Goal: Information Seeking & Learning: Compare options

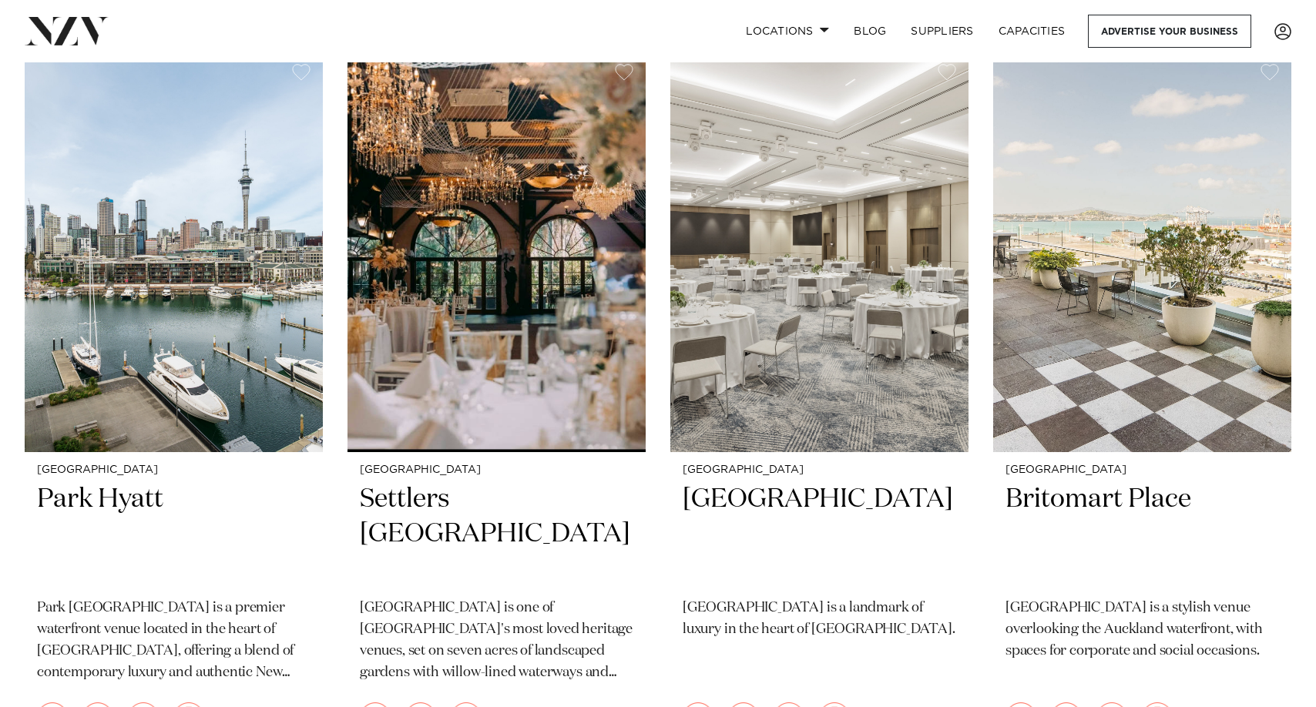
scroll to position [2612, 0]
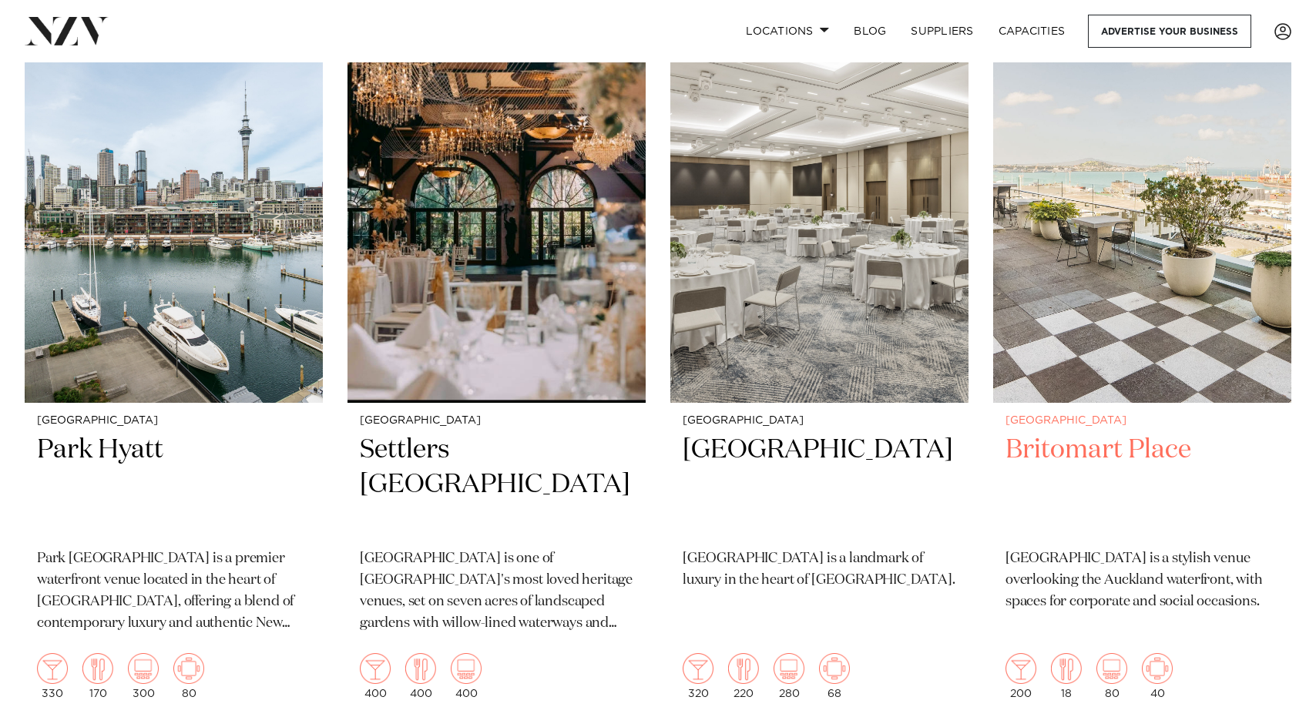
click at [1140, 448] on h2 "Britomart Place" at bounding box center [1142, 485] width 274 height 104
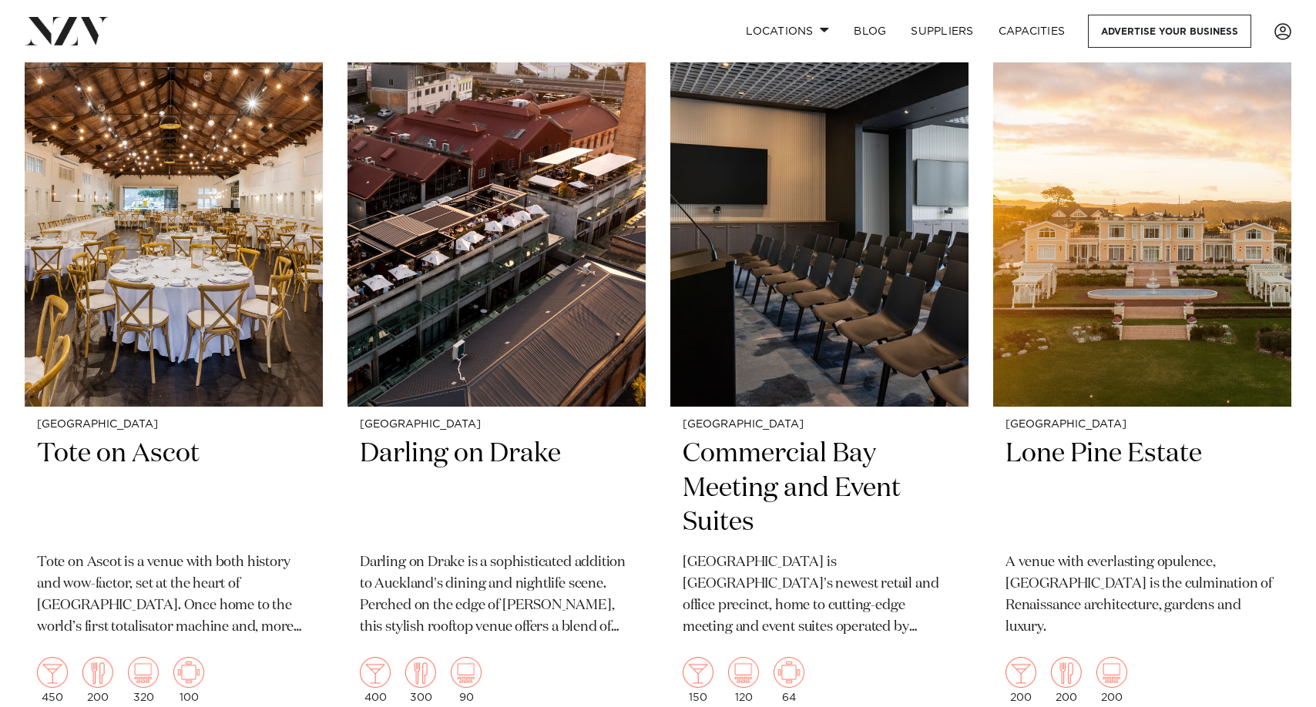
scroll to position [4153, 0]
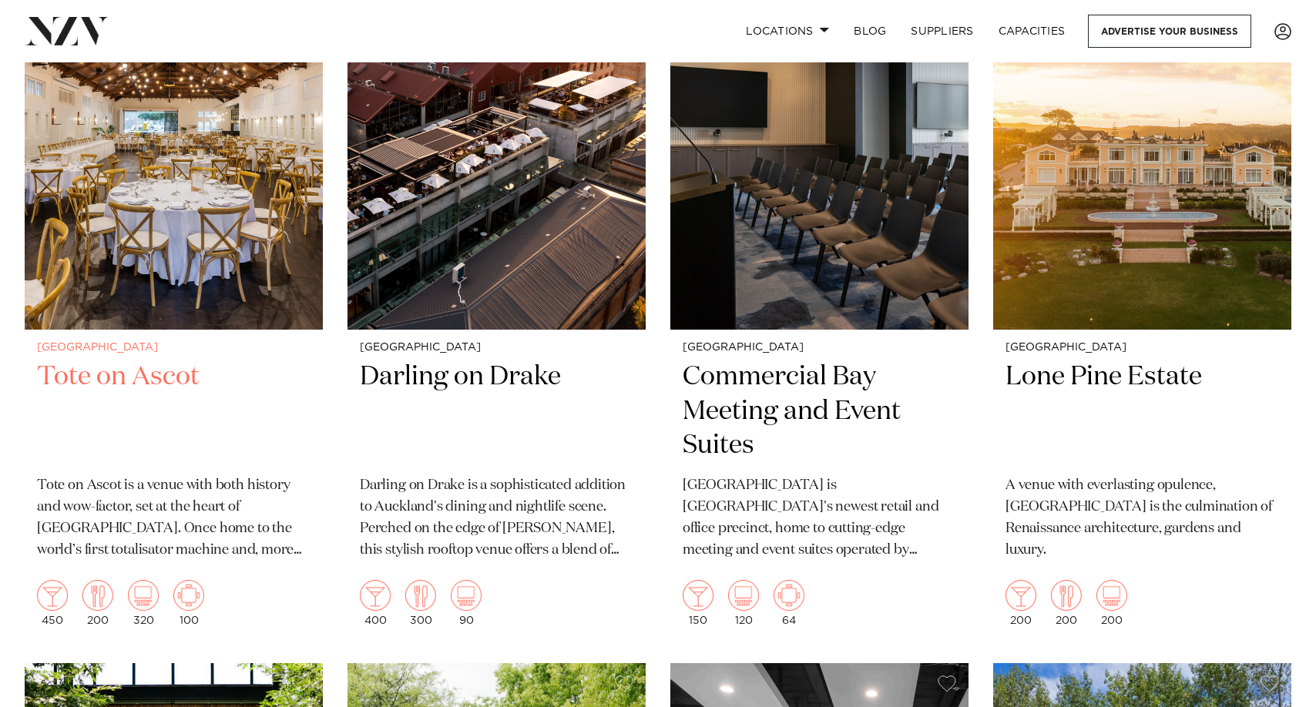
click at [208, 201] on img at bounding box center [174, 129] width 298 height 400
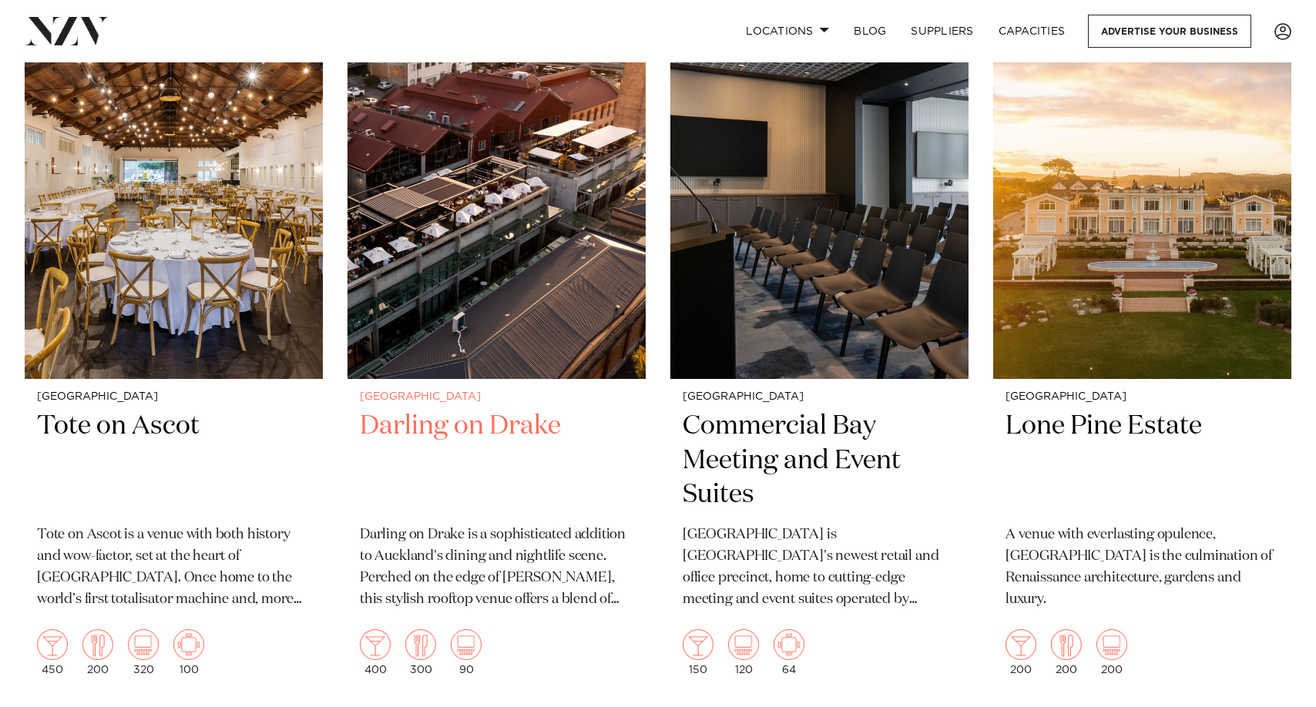
scroll to position [4076, 0]
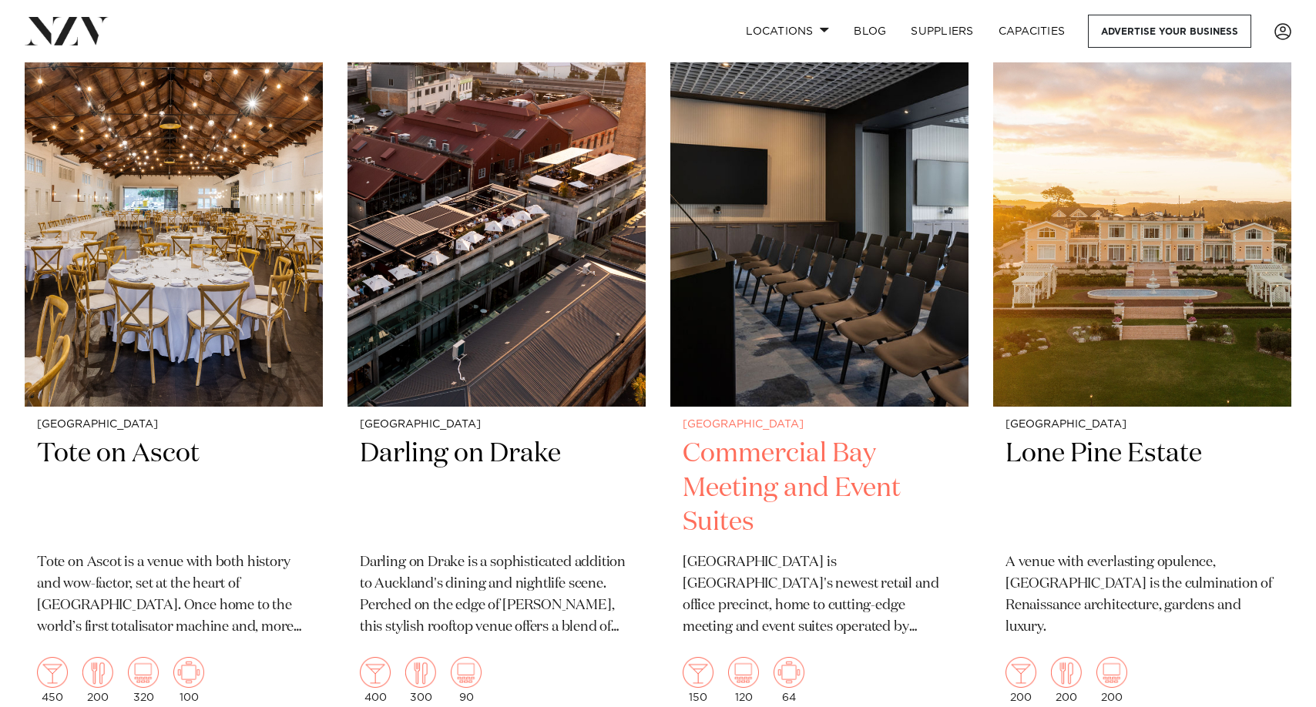
click at [866, 271] on img at bounding box center [819, 206] width 298 height 400
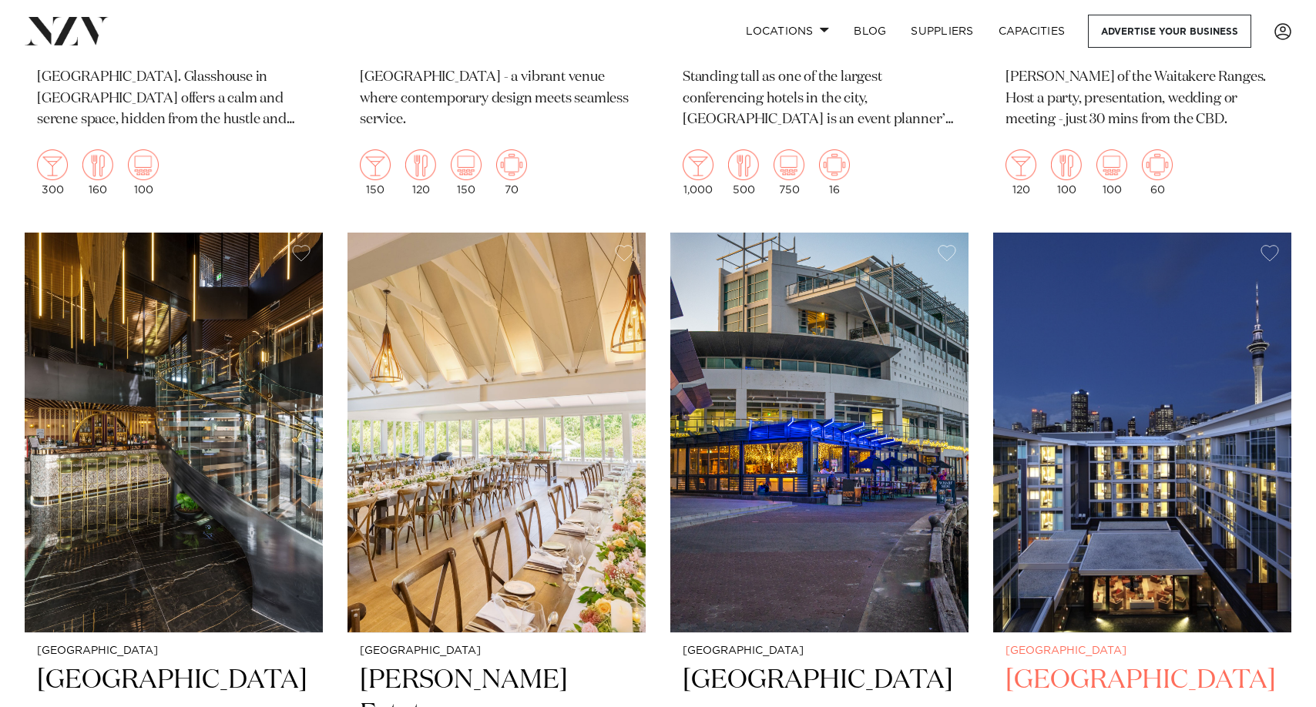
scroll to position [5463, 0]
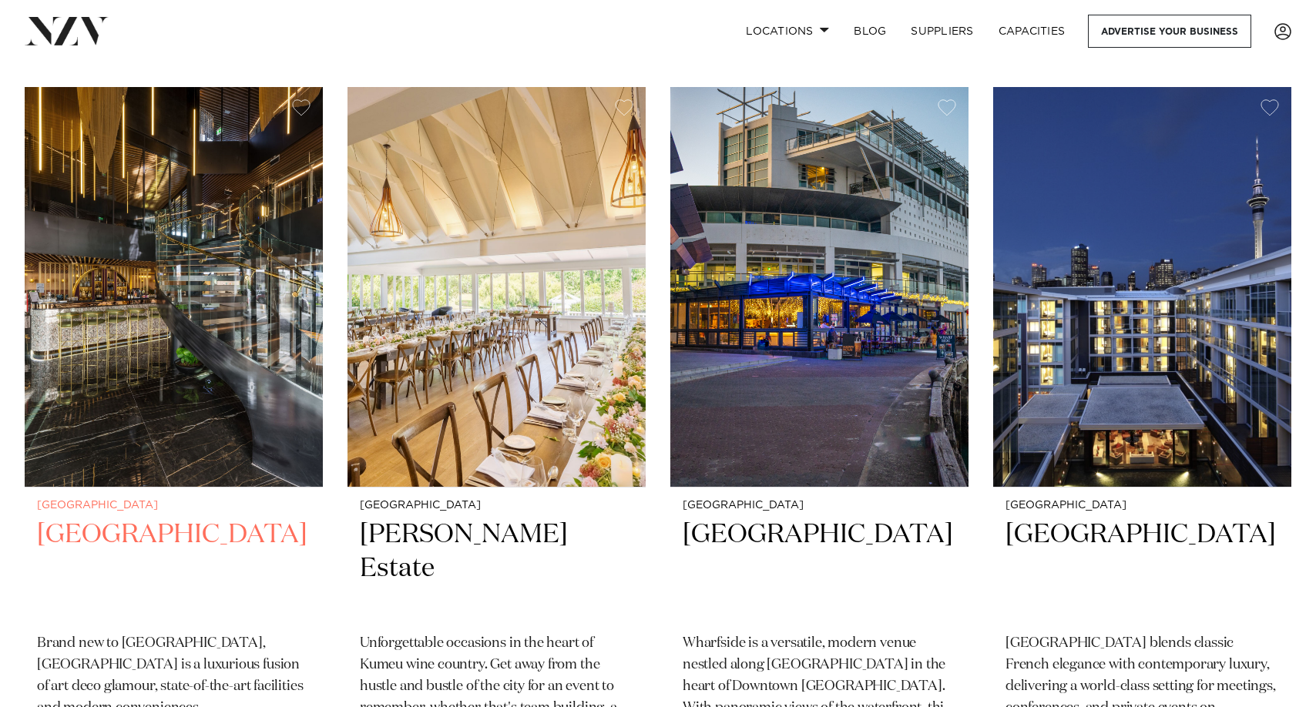
click at [146, 341] on img at bounding box center [174, 287] width 298 height 400
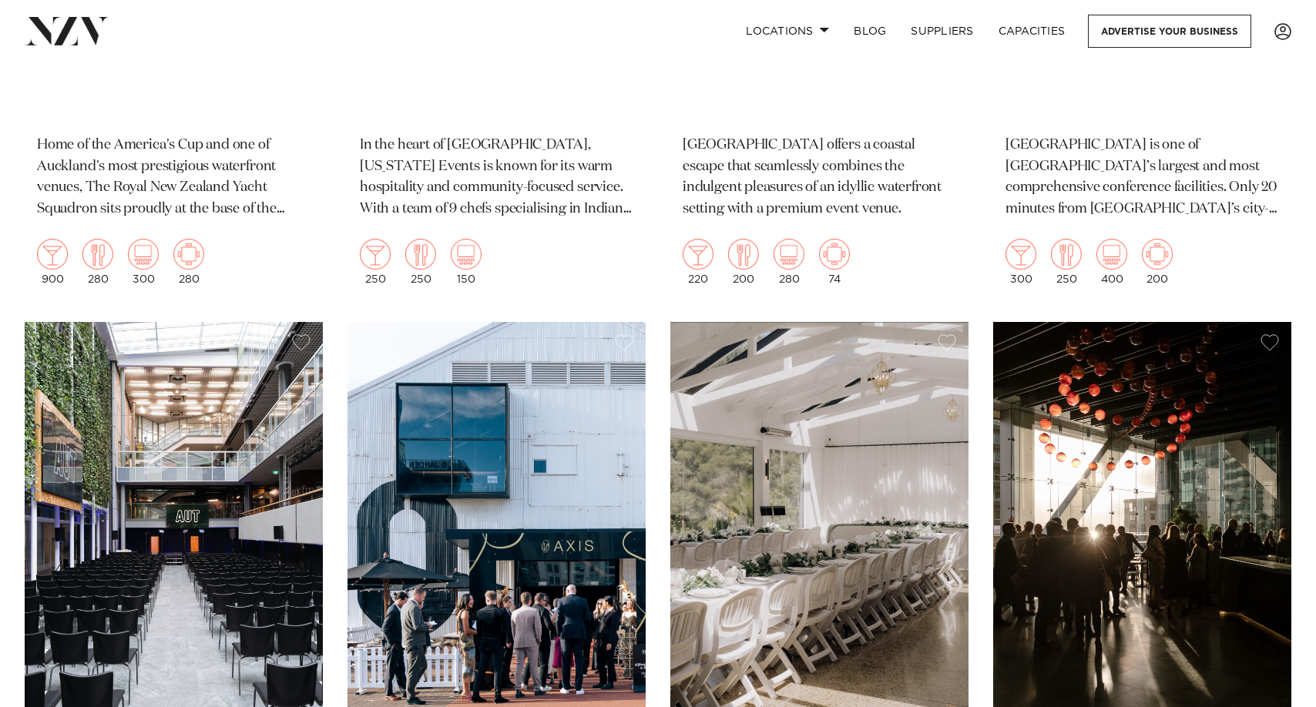
scroll to position [7004, 0]
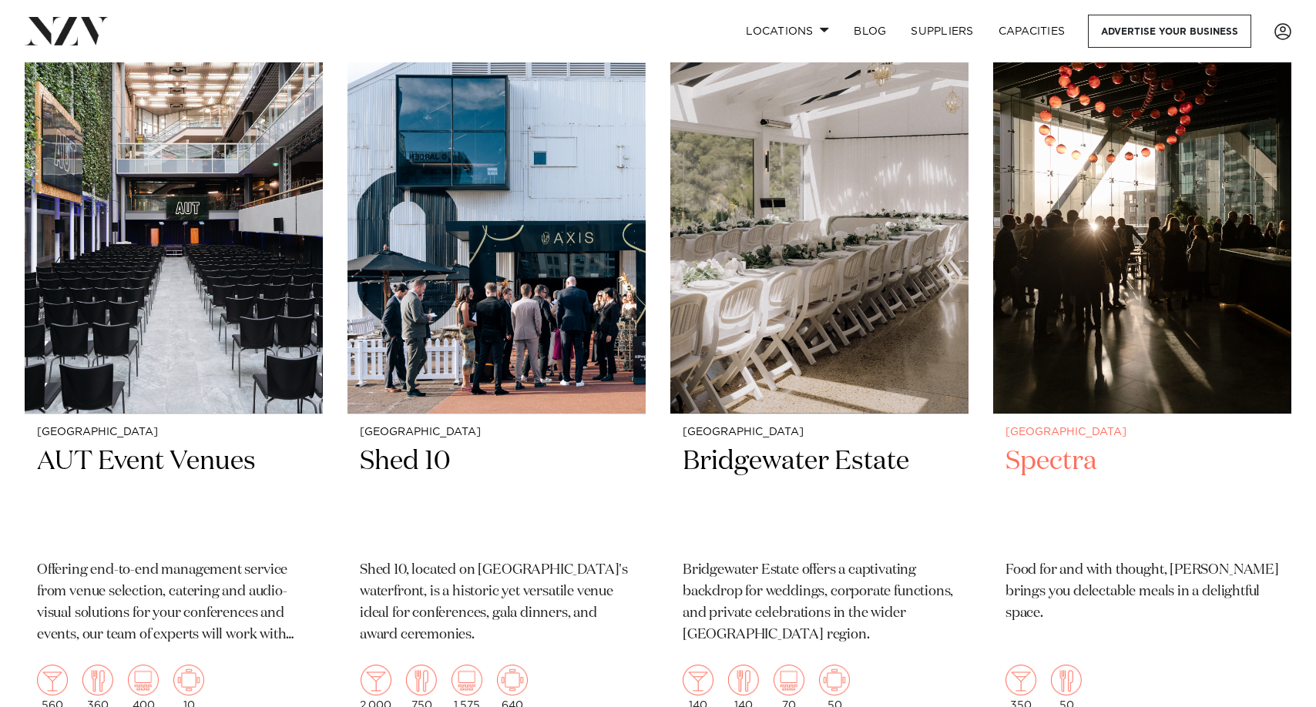
click at [1089, 458] on h2 "Spectra" at bounding box center [1142, 497] width 274 height 104
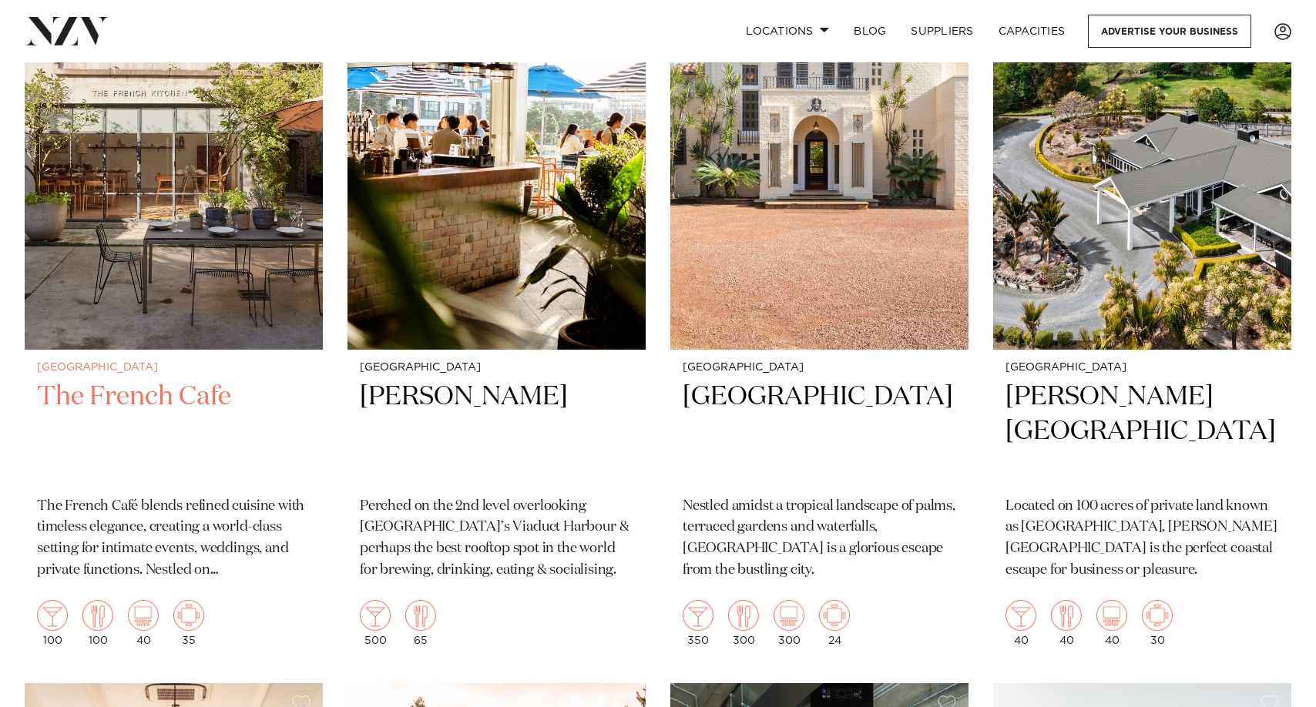
scroll to position [7774, 0]
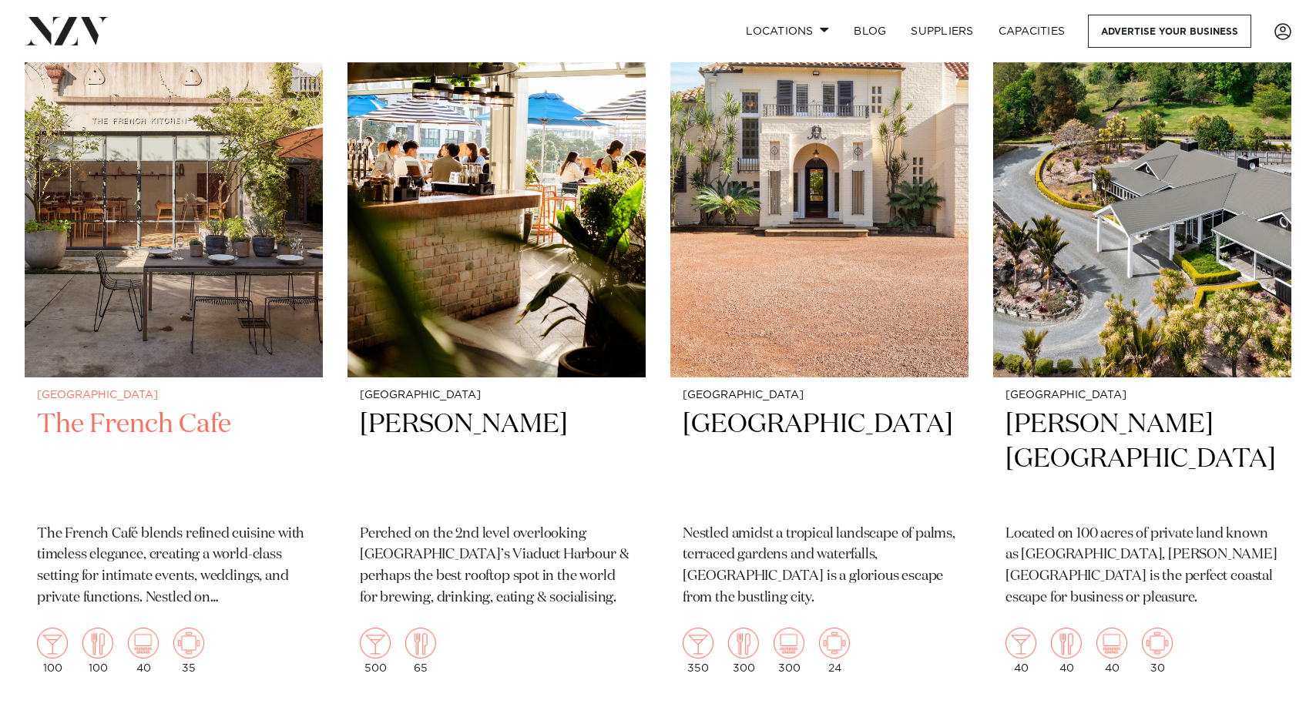
click at [241, 260] on img at bounding box center [174, 178] width 298 height 400
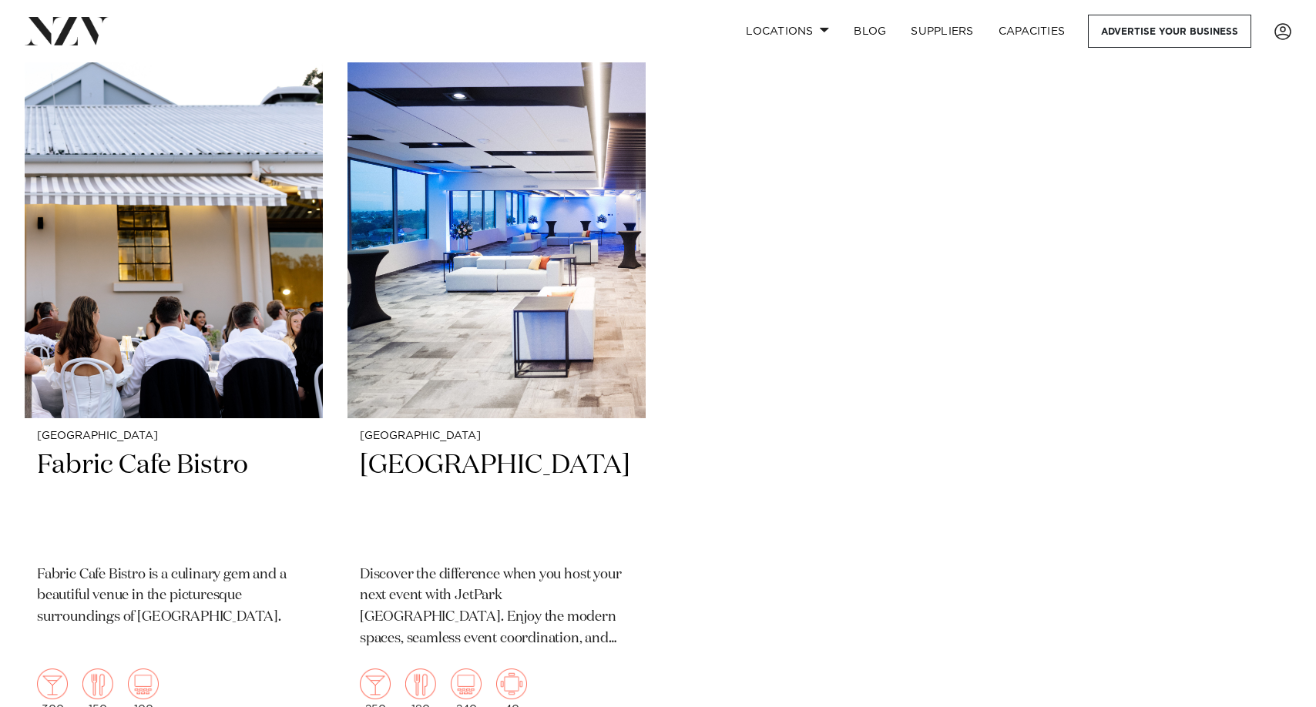
scroll to position [9238, 0]
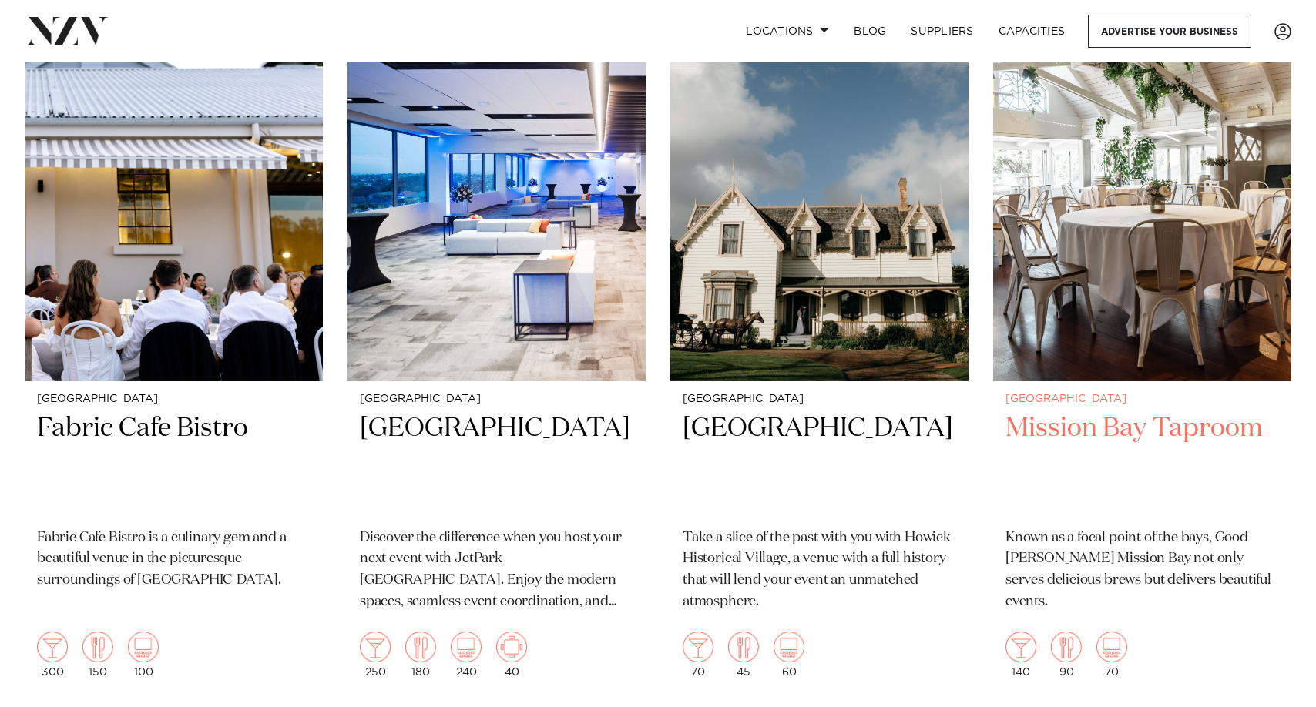
click at [1130, 285] on img at bounding box center [1142, 182] width 298 height 400
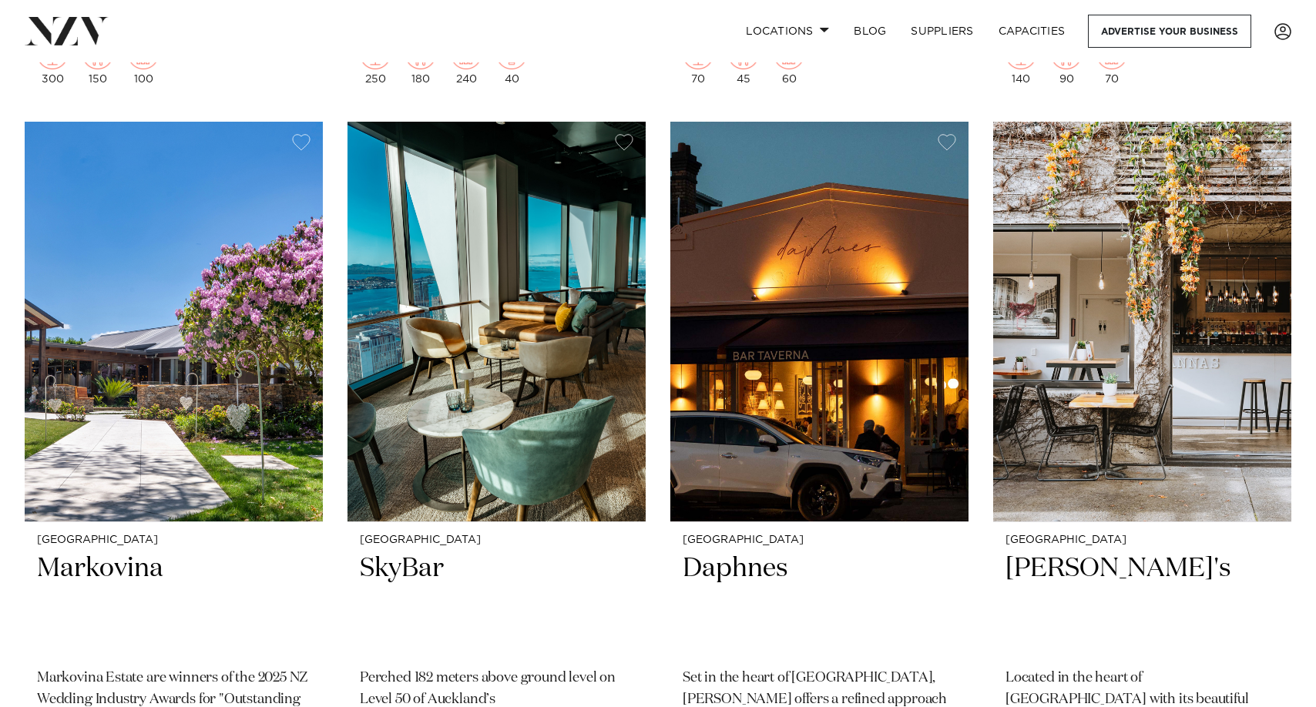
scroll to position [9855, 0]
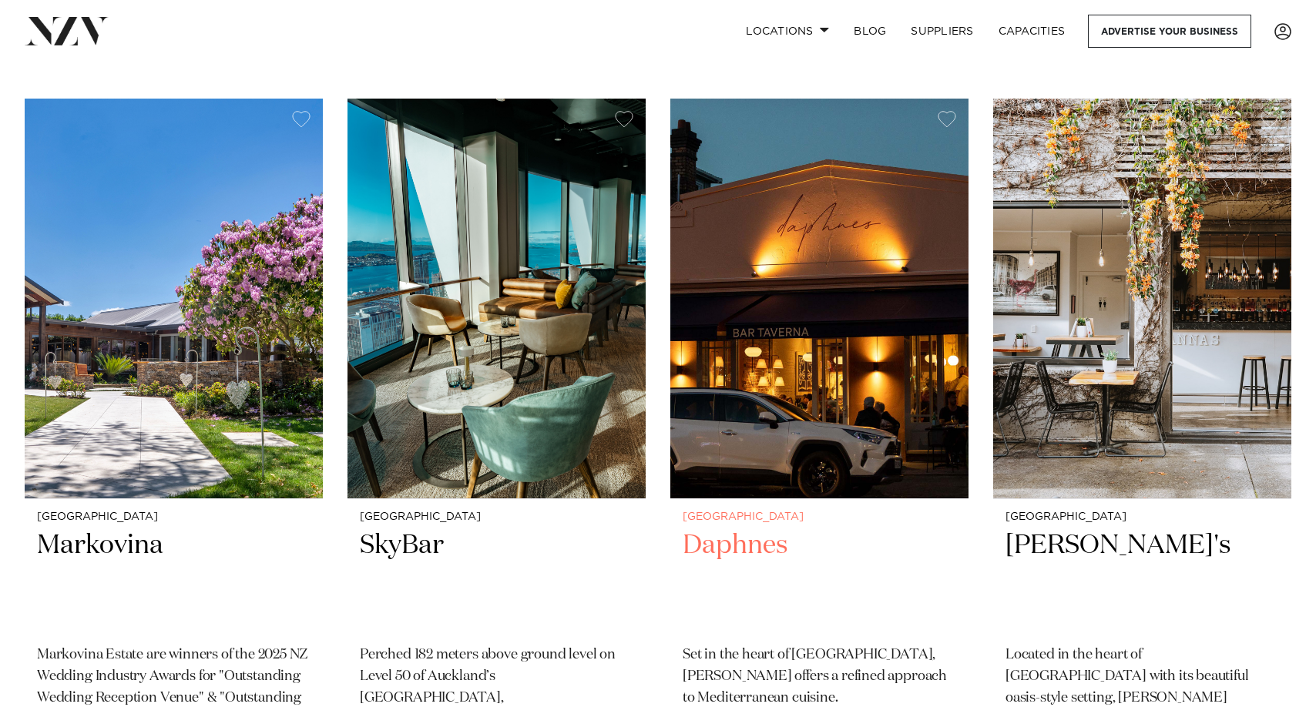
click at [897, 318] on img at bounding box center [819, 299] width 298 height 400
click at [510, 370] on img at bounding box center [496, 299] width 298 height 400
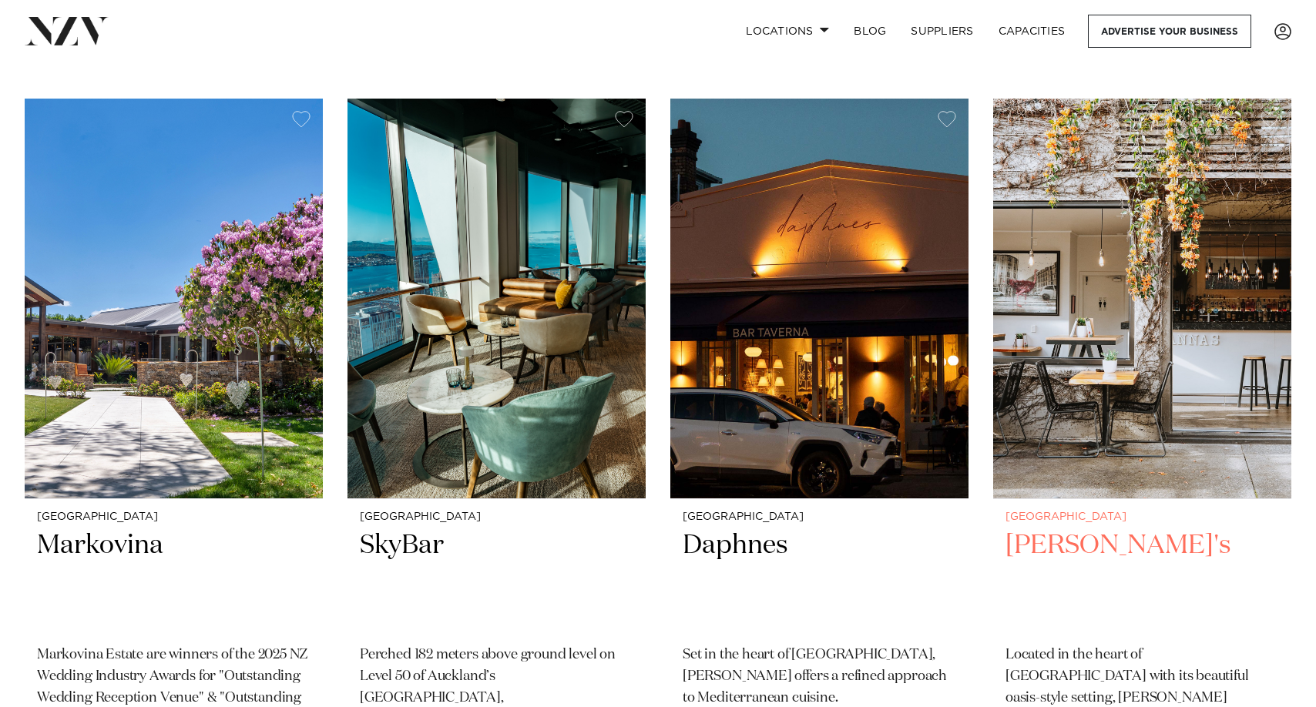
click at [1190, 298] on img at bounding box center [1142, 299] width 298 height 400
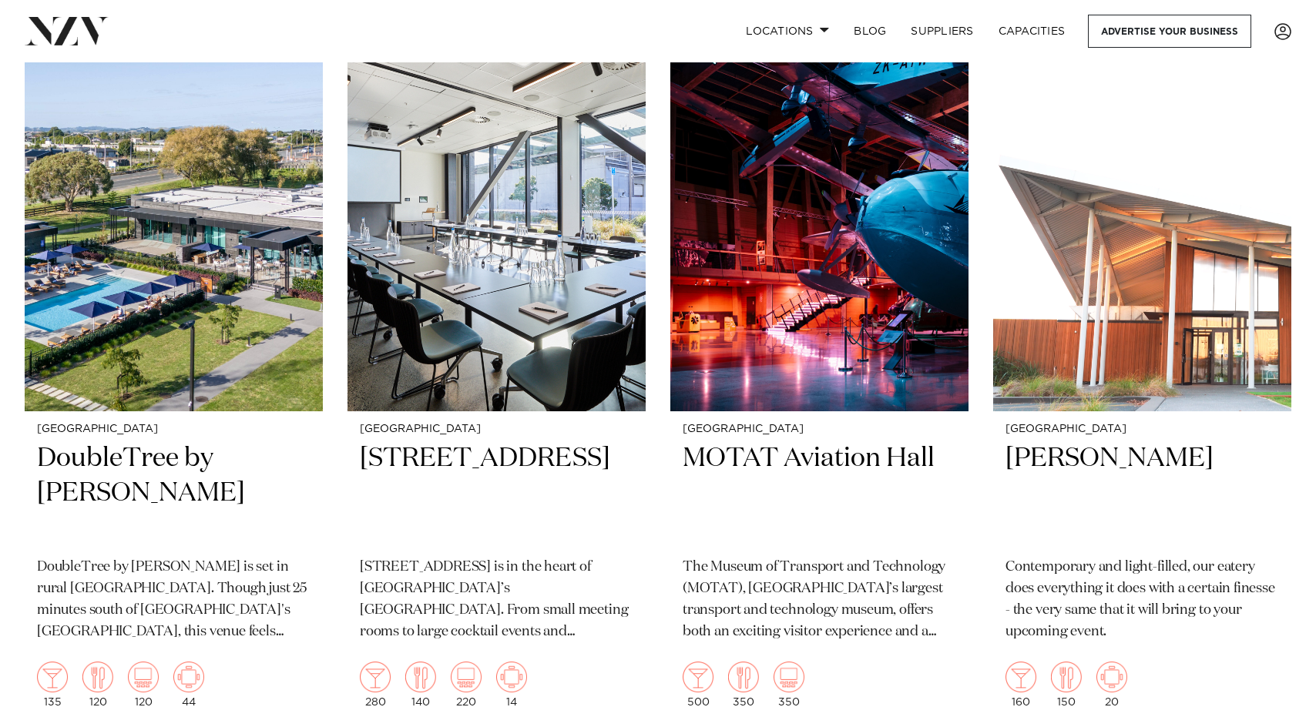
scroll to position [10779, 0]
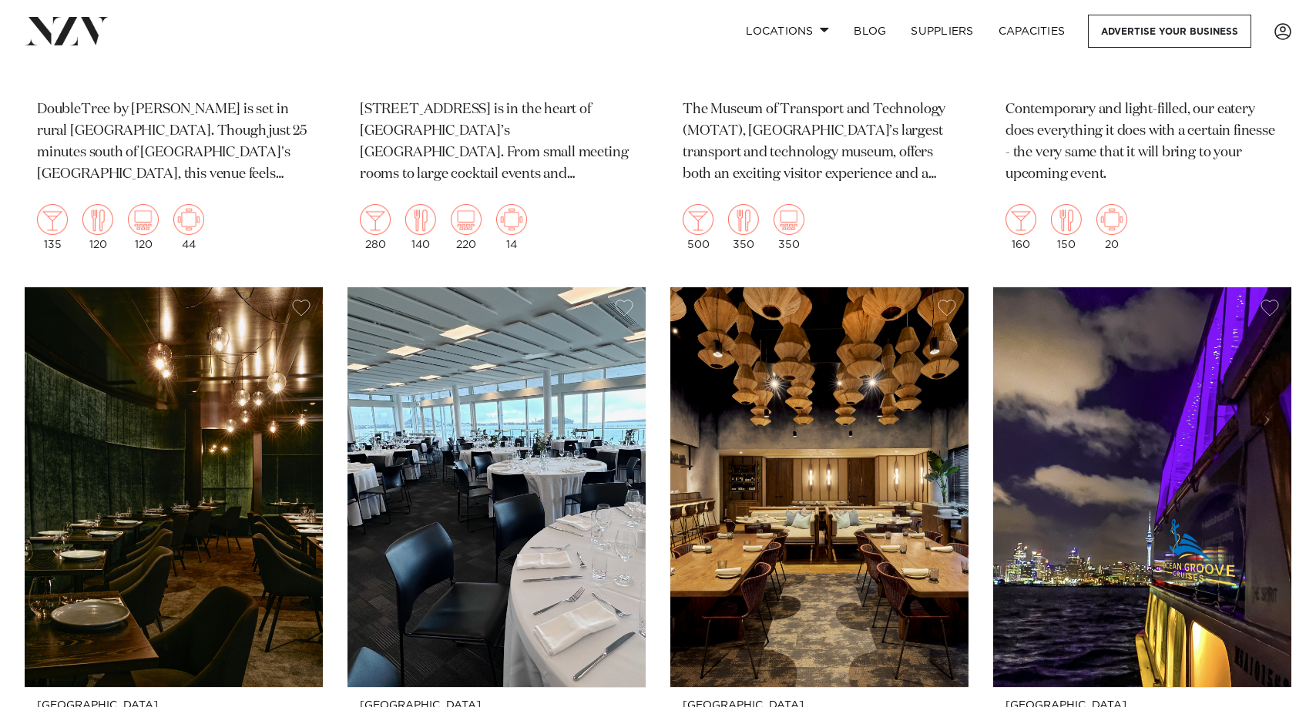
scroll to position [11396, 0]
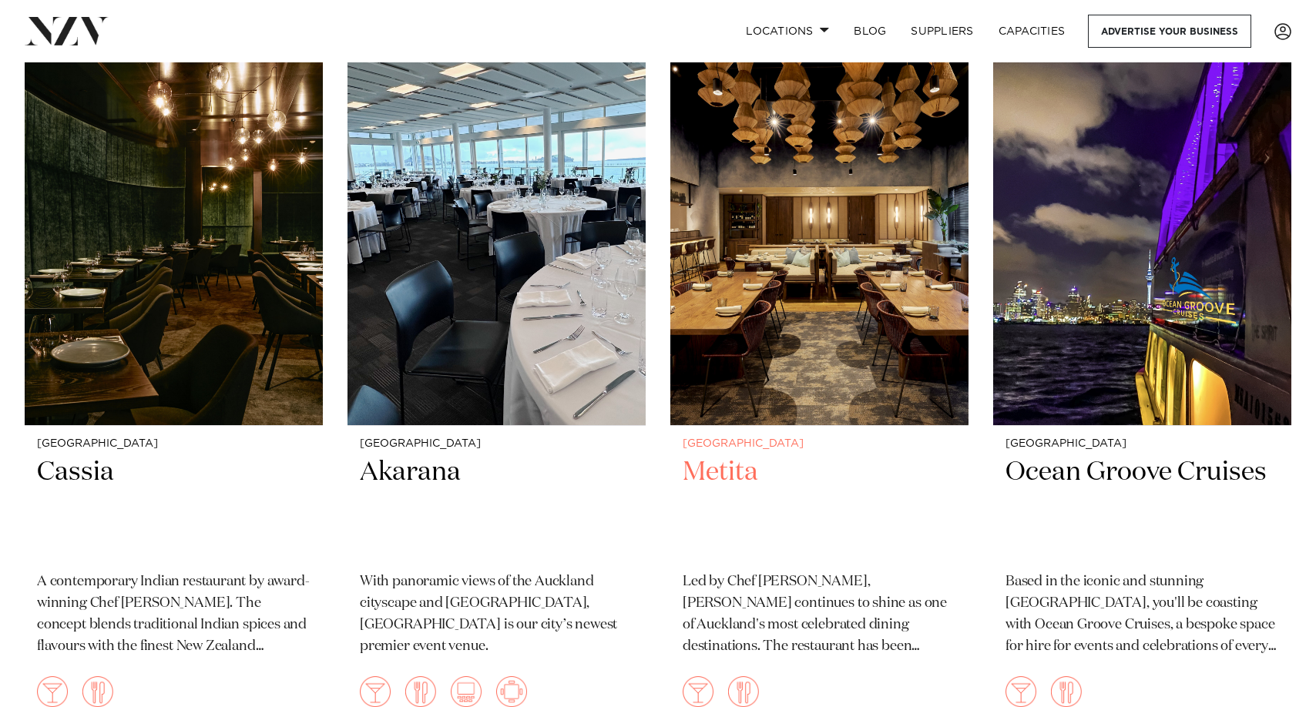
drag, startPoint x: 445, startPoint y: 186, endPoint x: 673, endPoint y: 576, distance: 450.6
click at [673, 576] on div "Auckland Metita Led by Chef Michael Meredith, Metita continues to shine as one …" at bounding box center [819, 580] width 298 height 309
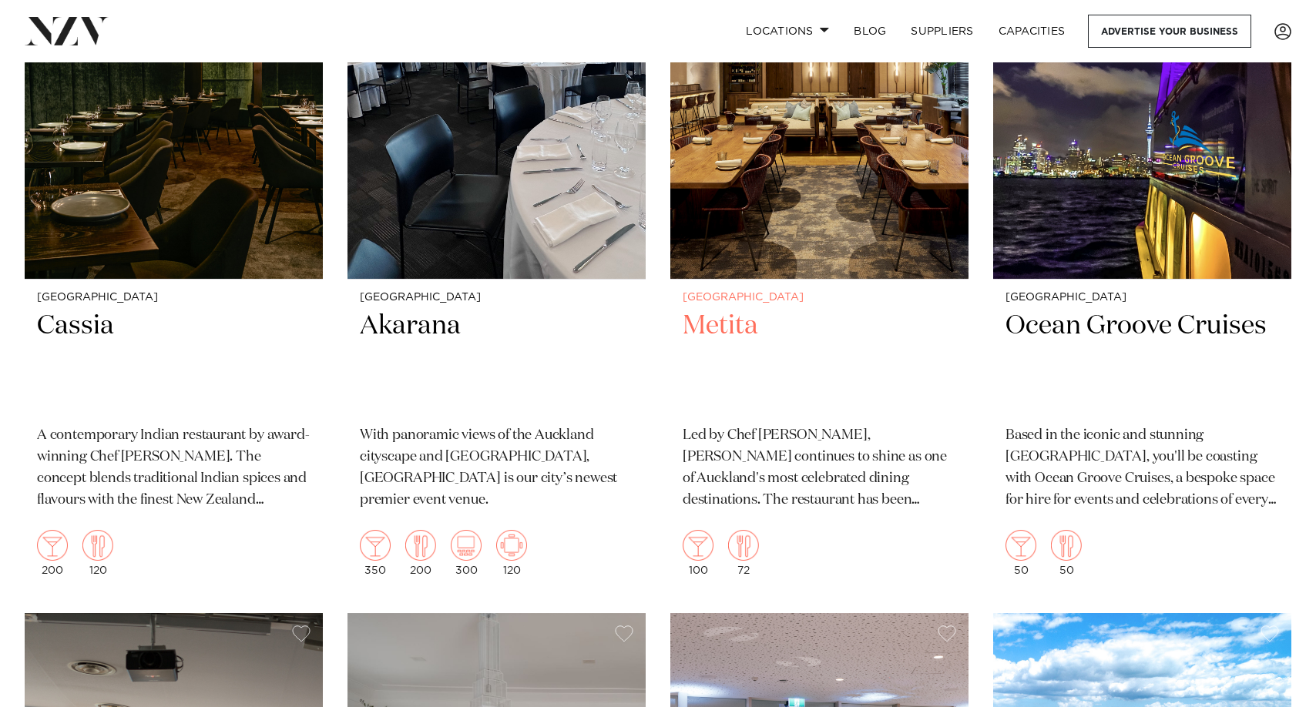
scroll to position [11568, 0]
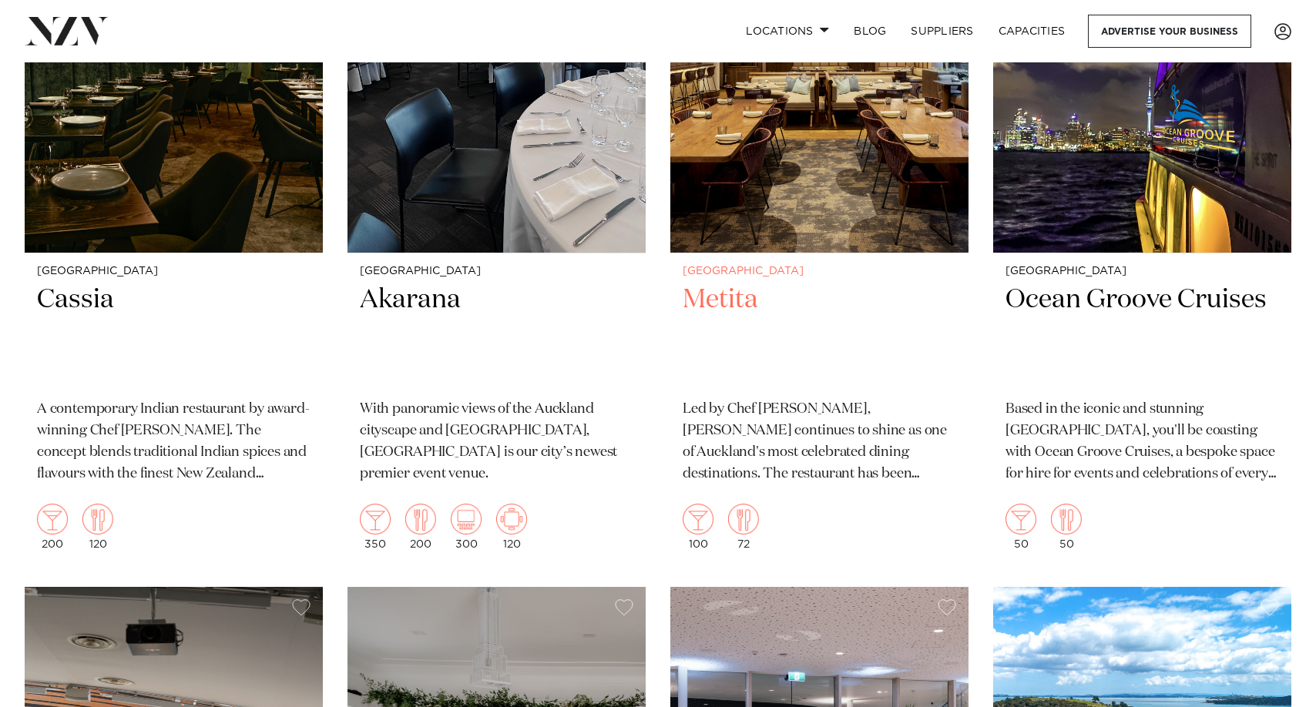
click at [832, 140] on img at bounding box center [819, 53] width 298 height 400
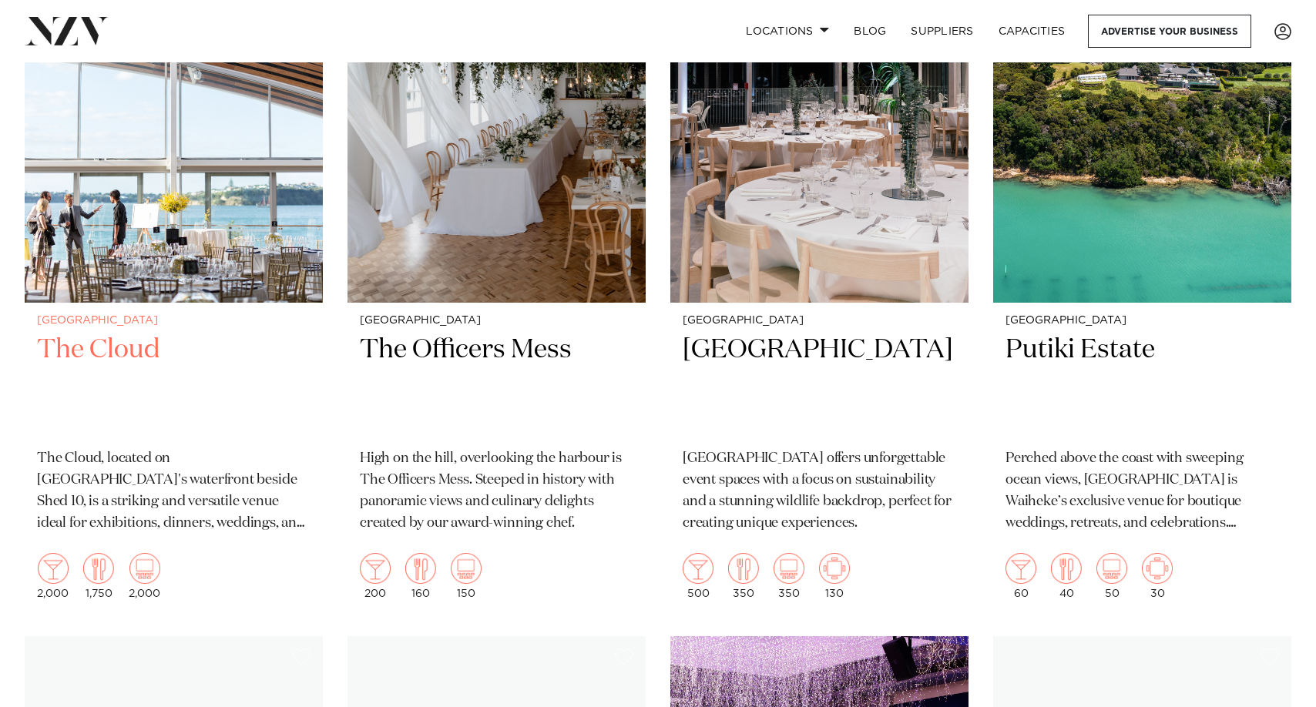
scroll to position [12262, 0]
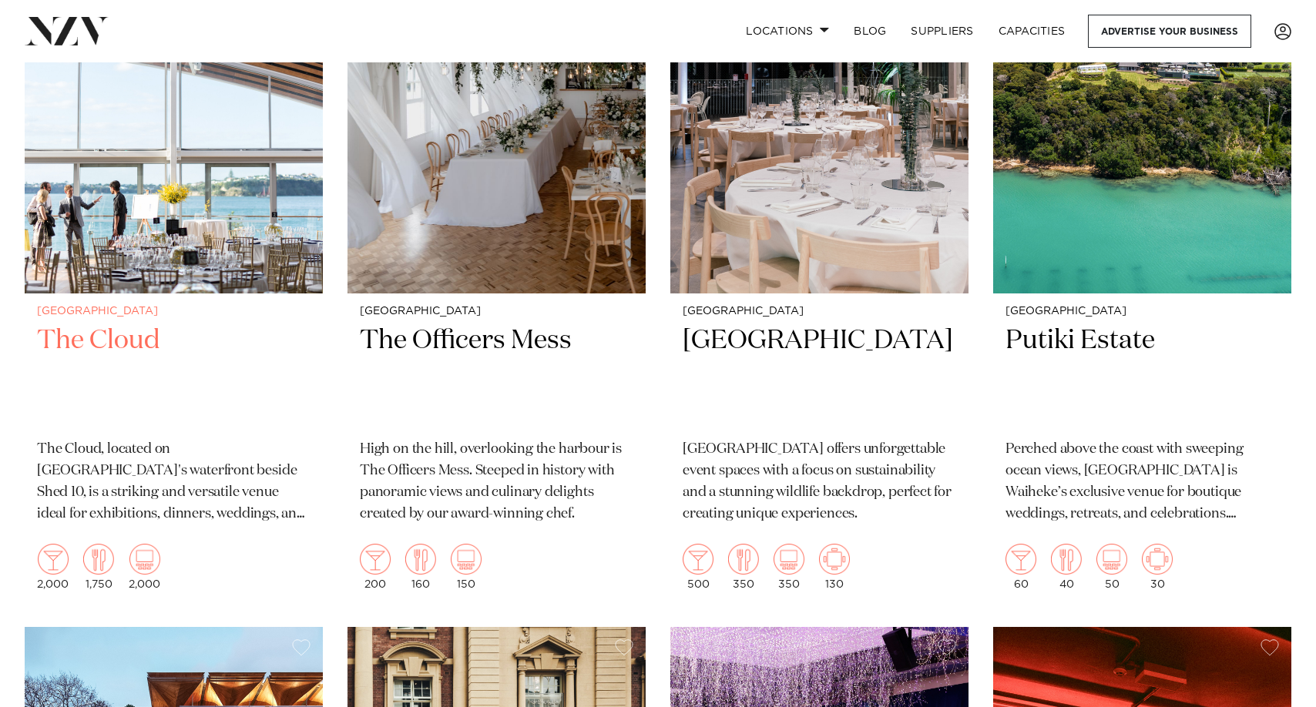
click at [191, 220] on img at bounding box center [174, 94] width 298 height 400
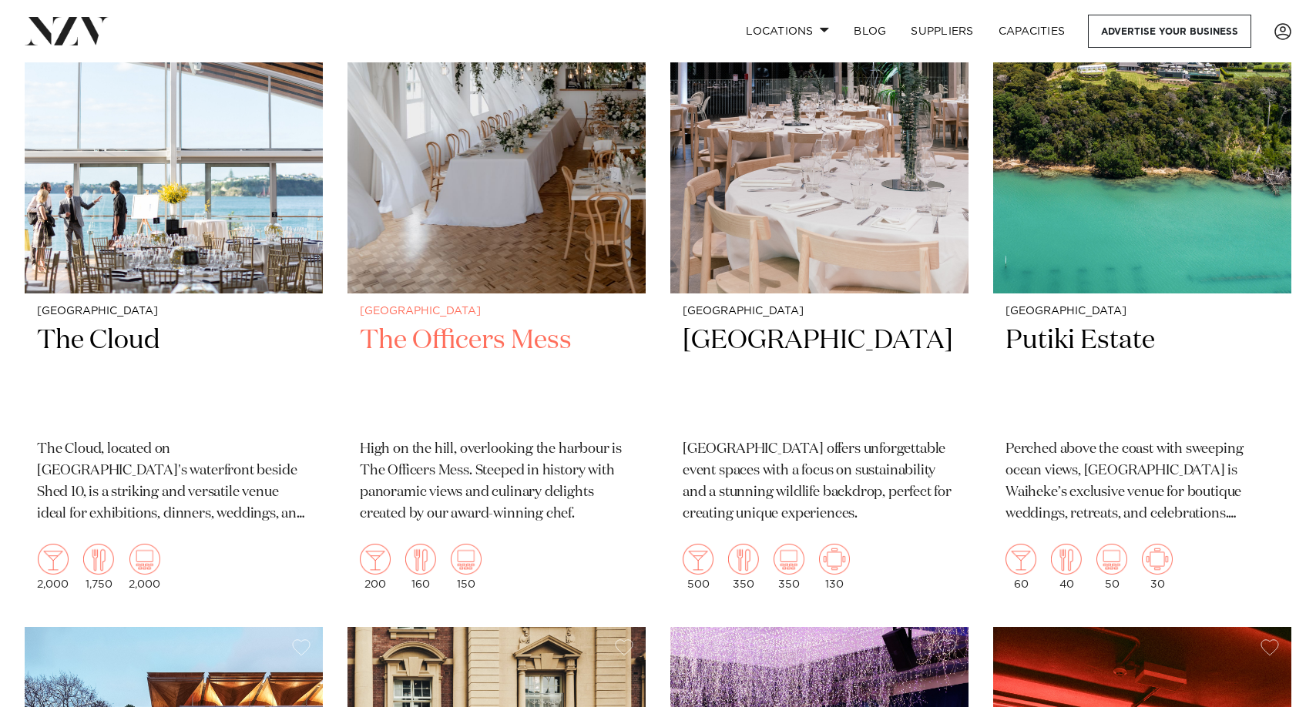
click at [491, 257] on img at bounding box center [496, 94] width 298 height 400
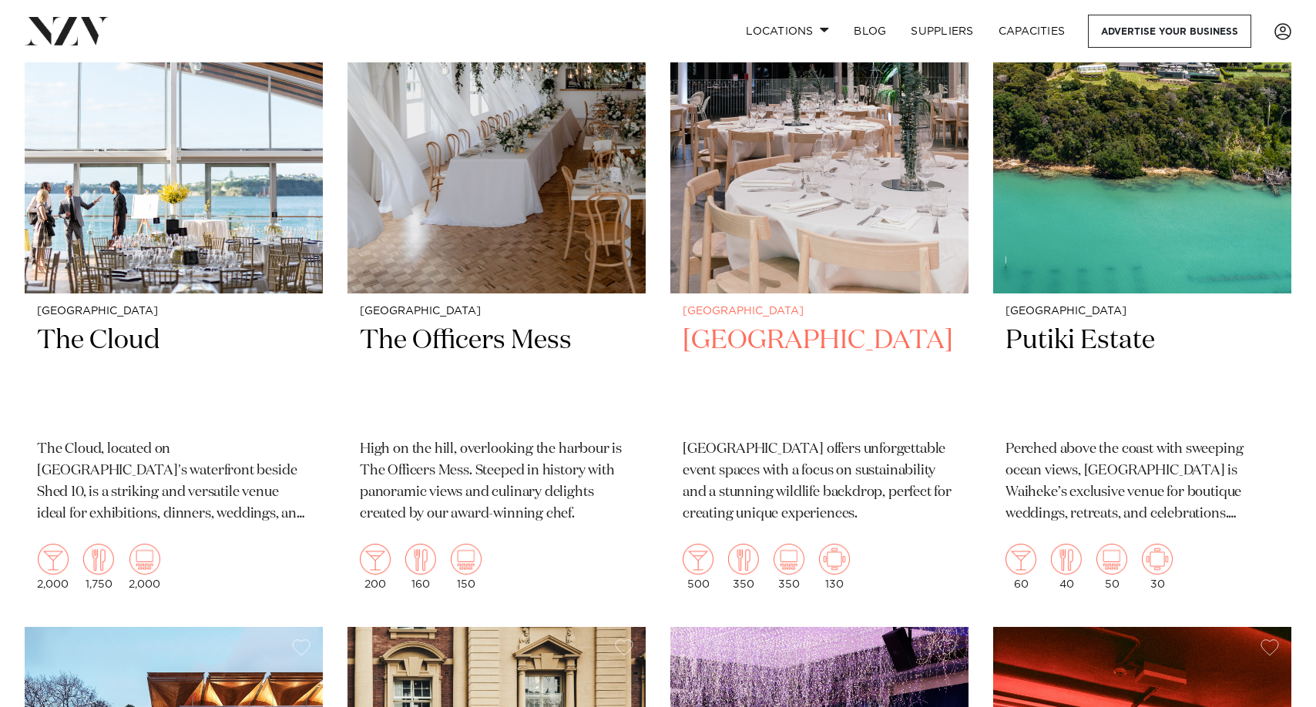
click at [815, 229] on img at bounding box center [819, 94] width 298 height 400
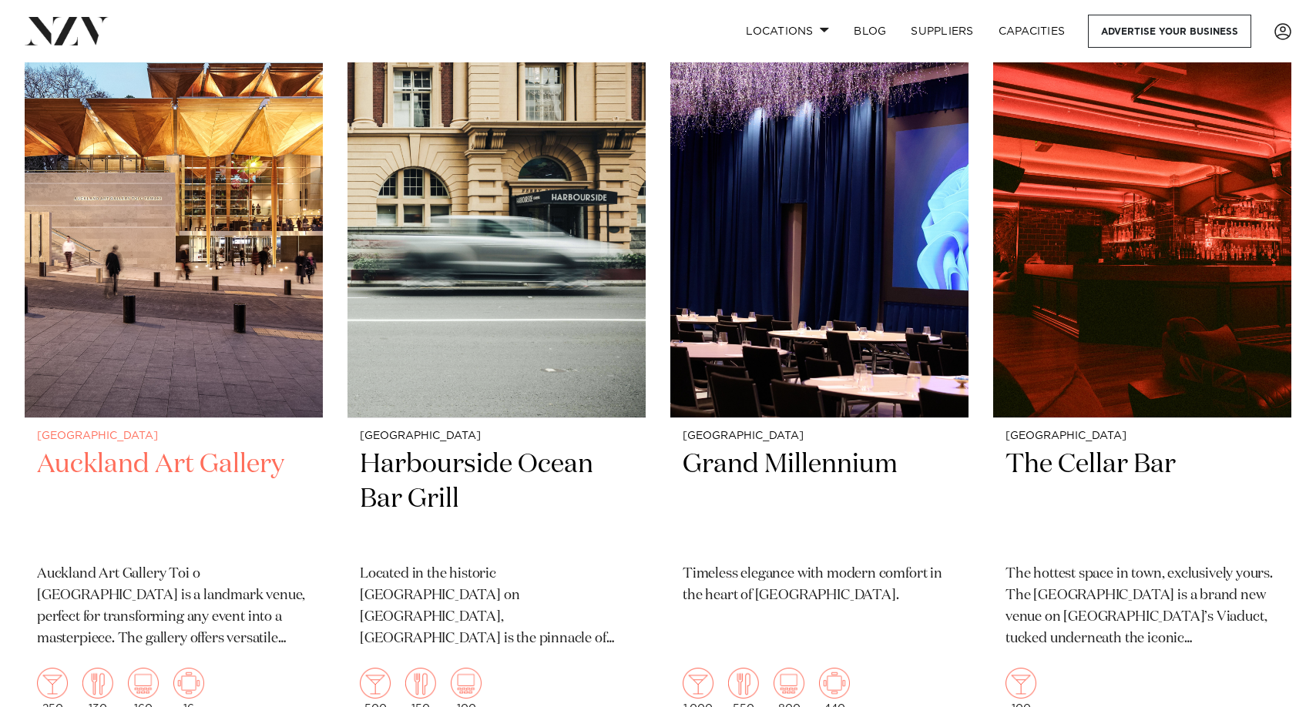
scroll to position [12955, 0]
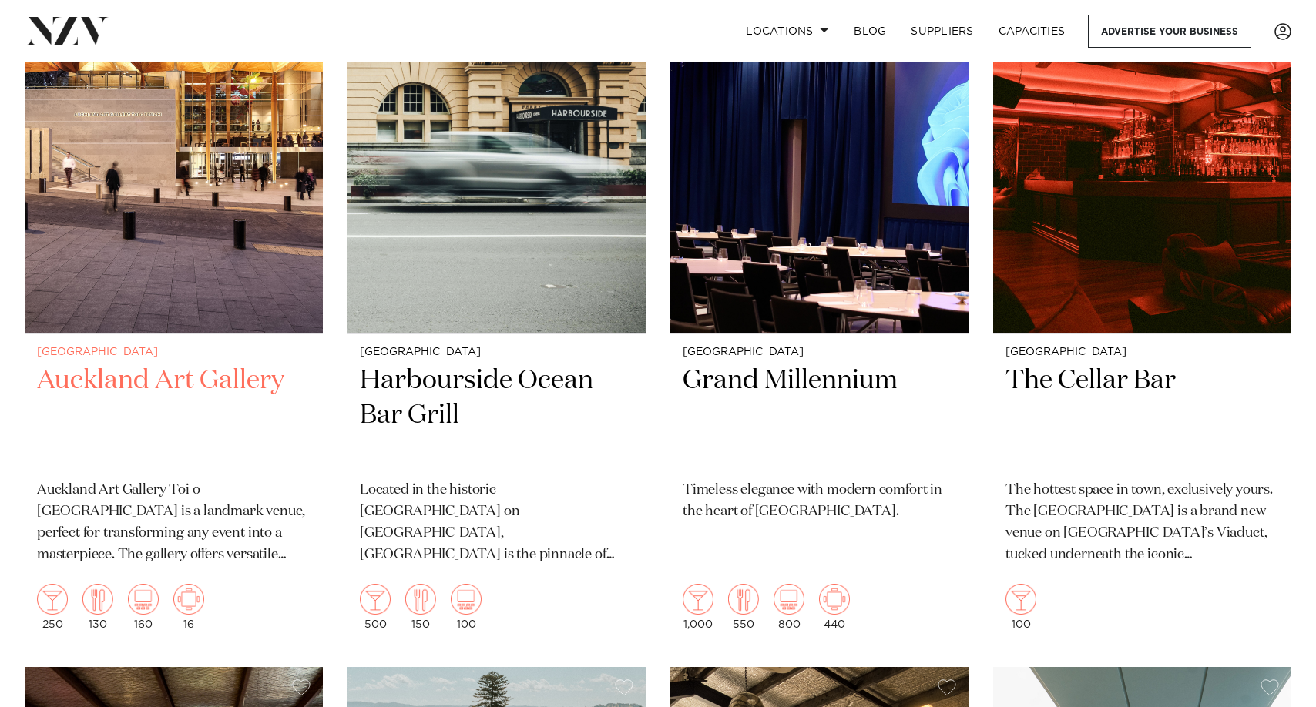
click at [159, 220] on img at bounding box center [174, 134] width 298 height 400
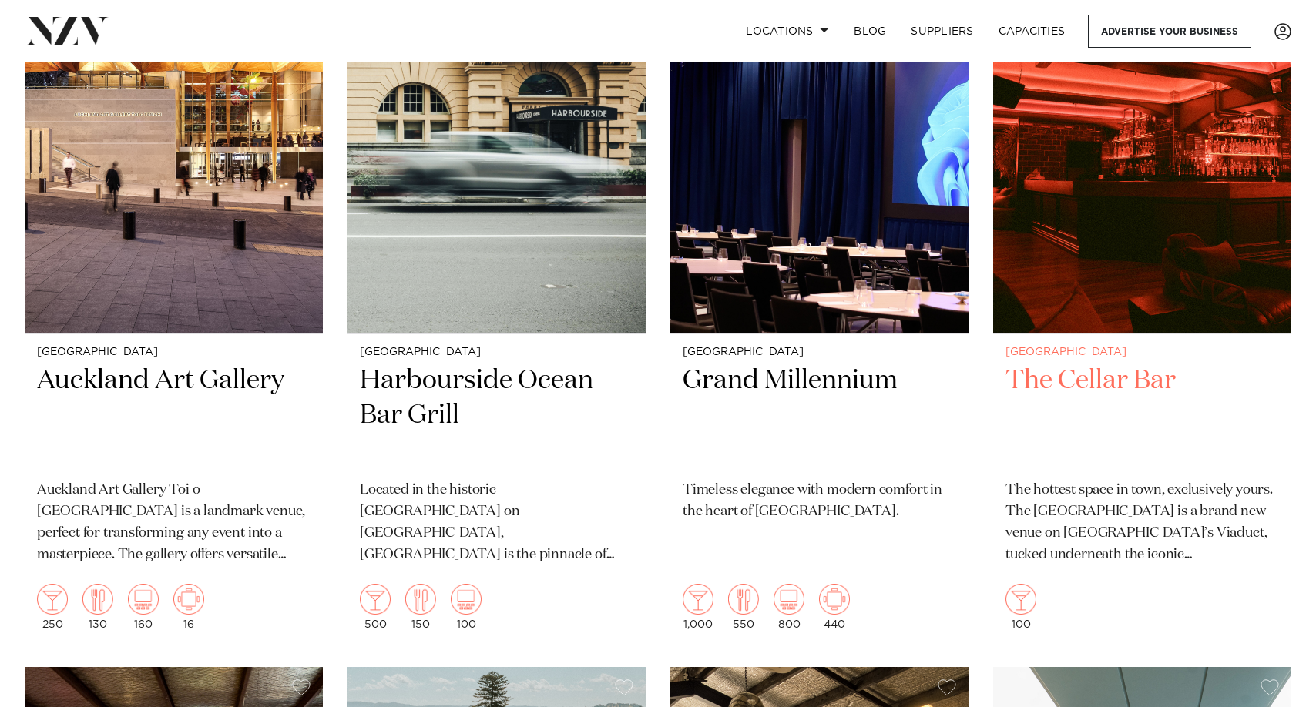
click at [1136, 210] on img at bounding box center [1142, 134] width 298 height 400
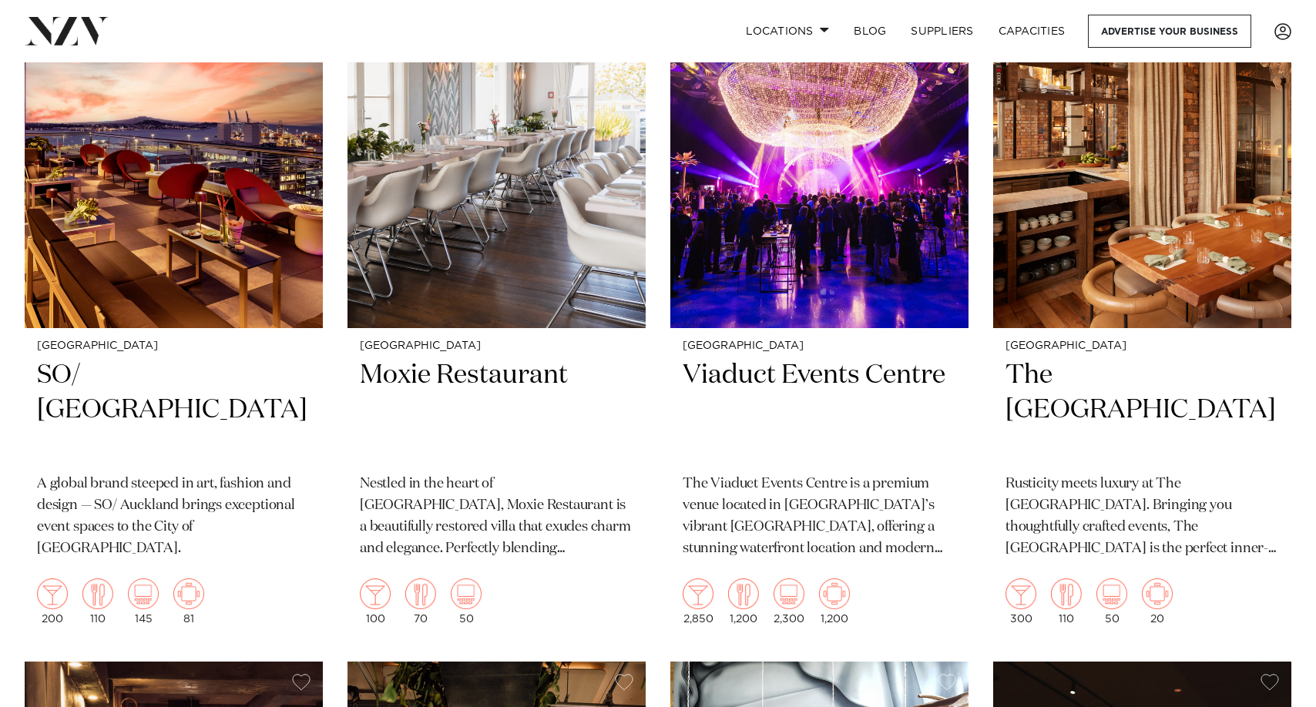
scroll to position [15189, 0]
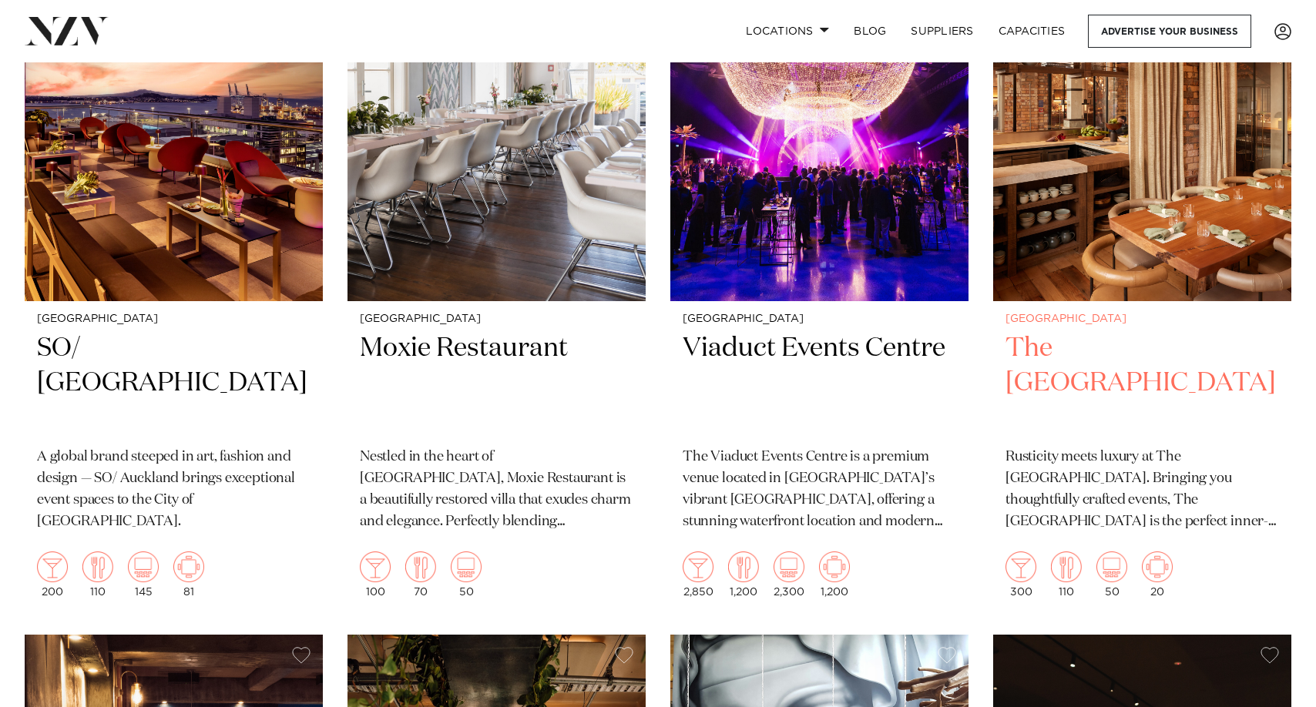
click at [1136, 201] on img at bounding box center [1142, 101] width 298 height 400
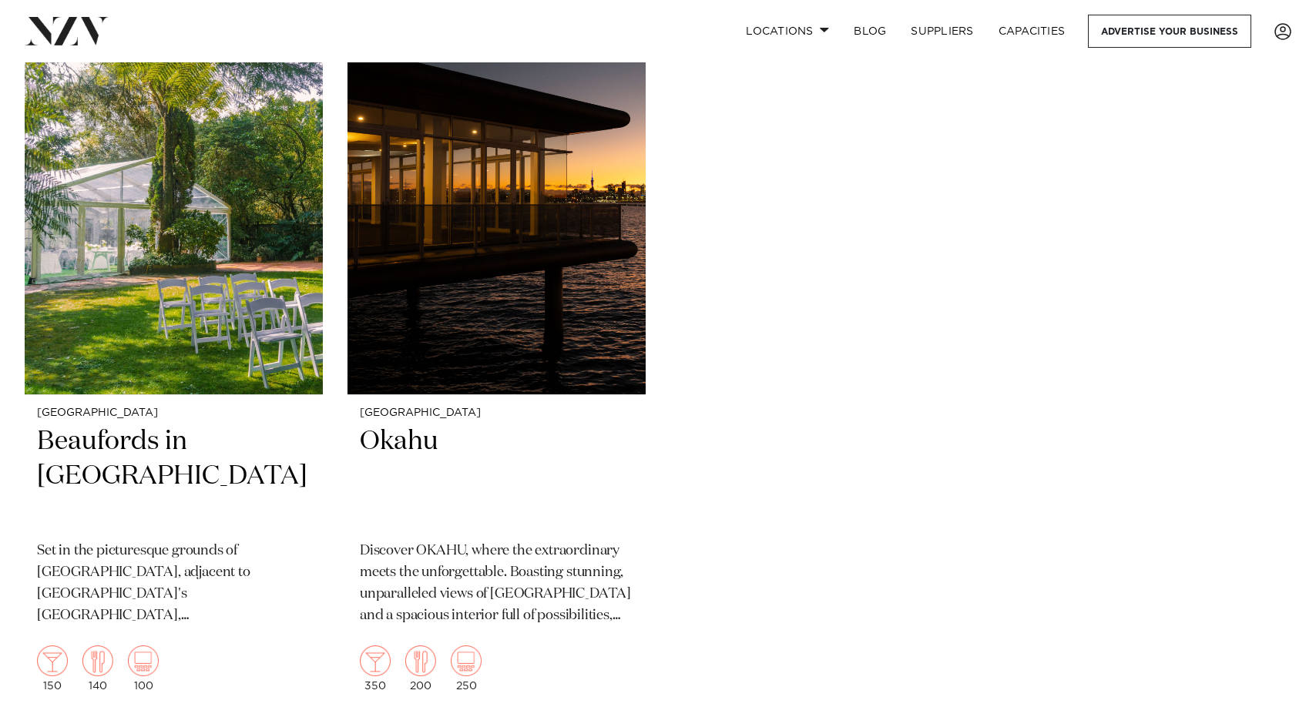
scroll to position [22432, 0]
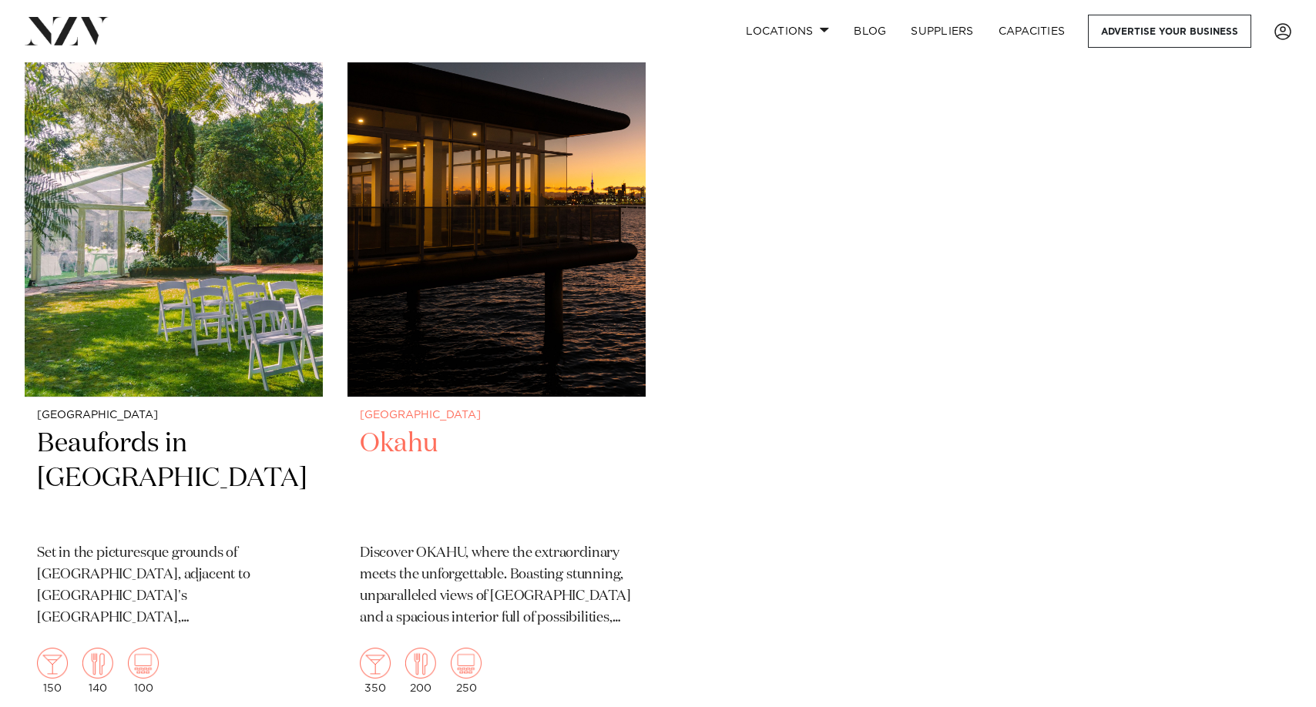
drag, startPoint x: 560, startPoint y: 337, endPoint x: 603, endPoint y: 321, distance: 46.1
click at [603, 321] on img at bounding box center [496, 197] width 298 height 400
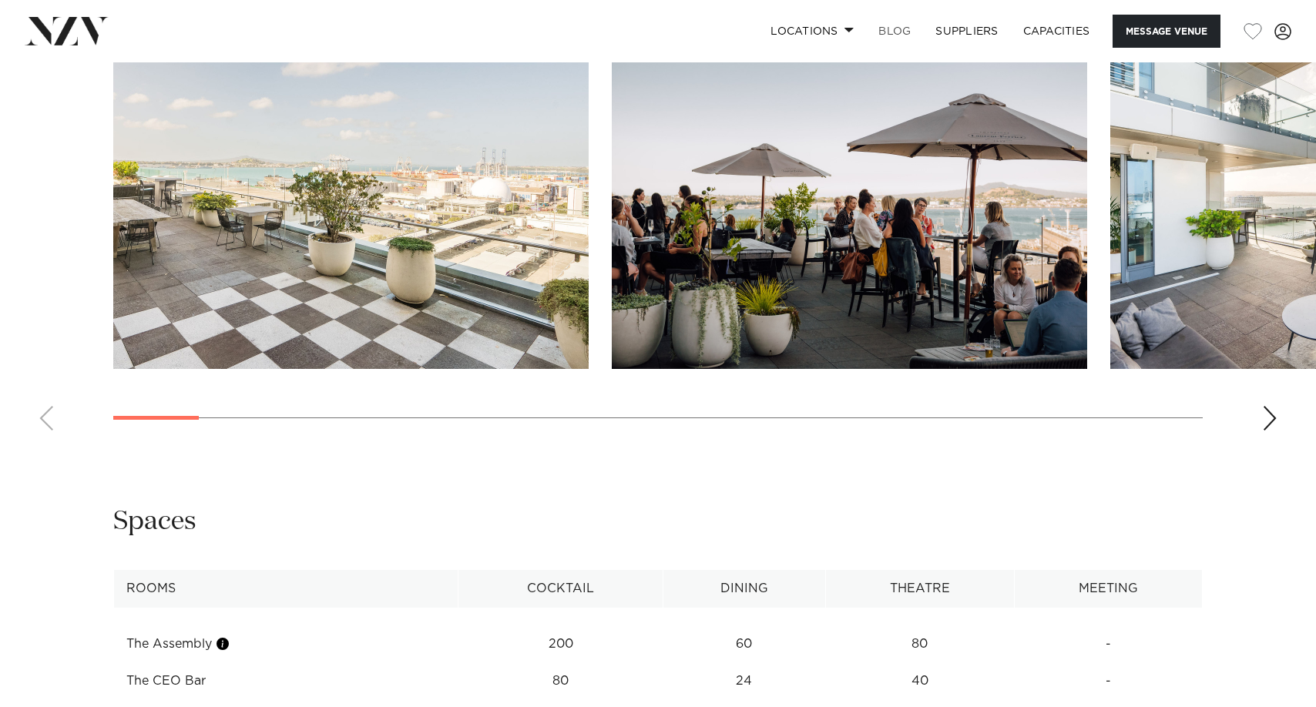
scroll to position [1464, 0]
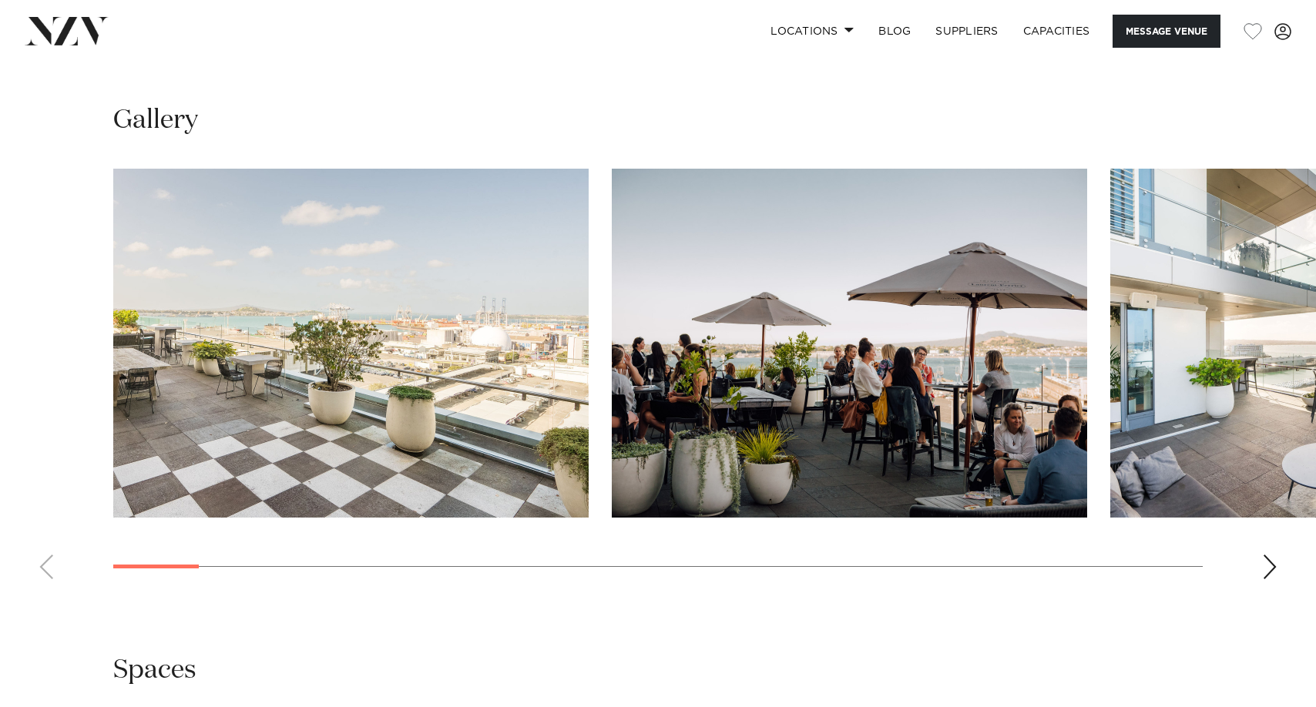
click at [1274, 566] on div "Next slide" at bounding box center [1269, 567] width 15 height 25
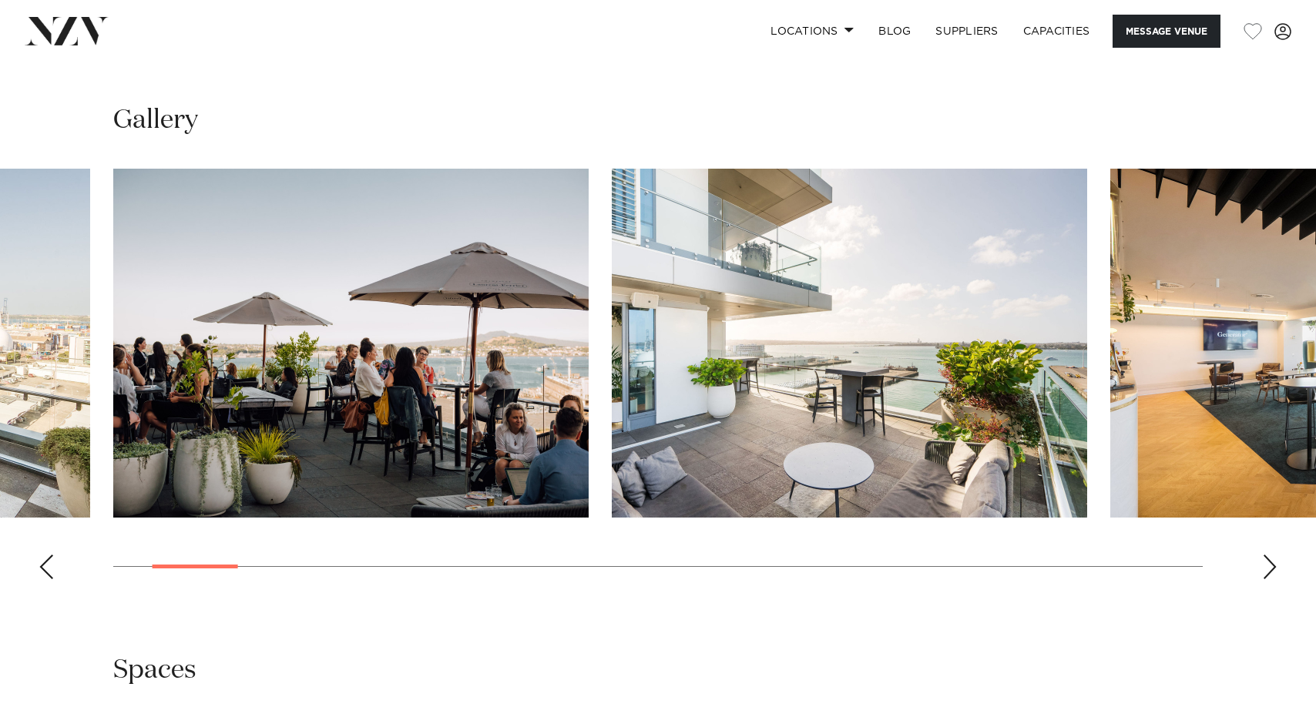
click at [1273, 562] on div "Next slide" at bounding box center [1269, 567] width 15 height 25
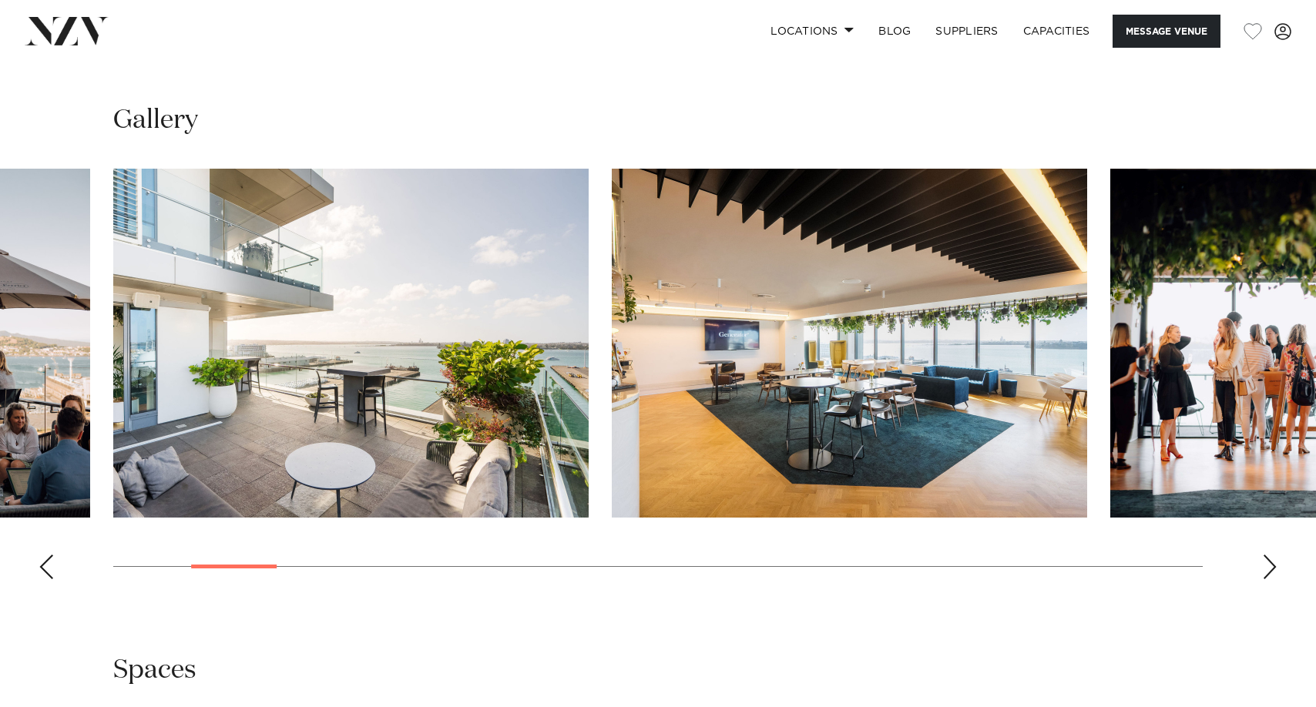
click at [1273, 562] on div "Next slide" at bounding box center [1269, 567] width 15 height 25
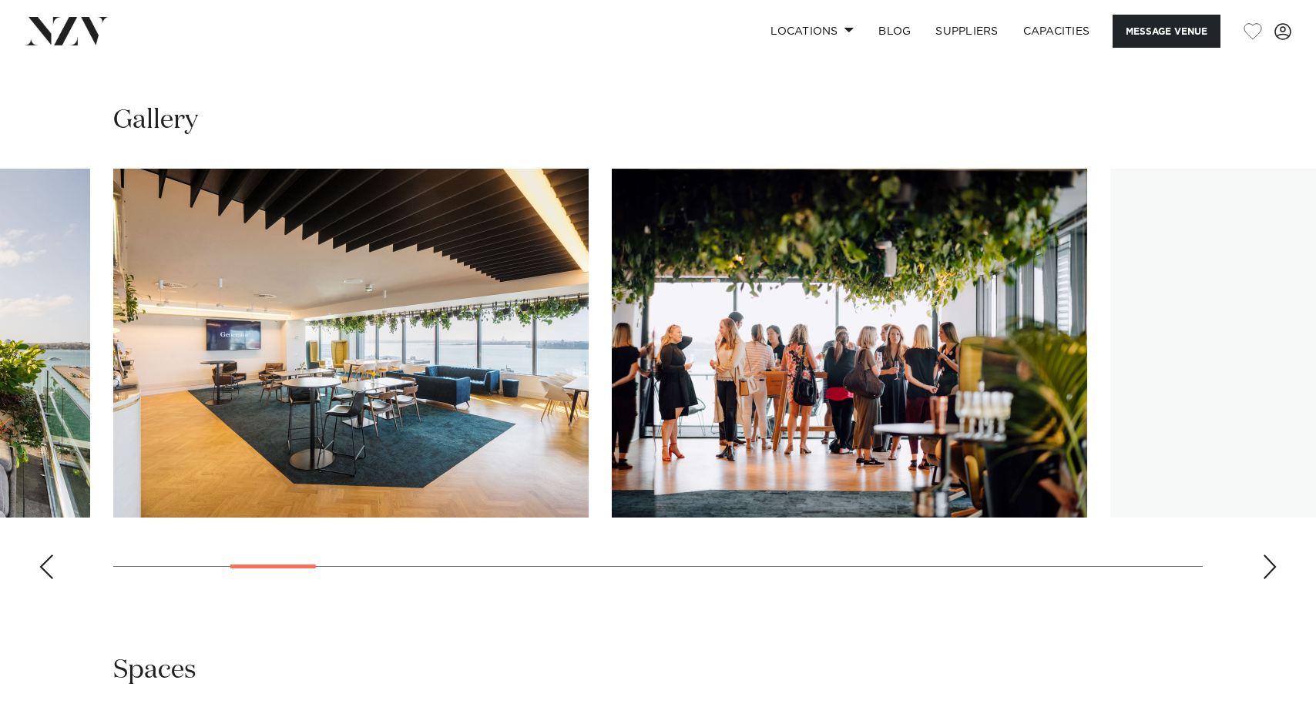
click at [1273, 562] on div "Next slide" at bounding box center [1269, 567] width 15 height 25
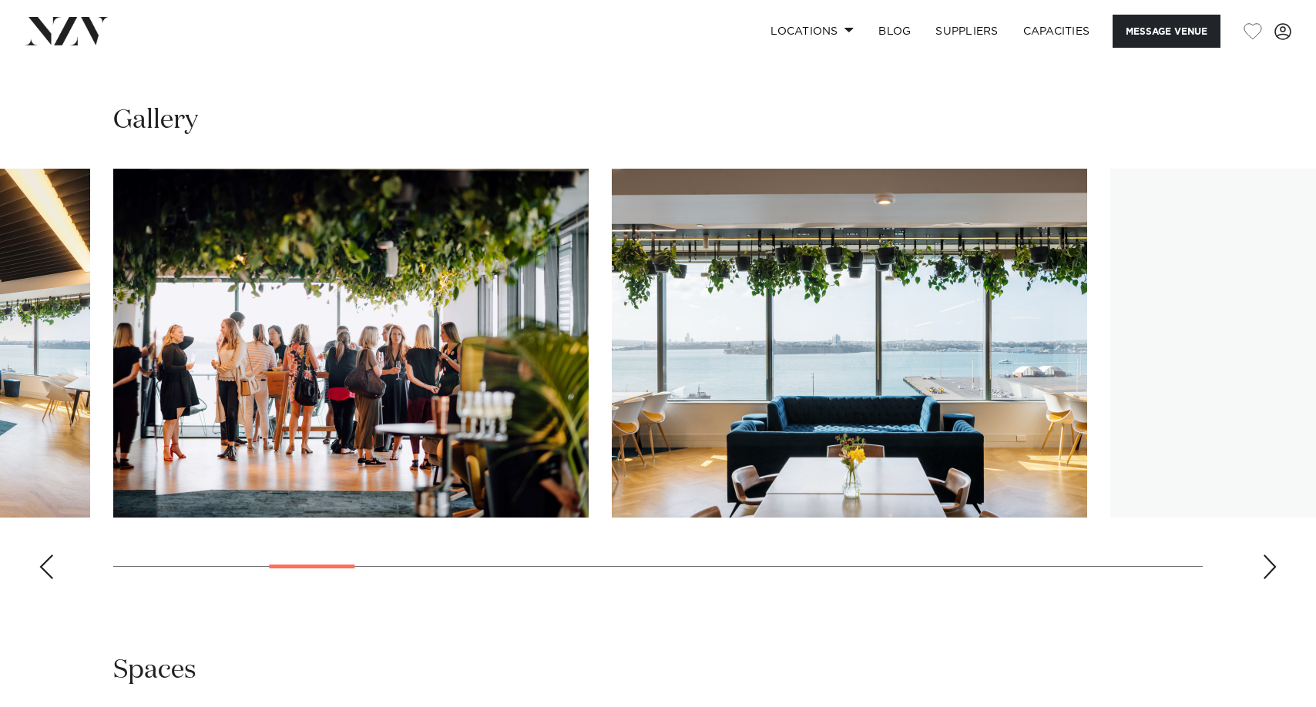
click at [1273, 562] on div "Next slide" at bounding box center [1269, 567] width 15 height 25
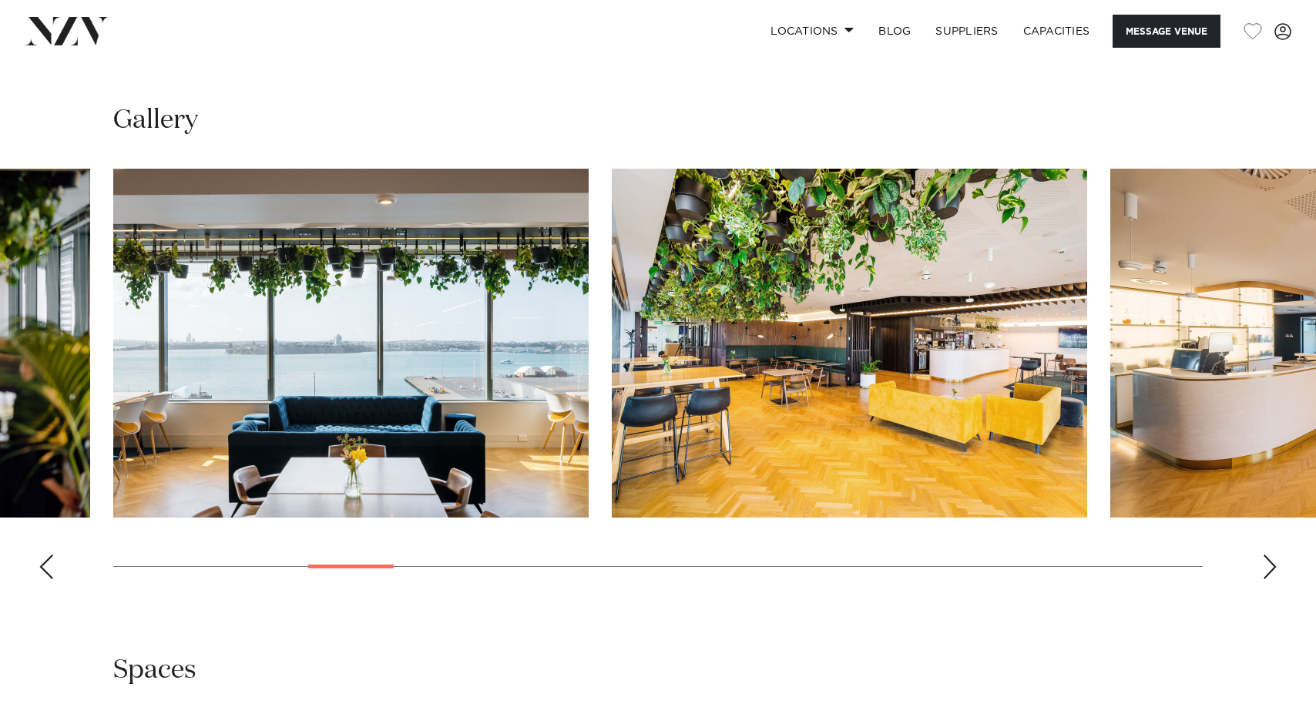
click at [1273, 562] on div "Next slide" at bounding box center [1269, 567] width 15 height 25
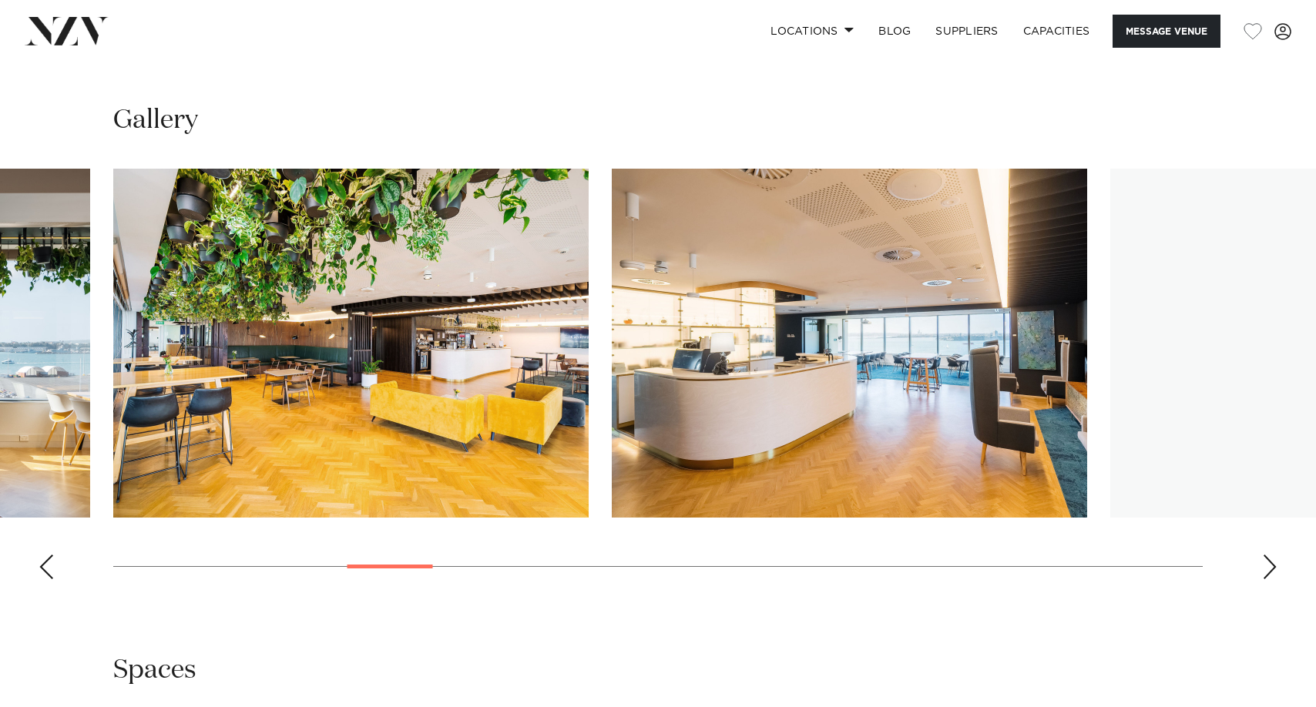
click at [1273, 562] on div "Next slide" at bounding box center [1269, 567] width 15 height 25
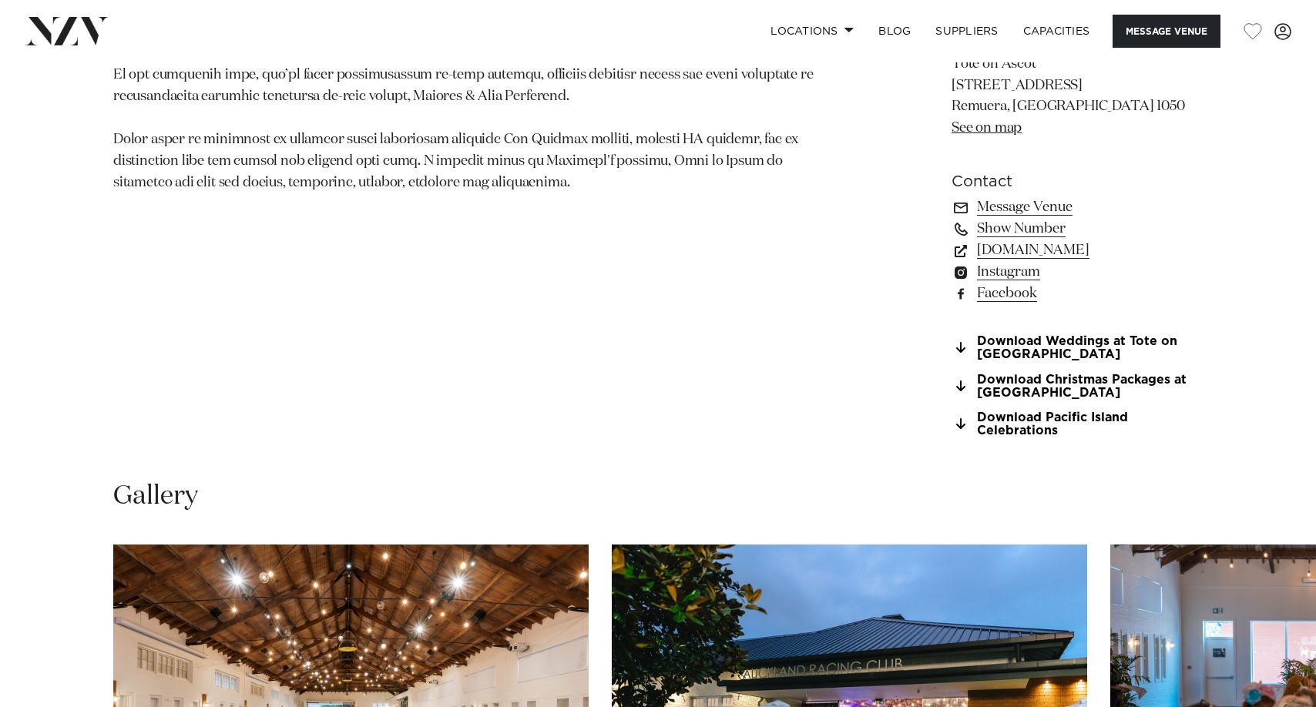
scroll to position [1618, 0]
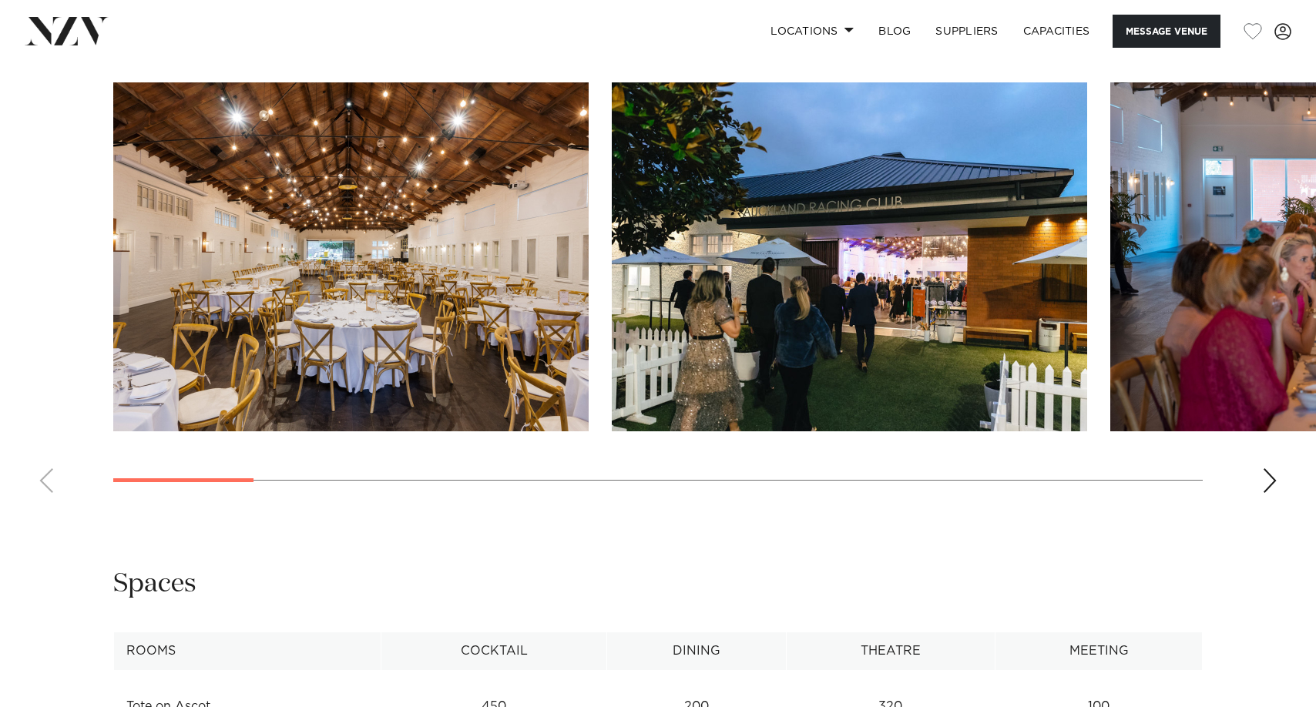
click at [1266, 475] on div "Next slide" at bounding box center [1269, 480] width 15 height 25
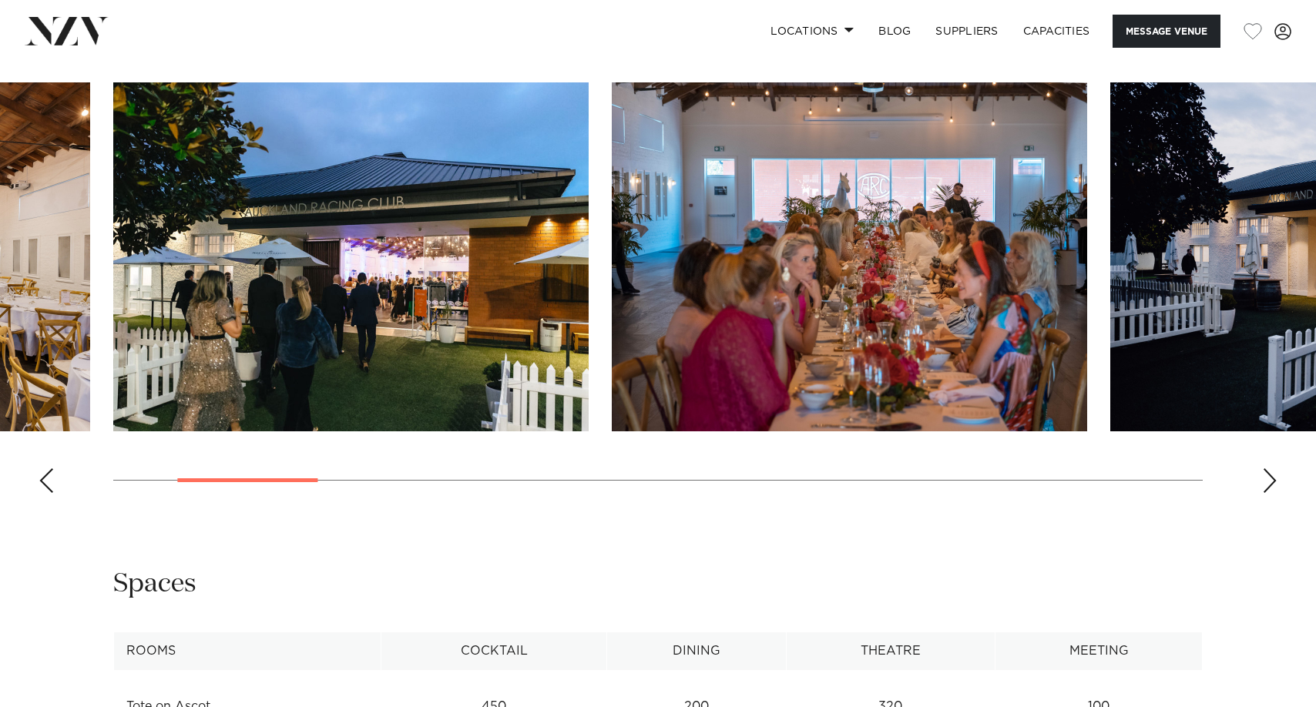
click at [1264, 481] on div "Next slide" at bounding box center [1269, 480] width 15 height 25
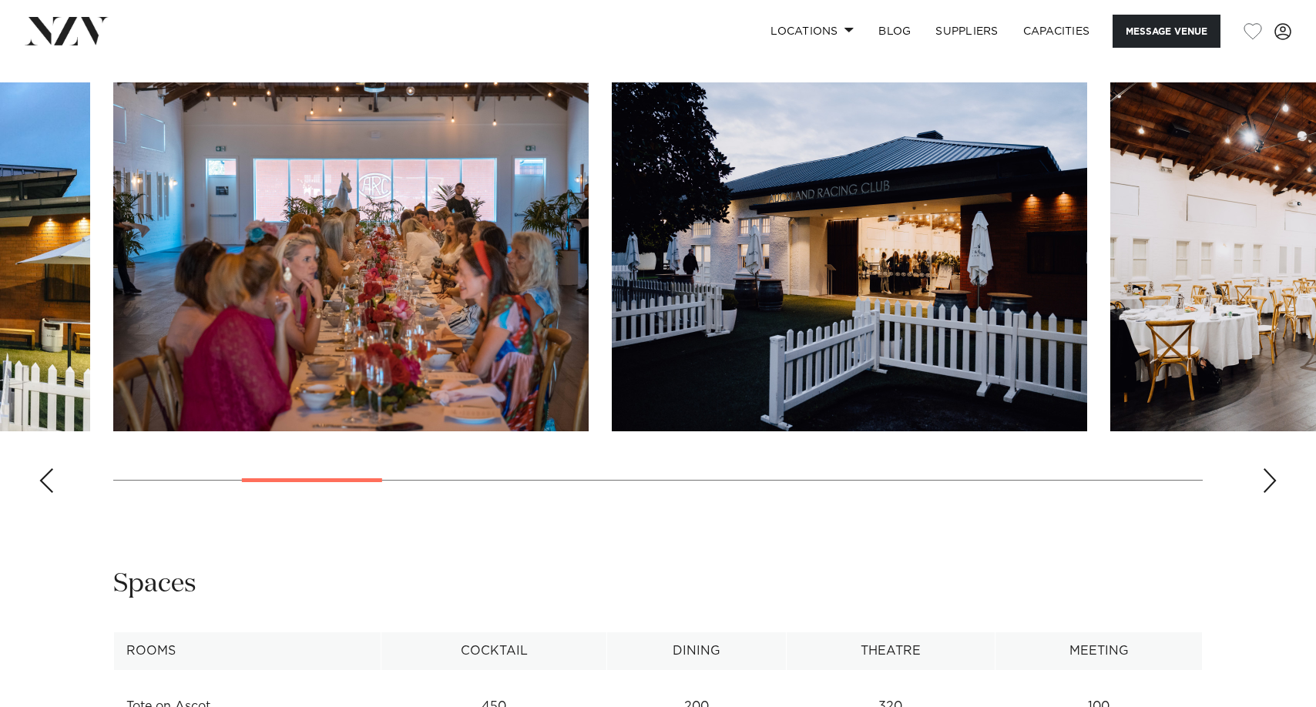
click at [1264, 481] on div "Next slide" at bounding box center [1269, 480] width 15 height 25
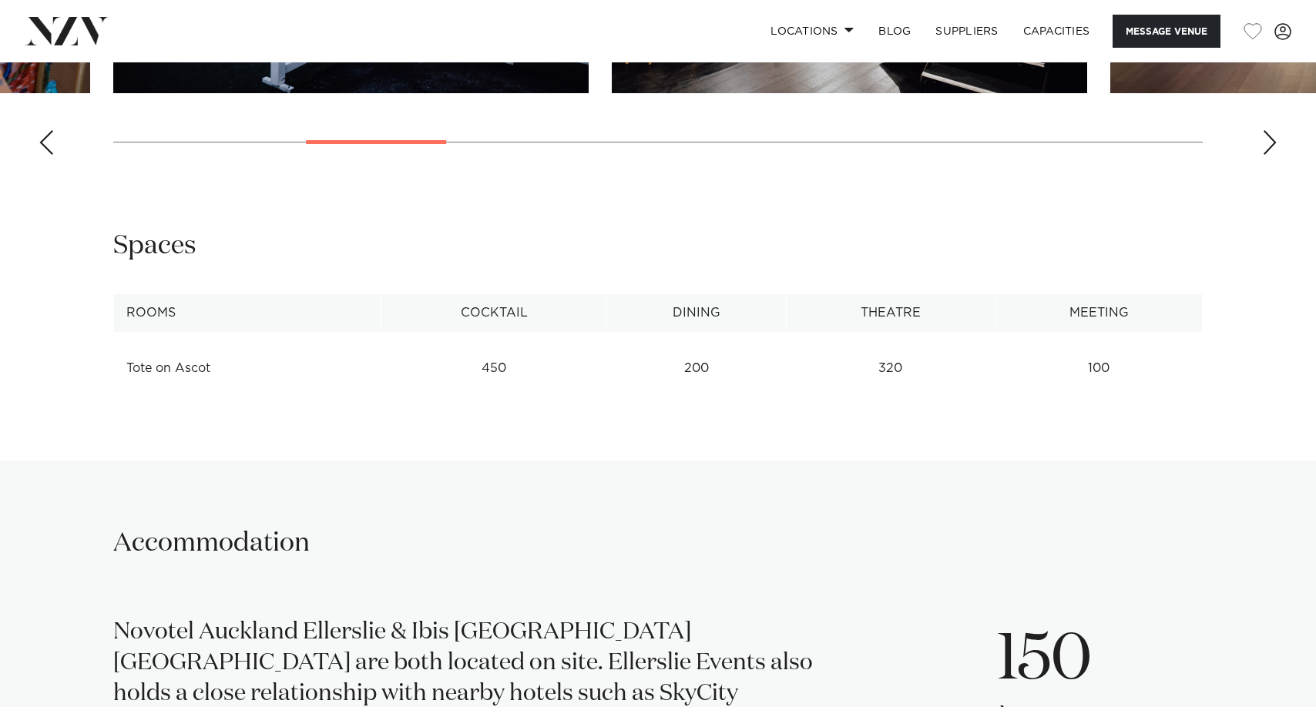
scroll to position [1926, 0]
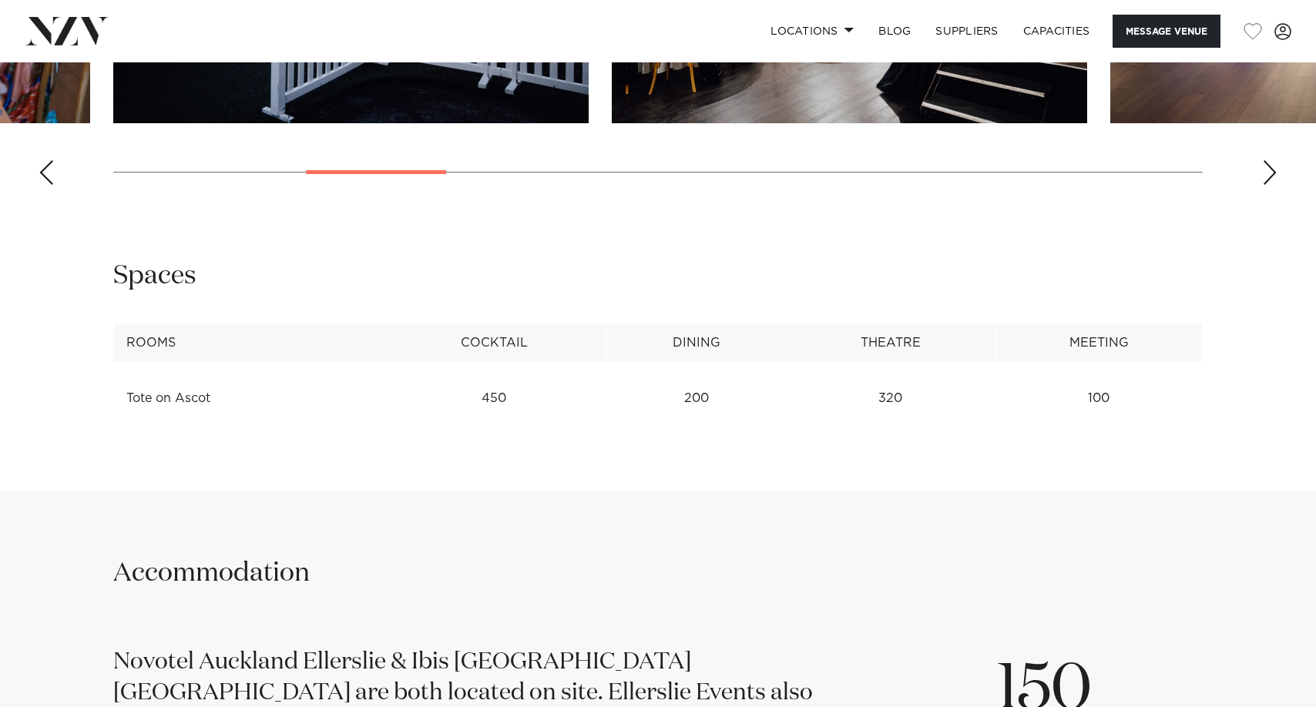
drag, startPoint x: 228, startPoint y: 416, endPoint x: 253, endPoint y: 436, distance: 31.8
click at [228, 418] on div "**********" at bounding box center [658, 344] width 1316 height 171
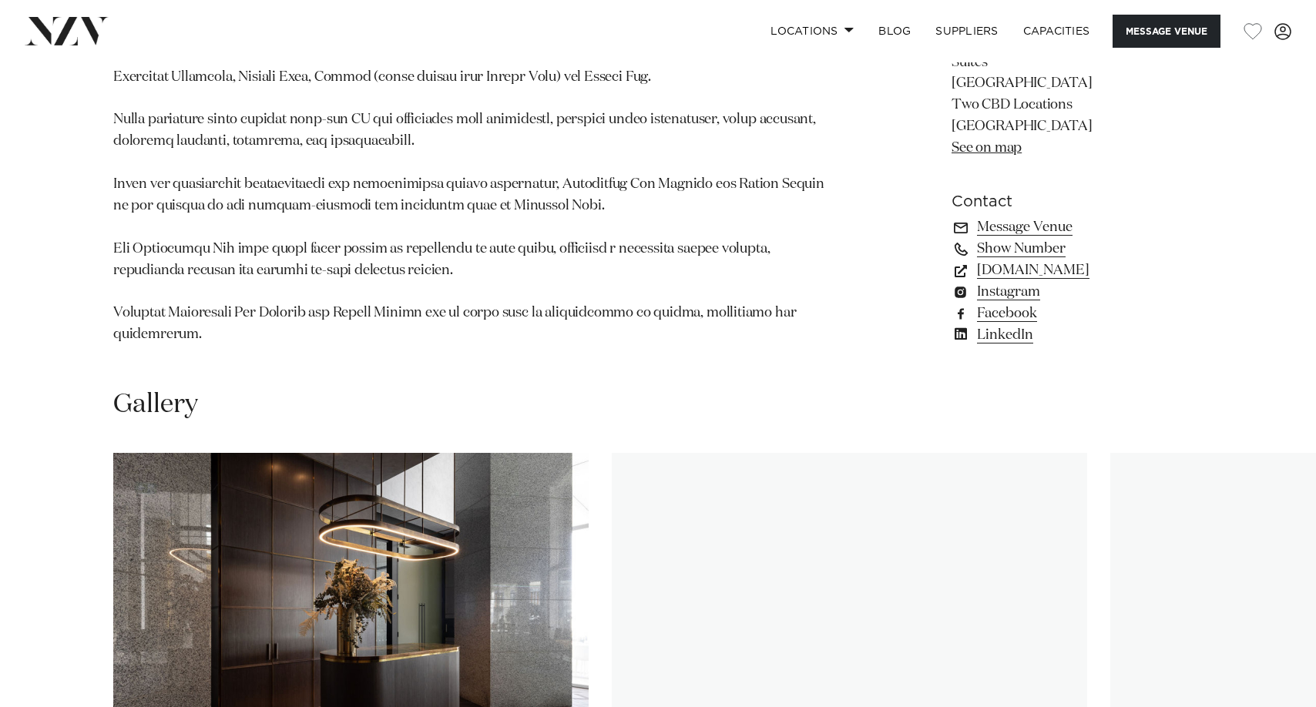
scroll to position [1772, 0]
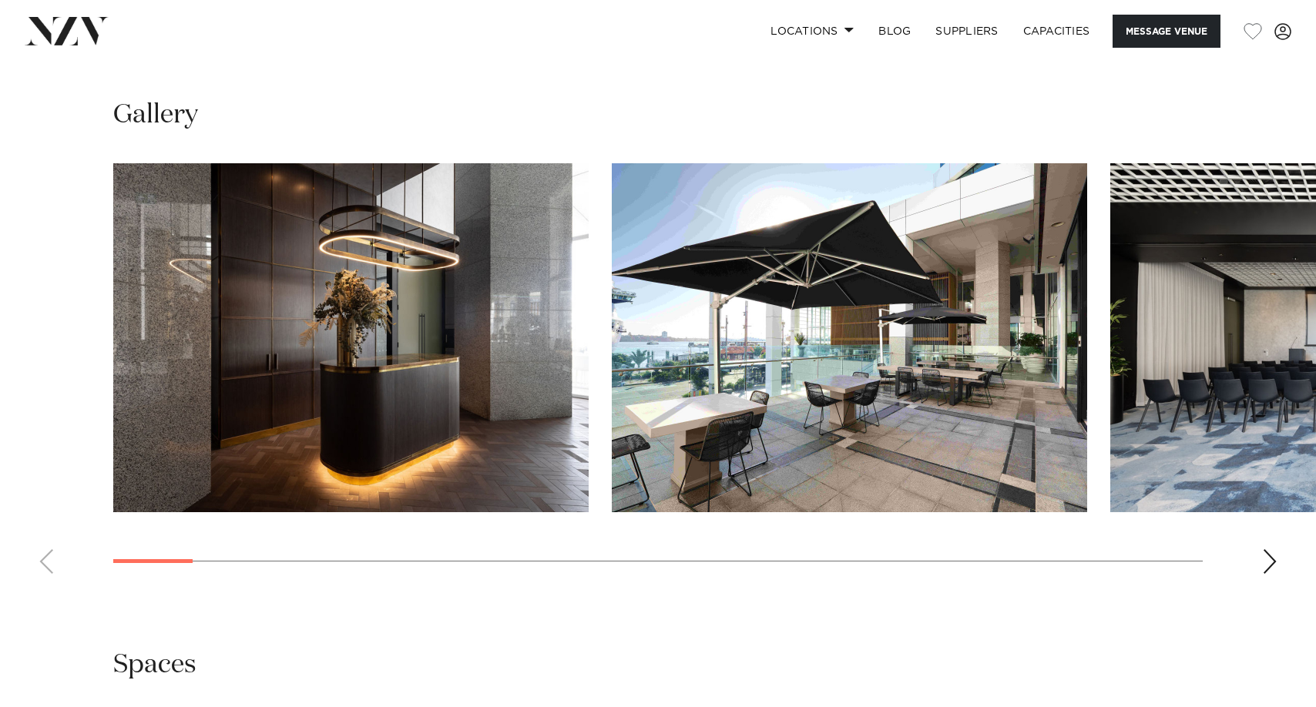
click at [1274, 566] on div "Next slide" at bounding box center [1269, 561] width 15 height 25
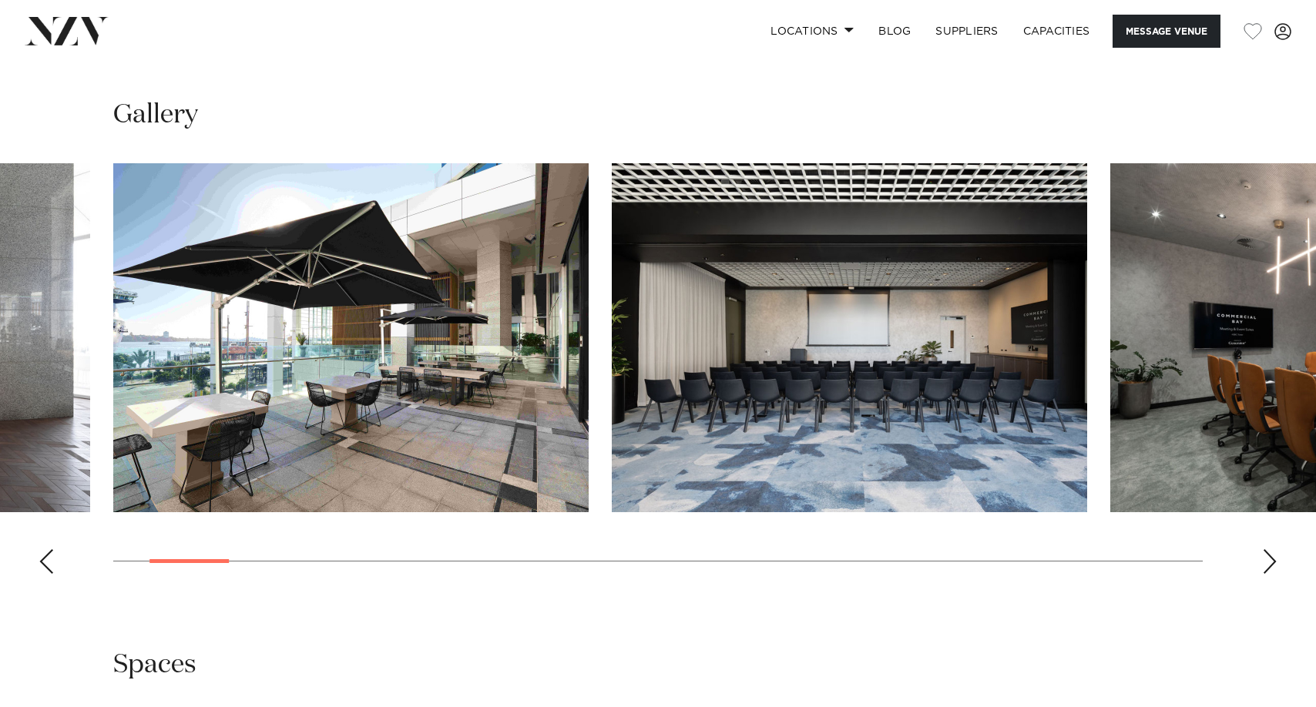
click at [1274, 566] on div "Next slide" at bounding box center [1269, 561] width 15 height 25
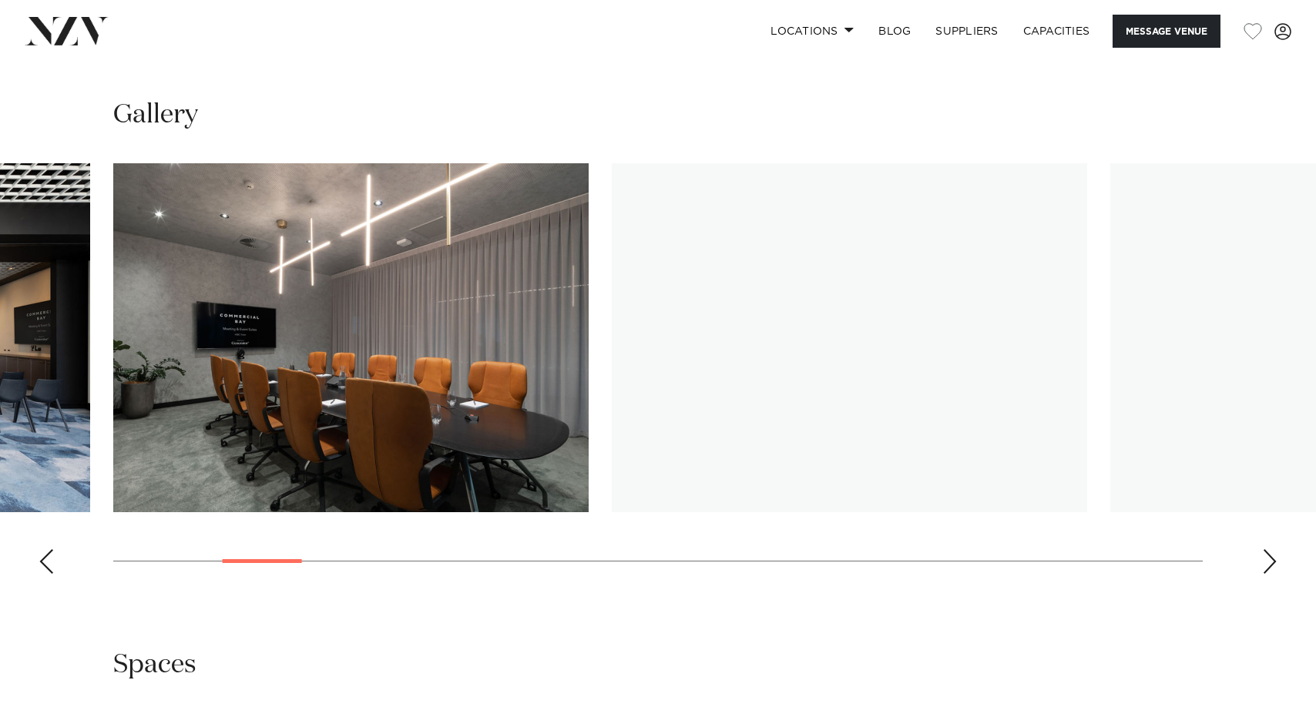
click at [1274, 568] on div "Next slide" at bounding box center [1269, 561] width 15 height 25
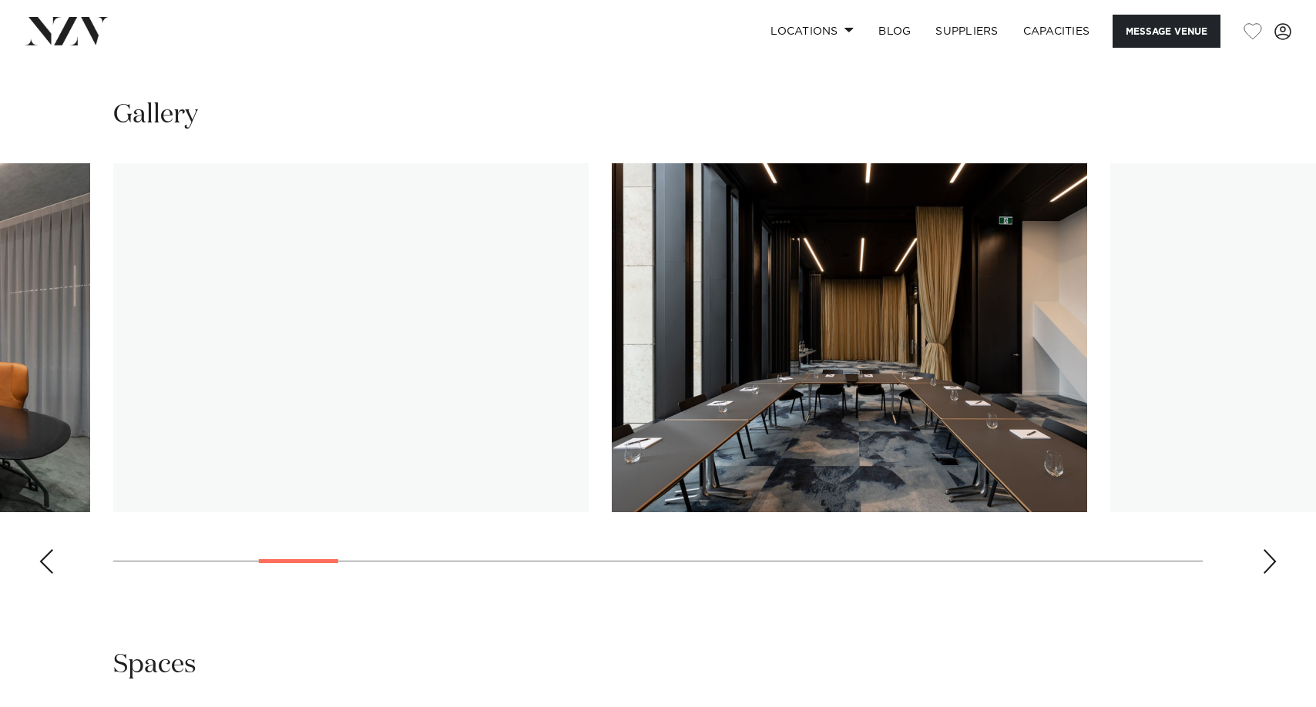
click at [1274, 568] on div "Next slide" at bounding box center [1269, 561] width 15 height 25
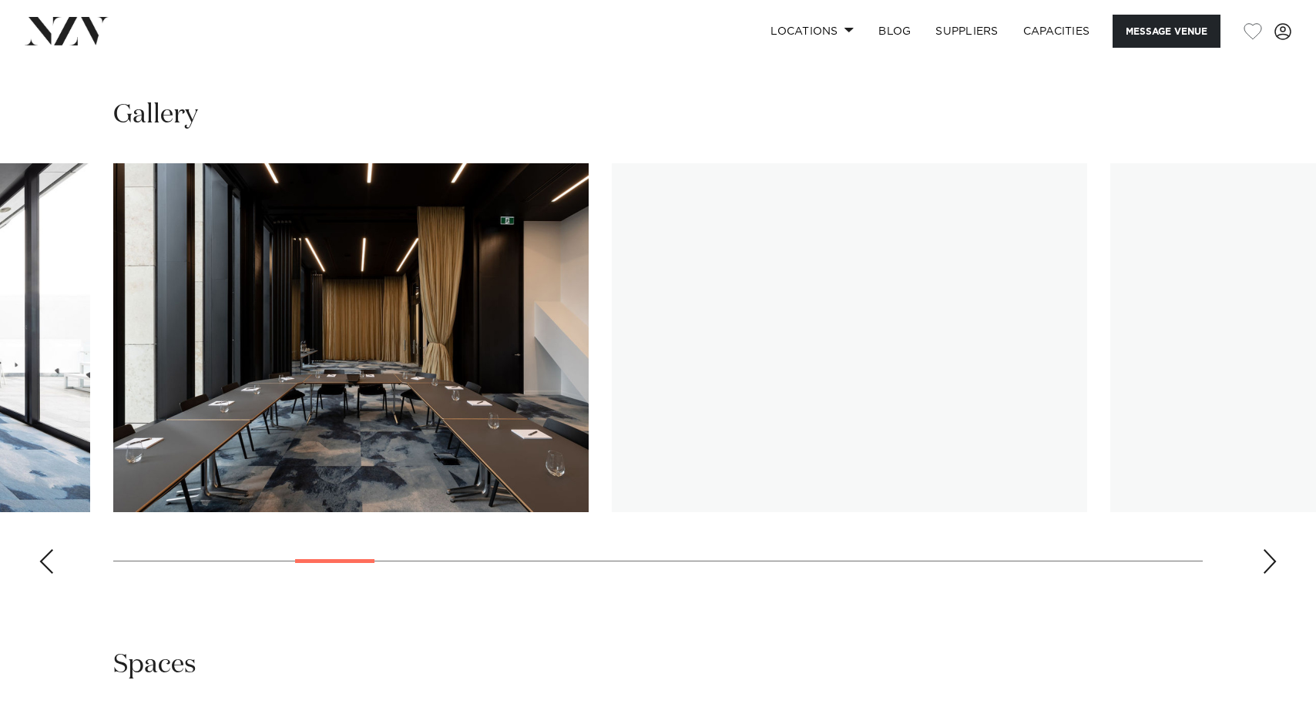
click at [1274, 568] on div "Next slide" at bounding box center [1269, 561] width 15 height 25
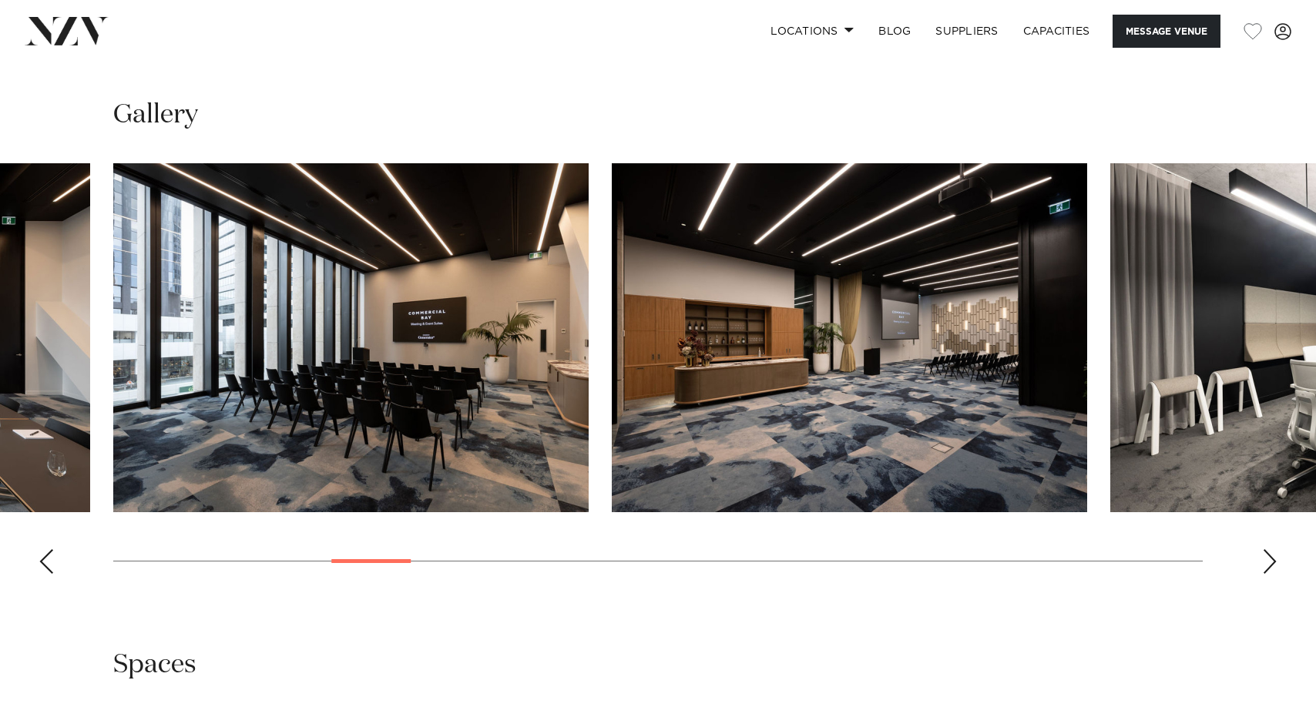
click at [1274, 568] on div "Next slide" at bounding box center [1269, 561] width 15 height 25
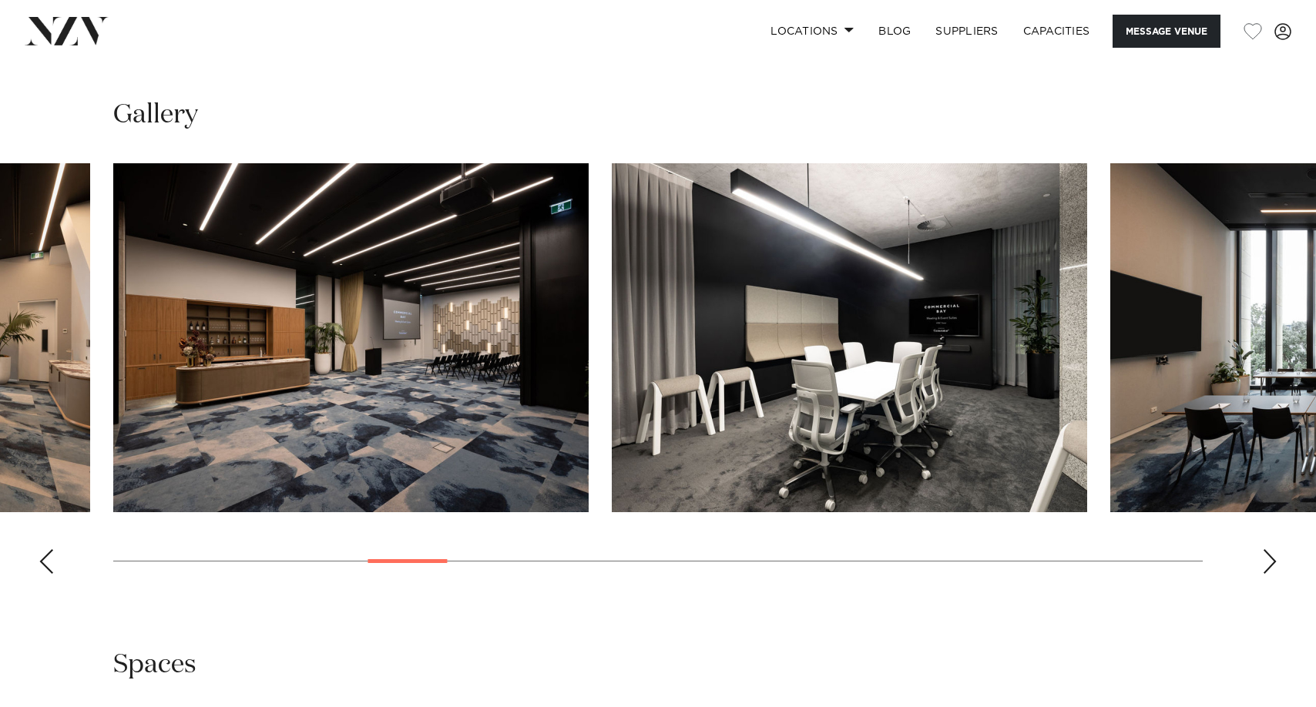
click at [1274, 568] on div "Next slide" at bounding box center [1269, 561] width 15 height 25
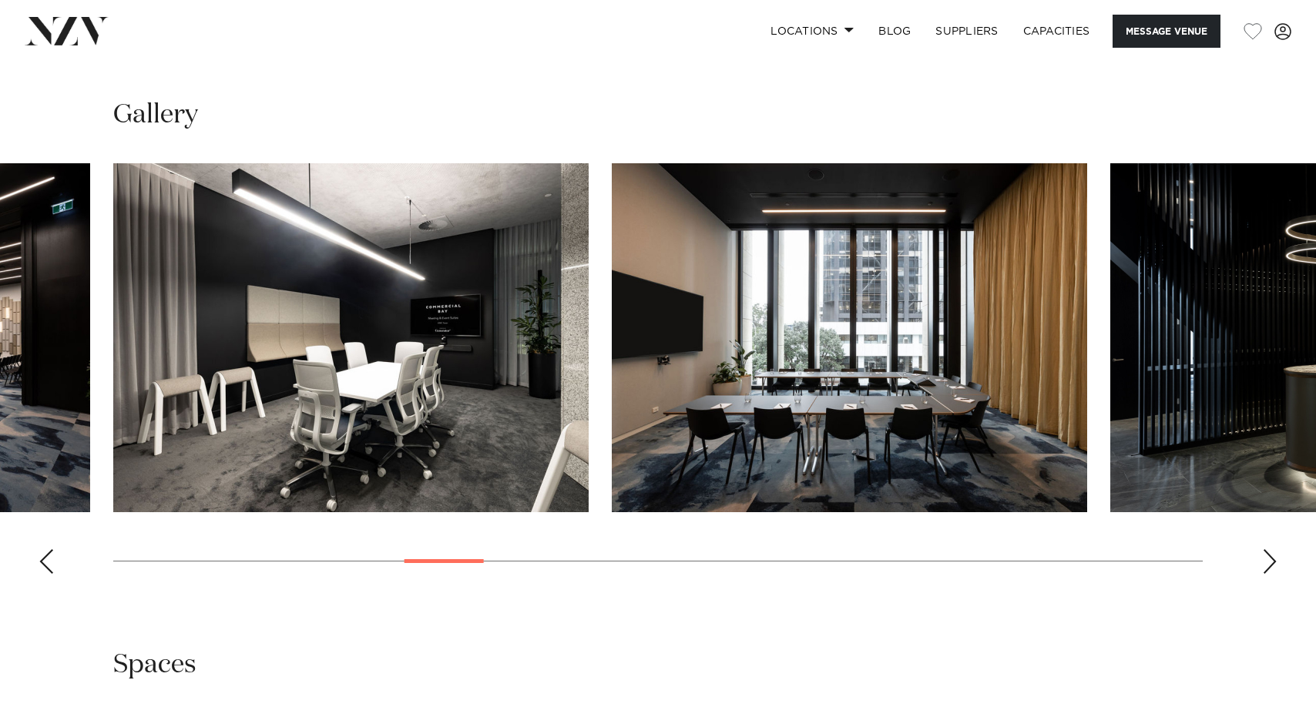
click at [1274, 568] on div "Next slide" at bounding box center [1269, 561] width 15 height 25
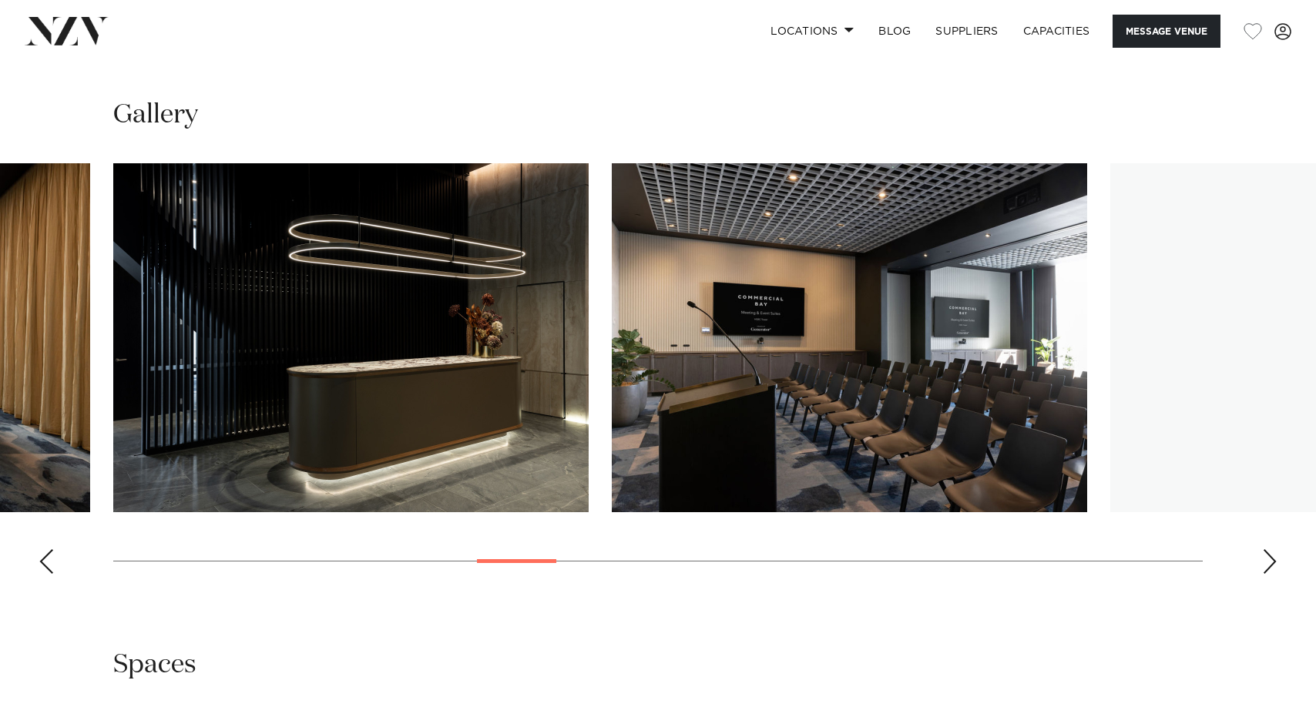
click at [1274, 568] on div "Next slide" at bounding box center [1269, 561] width 15 height 25
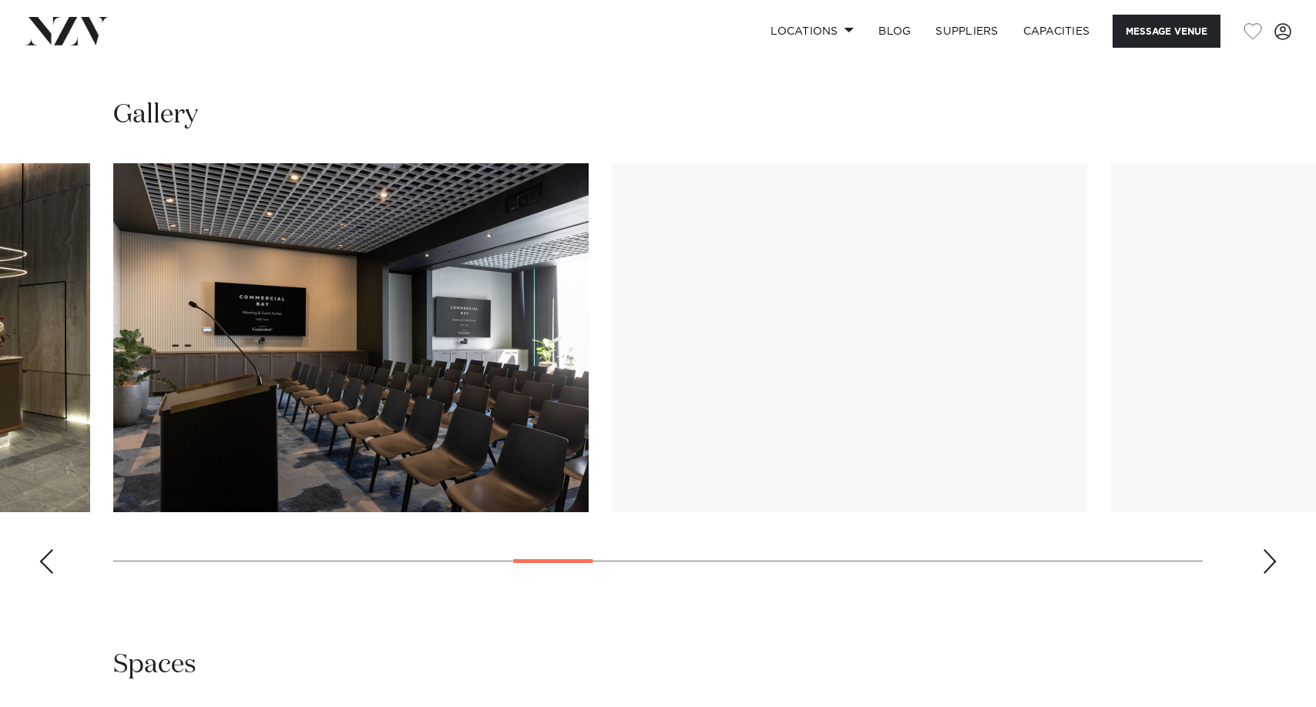
click at [1274, 568] on div "Next slide" at bounding box center [1269, 561] width 15 height 25
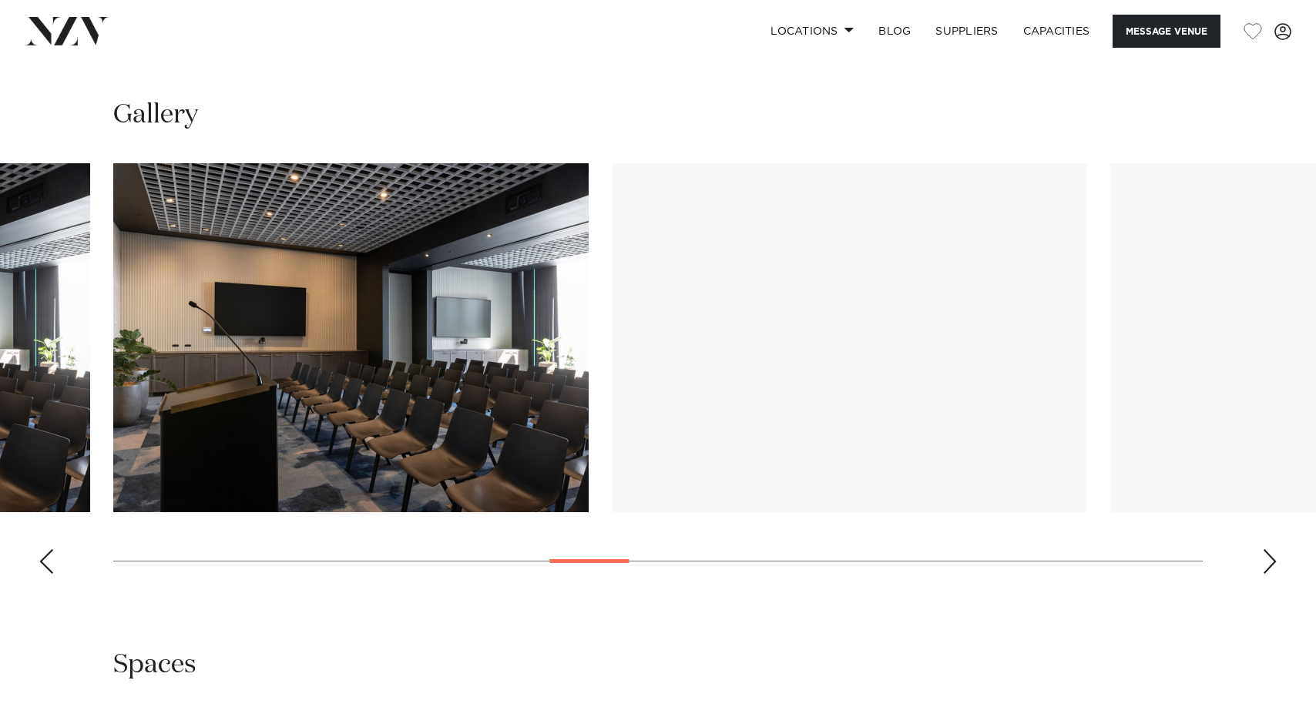
click at [1273, 568] on div "Next slide" at bounding box center [1269, 561] width 15 height 25
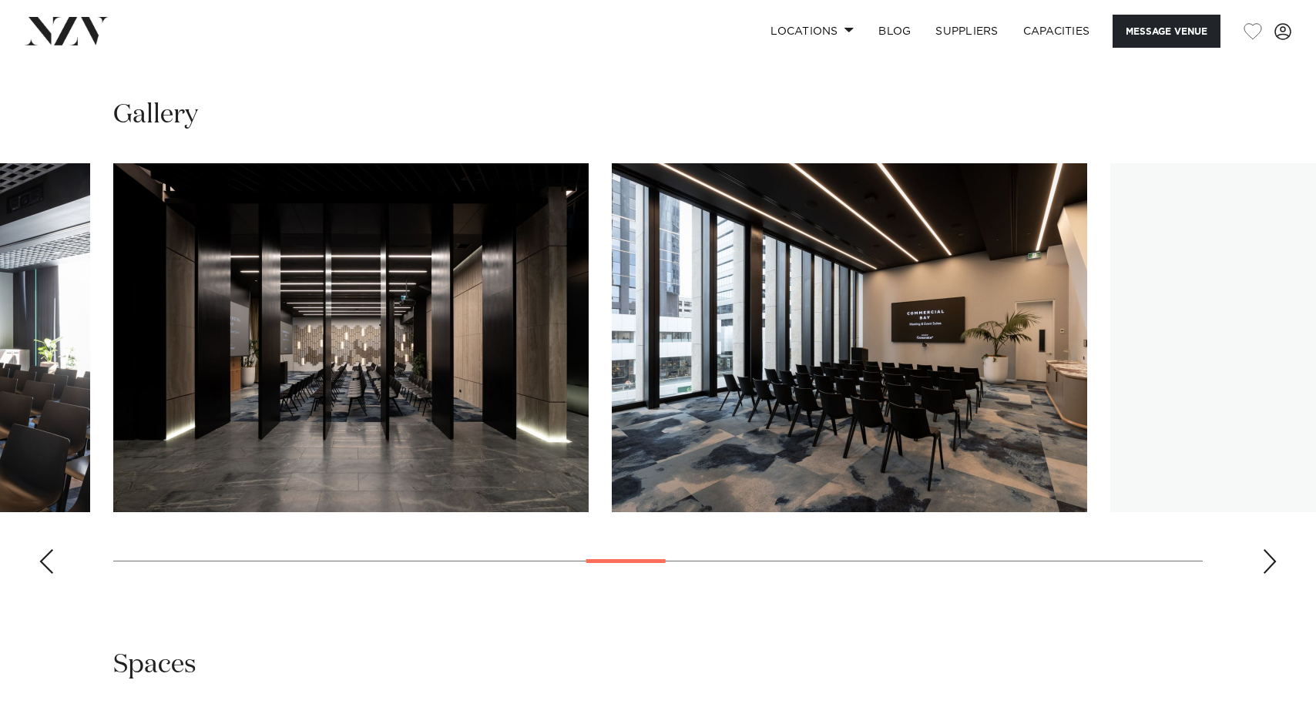
click at [1273, 568] on div "Next slide" at bounding box center [1269, 561] width 15 height 25
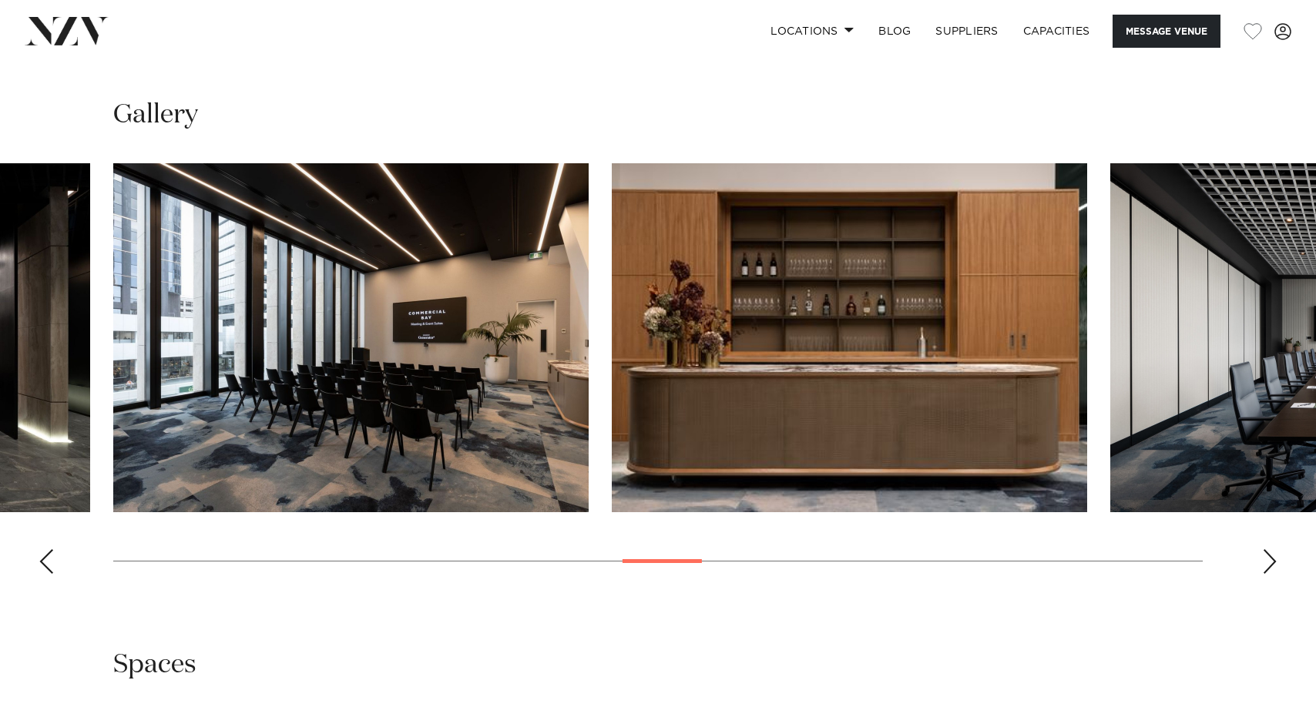
click at [1273, 568] on div "Next slide" at bounding box center [1269, 561] width 15 height 25
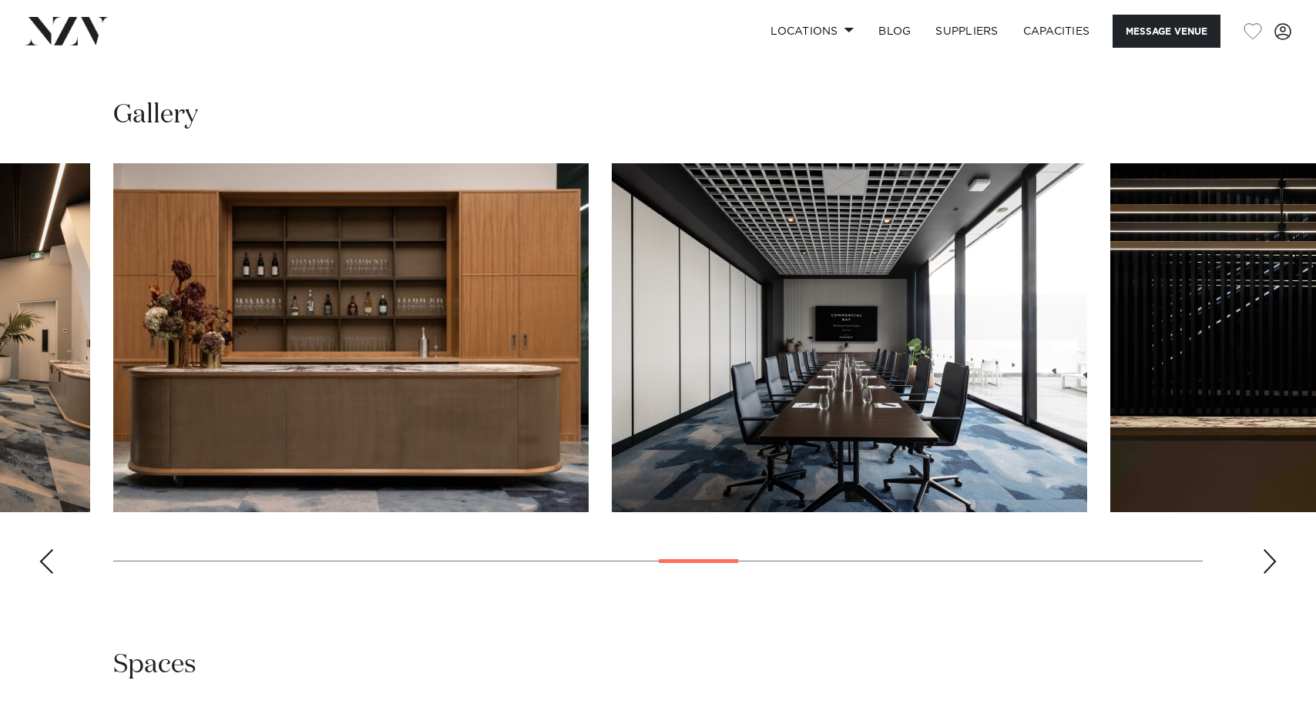
click at [1273, 568] on div "Next slide" at bounding box center [1269, 561] width 15 height 25
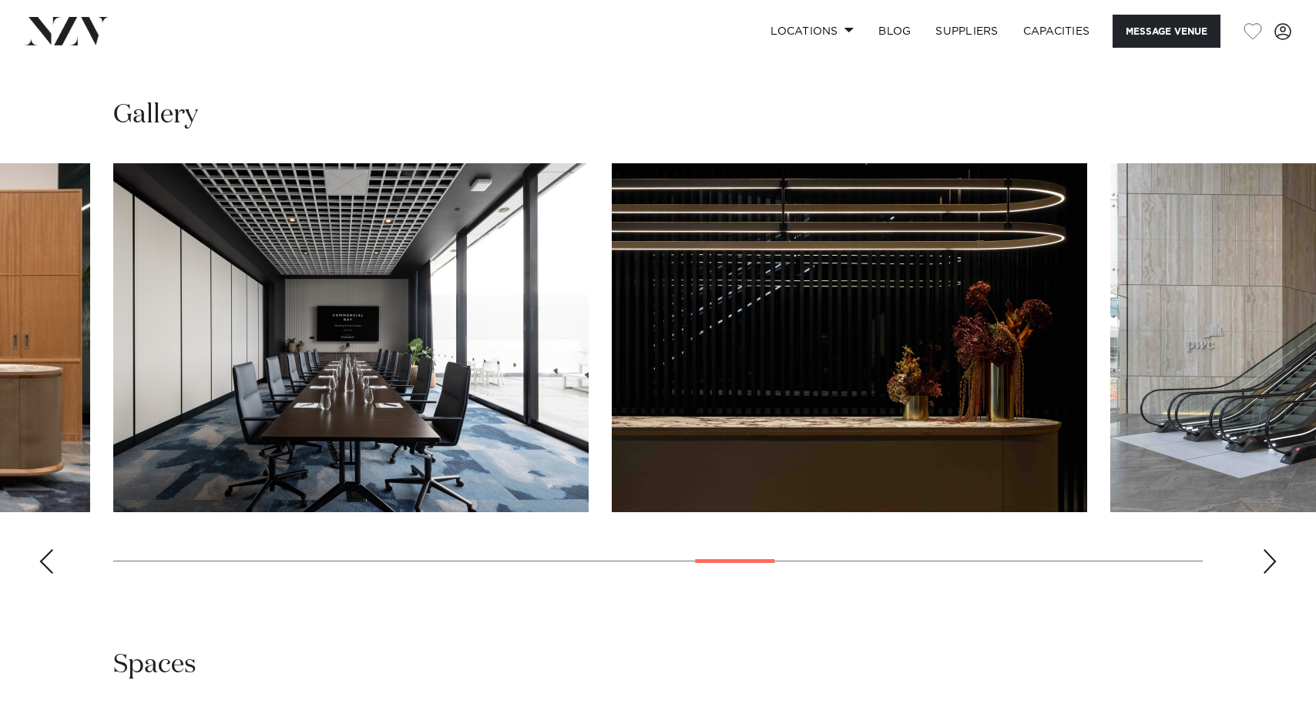
click at [1273, 568] on div "Next slide" at bounding box center [1269, 561] width 15 height 25
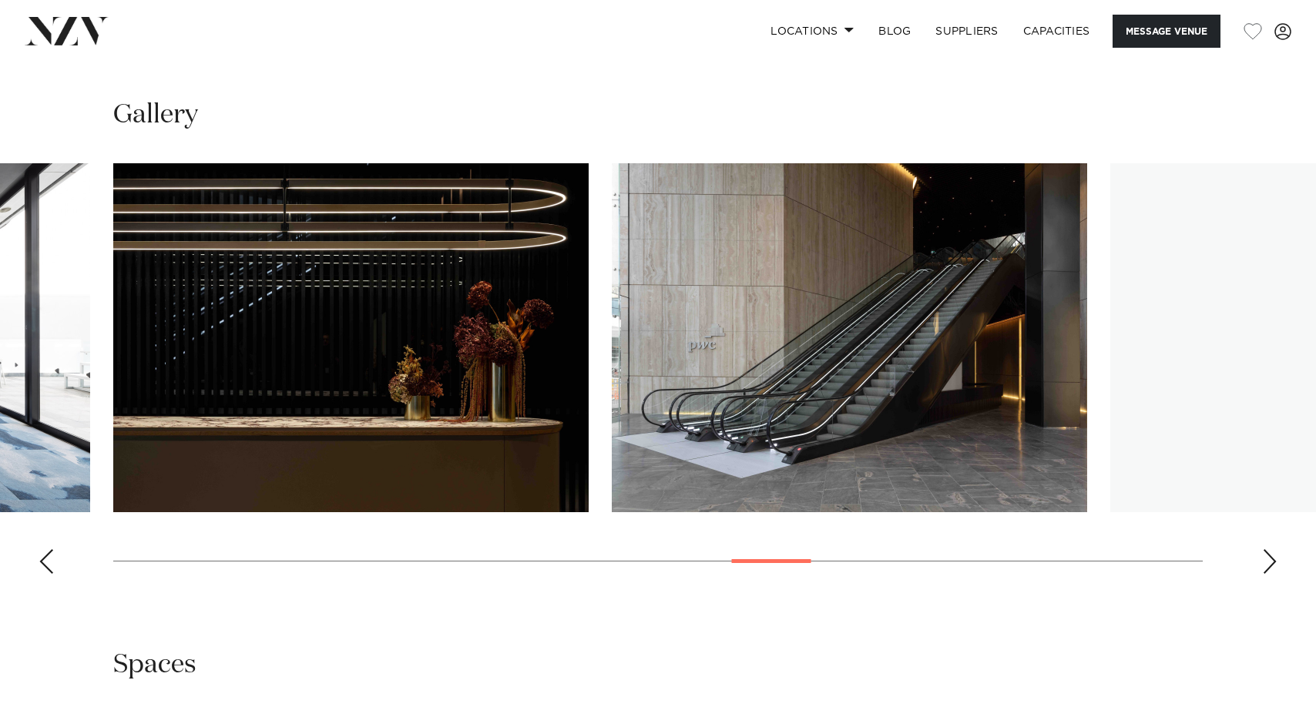
click at [1273, 568] on div "Next slide" at bounding box center [1269, 561] width 15 height 25
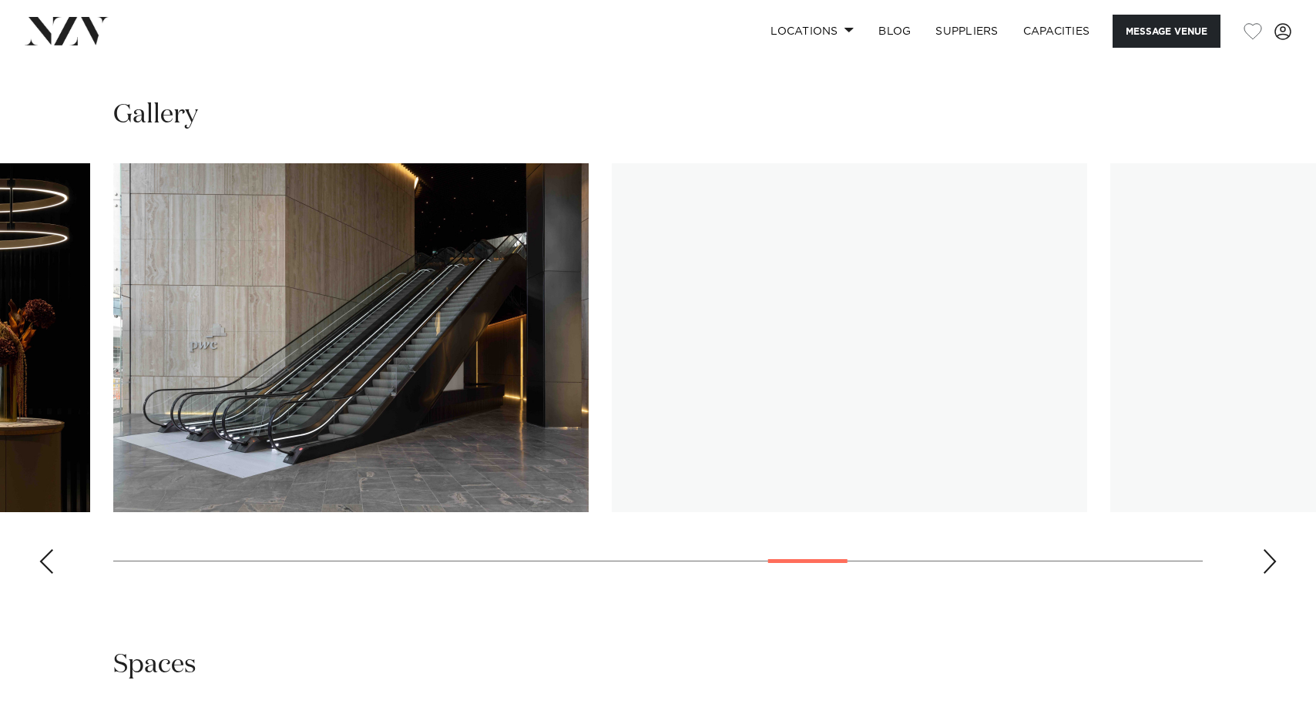
click at [1273, 568] on div "Next slide" at bounding box center [1269, 561] width 15 height 25
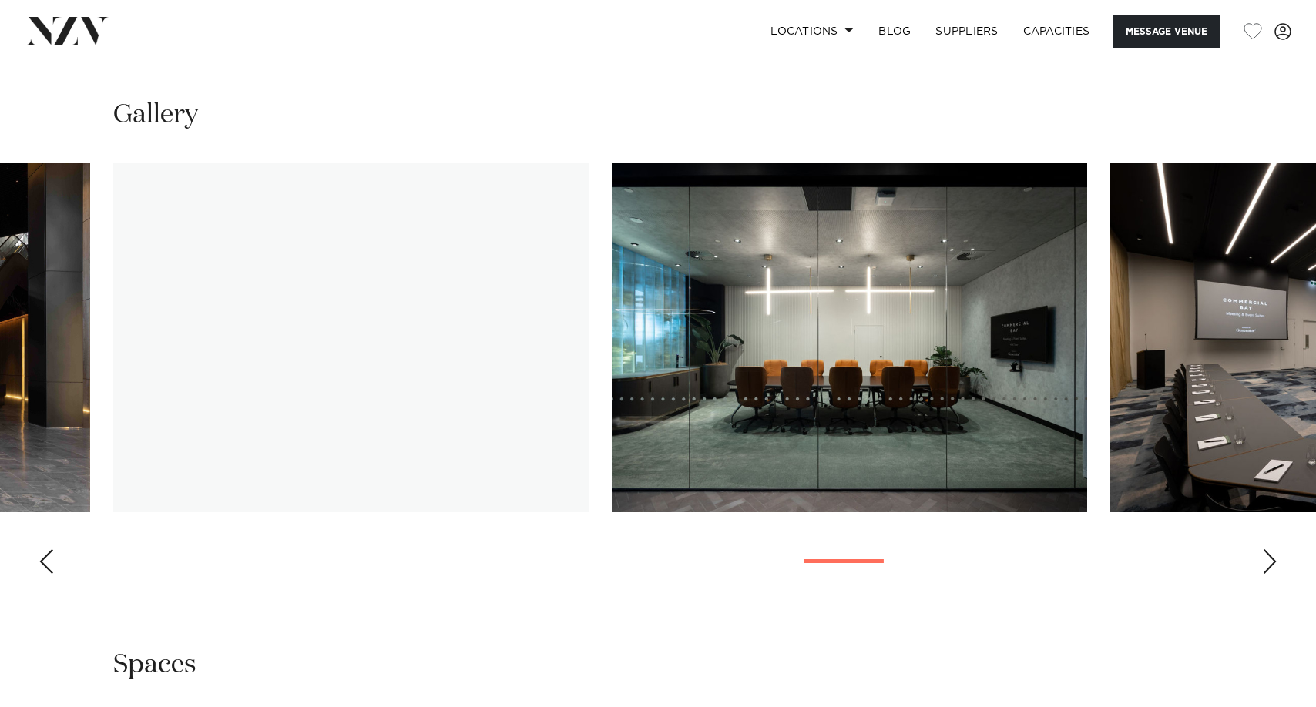
click at [1273, 568] on div "Next slide" at bounding box center [1269, 561] width 15 height 25
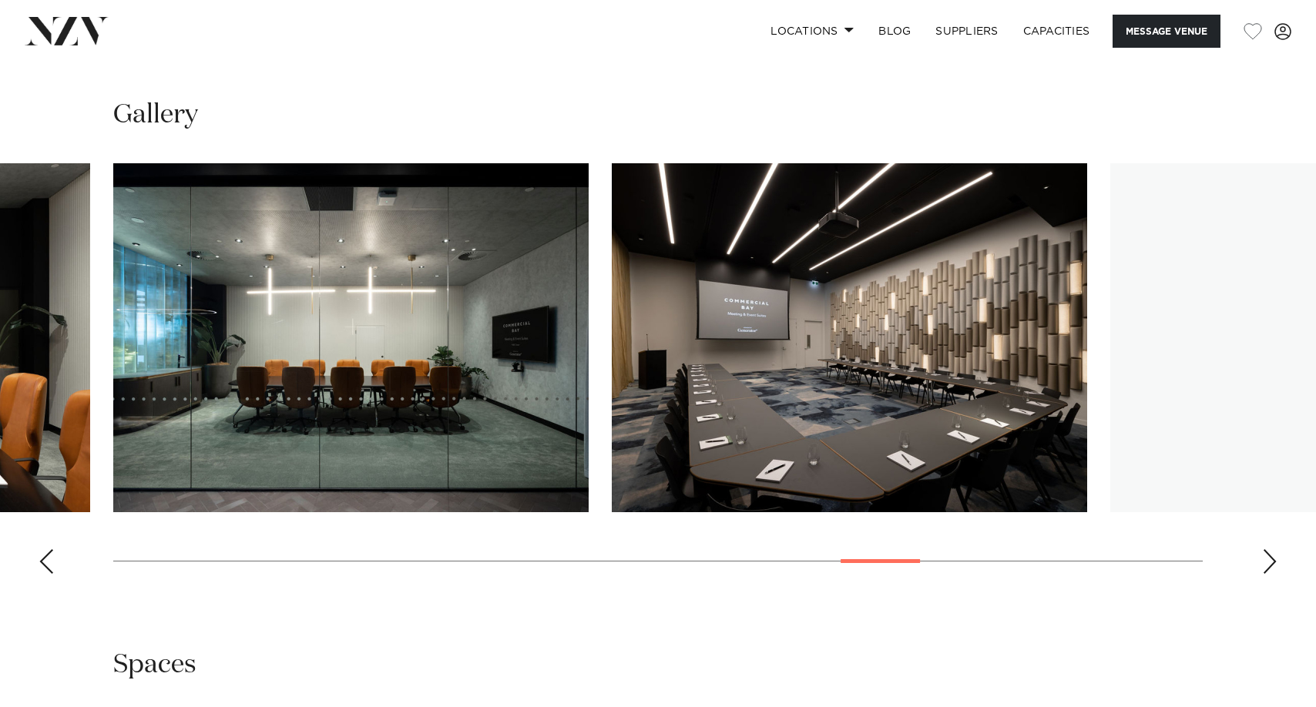
click at [1273, 568] on div "Next slide" at bounding box center [1269, 561] width 15 height 25
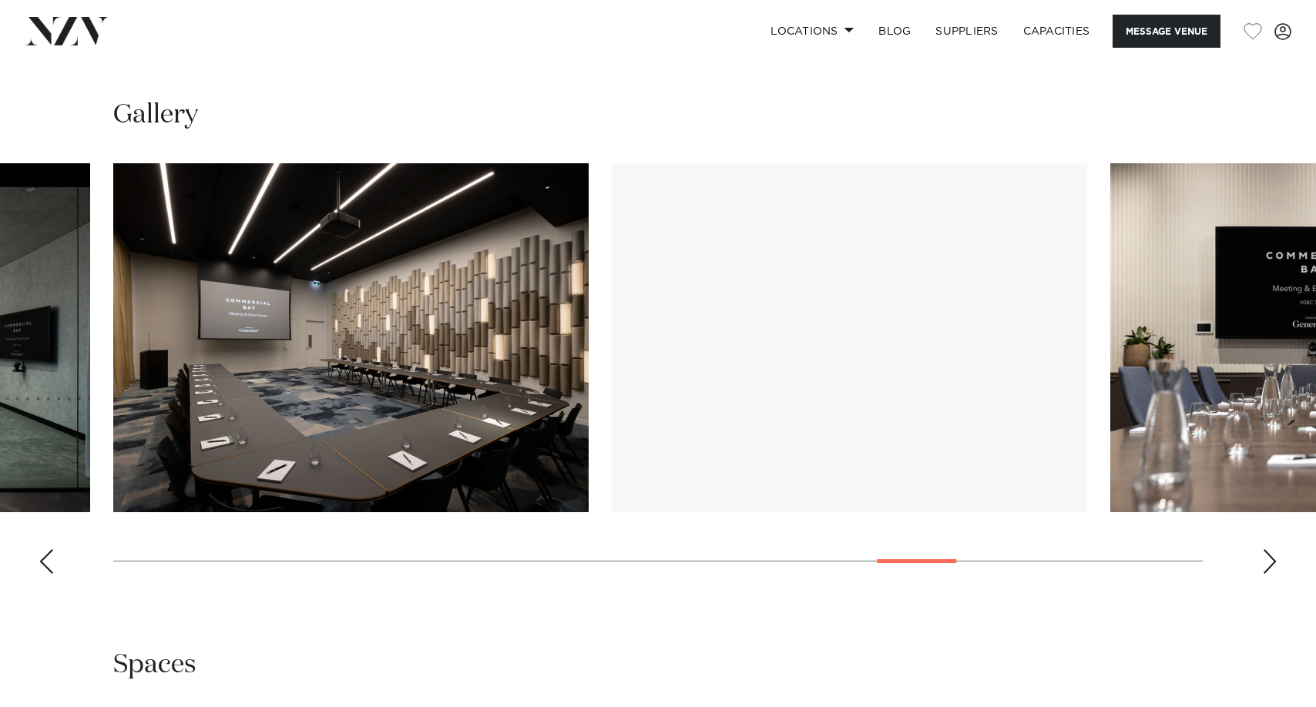
click at [1273, 568] on div "Next slide" at bounding box center [1269, 561] width 15 height 25
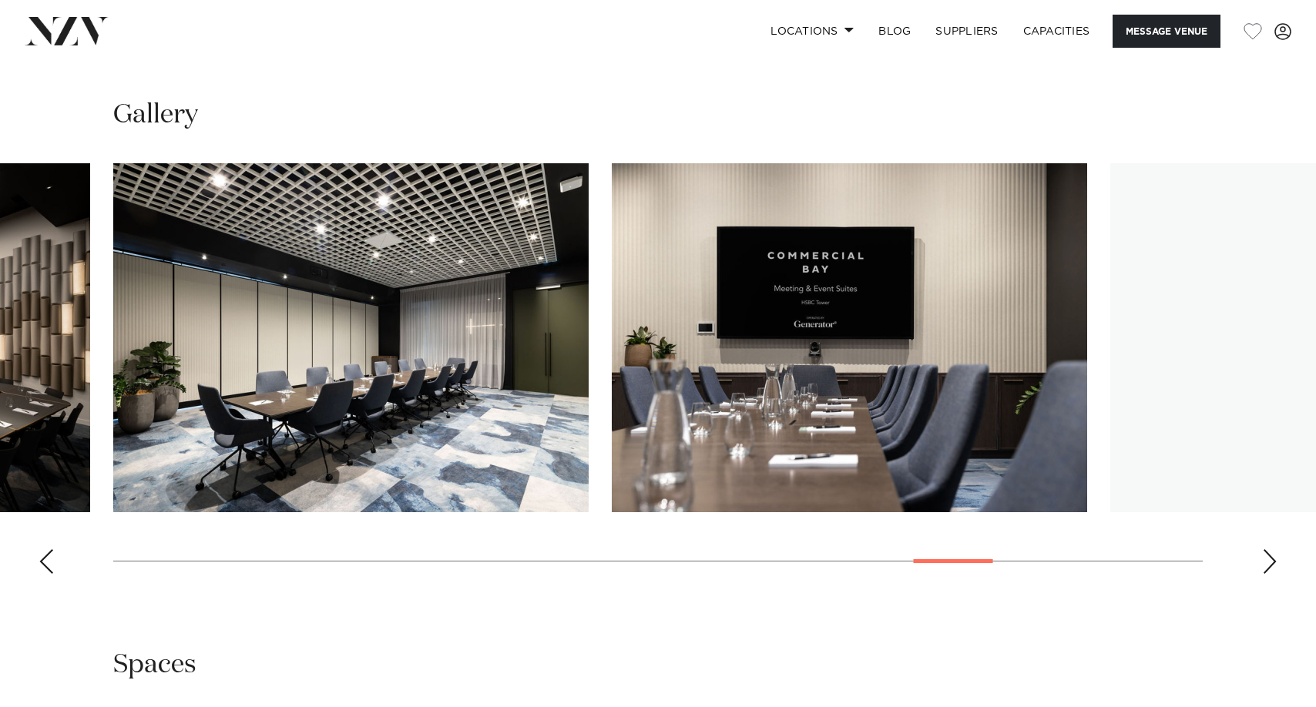
click at [1273, 568] on div "Next slide" at bounding box center [1269, 561] width 15 height 25
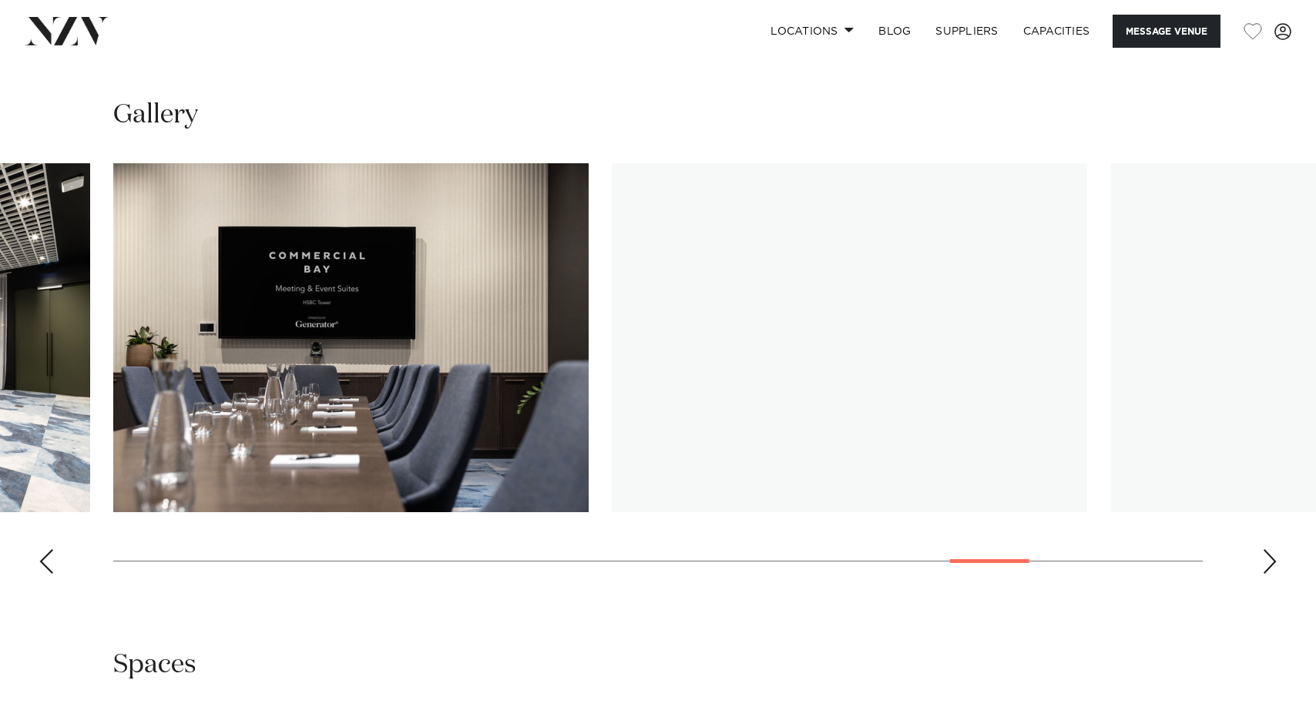
click at [1273, 568] on div "Next slide" at bounding box center [1269, 561] width 15 height 25
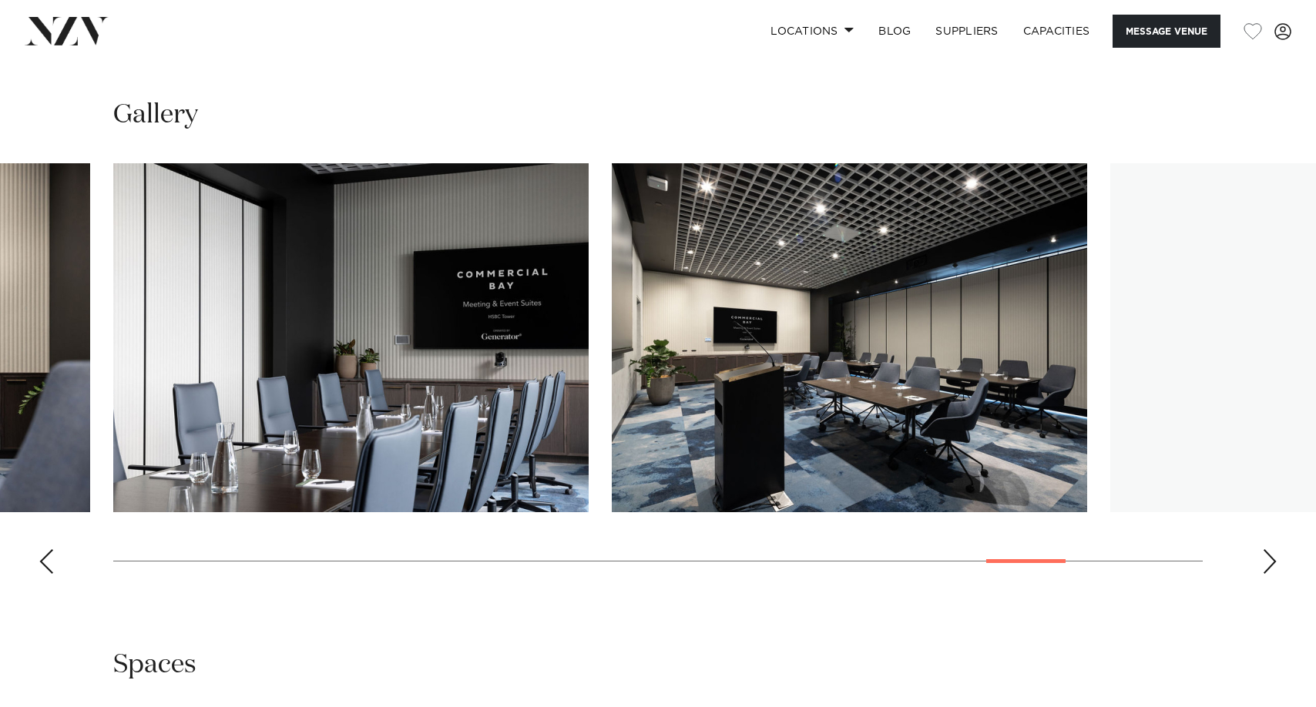
click at [1273, 568] on div "Next slide" at bounding box center [1269, 561] width 15 height 25
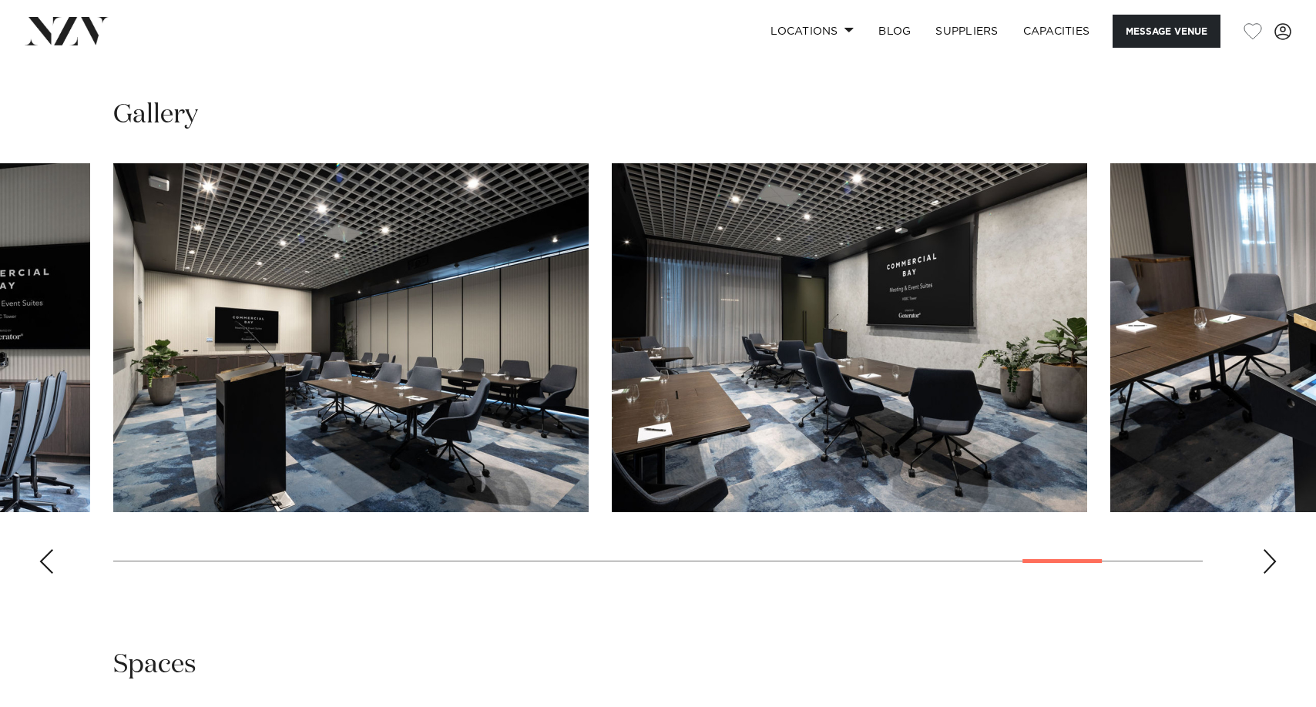
click at [1273, 568] on div "Next slide" at bounding box center [1269, 561] width 15 height 25
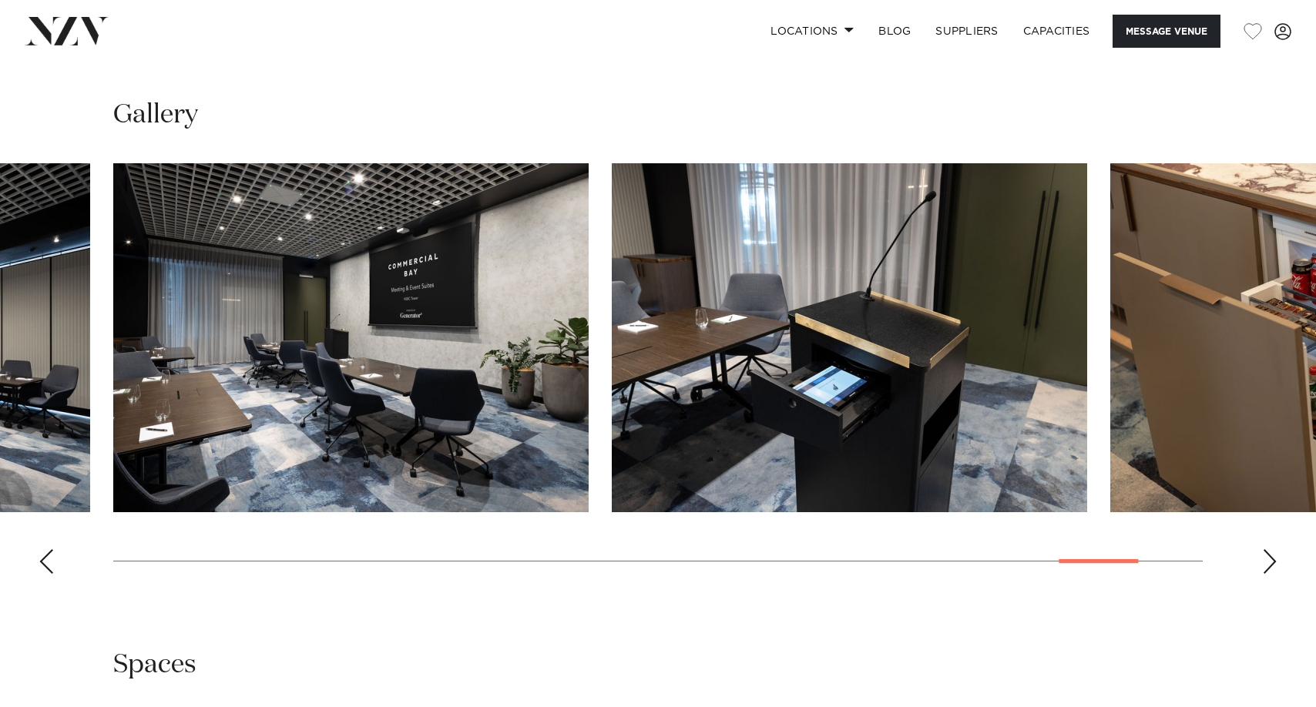
click at [1274, 569] on div "Next slide" at bounding box center [1269, 561] width 15 height 25
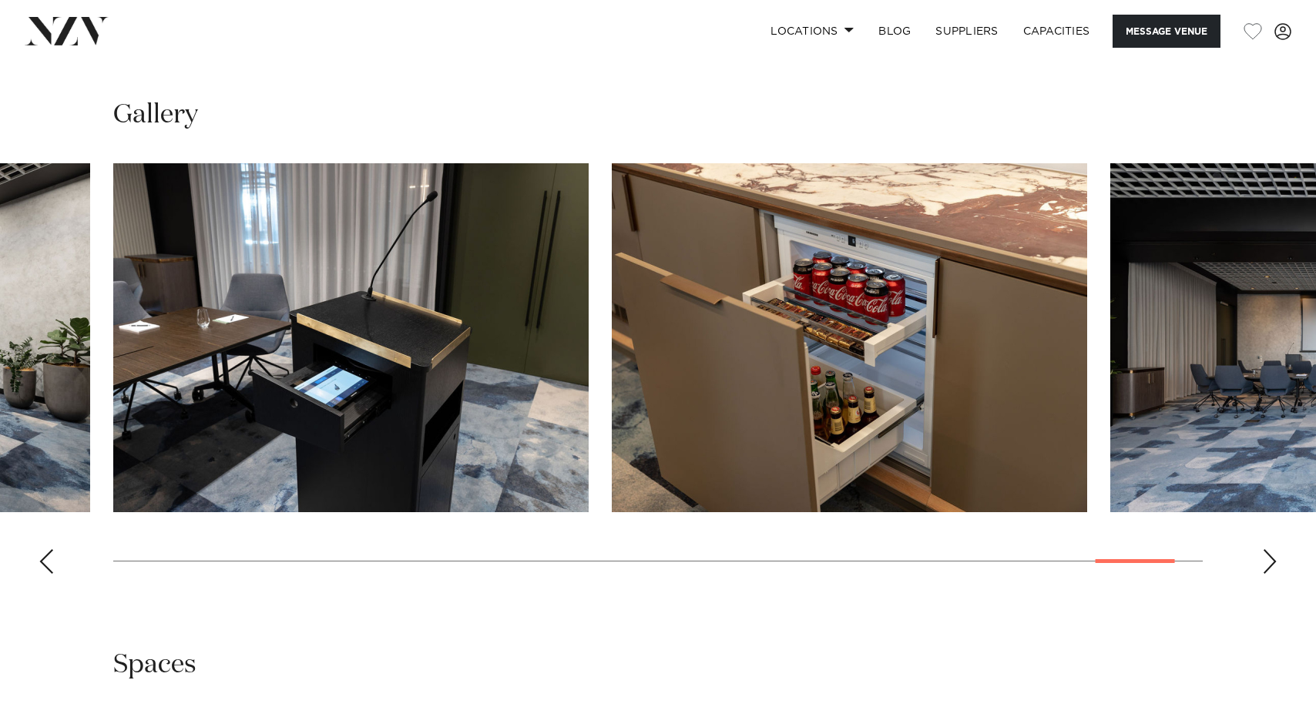
click at [1274, 569] on div "Next slide" at bounding box center [1269, 561] width 15 height 25
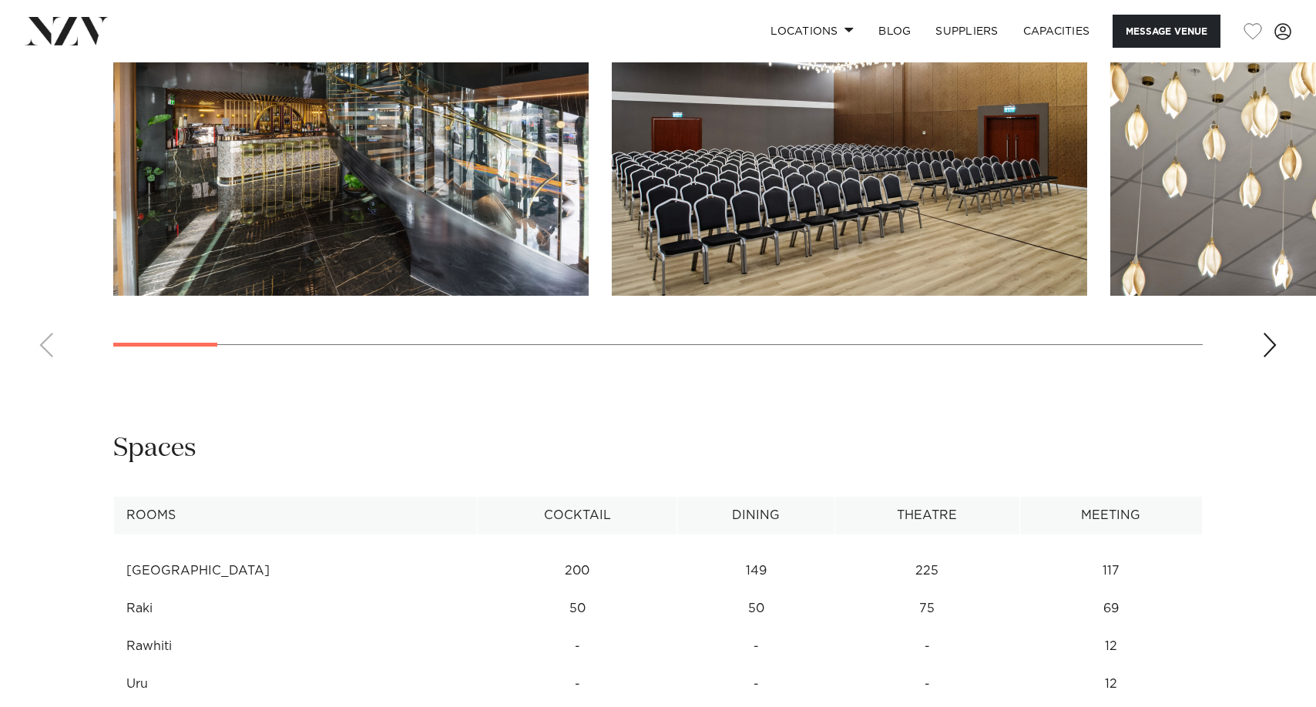
scroll to position [1618, 0]
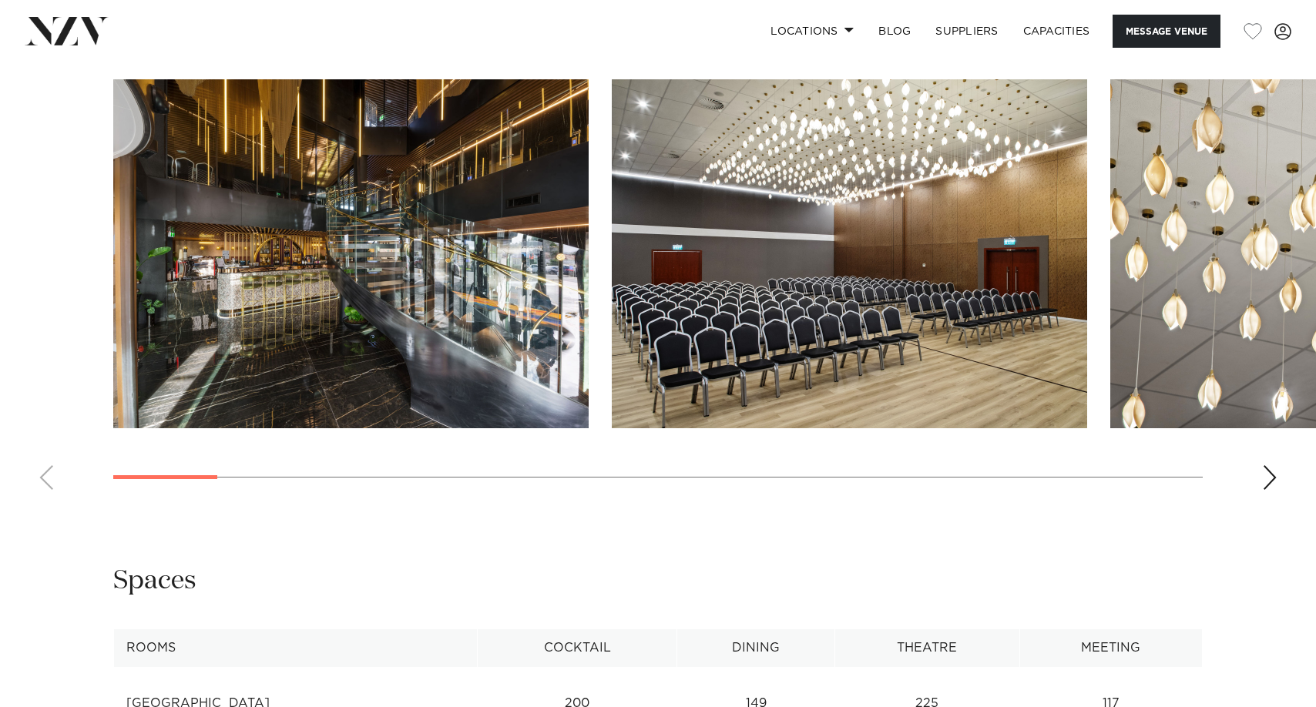
click at [1271, 477] on div "Next slide" at bounding box center [1269, 477] width 15 height 25
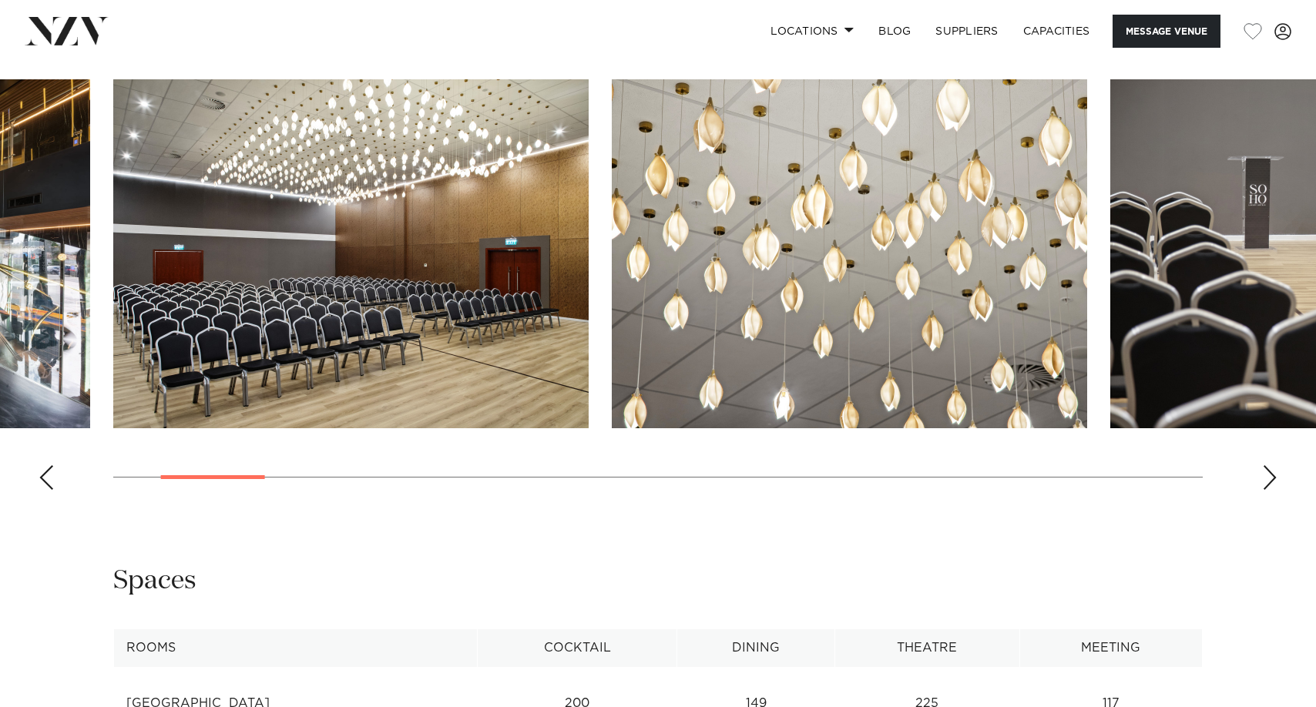
click at [1271, 477] on div "Next slide" at bounding box center [1269, 477] width 15 height 25
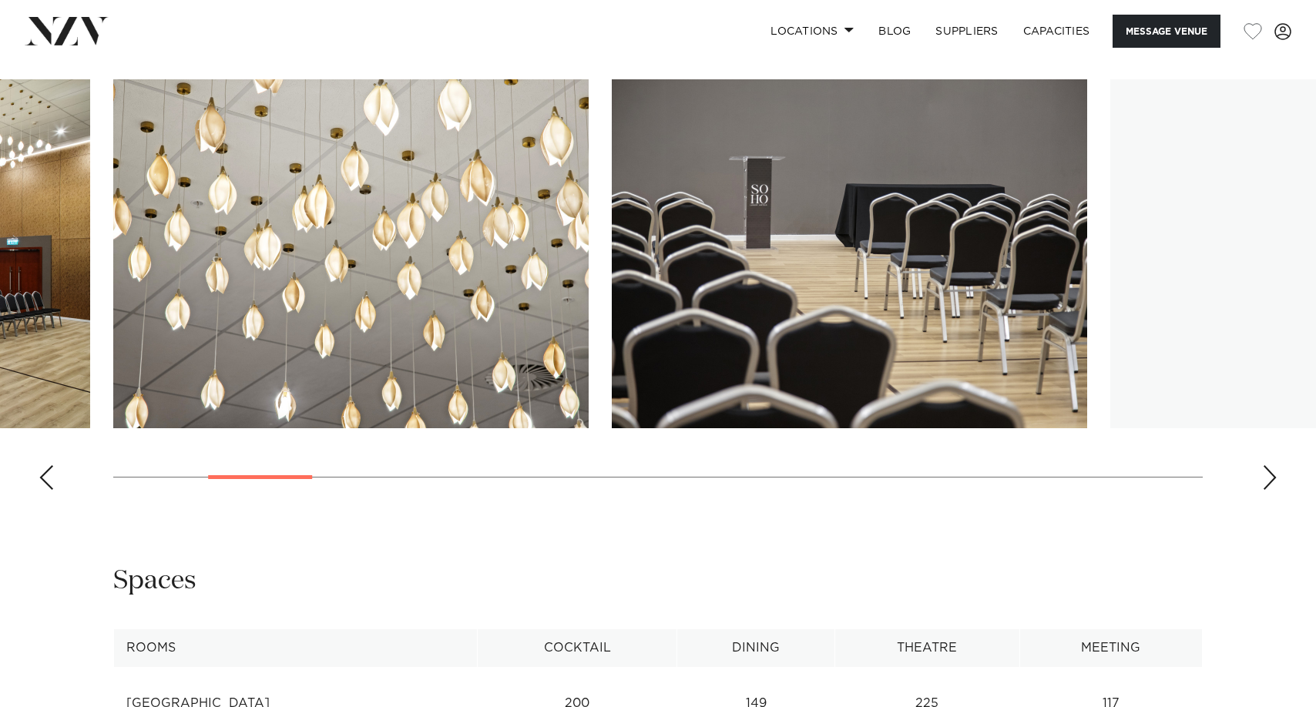
click at [1271, 477] on div "Next slide" at bounding box center [1269, 477] width 15 height 25
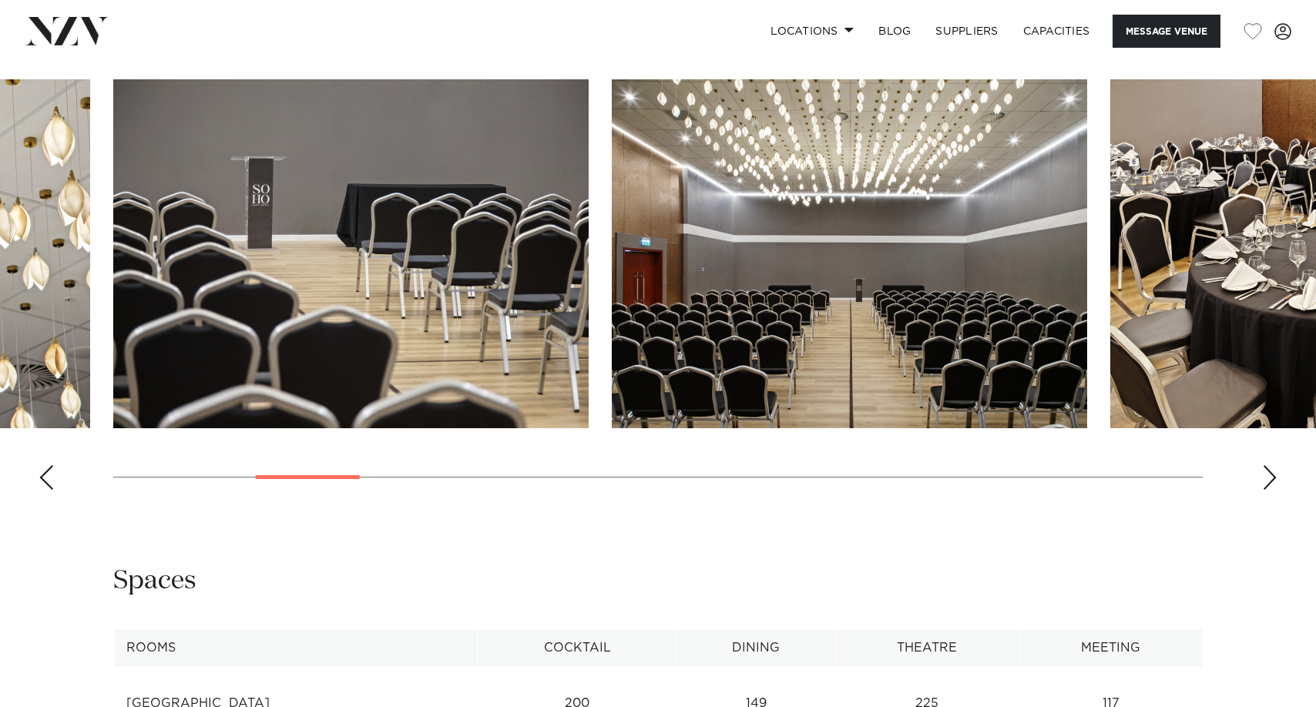
click at [1270, 477] on div "Next slide" at bounding box center [1269, 477] width 15 height 25
click at [1267, 477] on div "Next slide" at bounding box center [1269, 477] width 15 height 25
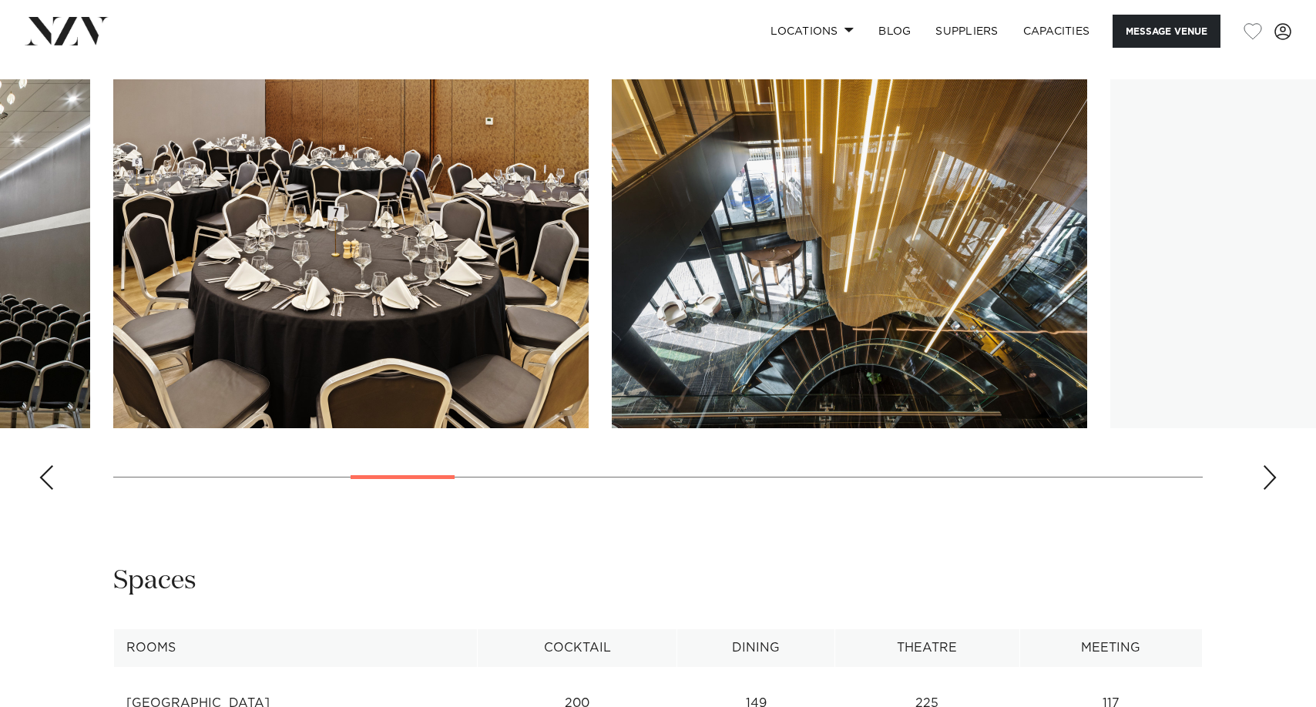
click at [1267, 477] on div "Next slide" at bounding box center [1269, 477] width 15 height 25
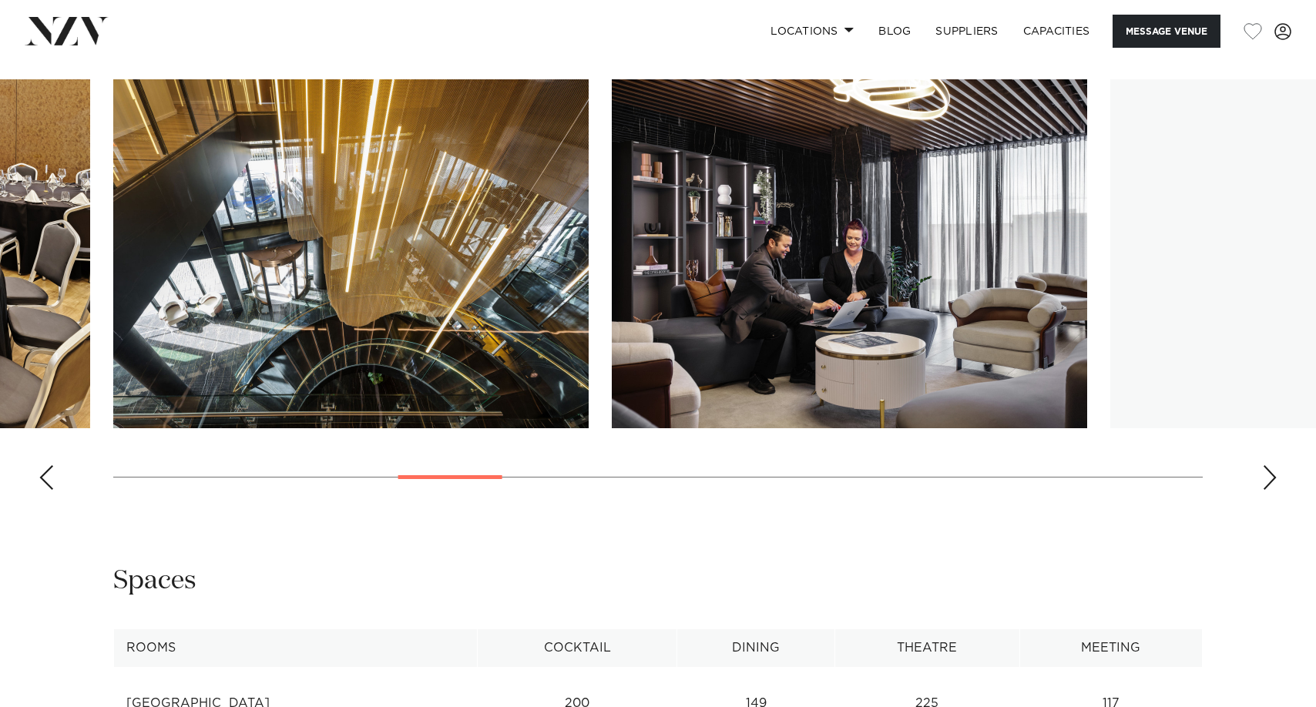
click at [1267, 477] on div "Next slide" at bounding box center [1269, 477] width 15 height 25
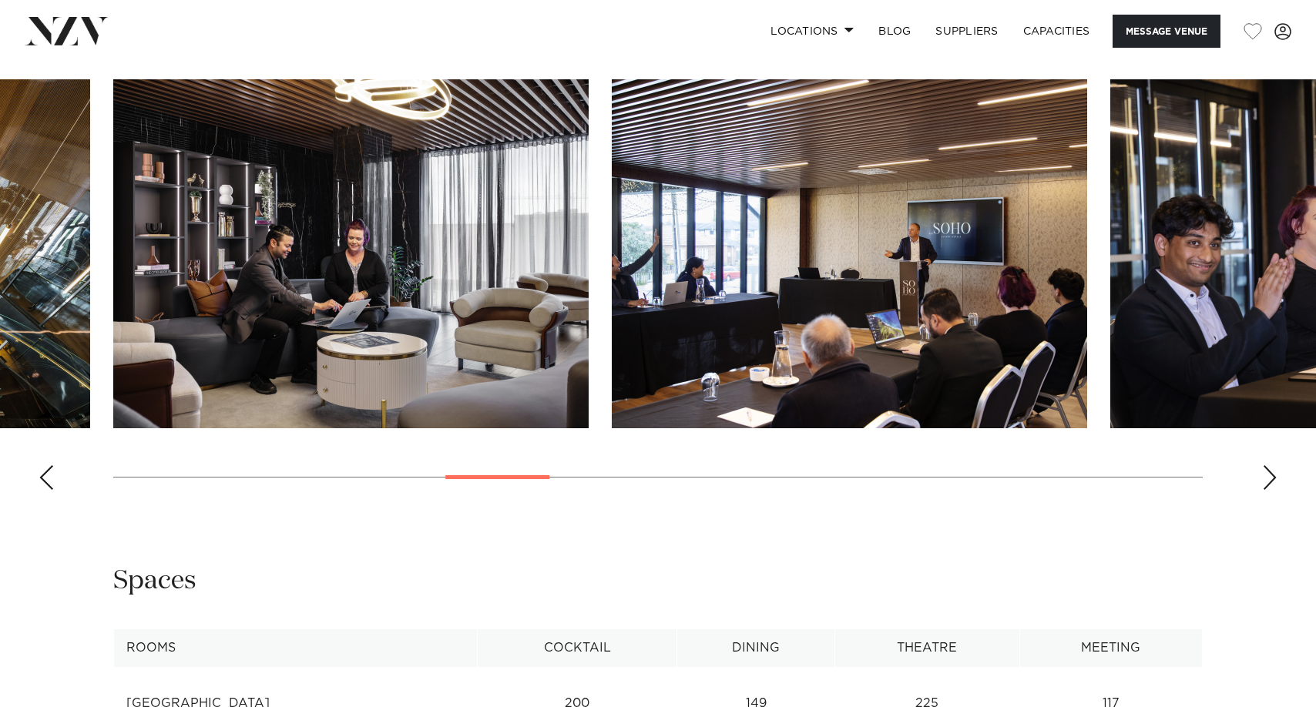
click at [1267, 477] on div "Next slide" at bounding box center [1269, 477] width 15 height 25
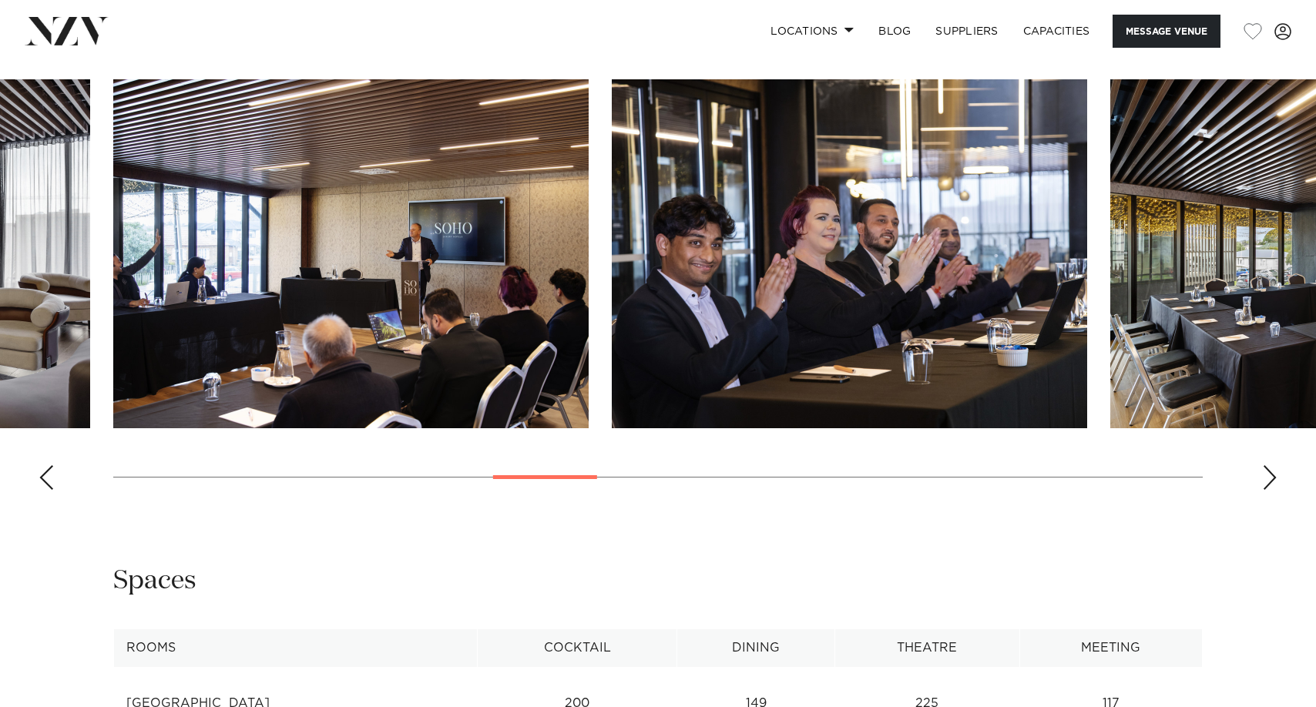
click at [1267, 477] on div "Next slide" at bounding box center [1269, 477] width 15 height 25
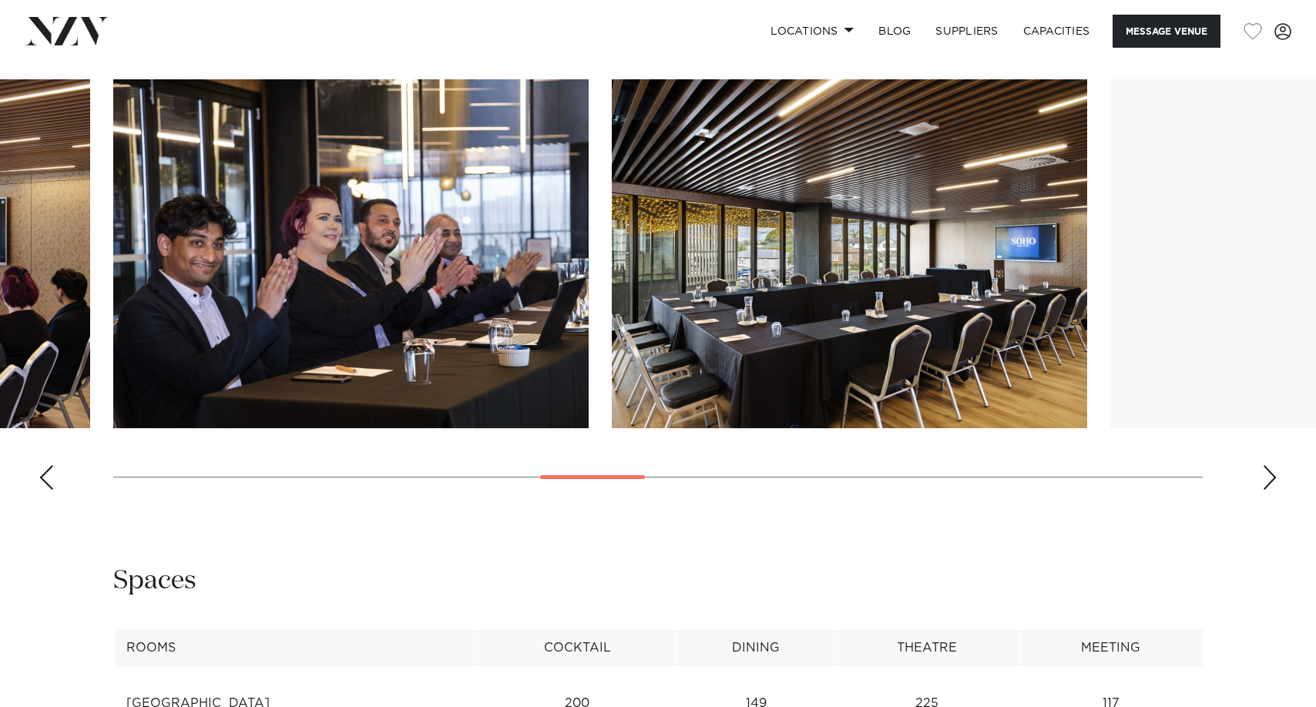
click at [1267, 477] on div "Next slide" at bounding box center [1269, 477] width 15 height 25
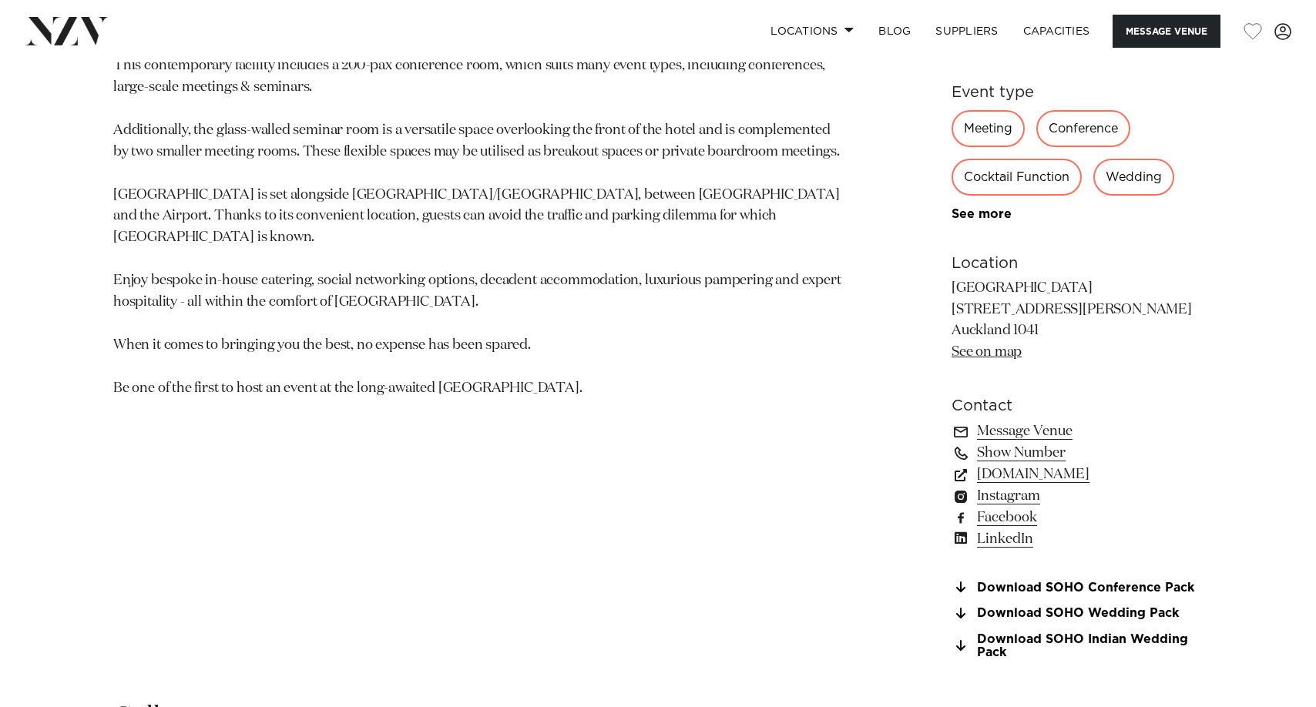
scroll to position [925, 0]
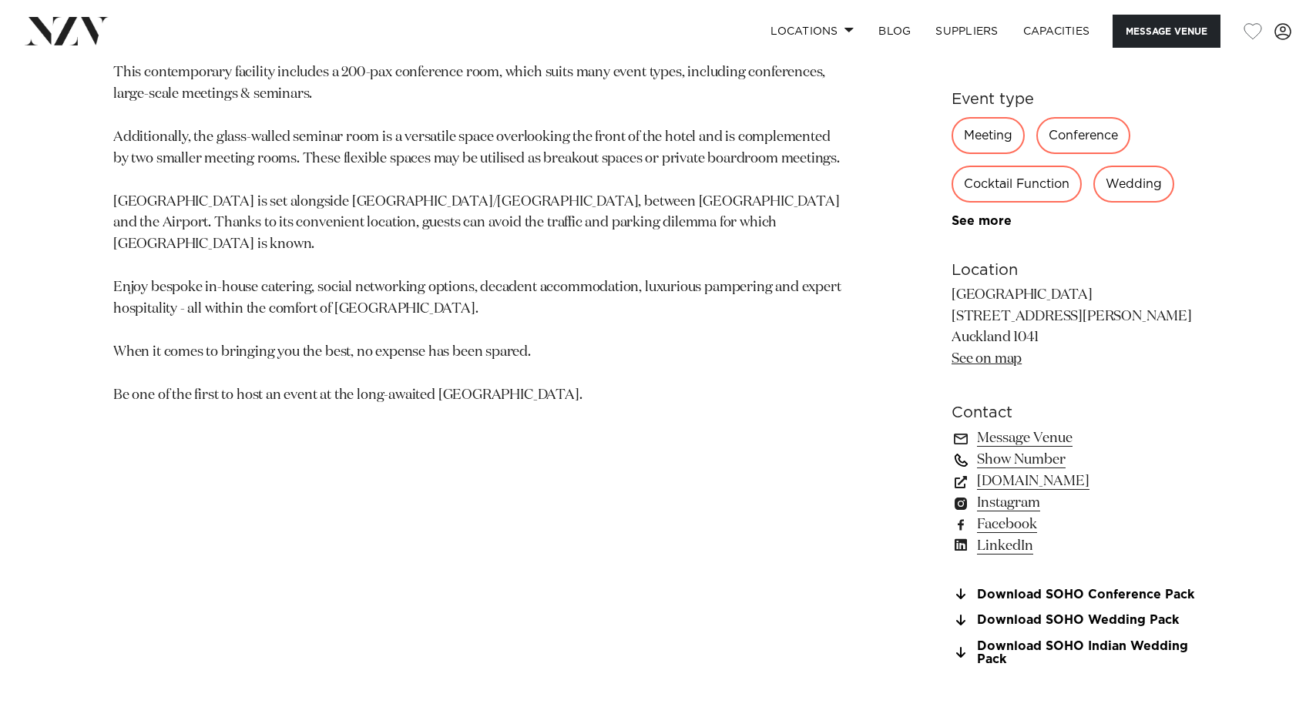
click at [1037, 459] on link "Show Number" at bounding box center [1077, 460] width 251 height 22
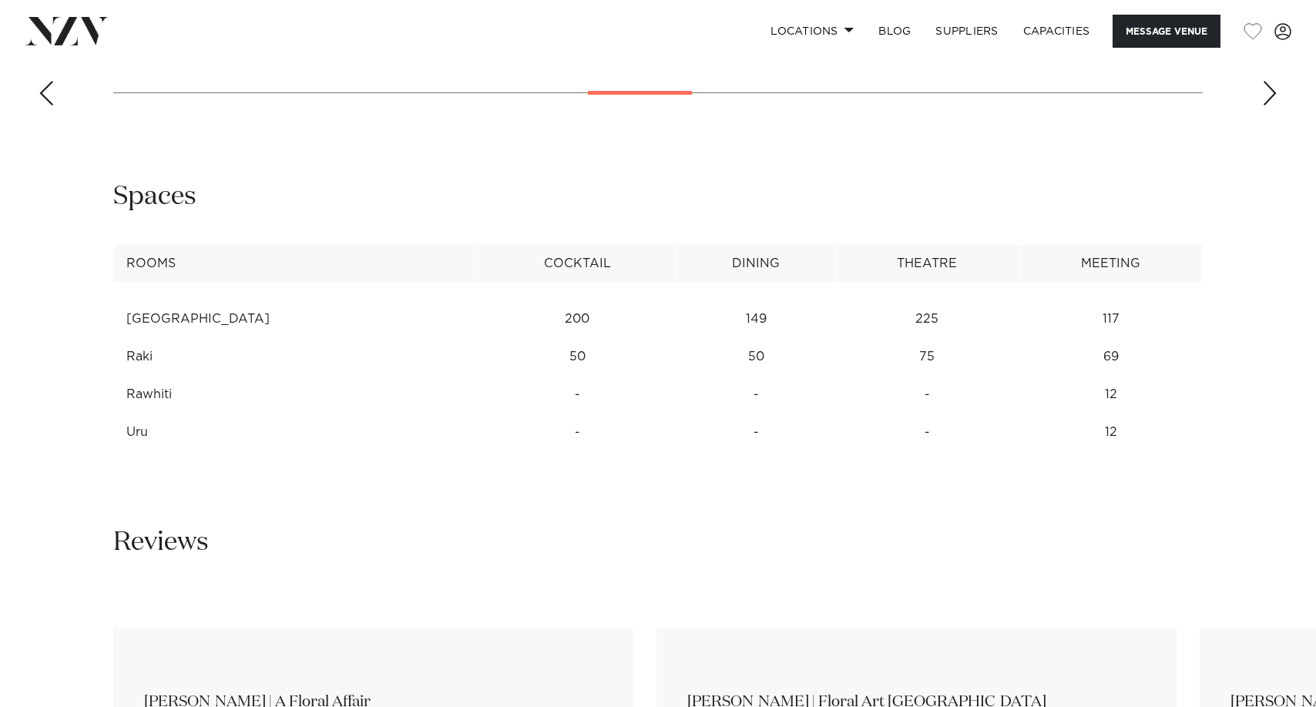
scroll to position [2003, 0]
click at [41, 429] on div "**********" at bounding box center [657, 314] width 1291 height 271
drag, startPoint x: 119, startPoint y: 354, endPoint x: 324, endPoint y: 342, distance: 205.3
click at [324, 342] on tr "Raki 50 50 75 69" at bounding box center [658, 356] width 1089 height 38
click at [478, 342] on td "50" at bounding box center [578, 356] width 200 height 38
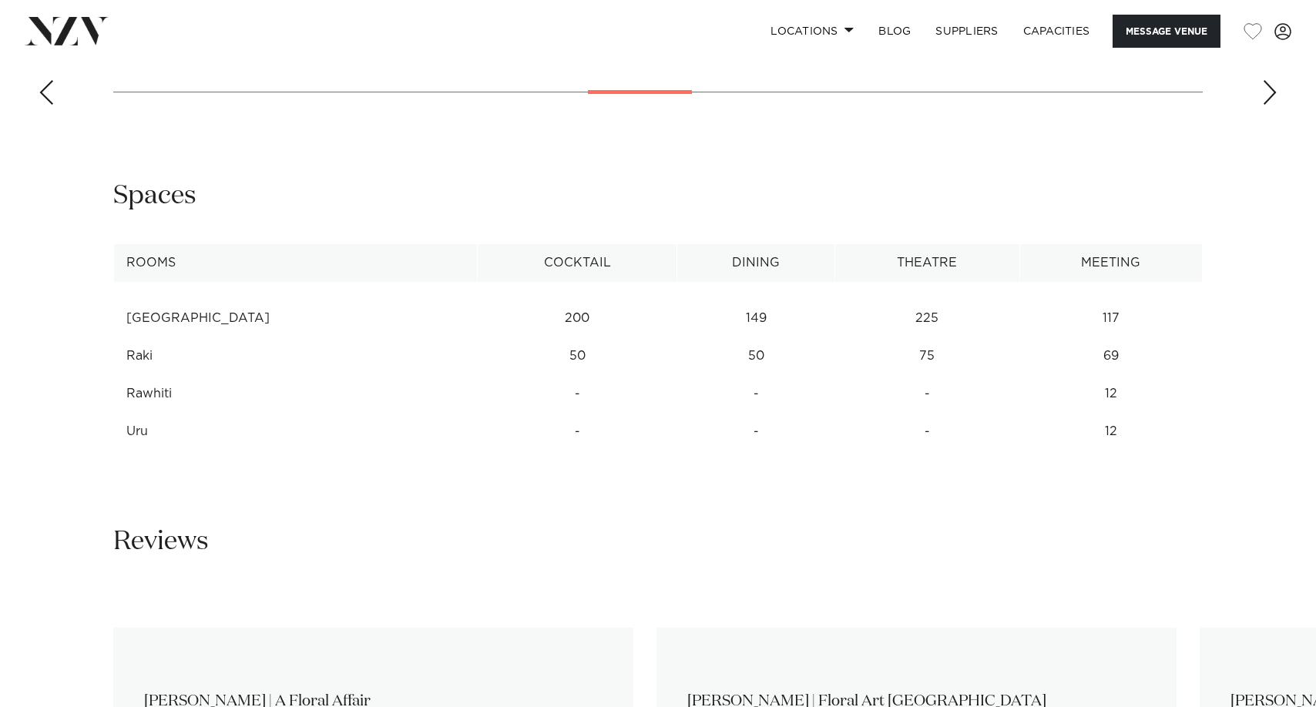
drag, startPoint x: 125, startPoint y: 351, endPoint x: 1145, endPoint y: 356, distance: 1020.1
click at [1145, 356] on tr "Raki 50 50 75 69" at bounding box center [658, 356] width 1089 height 38
click at [123, 362] on td "Raki" at bounding box center [296, 356] width 364 height 38
drag, startPoint x: 128, startPoint y: 353, endPoint x: 833, endPoint y: 344, distance: 705.0
click at [833, 344] on tr "Raki 50 50 75 69" at bounding box center [658, 356] width 1089 height 38
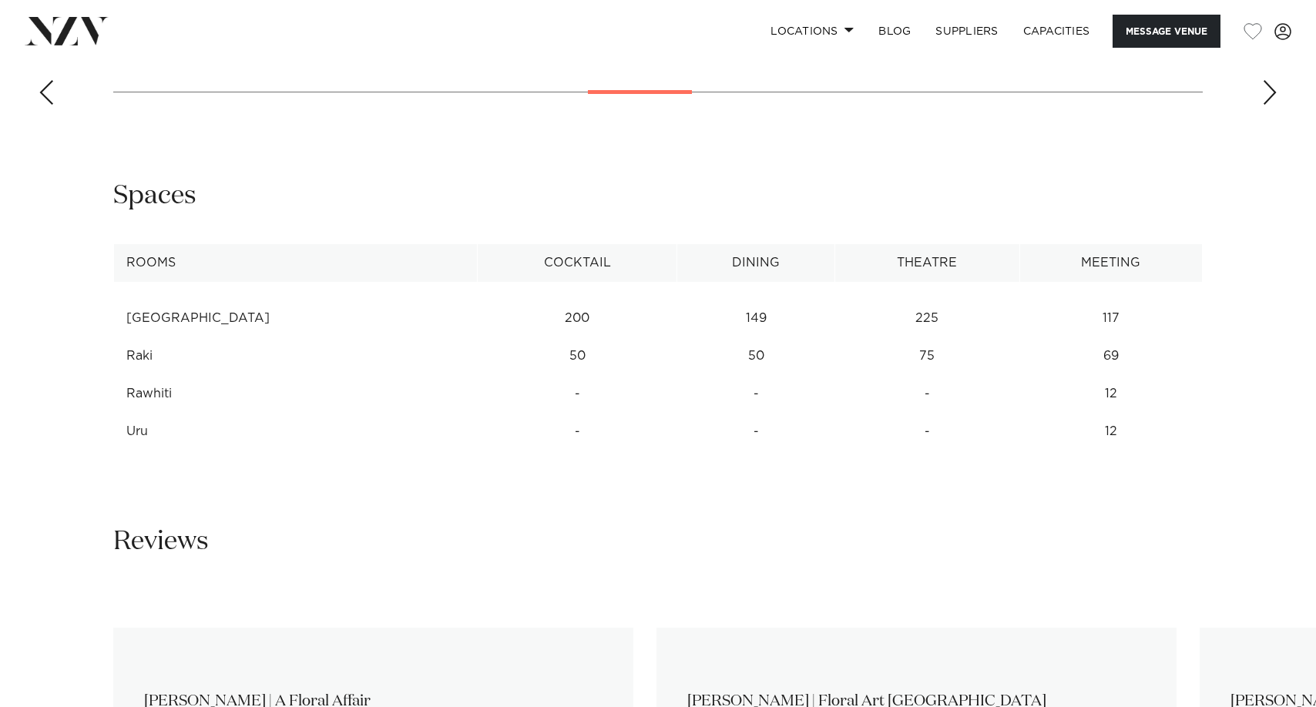
click at [478, 355] on td "50" at bounding box center [578, 356] width 200 height 38
drag, startPoint x: 606, startPoint y: 354, endPoint x: 1147, endPoint y: 377, distance: 542.1
click at [1147, 377] on tbody "Tonga 200 149 225 117 Raki 50 50 75 69 Rawhiti - - - 12 Uru - - - 12 See more" at bounding box center [658, 366] width 1089 height 169
click at [1150, 377] on td "12" at bounding box center [1110, 394] width 183 height 38
drag, startPoint x: 1077, startPoint y: 353, endPoint x: 171, endPoint y: 358, distance: 906.1
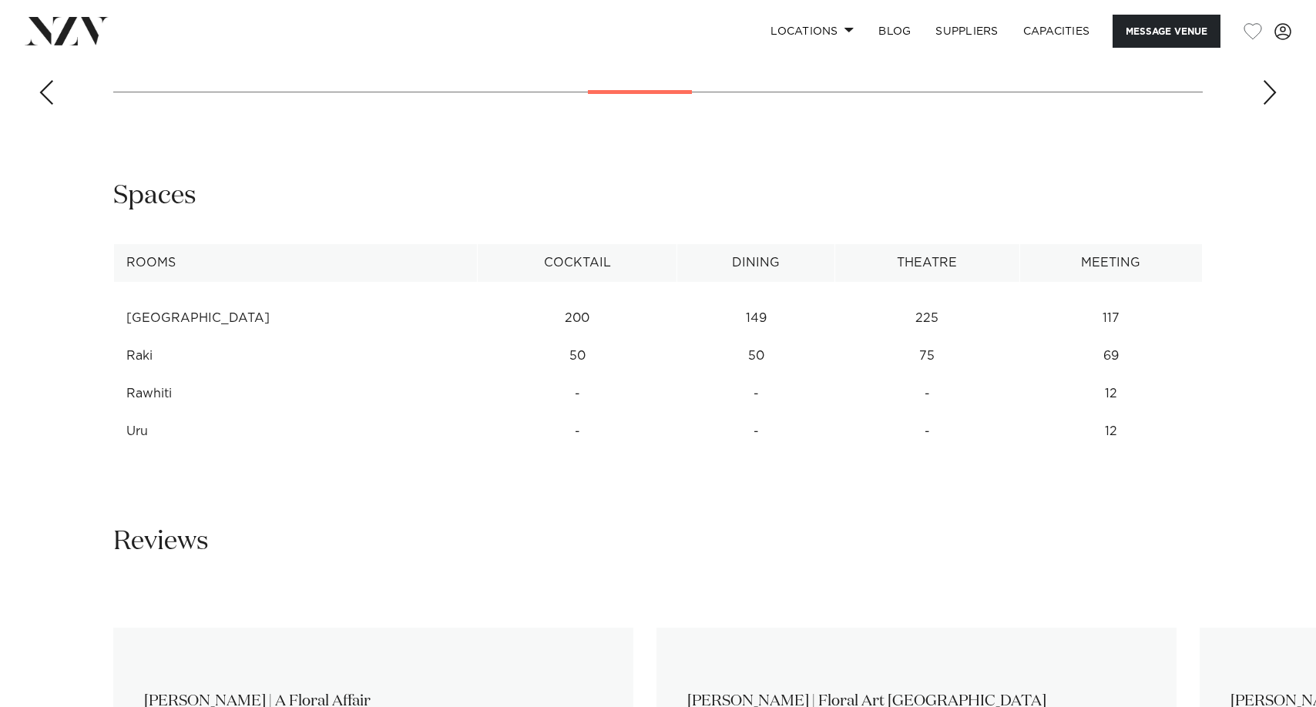
click at [116, 359] on tr "Raki 50 50 75 69" at bounding box center [658, 356] width 1089 height 38
click at [171, 358] on td "Raki" at bounding box center [296, 356] width 364 height 38
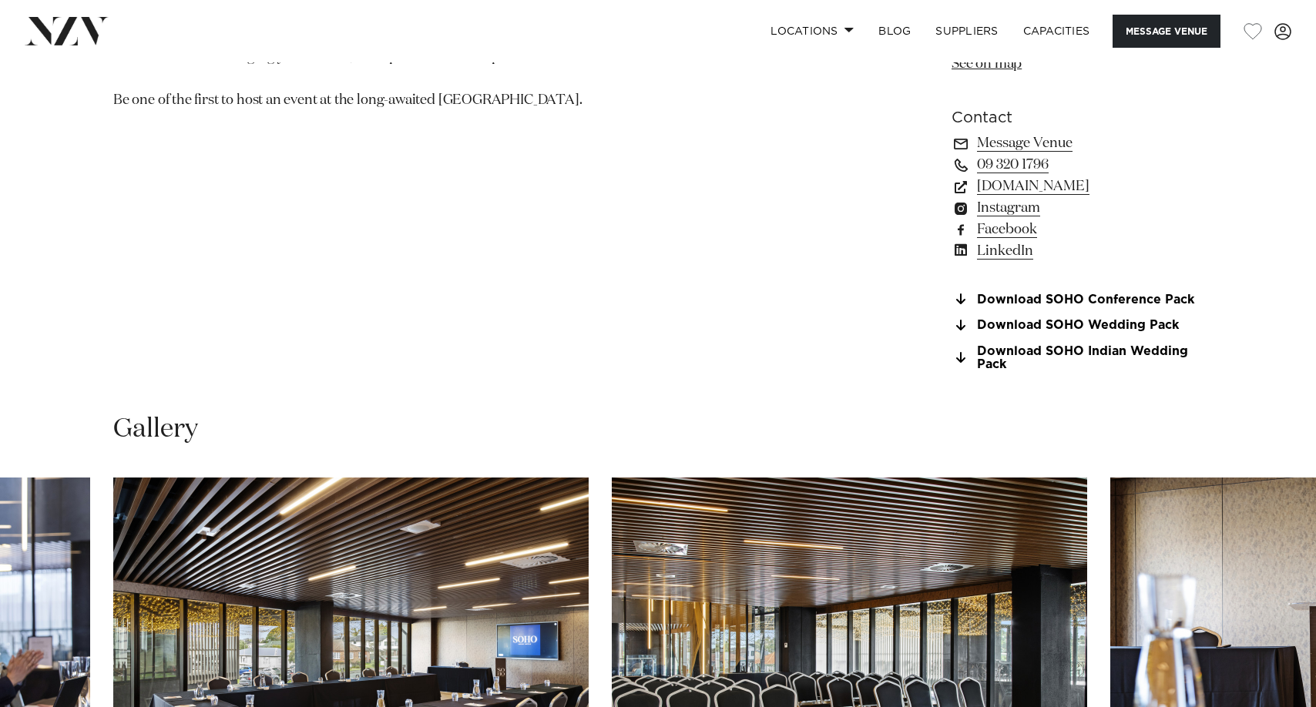
scroll to position [693, 0]
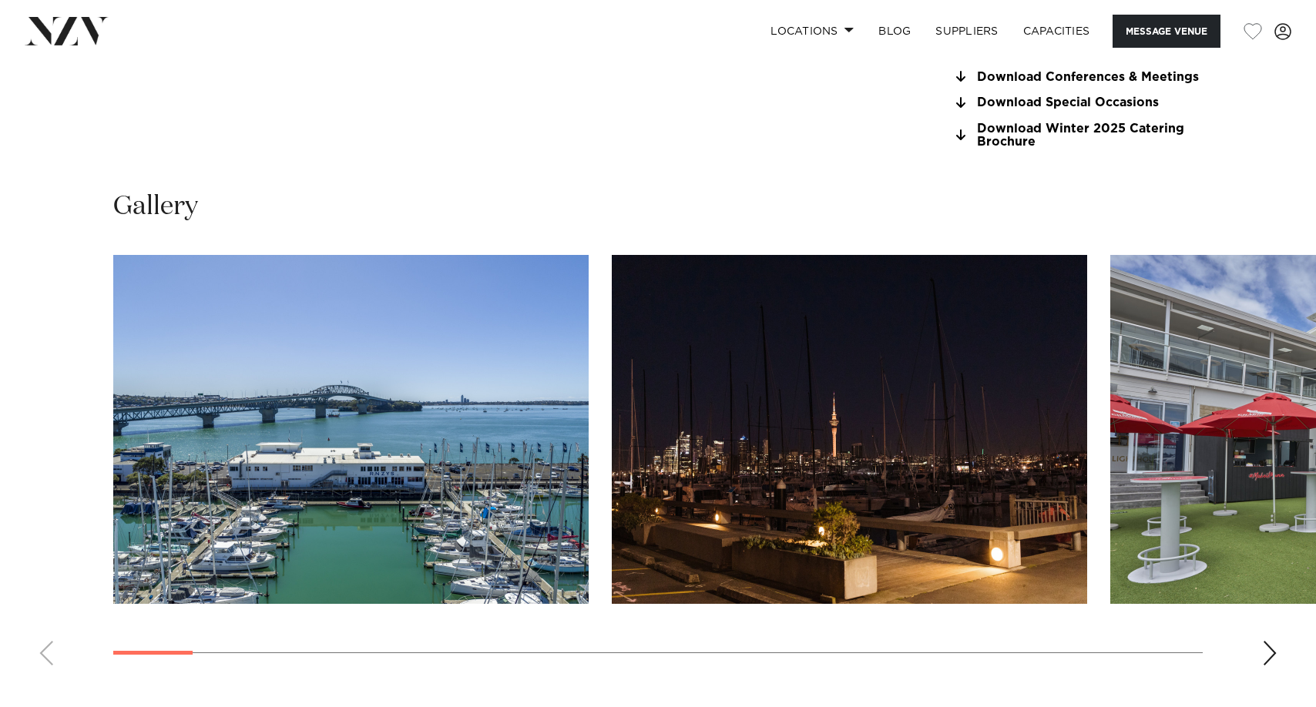
scroll to position [1849, 0]
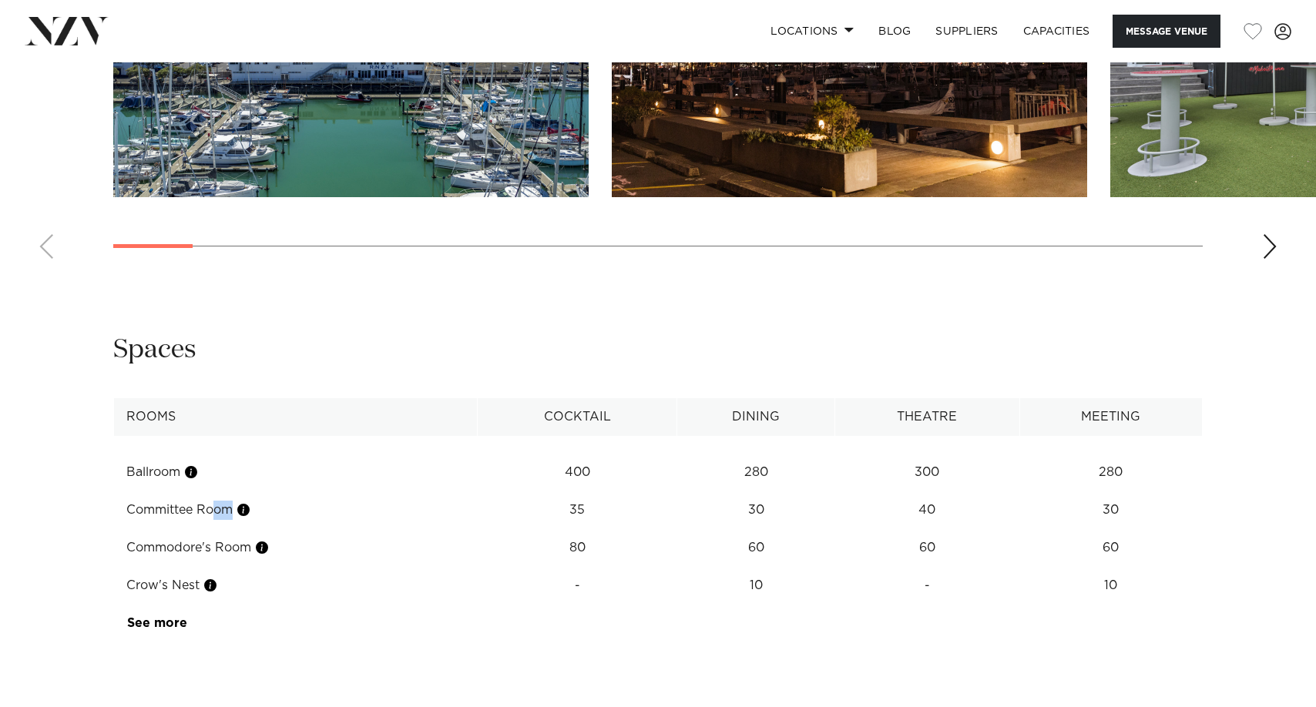
drag, startPoint x: 140, startPoint y: 512, endPoint x: 346, endPoint y: 510, distance: 205.7
click at [346, 510] on td "Committee Room" at bounding box center [296, 511] width 364 height 38
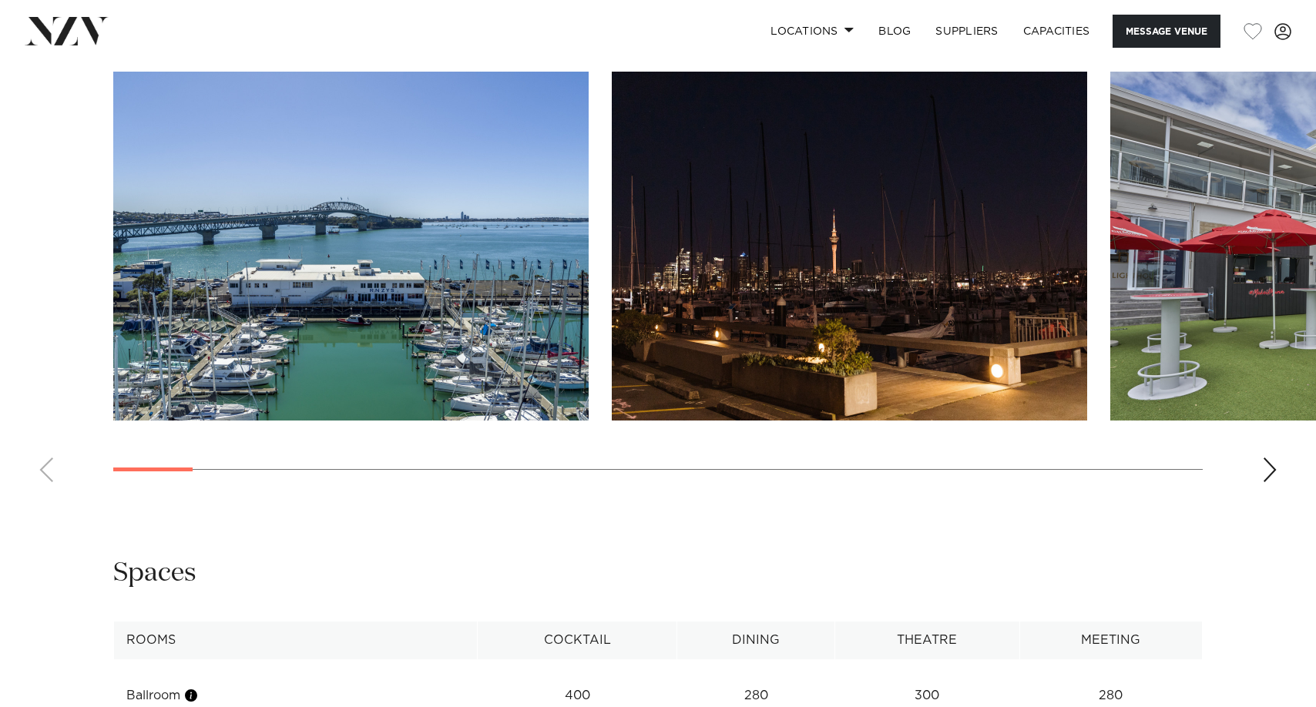
scroll to position [1618, 0]
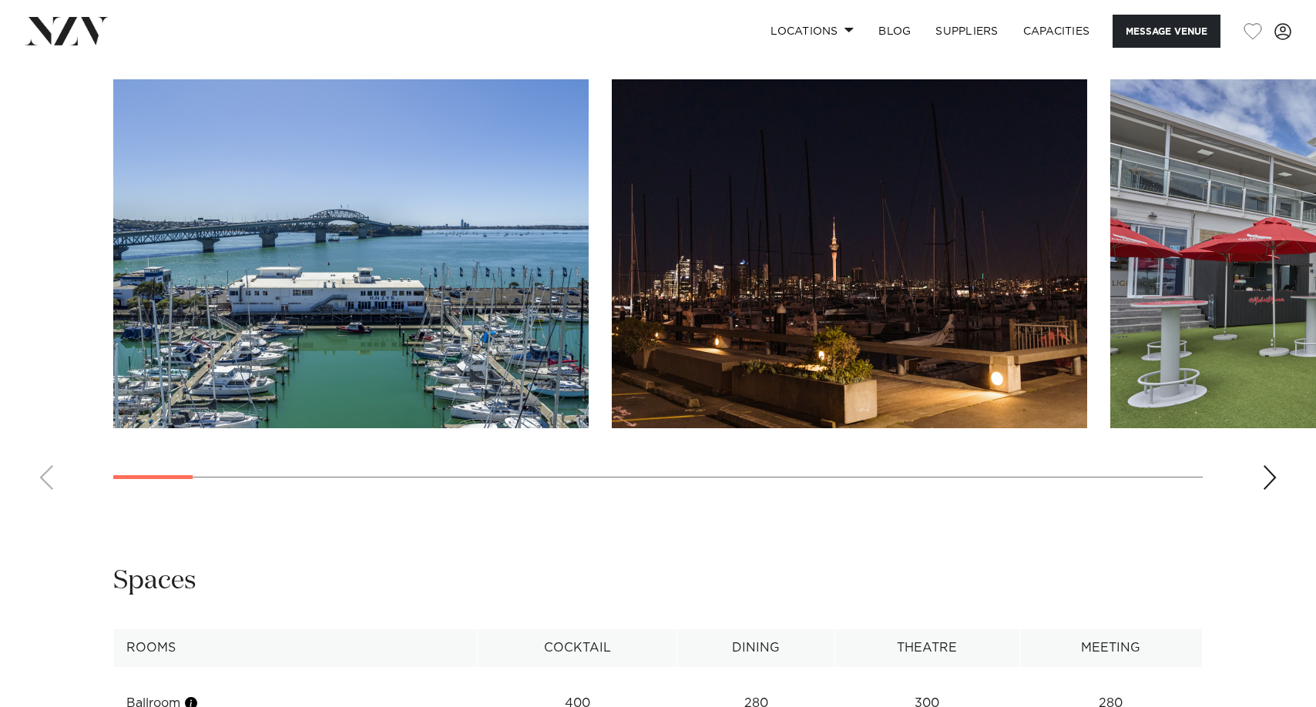
click at [1258, 480] on swiper-container at bounding box center [658, 290] width 1316 height 423
click at [1264, 480] on div "Next slide" at bounding box center [1269, 477] width 15 height 25
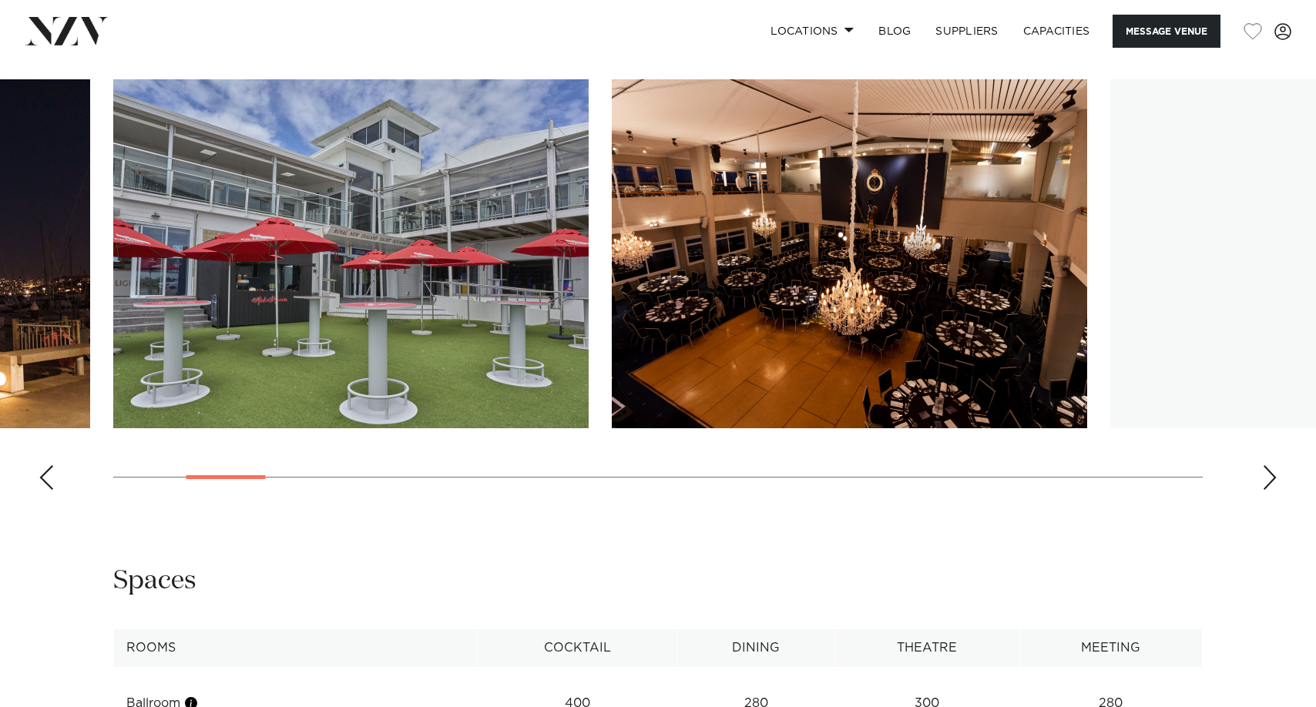
click at [1264, 480] on div "Next slide" at bounding box center [1269, 477] width 15 height 25
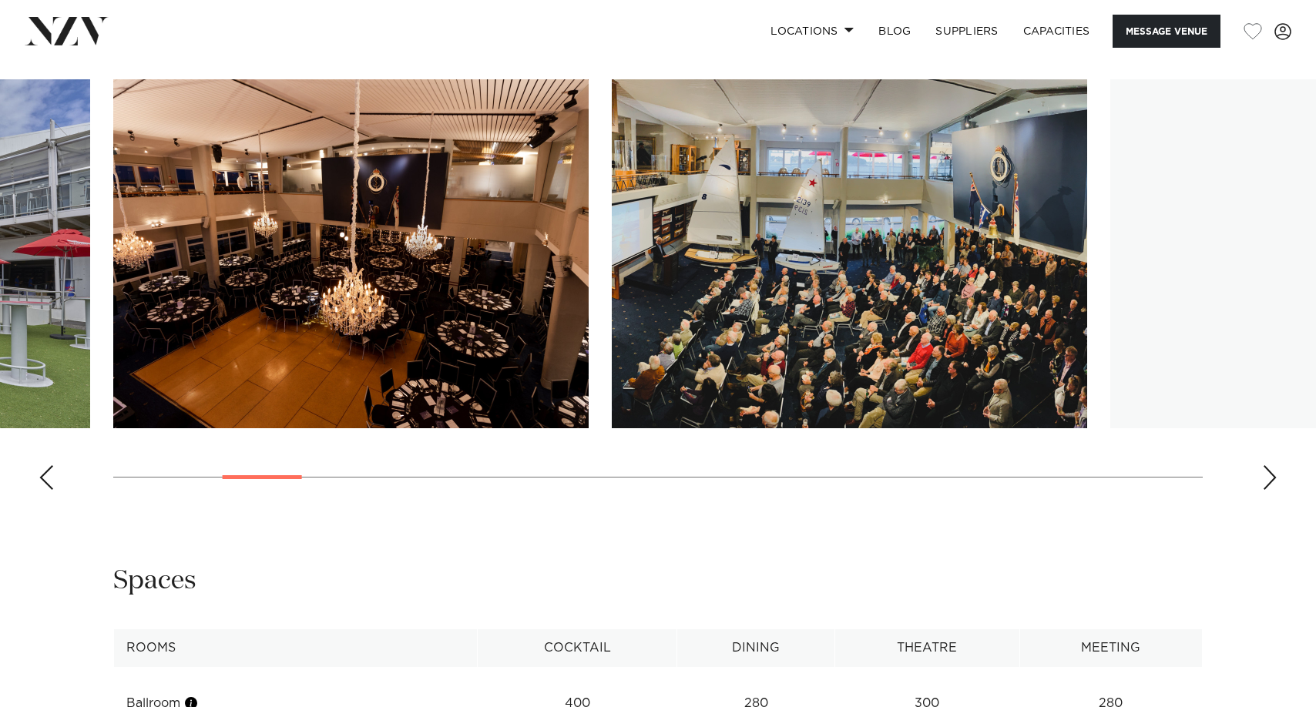
click at [1264, 480] on div "Next slide" at bounding box center [1269, 477] width 15 height 25
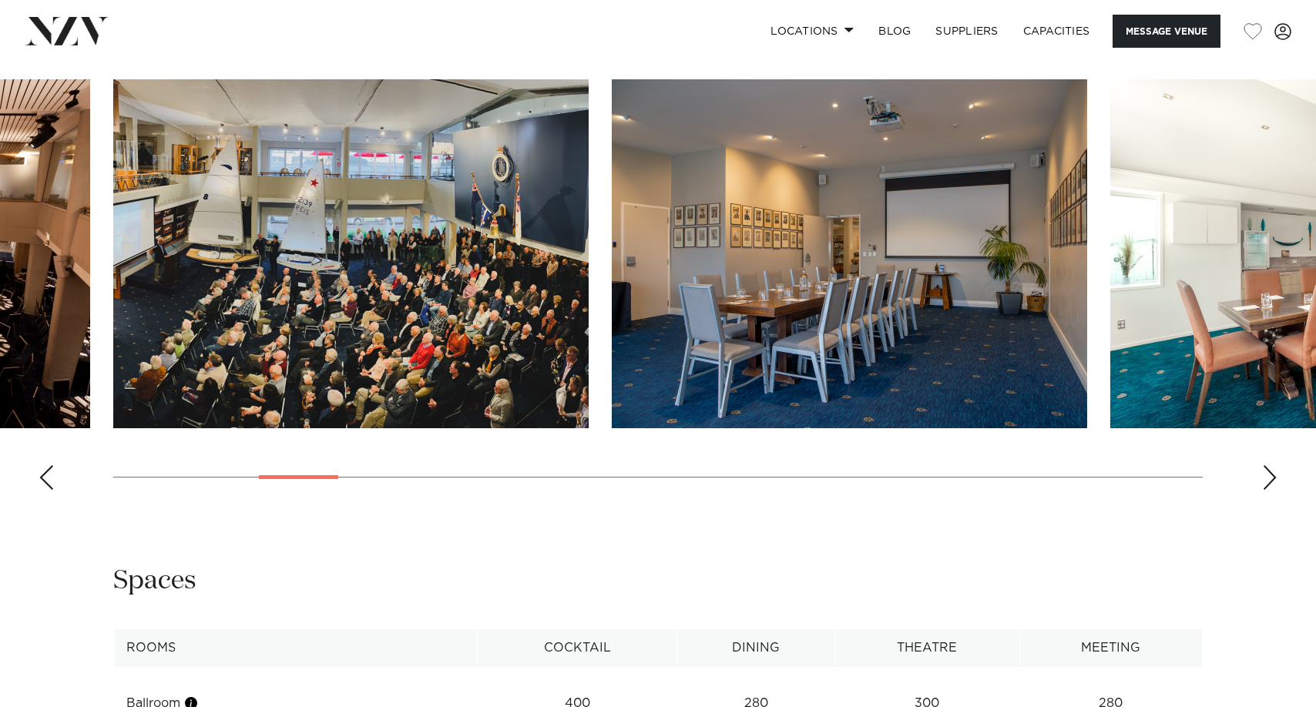
click at [55, 478] on swiper-container at bounding box center [658, 290] width 1316 height 423
click at [52, 476] on div "Previous slide" at bounding box center [46, 477] width 15 height 25
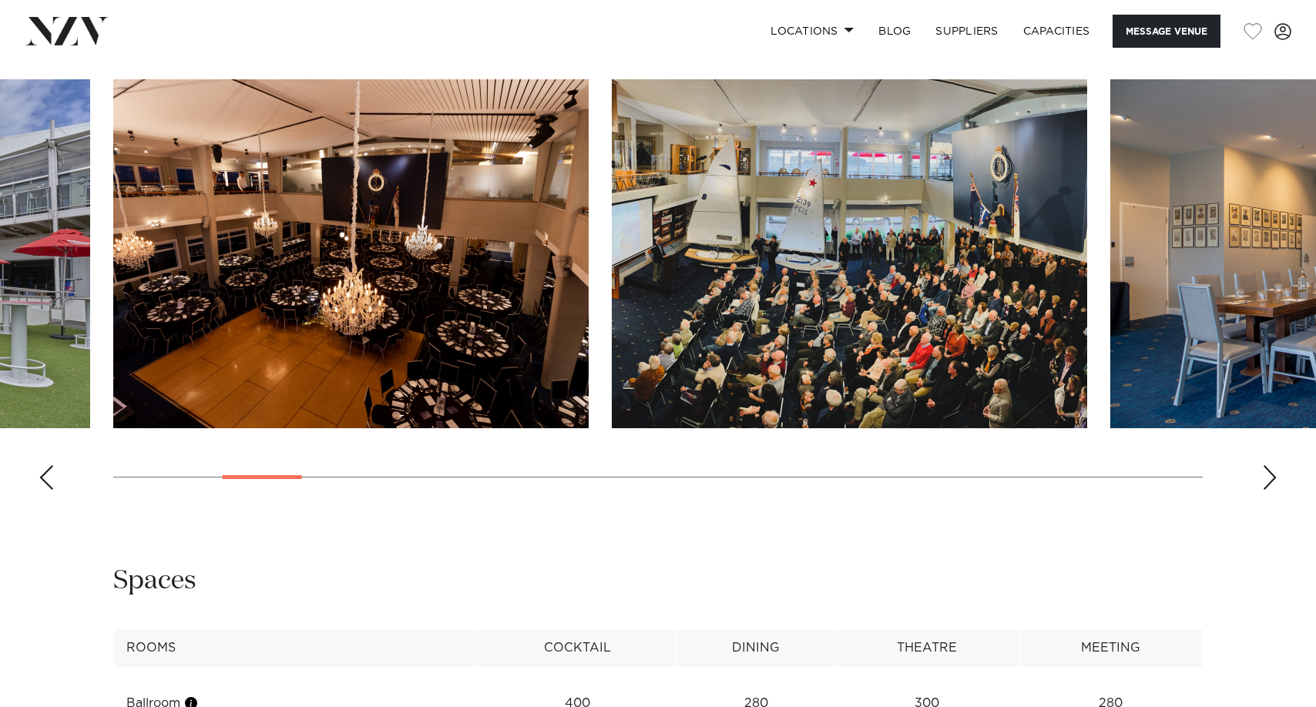
click at [52, 476] on div "Previous slide" at bounding box center [46, 477] width 15 height 25
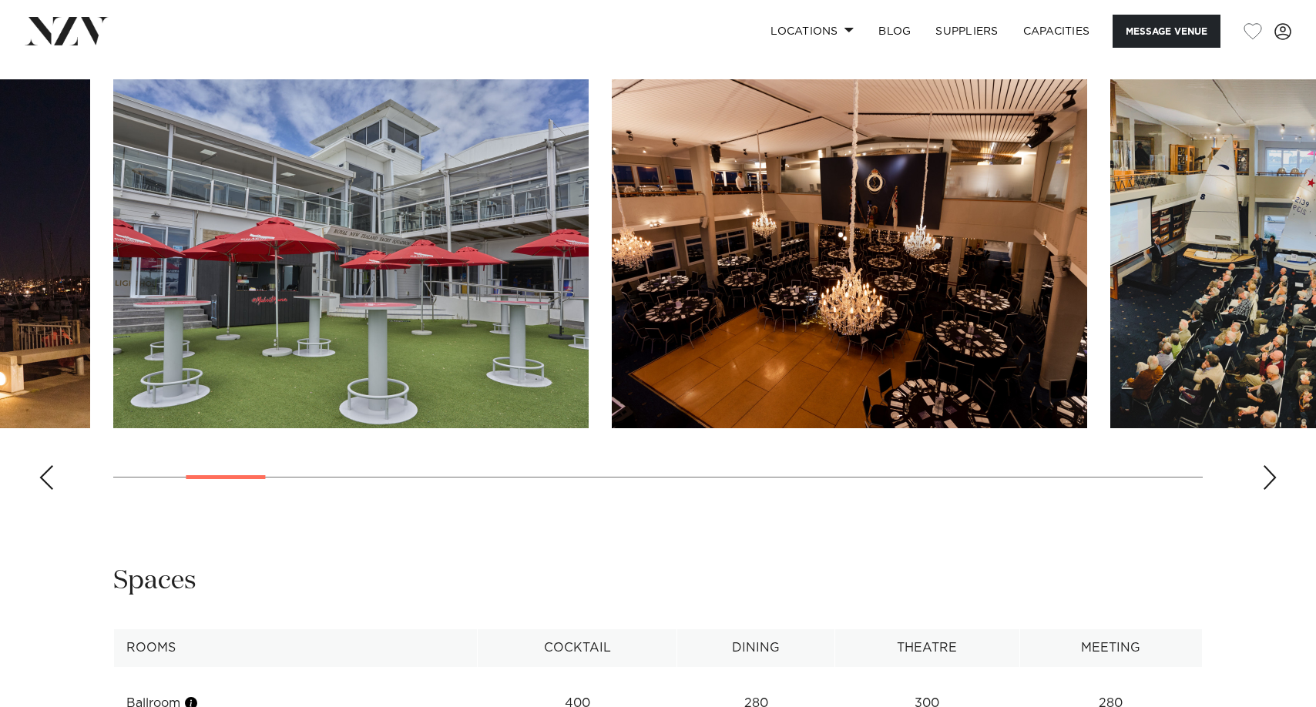
click at [52, 476] on div "Previous slide" at bounding box center [46, 477] width 15 height 25
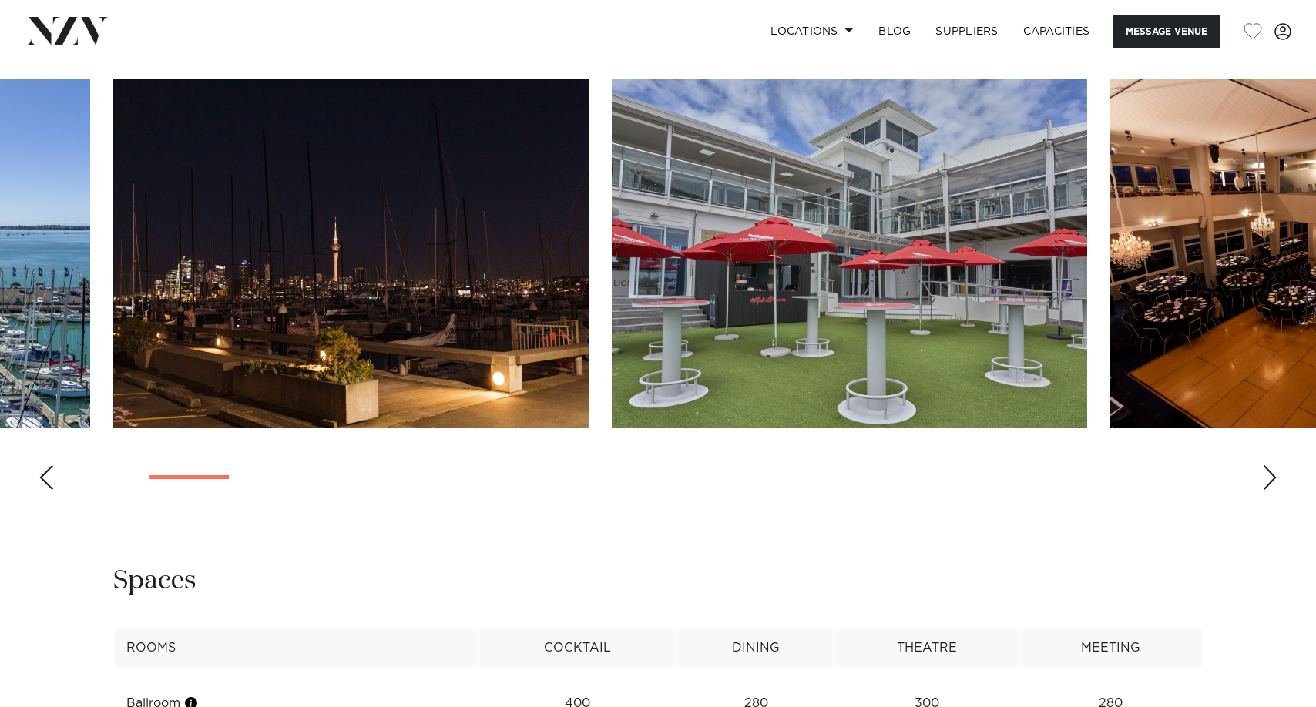
click at [1273, 473] on div "Next slide" at bounding box center [1269, 477] width 15 height 25
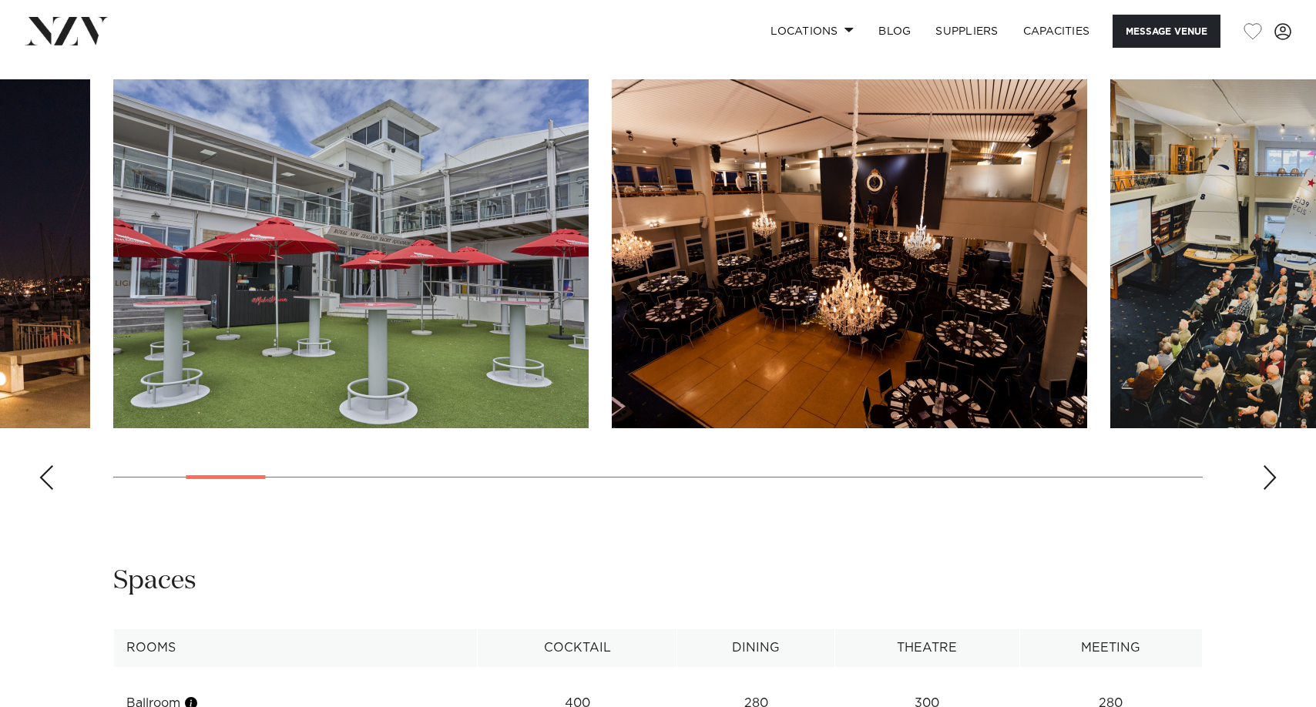
click at [1271, 473] on div "Next slide" at bounding box center [1269, 477] width 15 height 25
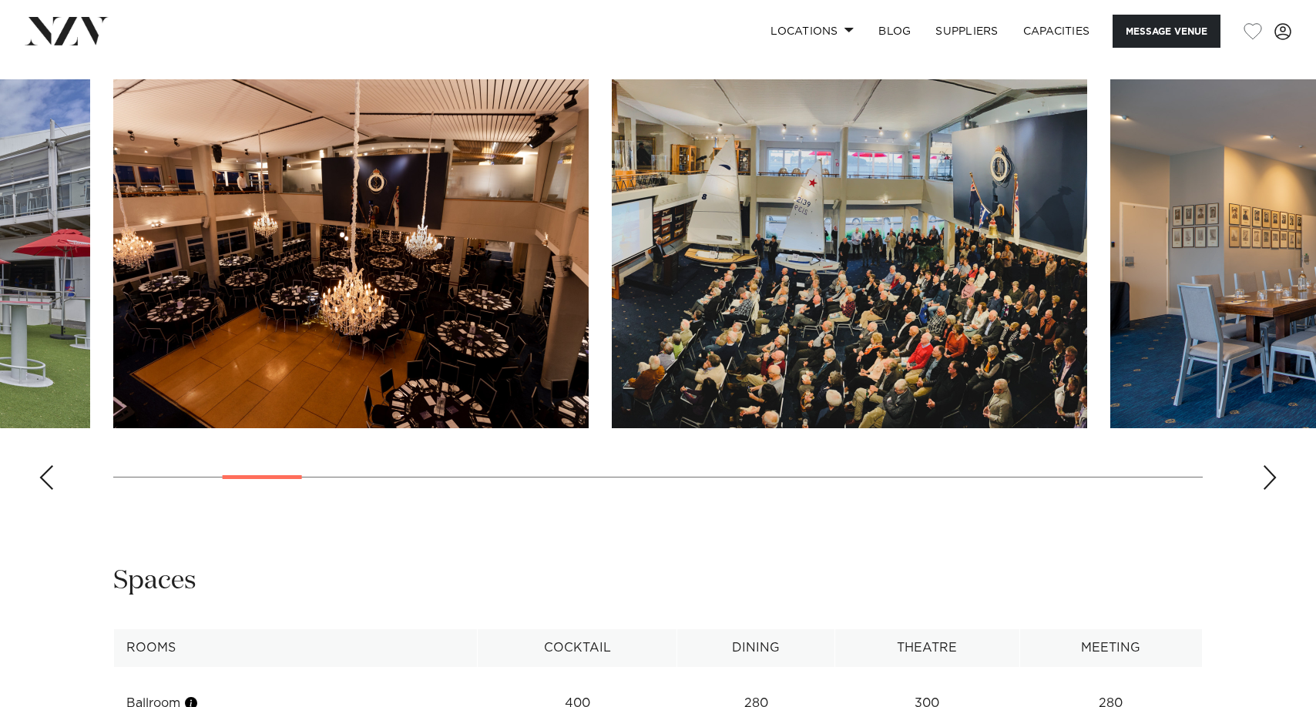
click at [1271, 473] on div "Next slide" at bounding box center [1269, 477] width 15 height 25
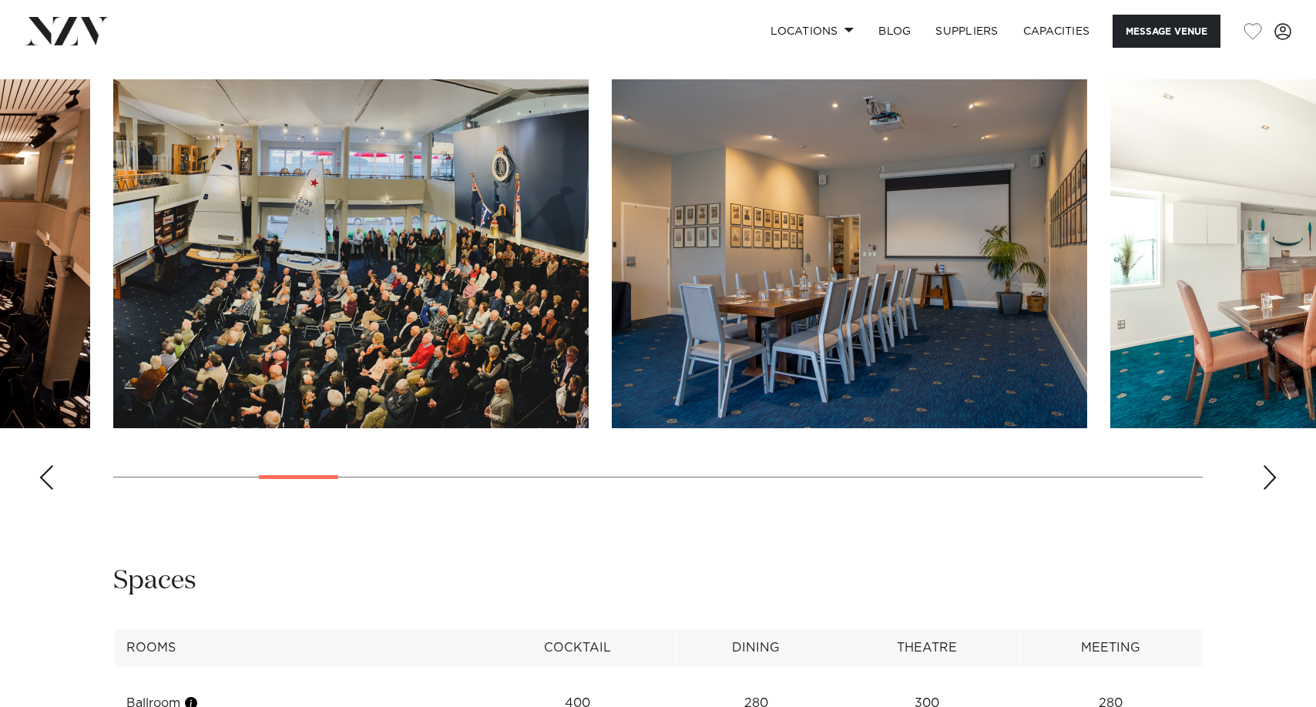
click at [1271, 473] on div "Next slide" at bounding box center [1269, 477] width 15 height 25
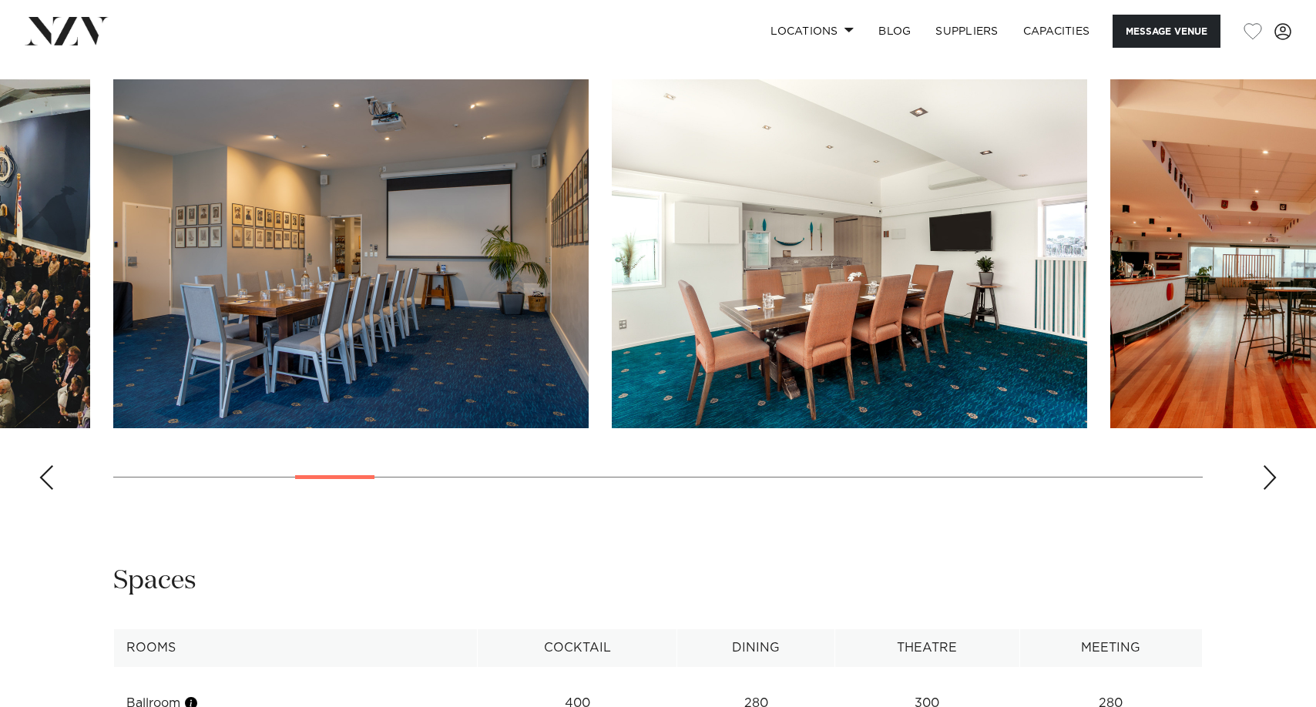
click at [1271, 473] on div "Next slide" at bounding box center [1269, 477] width 15 height 25
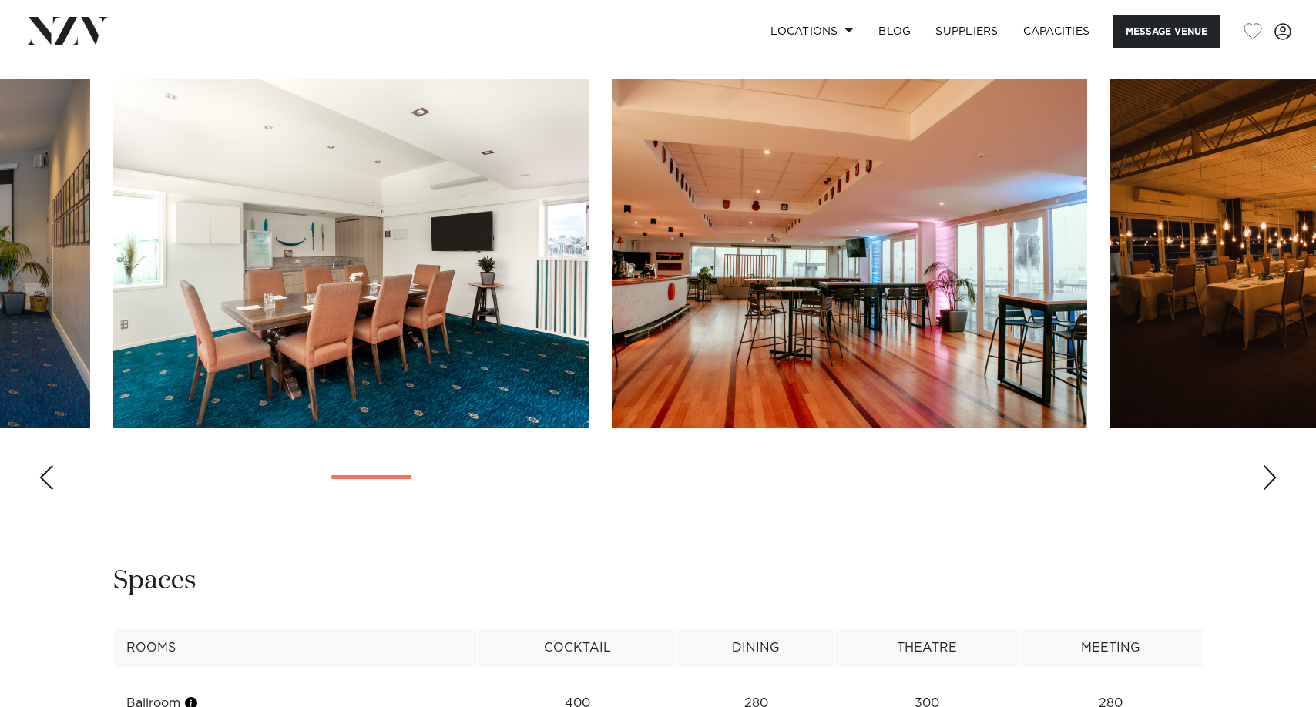
click at [1271, 473] on div "Next slide" at bounding box center [1269, 477] width 15 height 25
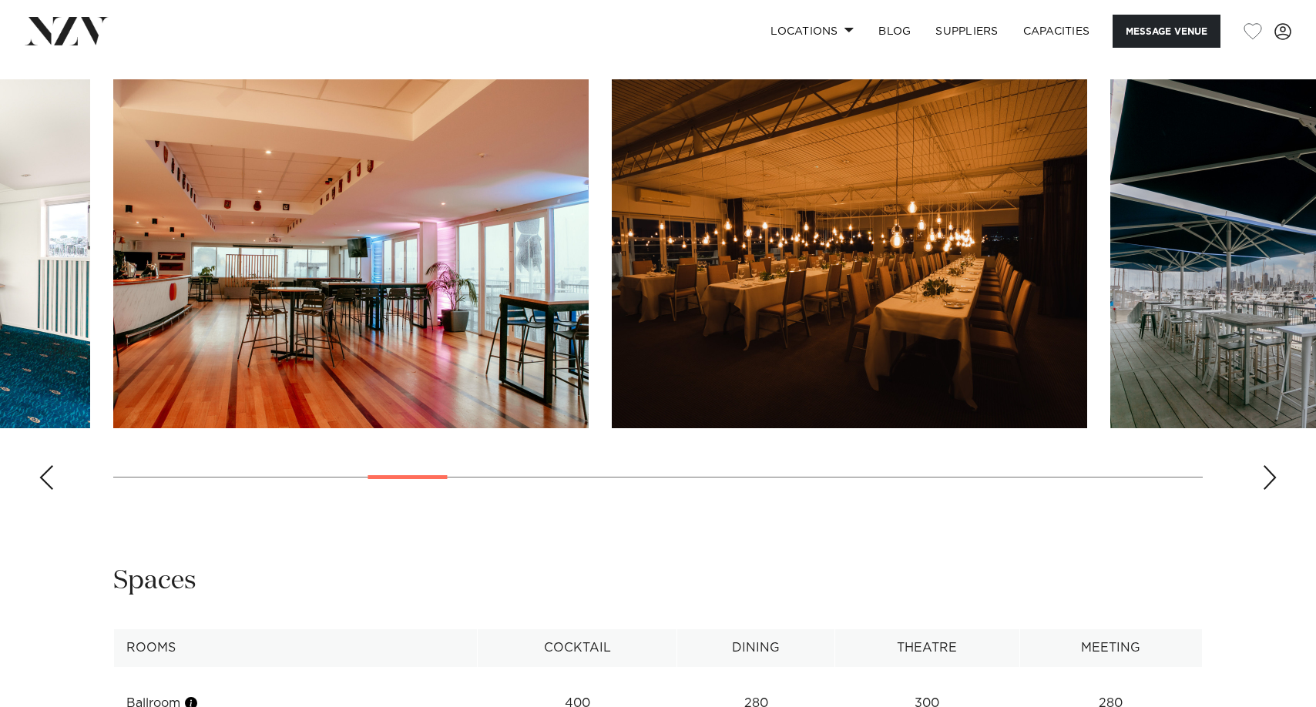
click at [1271, 473] on div "Next slide" at bounding box center [1269, 477] width 15 height 25
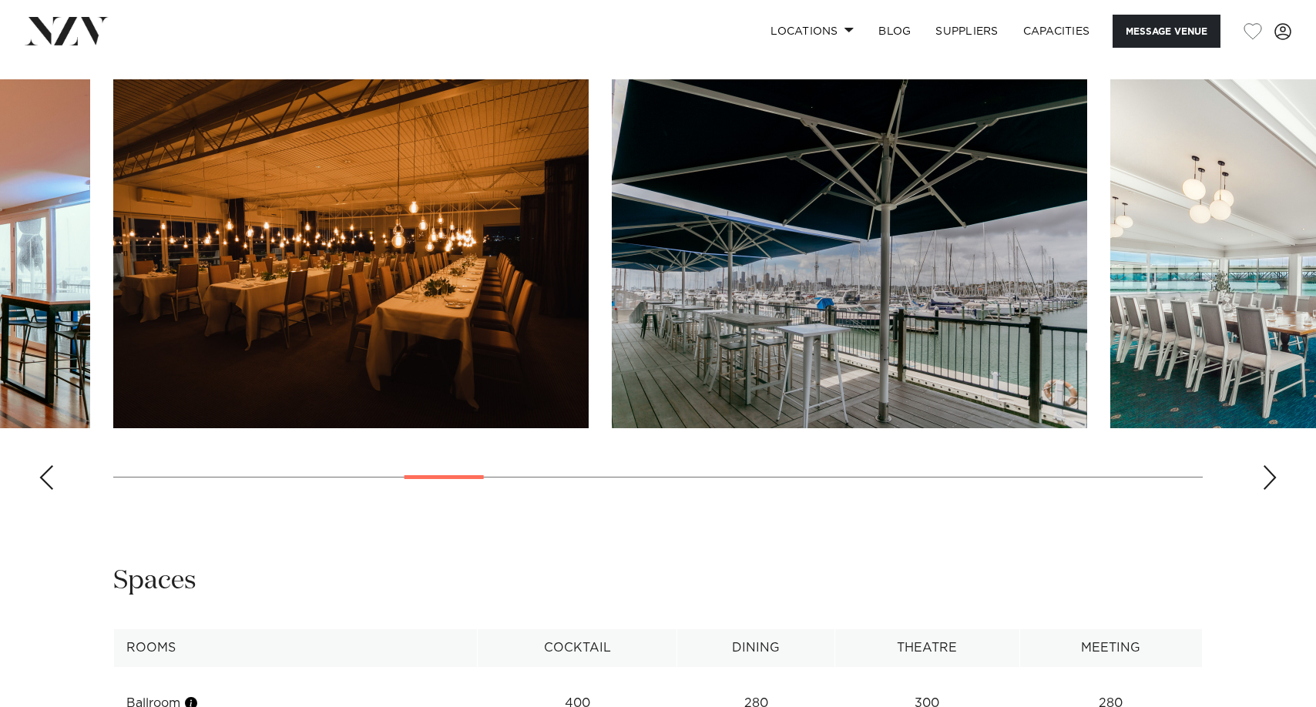
click at [1271, 473] on div "Next slide" at bounding box center [1269, 477] width 15 height 25
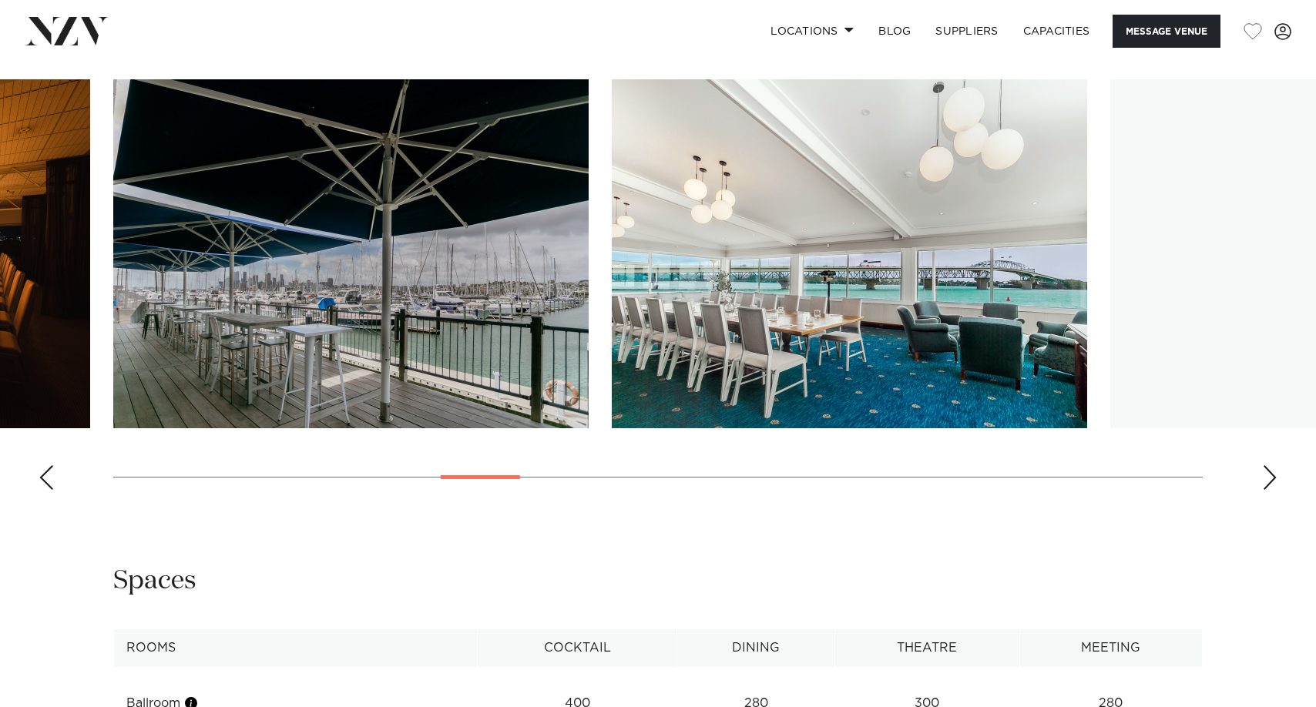
click at [1271, 473] on div "Next slide" at bounding box center [1269, 477] width 15 height 25
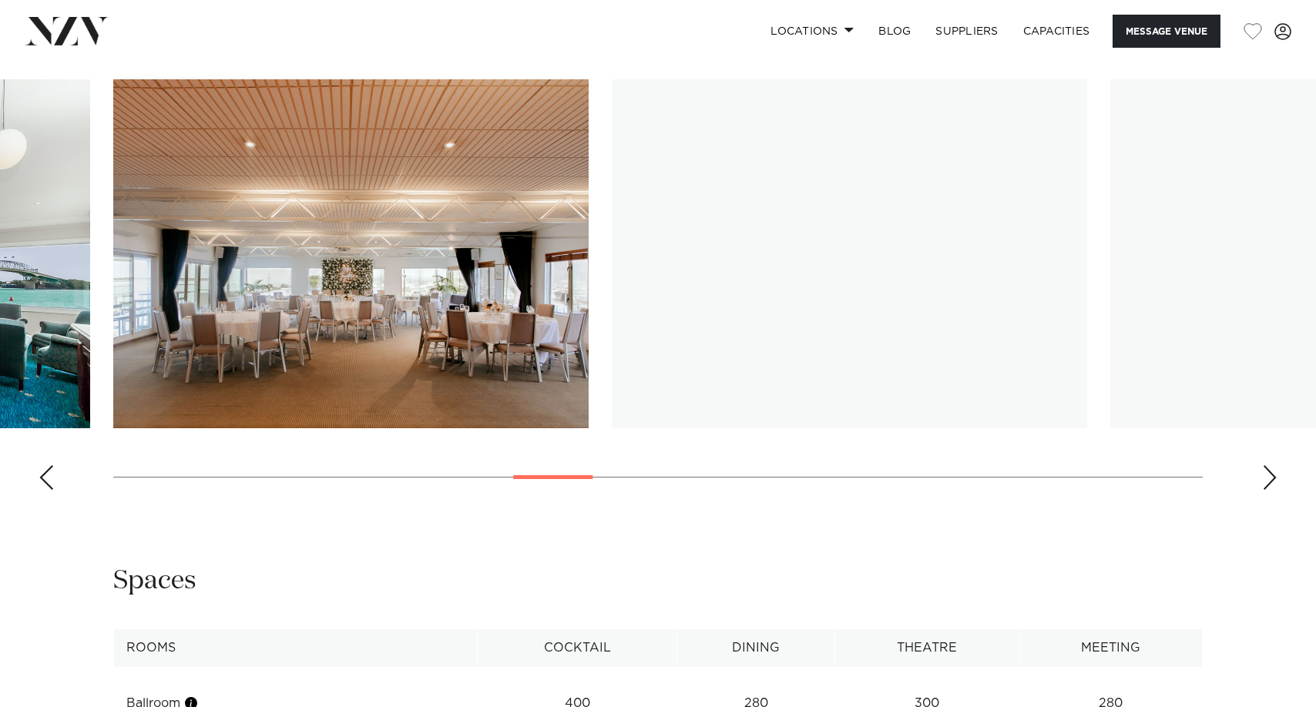
click at [1271, 473] on div "Next slide" at bounding box center [1269, 477] width 15 height 25
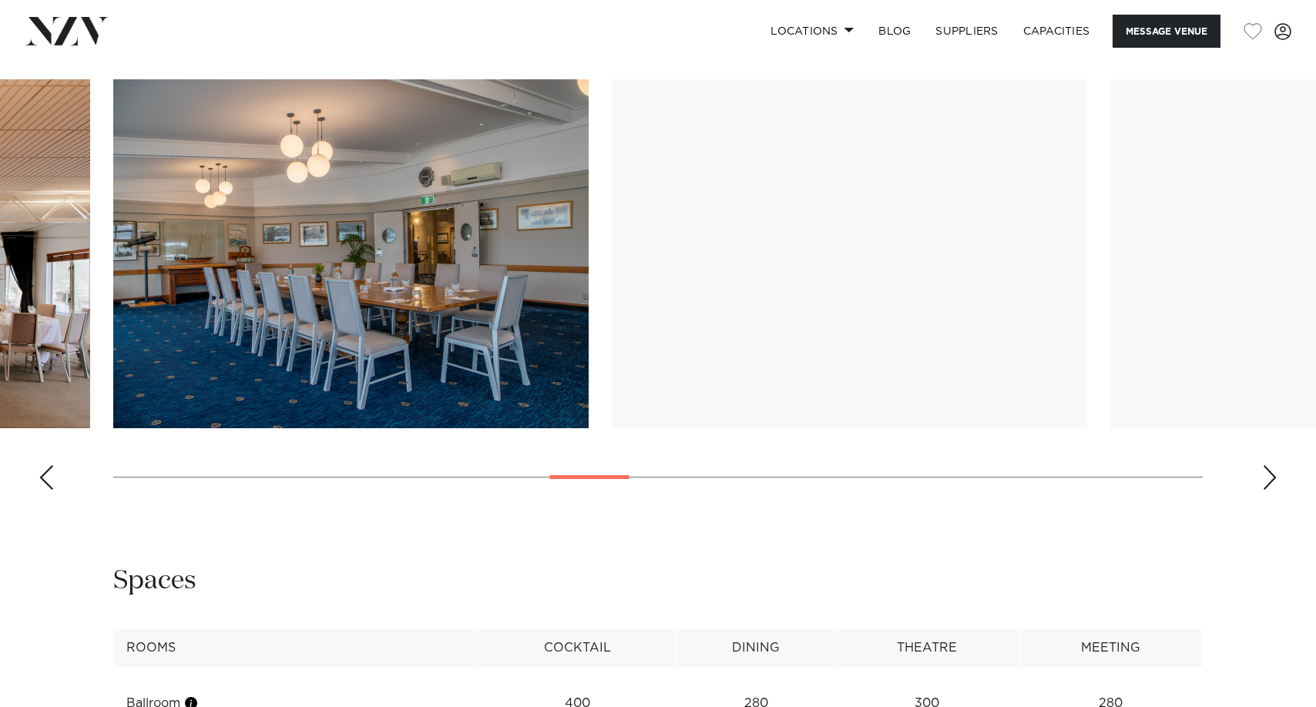
click at [1271, 473] on div "Next slide" at bounding box center [1269, 477] width 15 height 25
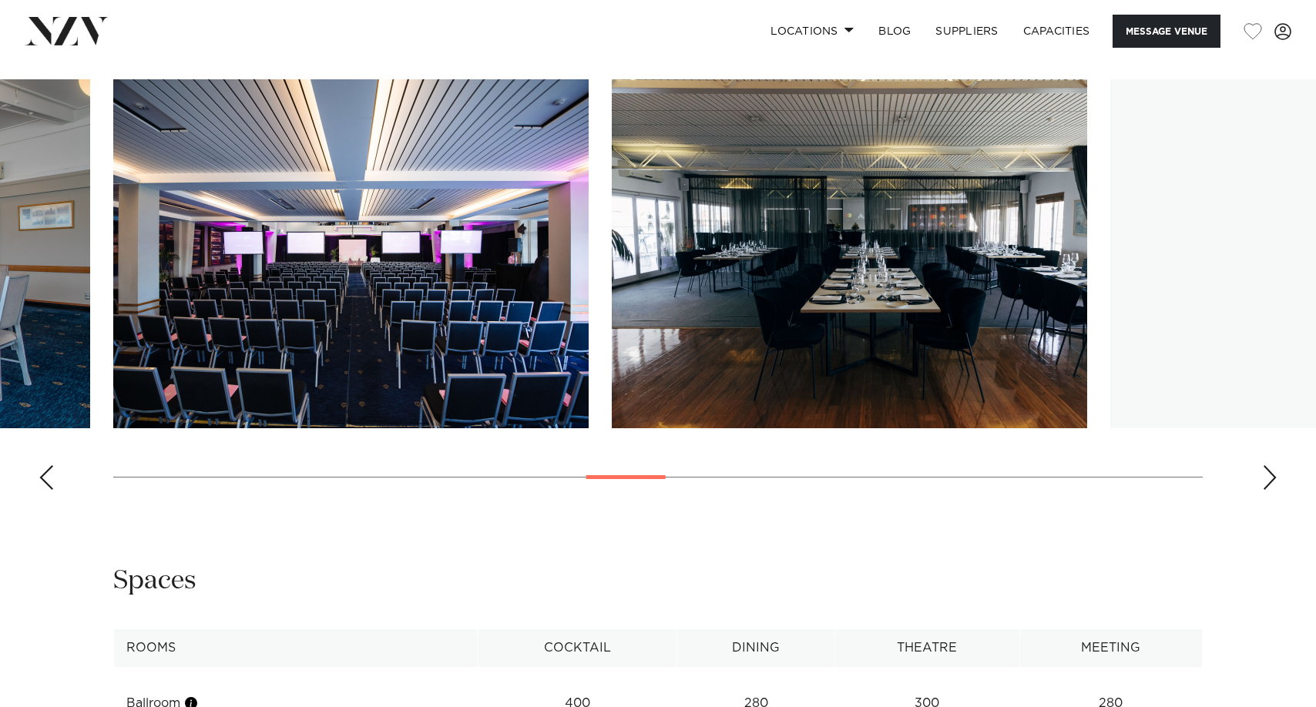
click at [1270, 473] on div "Next slide" at bounding box center [1269, 477] width 15 height 25
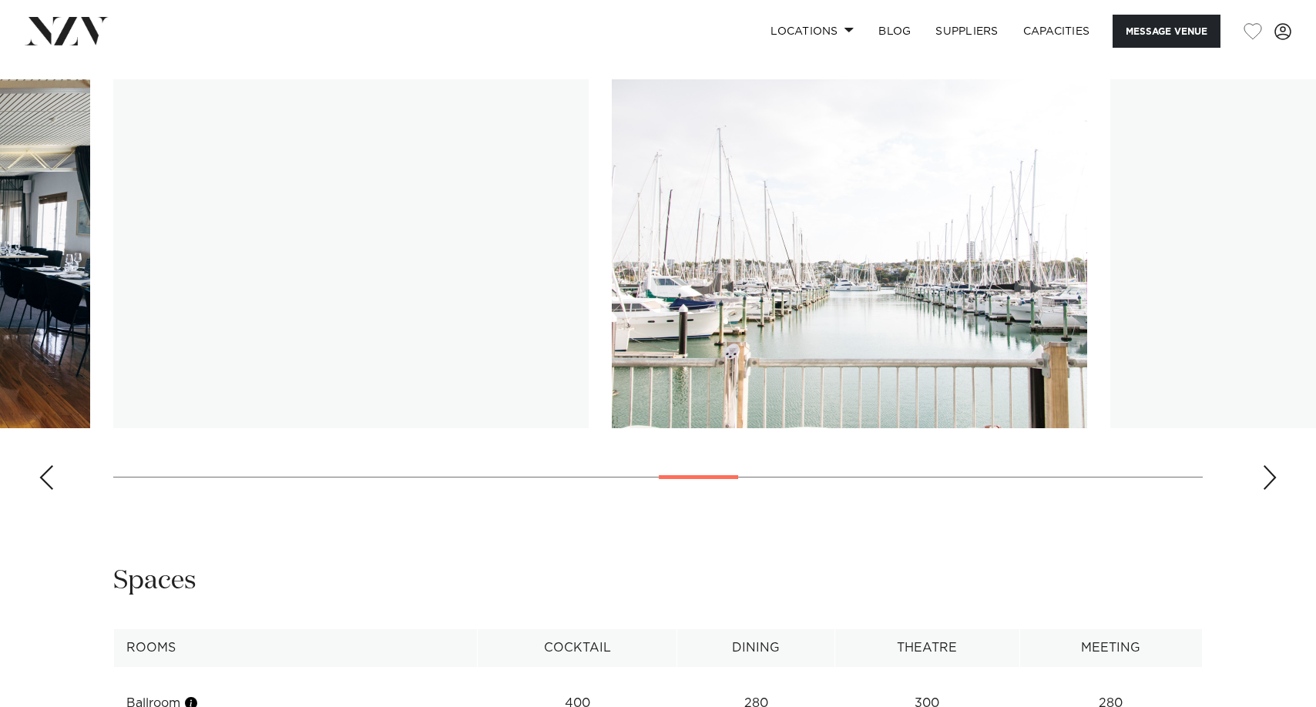
click at [1270, 473] on div "Next slide" at bounding box center [1269, 477] width 15 height 25
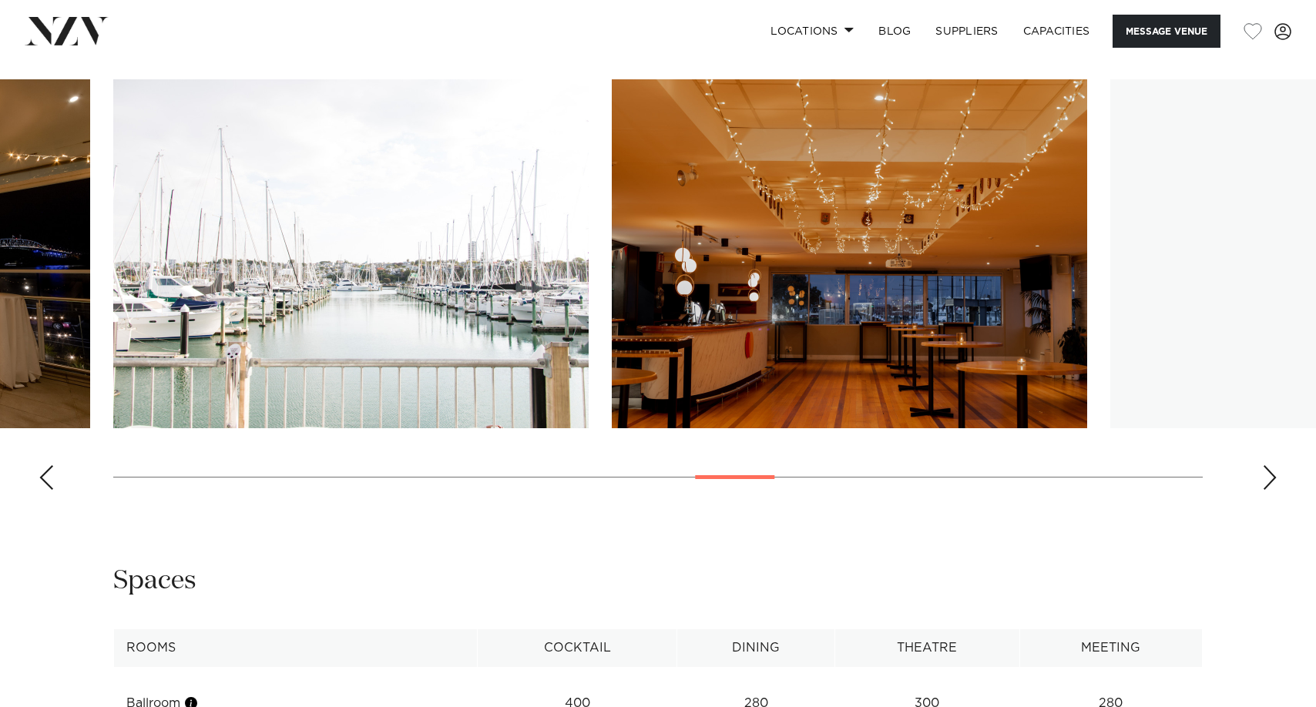
click at [1270, 473] on div "Next slide" at bounding box center [1269, 477] width 15 height 25
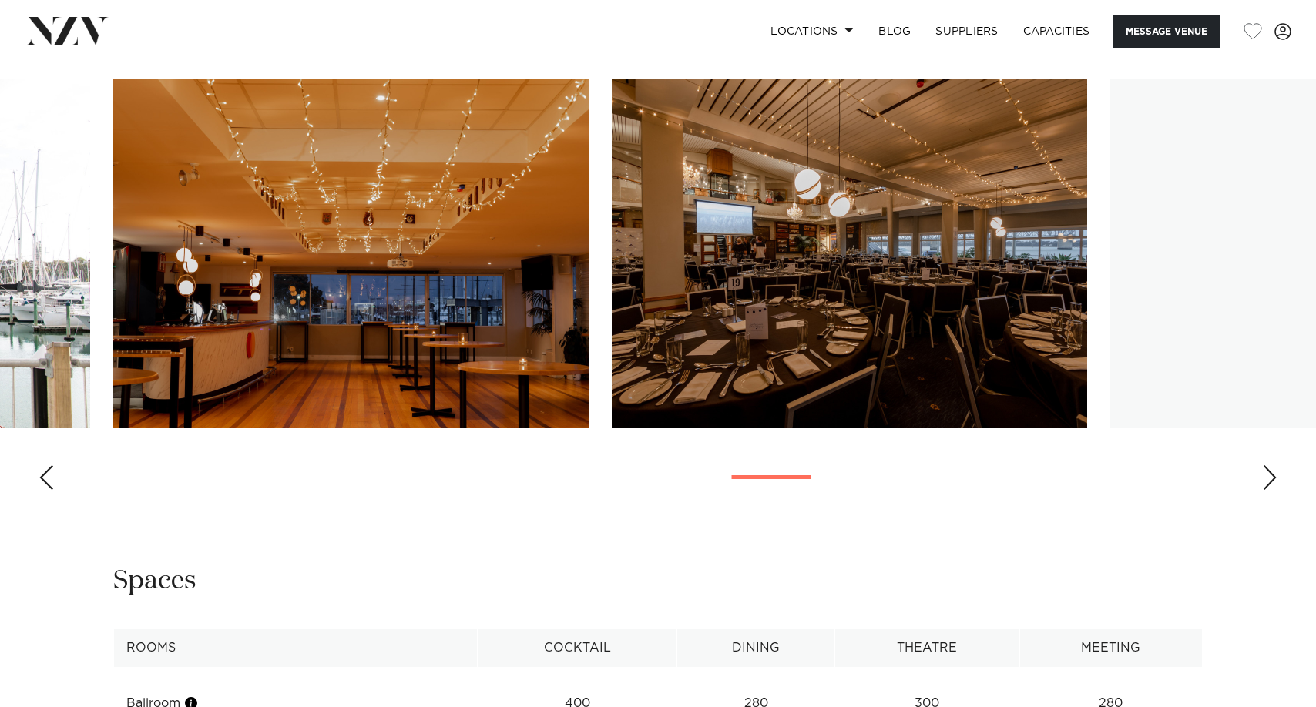
click at [1270, 473] on div "Next slide" at bounding box center [1269, 477] width 15 height 25
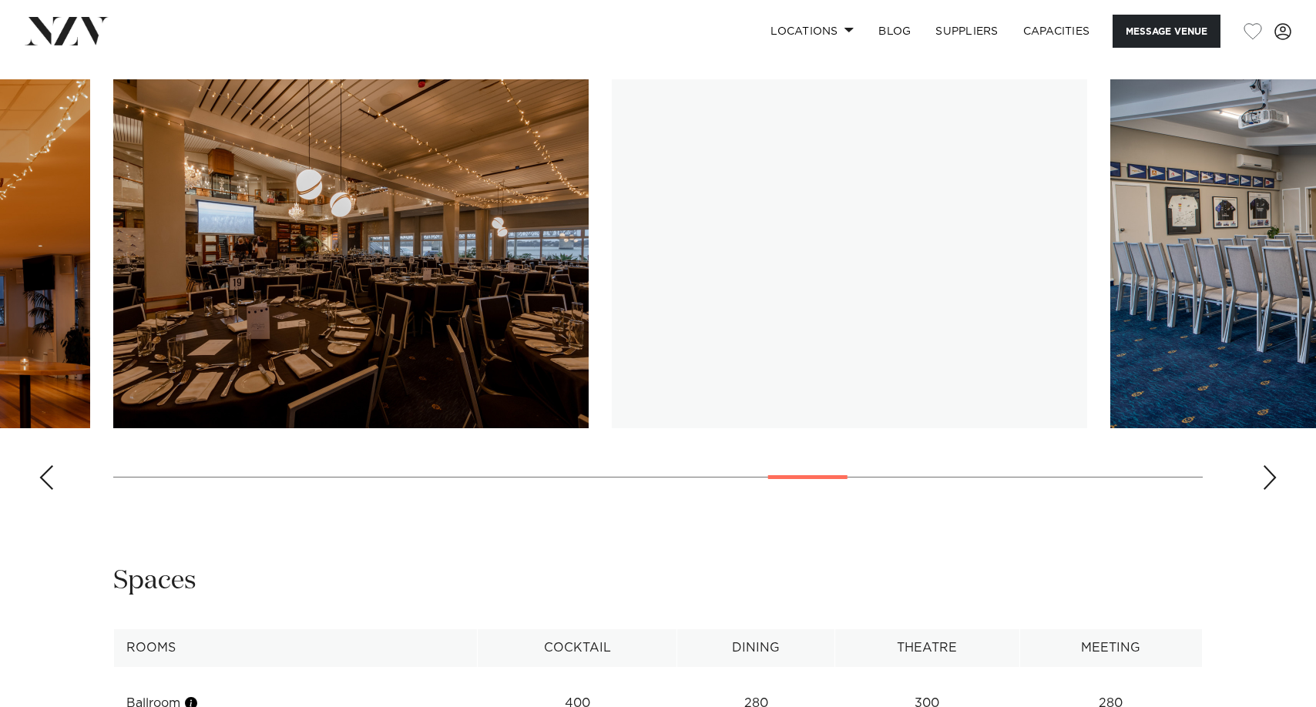
click at [1270, 473] on div "Next slide" at bounding box center [1269, 477] width 15 height 25
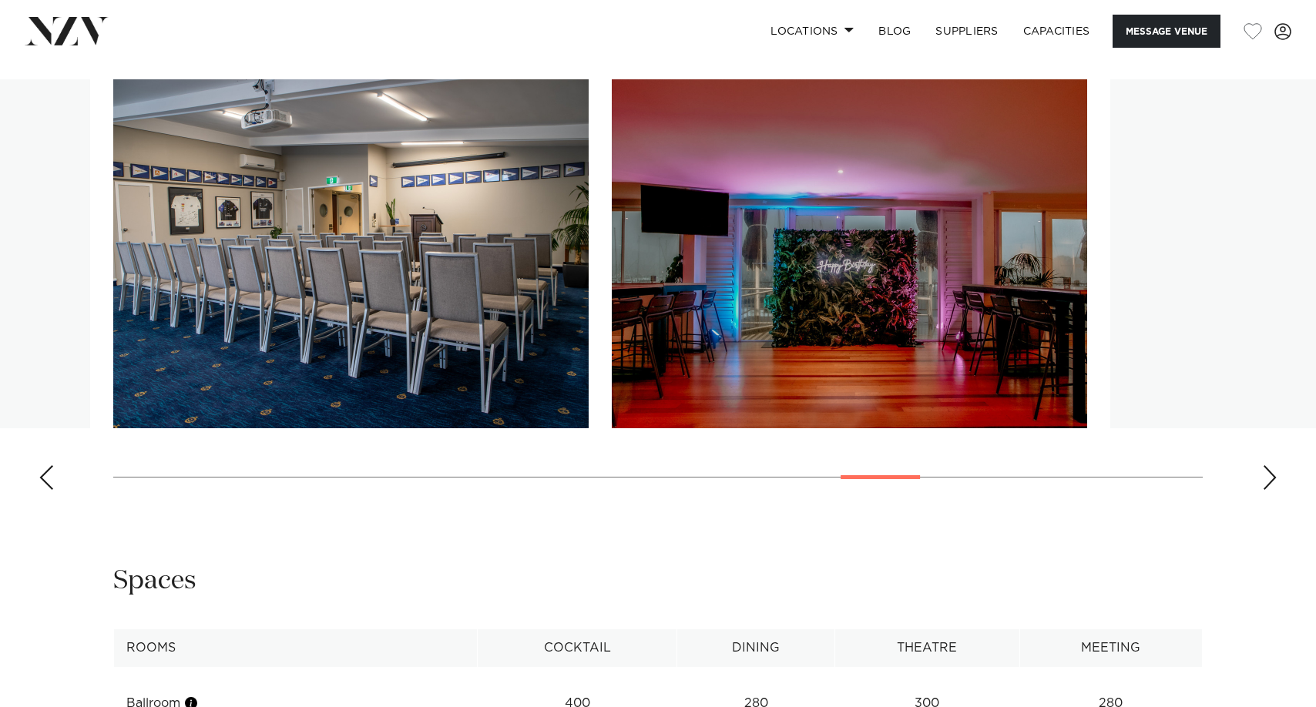
click at [1270, 473] on div "Next slide" at bounding box center [1269, 477] width 15 height 25
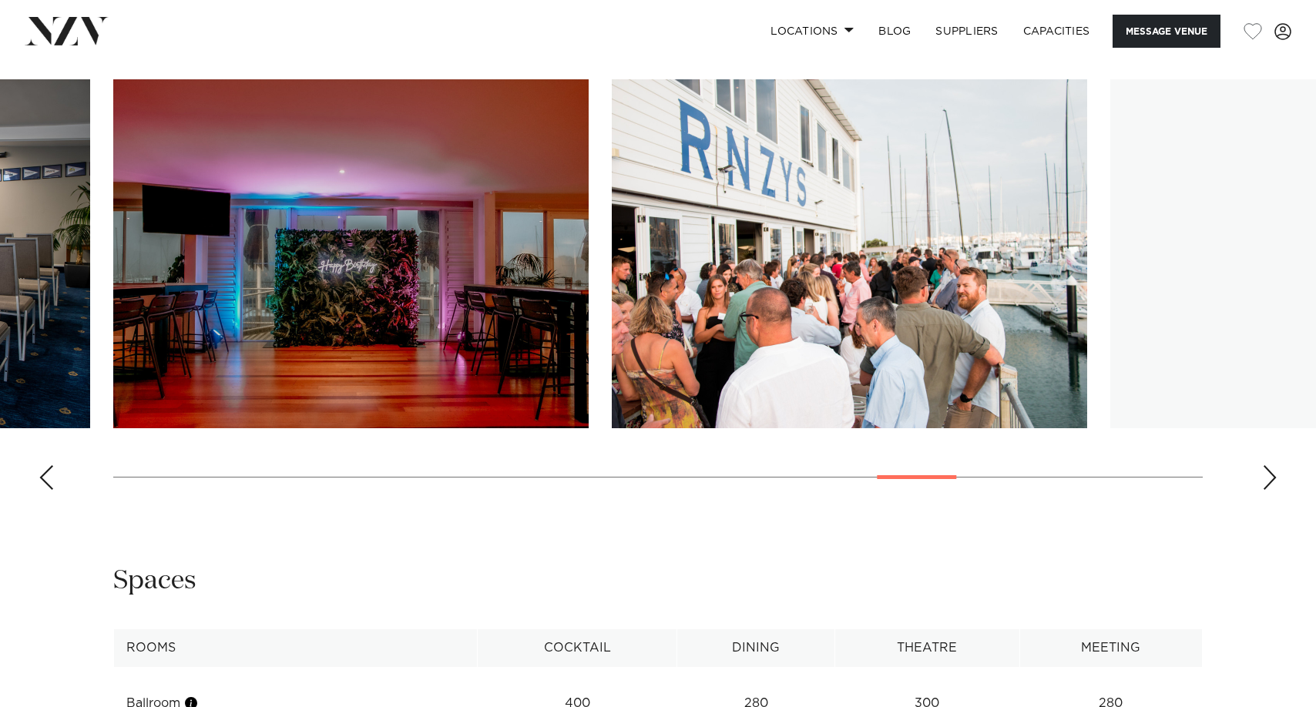
click at [1270, 473] on div "Next slide" at bounding box center [1269, 477] width 15 height 25
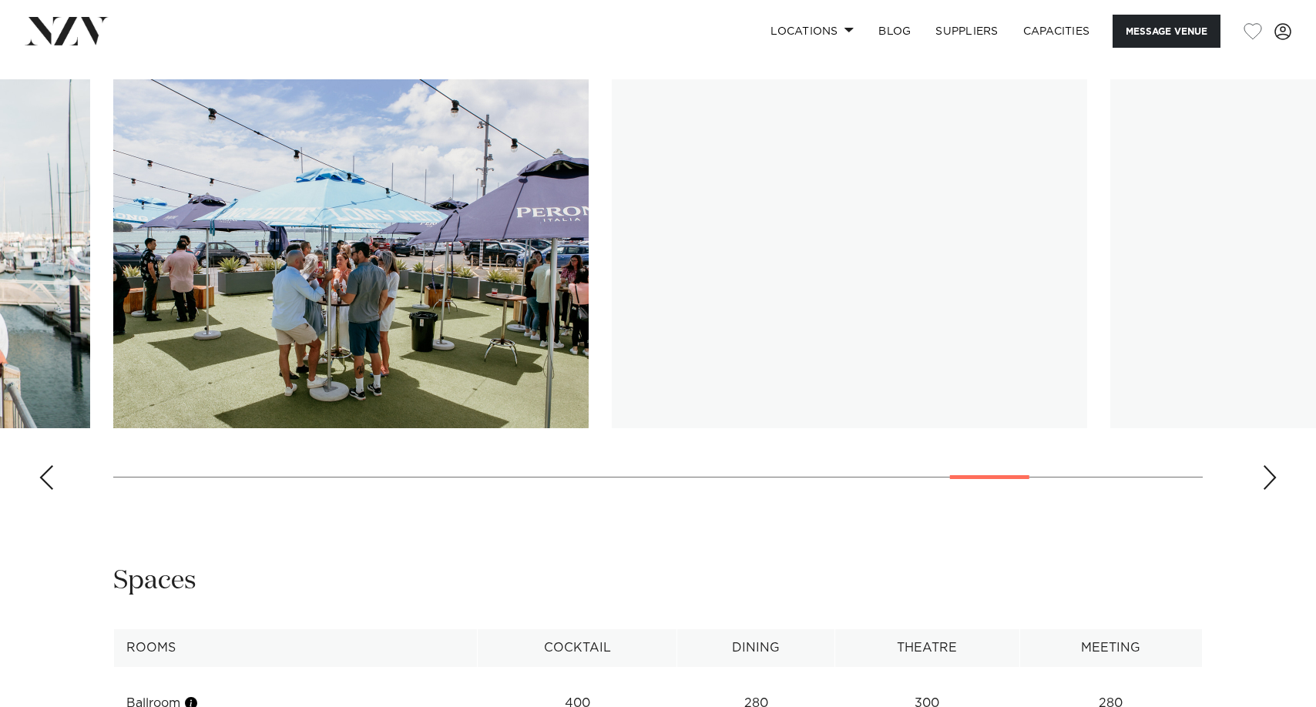
click at [1270, 473] on div "Next slide" at bounding box center [1269, 477] width 15 height 25
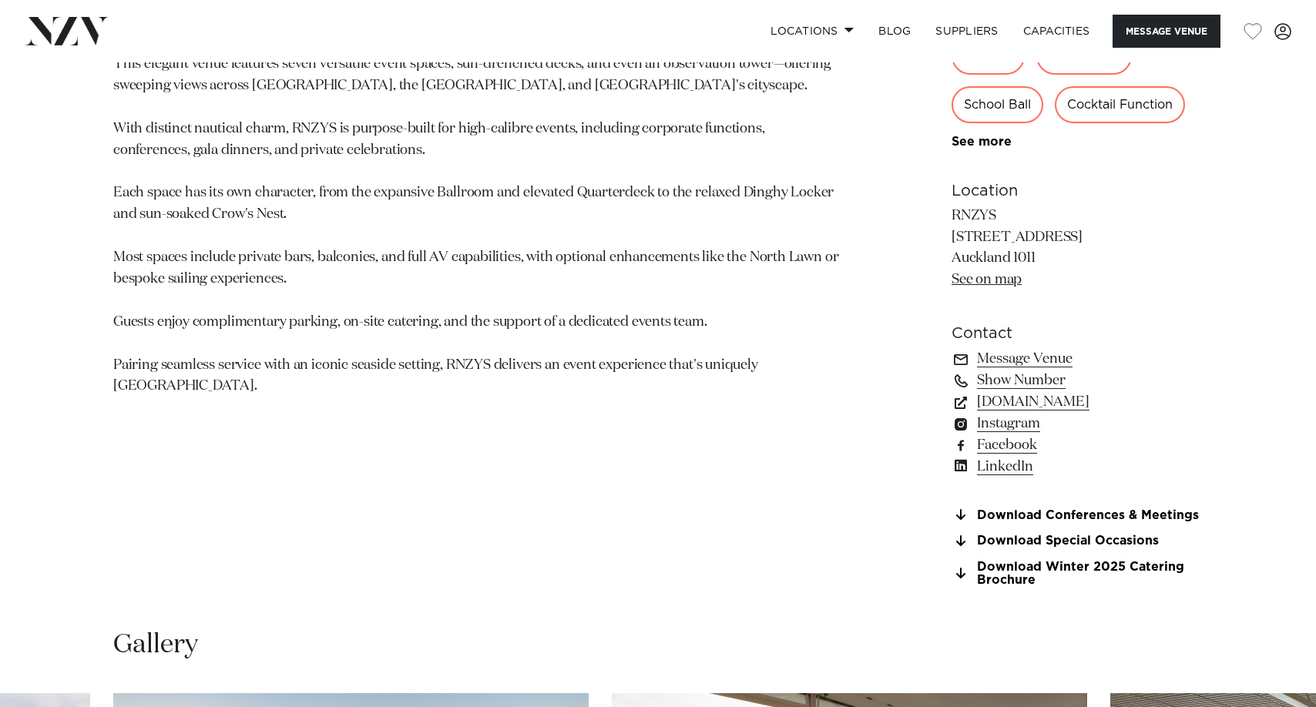
scroll to position [1002, 0]
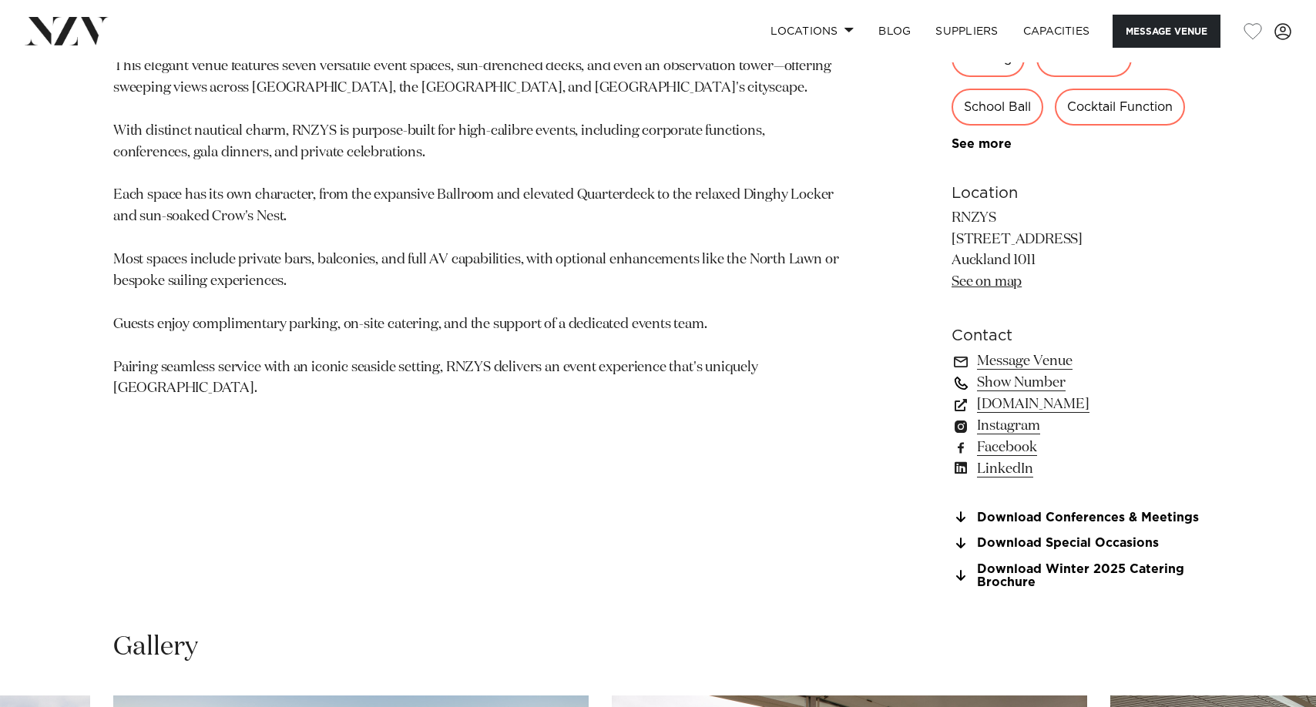
click at [1011, 384] on link "Show Number" at bounding box center [1077, 383] width 251 height 22
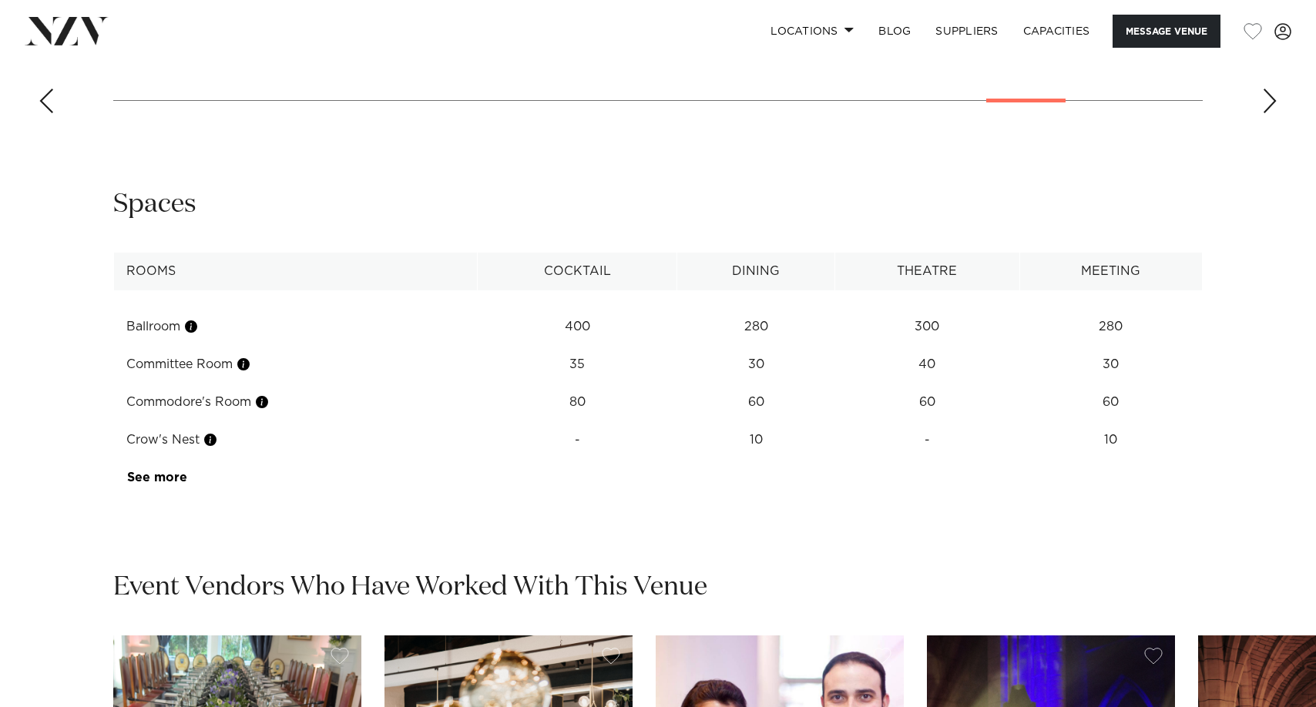
scroll to position [2003, 0]
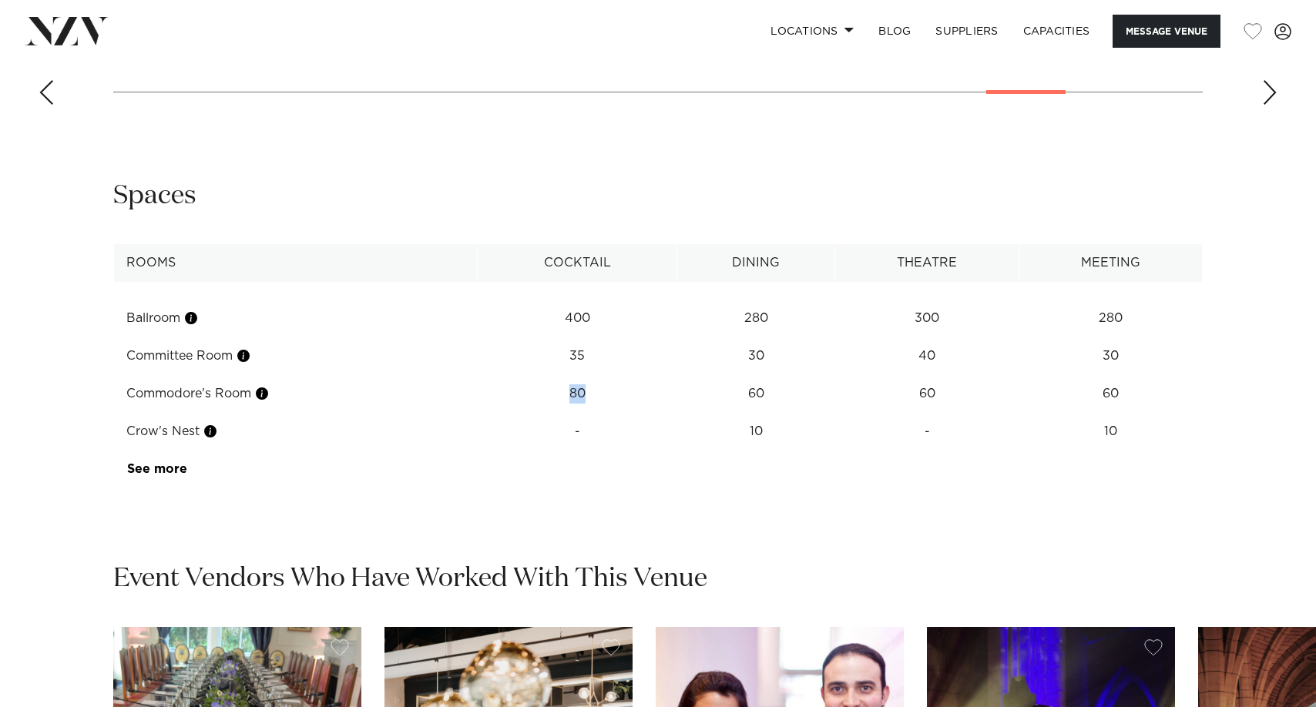
drag, startPoint x: 598, startPoint y: 391, endPoint x: 570, endPoint y: 384, distance: 28.4
click at [570, 384] on td "80" at bounding box center [578, 394] width 200 height 38
click at [591, 393] on td "80" at bounding box center [578, 394] width 200 height 38
drag, startPoint x: 571, startPoint y: 351, endPoint x: 641, endPoint y: 357, distance: 70.3
click at [641, 357] on td "35" at bounding box center [578, 356] width 200 height 38
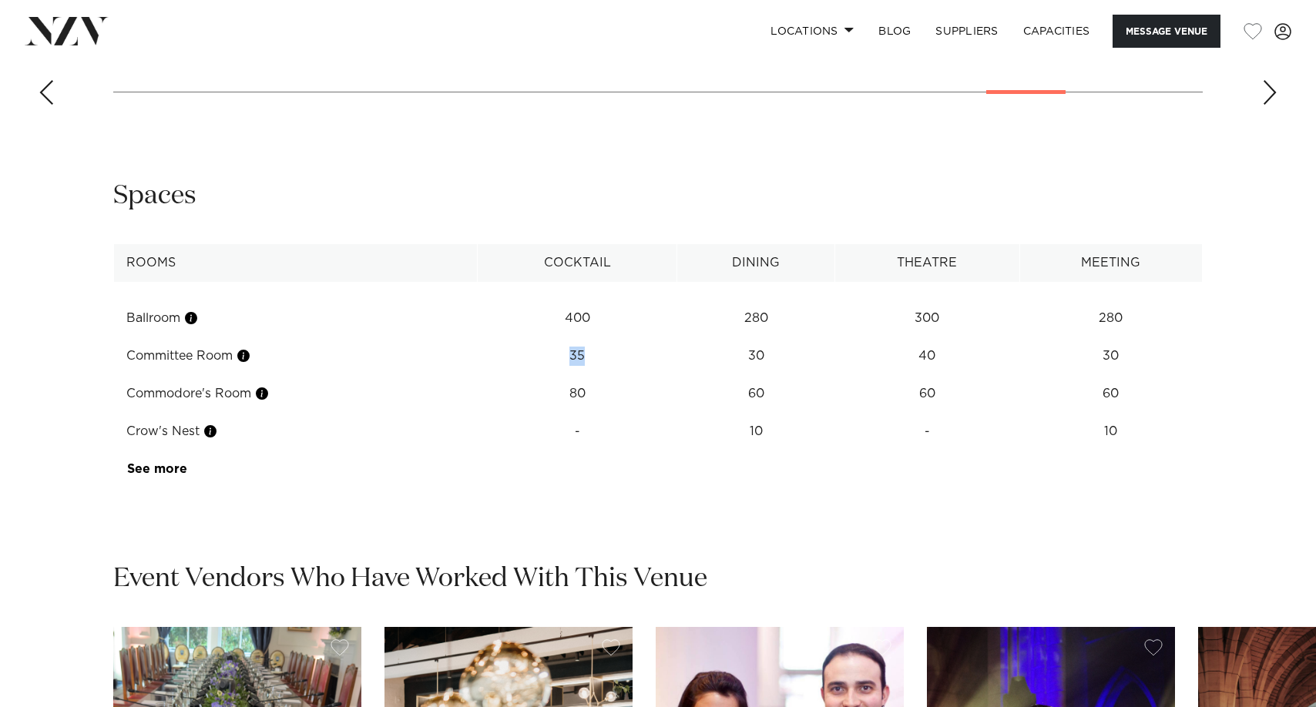
click at [641, 357] on td "35" at bounding box center [578, 356] width 200 height 38
click at [538, 383] on td "80" at bounding box center [578, 394] width 200 height 38
click at [548, 387] on td "80" at bounding box center [578, 394] width 200 height 38
drag, startPoint x: 300, startPoint y: 397, endPoint x: 133, endPoint y: 378, distance: 167.4
click at [126, 375] on td "Commodore's Room" at bounding box center [296, 394] width 364 height 38
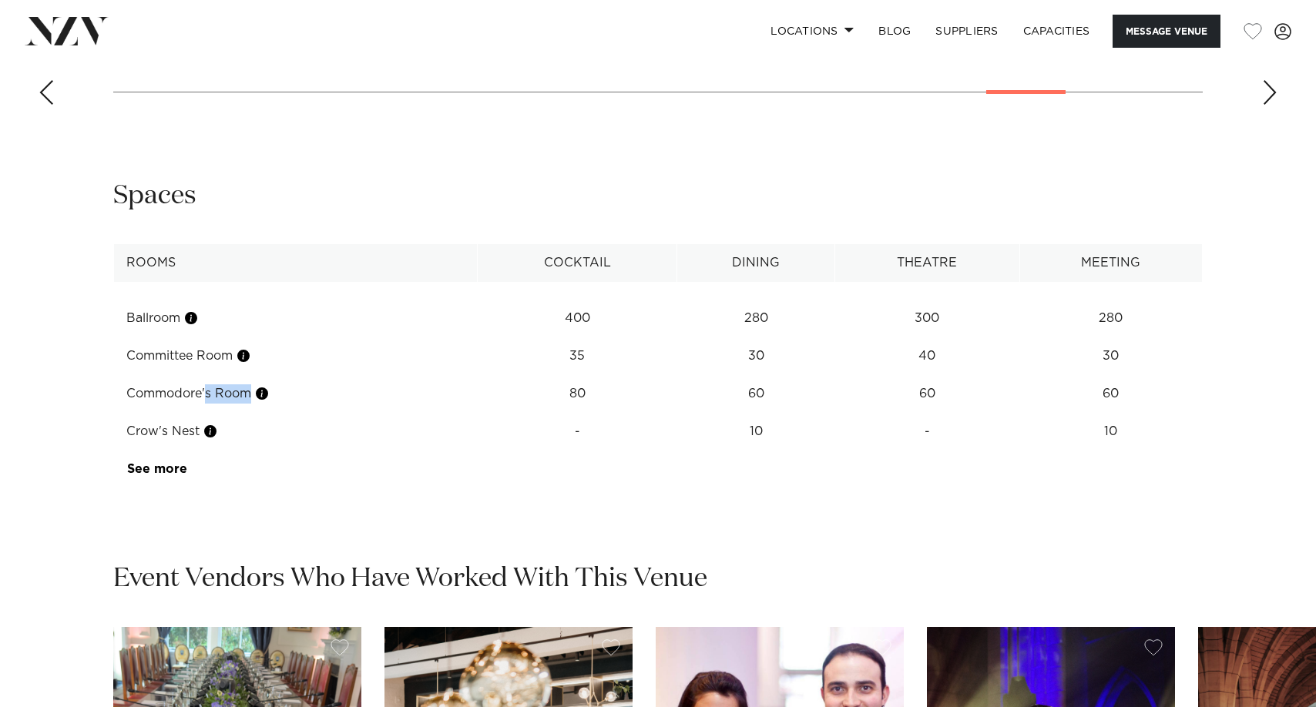
click at [170, 400] on td "Commodore's Room" at bounding box center [296, 394] width 364 height 38
drag, startPoint x: 126, startPoint y: 396, endPoint x: 229, endPoint y: 394, distance: 103.3
click at [229, 393] on td "Commodore's Room" at bounding box center [296, 394] width 364 height 38
click at [229, 394] on td "Commodore's Room" at bounding box center [296, 394] width 364 height 38
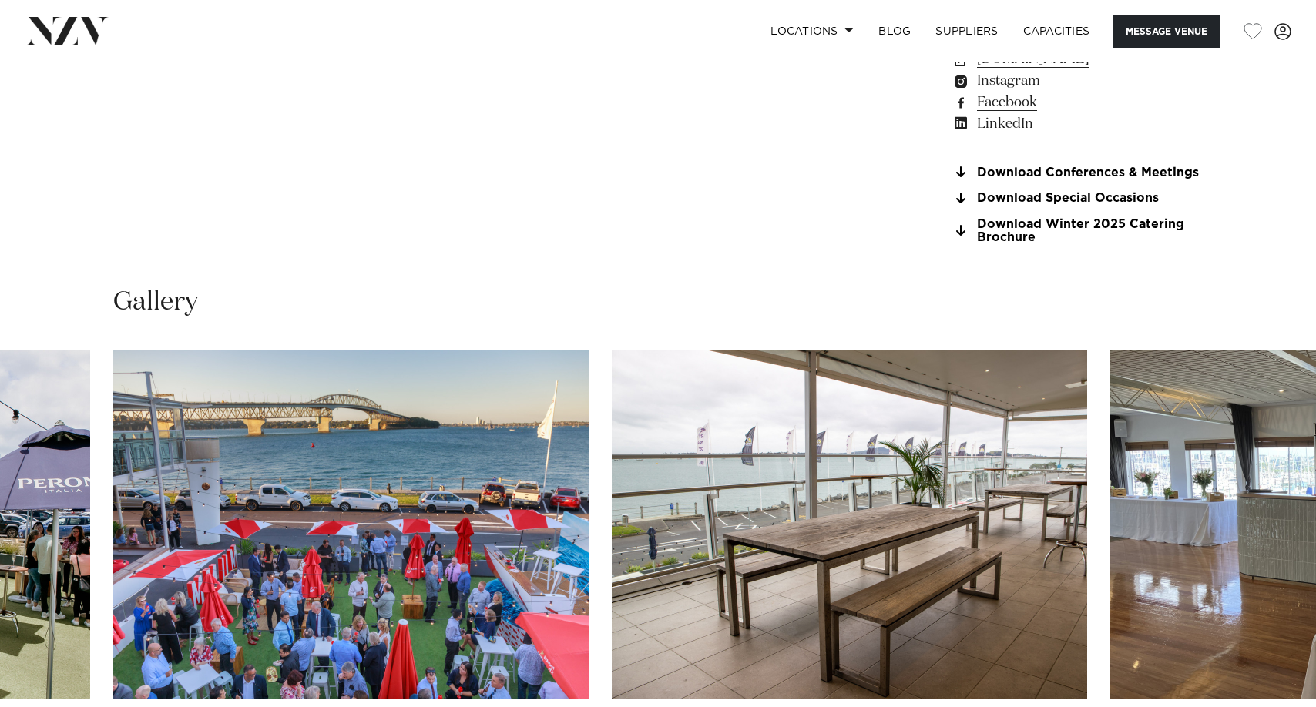
scroll to position [1618, 0]
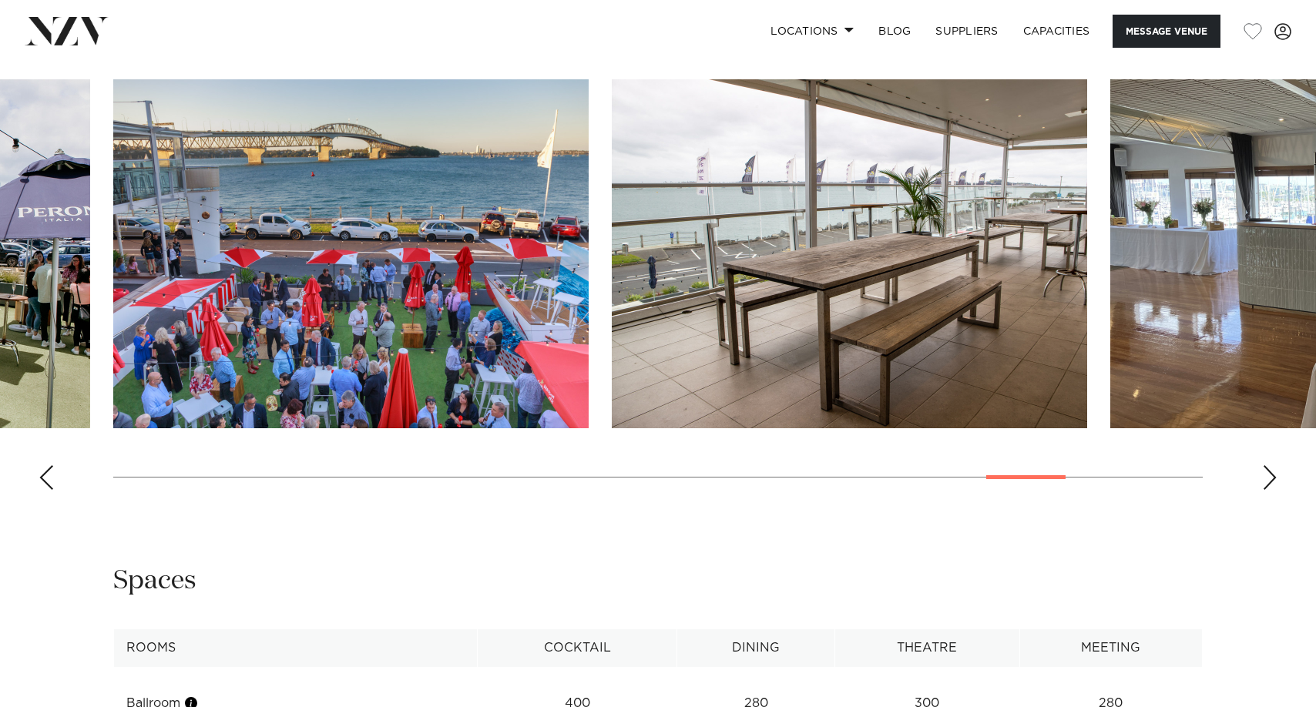
click at [1268, 473] on div "Next slide" at bounding box center [1269, 477] width 15 height 25
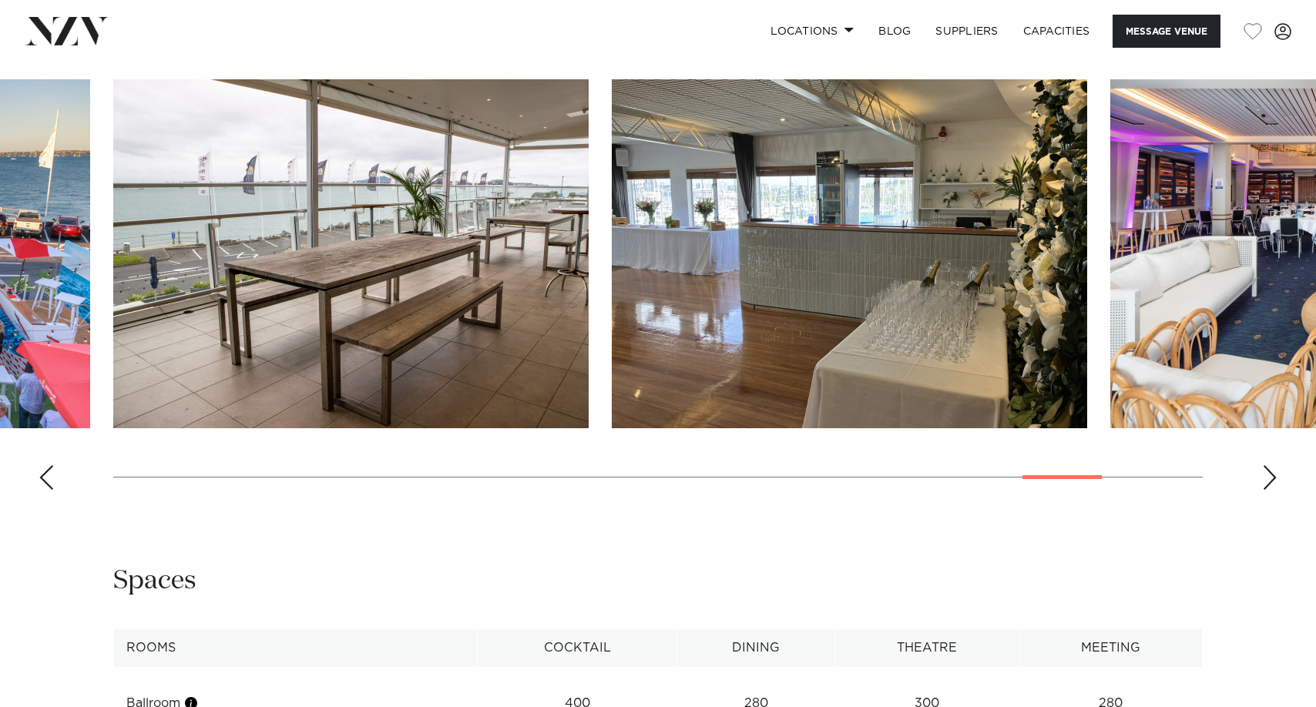
click at [1272, 475] on div "Next slide" at bounding box center [1269, 477] width 15 height 25
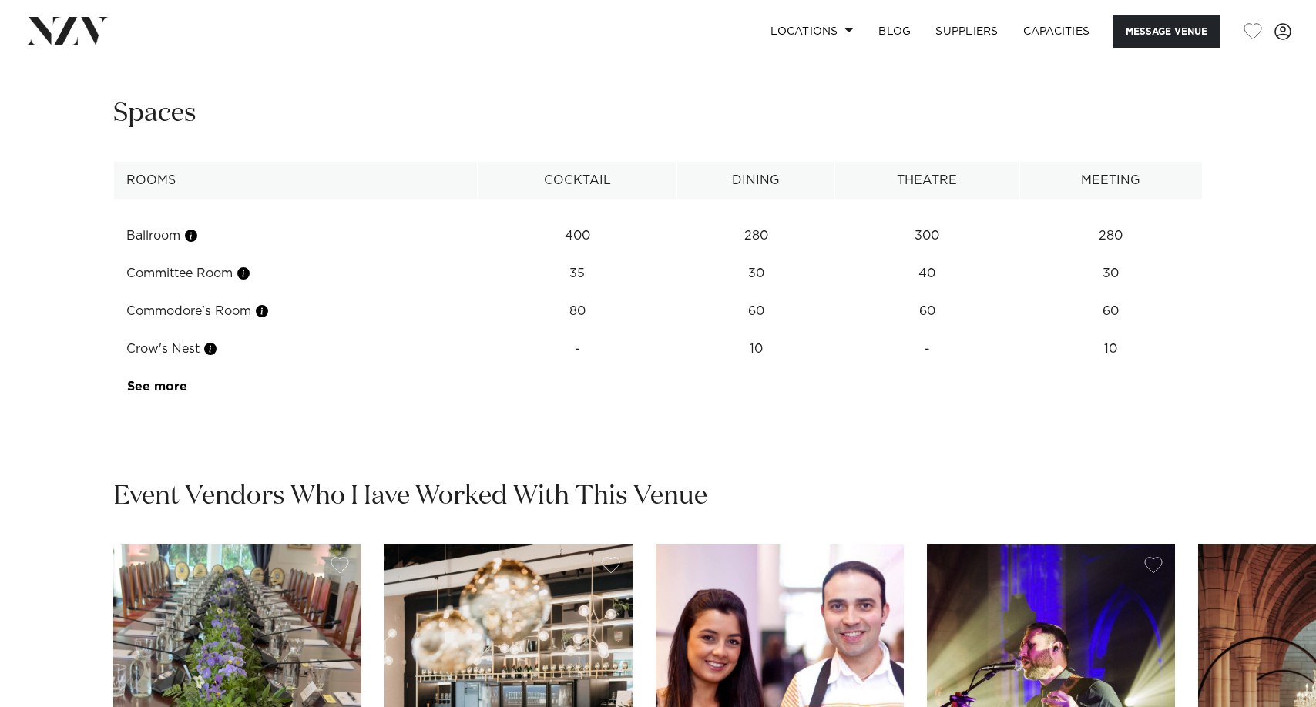
scroll to position [2080, 0]
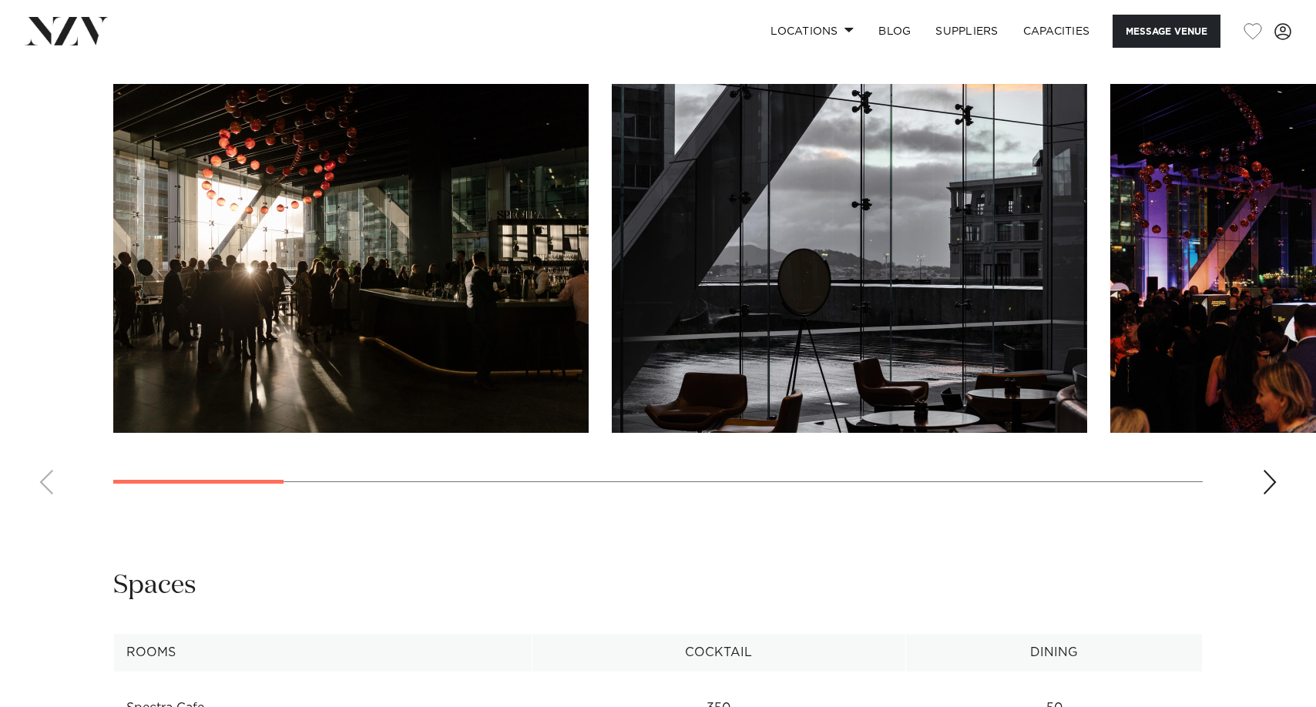
scroll to position [1464, 0]
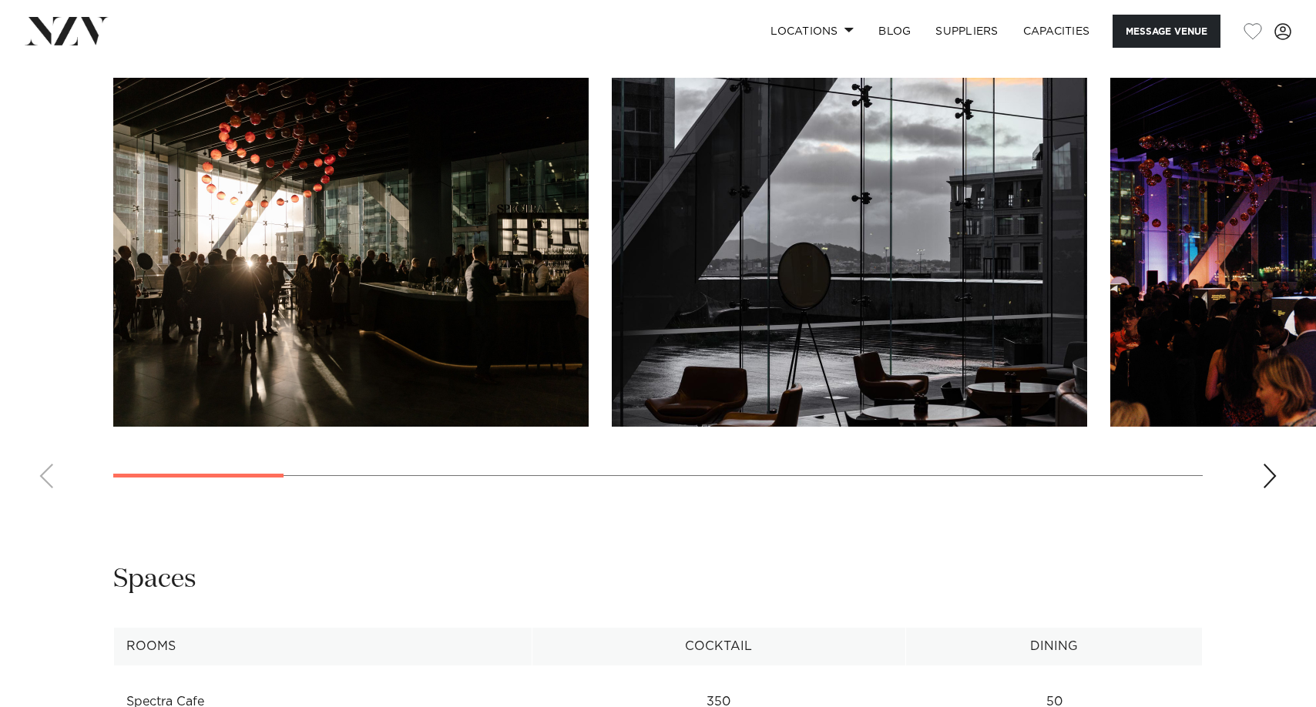
click at [1264, 472] on div "Next slide" at bounding box center [1269, 476] width 15 height 25
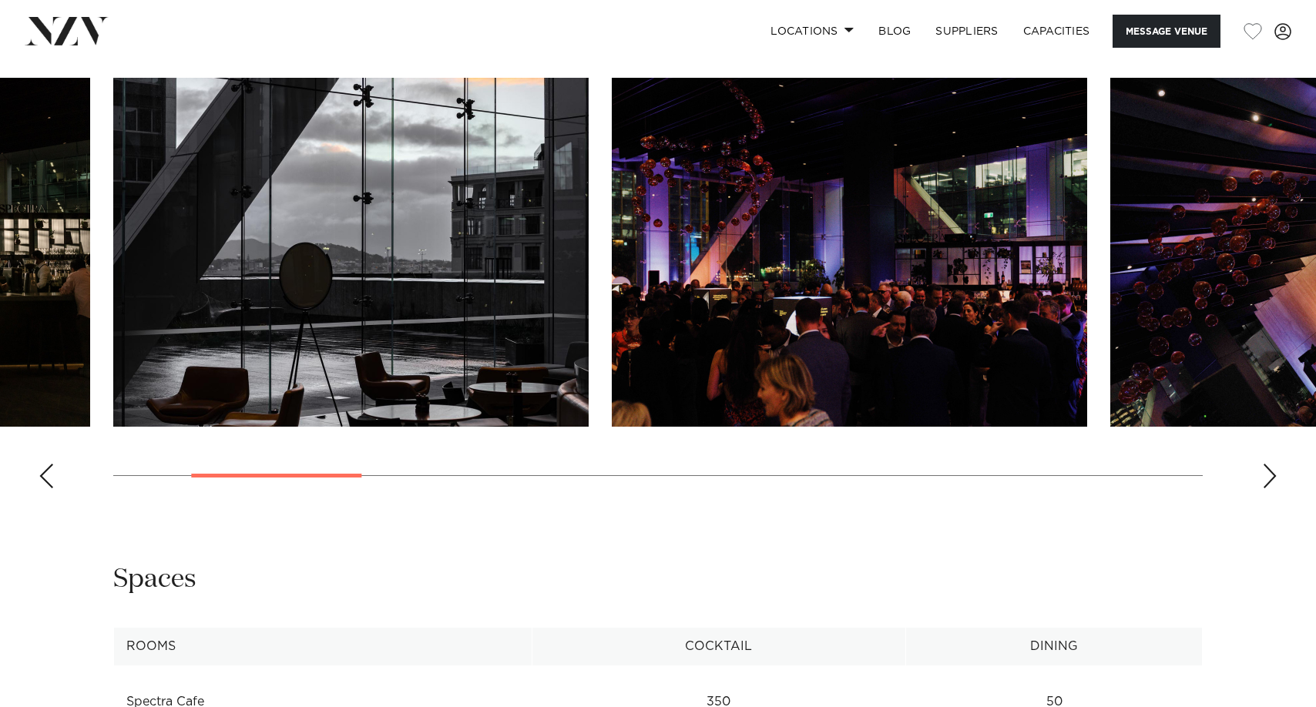
click at [1267, 475] on div "Next slide" at bounding box center [1269, 476] width 15 height 25
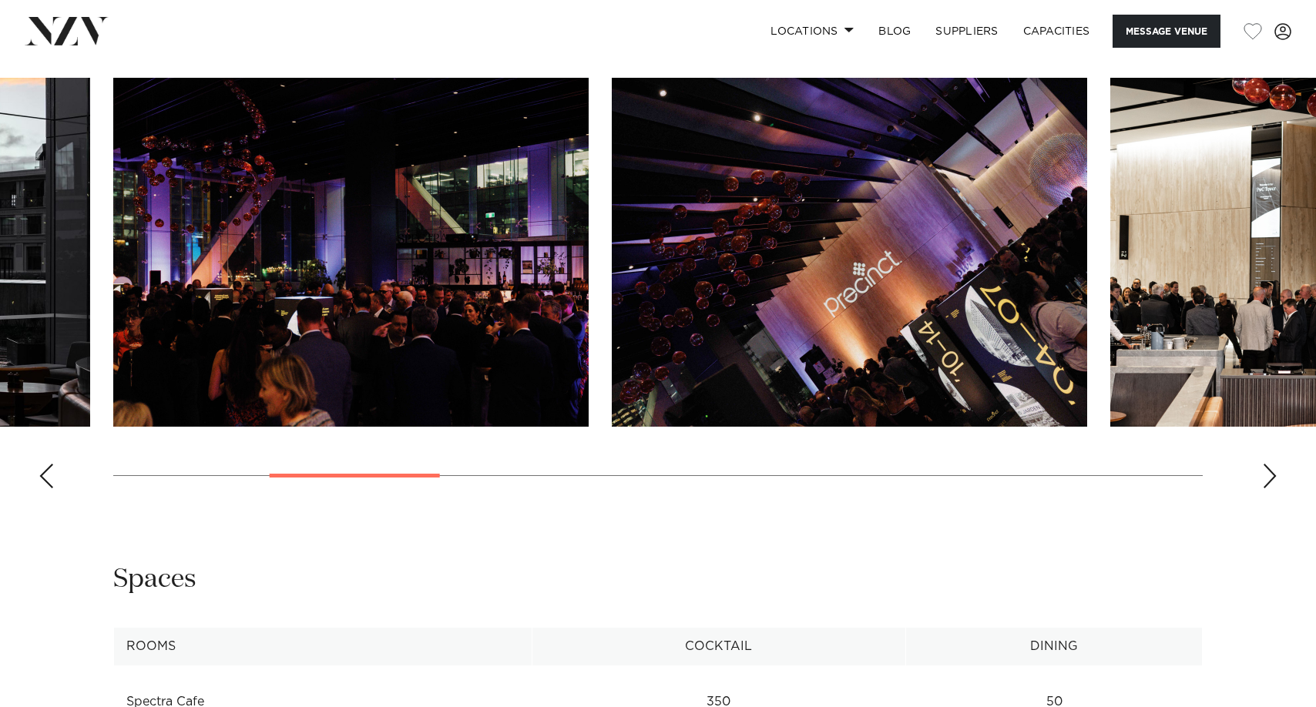
click at [1267, 475] on div "Next slide" at bounding box center [1269, 476] width 15 height 25
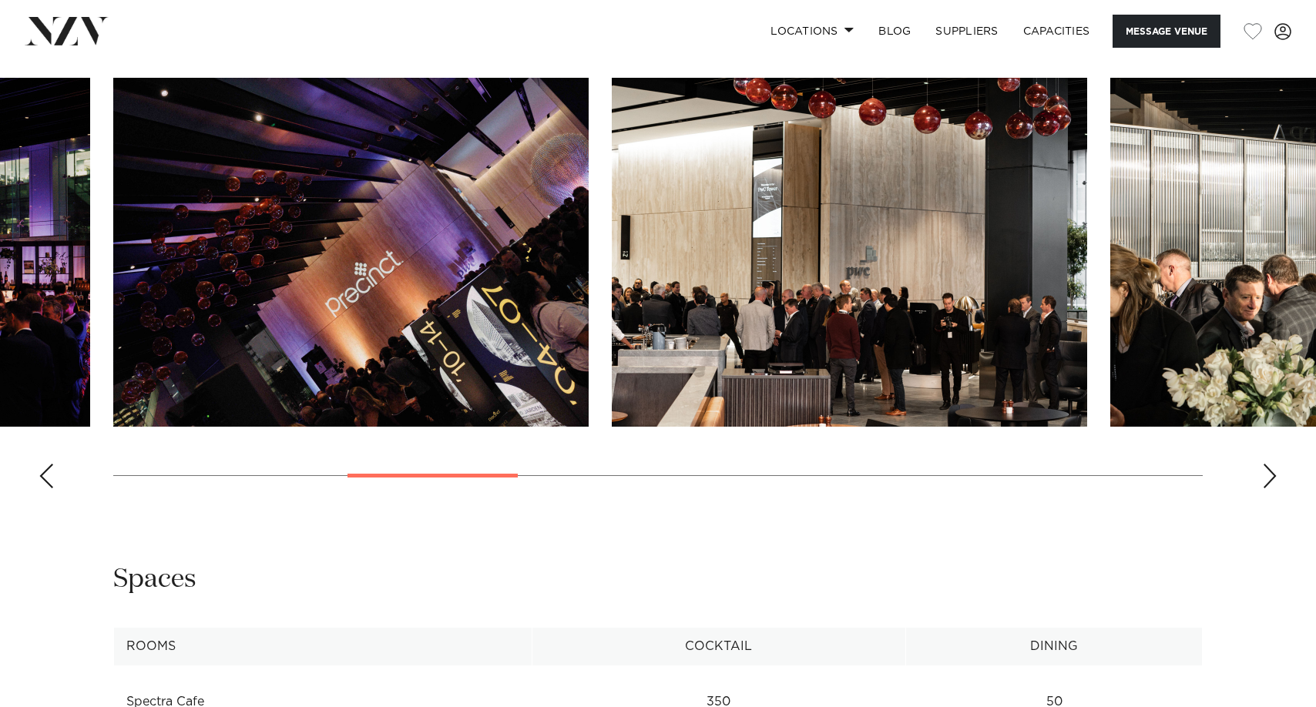
click at [1267, 475] on div "Next slide" at bounding box center [1269, 476] width 15 height 25
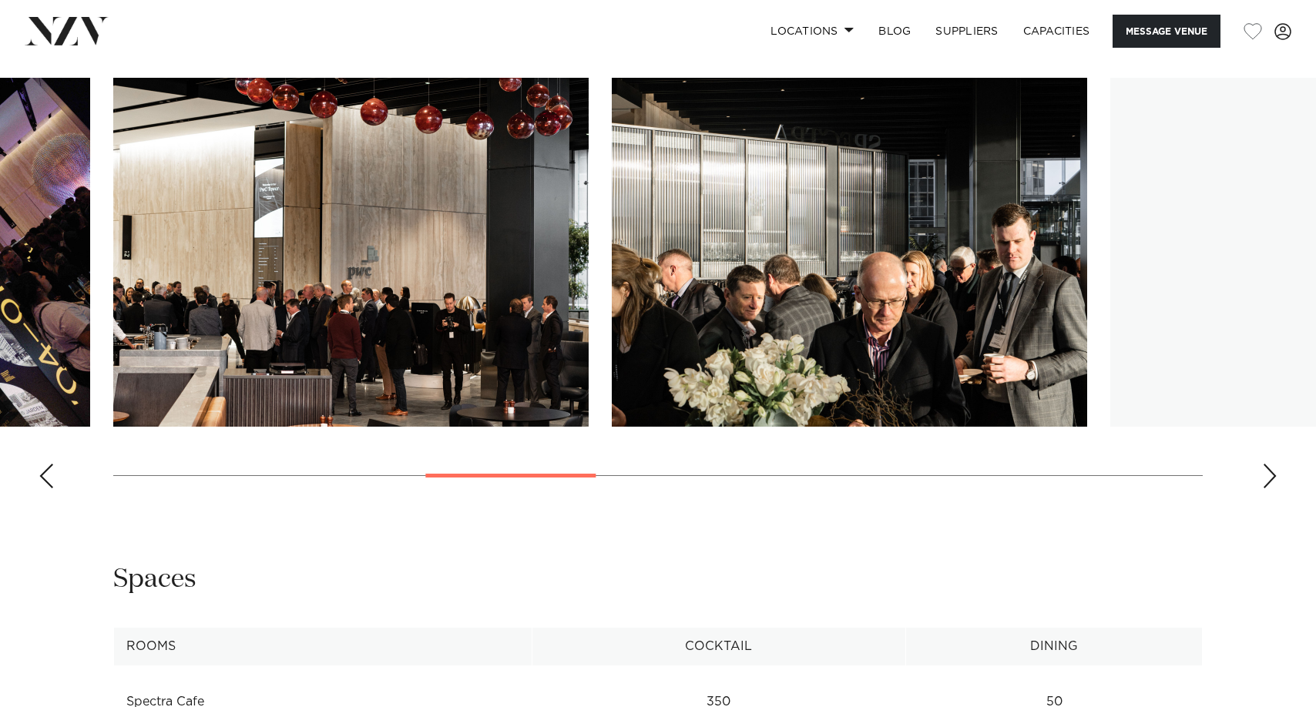
click at [1267, 475] on div "Next slide" at bounding box center [1269, 476] width 15 height 25
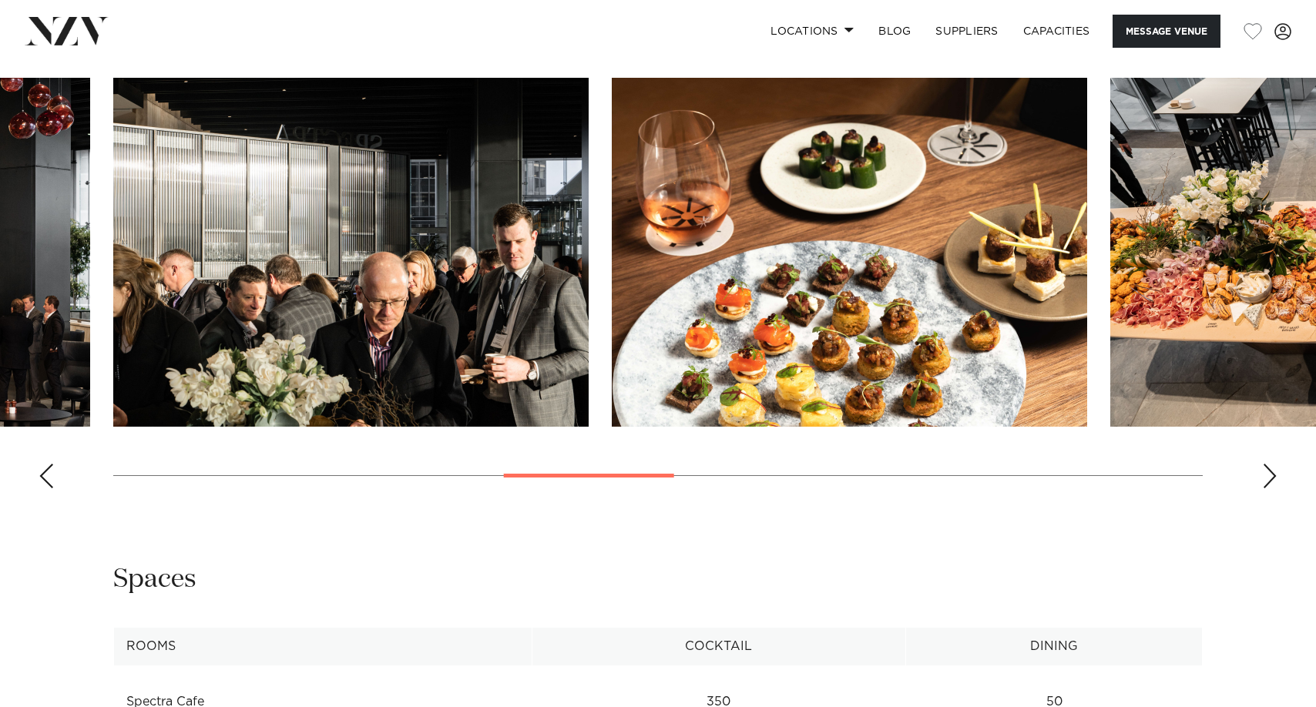
click at [1267, 476] on div "Next slide" at bounding box center [1269, 476] width 15 height 25
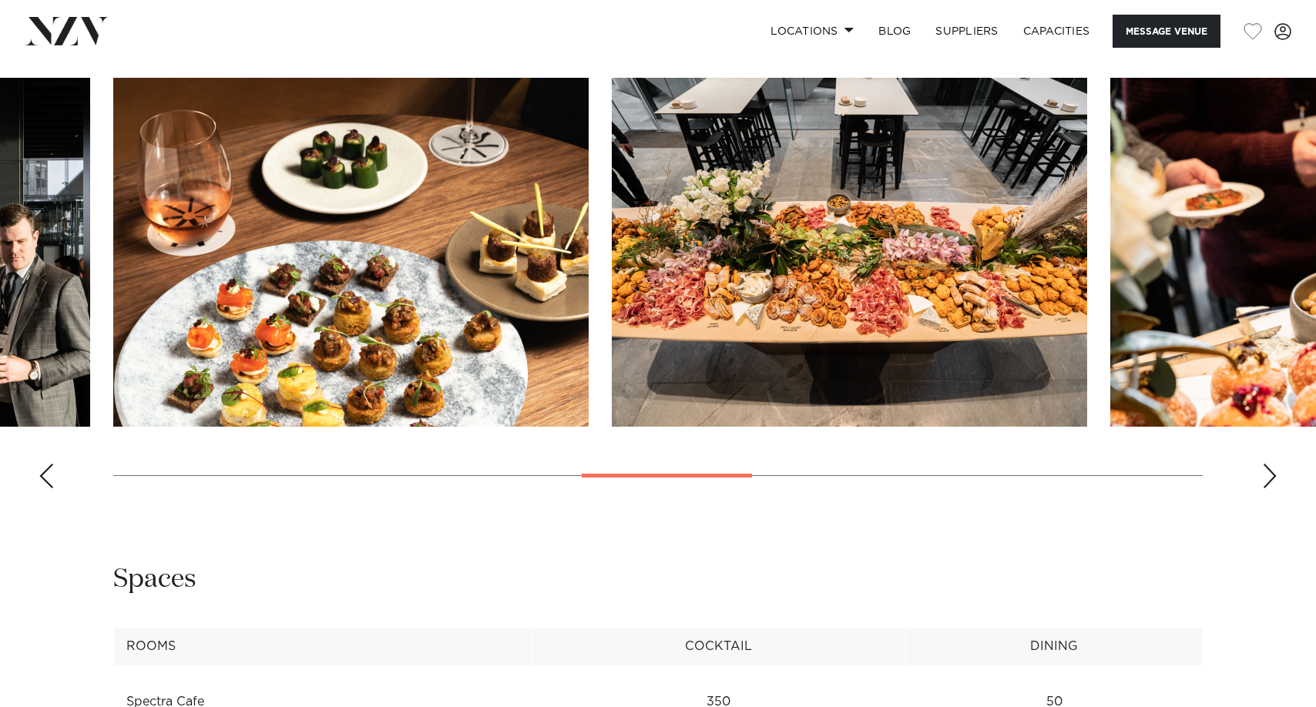
click at [1267, 476] on div "Next slide" at bounding box center [1269, 476] width 15 height 25
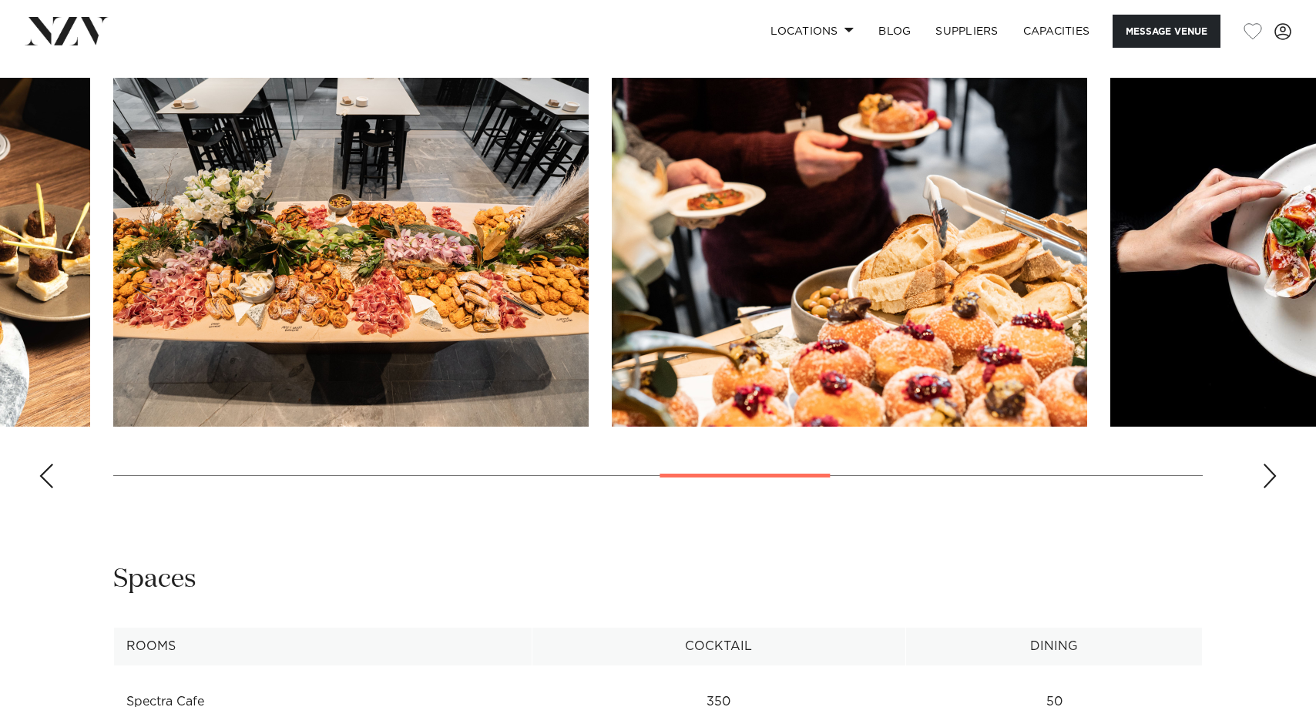
click at [1267, 476] on div "Next slide" at bounding box center [1269, 476] width 15 height 25
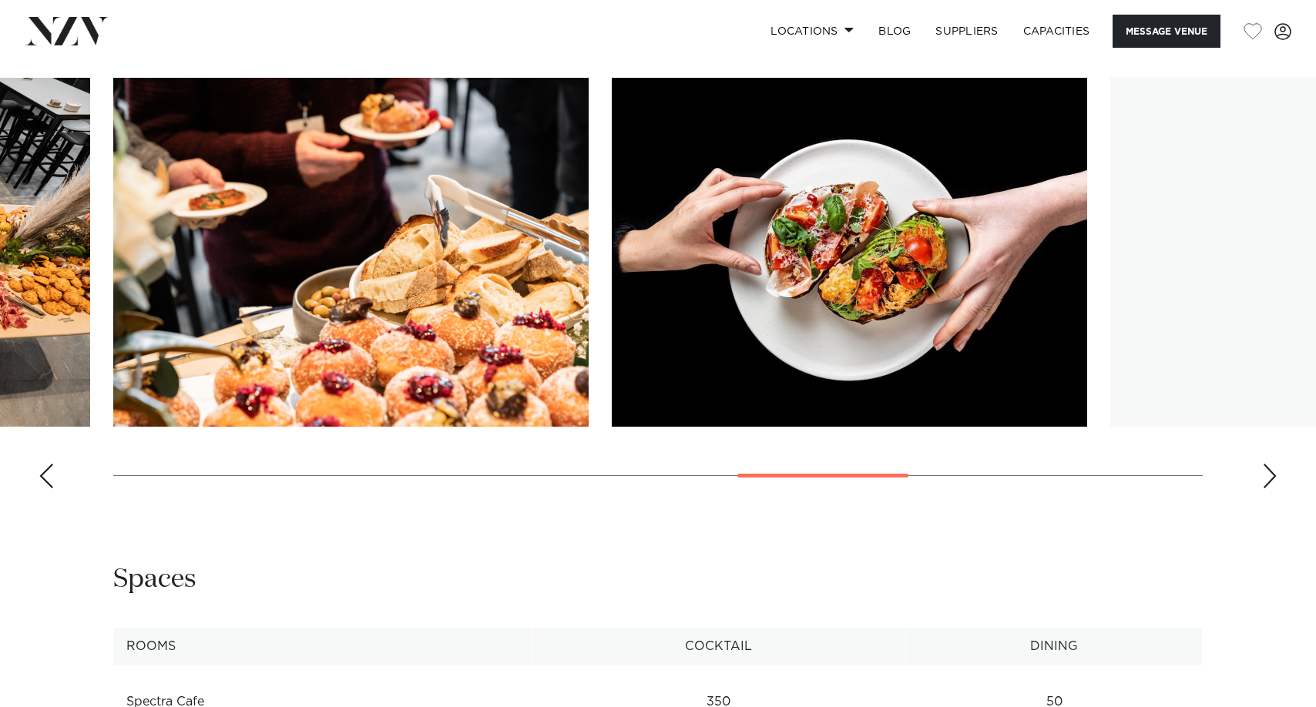
click at [1267, 476] on div "Next slide" at bounding box center [1269, 476] width 15 height 25
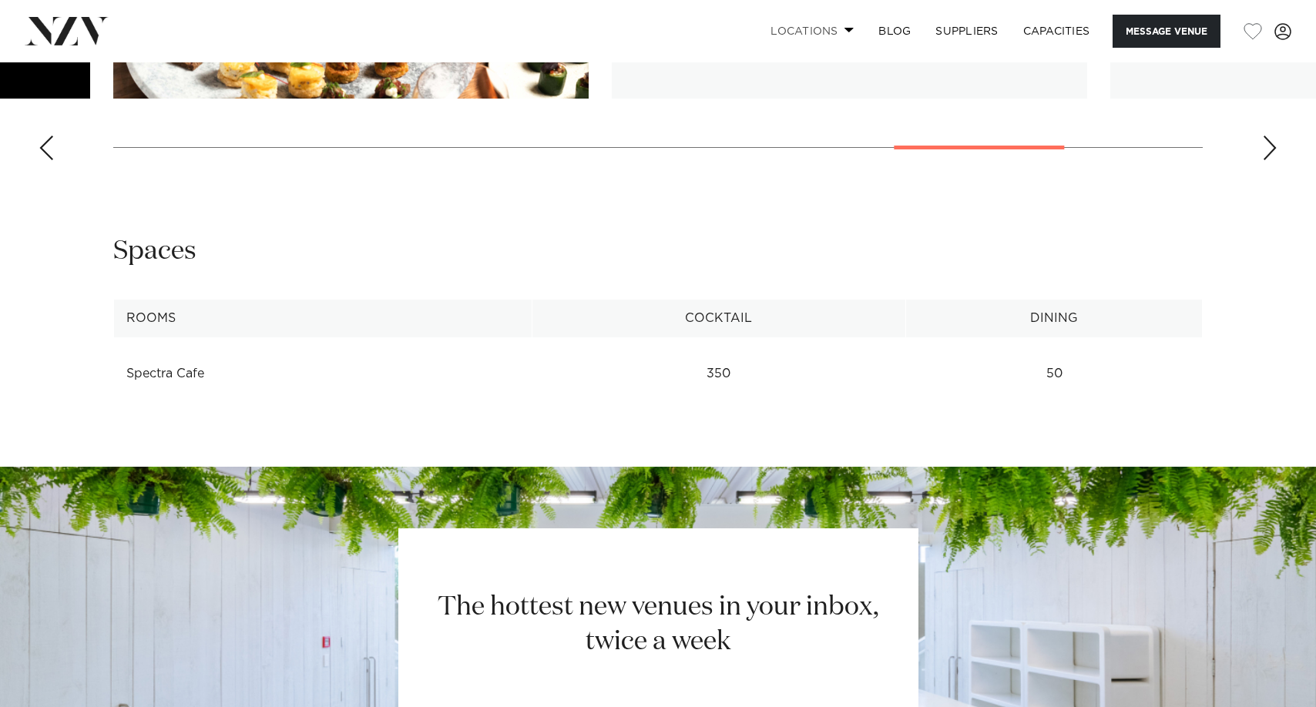
scroll to position [1695, 0]
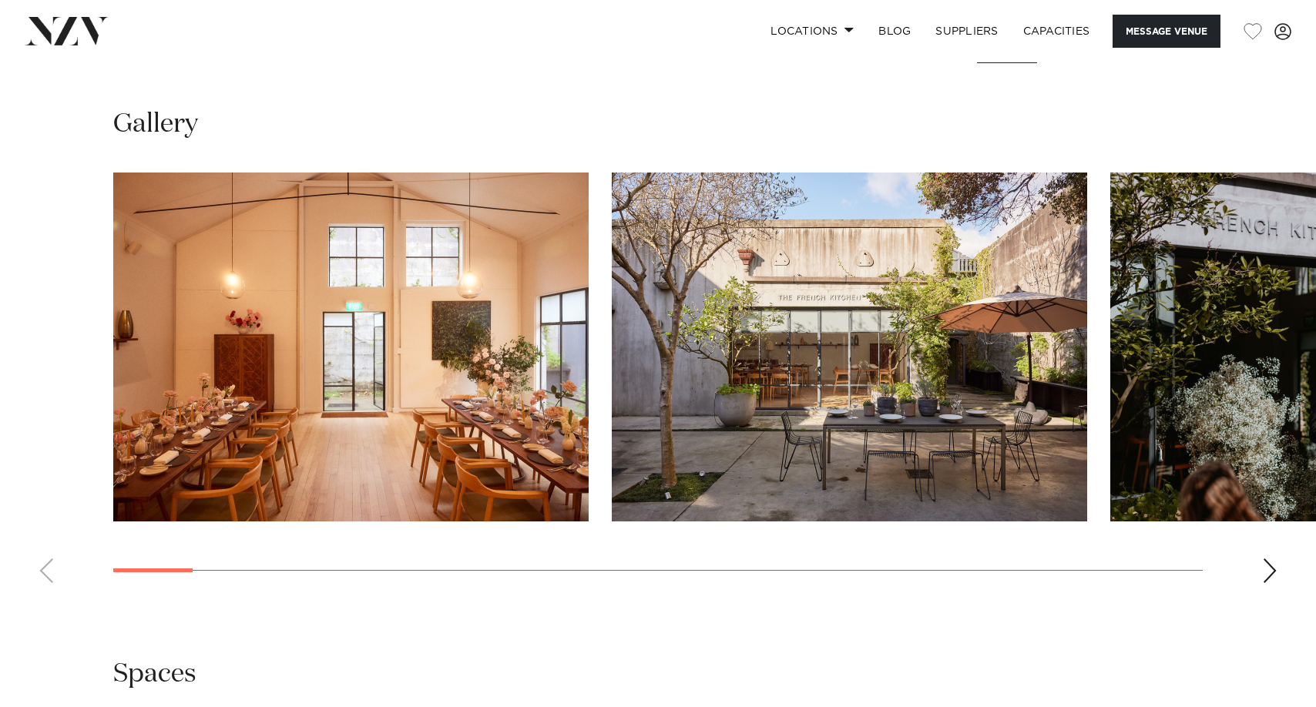
scroll to position [1464, 0]
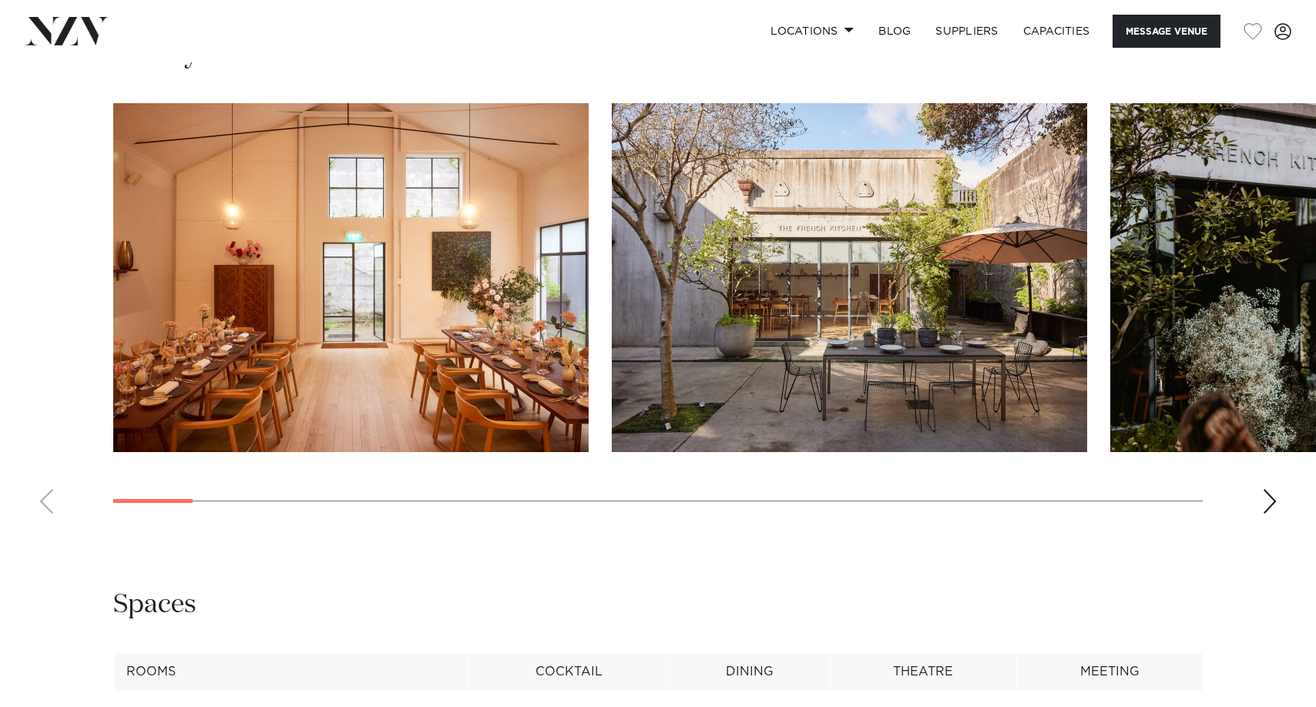
click at [1262, 499] on swiper-container at bounding box center [658, 314] width 1316 height 423
click at [1265, 503] on div "Next slide" at bounding box center [1269, 501] width 15 height 25
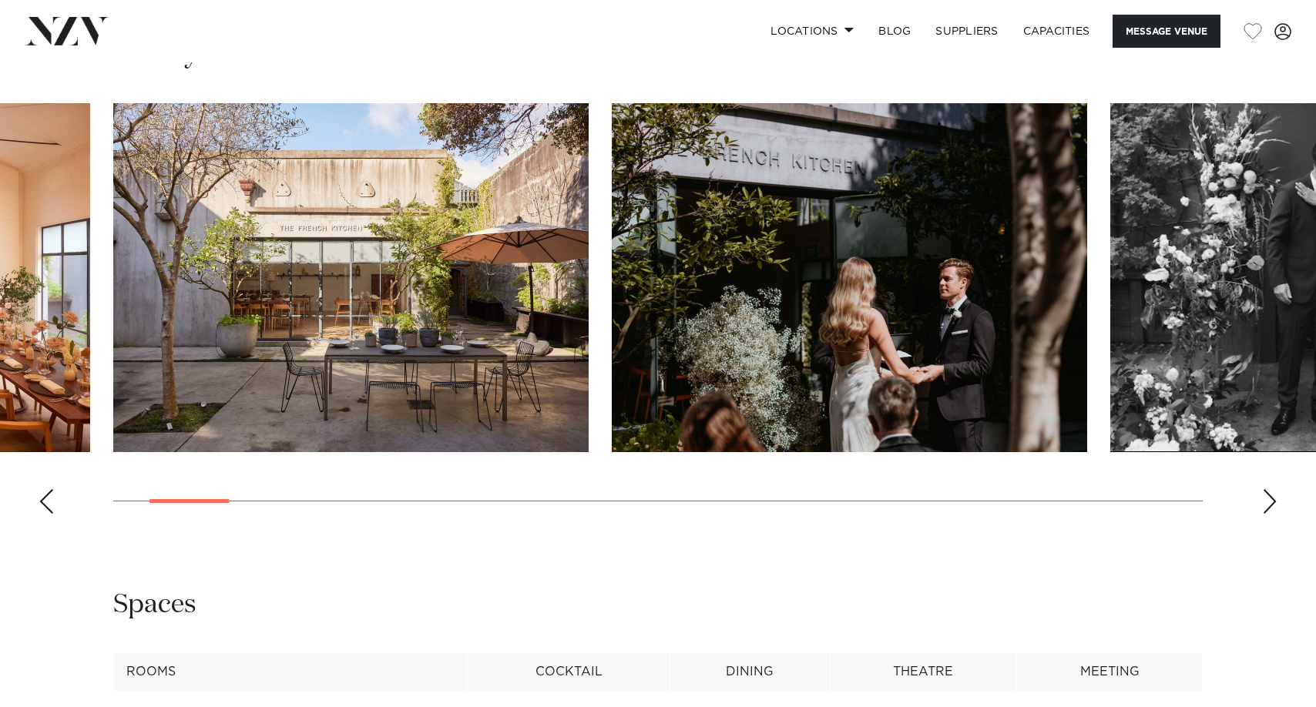
click at [1265, 503] on div "Next slide" at bounding box center [1269, 501] width 15 height 25
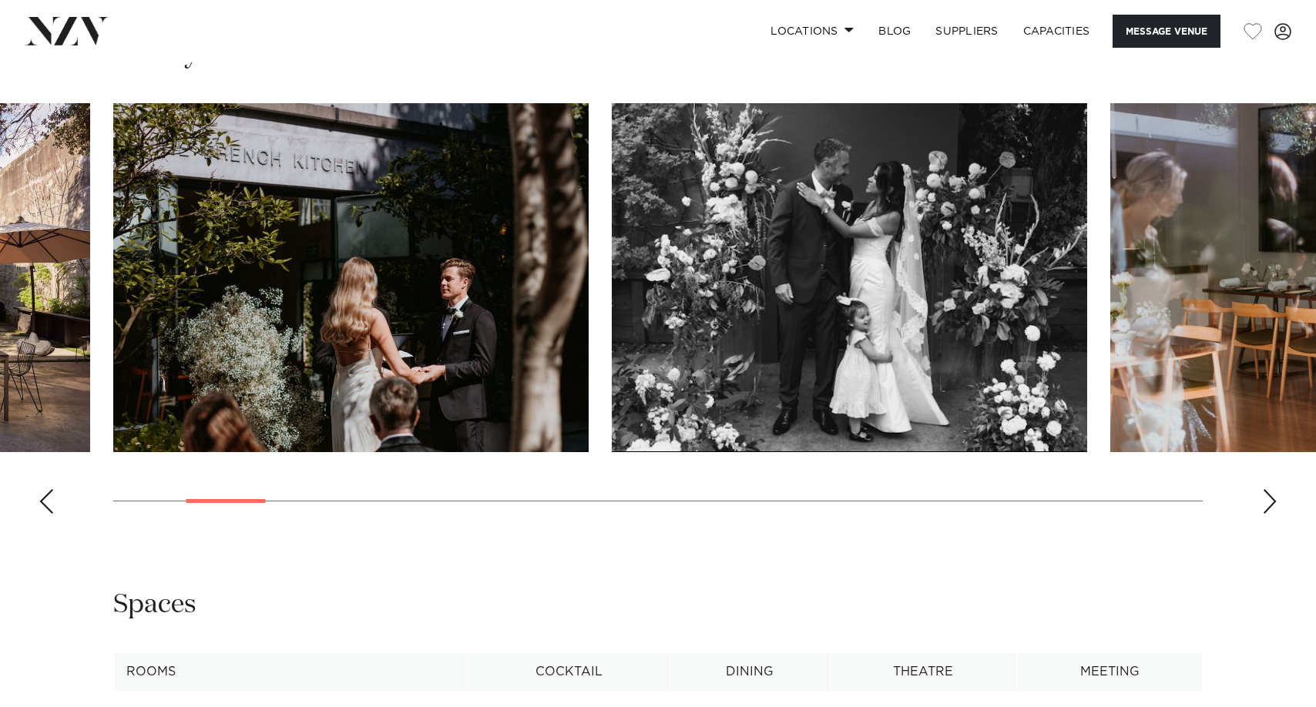
click at [1265, 503] on div "Next slide" at bounding box center [1269, 501] width 15 height 25
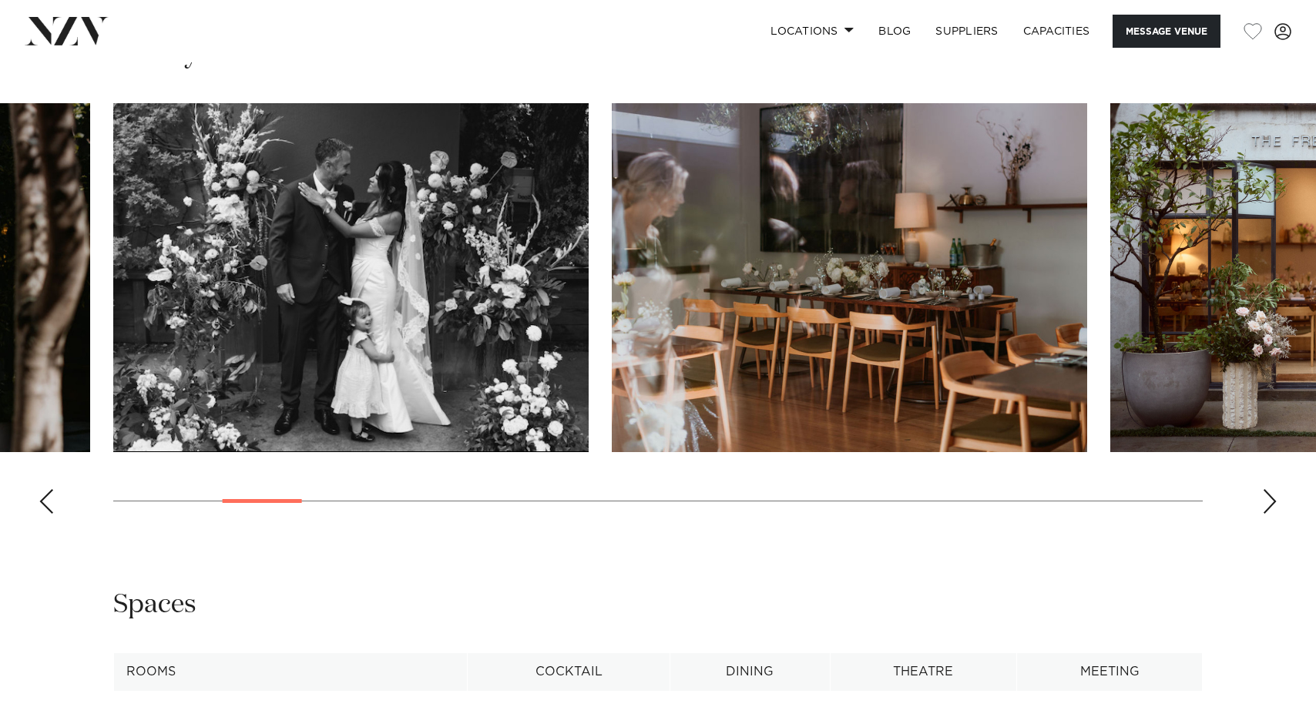
click at [1265, 503] on div "Next slide" at bounding box center [1269, 501] width 15 height 25
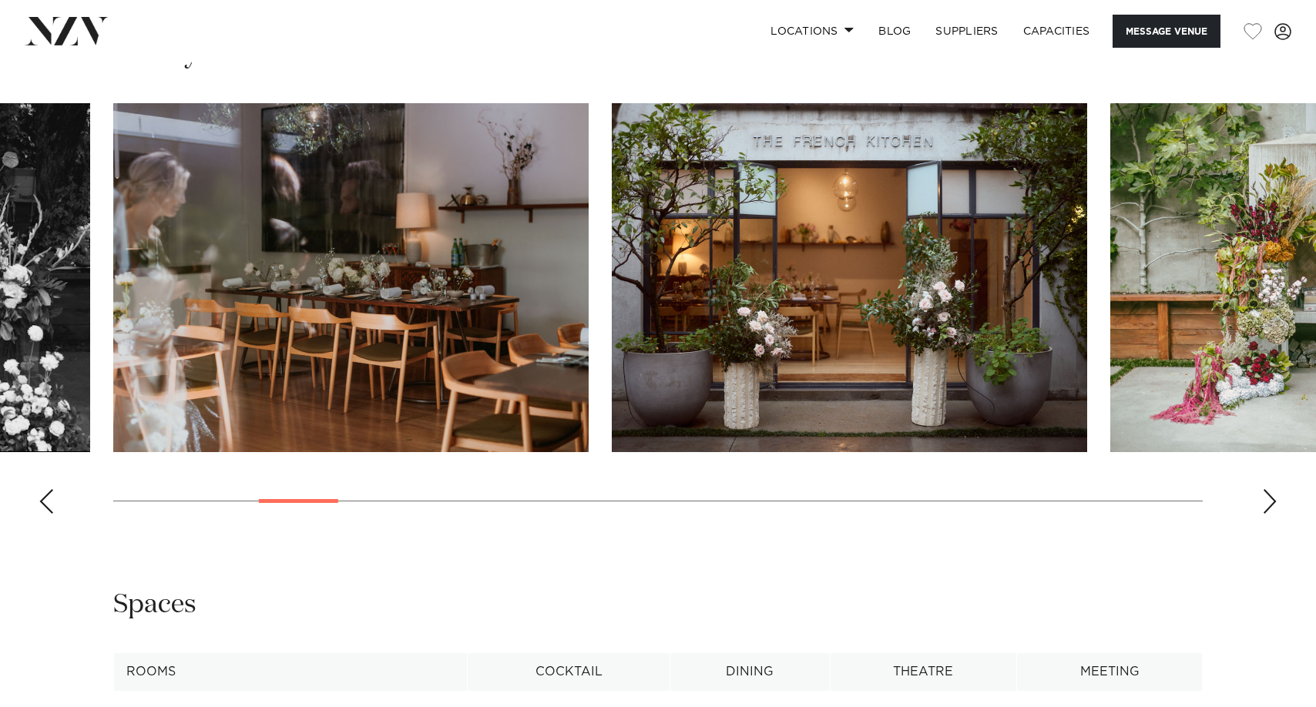
click at [1265, 503] on div "Next slide" at bounding box center [1269, 501] width 15 height 25
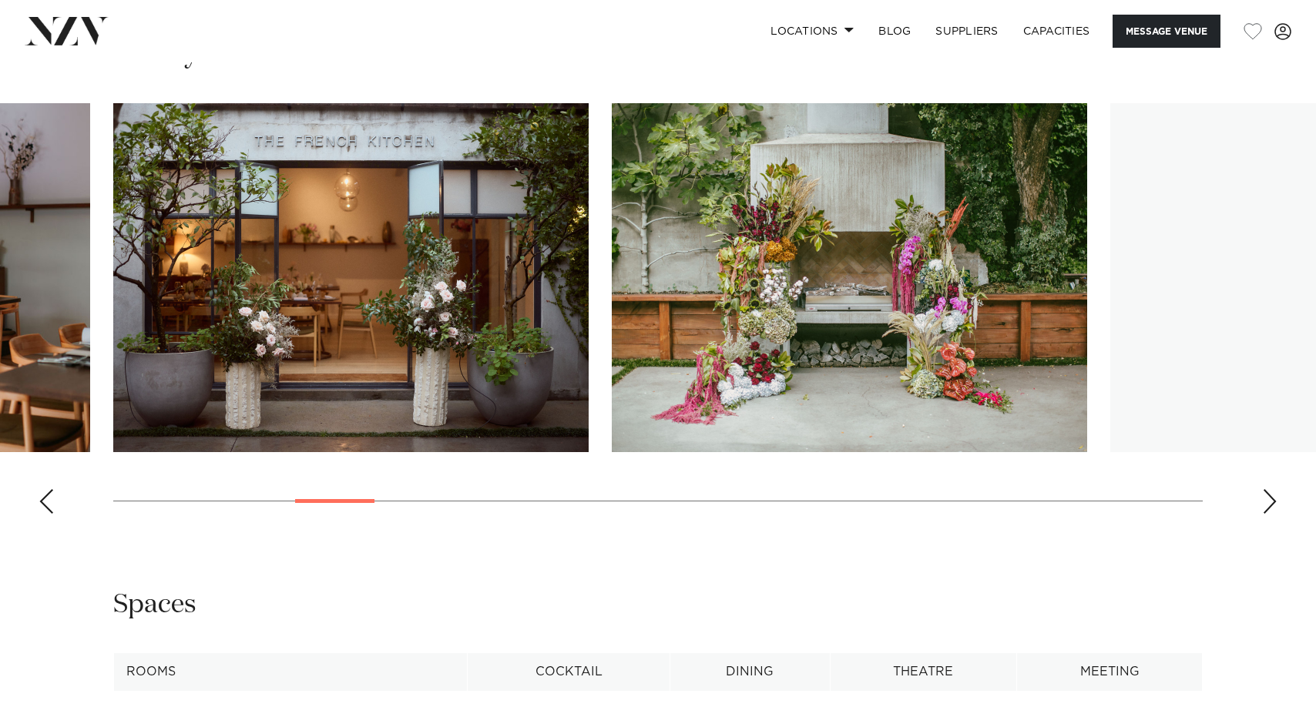
click at [1265, 503] on div "Next slide" at bounding box center [1269, 501] width 15 height 25
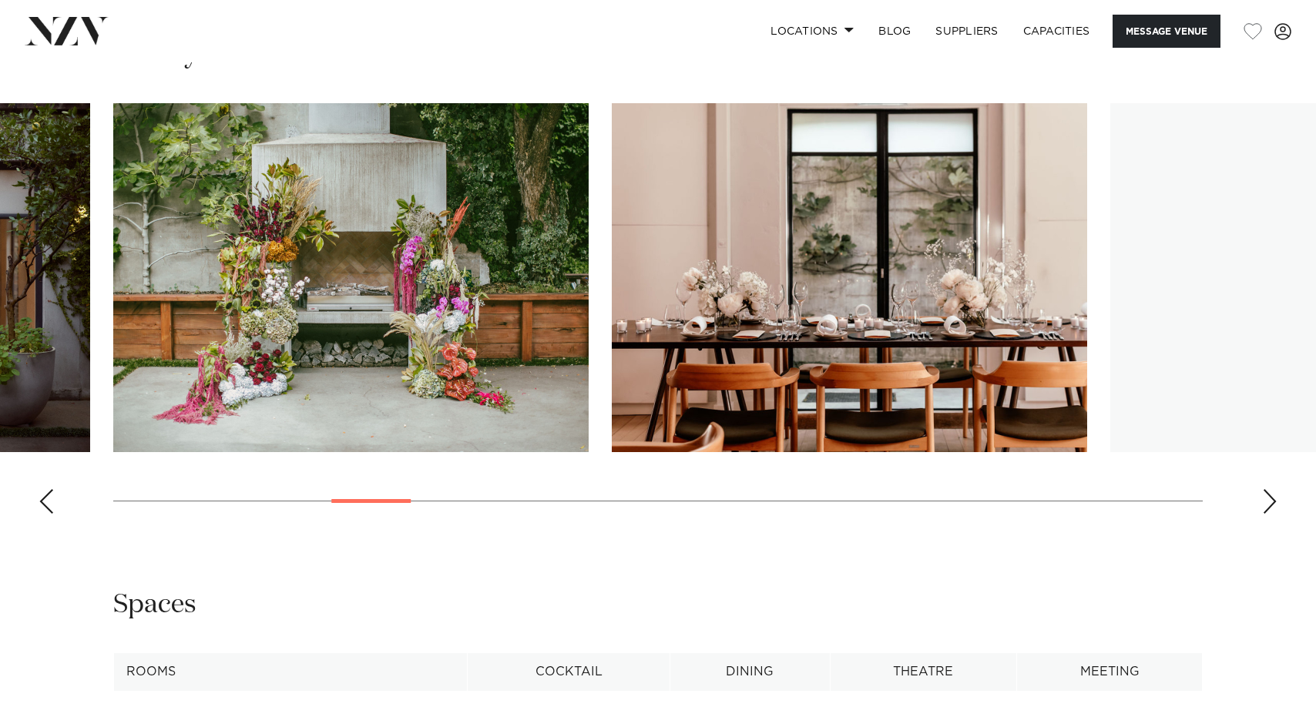
click at [1265, 503] on div "Next slide" at bounding box center [1269, 501] width 15 height 25
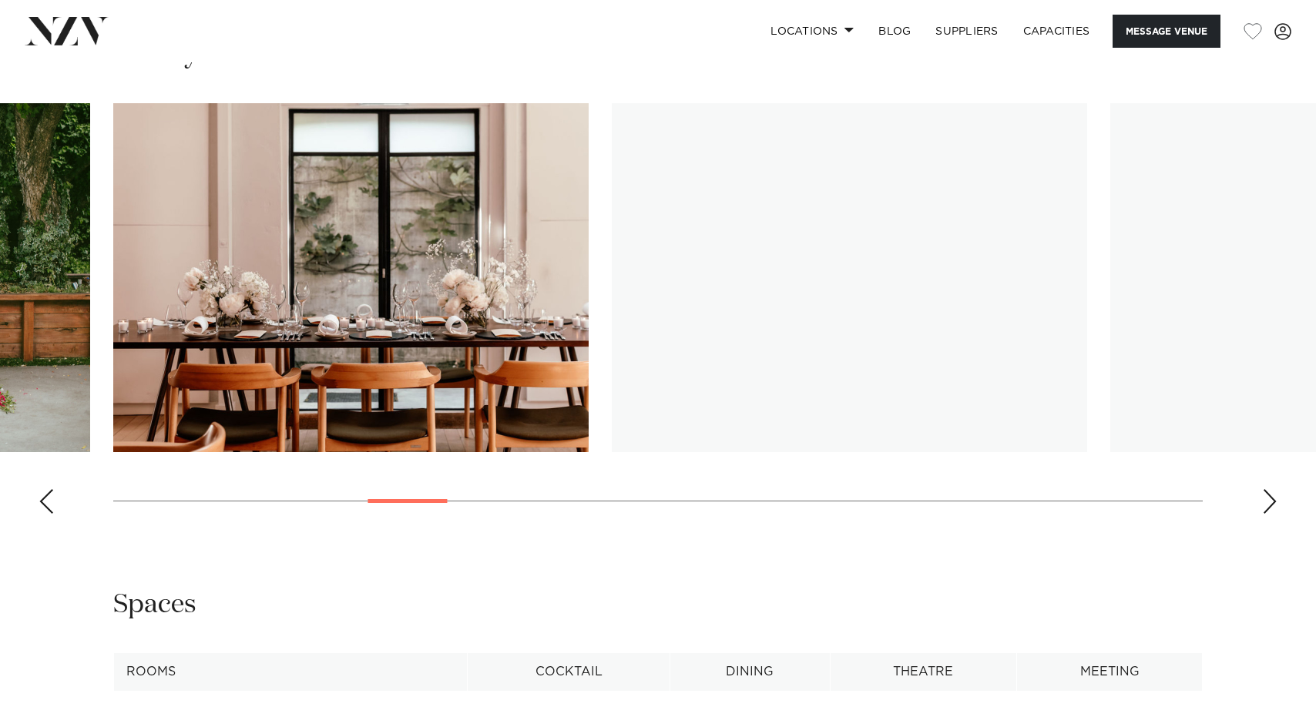
click at [1265, 503] on div "Next slide" at bounding box center [1269, 501] width 15 height 25
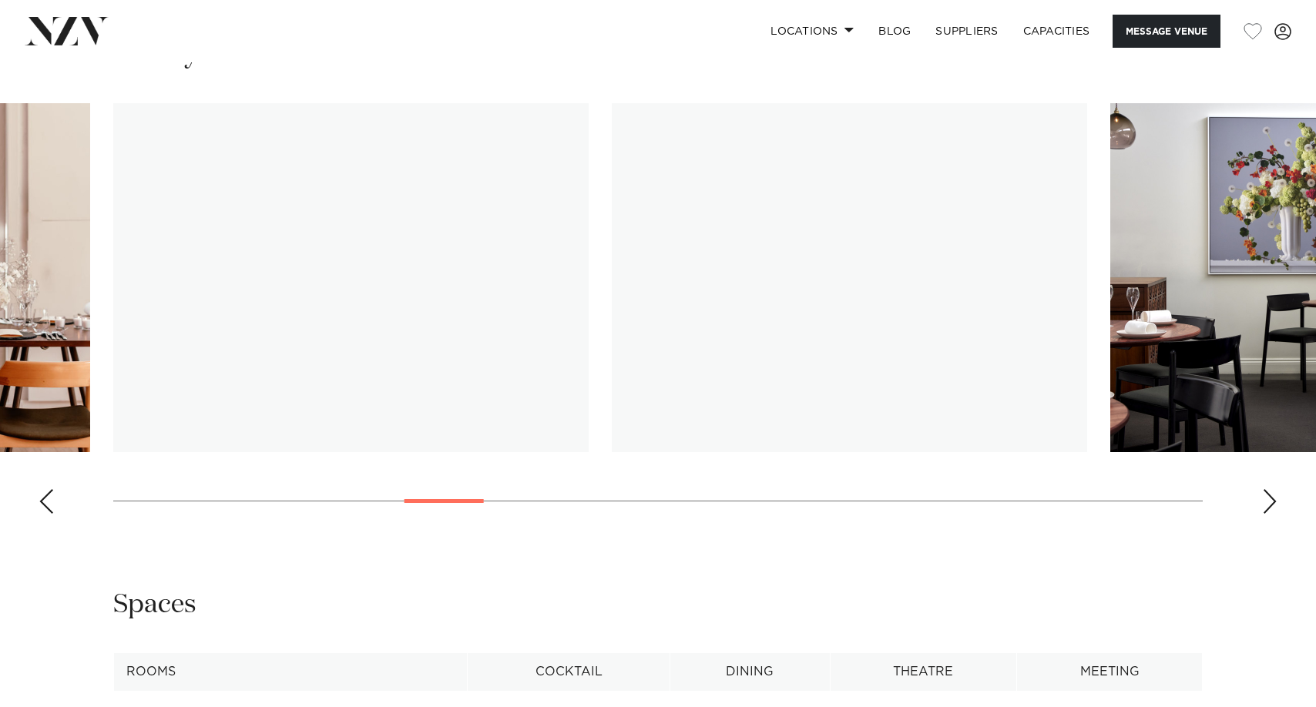
click at [1265, 503] on div "Next slide" at bounding box center [1269, 501] width 15 height 25
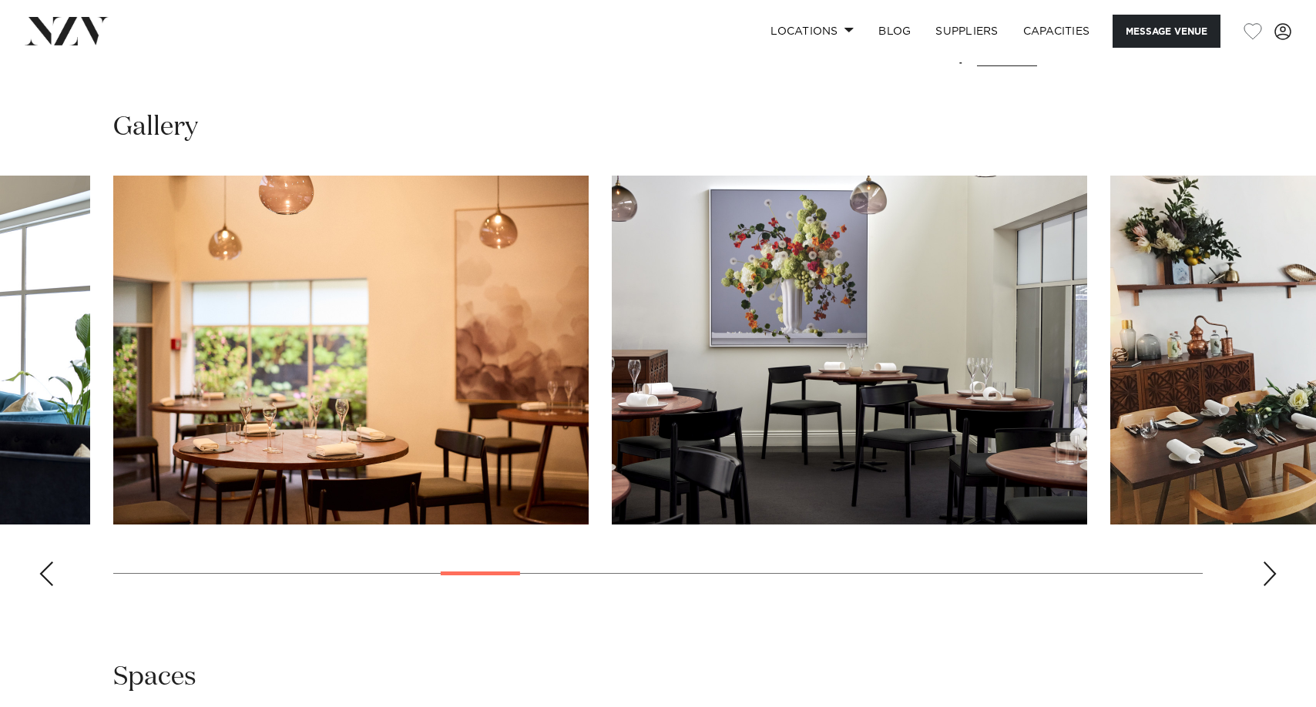
scroll to position [1387, 0]
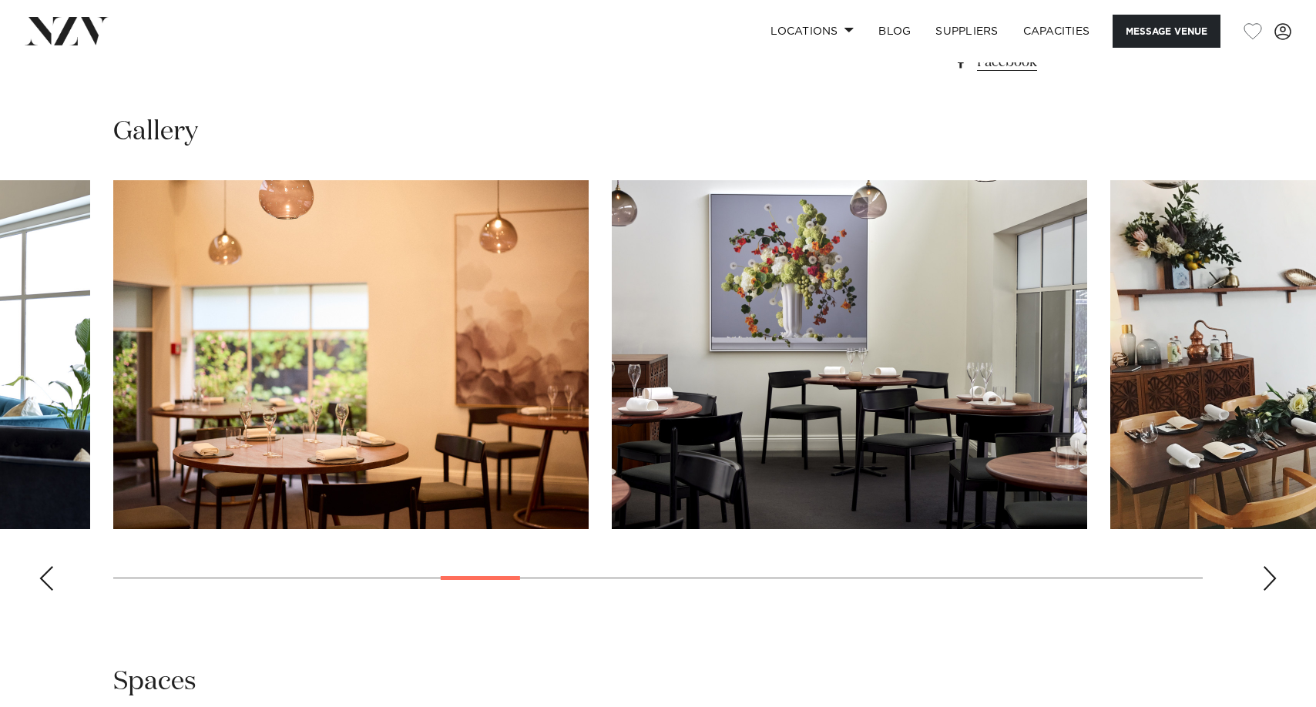
click at [1273, 572] on div "Next slide" at bounding box center [1269, 578] width 15 height 25
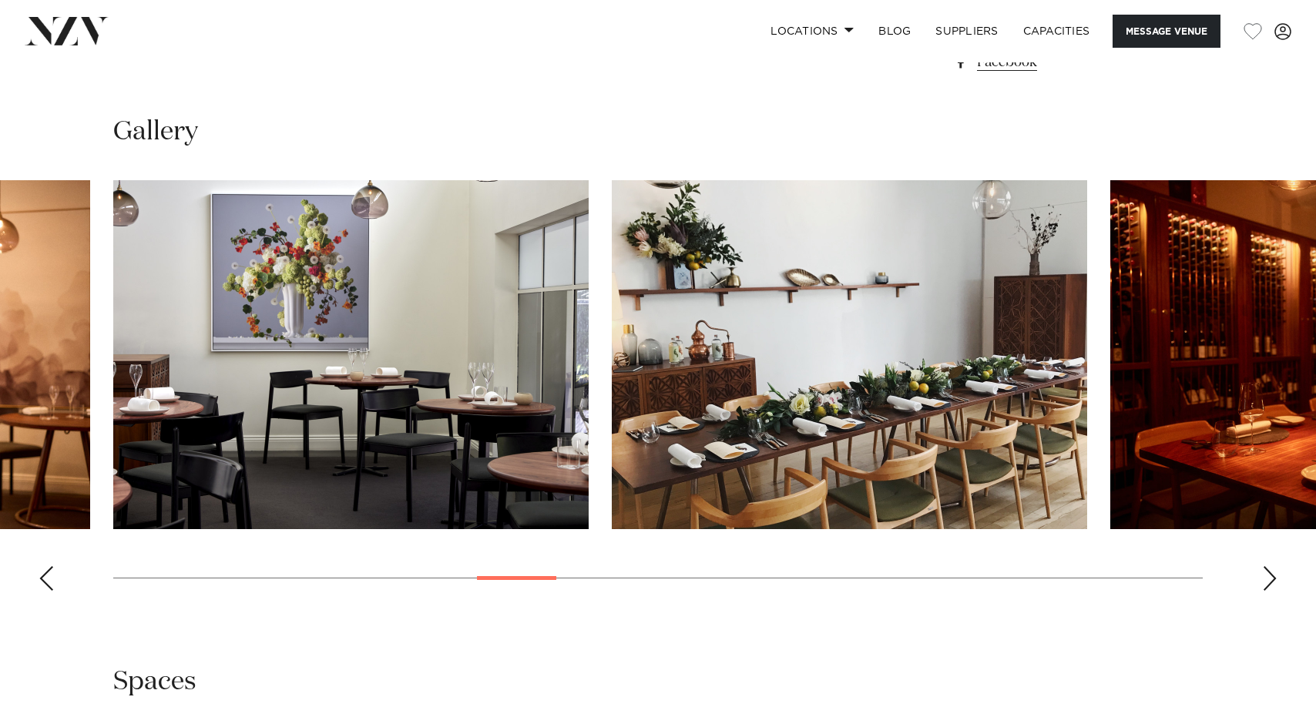
click at [1273, 575] on div "Next slide" at bounding box center [1269, 578] width 15 height 25
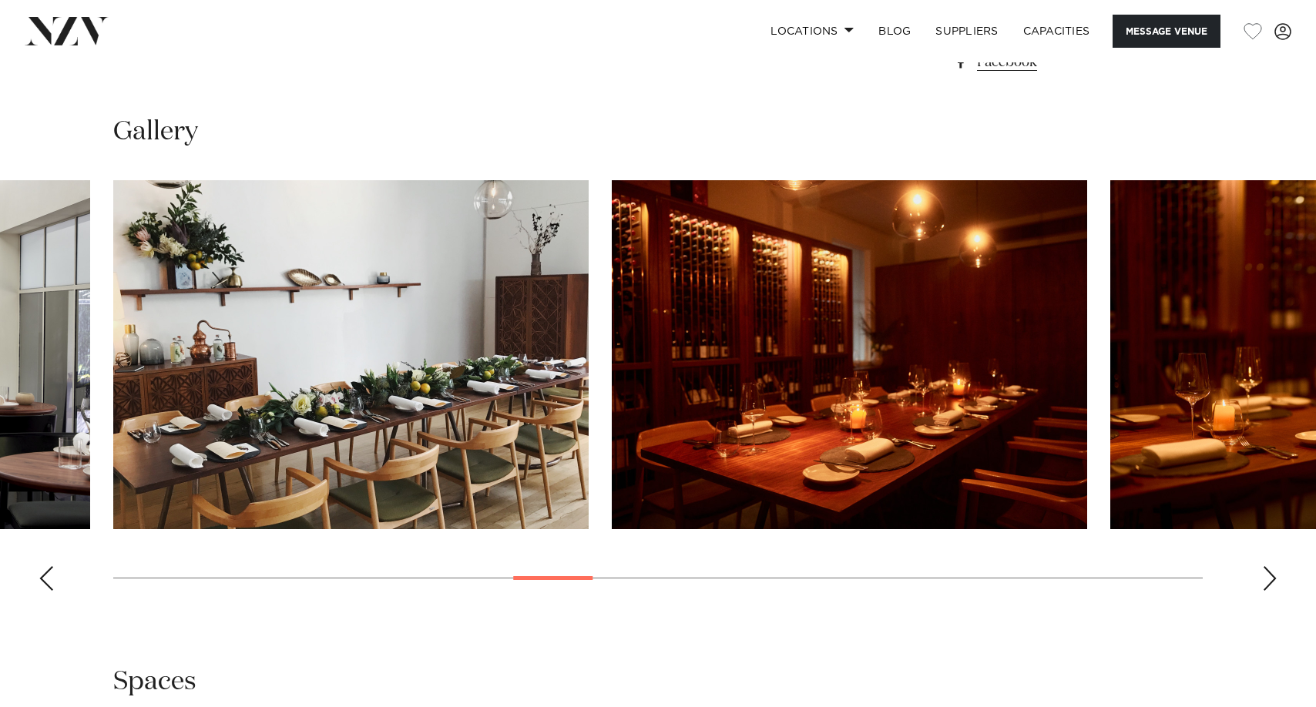
click at [1273, 575] on div "Next slide" at bounding box center [1269, 578] width 15 height 25
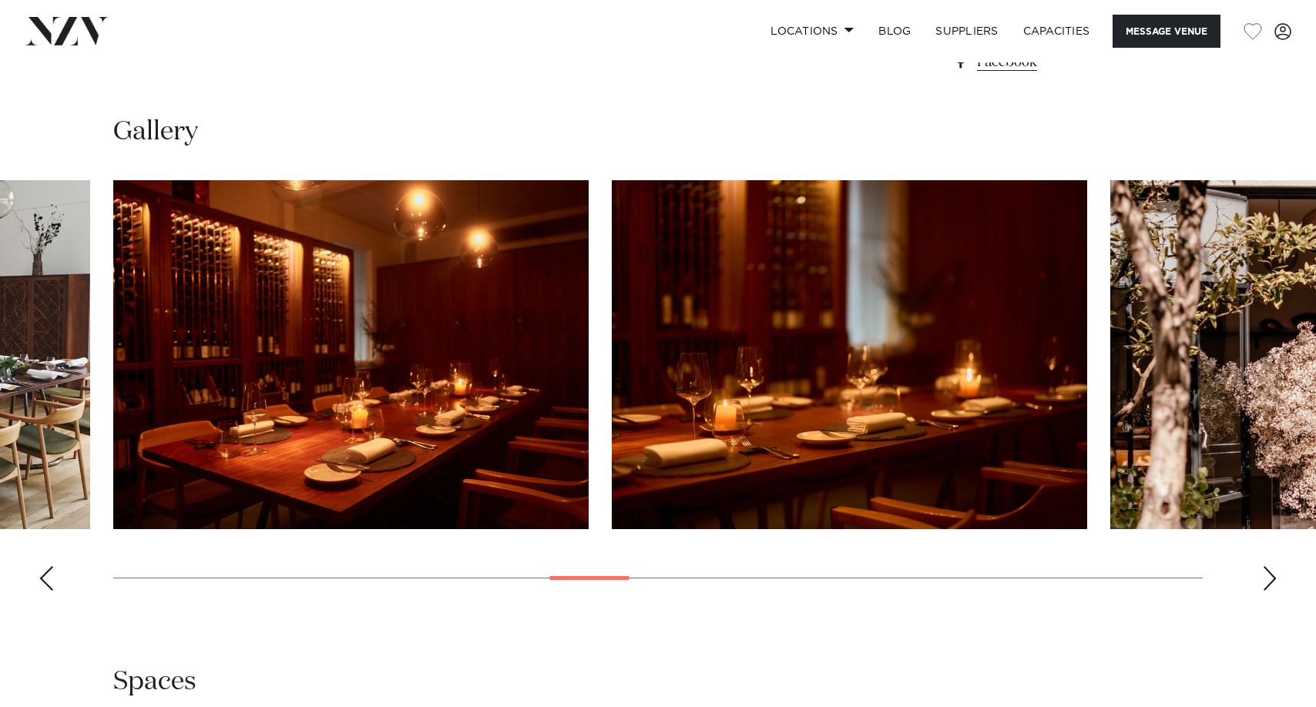
click at [1273, 576] on div "Next slide" at bounding box center [1269, 578] width 15 height 25
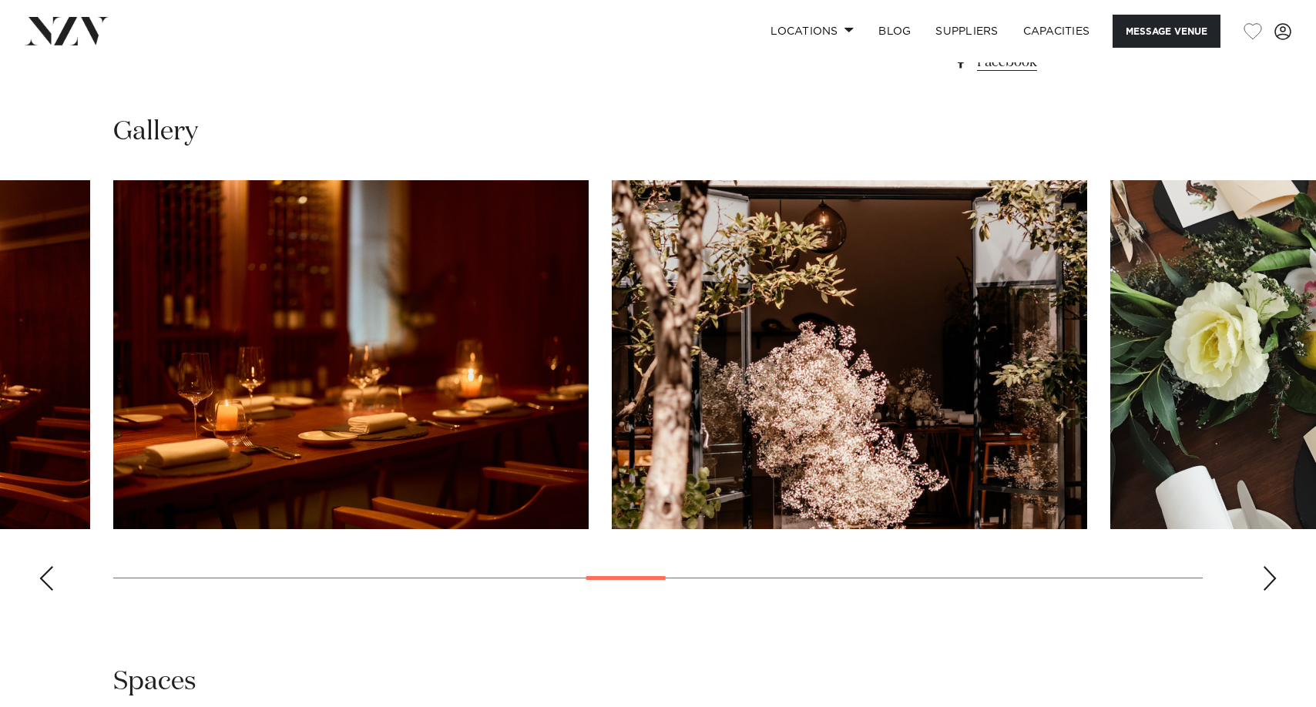
click at [1273, 578] on div "Next slide" at bounding box center [1269, 578] width 15 height 25
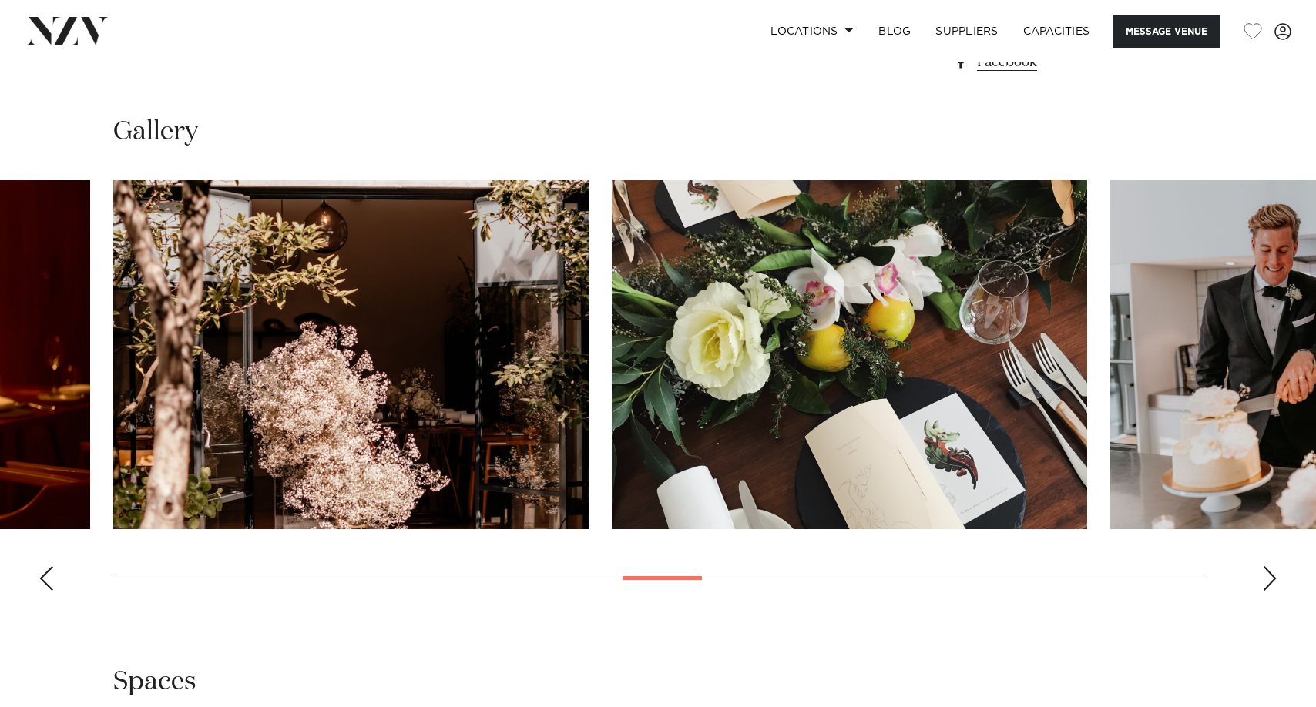
click at [1273, 578] on div "Next slide" at bounding box center [1269, 578] width 15 height 25
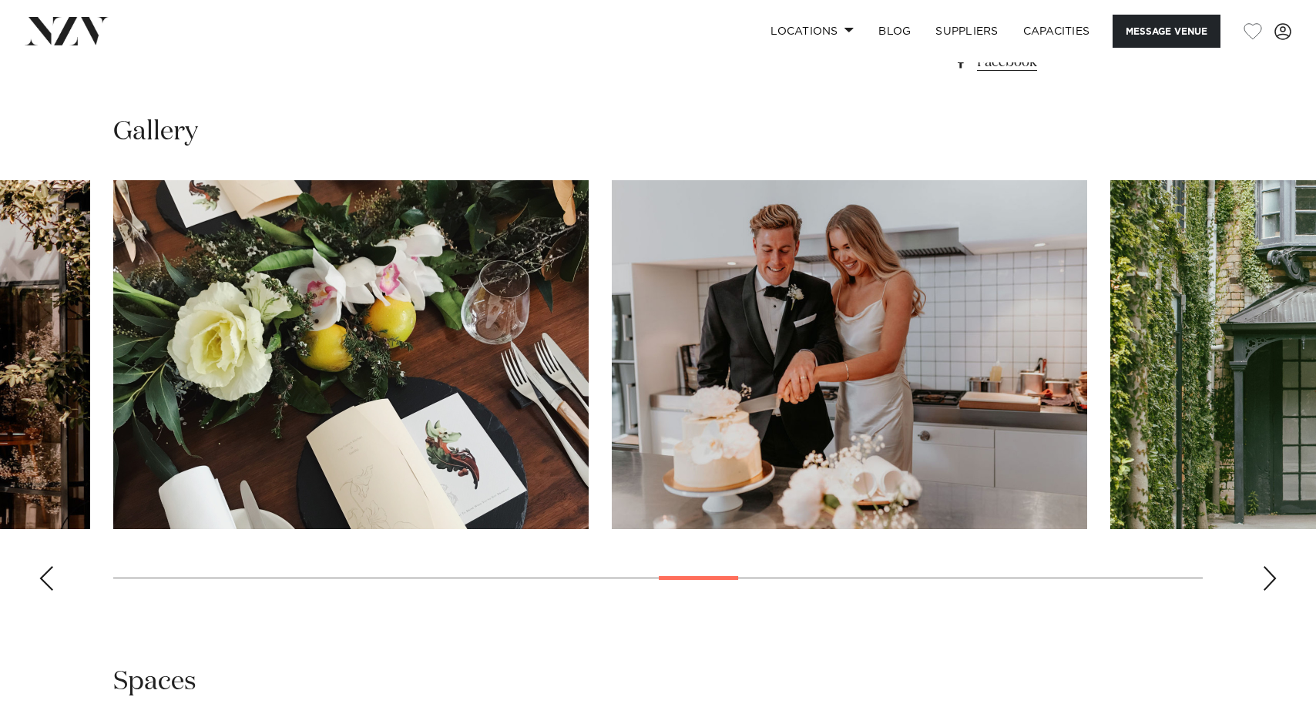
click at [1273, 579] on div "Next slide" at bounding box center [1269, 578] width 15 height 25
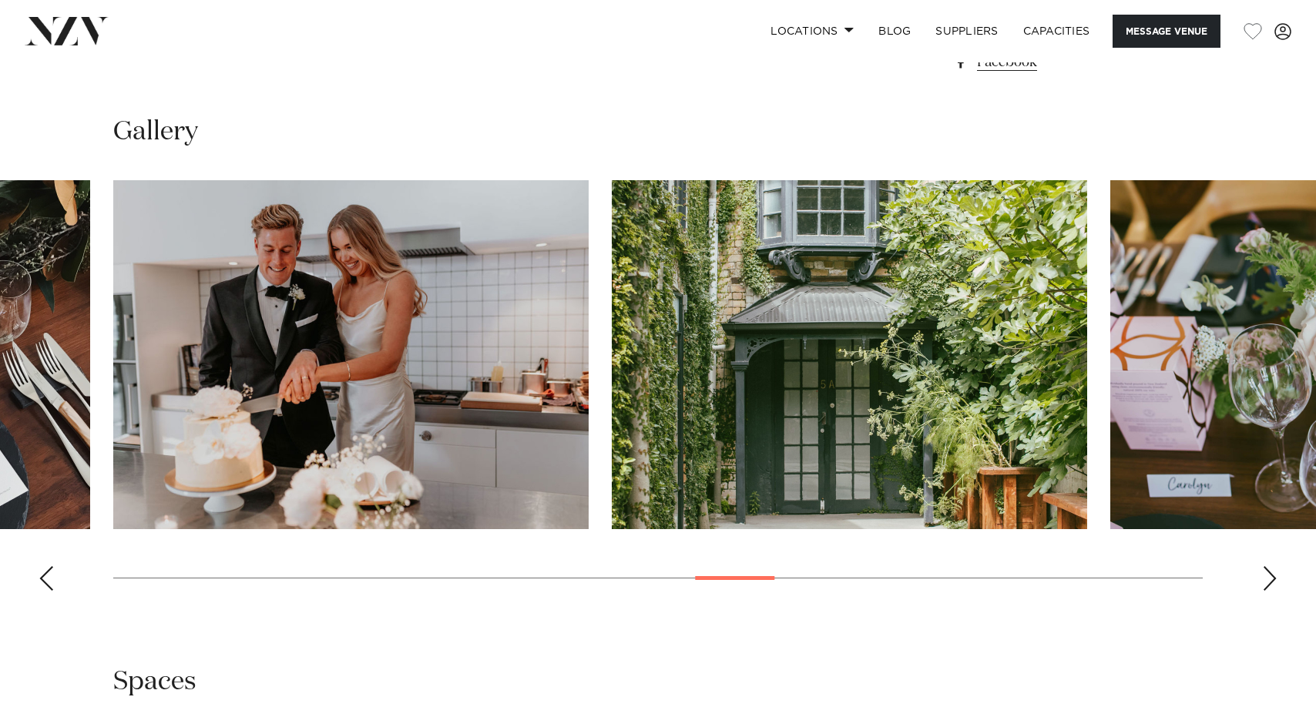
click at [1273, 579] on div "Next slide" at bounding box center [1269, 578] width 15 height 25
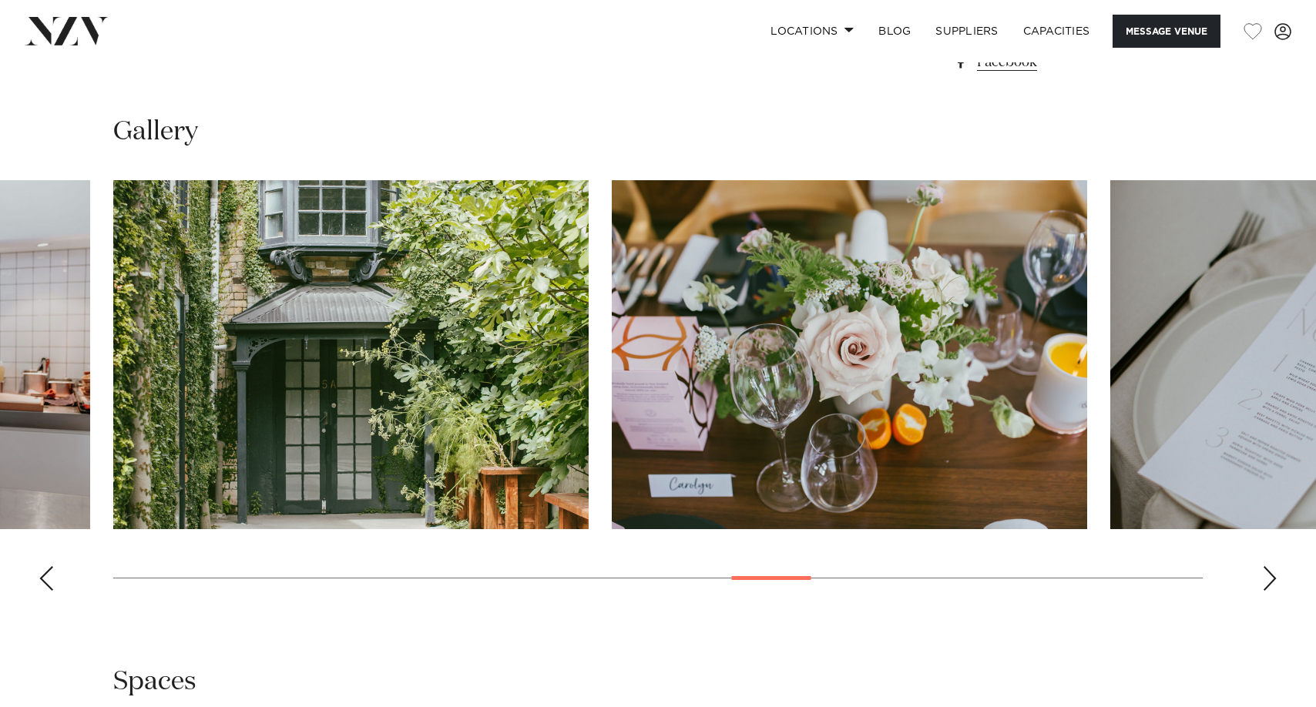
click at [1273, 579] on div "Next slide" at bounding box center [1269, 578] width 15 height 25
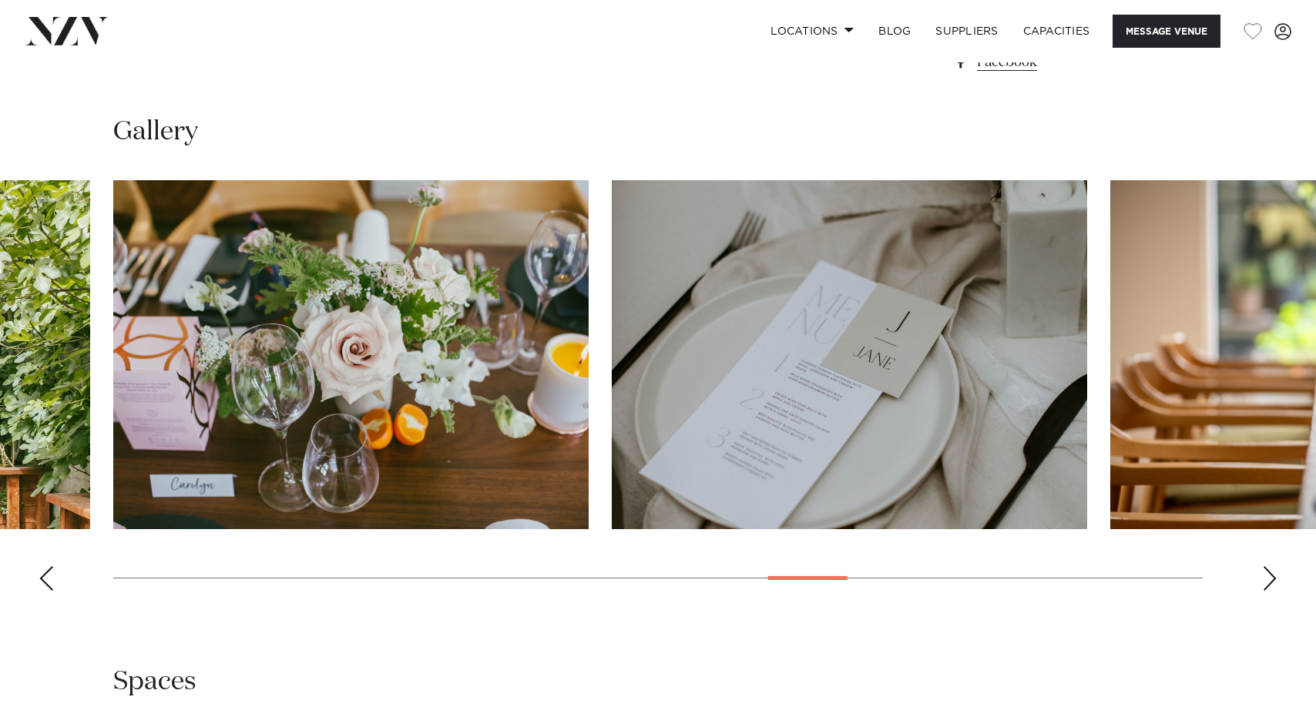
click at [1273, 579] on div "Next slide" at bounding box center [1269, 578] width 15 height 25
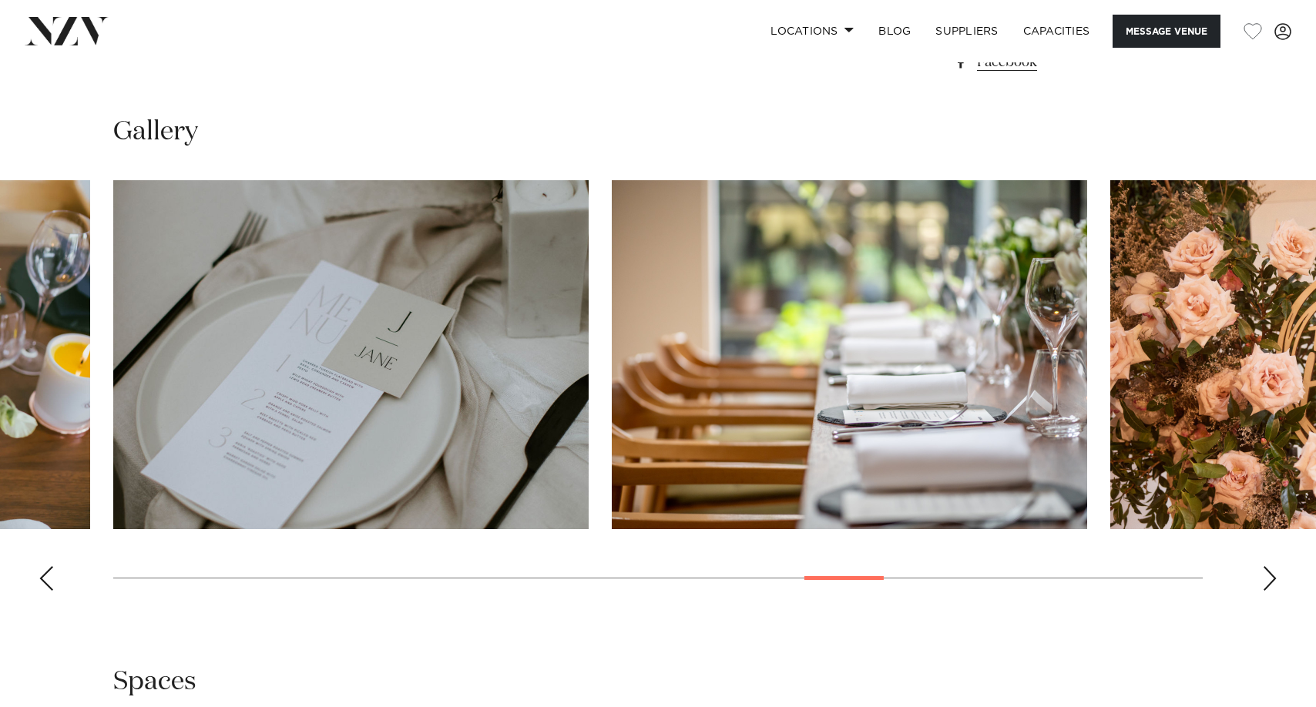
click at [1273, 579] on div "Next slide" at bounding box center [1269, 578] width 15 height 25
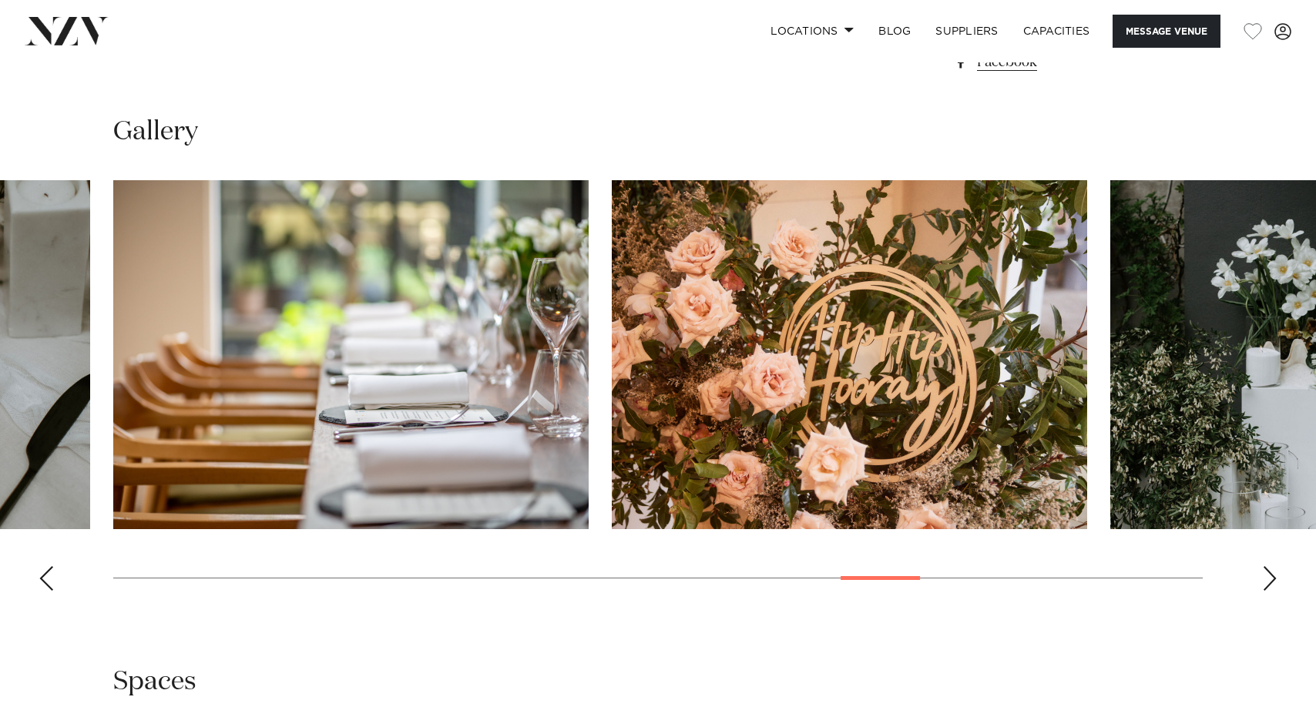
click at [1273, 579] on div "Next slide" at bounding box center [1269, 578] width 15 height 25
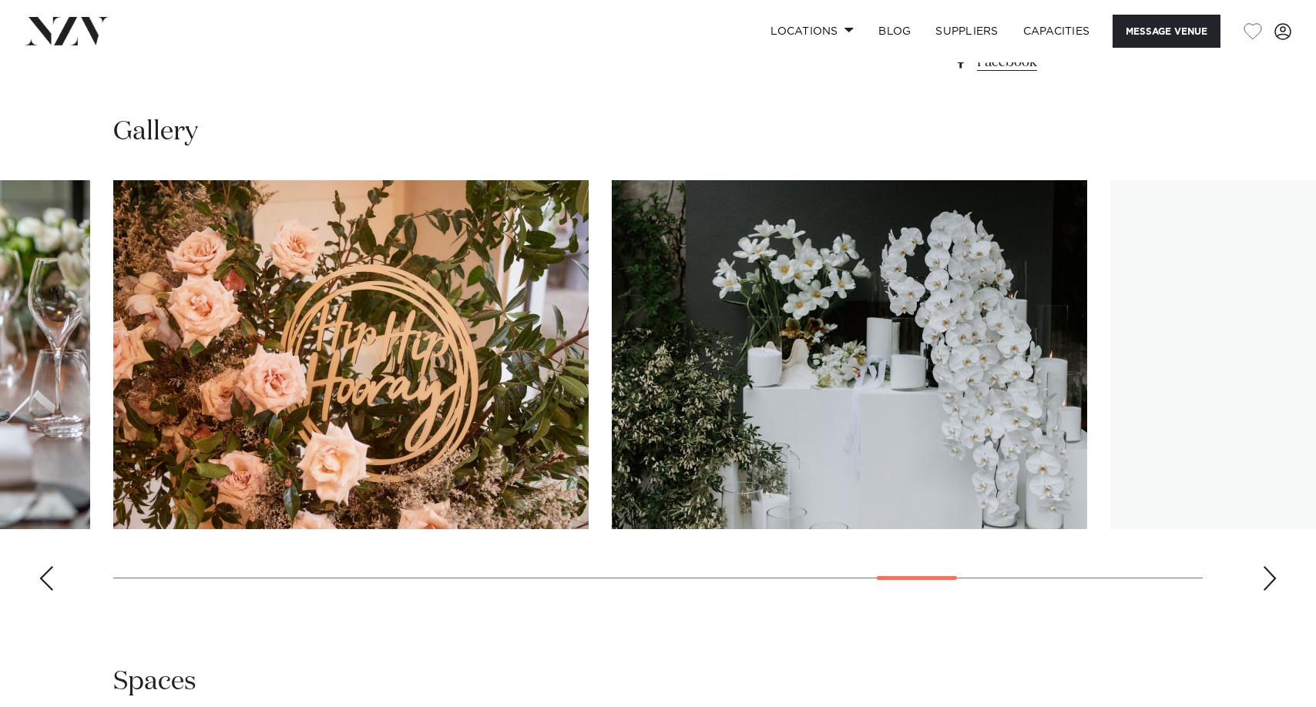
click at [1273, 579] on div "Next slide" at bounding box center [1269, 578] width 15 height 25
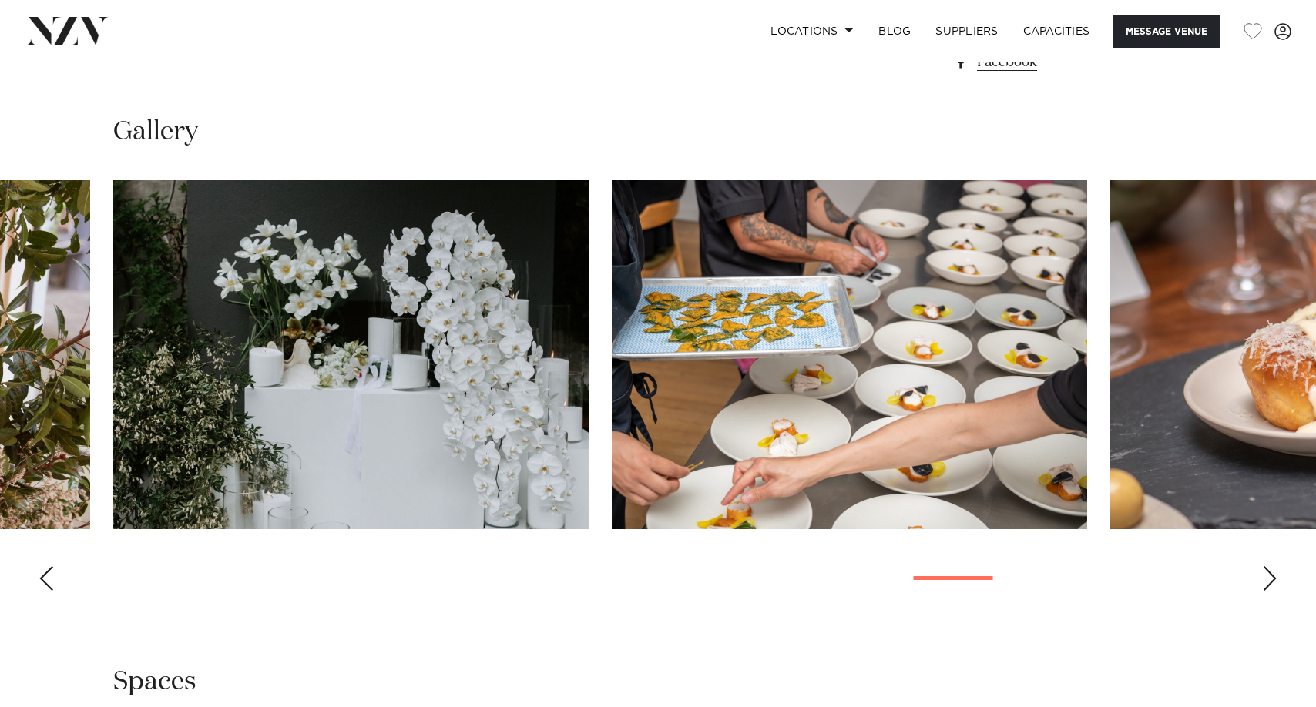
click at [1273, 579] on div "Next slide" at bounding box center [1269, 578] width 15 height 25
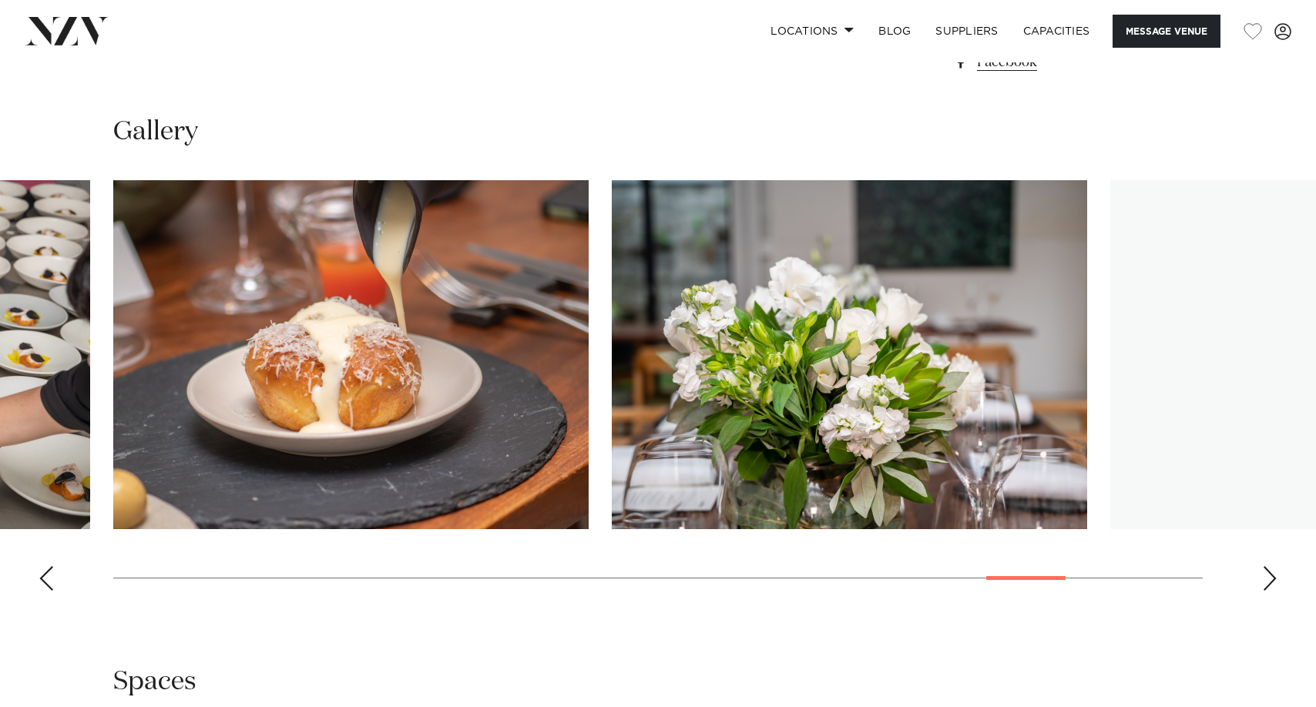
click at [1273, 580] on div "Next slide" at bounding box center [1269, 578] width 15 height 25
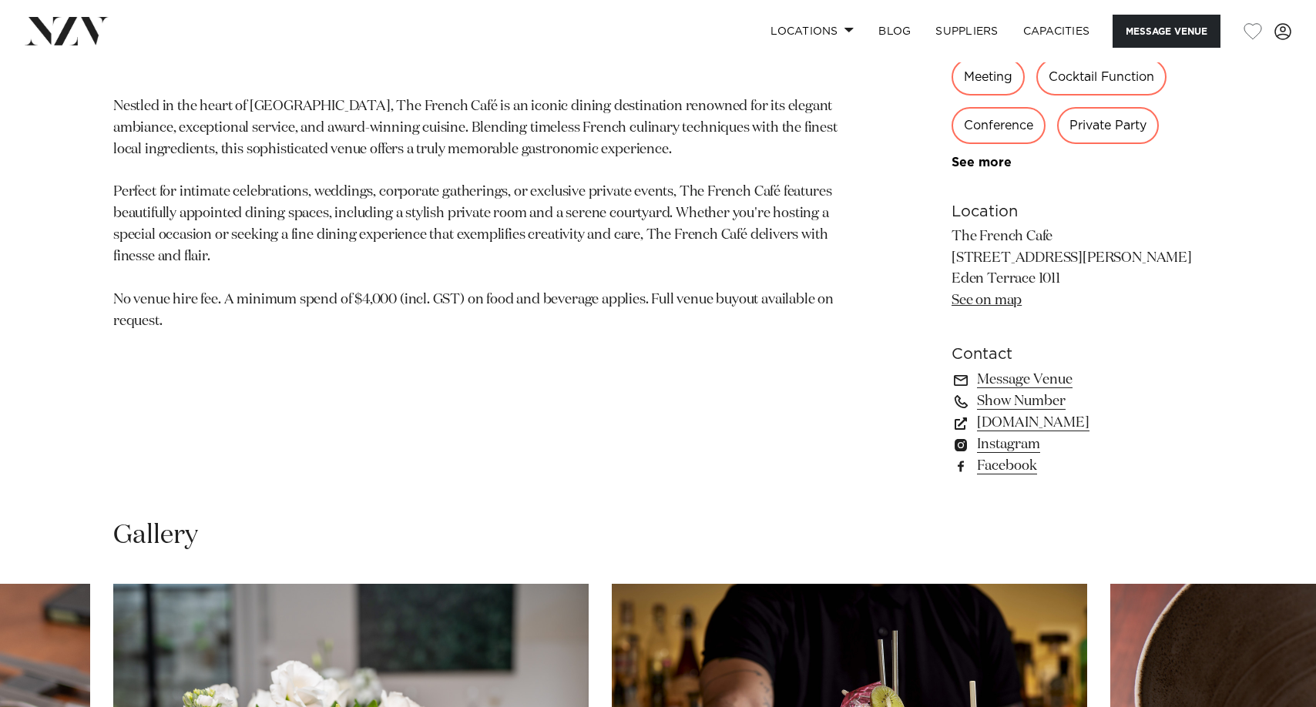
scroll to position [770, 0]
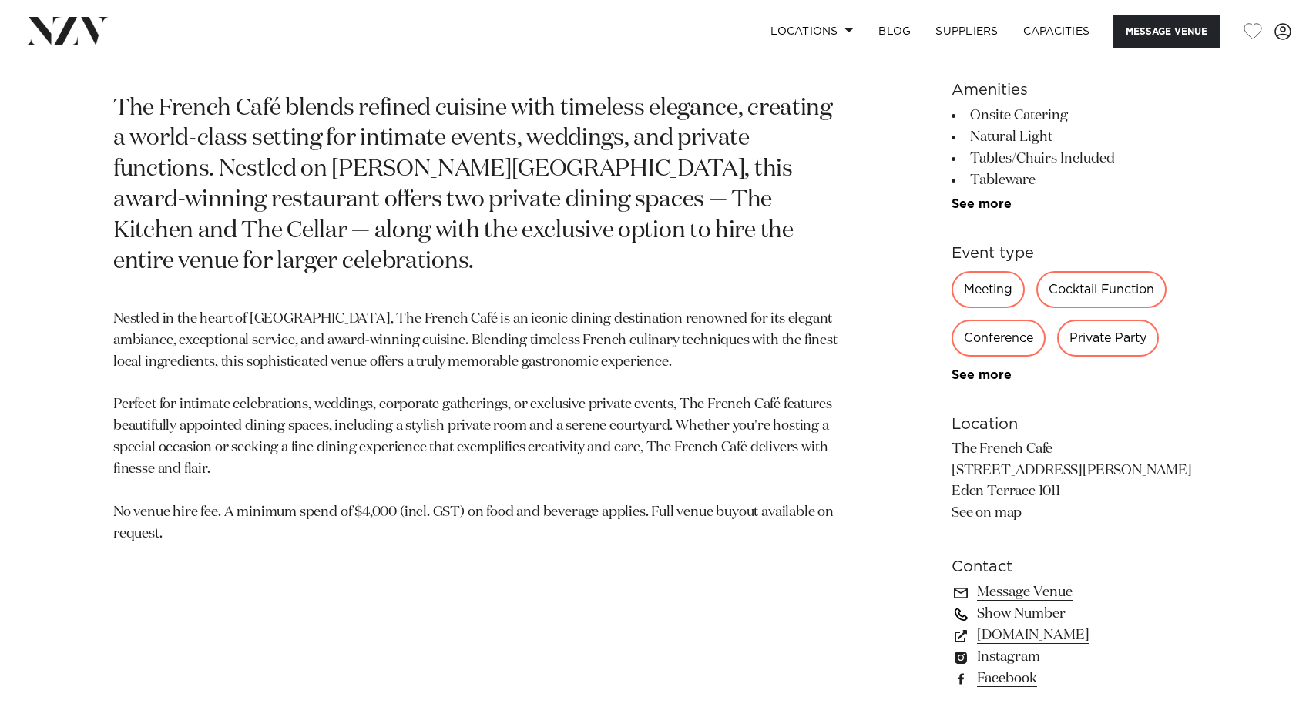
click at [1029, 616] on link "Show Number" at bounding box center [1077, 614] width 251 height 22
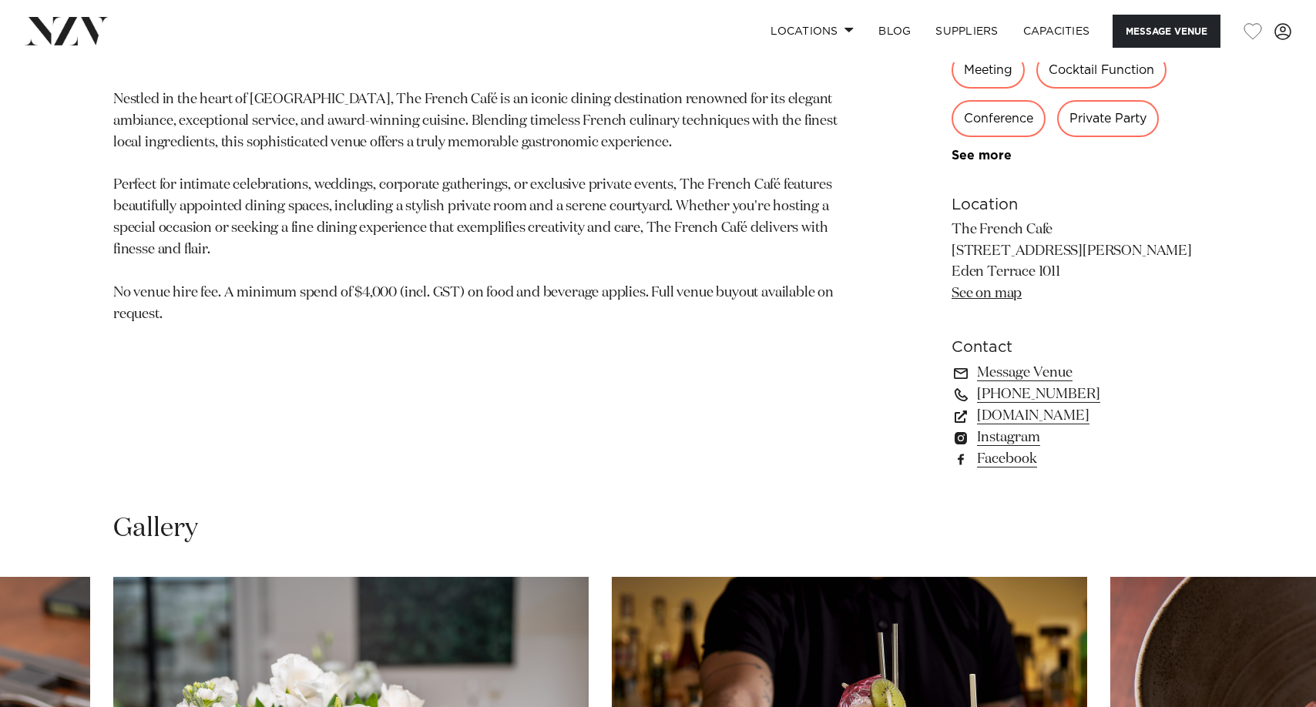
scroll to position [1387, 0]
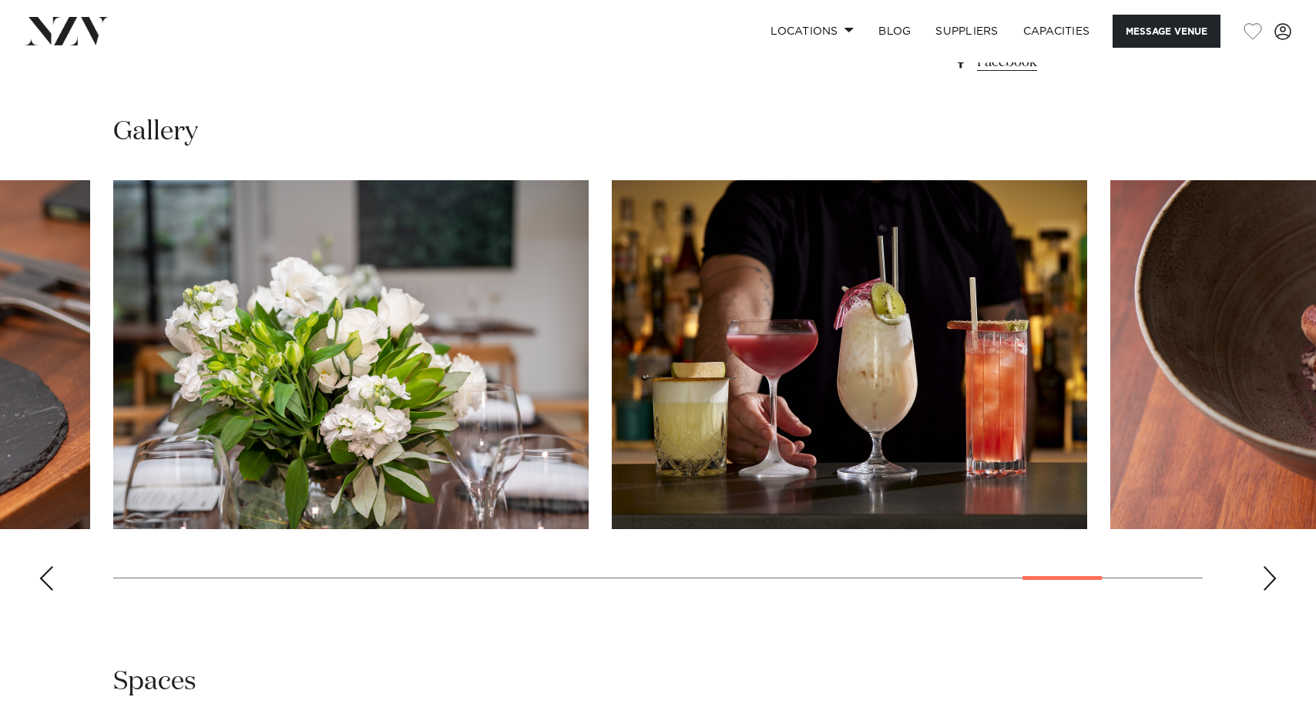
click at [1277, 579] on div "Next slide" at bounding box center [1269, 578] width 15 height 25
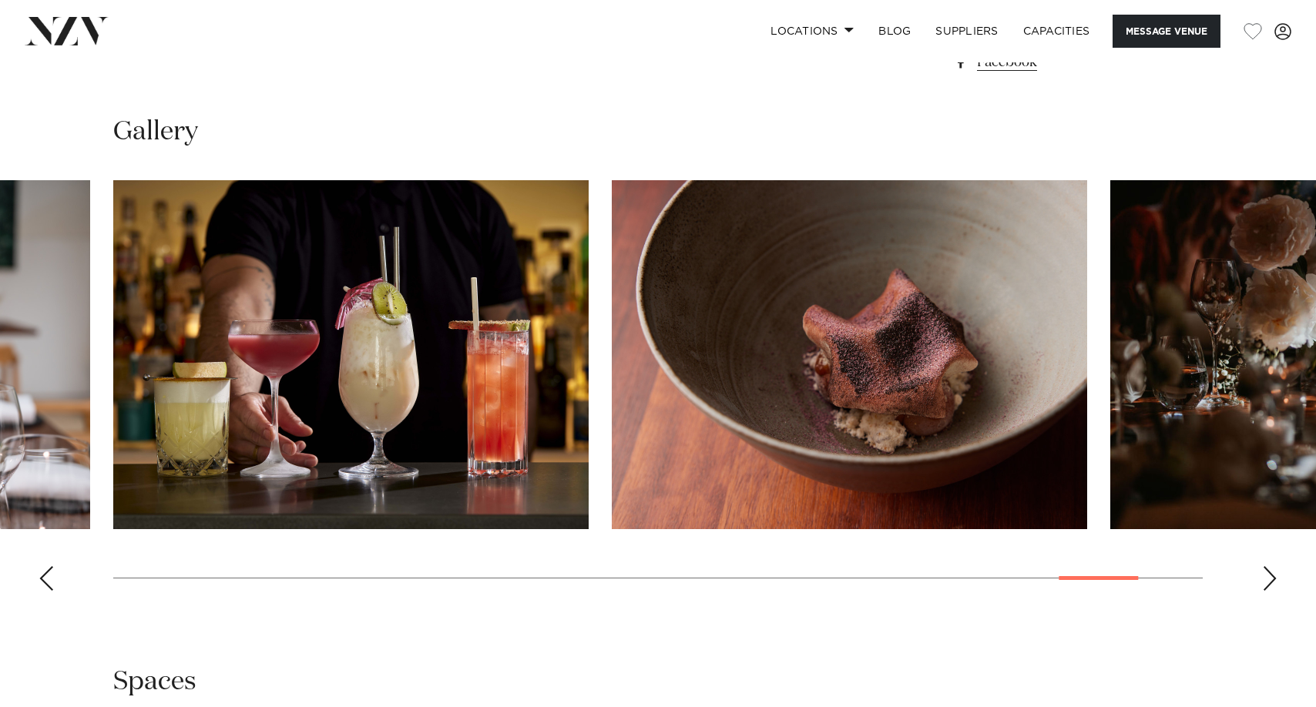
click at [1277, 579] on div "Next slide" at bounding box center [1269, 578] width 15 height 25
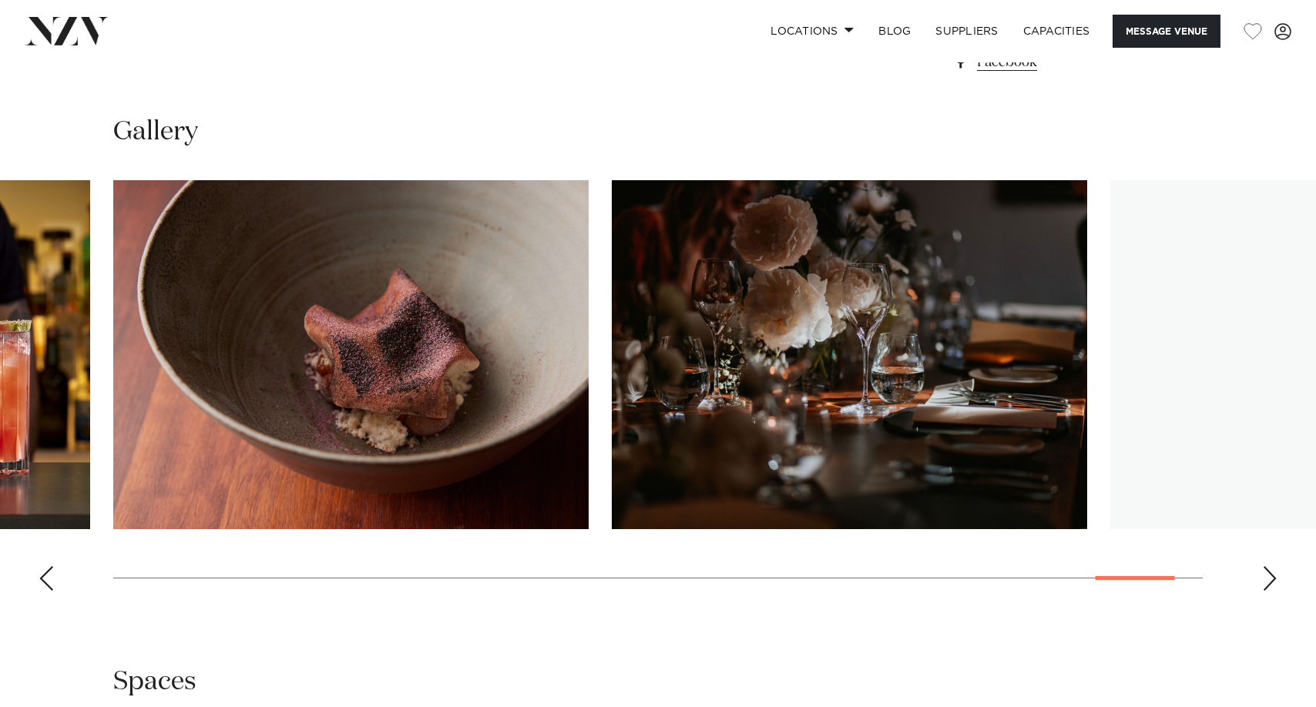
click at [1276, 579] on div "Next slide" at bounding box center [1269, 578] width 15 height 25
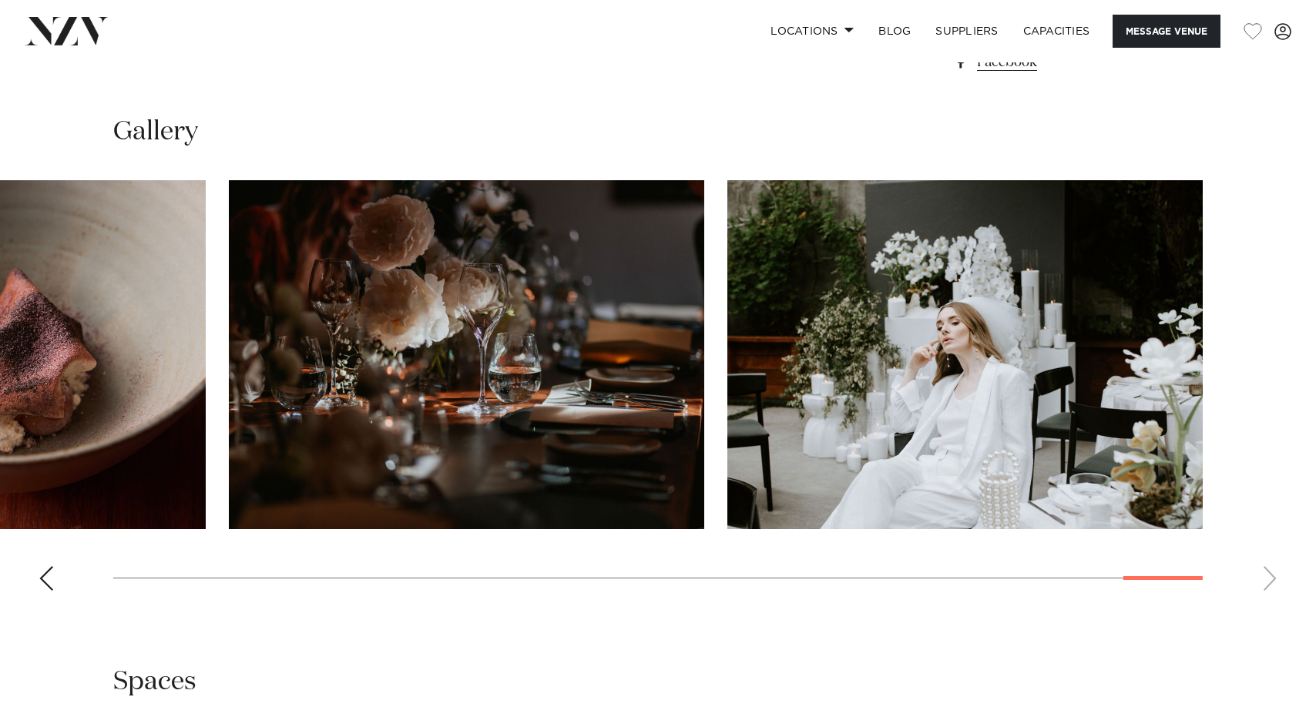
click at [1266, 582] on swiper-container at bounding box center [658, 391] width 1316 height 423
click at [1272, 583] on swiper-container at bounding box center [658, 391] width 1316 height 423
click at [47, 577] on div "Previous slide" at bounding box center [46, 578] width 15 height 25
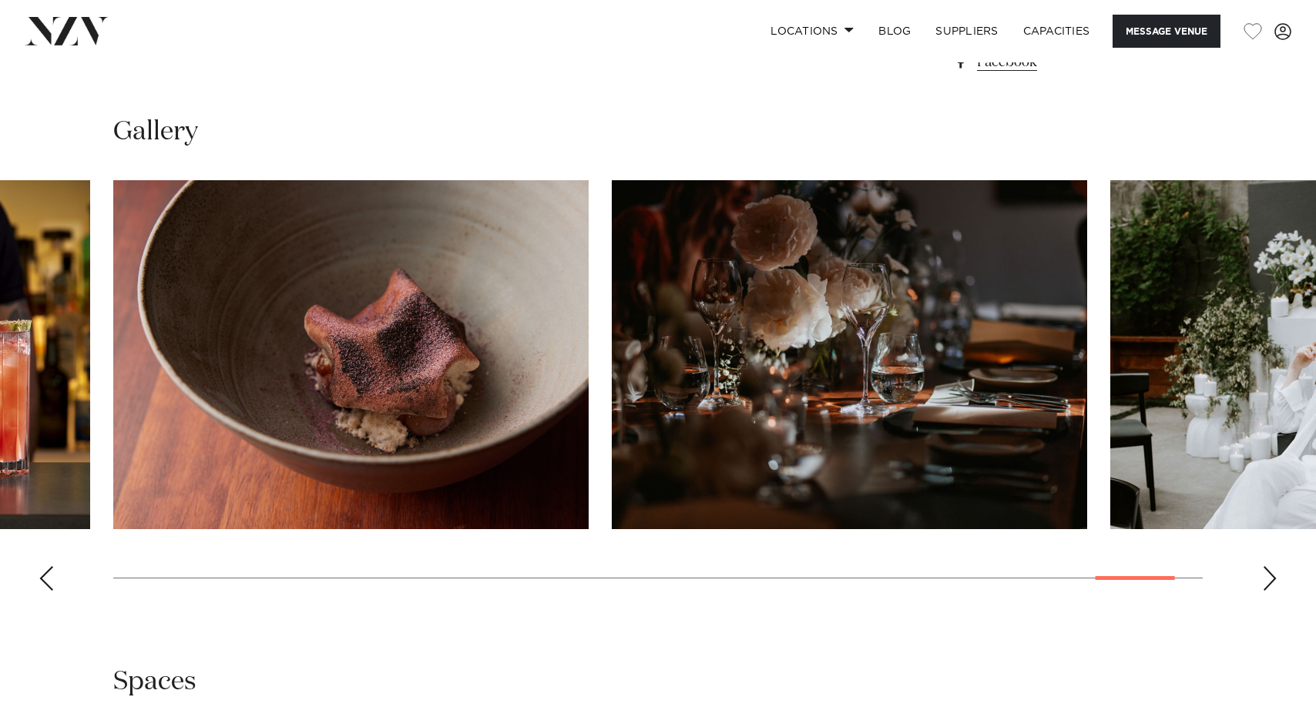
click at [47, 577] on div "Previous slide" at bounding box center [46, 578] width 15 height 25
click at [45, 578] on div "Previous slide" at bounding box center [46, 578] width 15 height 25
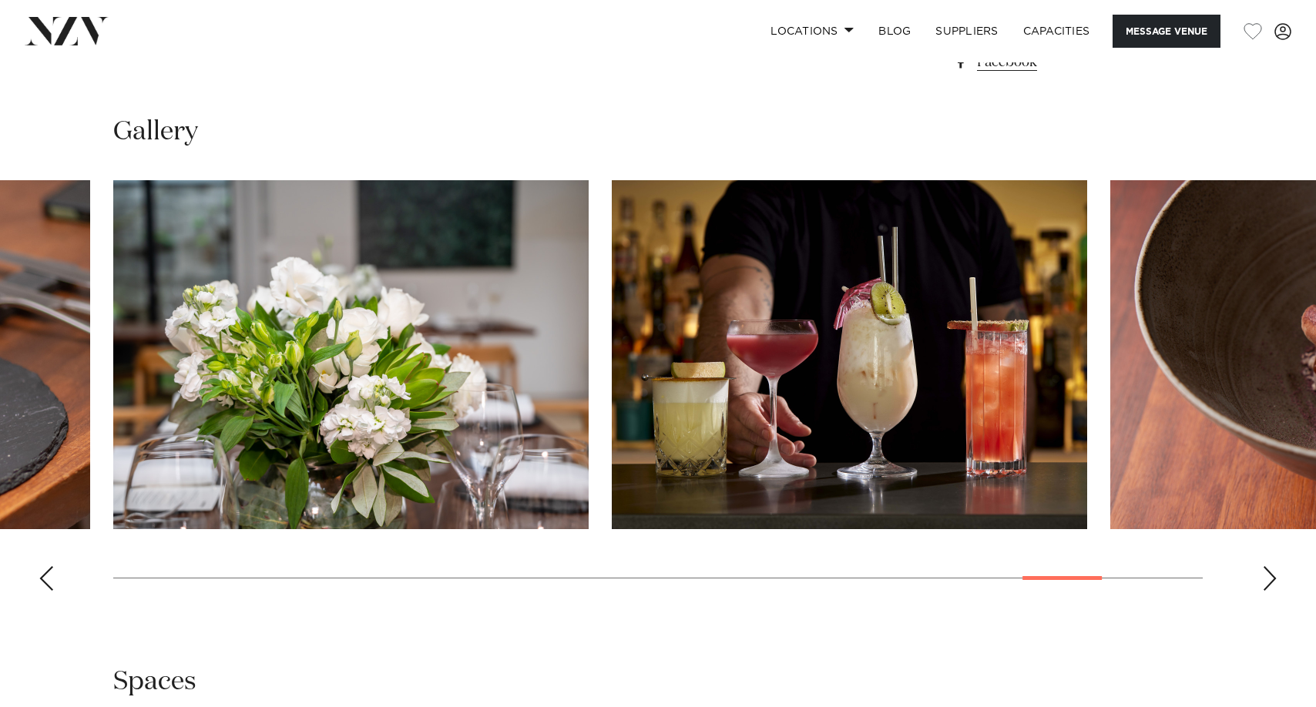
click at [45, 578] on div "Previous slide" at bounding box center [46, 578] width 15 height 25
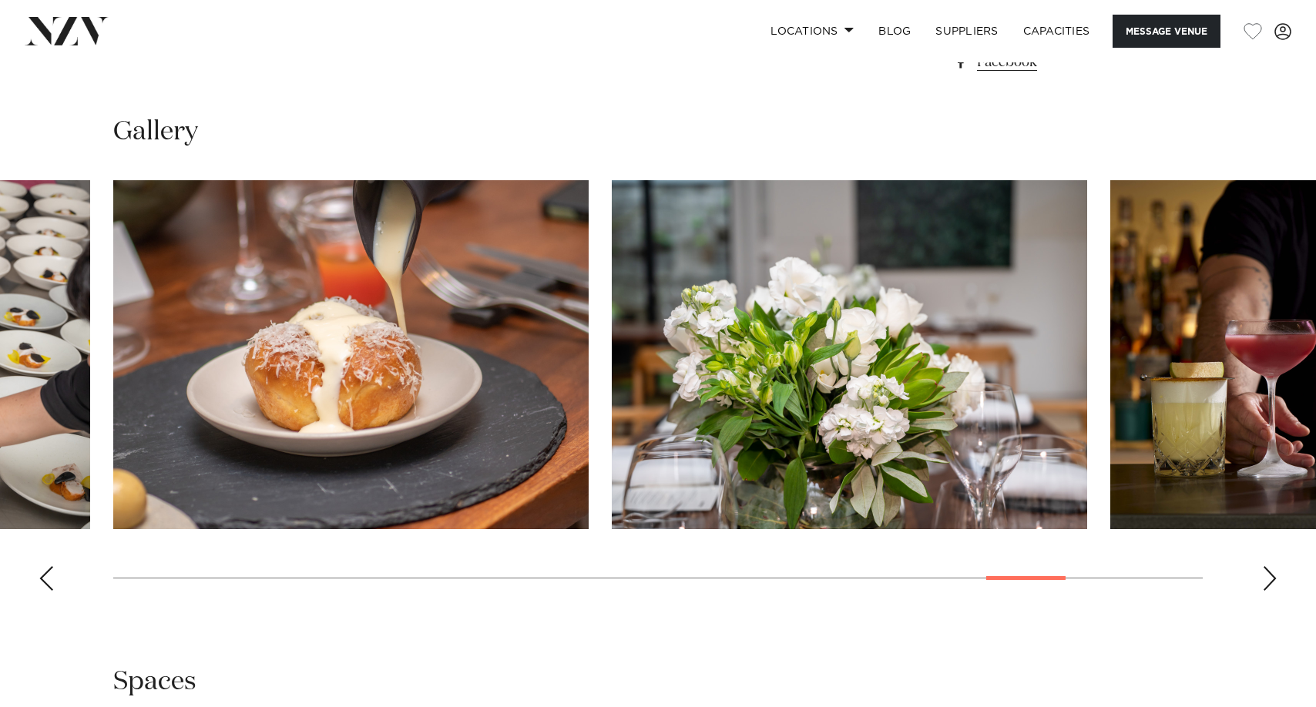
click at [45, 578] on div "Previous slide" at bounding box center [46, 578] width 15 height 25
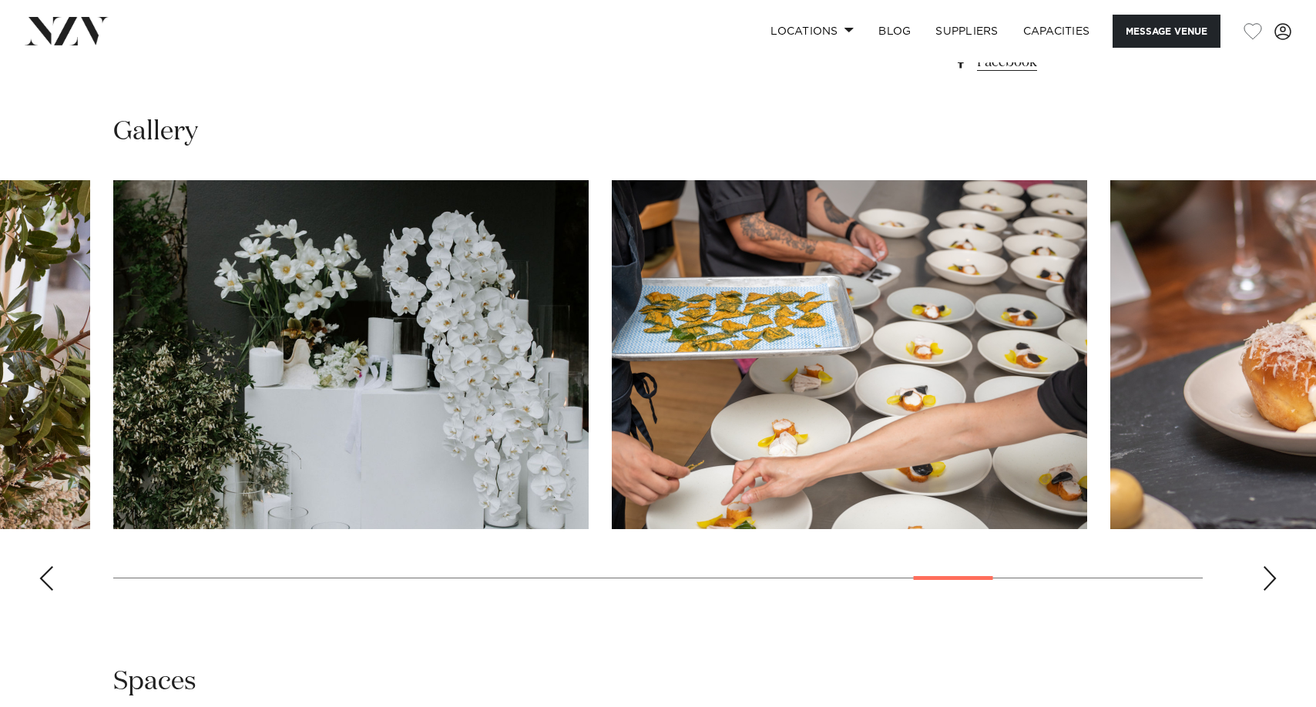
click at [45, 578] on div "Previous slide" at bounding box center [46, 578] width 15 height 25
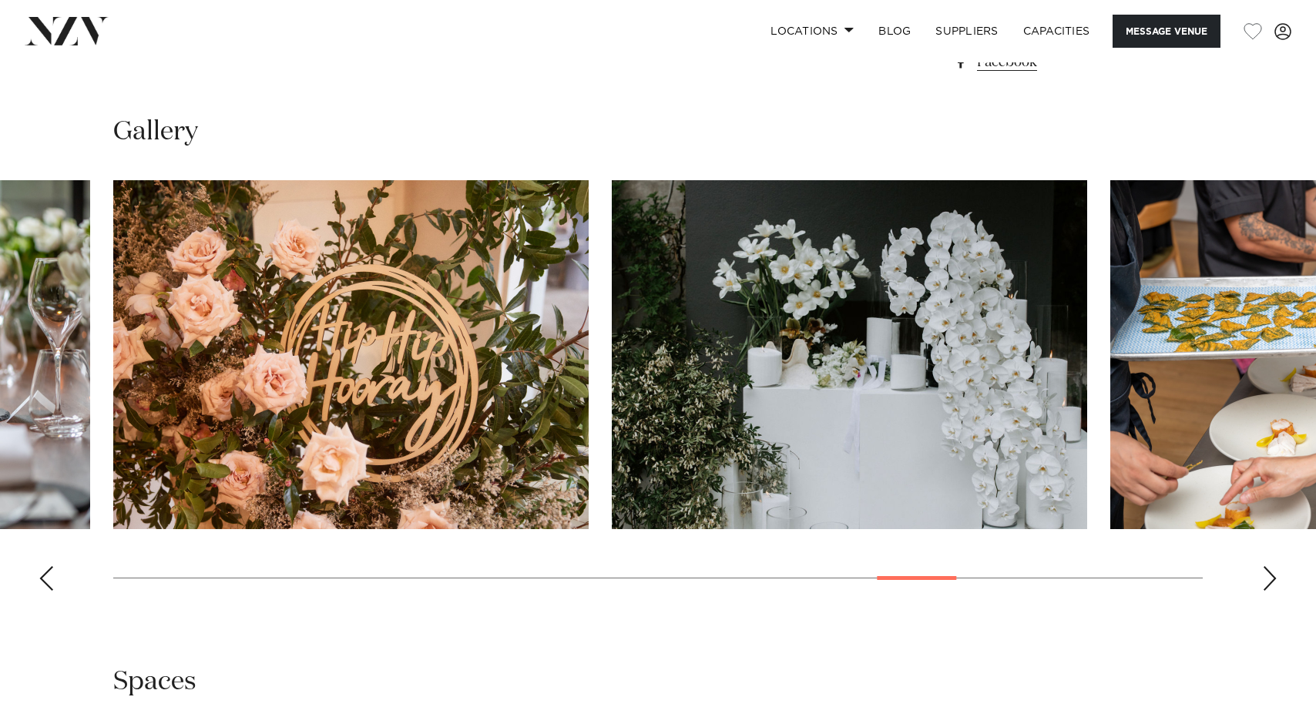
click at [45, 578] on div "Previous slide" at bounding box center [46, 578] width 15 height 25
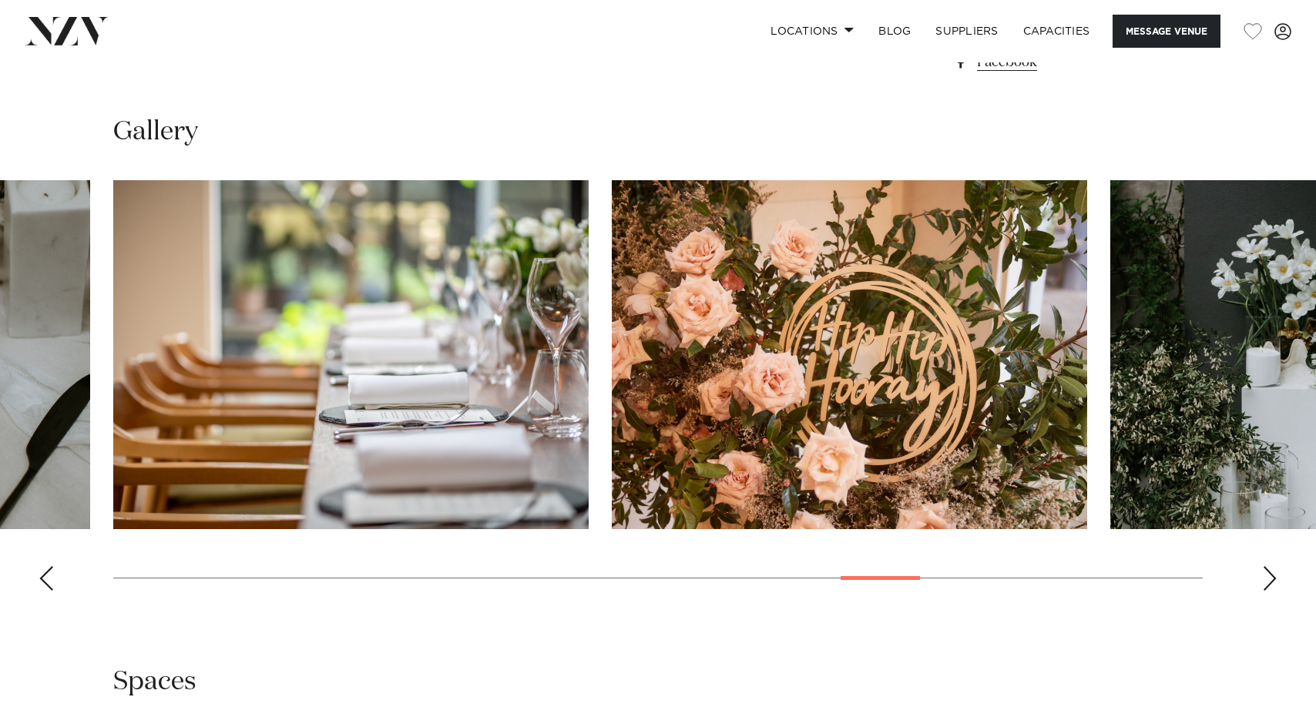
click at [45, 578] on div "Previous slide" at bounding box center [46, 578] width 15 height 25
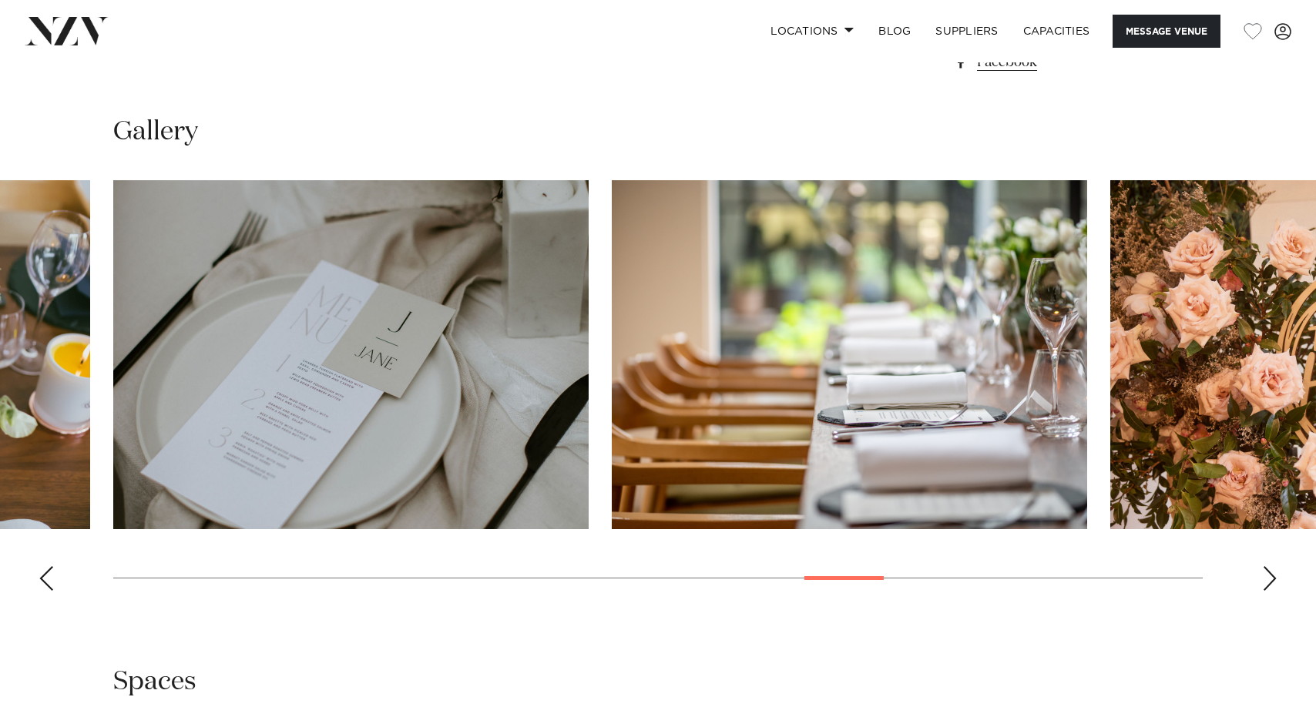
click at [45, 578] on div "Previous slide" at bounding box center [46, 578] width 15 height 25
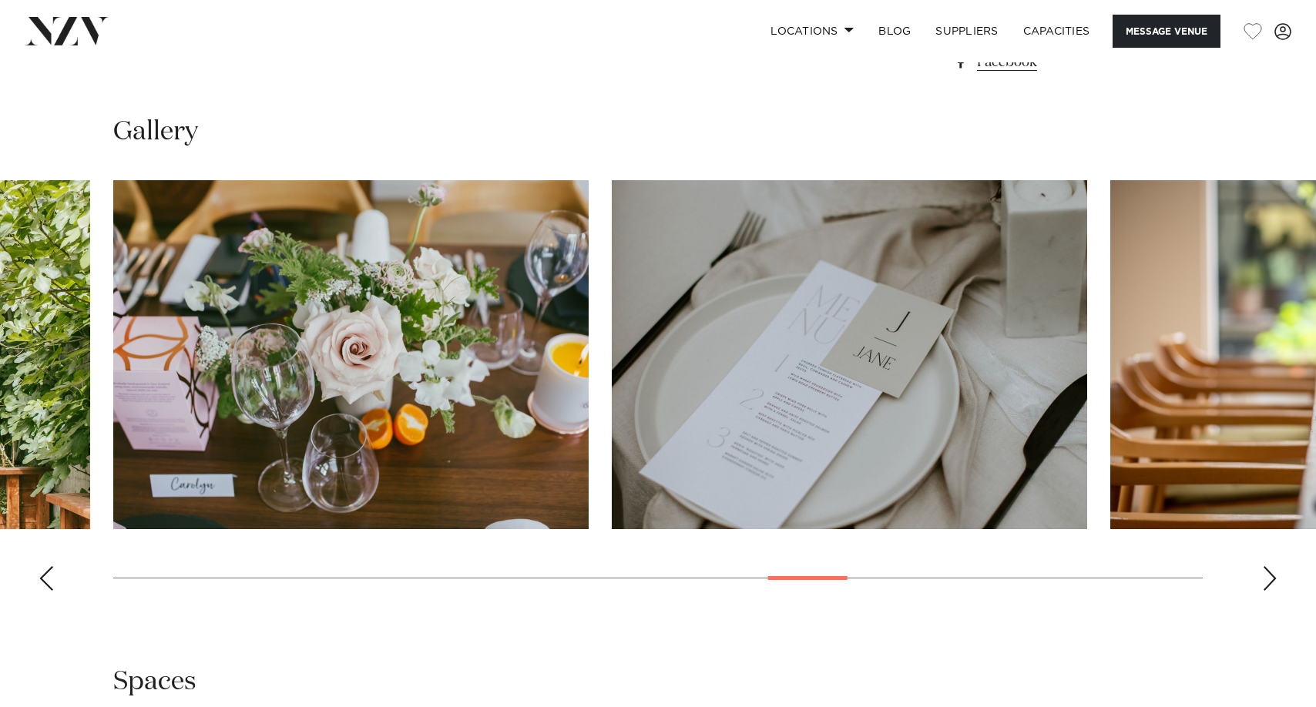
click at [45, 578] on div "Previous slide" at bounding box center [46, 578] width 15 height 25
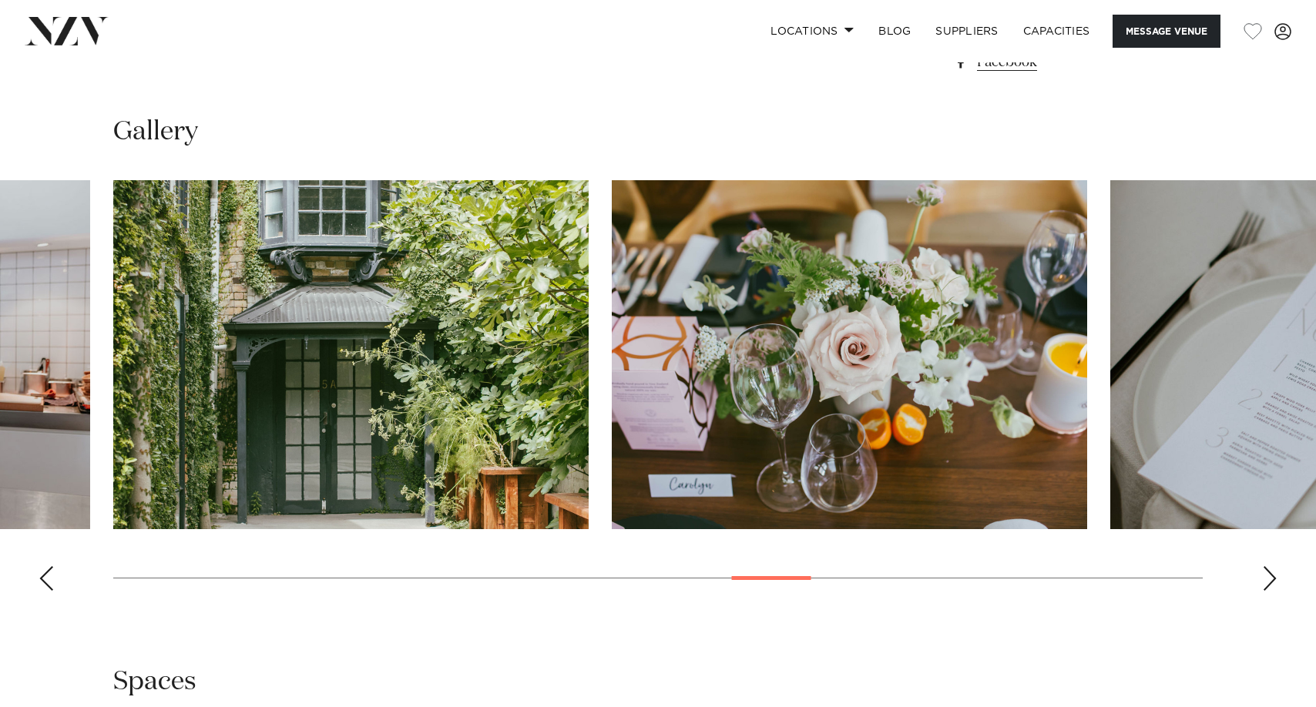
click at [45, 578] on div "Previous slide" at bounding box center [46, 578] width 15 height 25
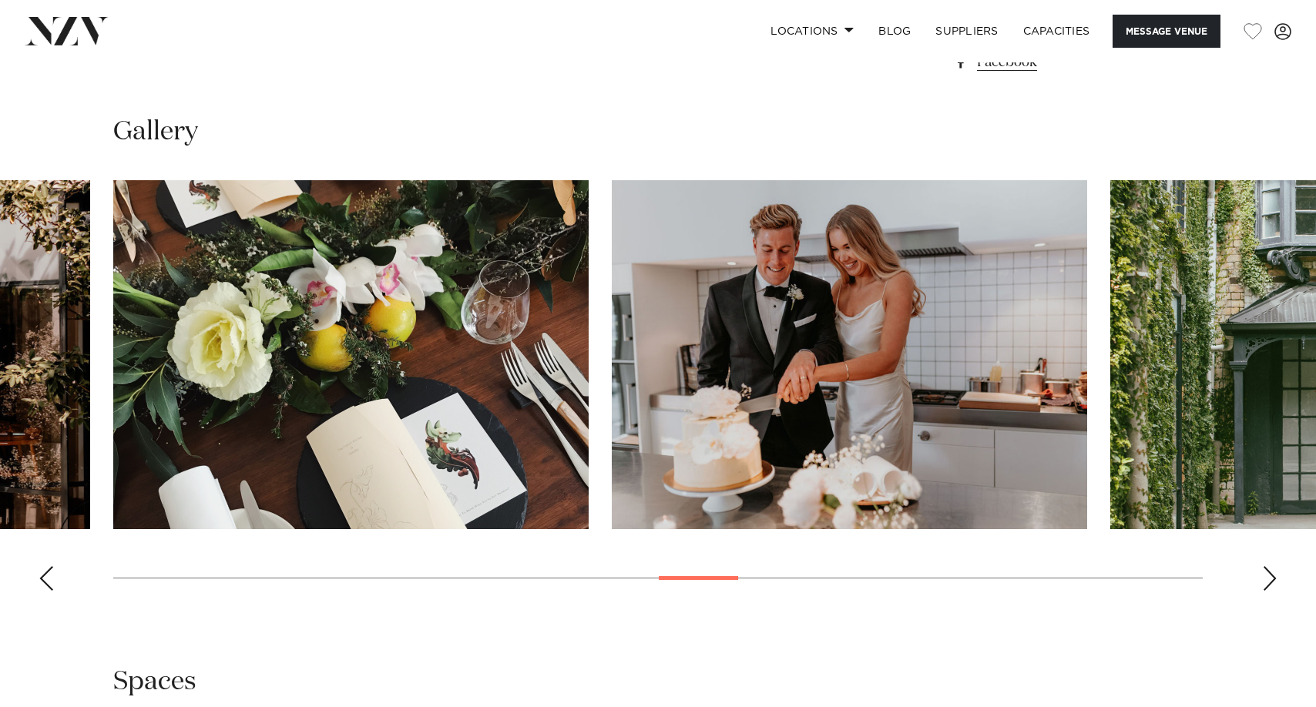
click at [45, 578] on div "Previous slide" at bounding box center [46, 578] width 15 height 25
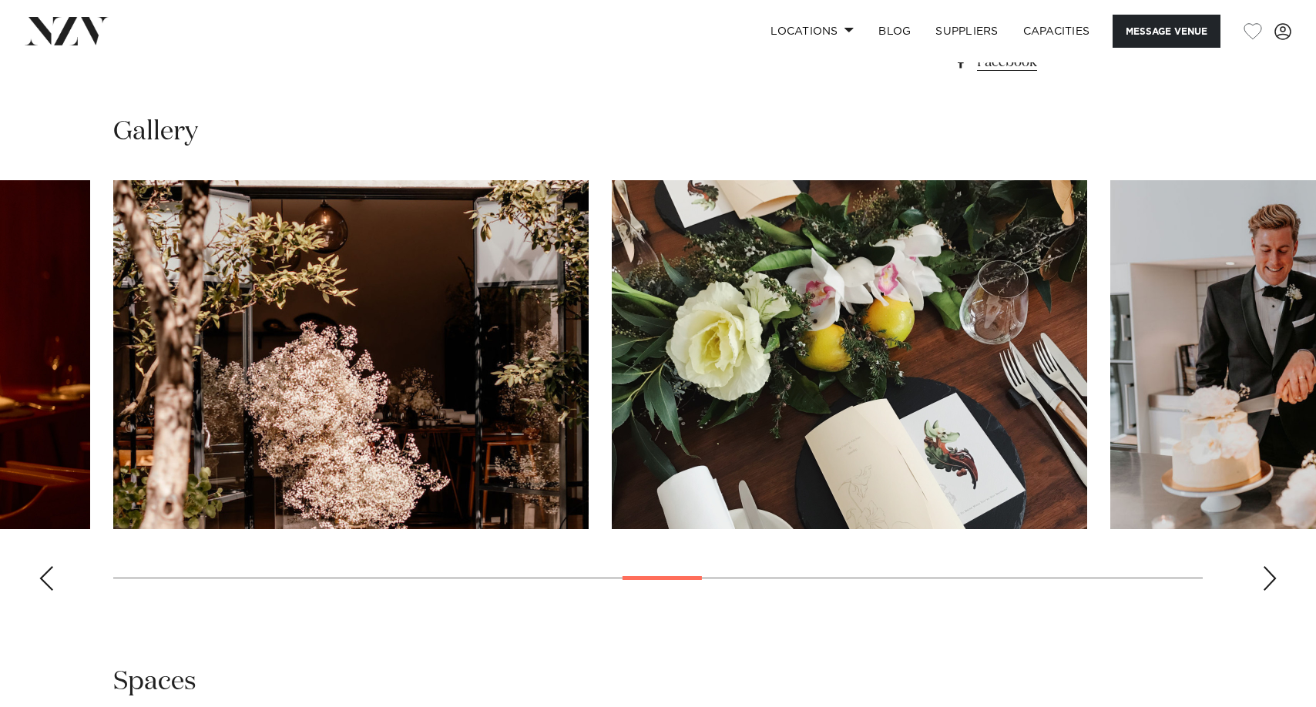
click at [45, 578] on div "Previous slide" at bounding box center [46, 578] width 15 height 25
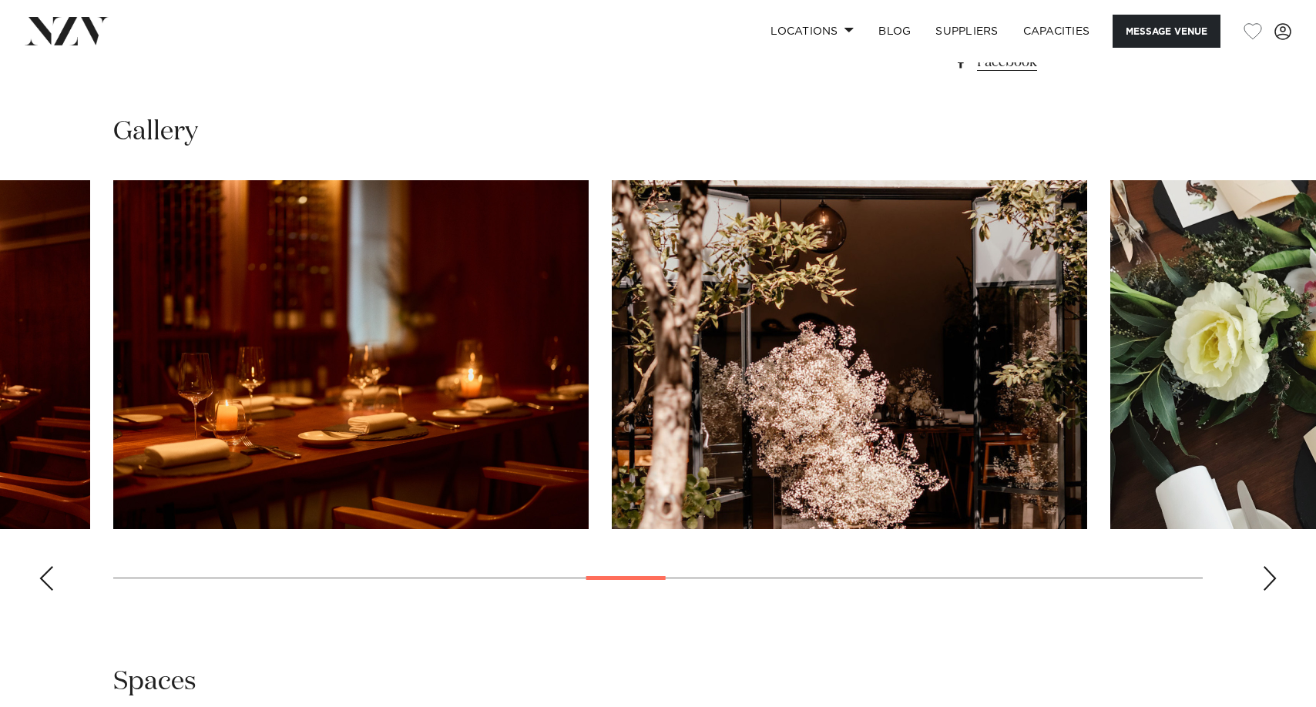
click at [45, 578] on div "Previous slide" at bounding box center [46, 578] width 15 height 25
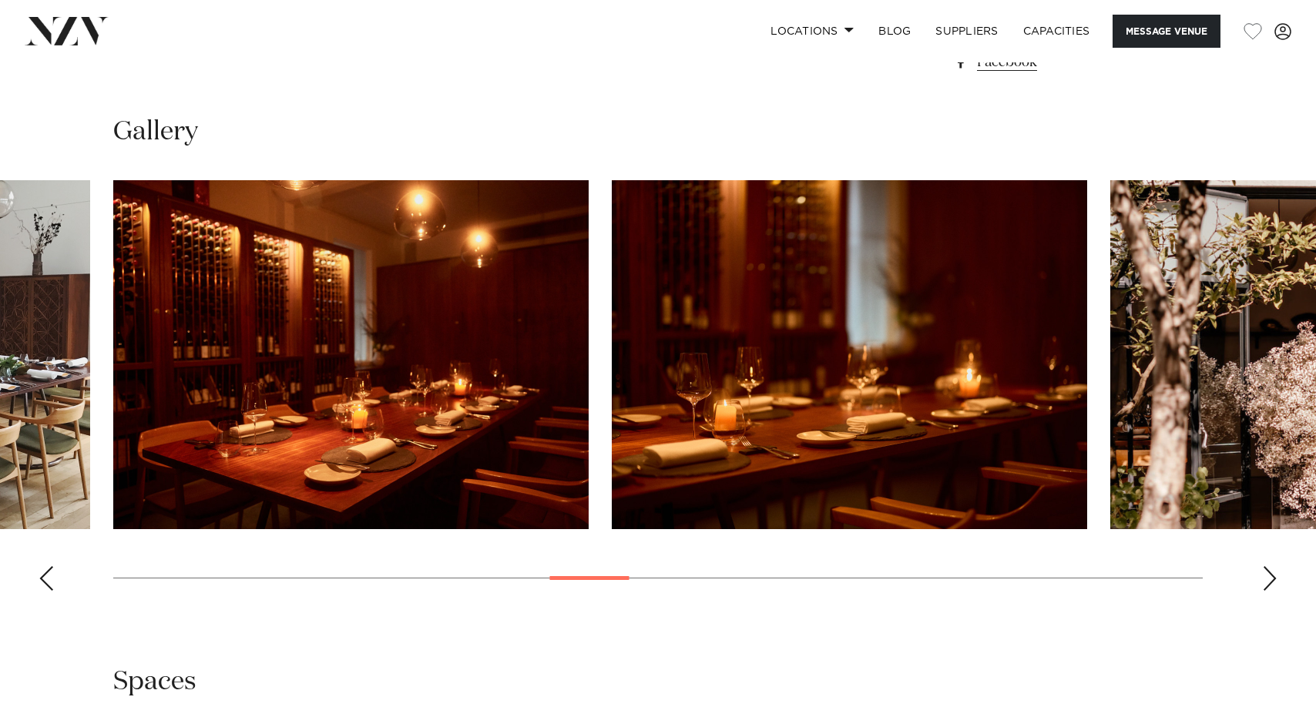
click at [45, 578] on div "Previous slide" at bounding box center [46, 578] width 15 height 25
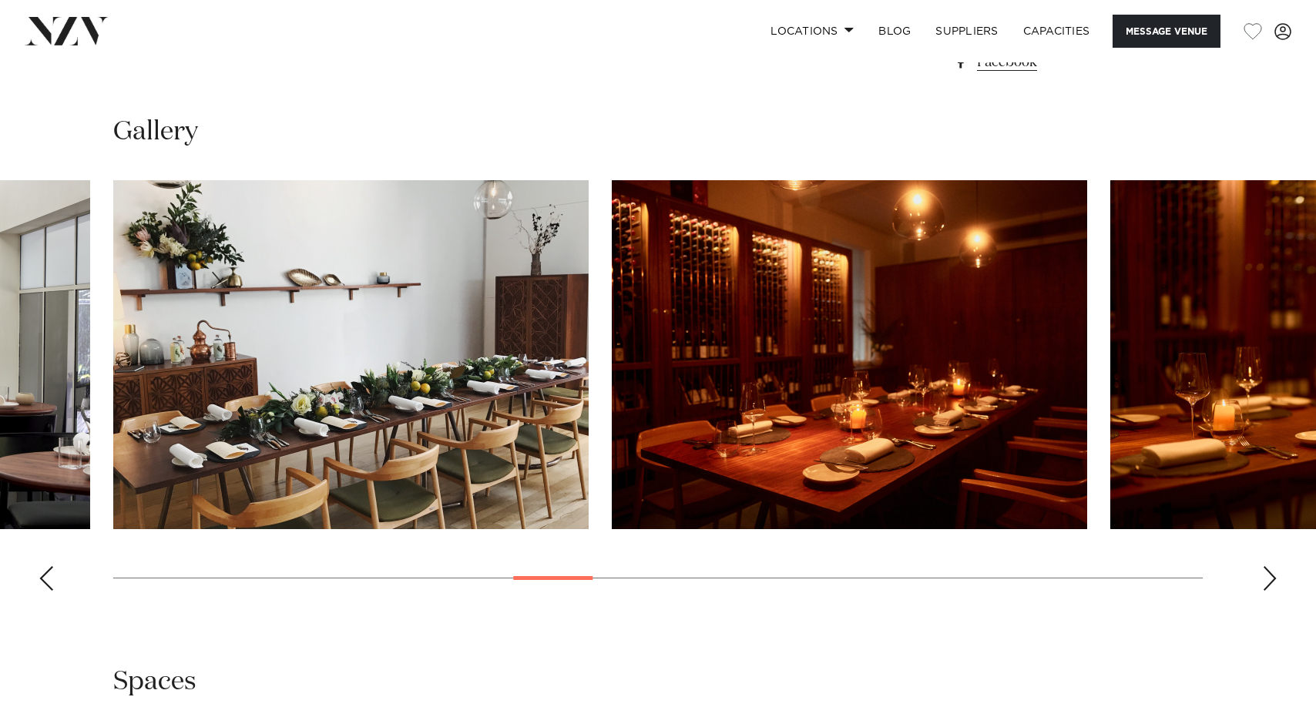
click at [45, 578] on div "Previous slide" at bounding box center [46, 578] width 15 height 25
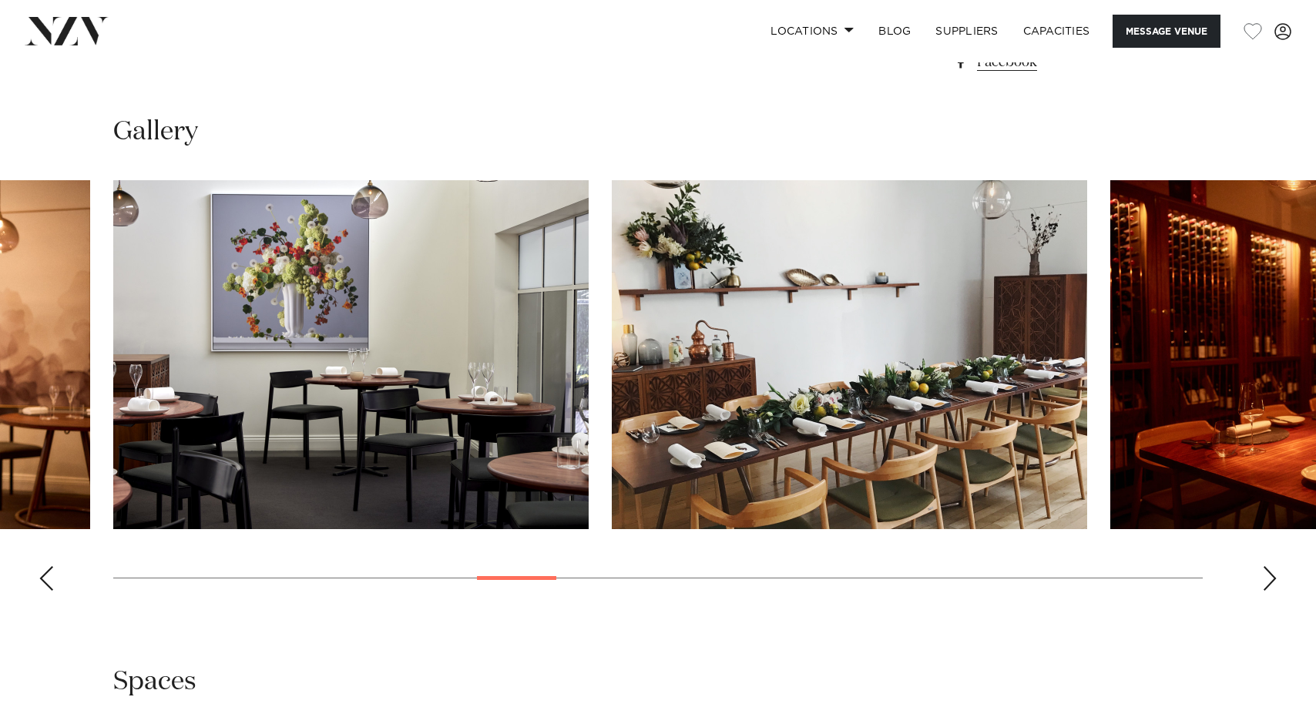
click at [45, 578] on div "Previous slide" at bounding box center [46, 578] width 15 height 25
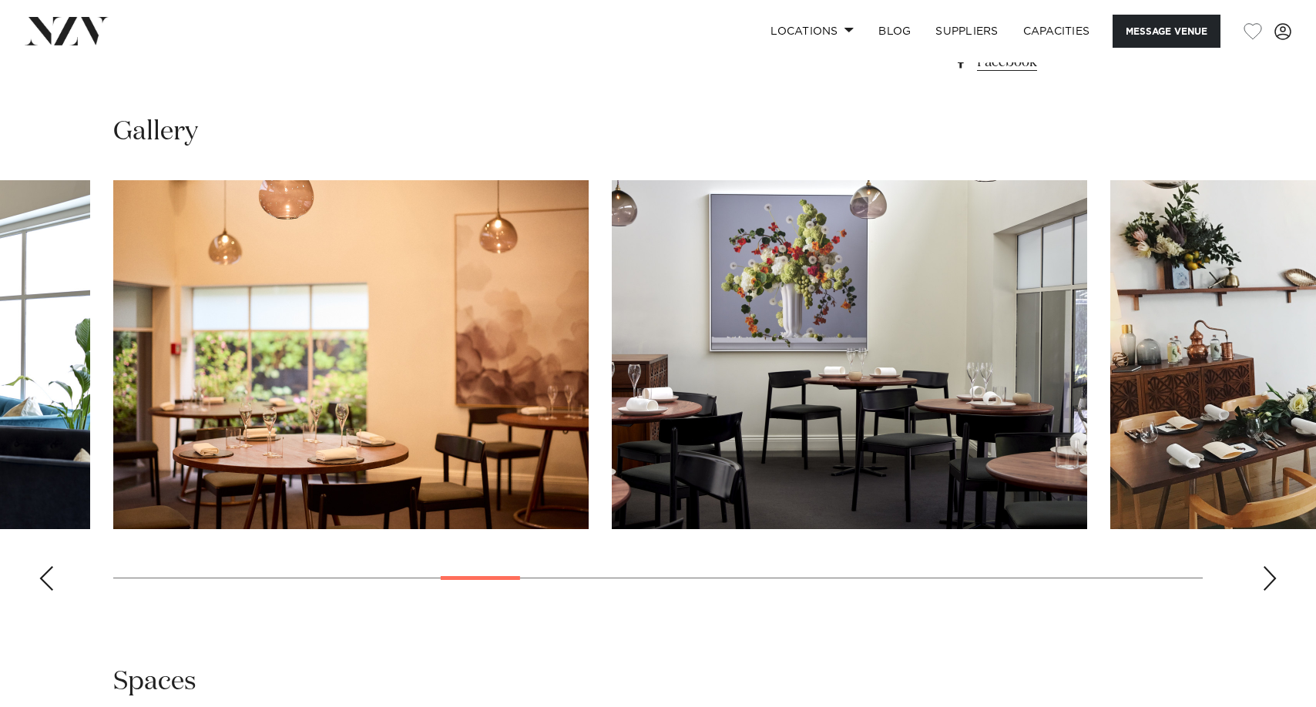
click at [45, 578] on div "Previous slide" at bounding box center [46, 578] width 15 height 25
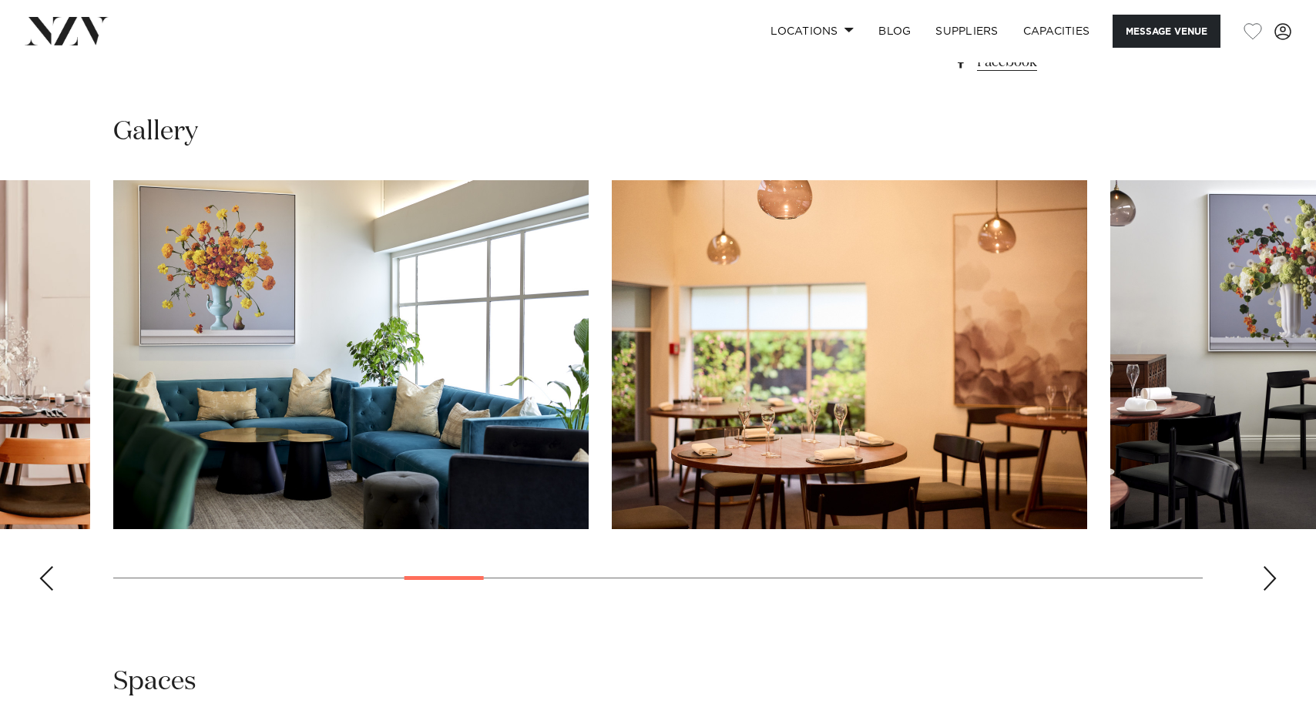
click at [45, 578] on div "Previous slide" at bounding box center [46, 578] width 15 height 25
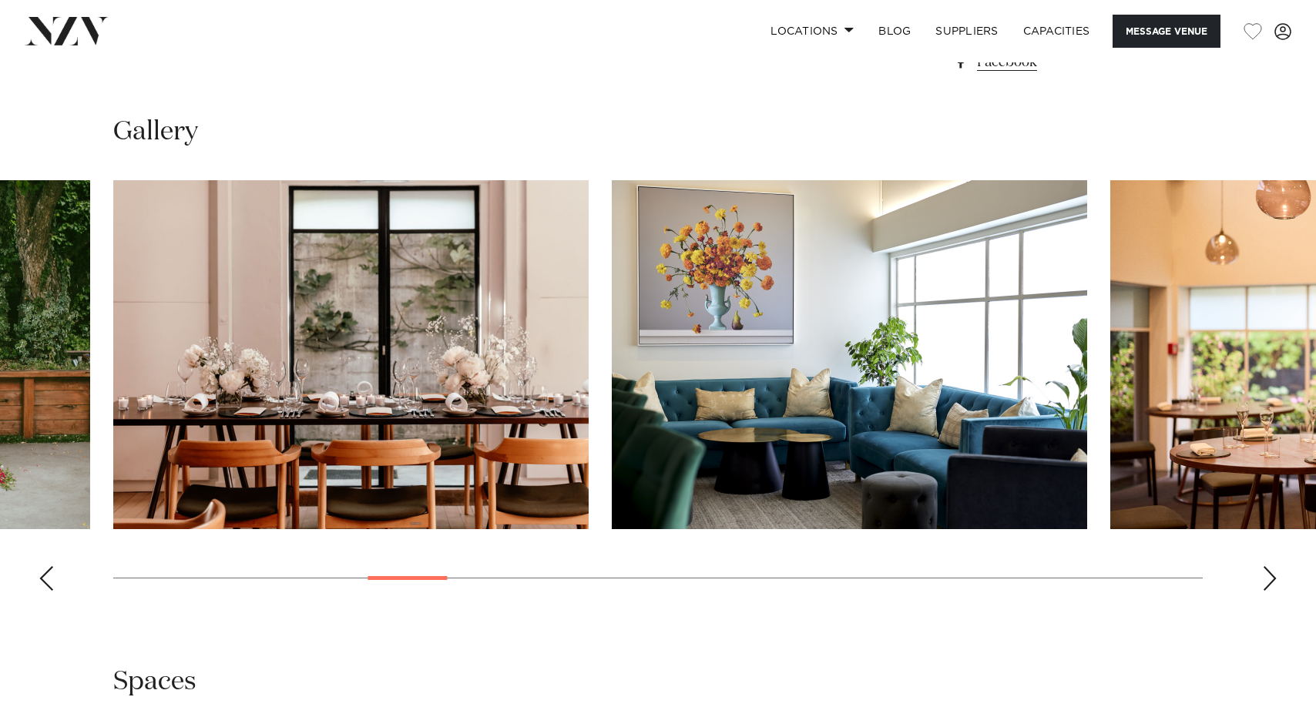
click at [45, 578] on div "Previous slide" at bounding box center [46, 578] width 15 height 25
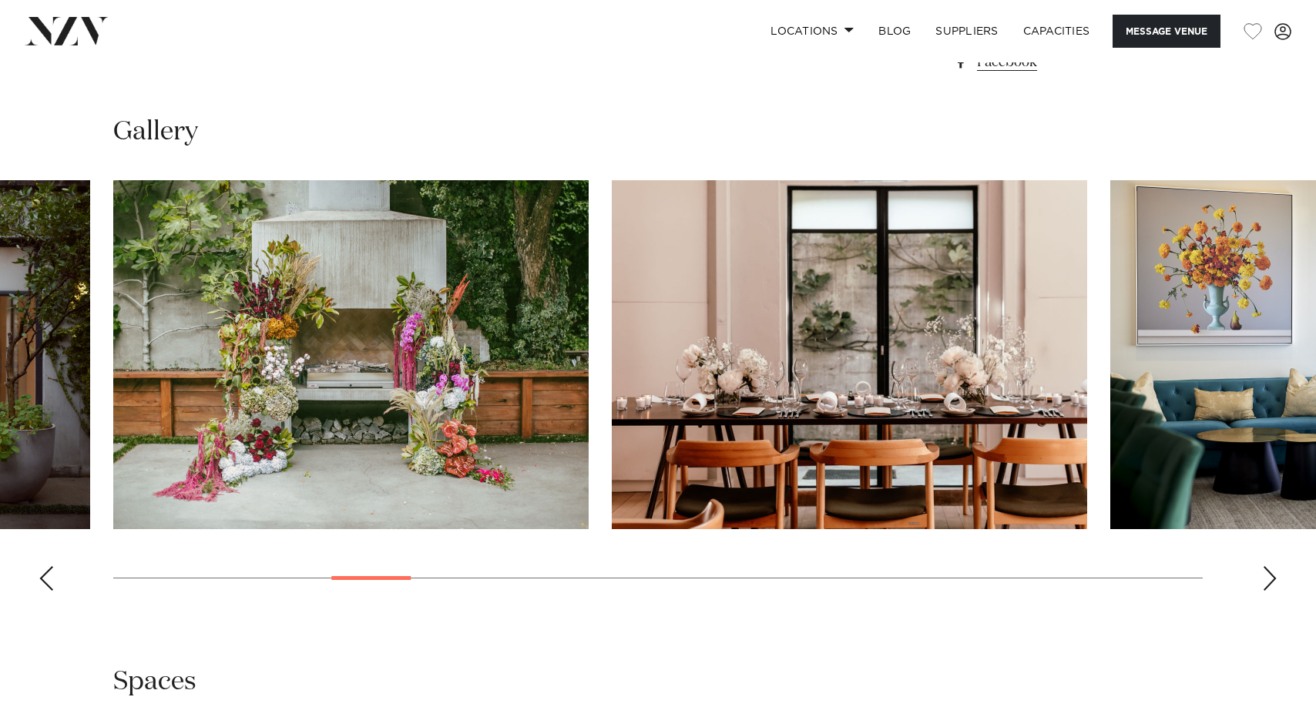
click at [45, 578] on div "Previous slide" at bounding box center [46, 578] width 15 height 25
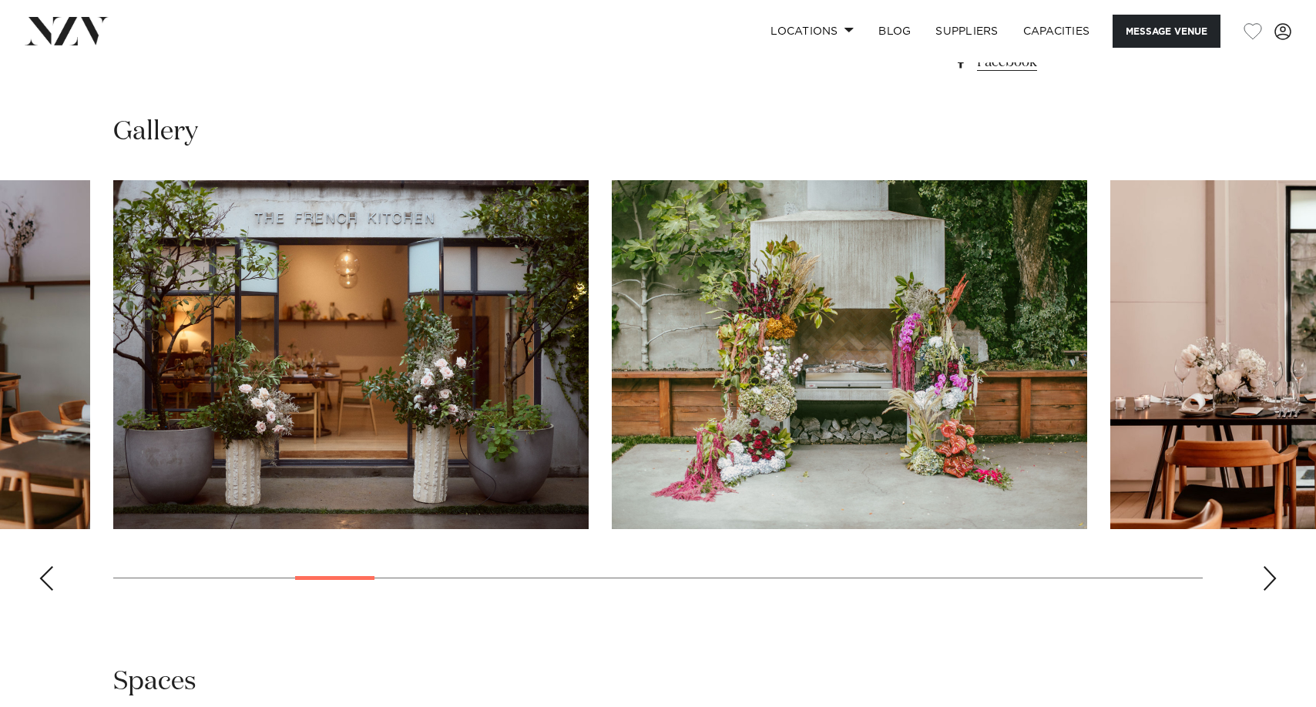
click at [45, 578] on div "Previous slide" at bounding box center [46, 578] width 15 height 25
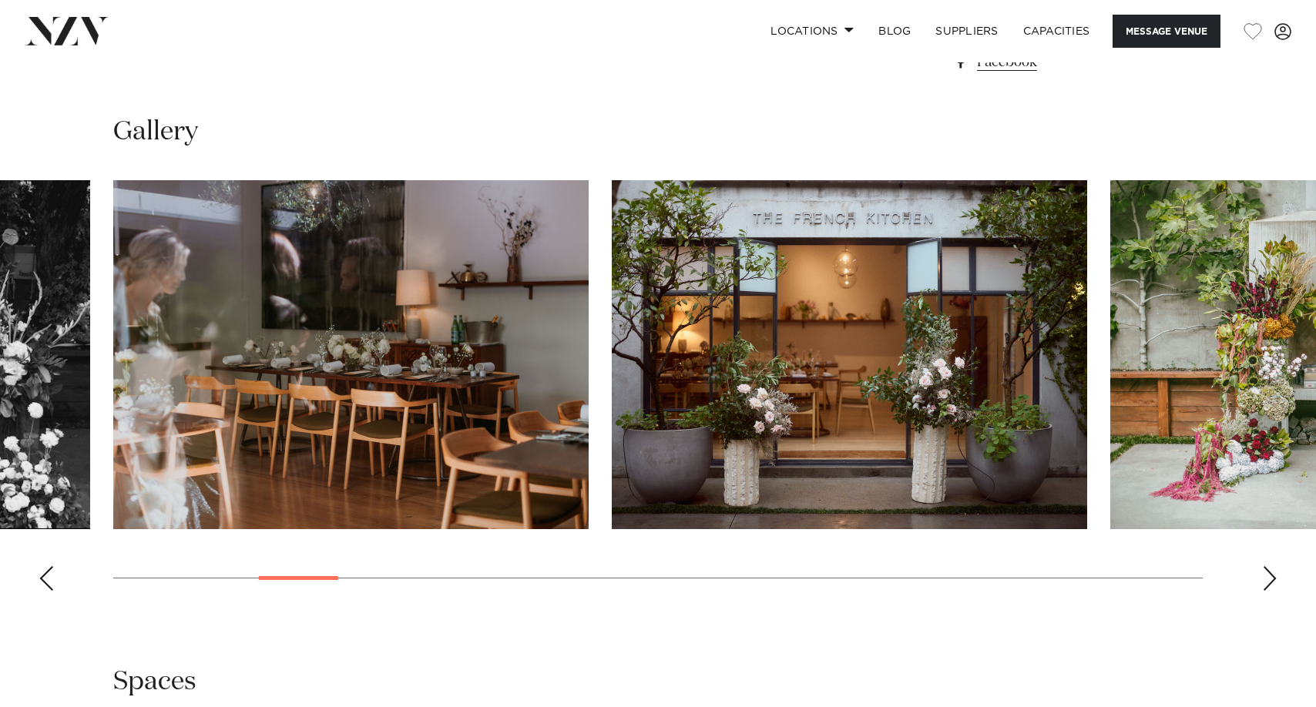
click at [45, 579] on div "Previous slide" at bounding box center [46, 578] width 15 height 25
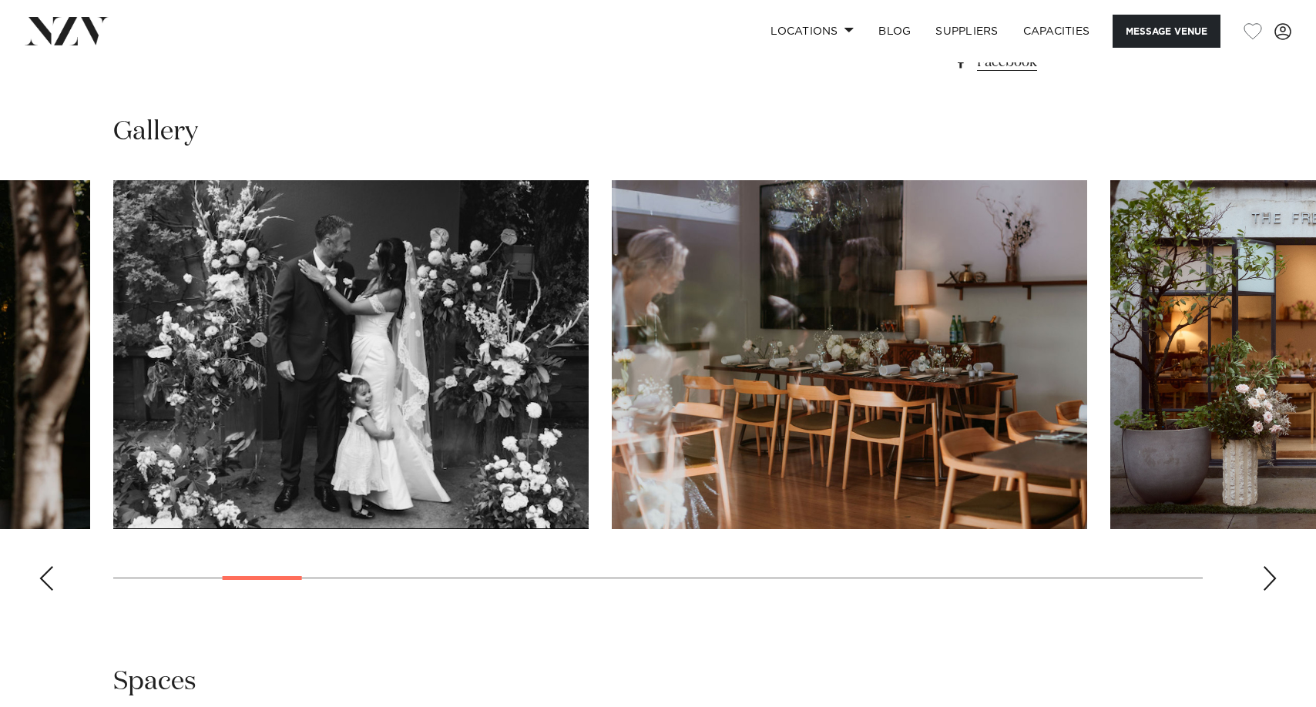
click at [45, 579] on div "Previous slide" at bounding box center [46, 578] width 15 height 25
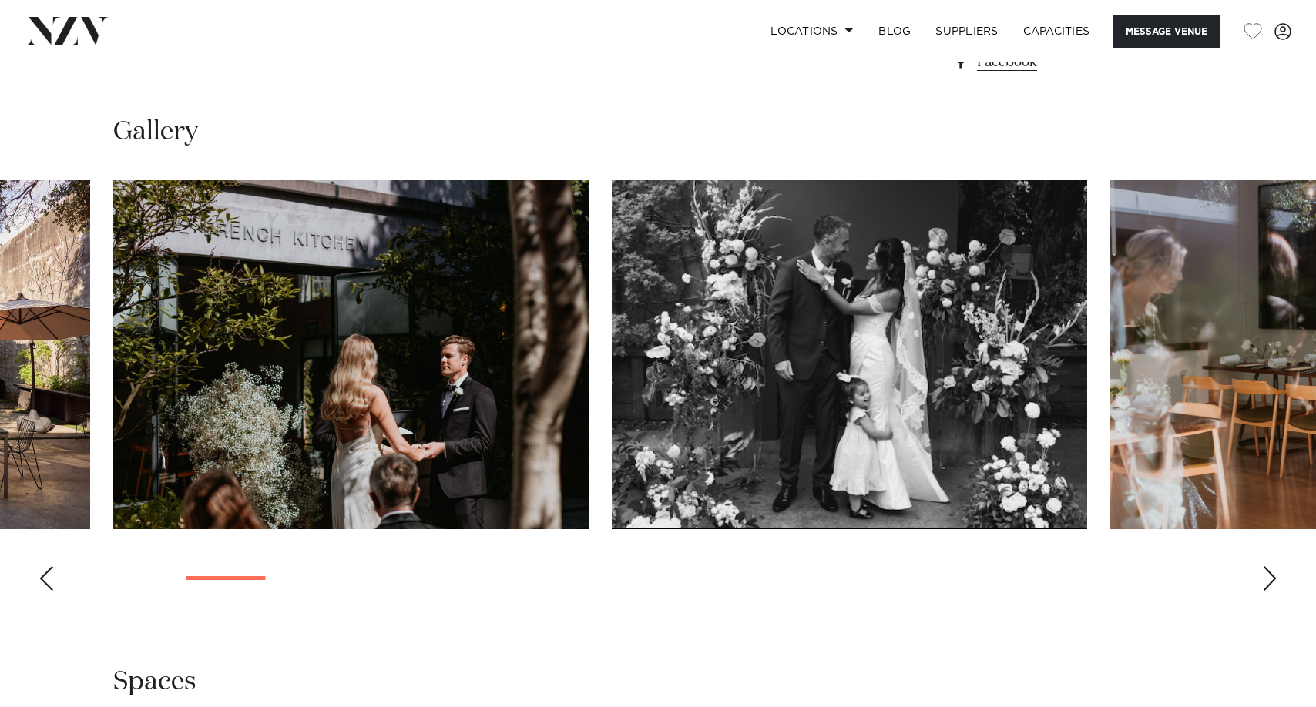
click at [45, 579] on div "Previous slide" at bounding box center [46, 578] width 15 height 25
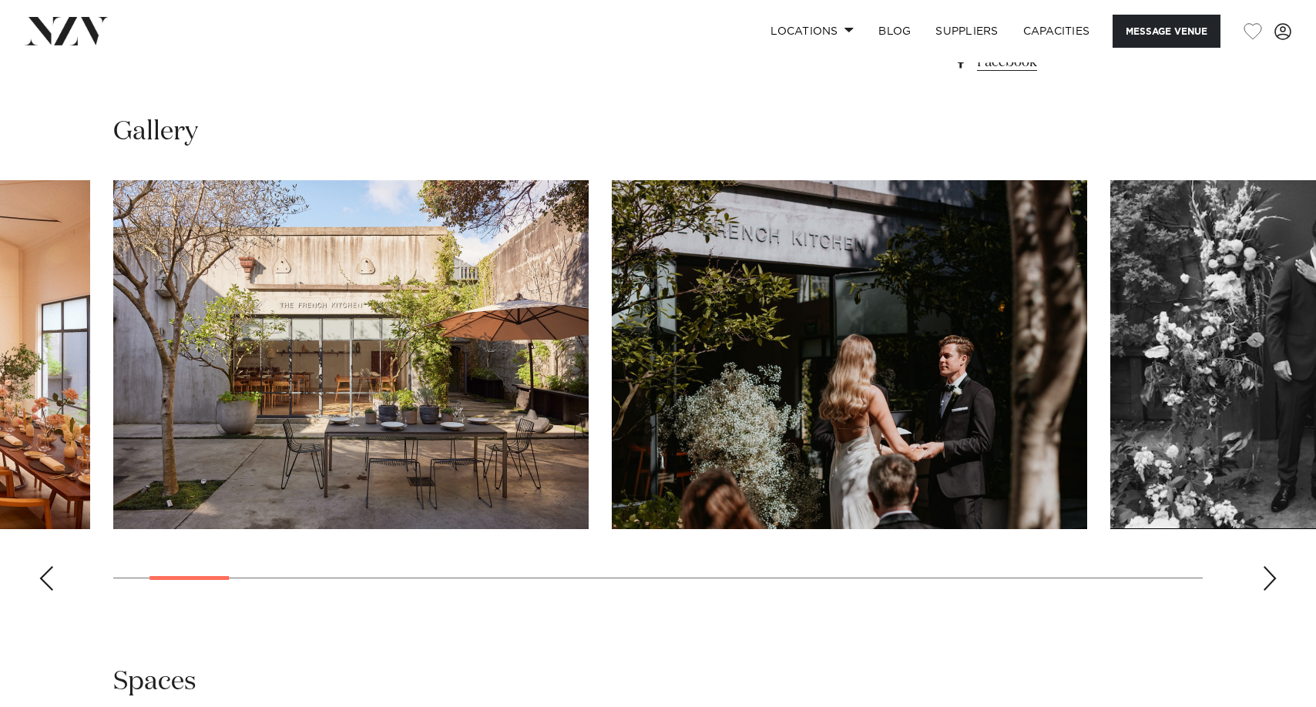
click at [45, 579] on div "Previous slide" at bounding box center [46, 578] width 15 height 25
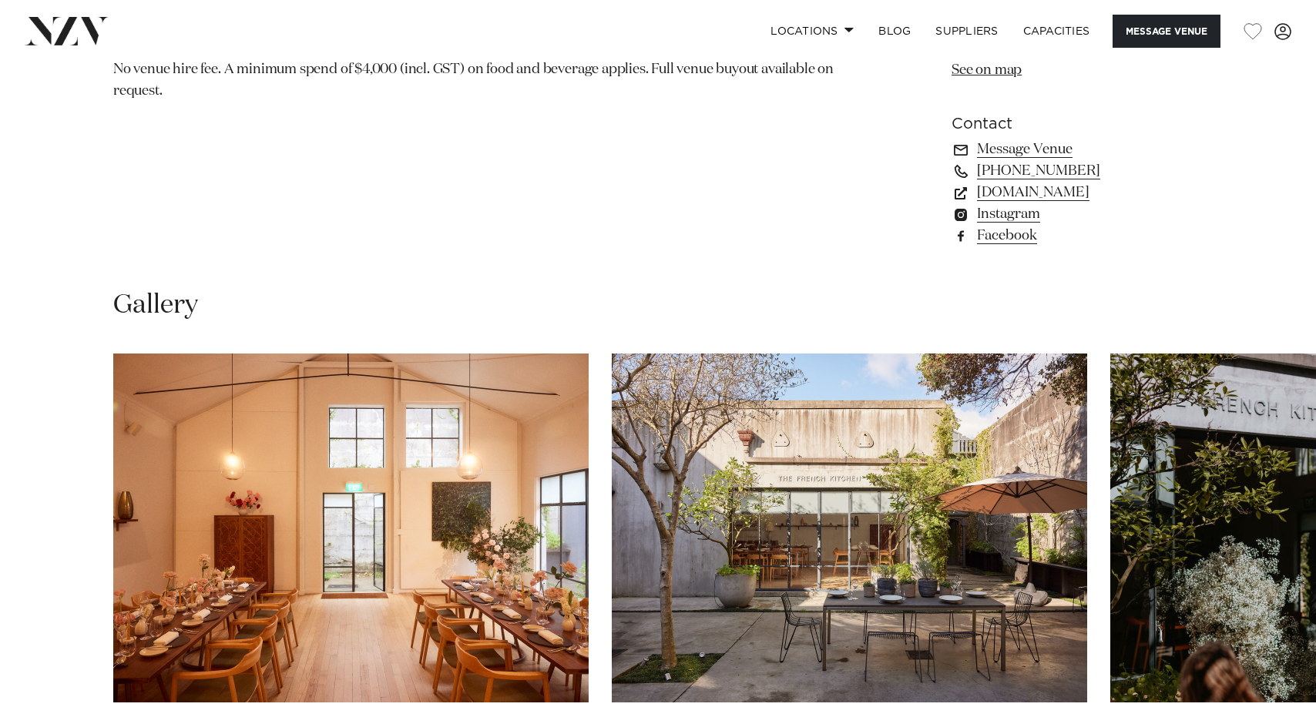
scroll to position [1002, 0]
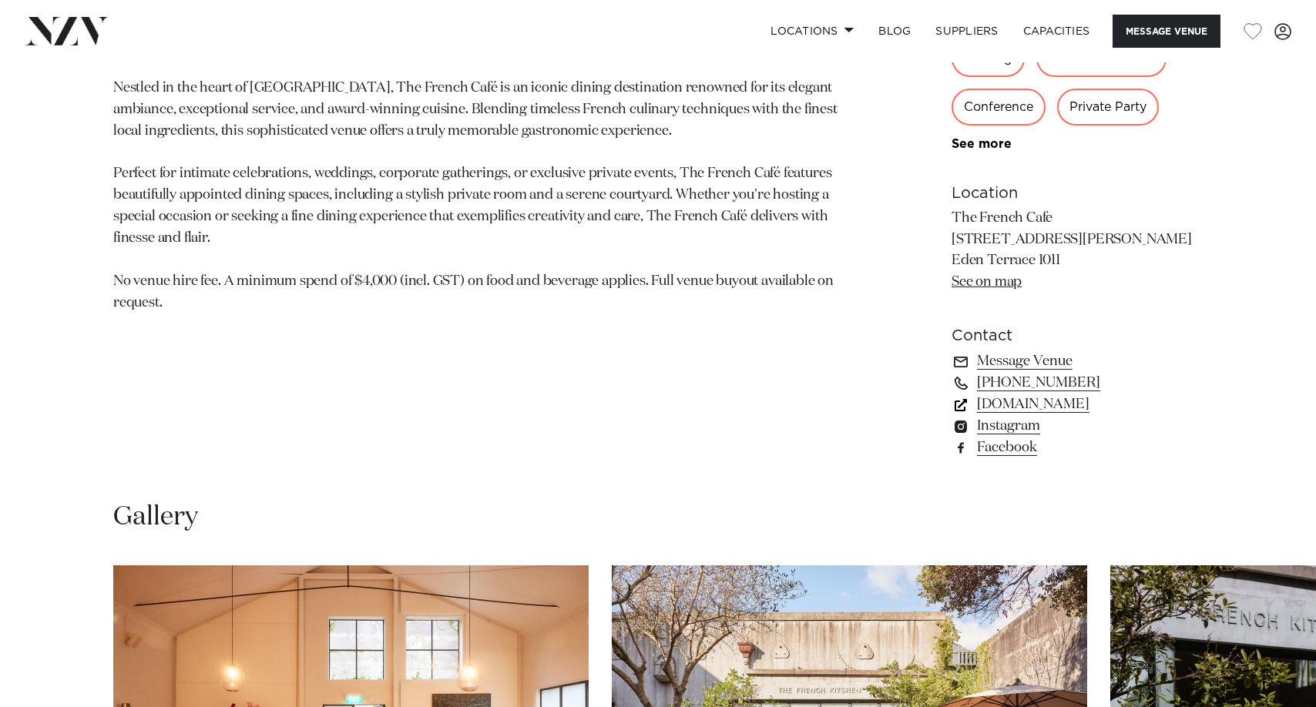
click at [1033, 406] on link "www.thefrenchcafe.co.nz" at bounding box center [1077, 405] width 251 height 22
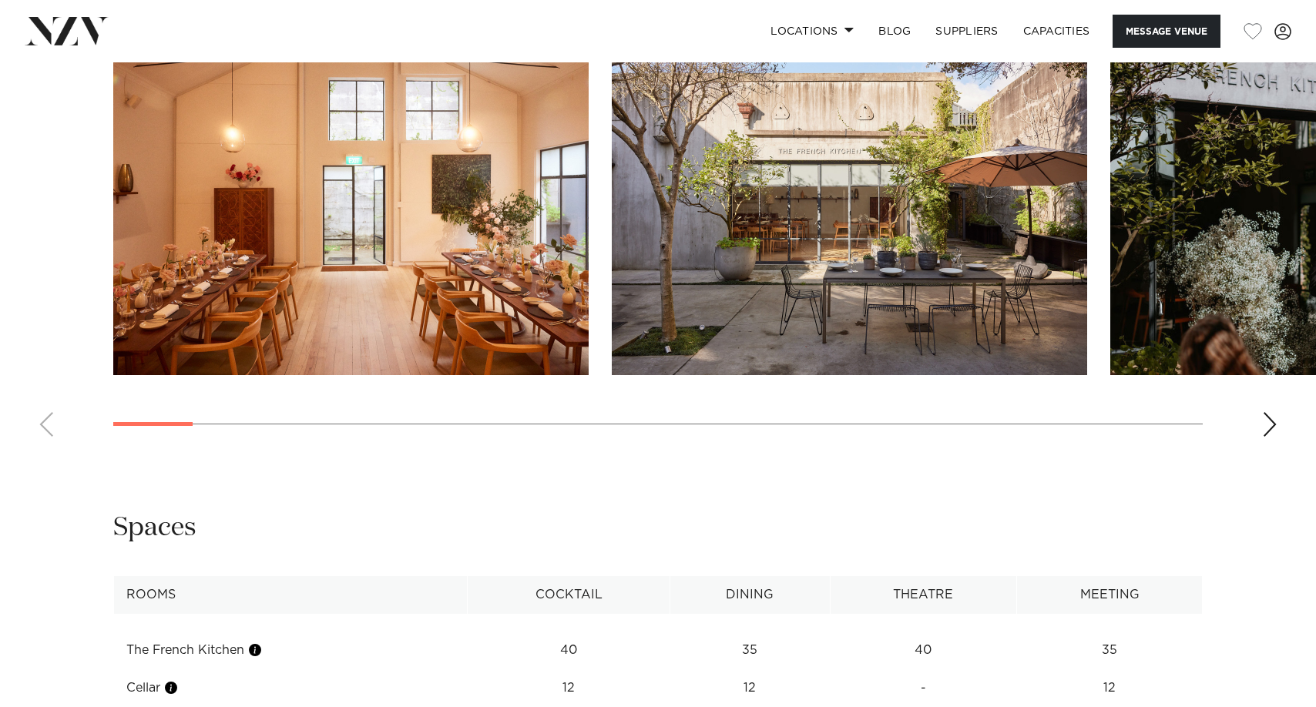
scroll to position [1695, 0]
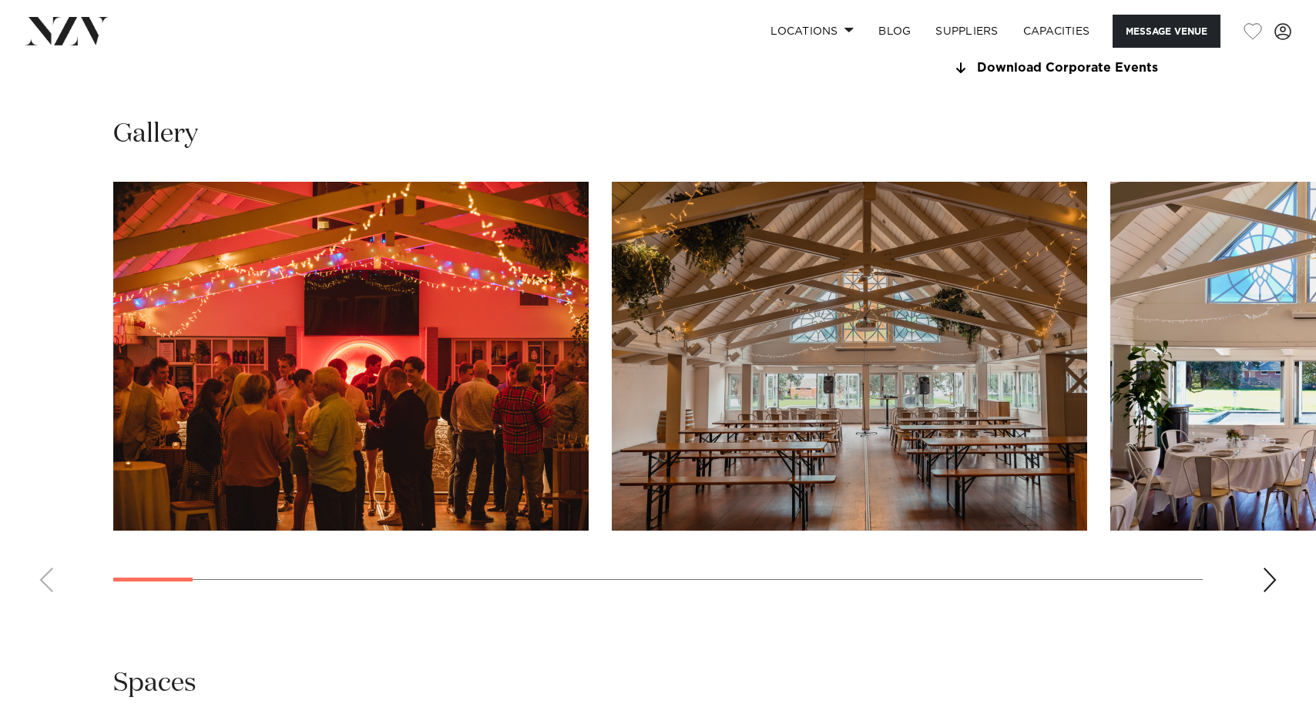
scroll to position [1541, 0]
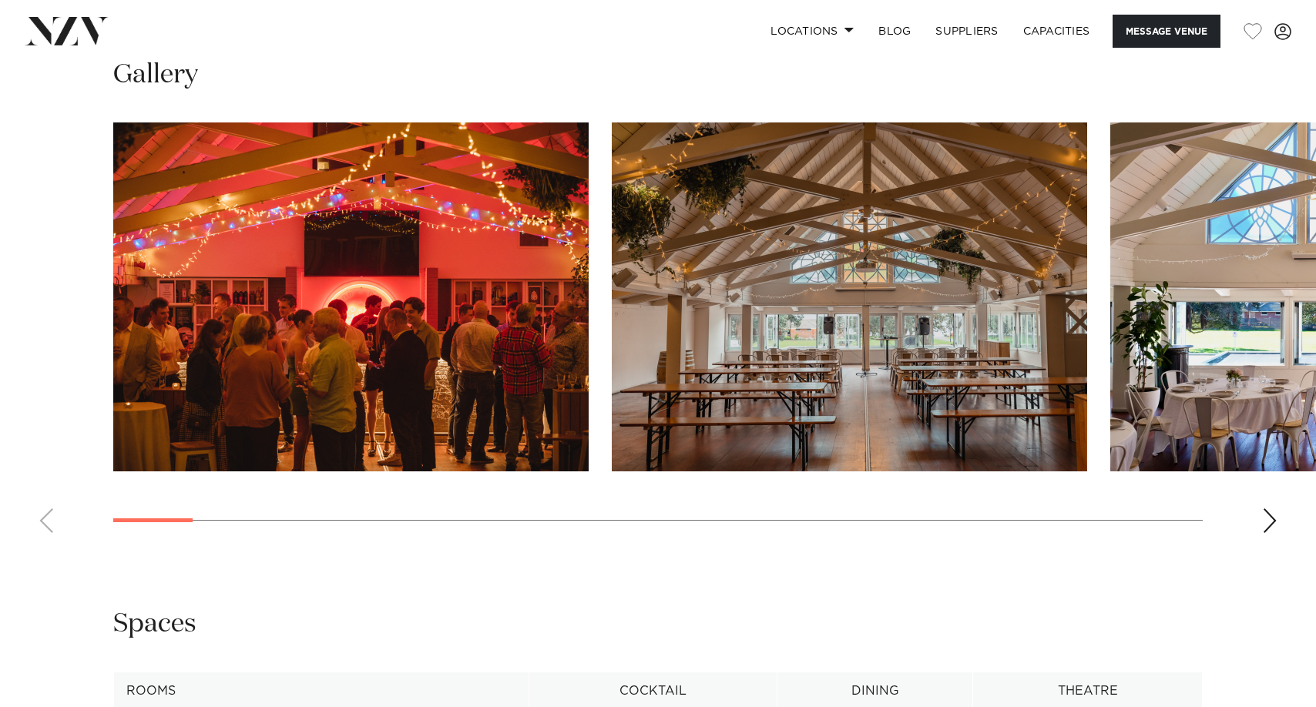
click at [1279, 534] on swiper-container at bounding box center [658, 334] width 1316 height 423
click at [1273, 529] on div "Next slide" at bounding box center [1269, 521] width 15 height 25
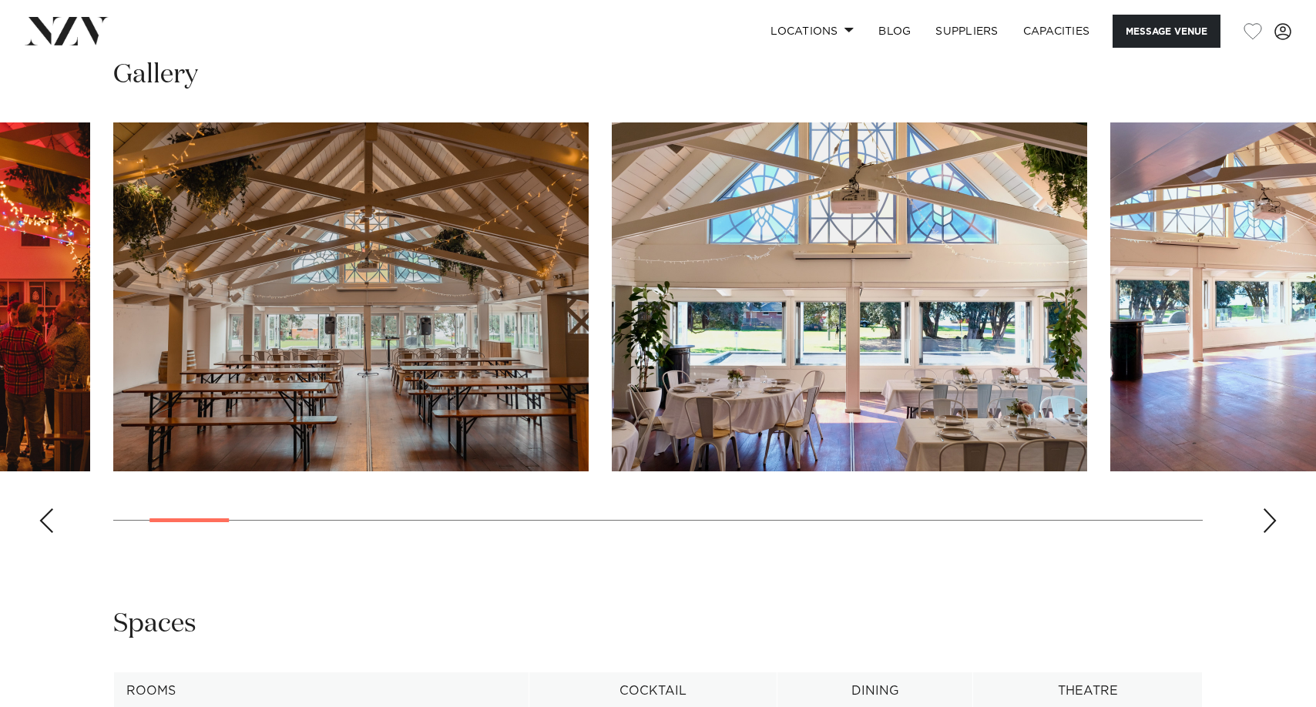
click at [1272, 529] on div "Next slide" at bounding box center [1269, 521] width 15 height 25
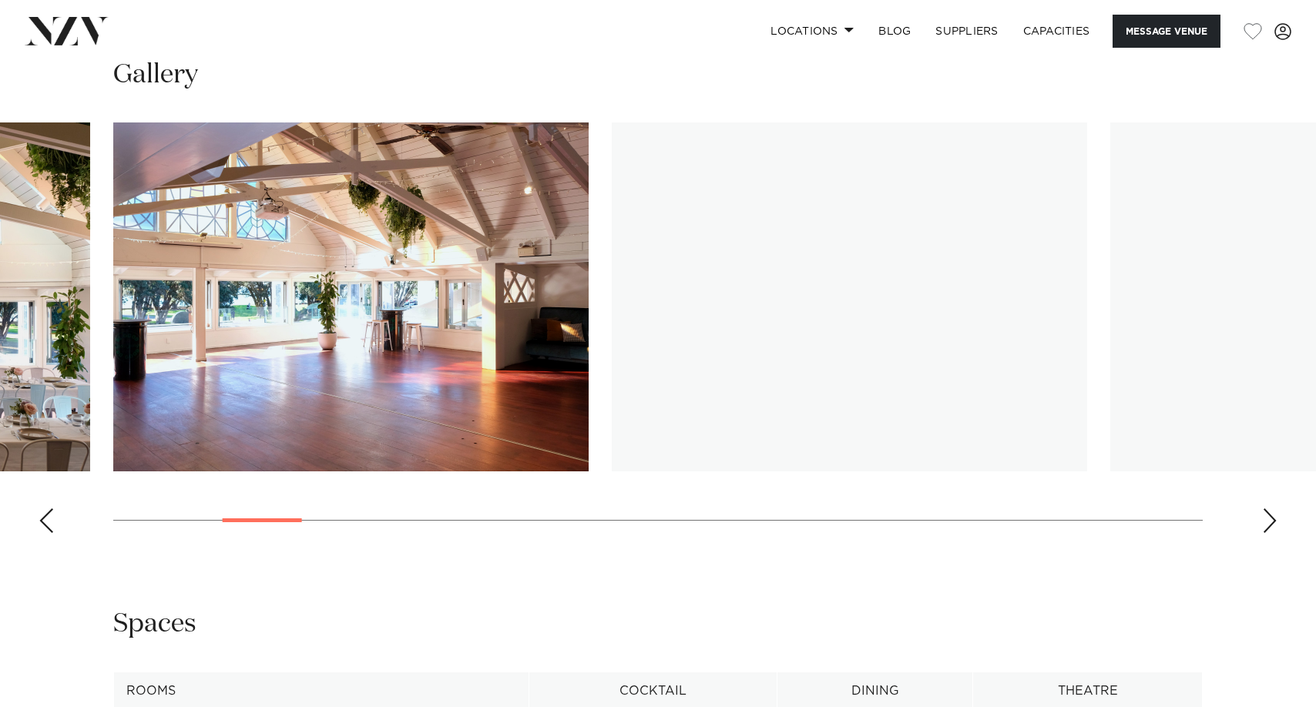
click at [1272, 529] on div "Next slide" at bounding box center [1269, 521] width 15 height 25
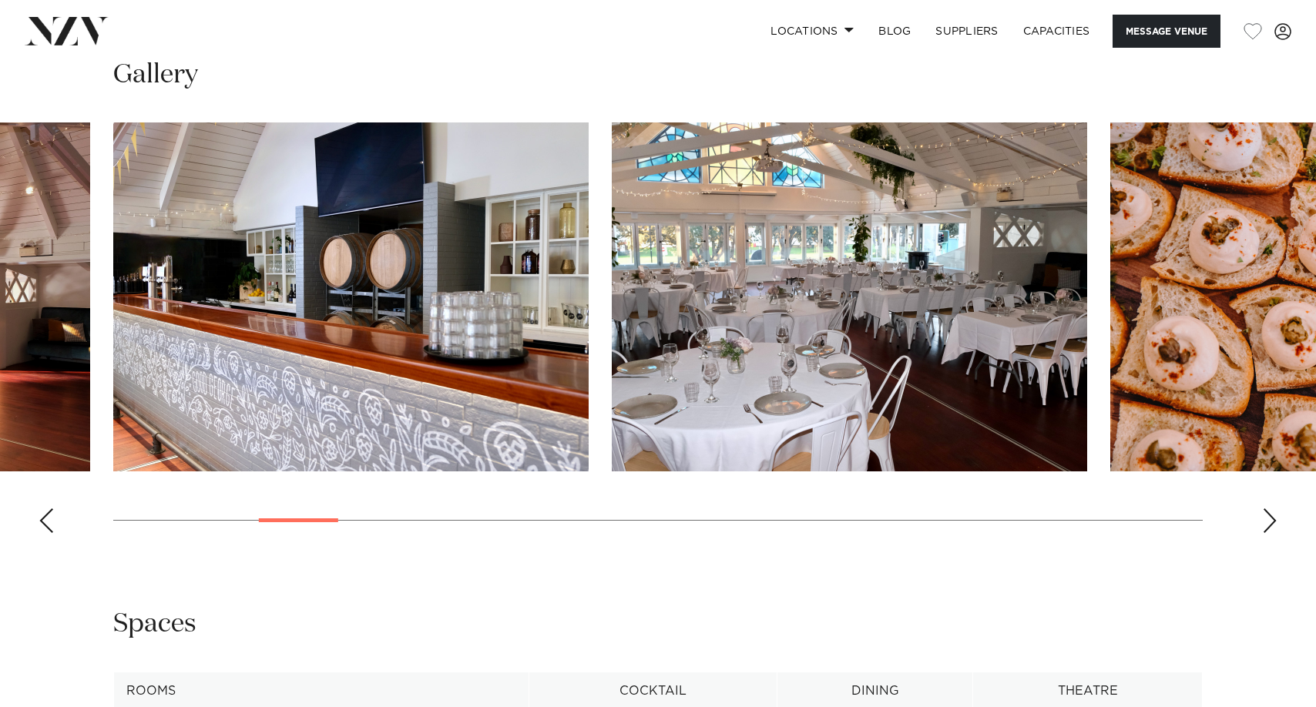
click at [1272, 529] on div "Next slide" at bounding box center [1269, 521] width 15 height 25
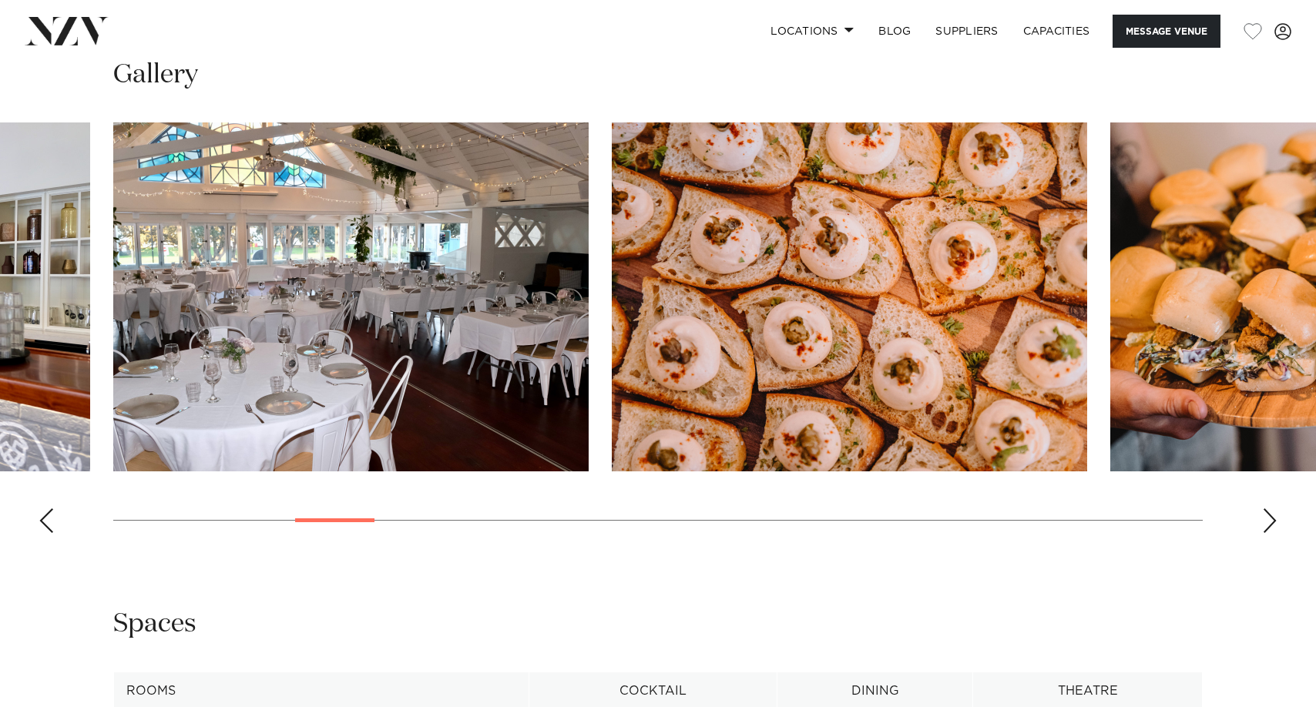
click at [1272, 528] on div "Next slide" at bounding box center [1269, 521] width 15 height 25
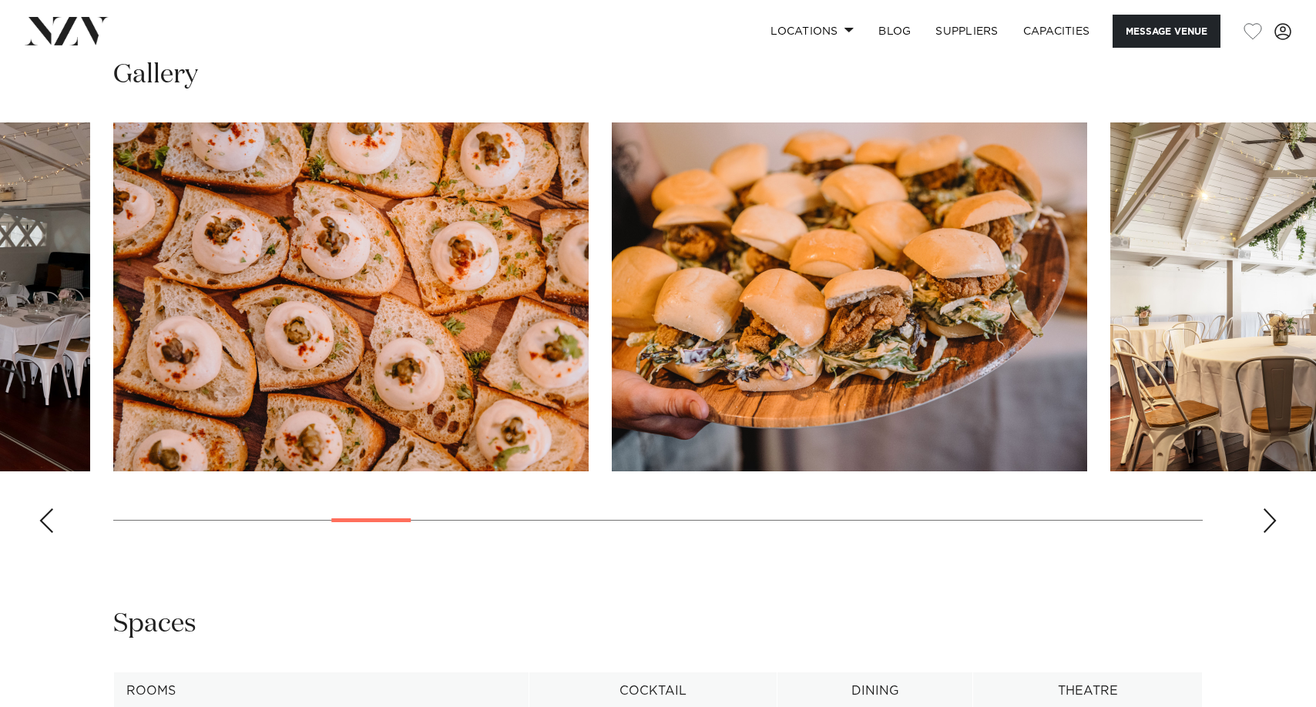
click at [1274, 529] on div "Next slide" at bounding box center [1269, 521] width 15 height 25
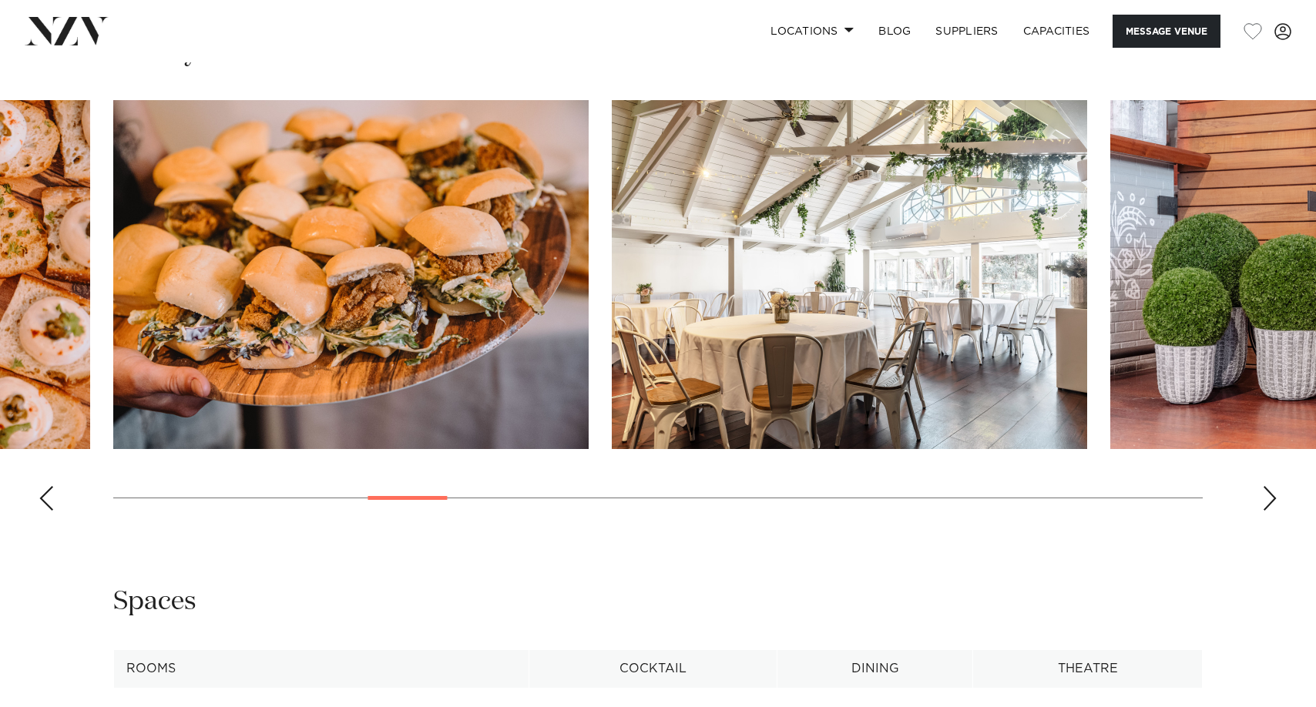
scroll to position [1772, 0]
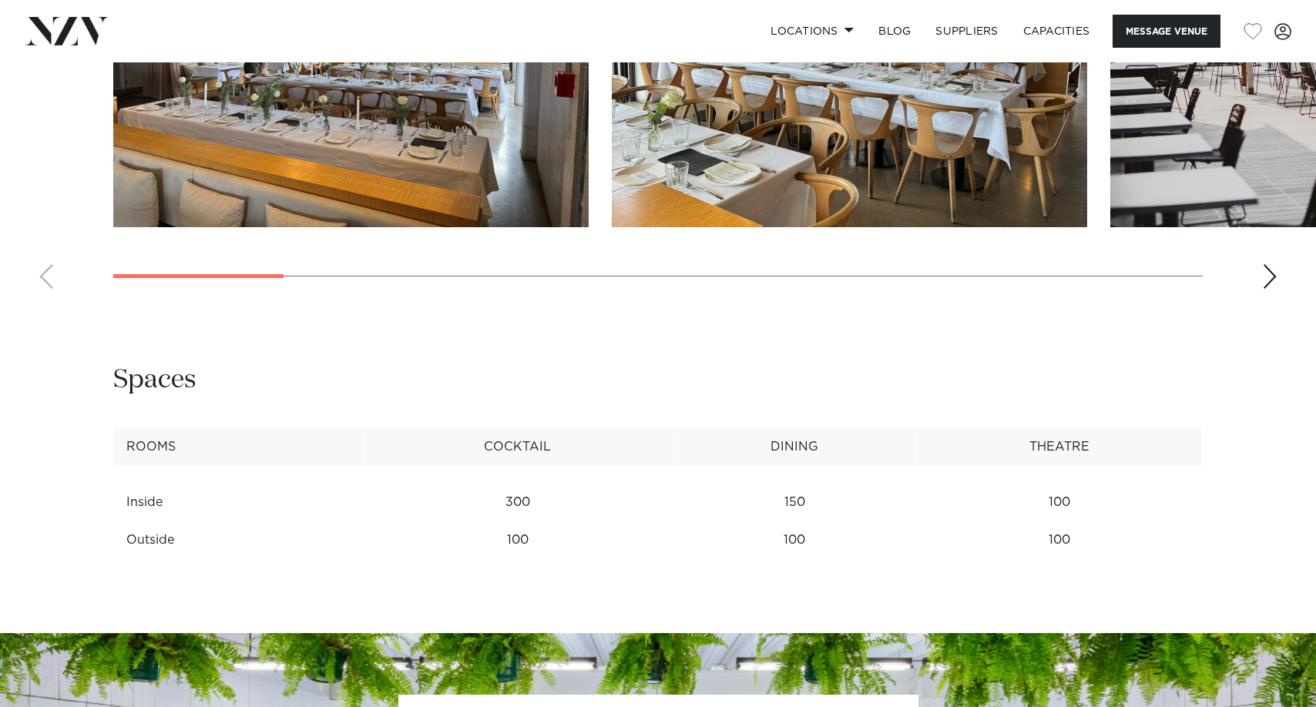
scroll to position [1695, 0]
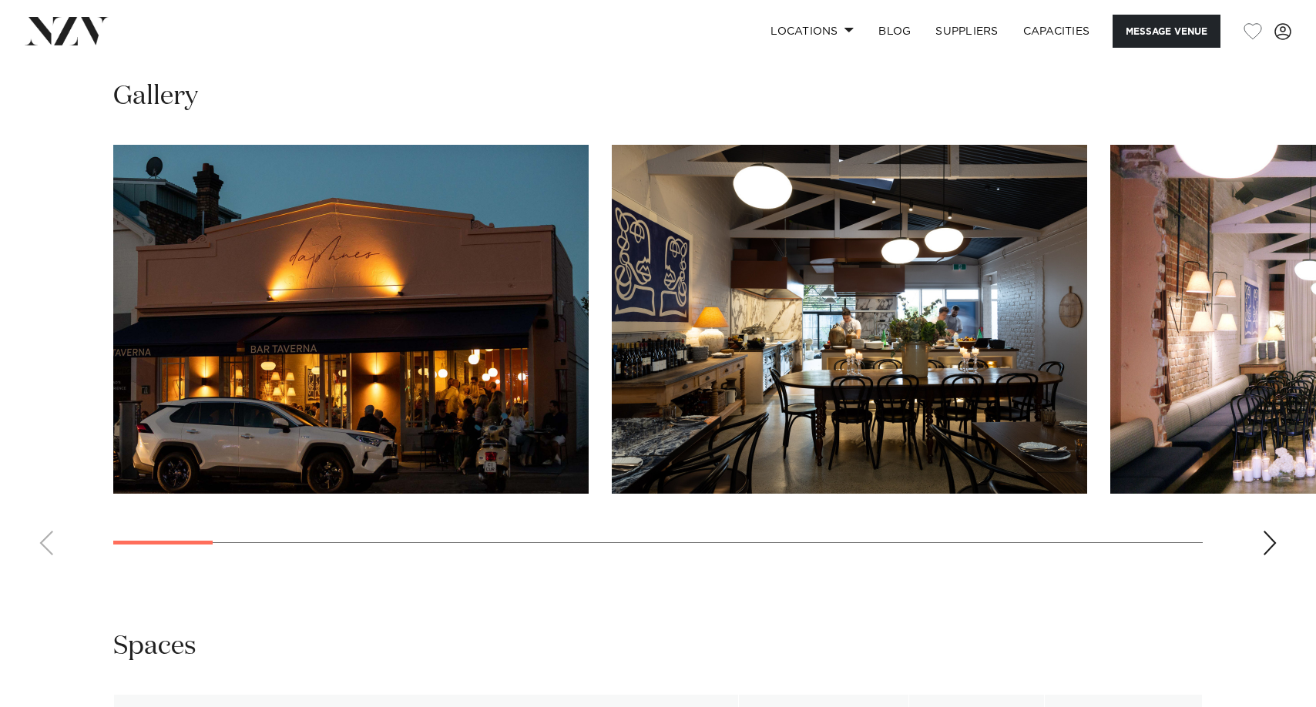
scroll to position [1387, 0]
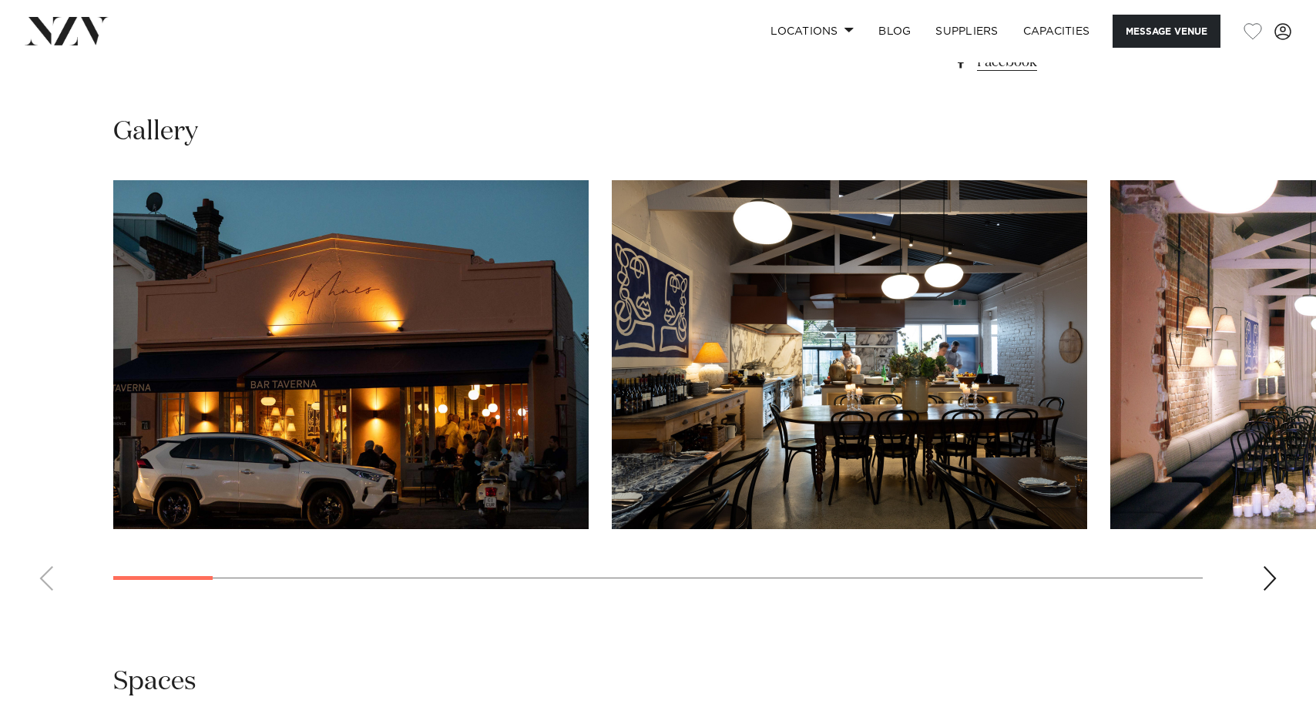
click at [1269, 591] on div "Next slide" at bounding box center [1269, 578] width 15 height 25
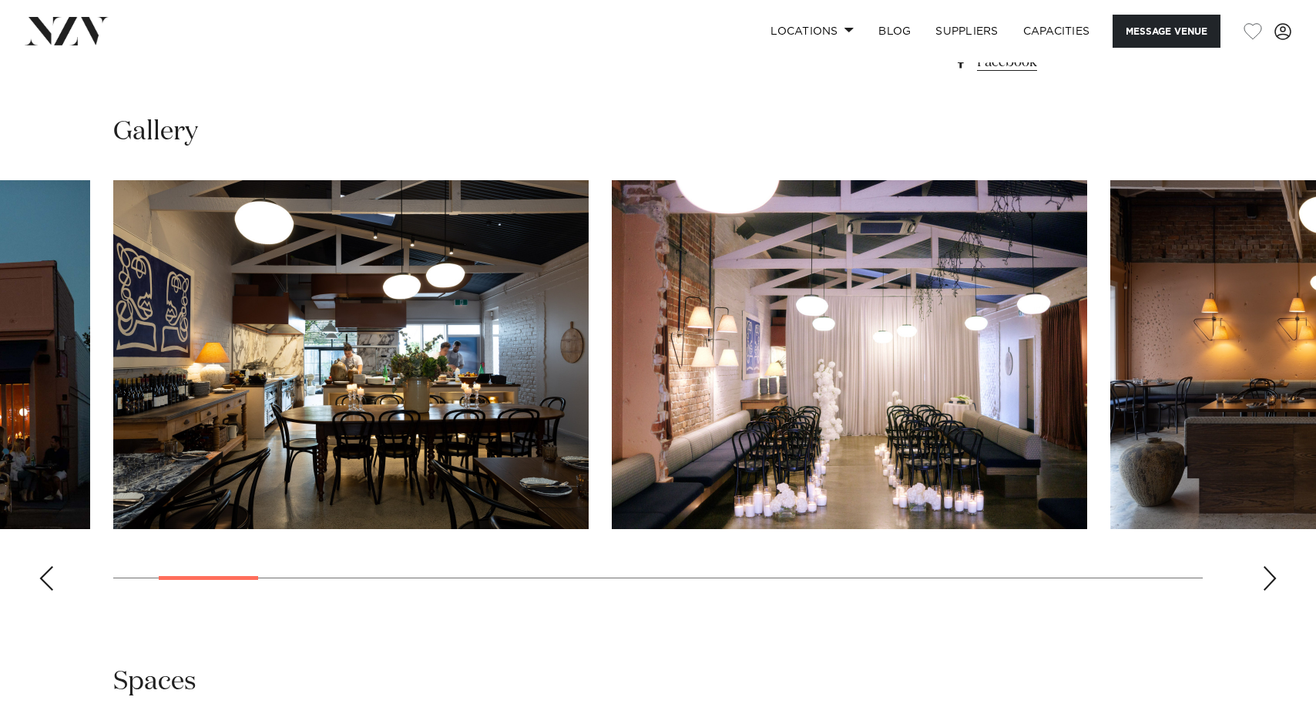
click at [1269, 591] on div "Next slide" at bounding box center [1269, 578] width 15 height 25
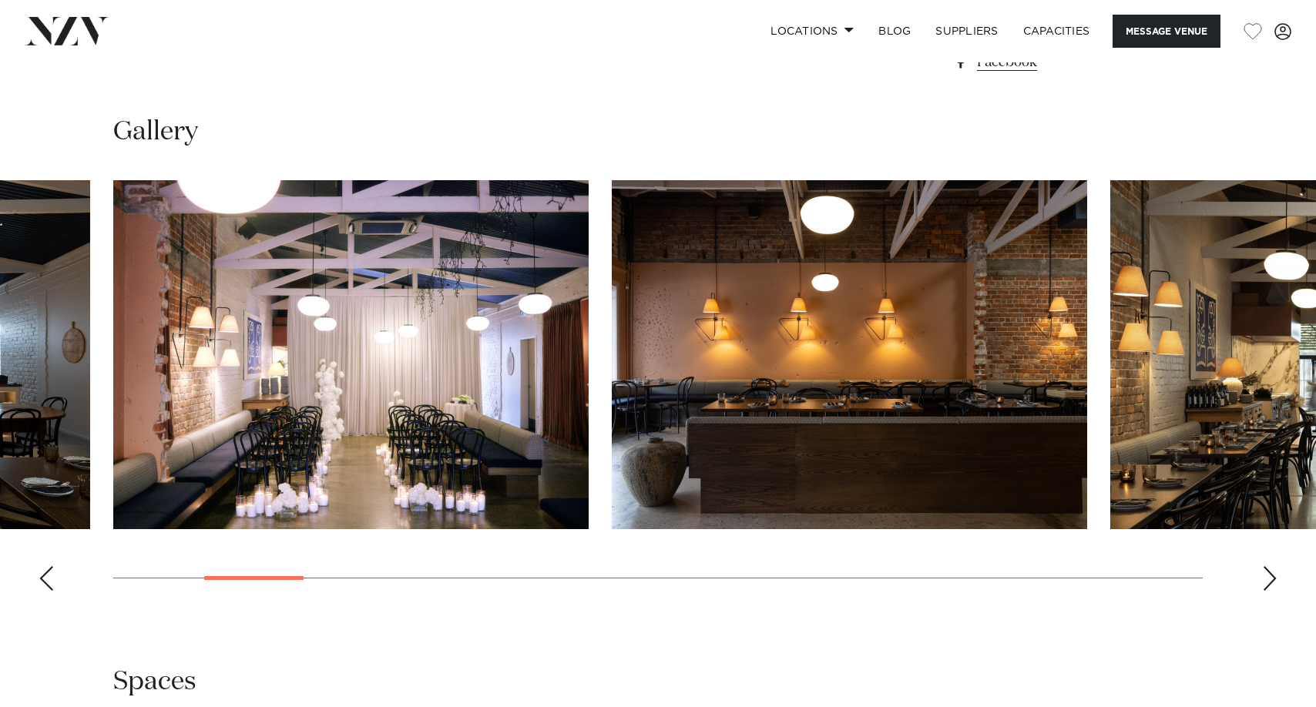
click at [1269, 591] on div "Next slide" at bounding box center [1269, 578] width 15 height 25
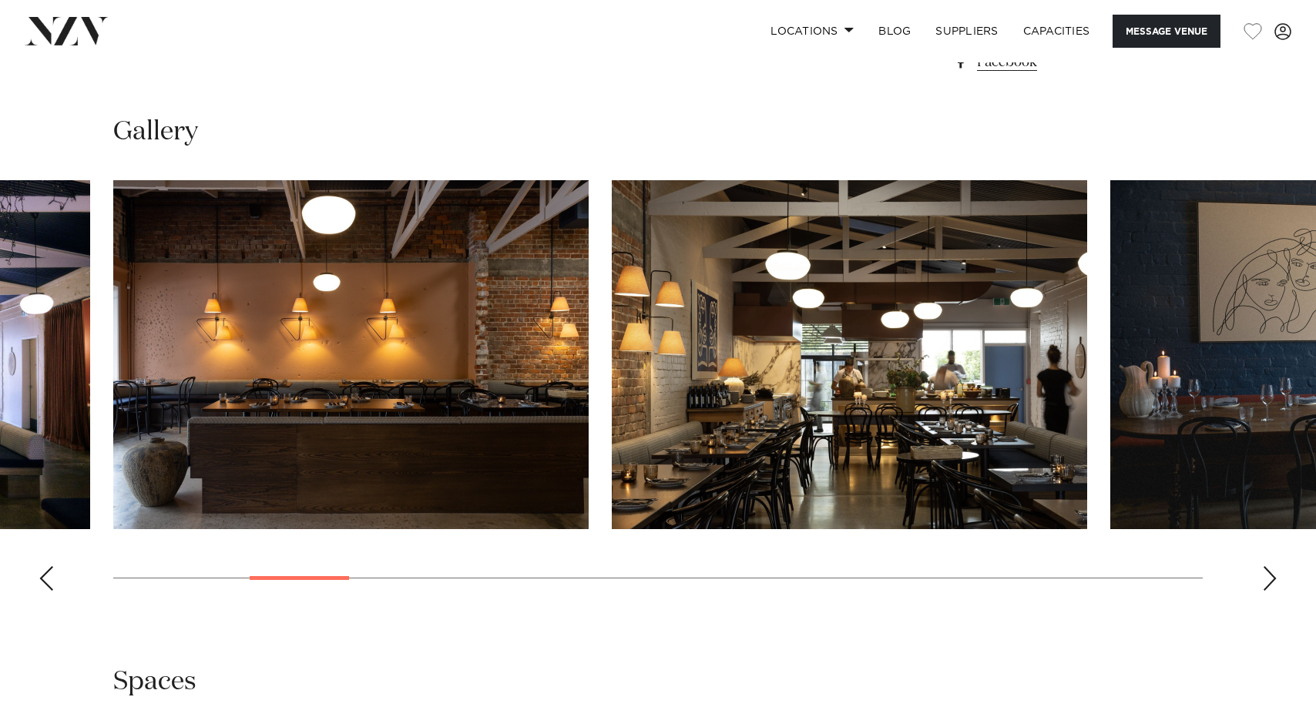
click at [1267, 591] on div "Next slide" at bounding box center [1269, 578] width 15 height 25
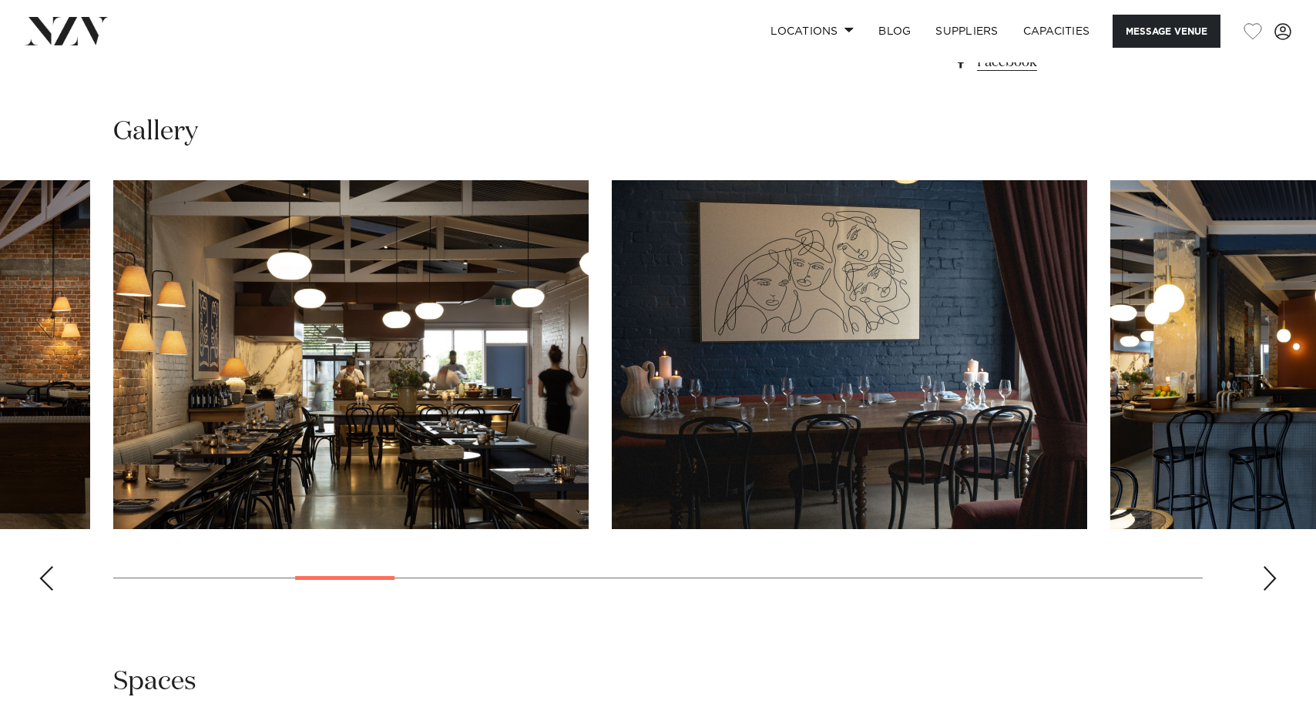
click at [1267, 591] on div "Next slide" at bounding box center [1269, 578] width 15 height 25
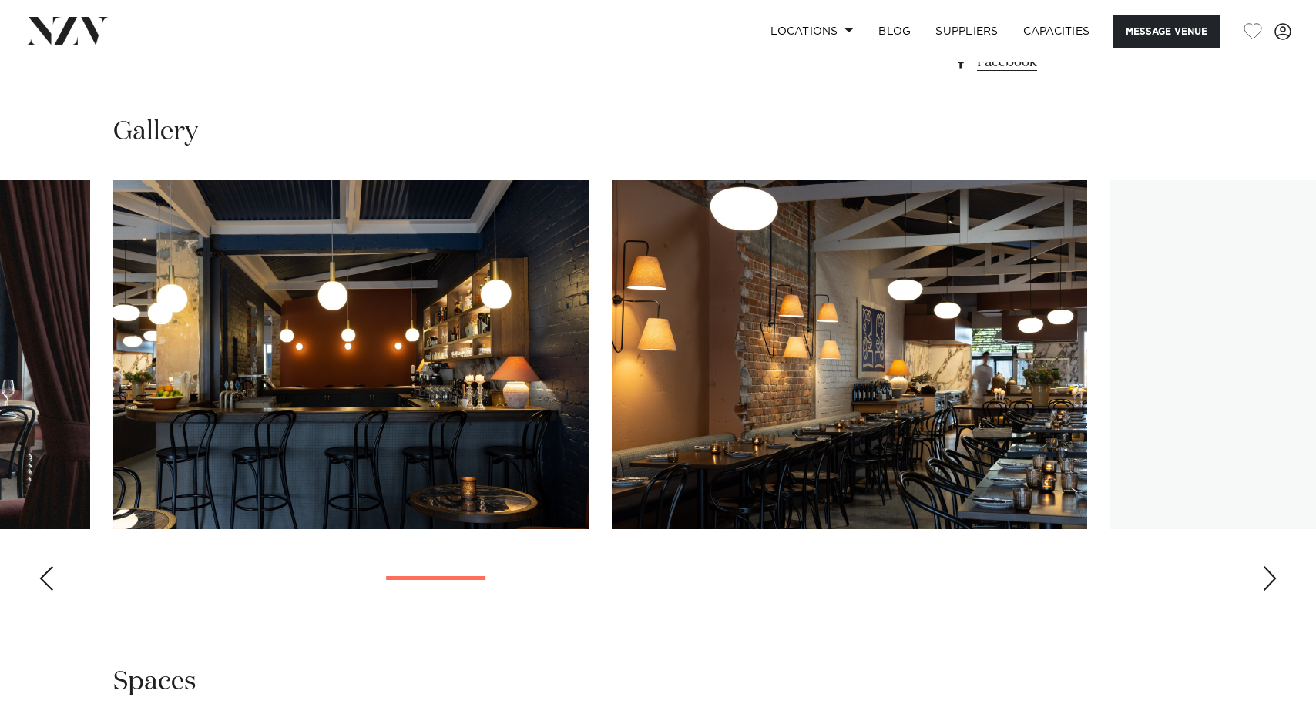
click at [1267, 591] on div "Next slide" at bounding box center [1269, 578] width 15 height 25
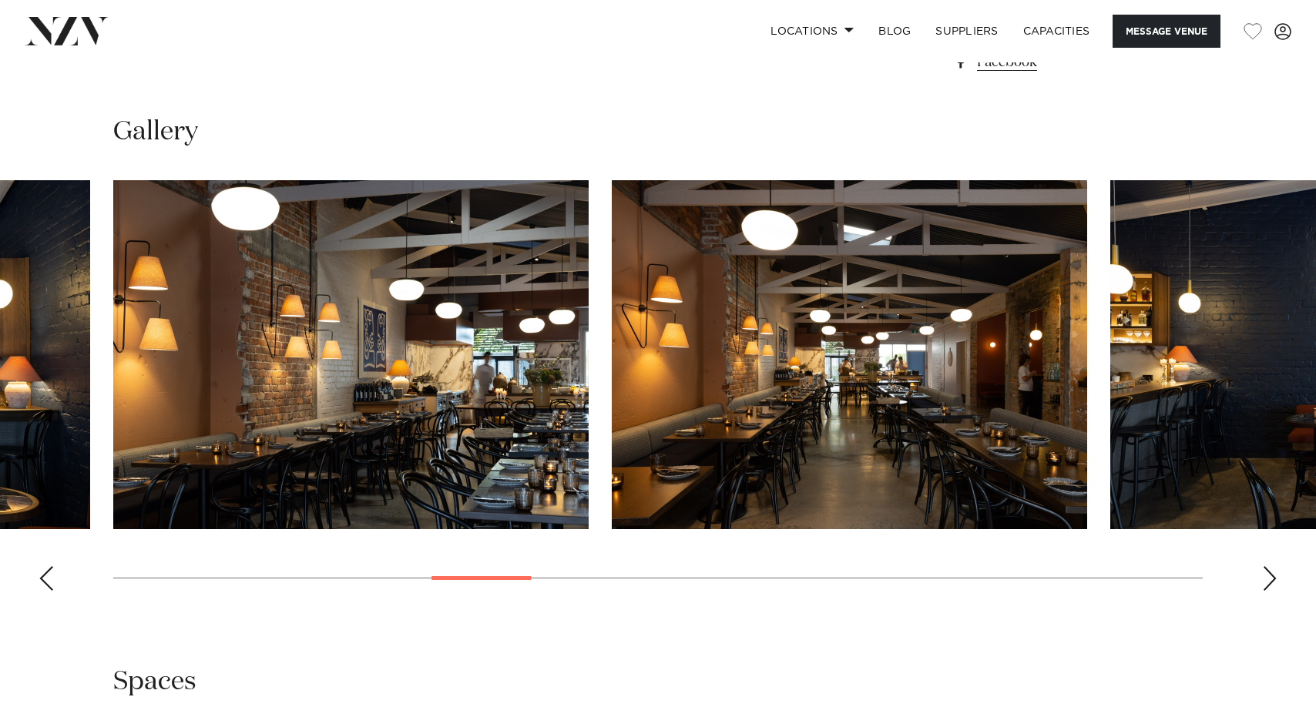
click at [1267, 591] on div "Next slide" at bounding box center [1269, 578] width 15 height 25
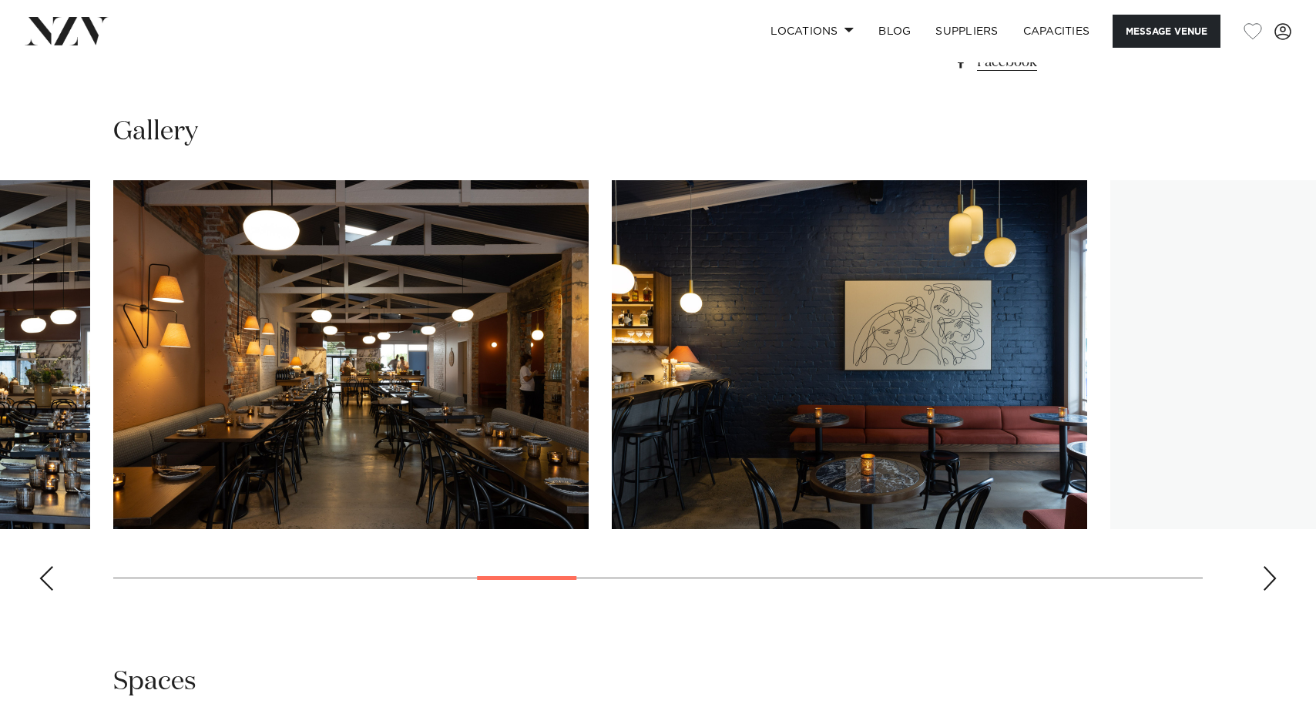
click at [1267, 591] on div "Next slide" at bounding box center [1269, 578] width 15 height 25
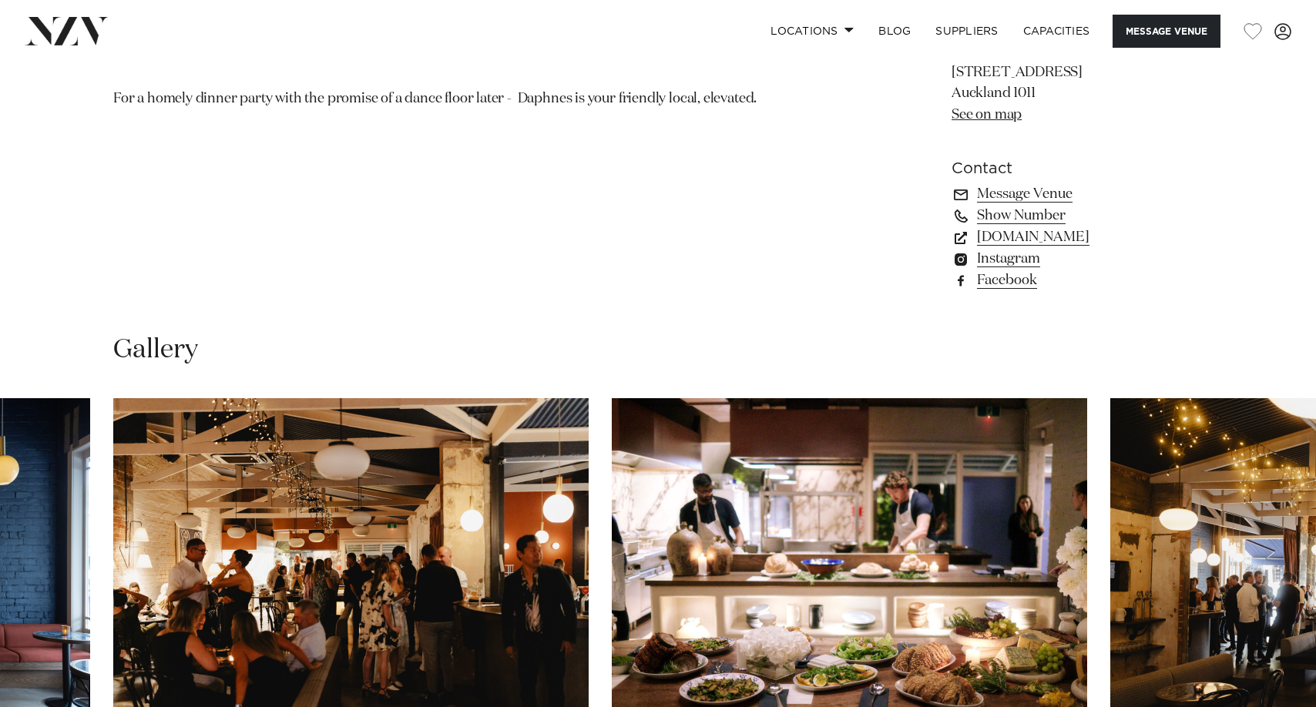
scroll to position [1156, 0]
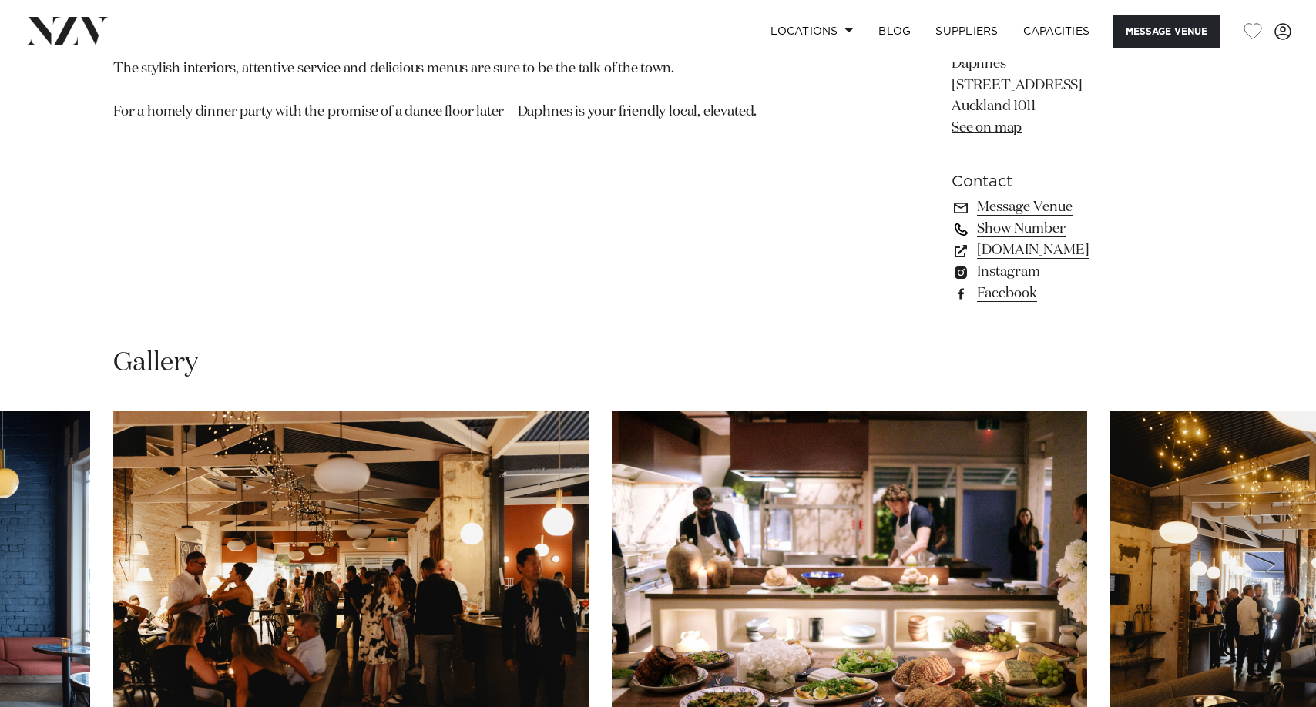
click at [1002, 240] on link "Show Number" at bounding box center [1077, 229] width 251 height 22
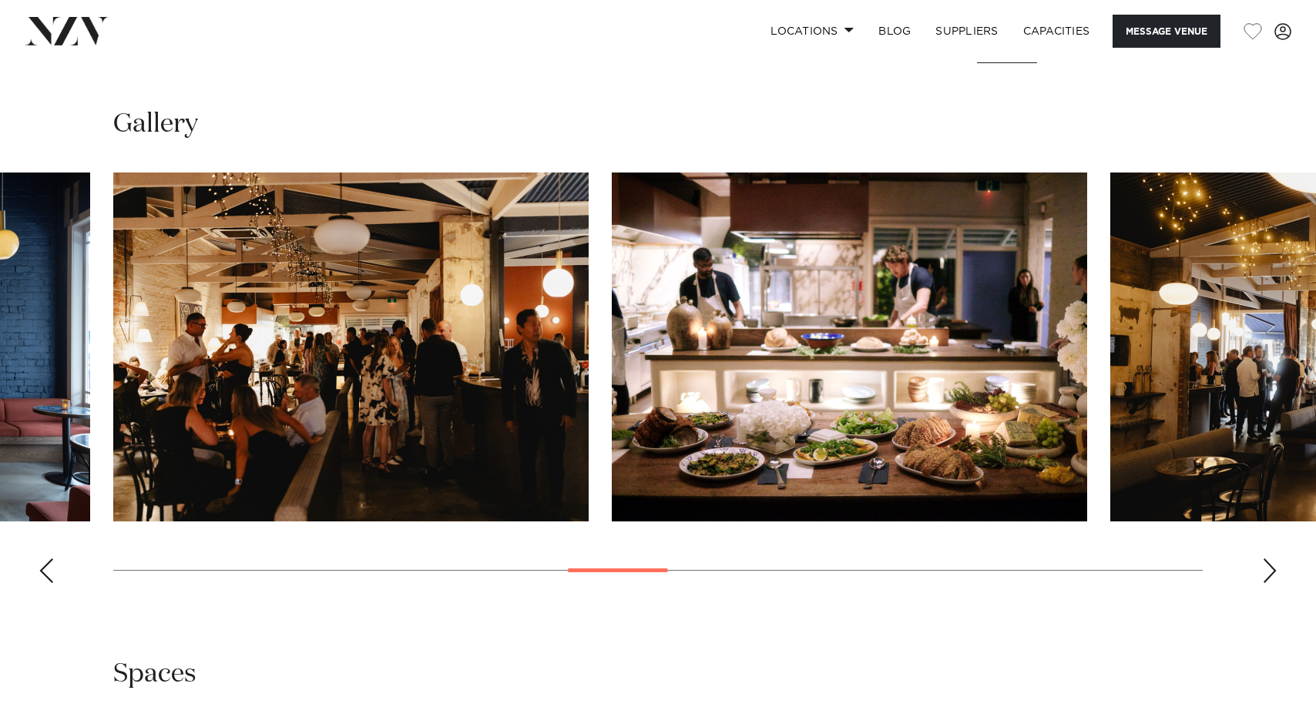
scroll to position [1601, 0]
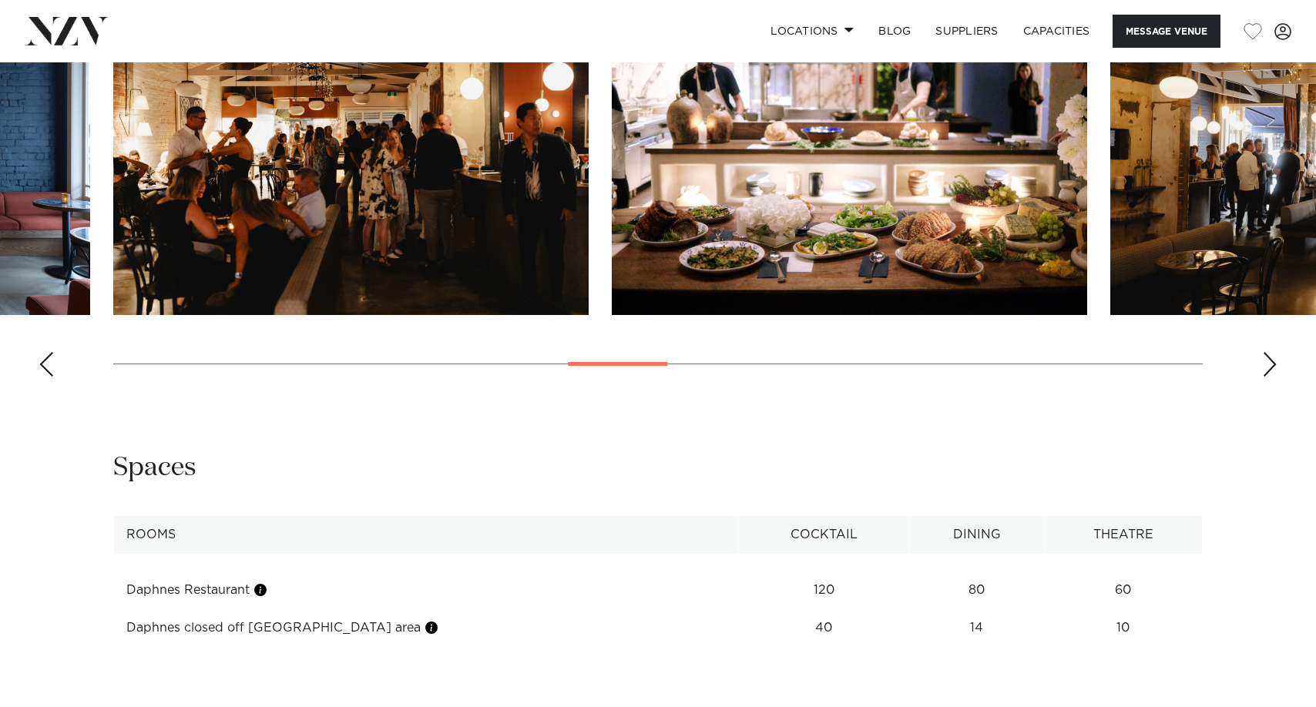
click at [1269, 377] on div "Next slide" at bounding box center [1269, 364] width 15 height 25
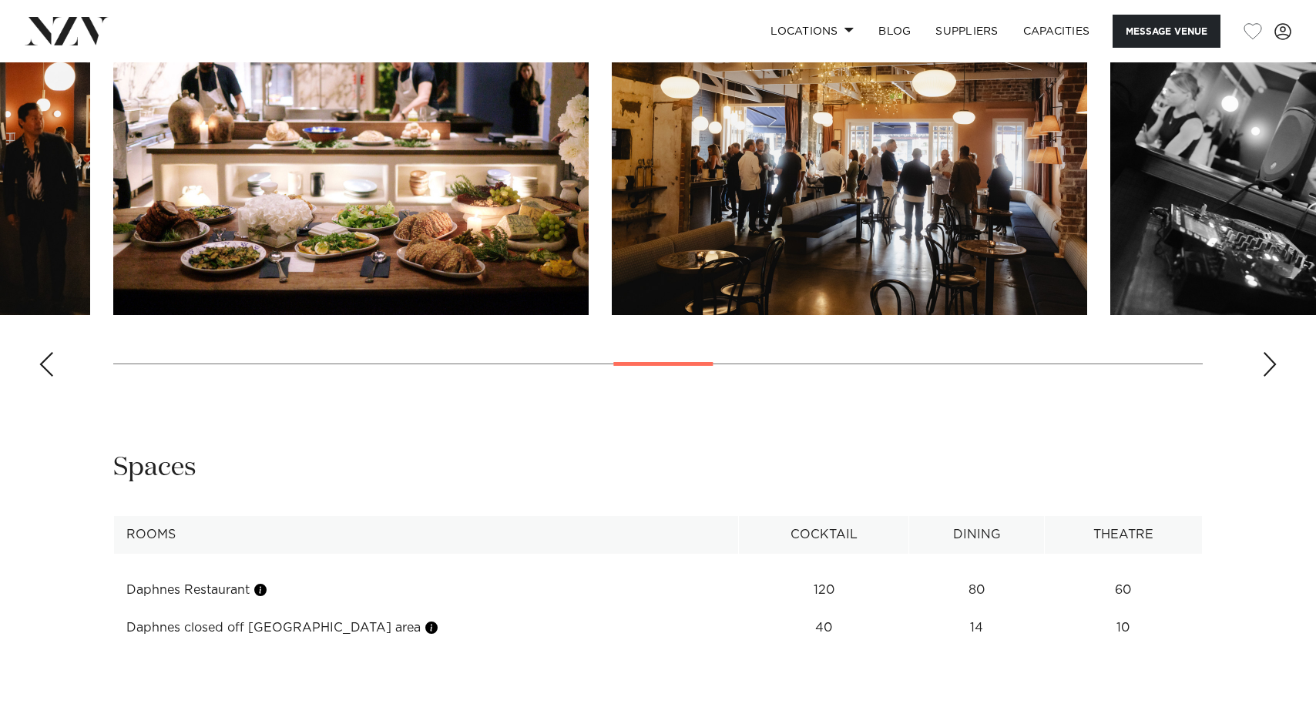
click at [1269, 377] on div "Next slide" at bounding box center [1269, 364] width 15 height 25
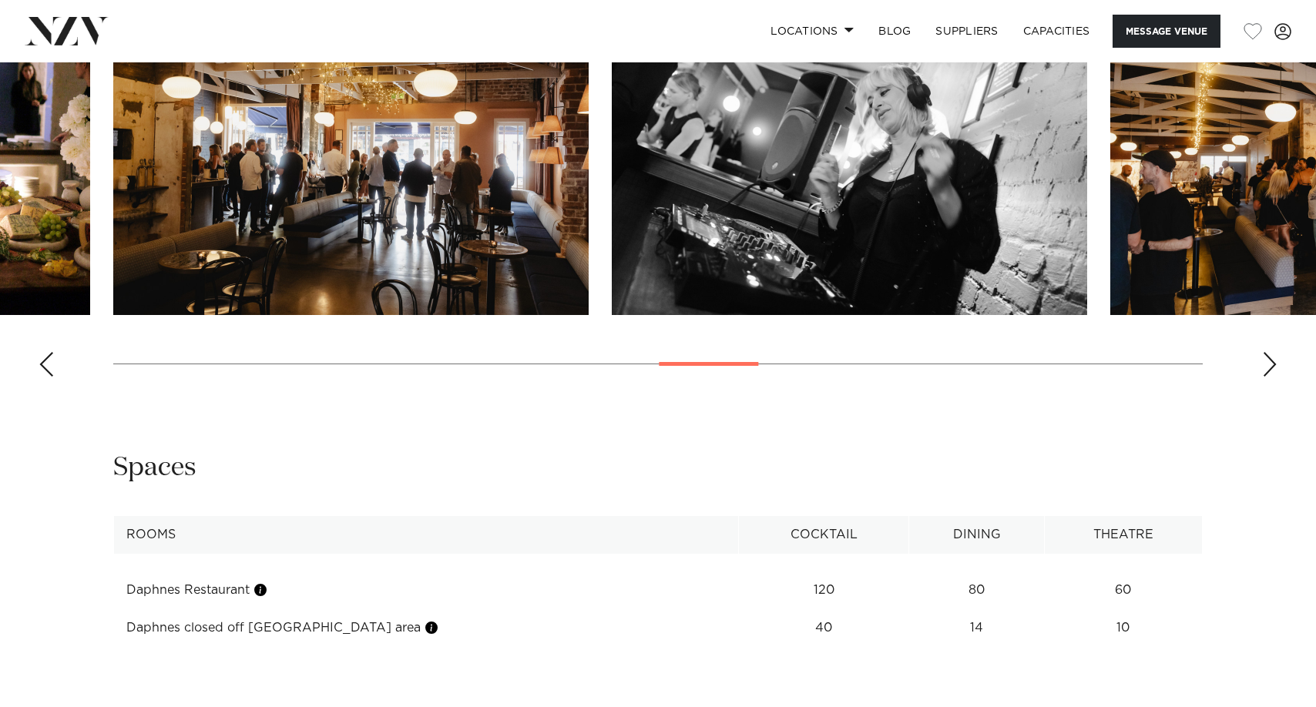
click at [1269, 377] on div "Next slide" at bounding box center [1269, 364] width 15 height 25
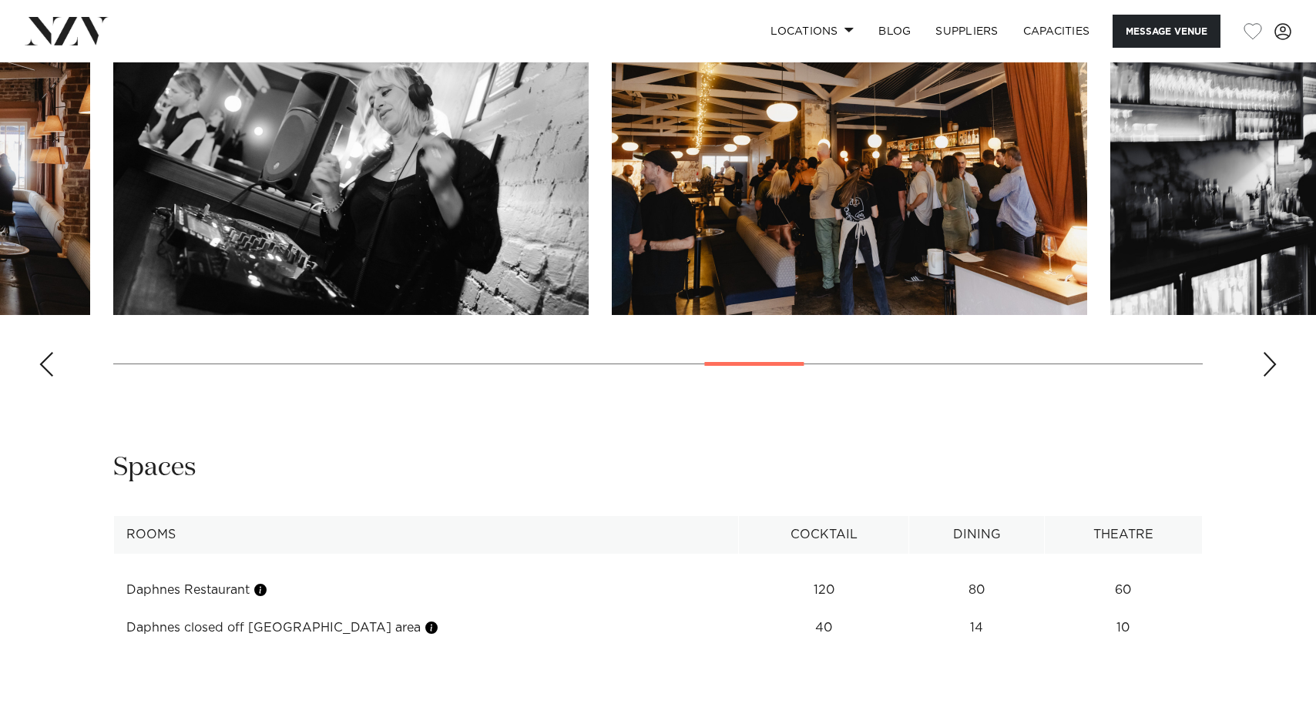
click at [1269, 377] on div "Next slide" at bounding box center [1269, 364] width 15 height 25
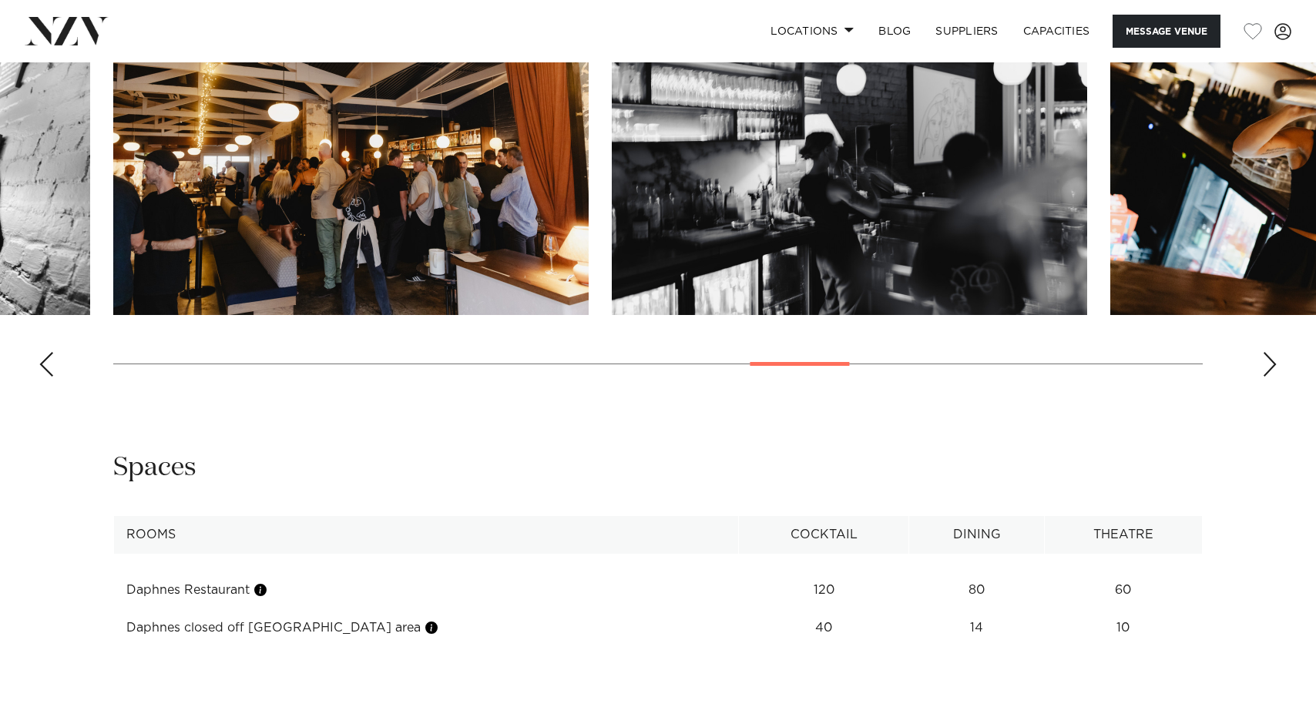
click at [1269, 377] on div "Next slide" at bounding box center [1269, 364] width 15 height 25
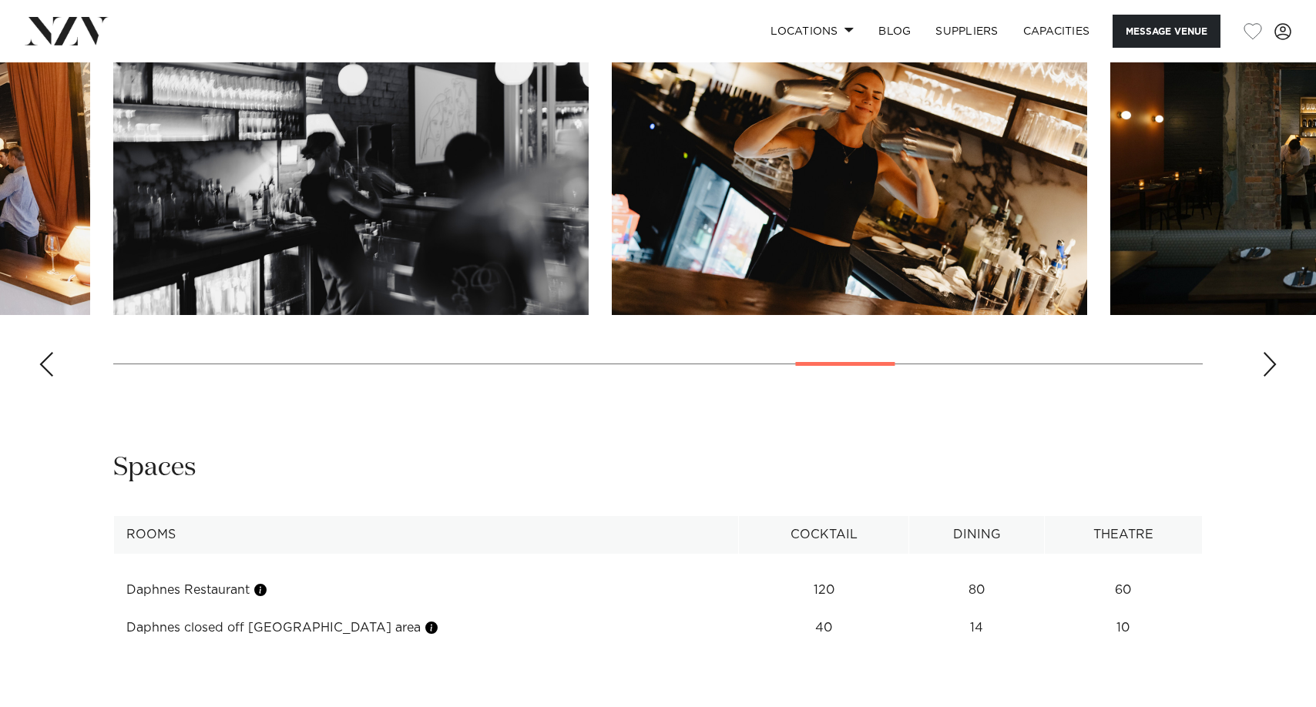
click at [1269, 377] on div "Next slide" at bounding box center [1269, 364] width 15 height 25
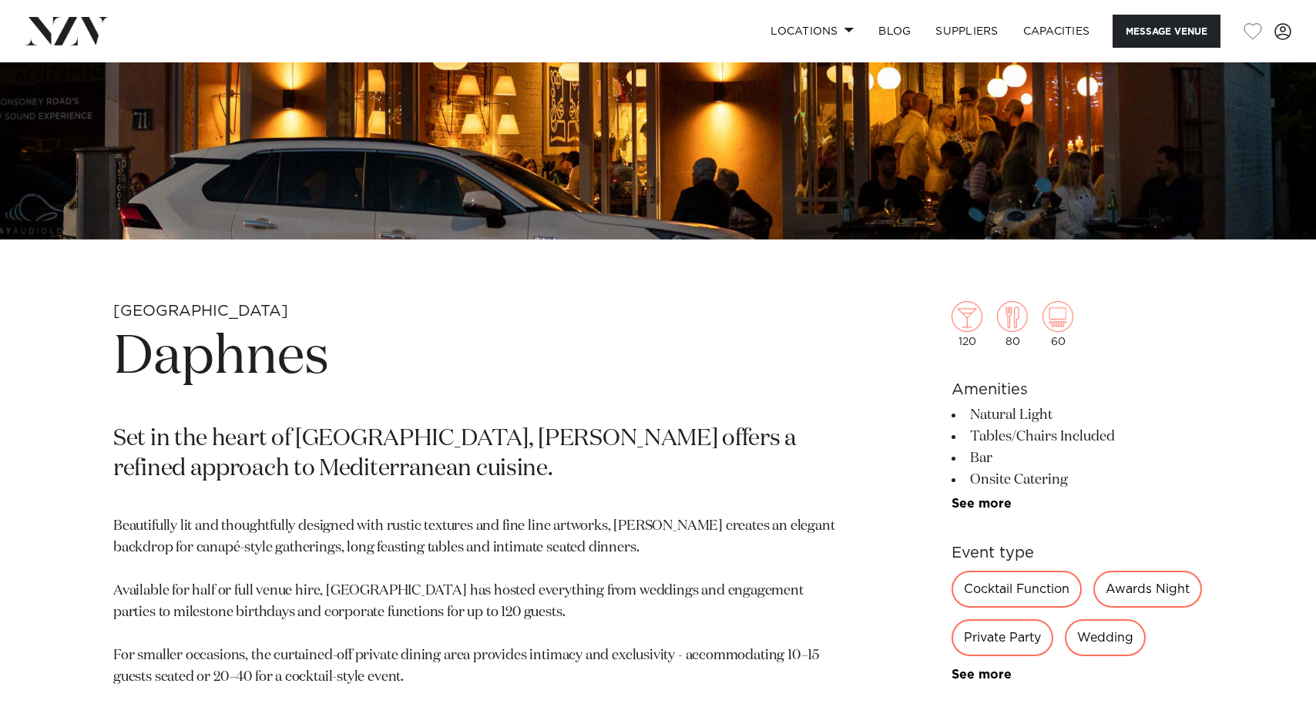
scroll to position [754, 0]
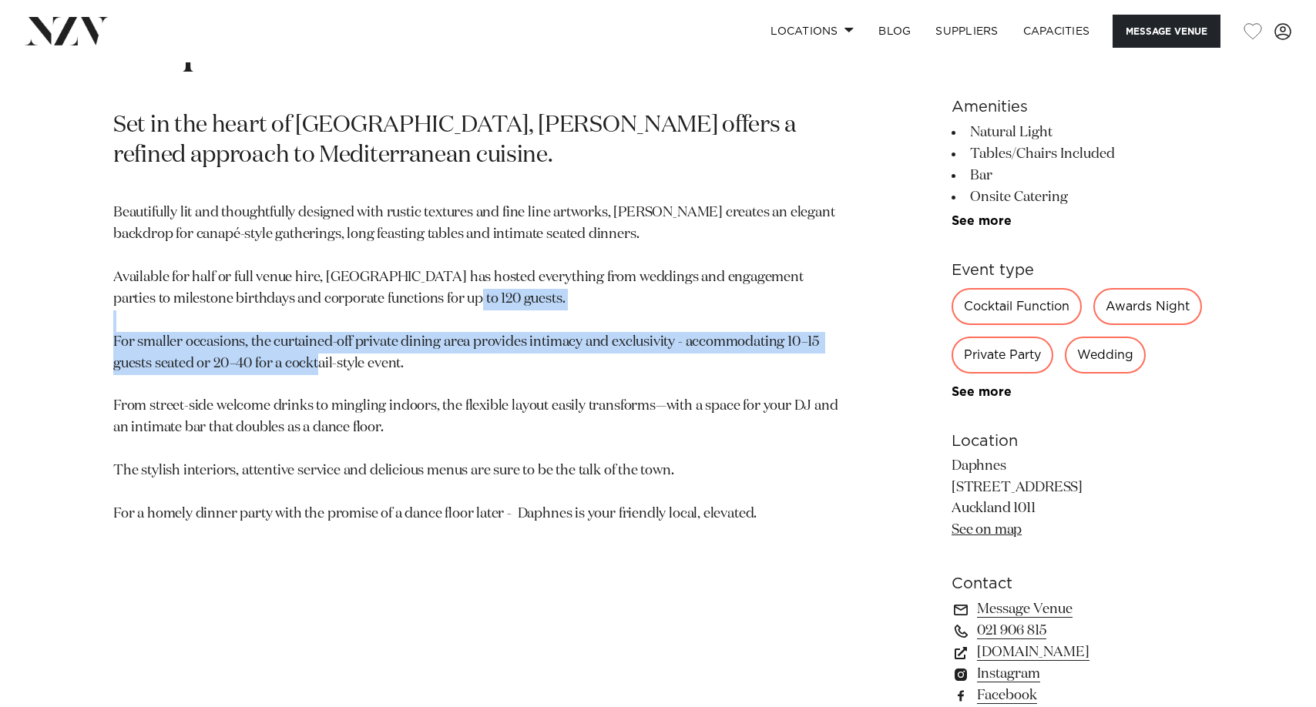
drag, startPoint x: 190, startPoint y: 328, endPoint x: 465, endPoint y: 368, distance: 278.6
click at [465, 368] on p "Beautifully lit and thoughtfully designed with rustic textures and fine line ar…" at bounding box center [477, 364] width 729 height 322
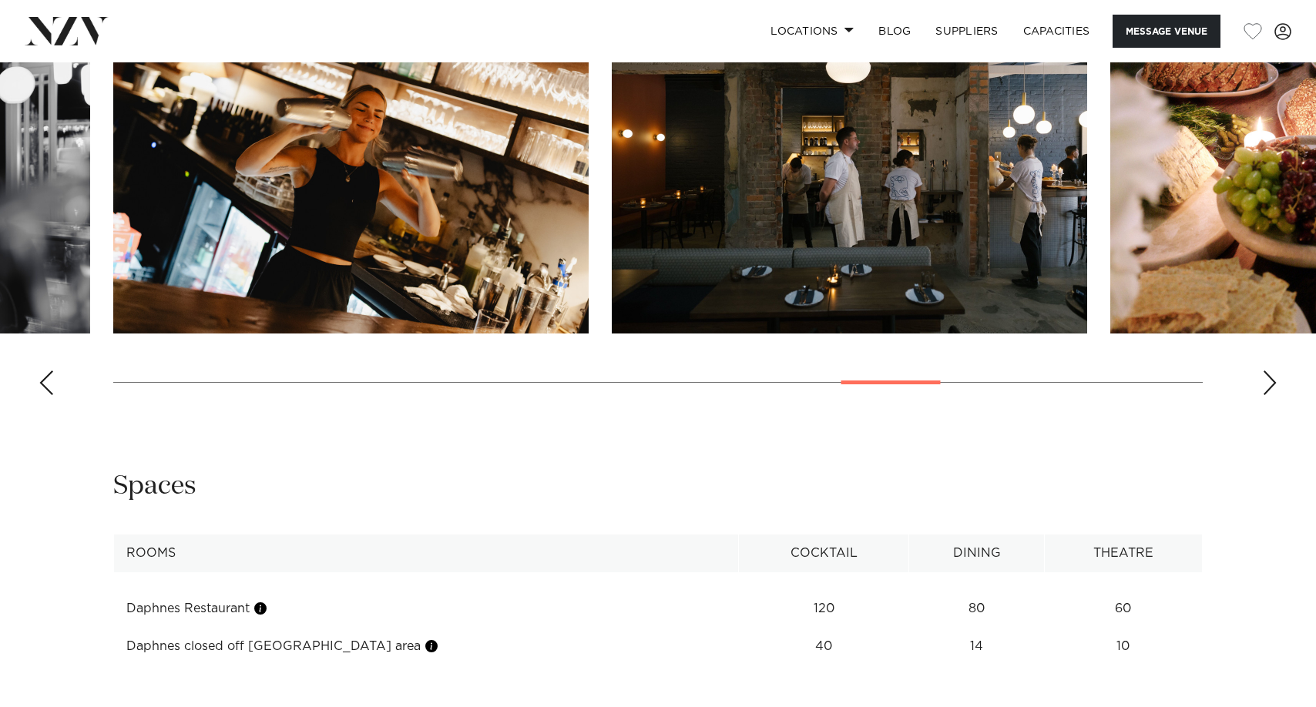
scroll to position [1755, 0]
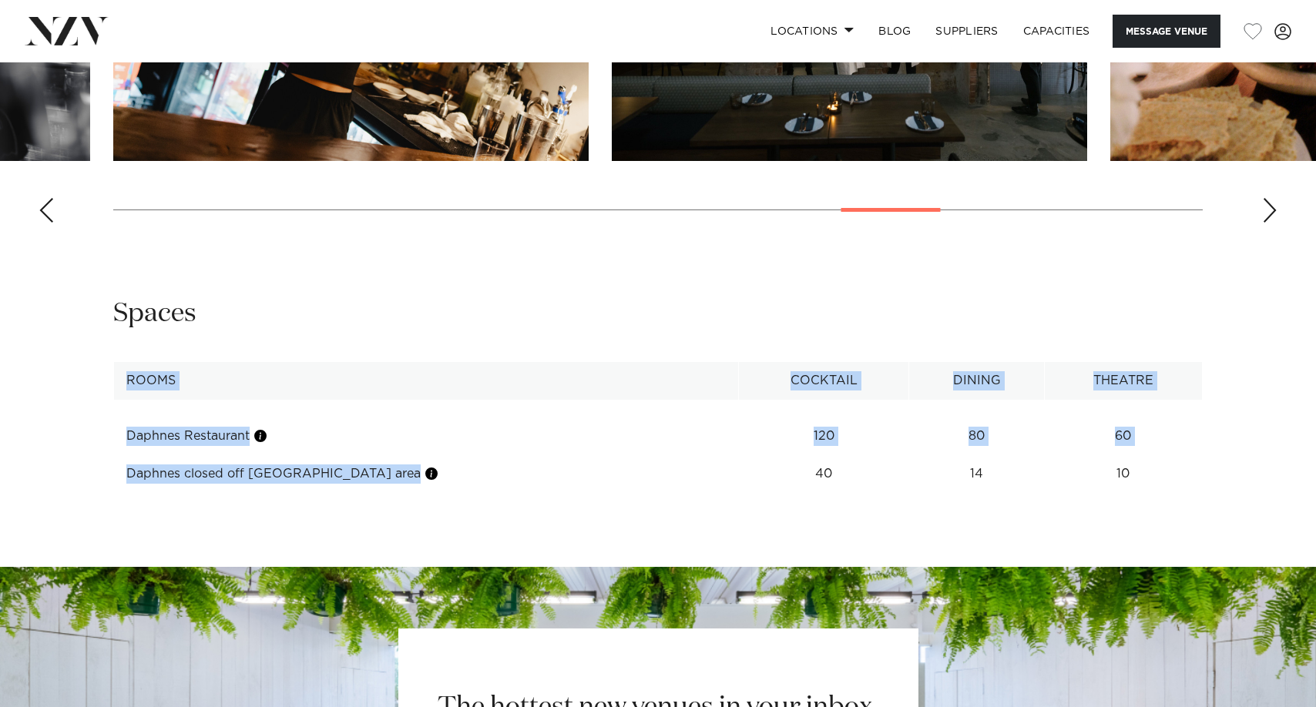
drag, startPoint x: 341, startPoint y: 529, endPoint x: 102, endPoint y: 528, distance: 239.6
click at [102, 493] on div "**********" at bounding box center [657, 395] width 1291 height 196
click at [438, 505] on div "**********" at bounding box center [658, 401] width 1316 height 209
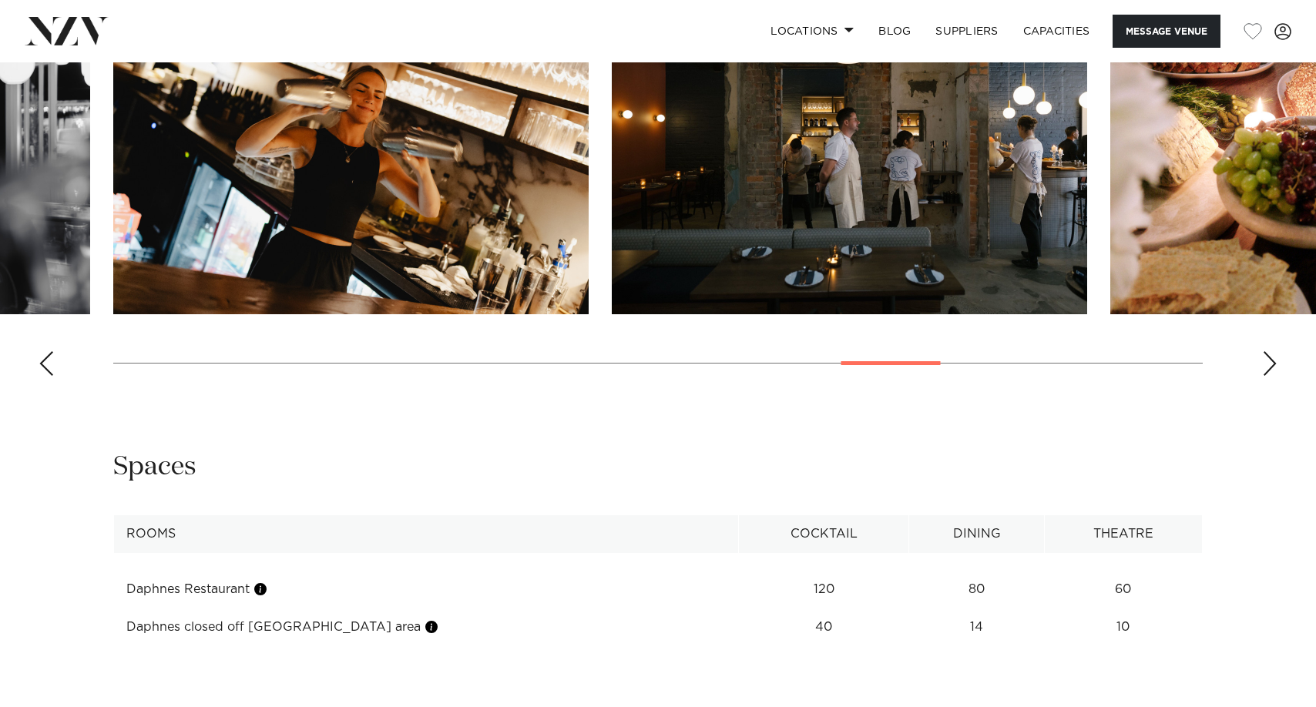
scroll to position [1601, 0]
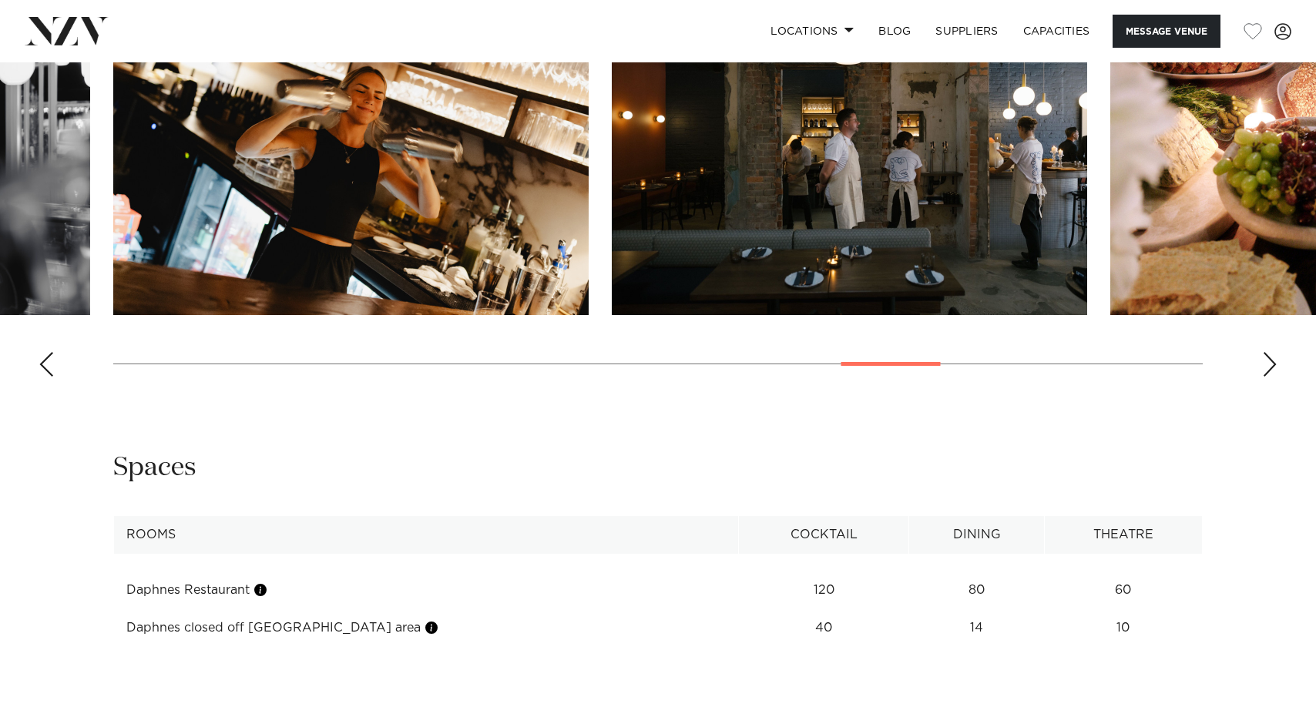
click at [52, 377] on div "Previous slide" at bounding box center [46, 364] width 15 height 25
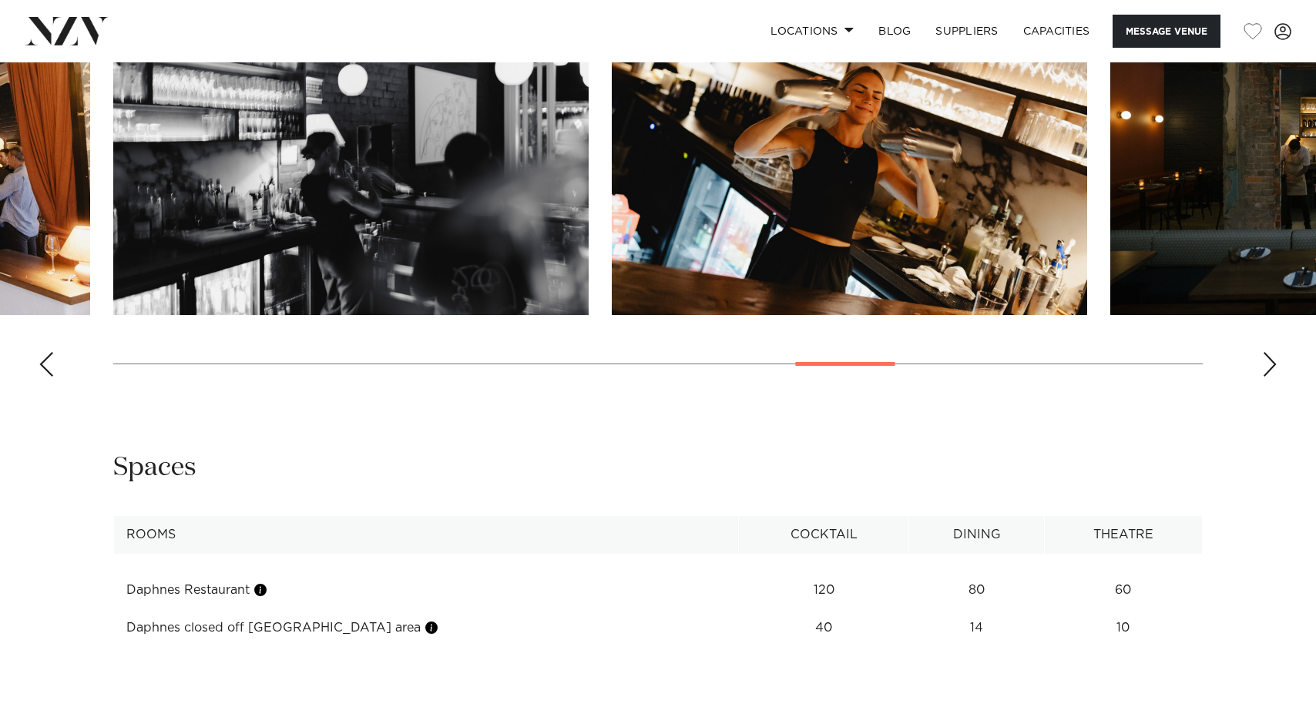
click at [50, 377] on div "Previous slide" at bounding box center [46, 364] width 15 height 25
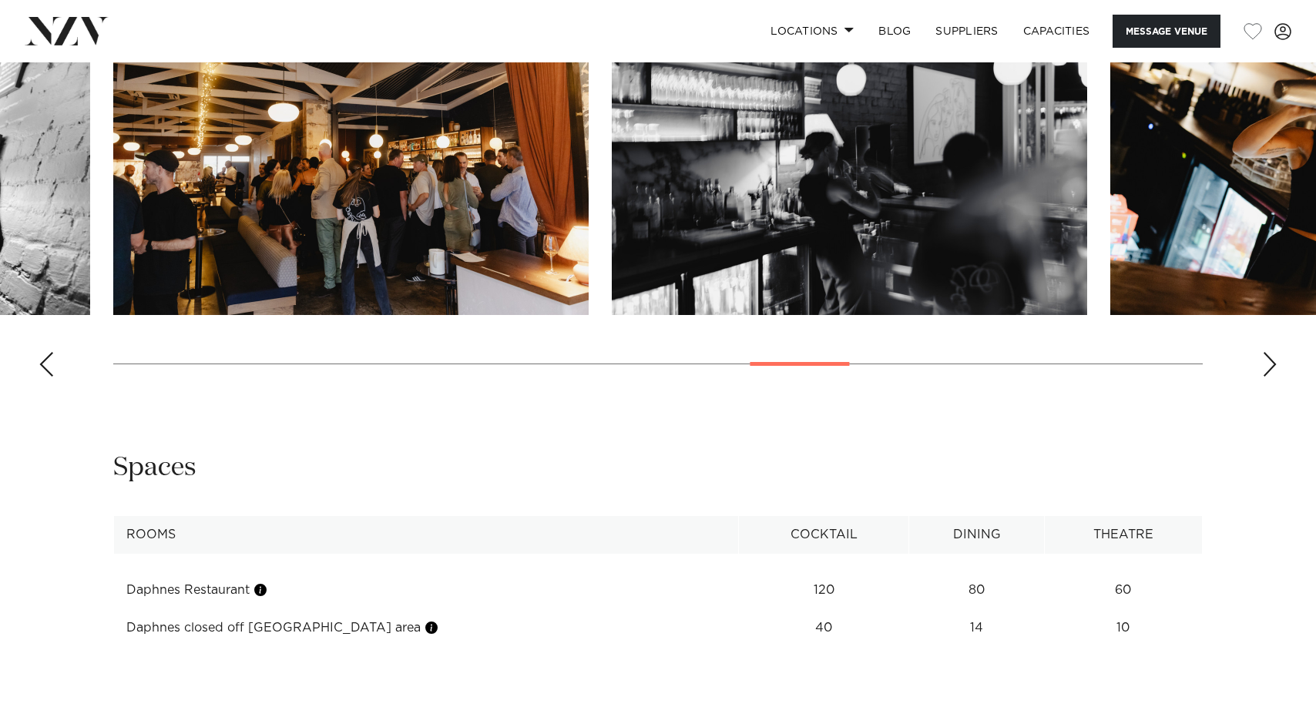
click at [50, 377] on div "Previous slide" at bounding box center [46, 364] width 15 height 25
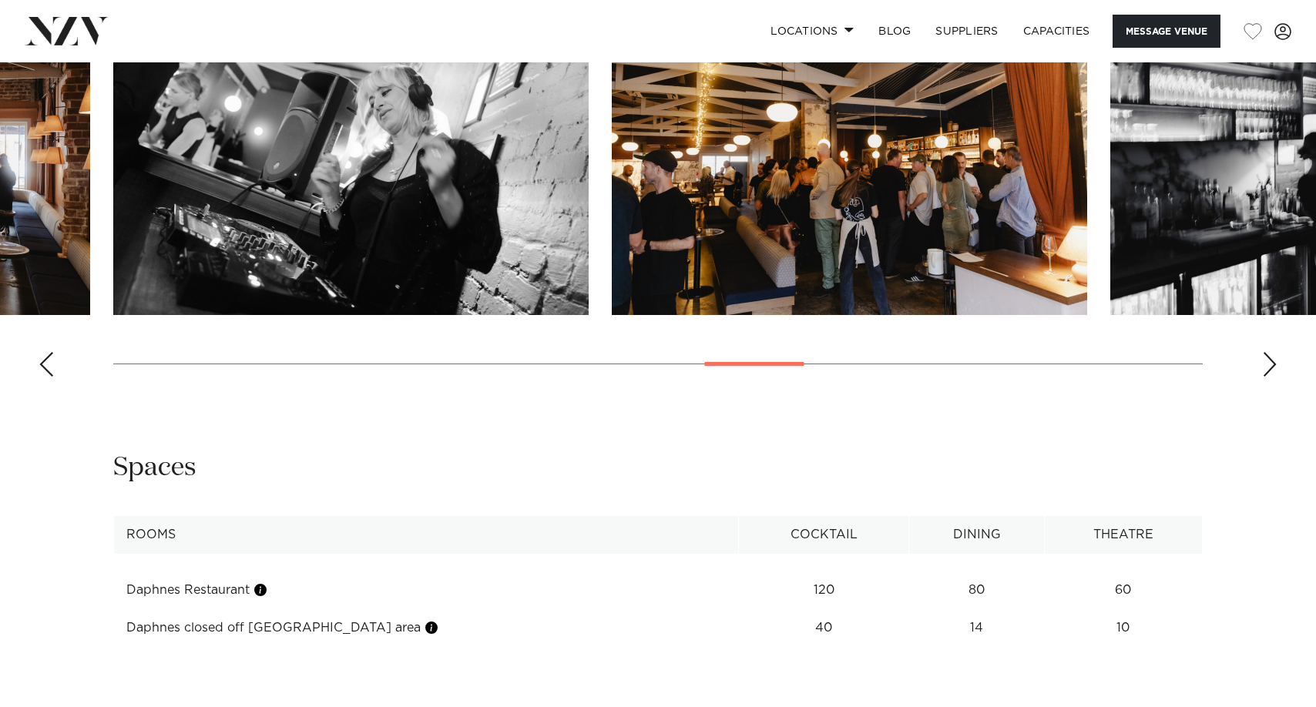
click at [50, 377] on div "Previous slide" at bounding box center [46, 364] width 15 height 25
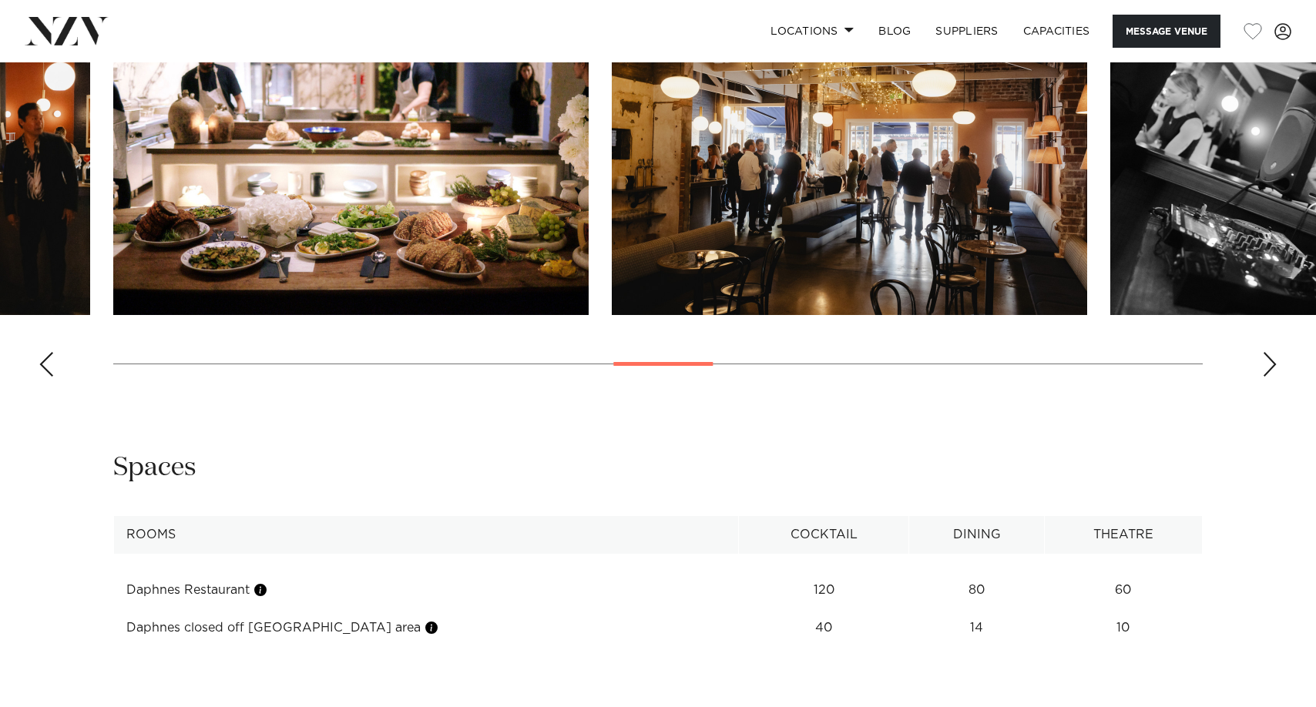
click at [50, 377] on div "Previous slide" at bounding box center [46, 364] width 15 height 25
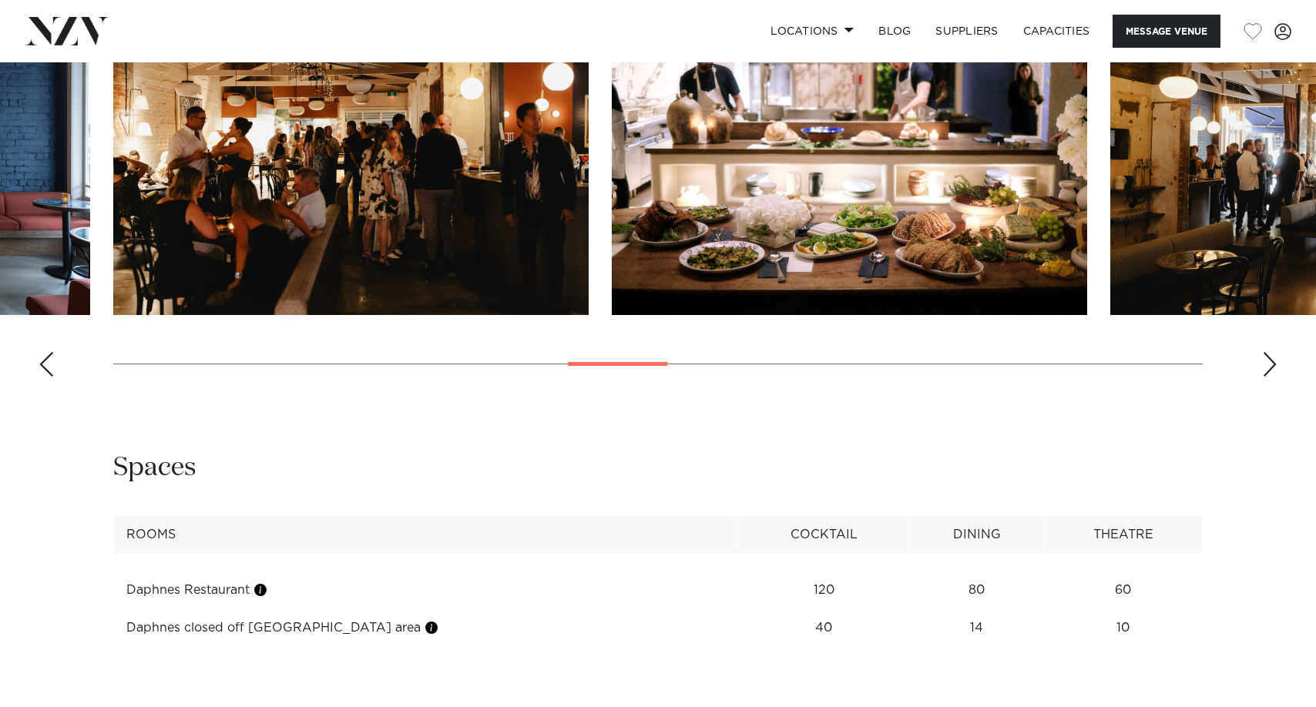
click at [50, 377] on div "Previous slide" at bounding box center [46, 364] width 15 height 25
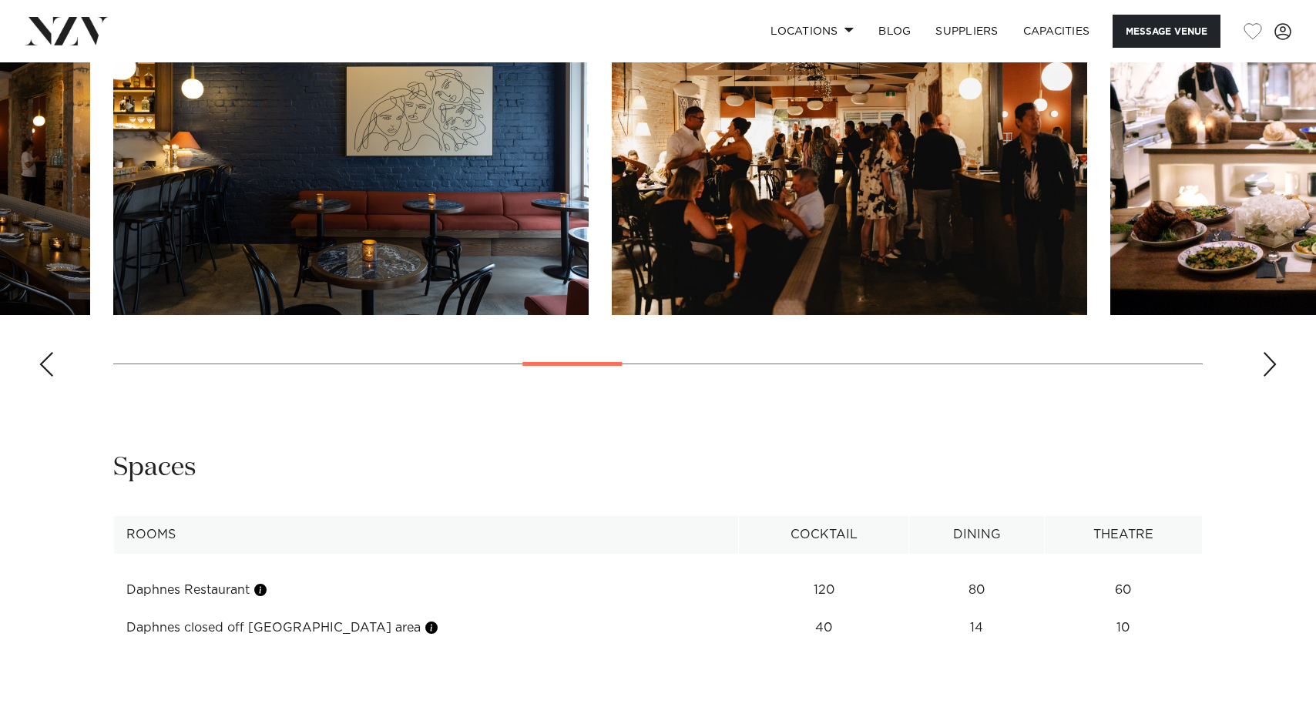
click at [50, 377] on div "Previous slide" at bounding box center [46, 364] width 15 height 25
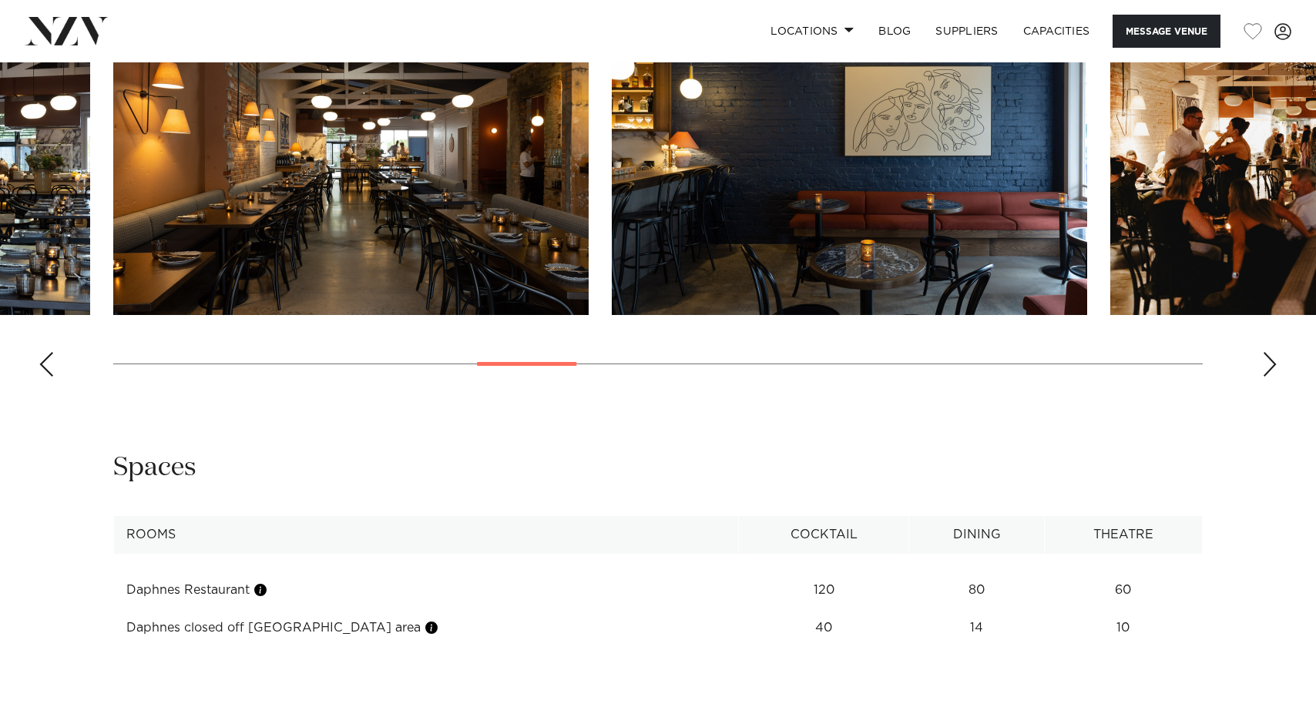
click at [50, 377] on div "Previous slide" at bounding box center [46, 364] width 15 height 25
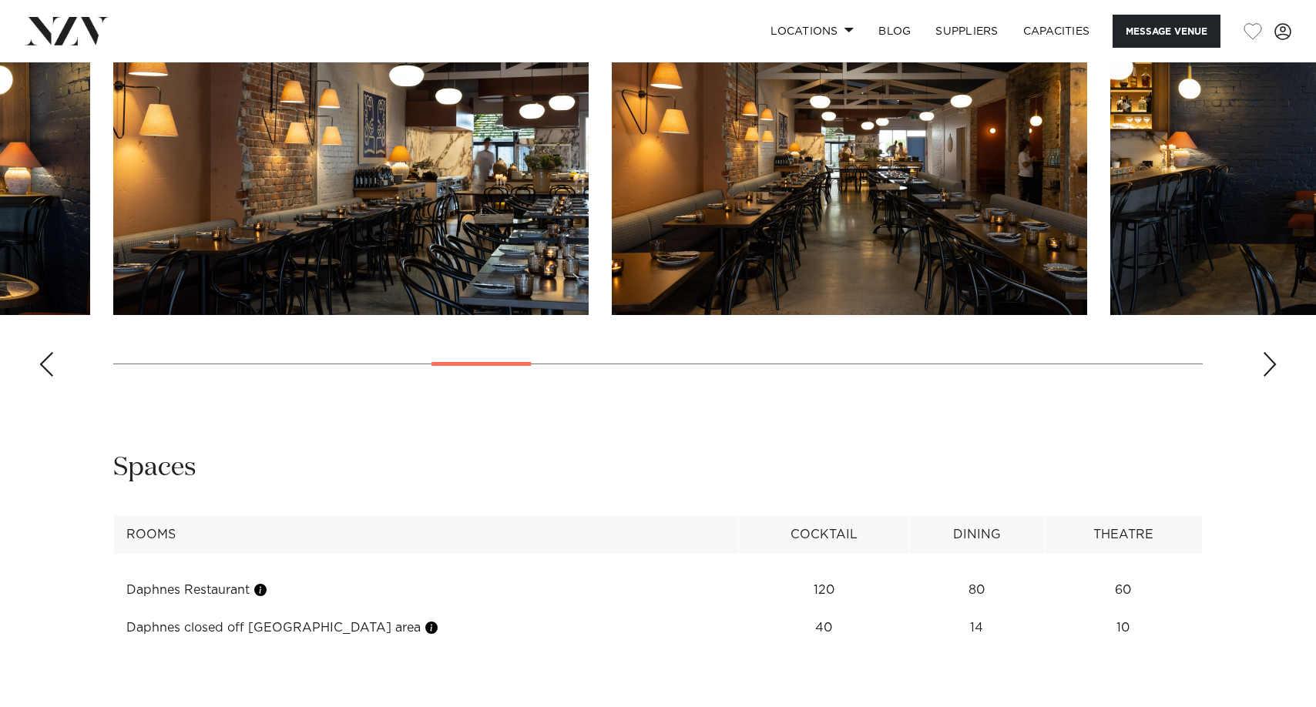
click at [50, 377] on div "Previous slide" at bounding box center [46, 364] width 15 height 25
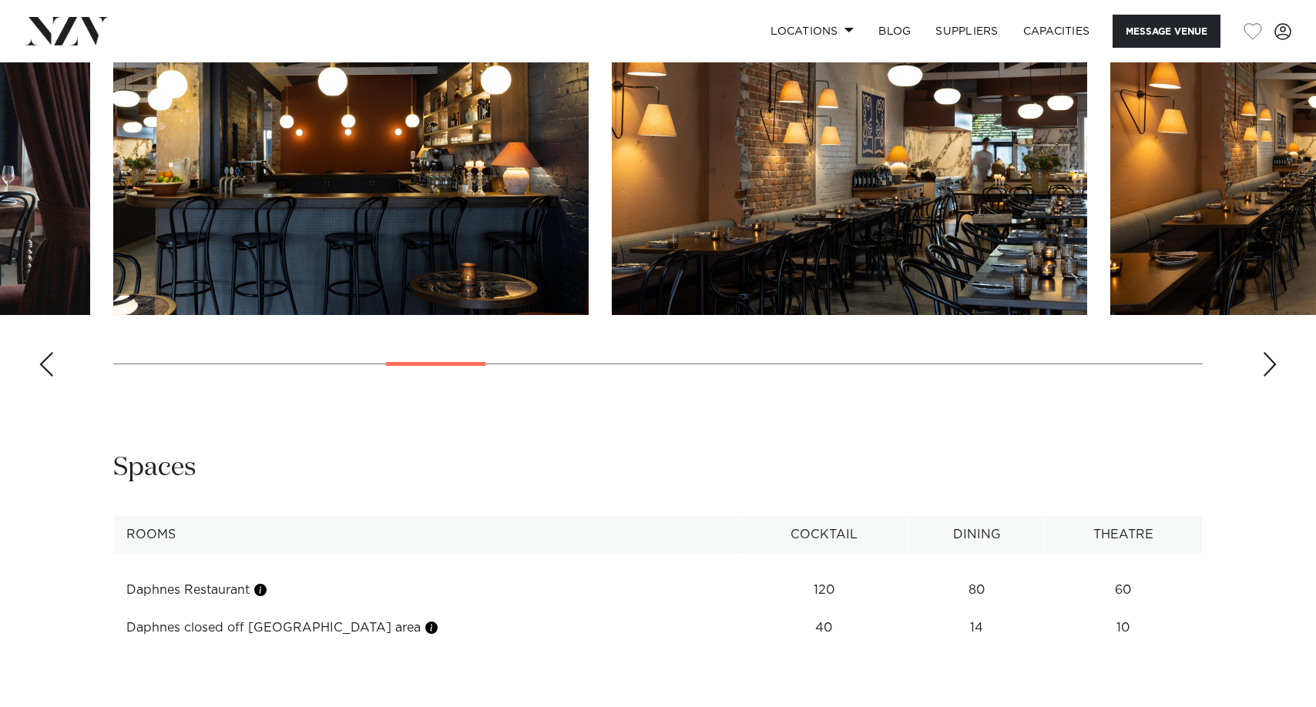
click at [50, 377] on div "Previous slide" at bounding box center [46, 364] width 15 height 25
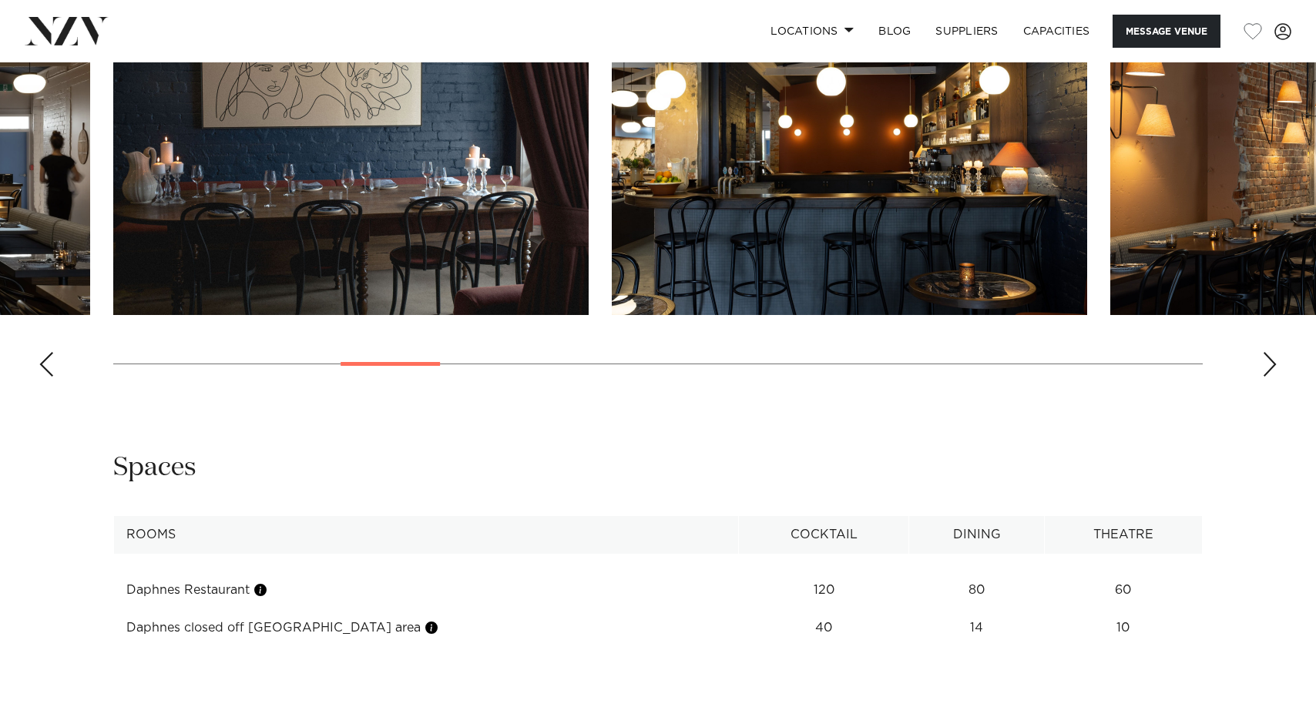
click at [49, 377] on div "Previous slide" at bounding box center [46, 364] width 15 height 25
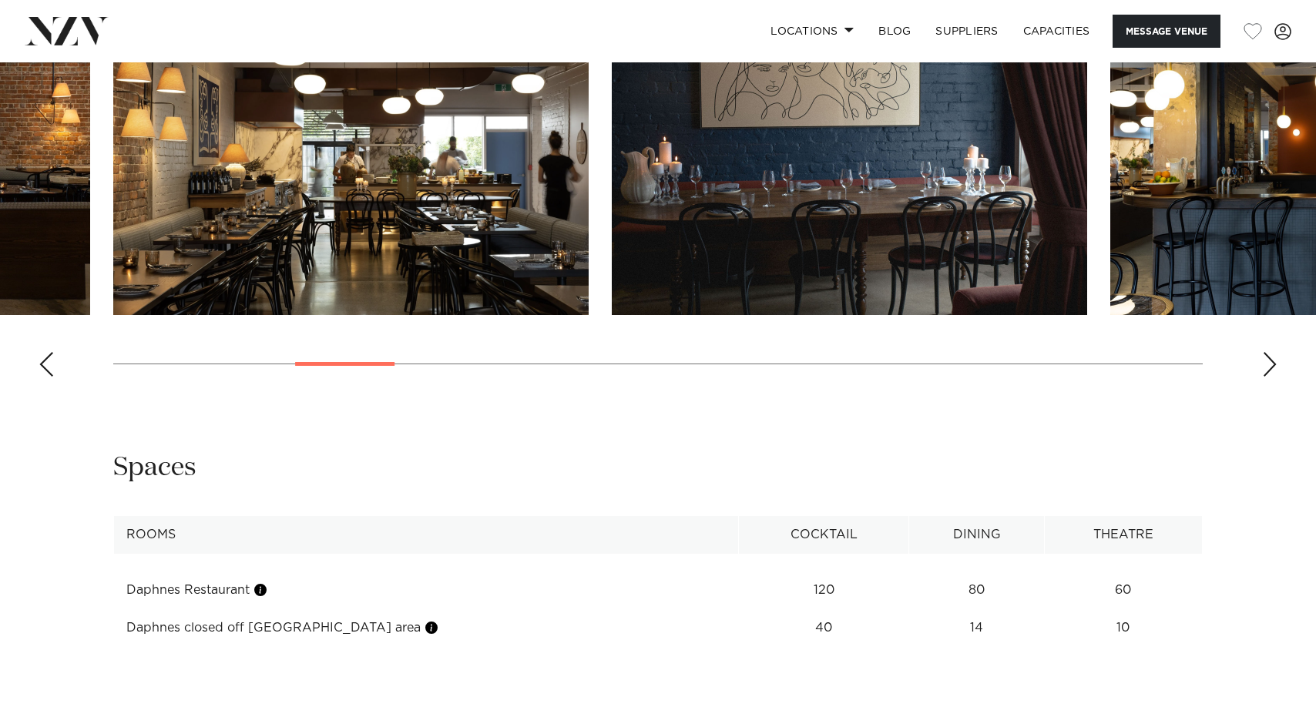
click at [48, 377] on div "Previous slide" at bounding box center [46, 364] width 15 height 25
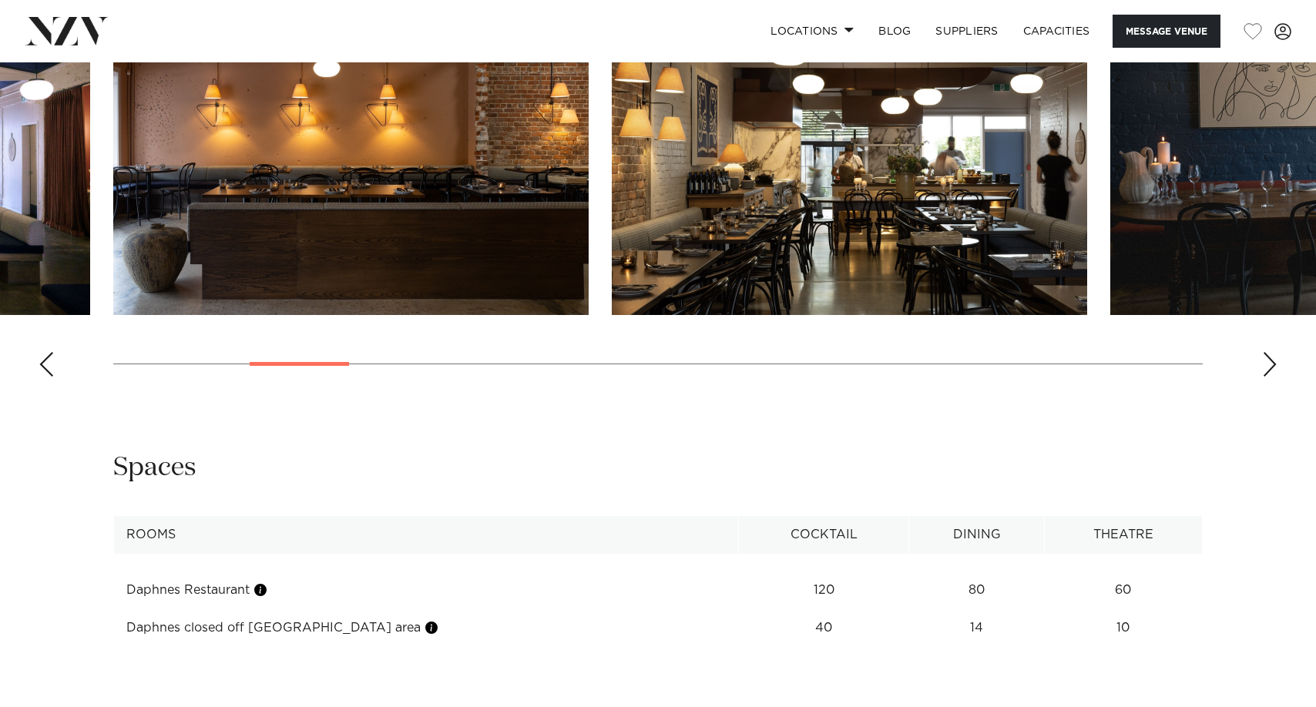
click at [48, 377] on div "Previous slide" at bounding box center [46, 364] width 15 height 25
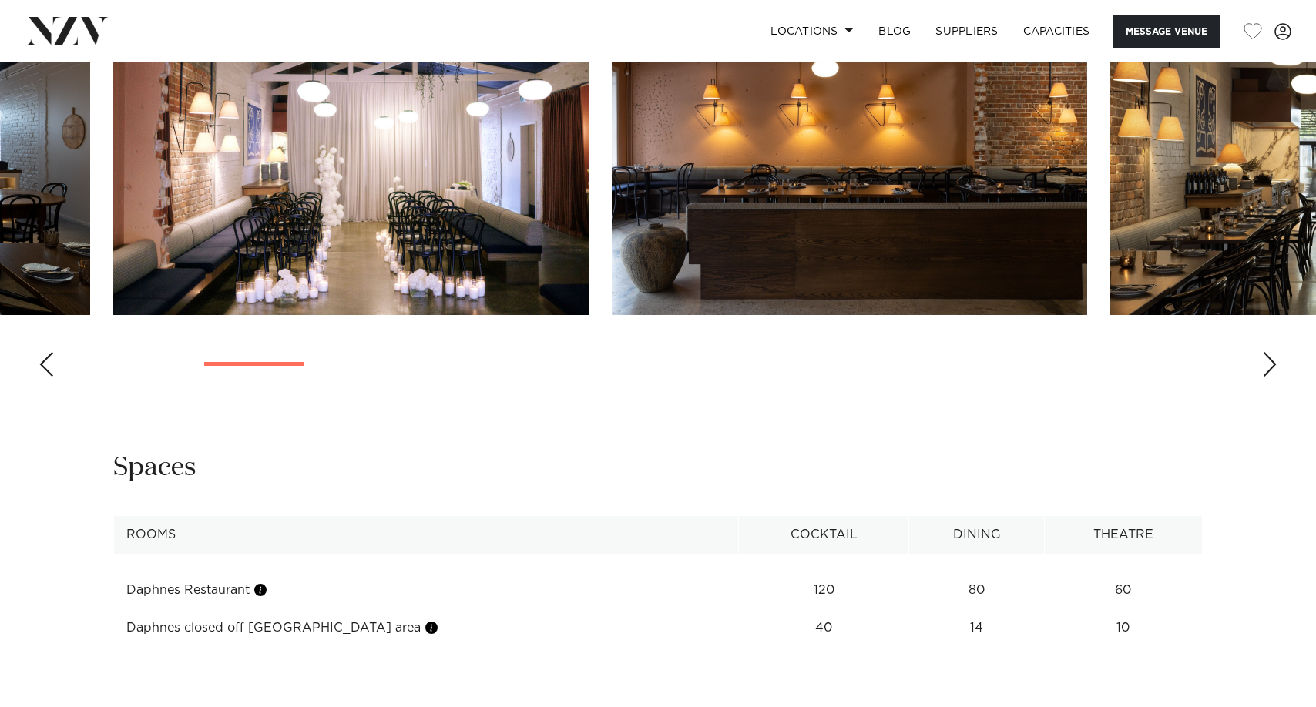
click at [48, 377] on div "Previous slide" at bounding box center [46, 364] width 15 height 25
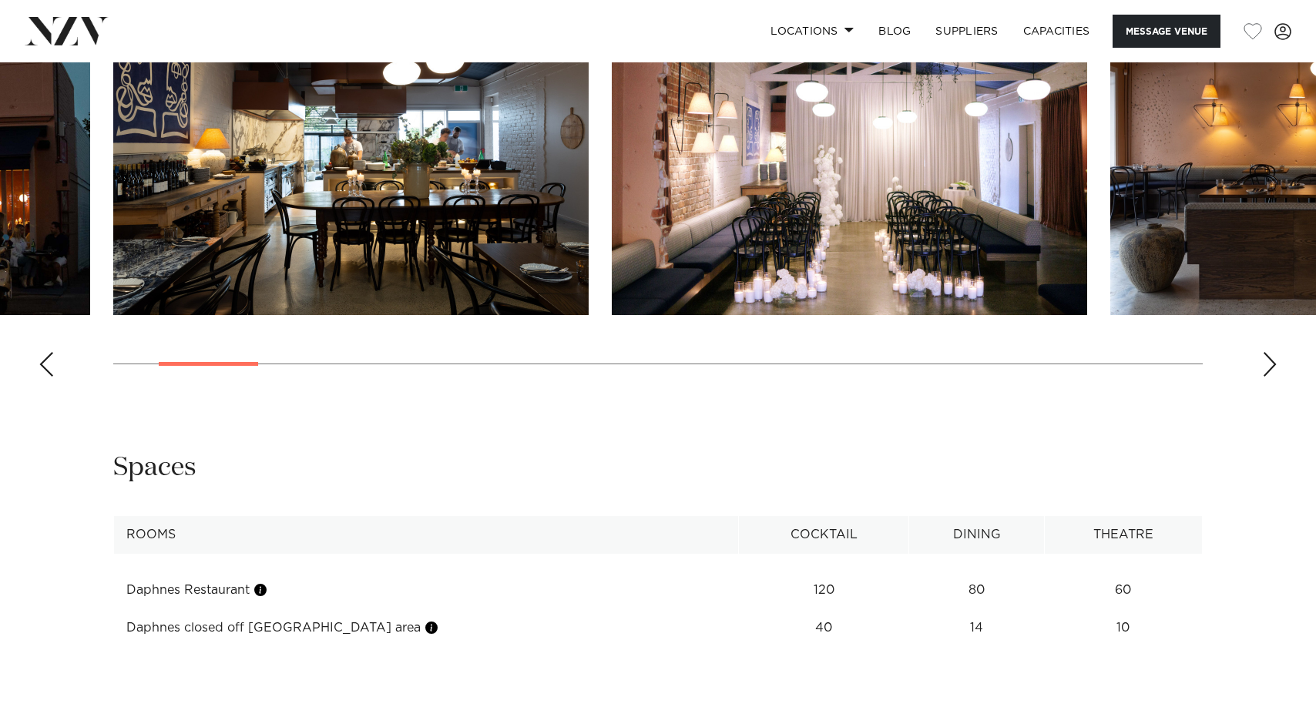
click at [1275, 377] on div "Next slide" at bounding box center [1269, 364] width 15 height 25
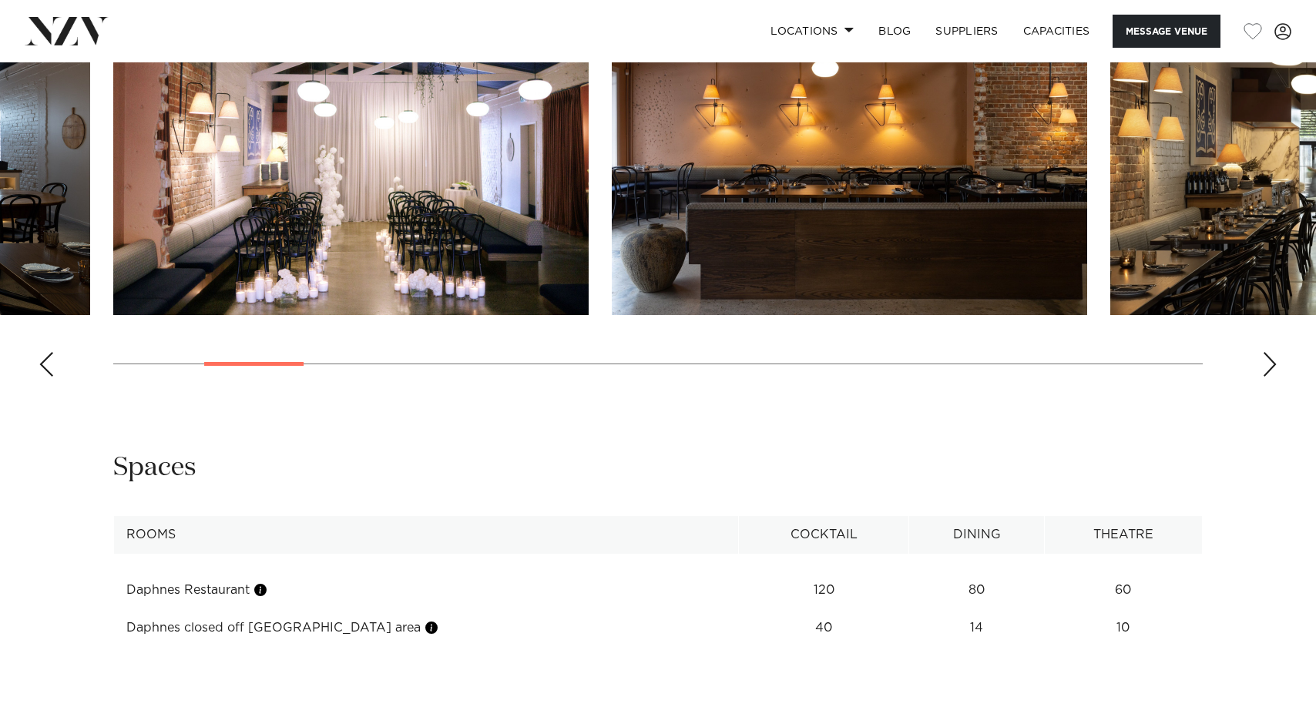
click at [1275, 377] on div "Next slide" at bounding box center [1269, 364] width 15 height 25
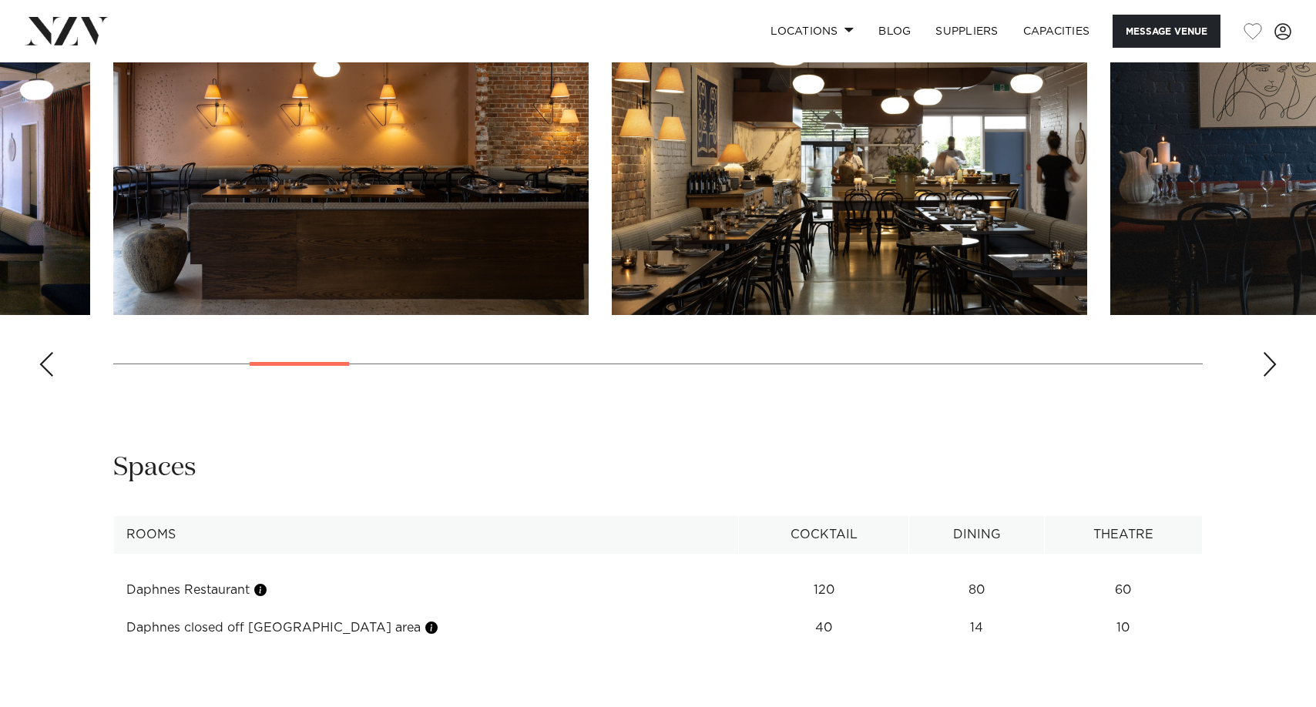
click at [1275, 377] on div "Next slide" at bounding box center [1269, 364] width 15 height 25
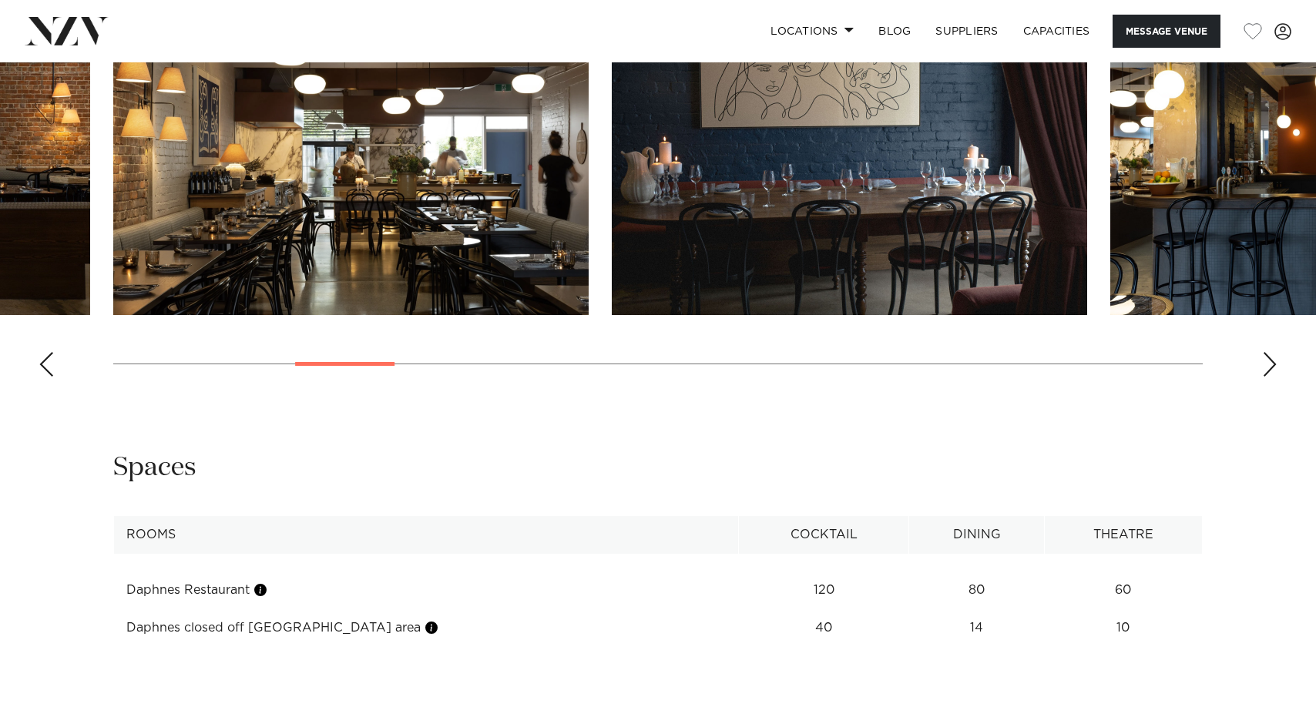
click at [1275, 377] on div "Next slide" at bounding box center [1269, 364] width 15 height 25
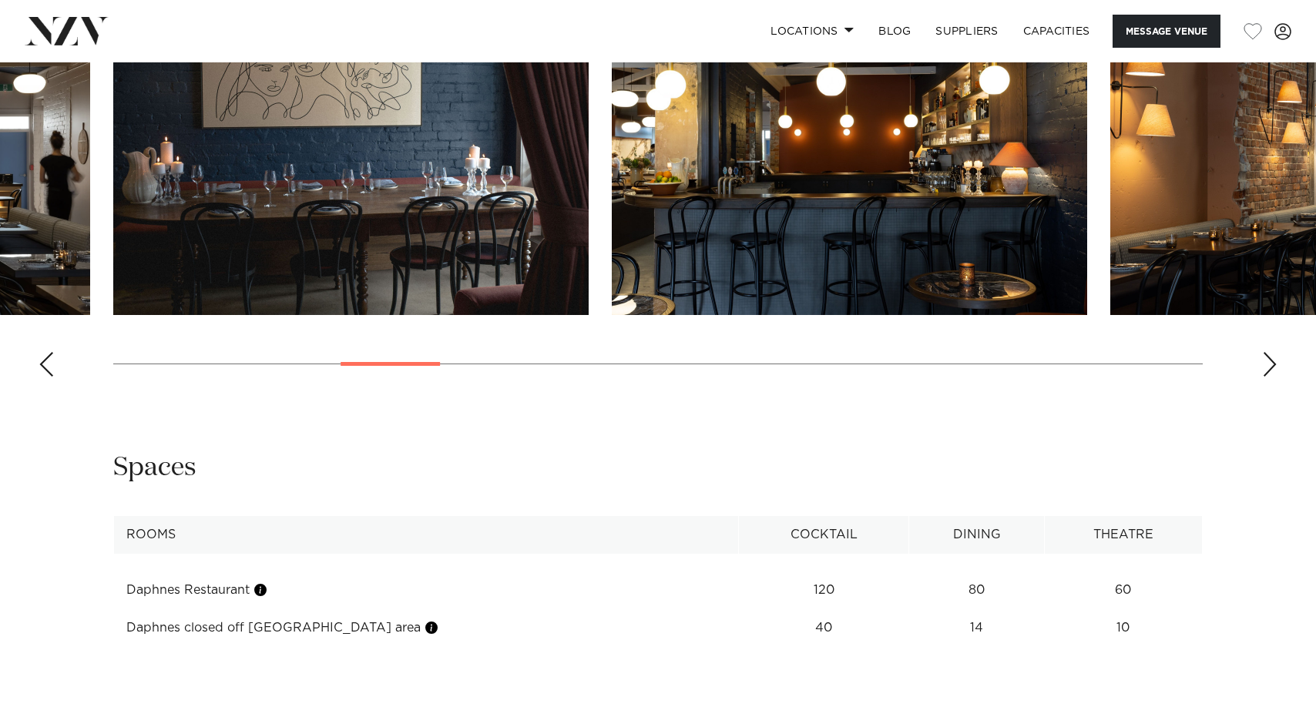
click at [1275, 377] on div "Next slide" at bounding box center [1269, 364] width 15 height 25
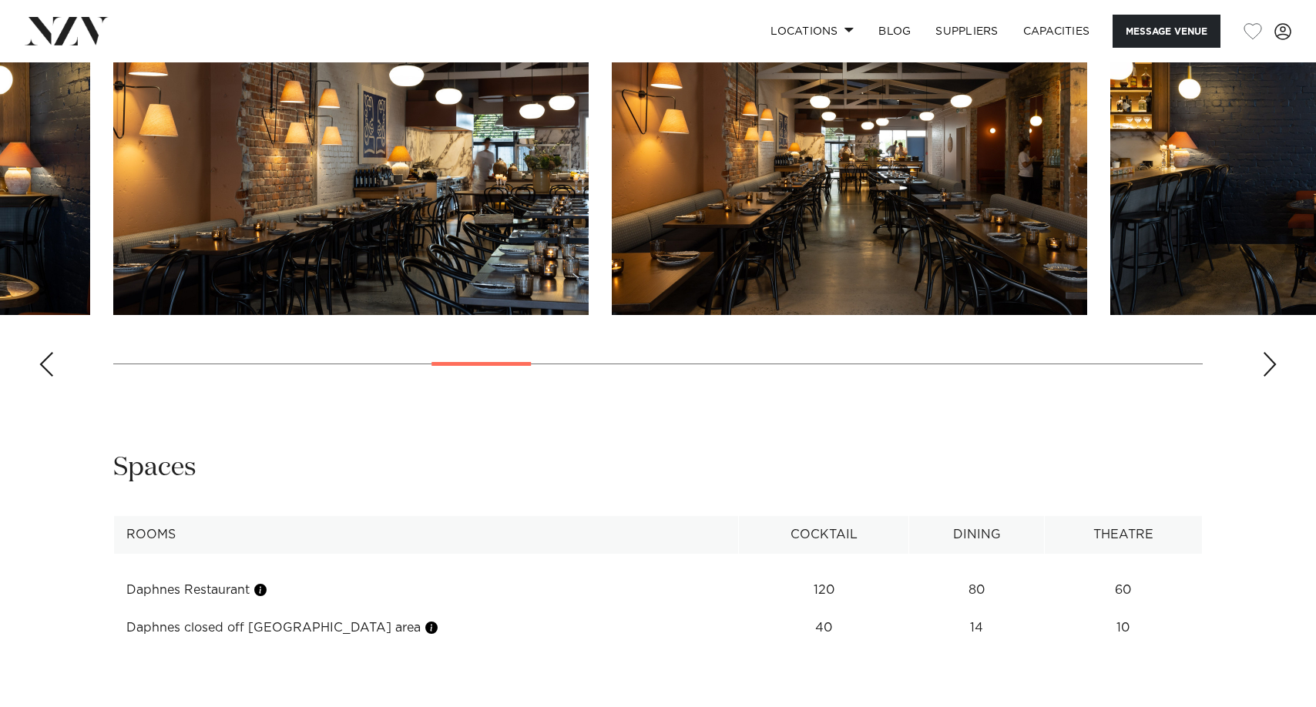
click at [1275, 377] on div "Next slide" at bounding box center [1269, 364] width 15 height 25
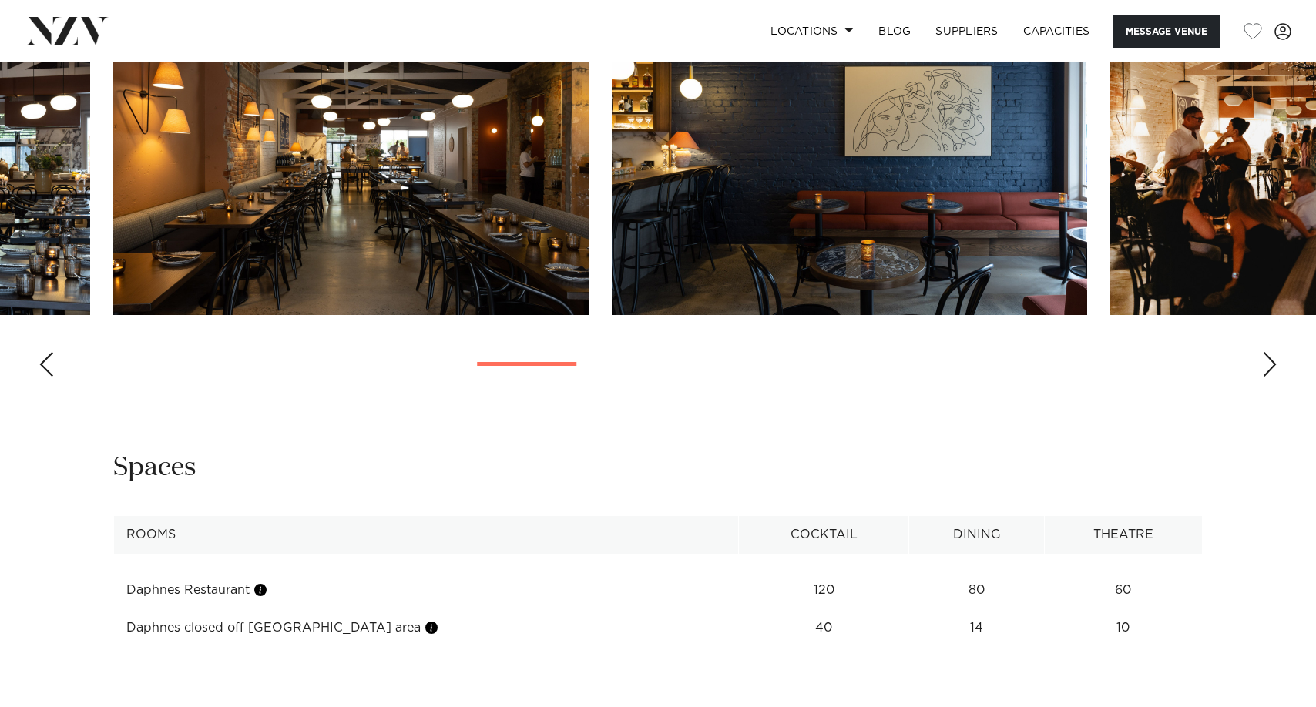
click at [1275, 377] on div "Next slide" at bounding box center [1269, 364] width 15 height 25
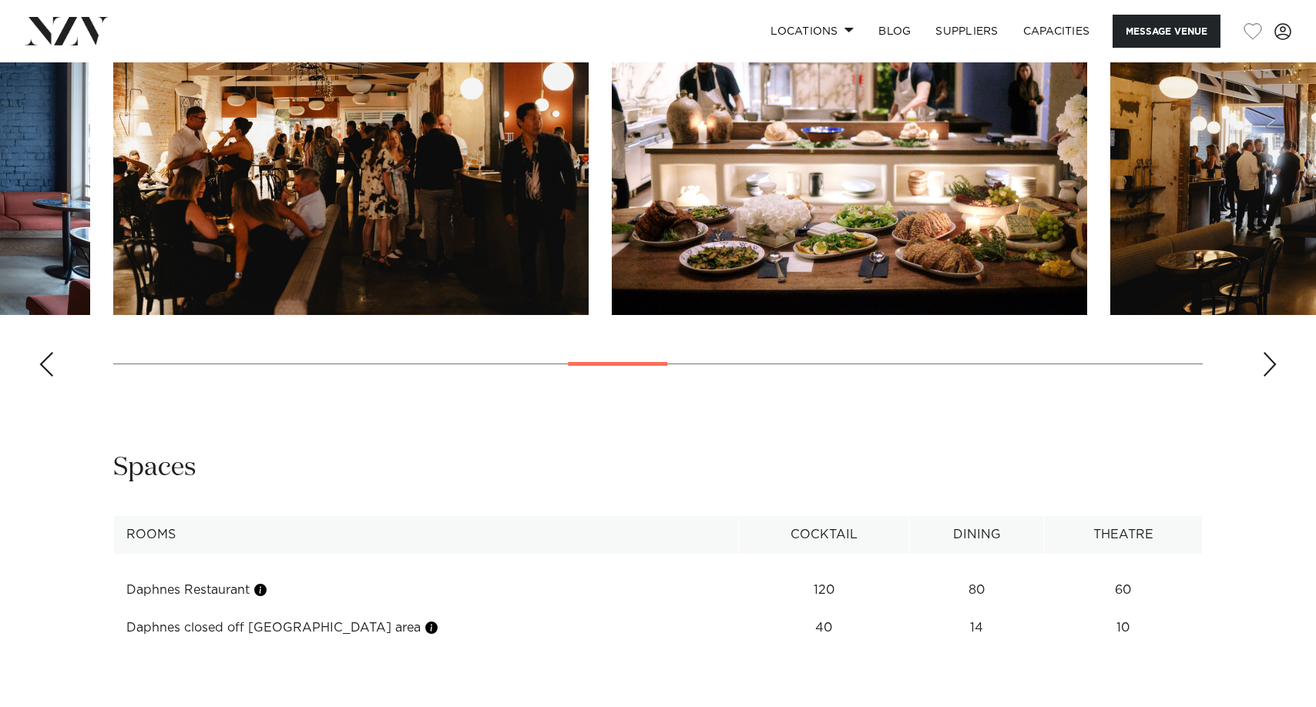
click at [1275, 377] on div "Next slide" at bounding box center [1269, 364] width 15 height 25
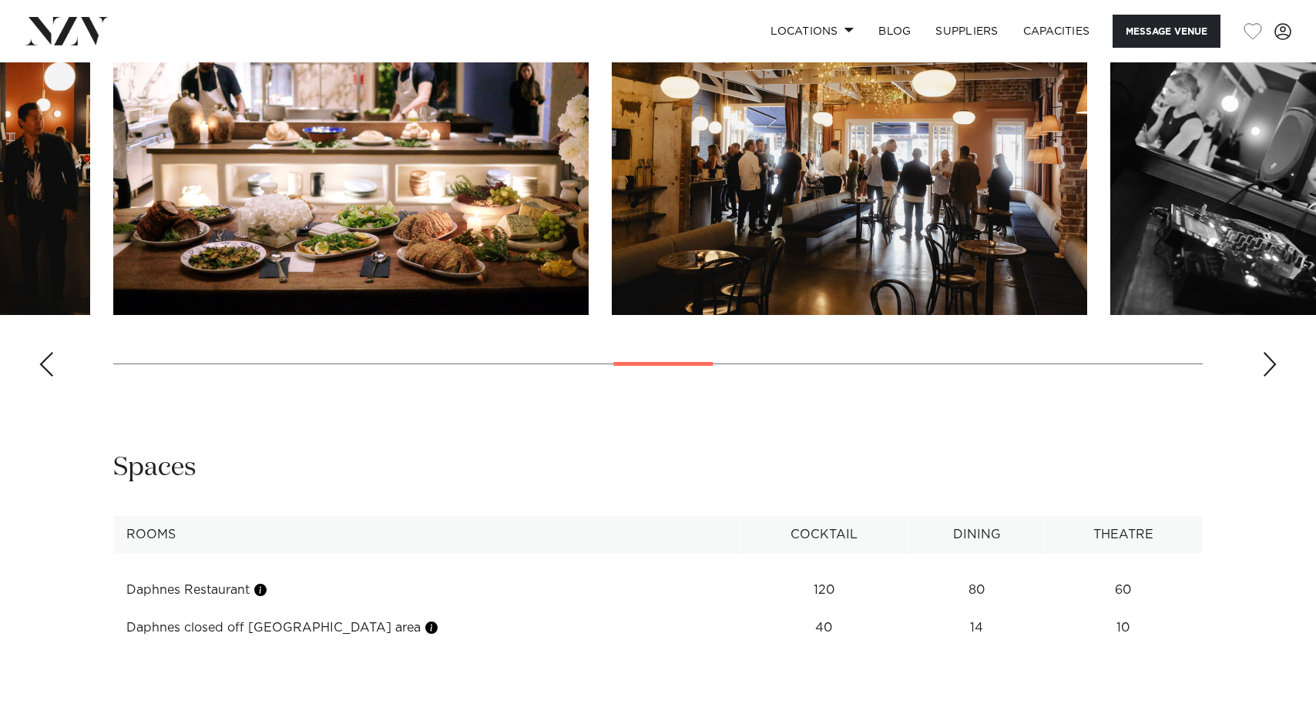
click at [1275, 377] on div "Next slide" at bounding box center [1269, 364] width 15 height 25
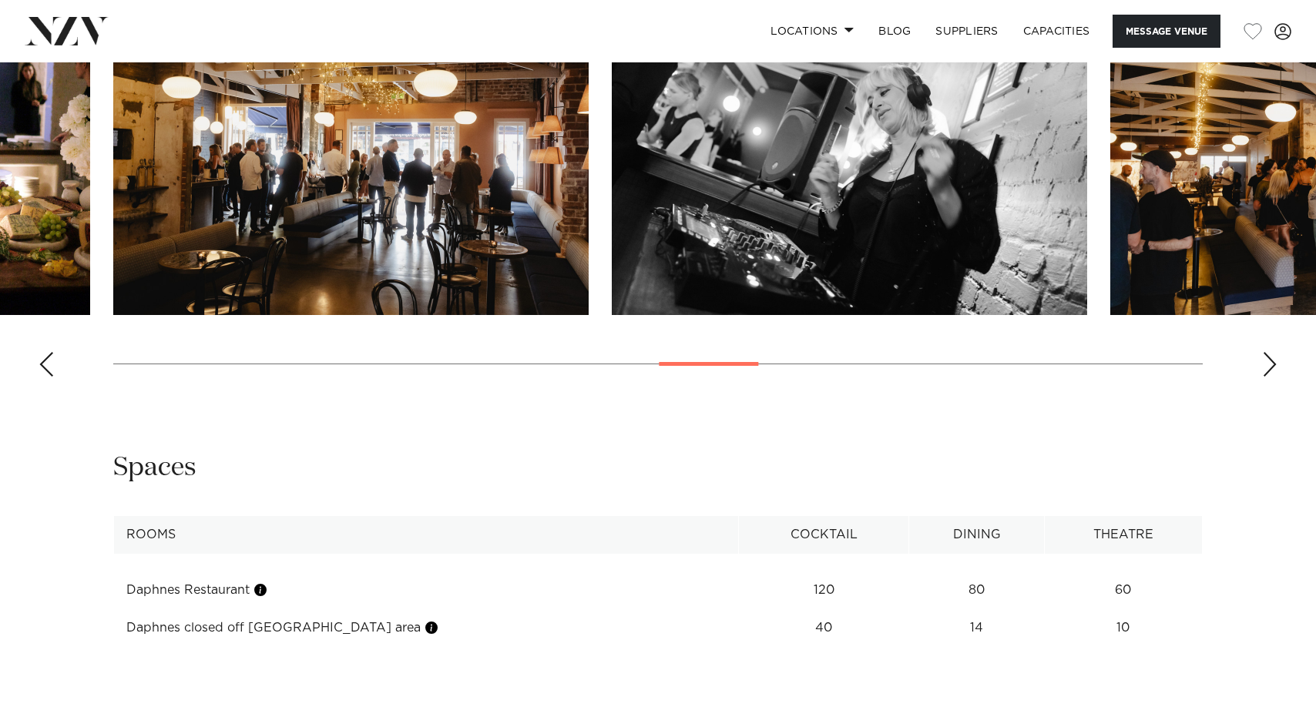
click at [1275, 377] on div "Next slide" at bounding box center [1269, 364] width 15 height 25
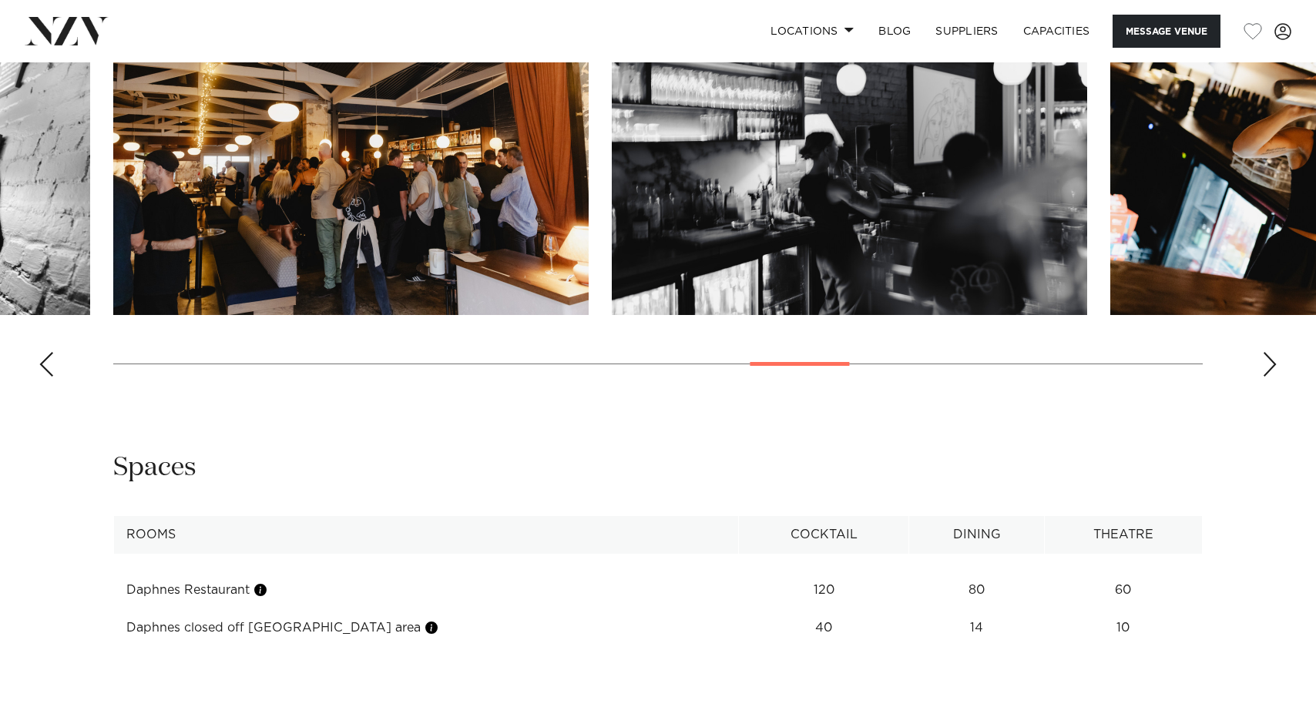
click at [1275, 377] on div "Next slide" at bounding box center [1269, 364] width 15 height 25
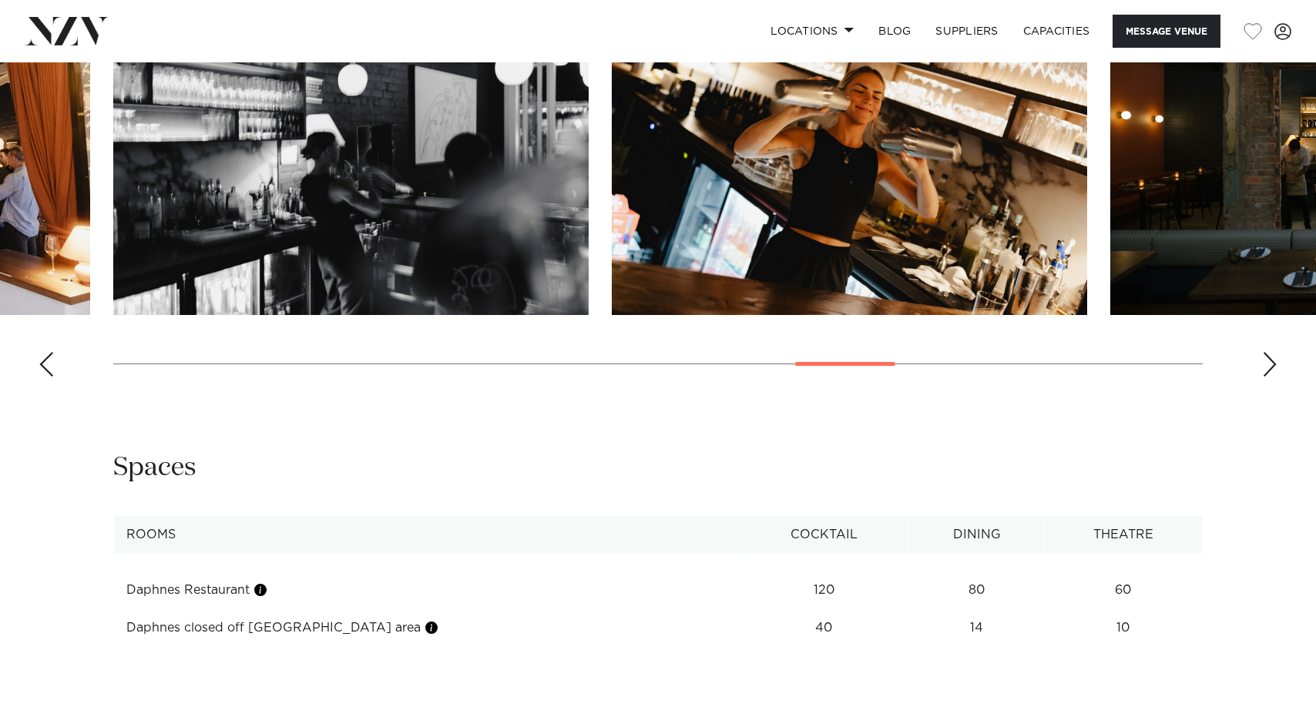
click at [1275, 377] on div "Next slide" at bounding box center [1269, 364] width 15 height 25
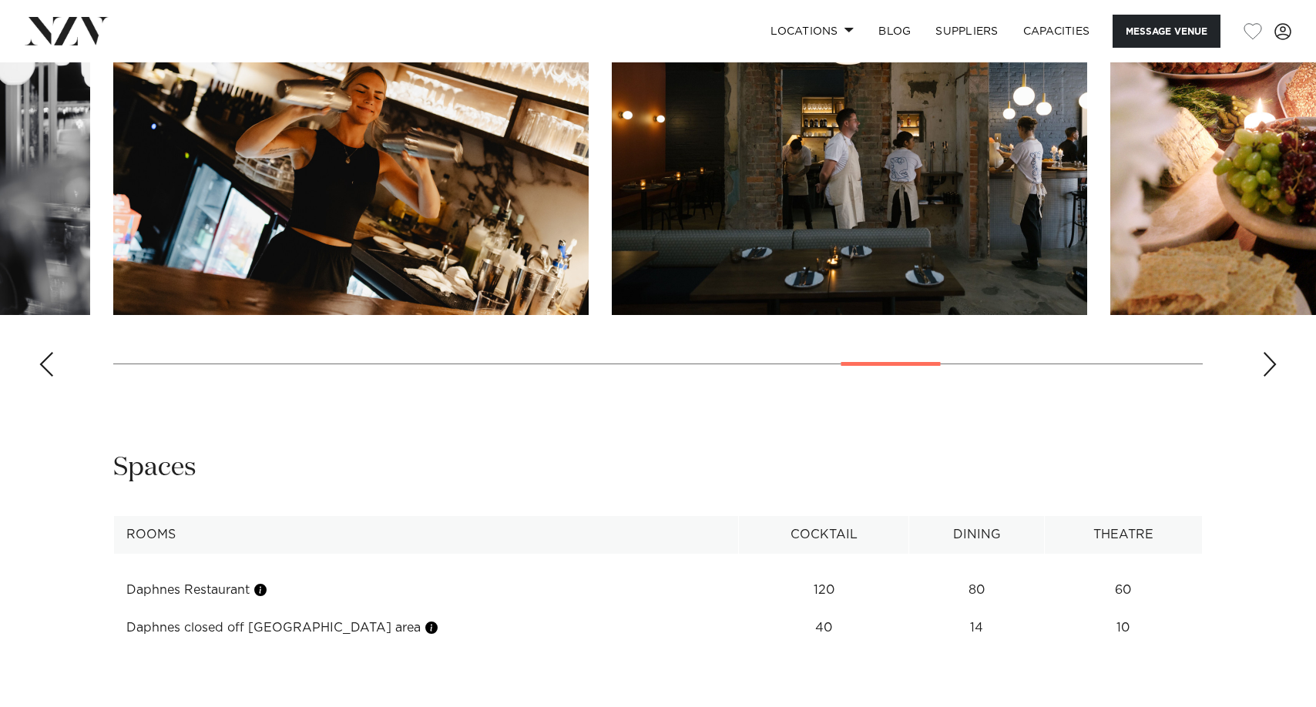
click at [1275, 377] on div "Next slide" at bounding box center [1269, 364] width 15 height 25
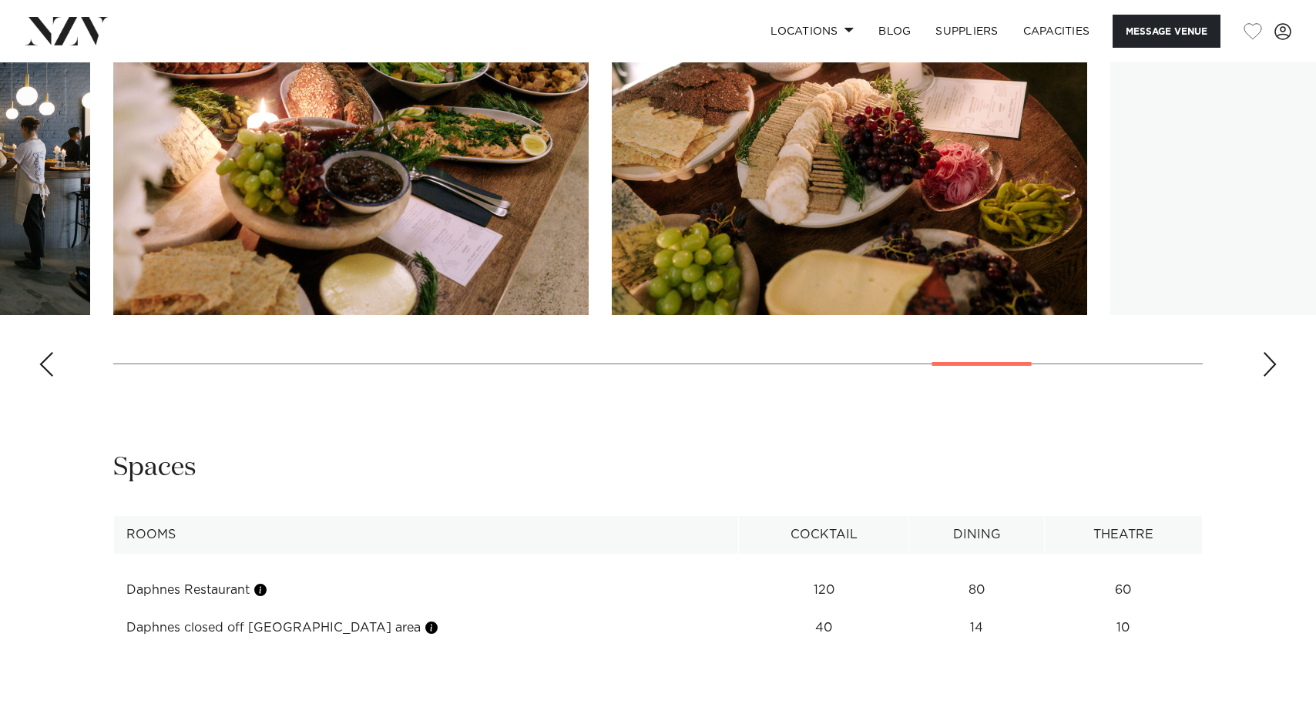
click at [1275, 377] on div "Next slide" at bounding box center [1269, 364] width 15 height 25
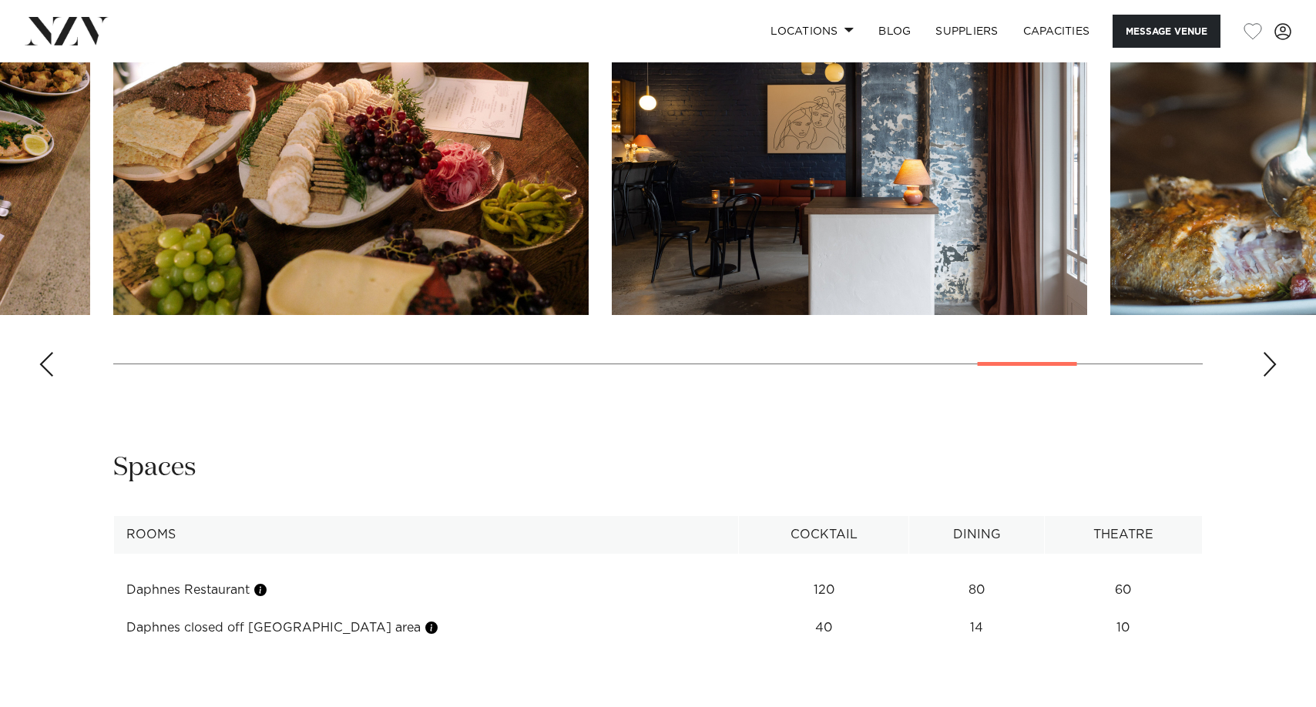
click at [1275, 377] on div "Next slide" at bounding box center [1269, 364] width 15 height 25
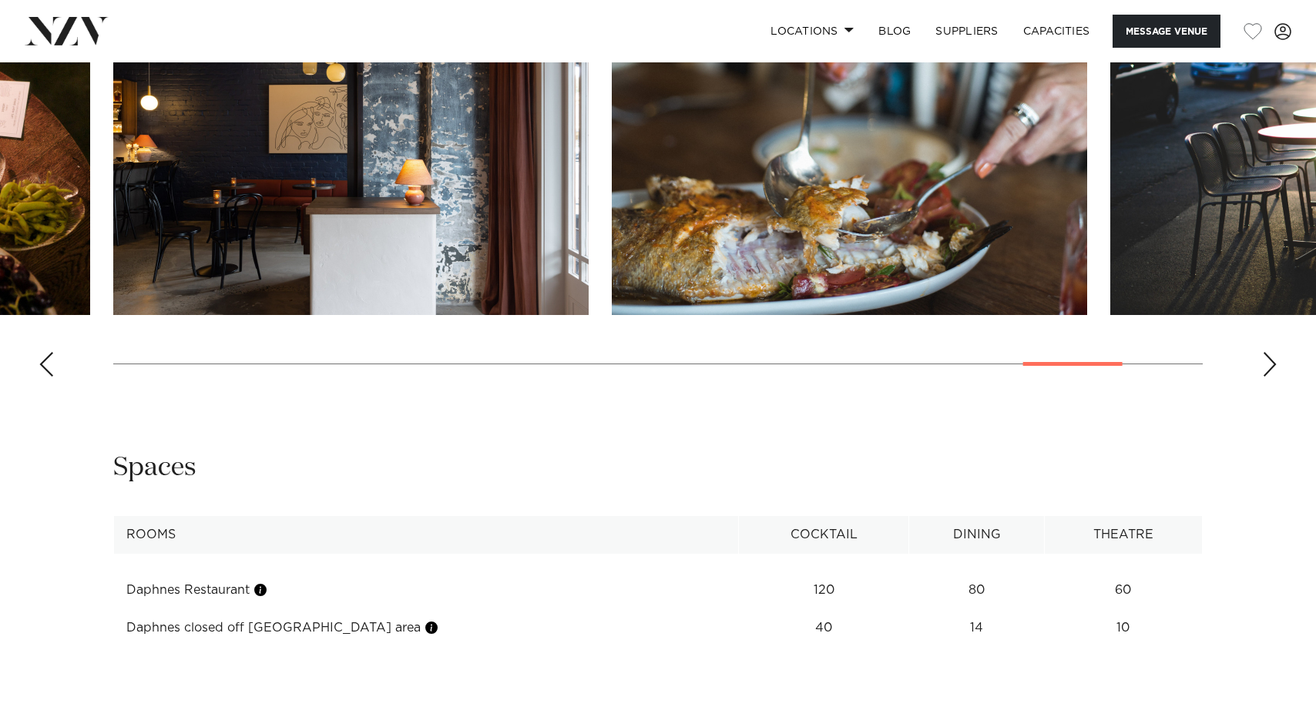
click at [1275, 377] on div "Next slide" at bounding box center [1269, 364] width 15 height 25
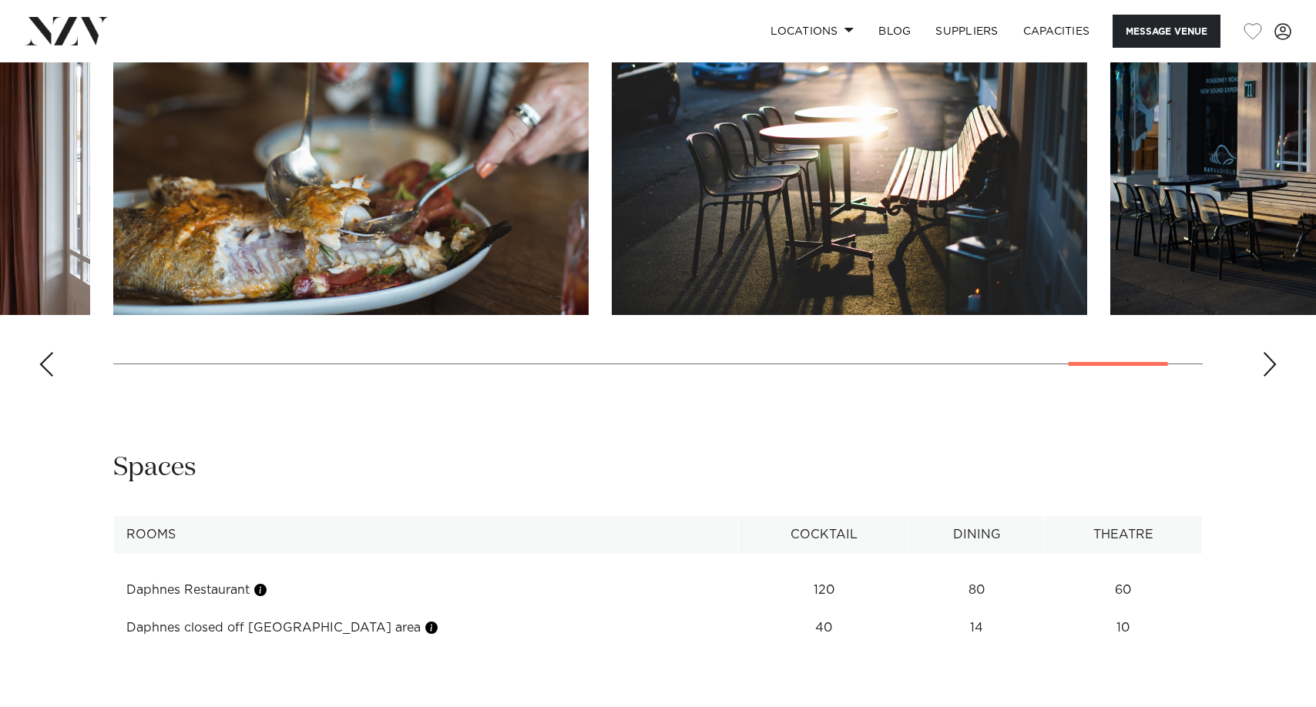
click at [1275, 377] on div "Next slide" at bounding box center [1269, 364] width 15 height 25
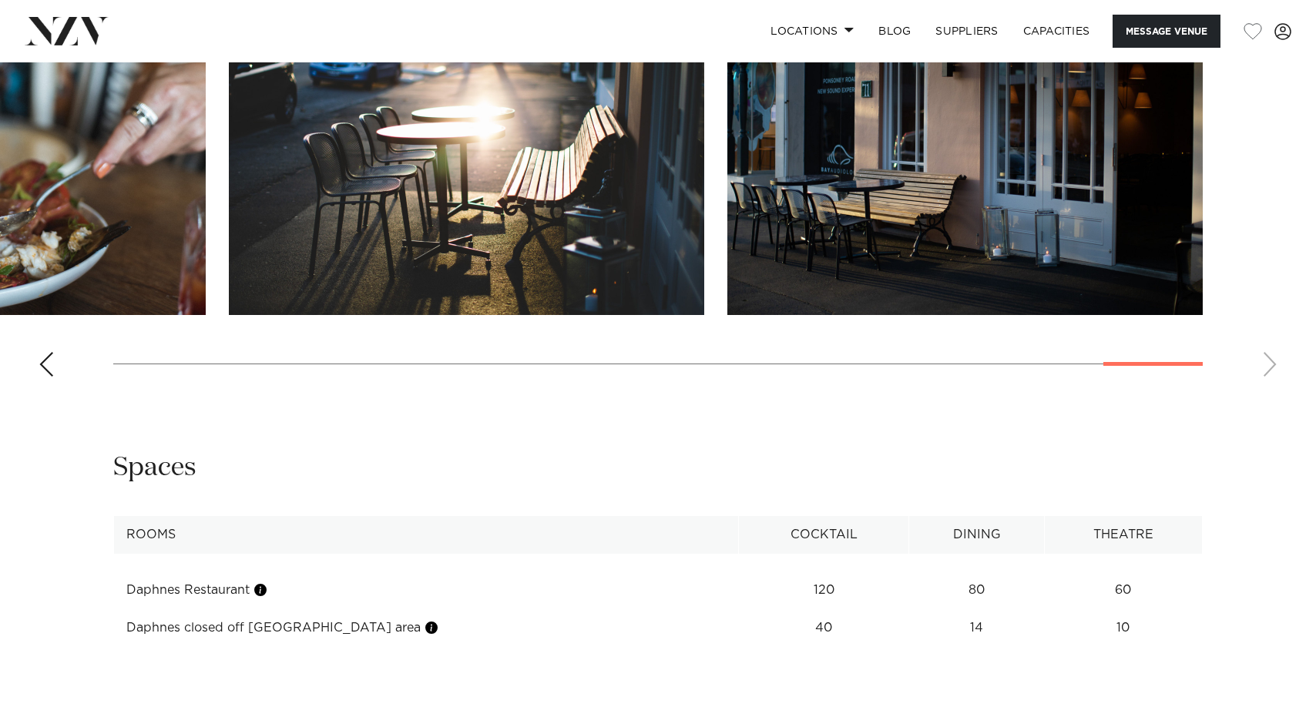
click at [1275, 389] on swiper-container at bounding box center [658, 177] width 1316 height 423
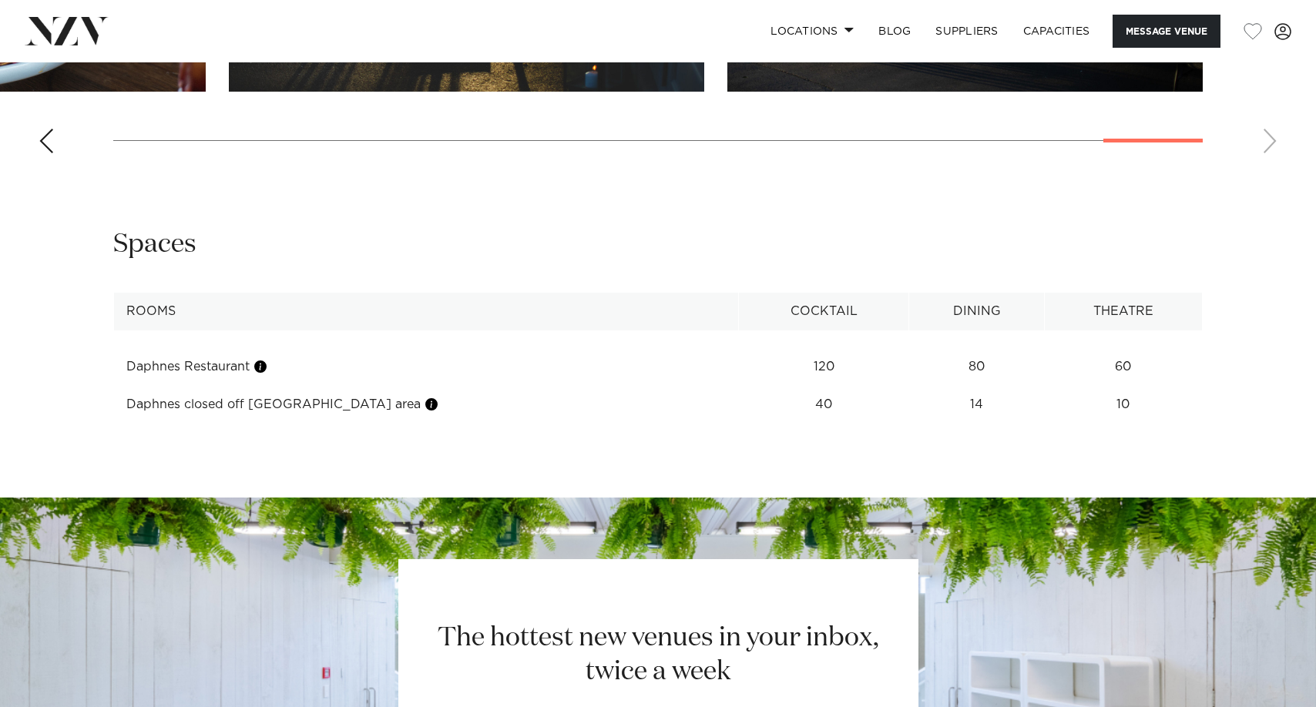
scroll to position [1832, 0]
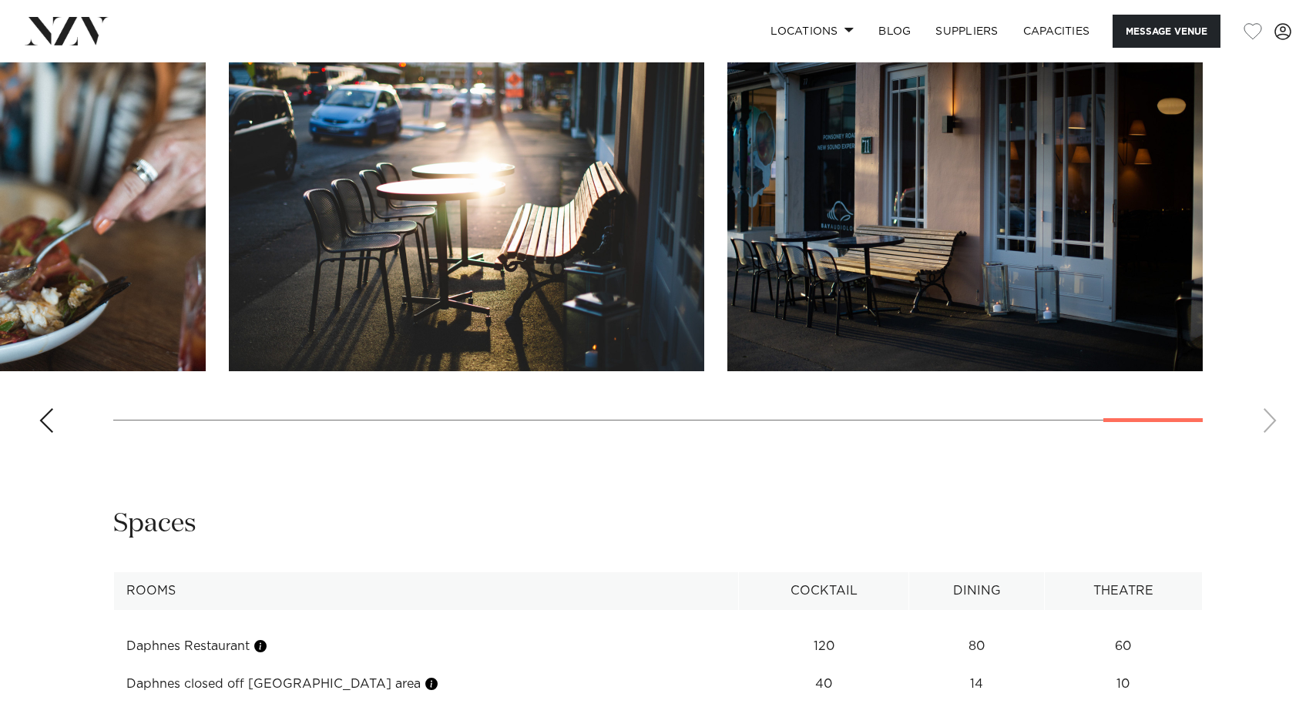
scroll to position [1524, 0]
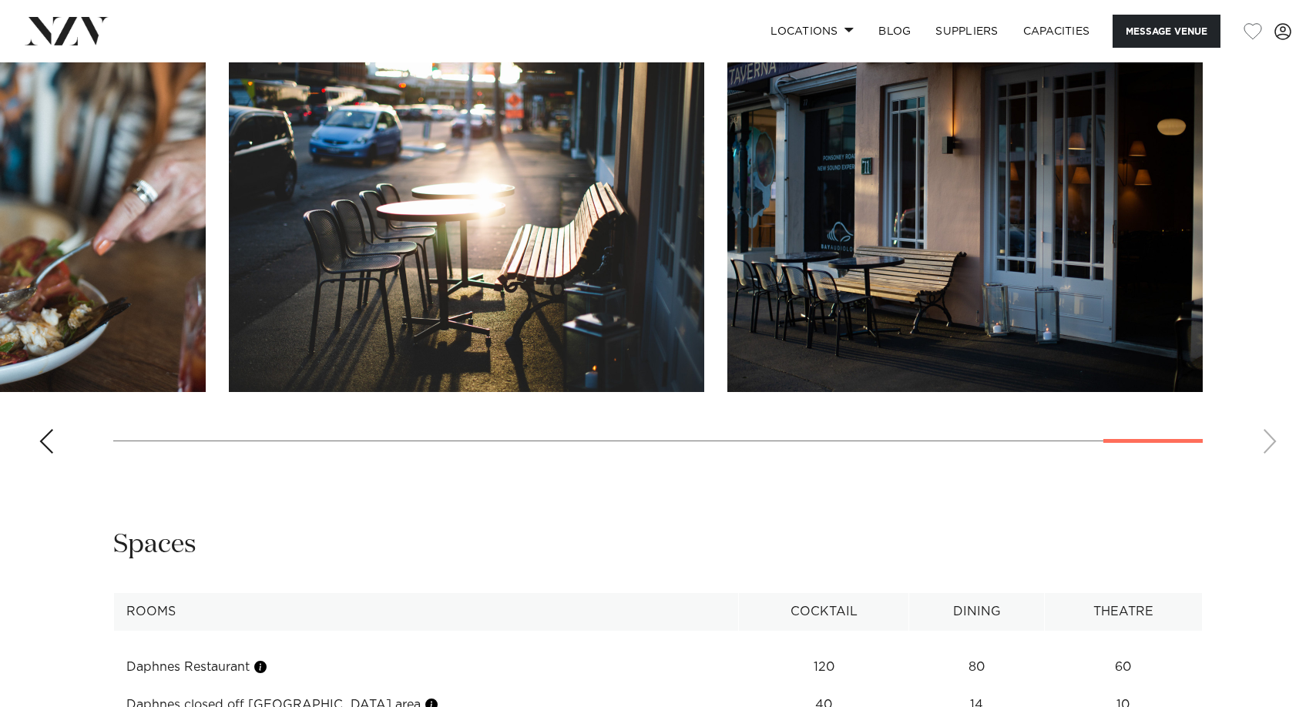
click at [35, 466] on swiper-container at bounding box center [658, 254] width 1316 height 423
click at [45, 454] on div "Previous slide" at bounding box center [46, 441] width 15 height 25
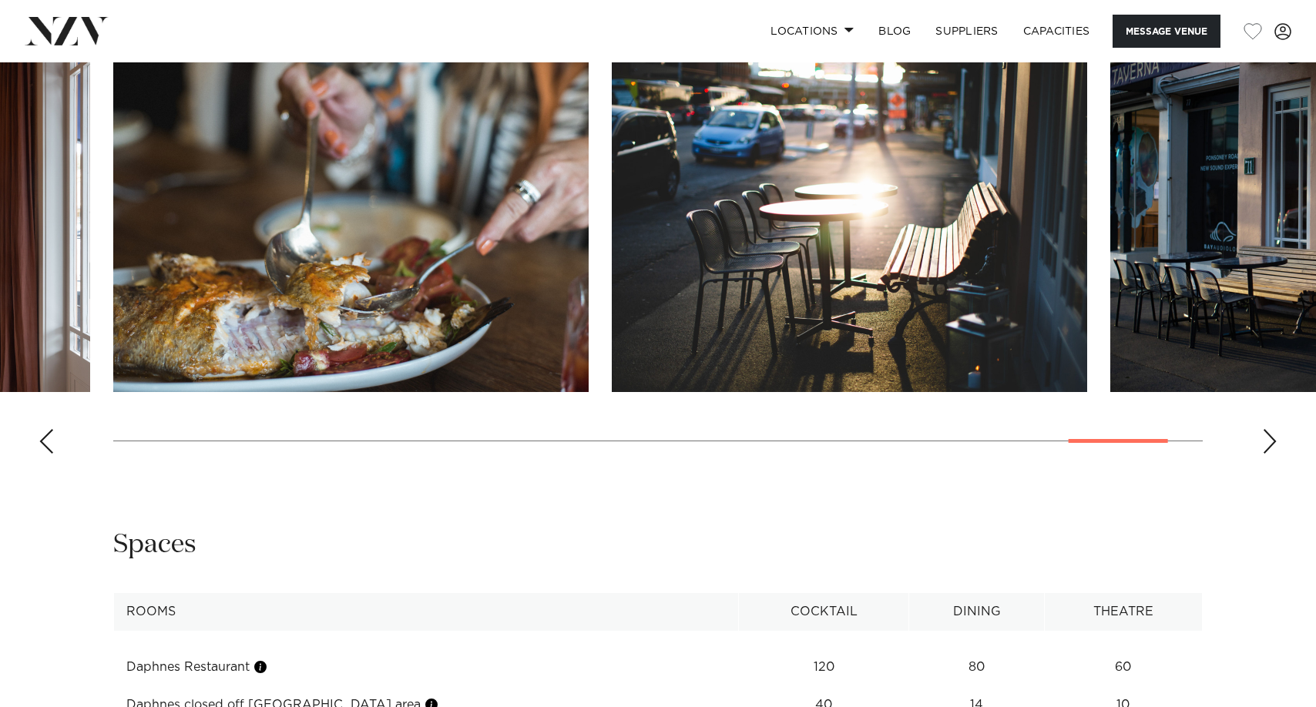
click at [45, 454] on div "Previous slide" at bounding box center [46, 441] width 15 height 25
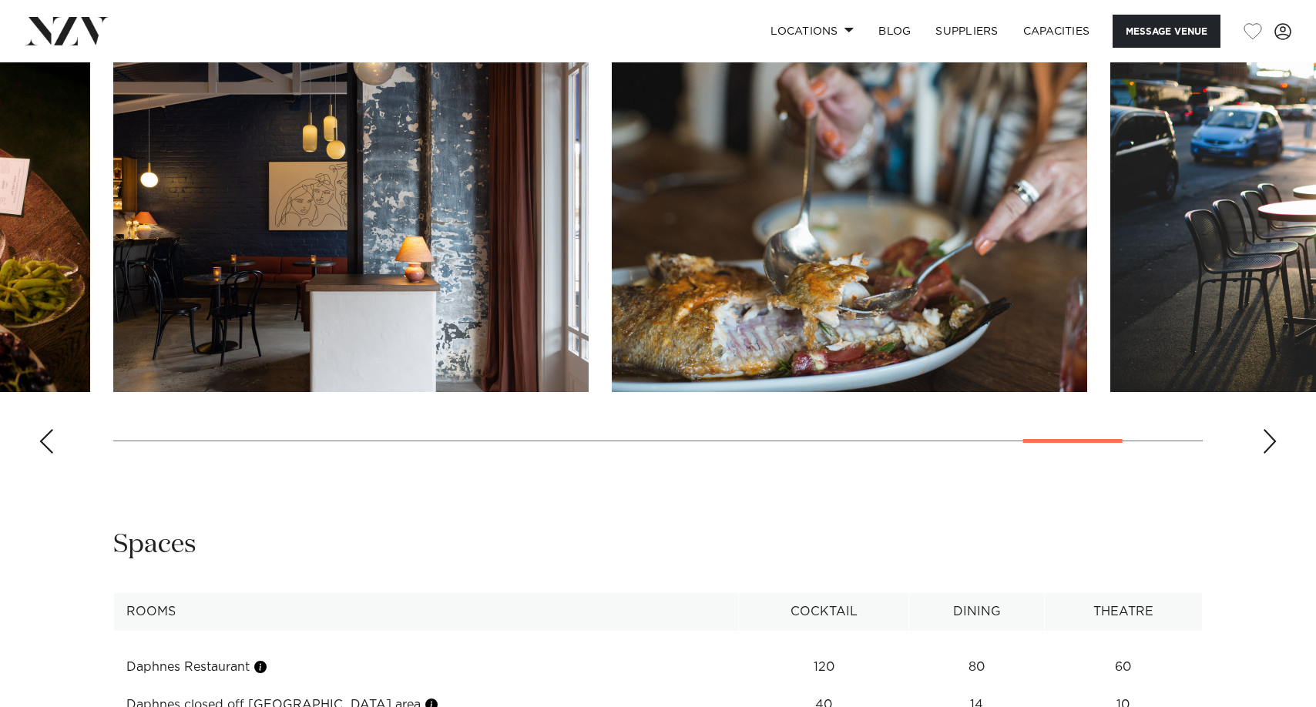
click at [45, 454] on div "Previous slide" at bounding box center [46, 441] width 15 height 25
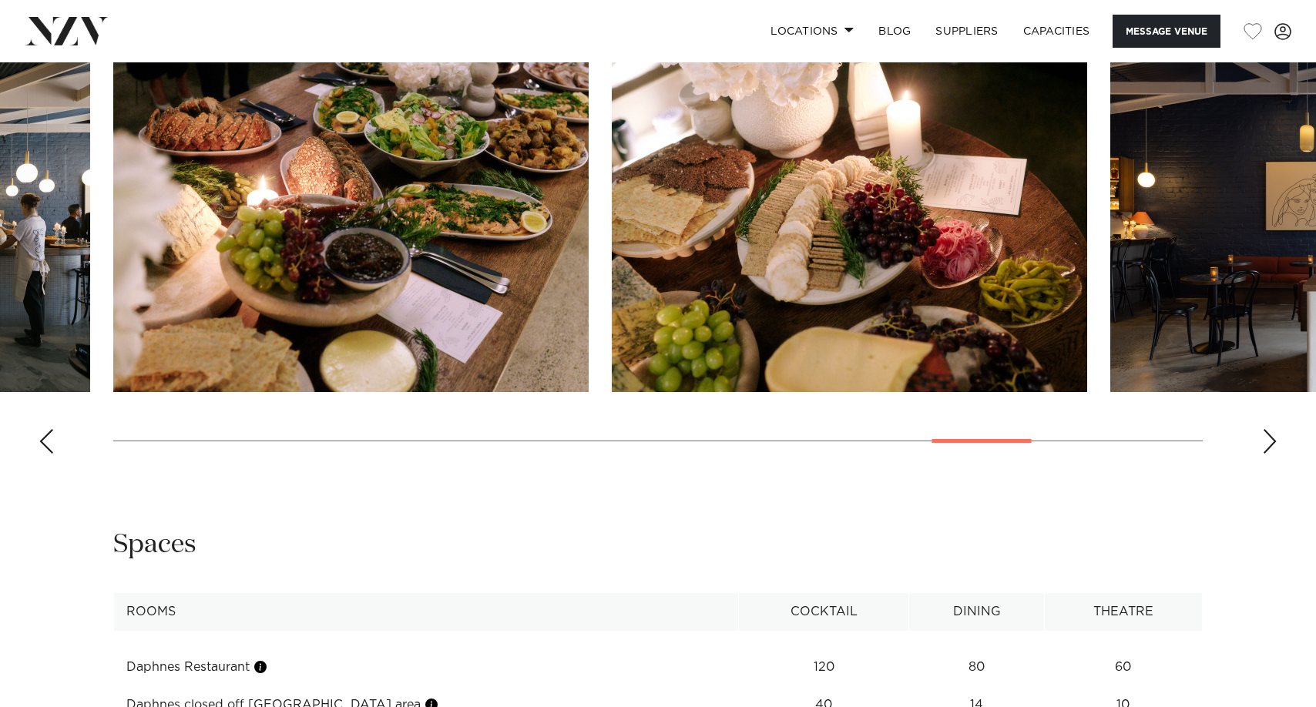
click at [45, 454] on div "Previous slide" at bounding box center [46, 441] width 15 height 25
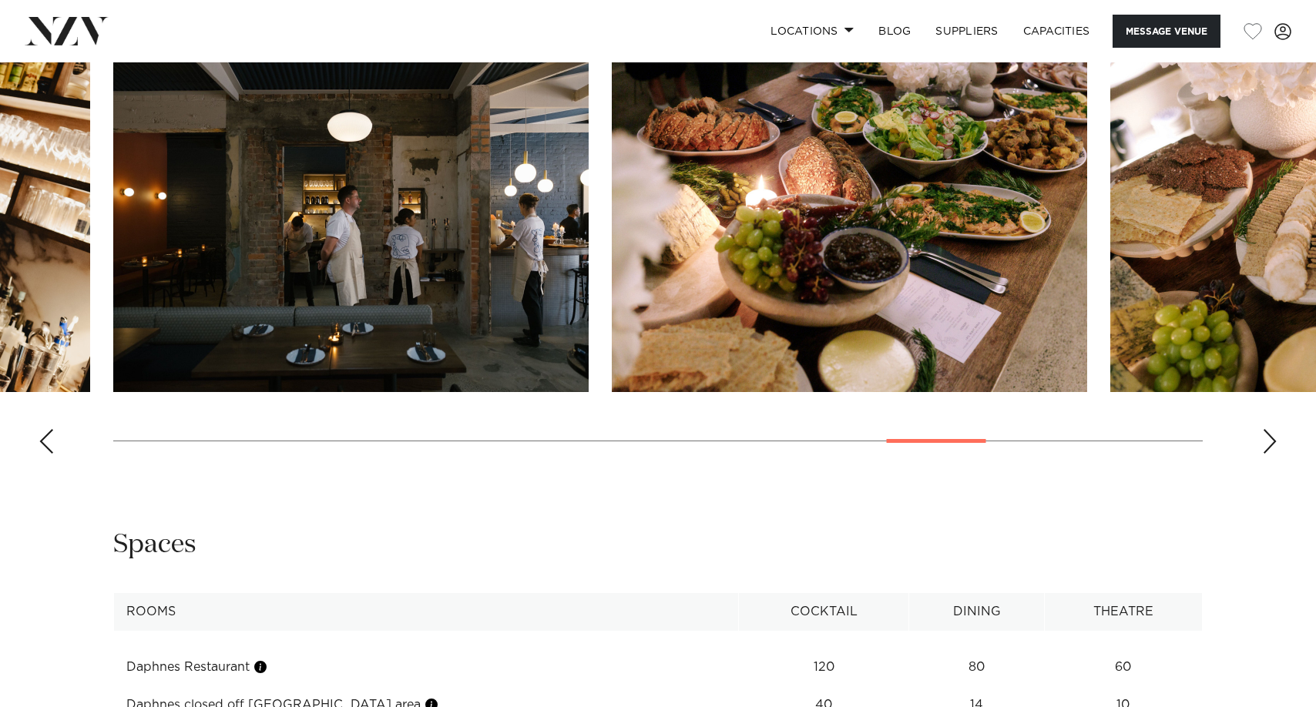
click at [45, 454] on div "Previous slide" at bounding box center [46, 441] width 15 height 25
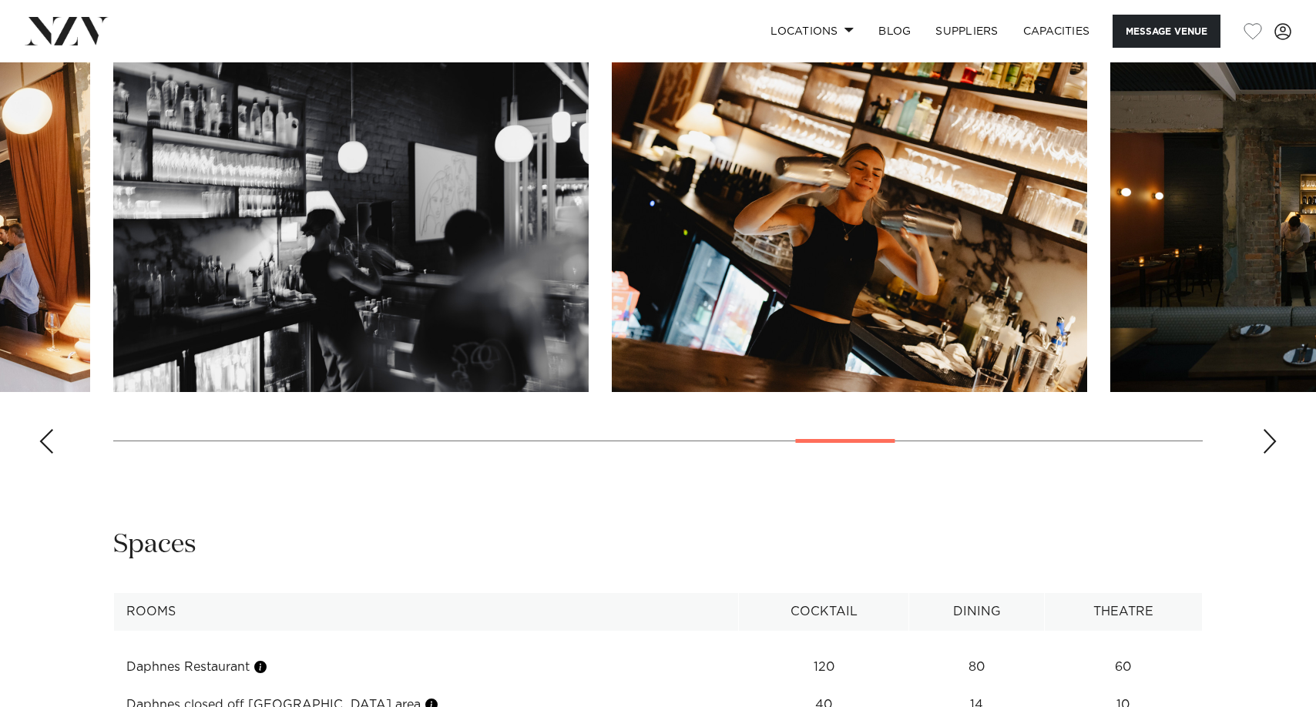
click at [45, 454] on div "Previous slide" at bounding box center [46, 441] width 15 height 25
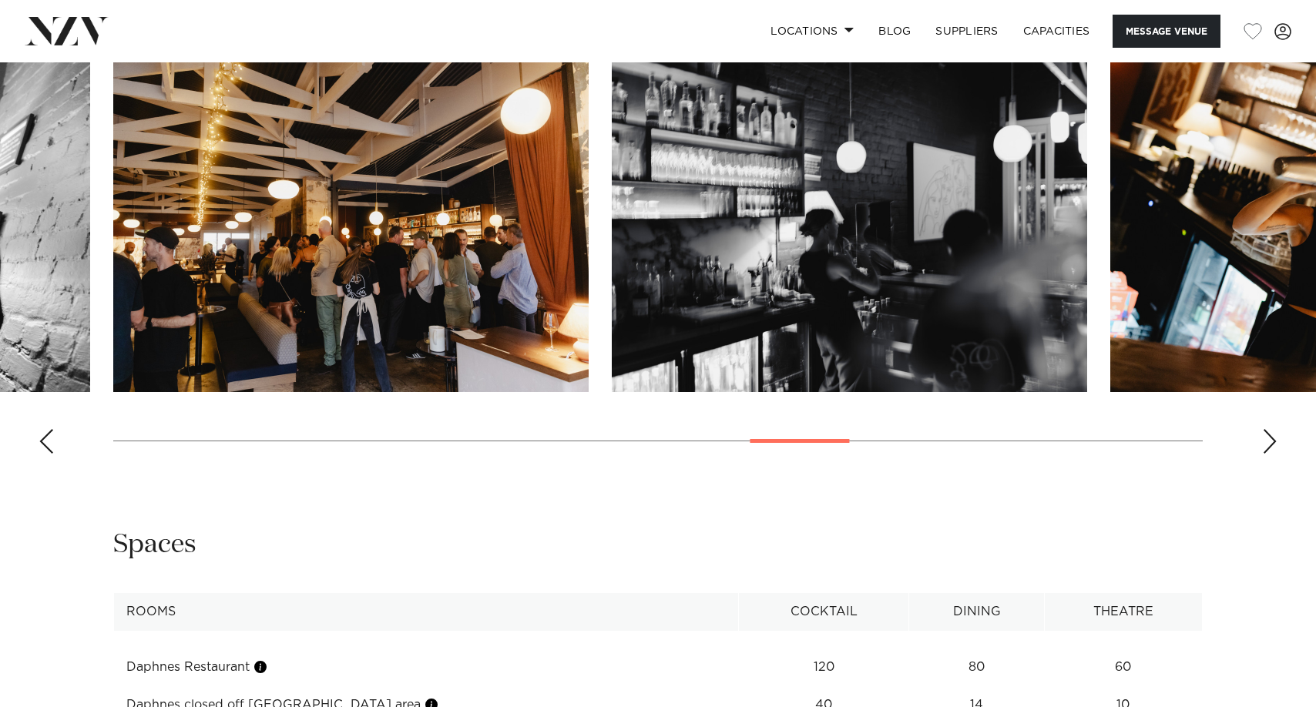
click at [45, 454] on div "Previous slide" at bounding box center [46, 441] width 15 height 25
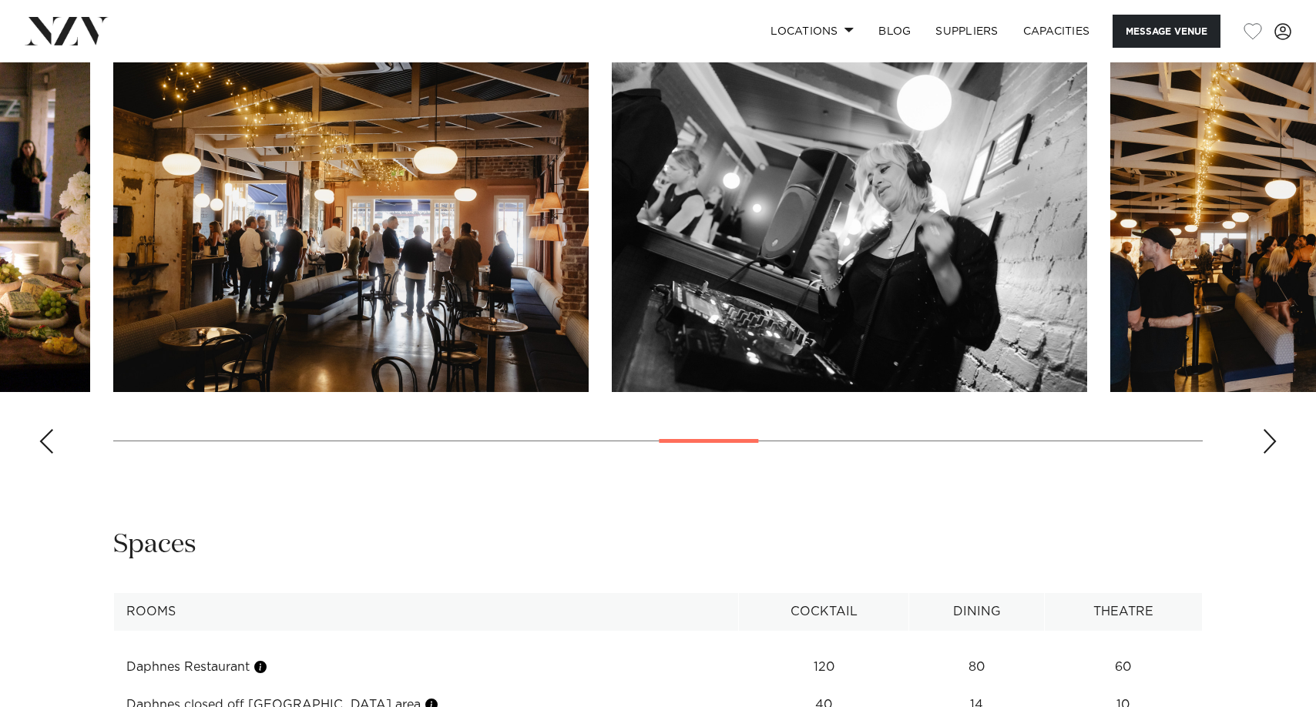
click at [45, 454] on div "Previous slide" at bounding box center [46, 441] width 15 height 25
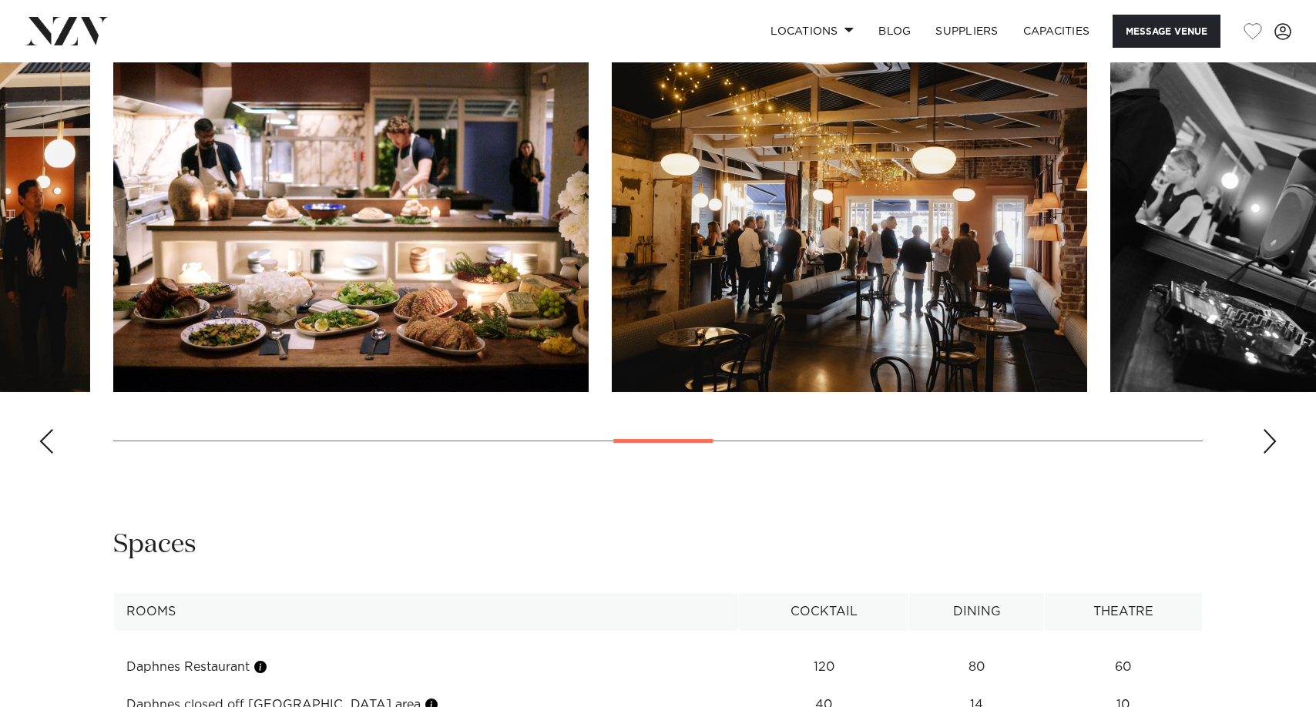
click at [45, 454] on div "Previous slide" at bounding box center [46, 441] width 15 height 25
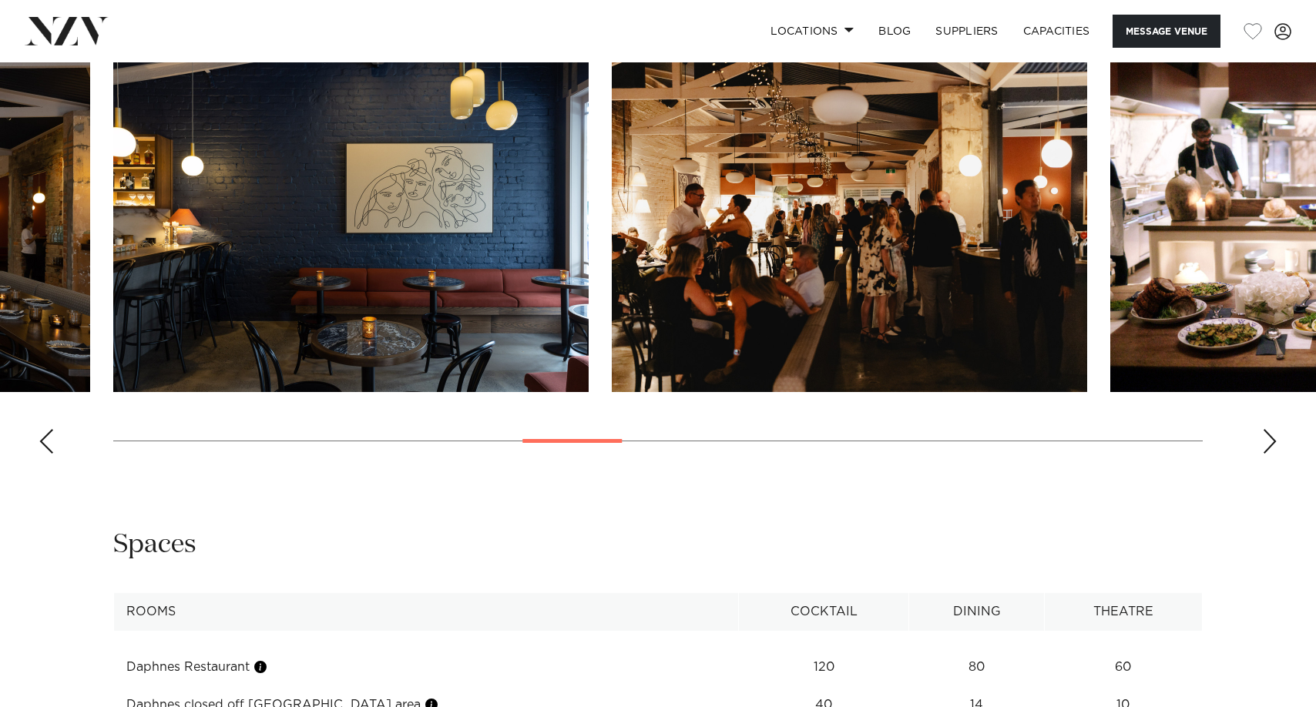
click at [45, 454] on div "Previous slide" at bounding box center [46, 441] width 15 height 25
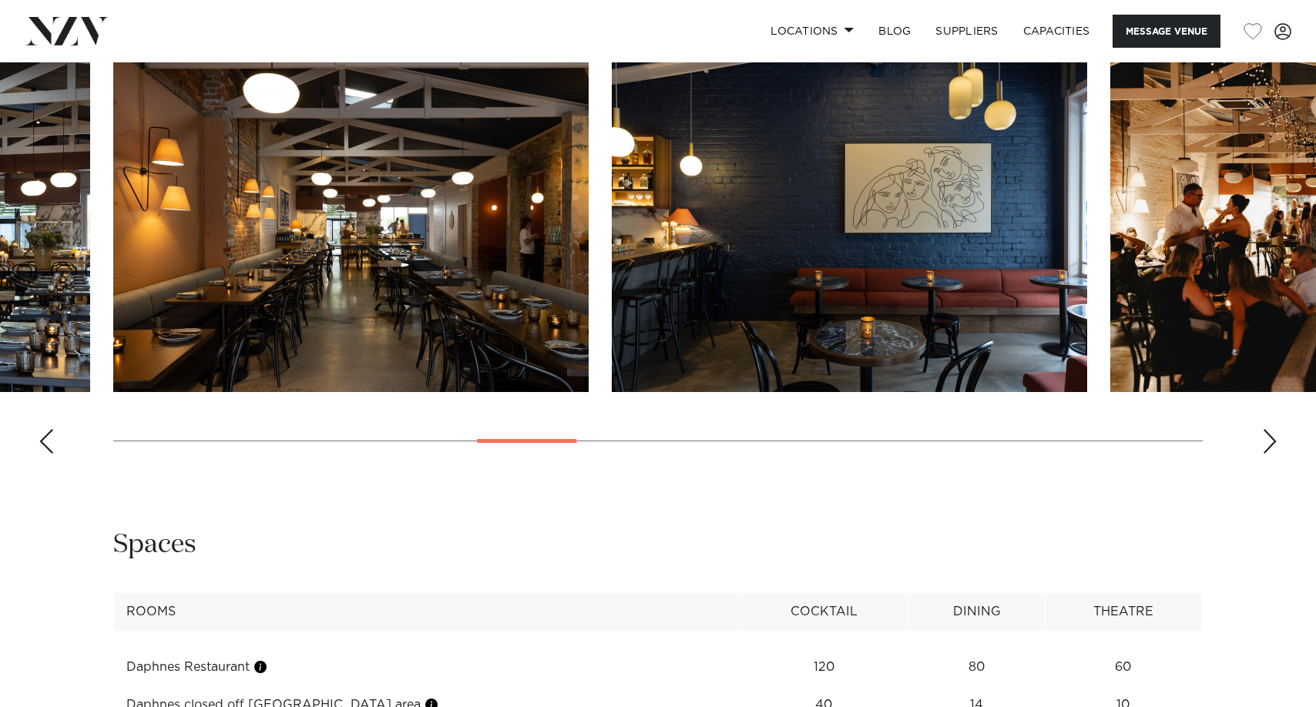
click at [45, 454] on div "Previous slide" at bounding box center [46, 441] width 15 height 25
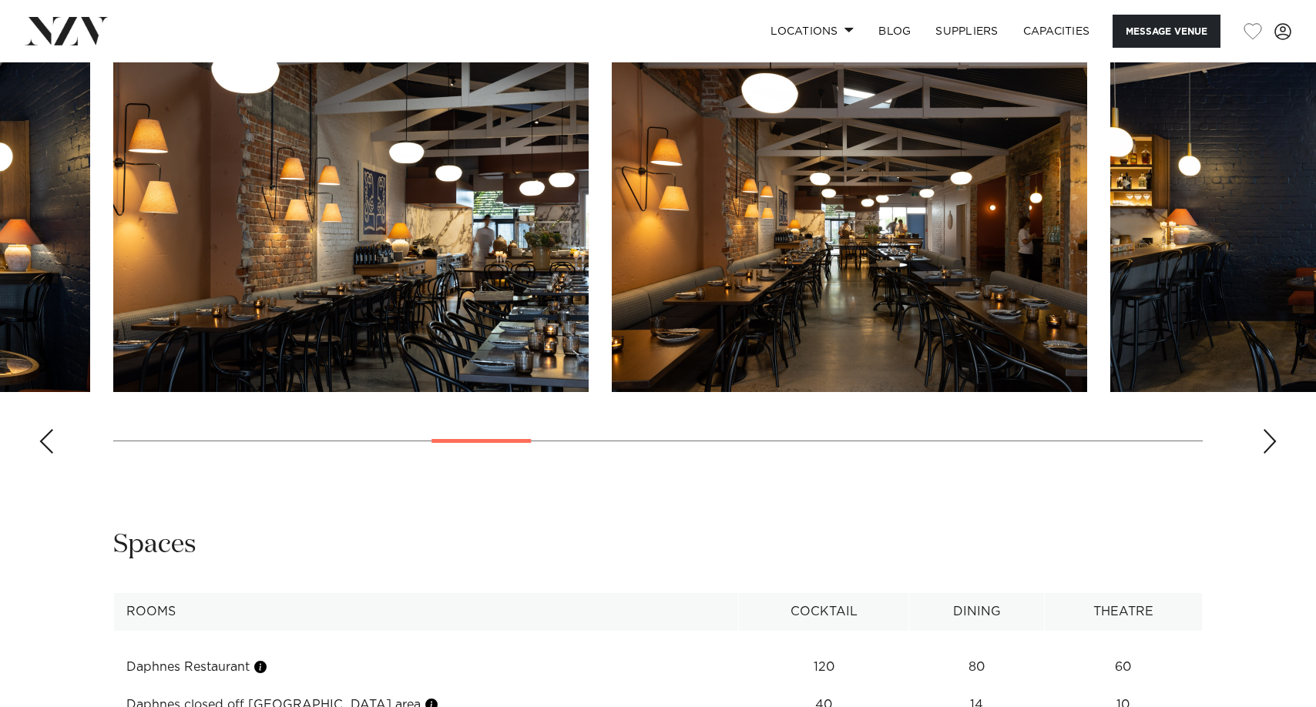
click at [45, 454] on div "Previous slide" at bounding box center [46, 441] width 15 height 25
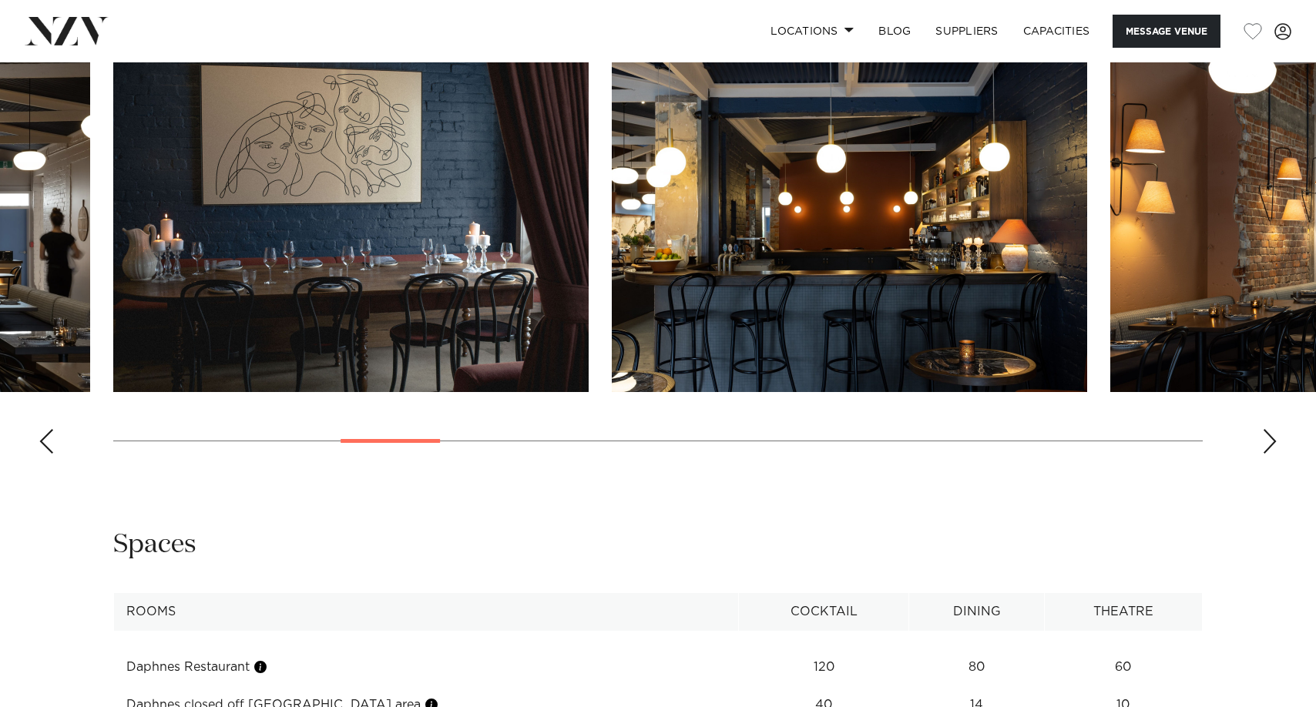
click at [45, 454] on div "Previous slide" at bounding box center [46, 441] width 15 height 25
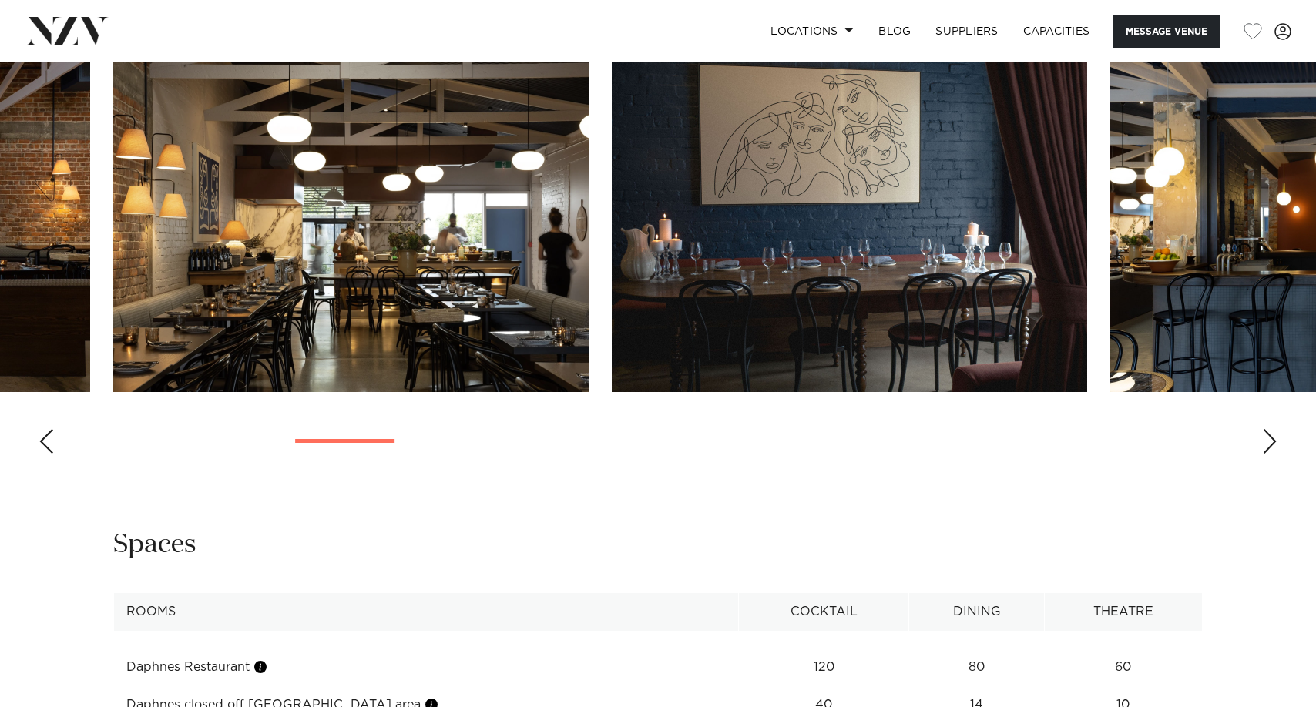
click at [45, 454] on div "Previous slide" at bounding box center [46, 441] width 15 height 25
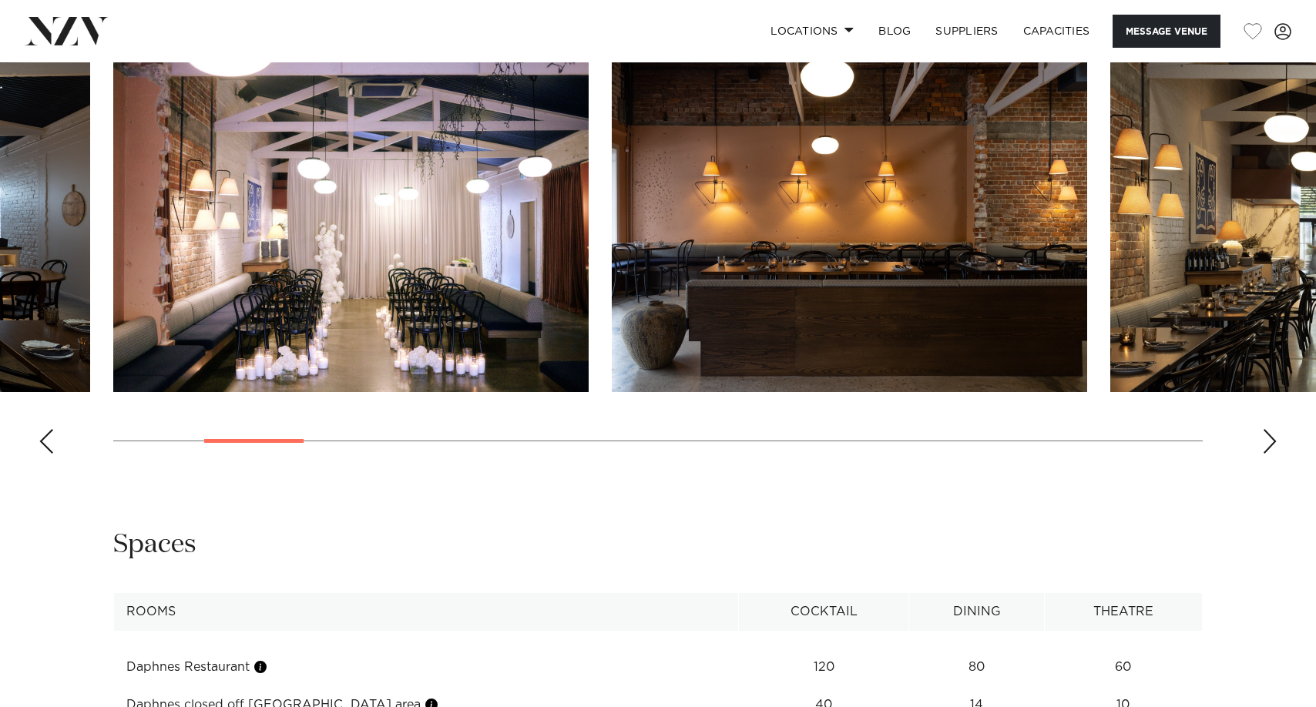
click at [45, 454] on div "Previous slide" at bounding box center [46, 441] width 15 height 25
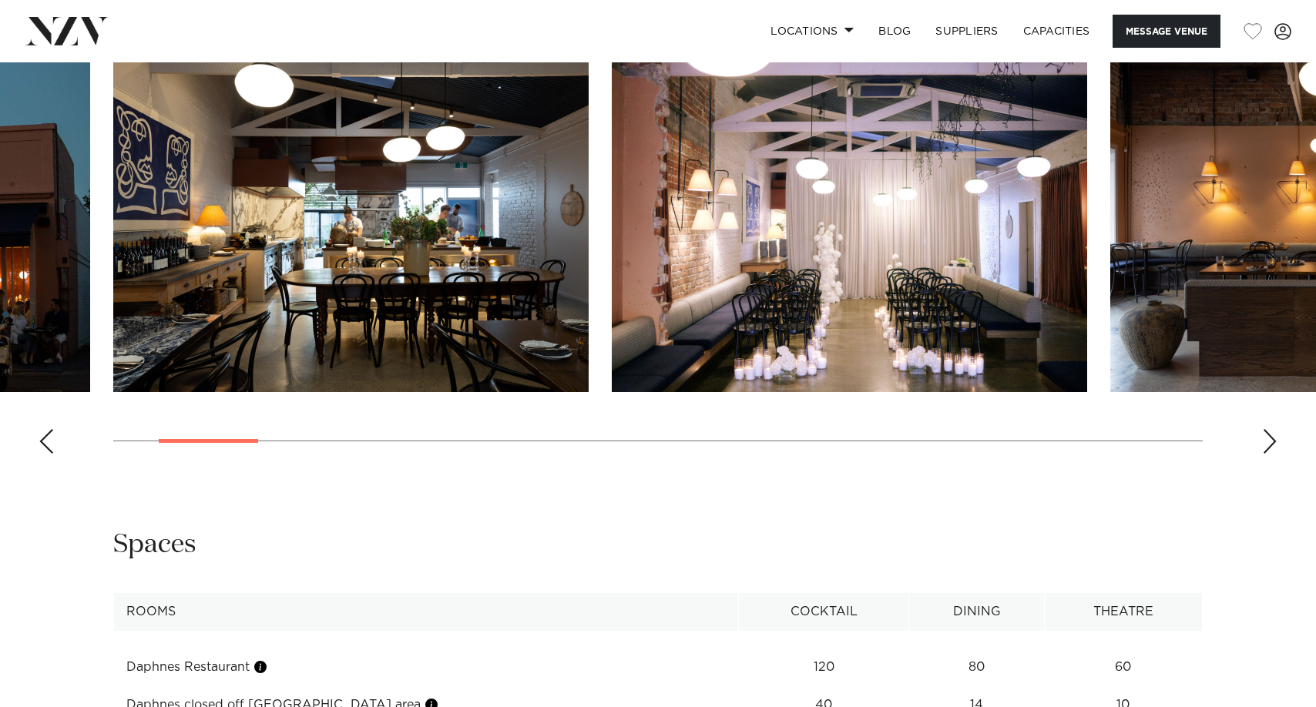
click at [45, 454] on div "Previous slide" at bounding box center [46, 441] width 15 height 25
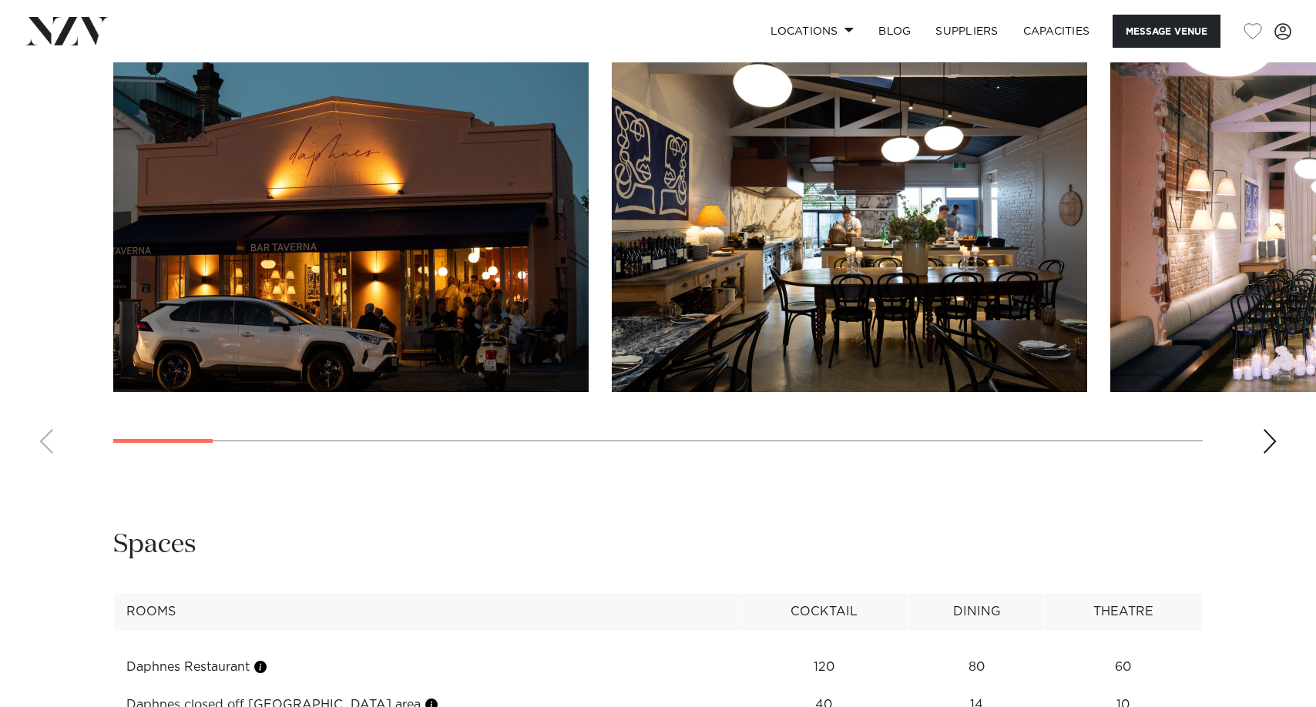
click at [45, 466] on swiper-container at bounding box center [658, 254] width 1316 height 423
click at [61, 579] on div "**********" at bounding box center [657, 626] width 1291 height 196
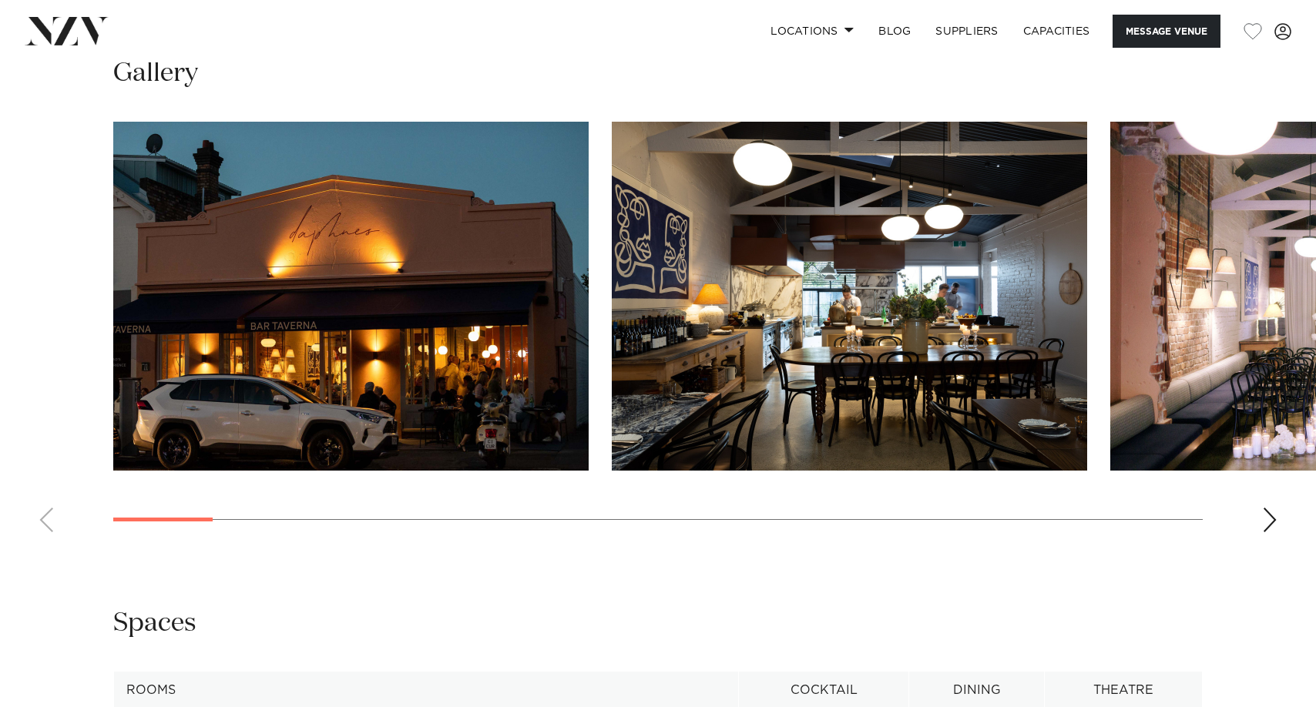
scroll to position [1447, 0]
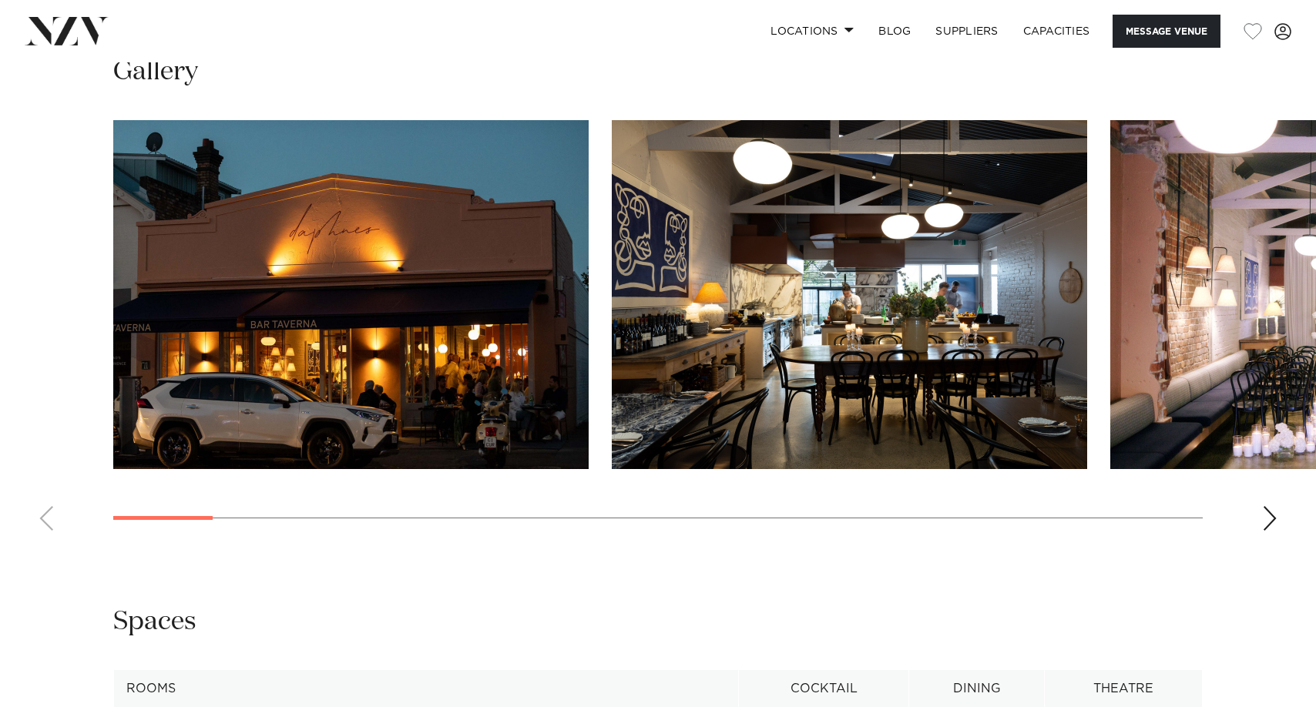
click at [1264, 531] on div "Next slide" at bounding box center [1269, 518] width 15 height 25
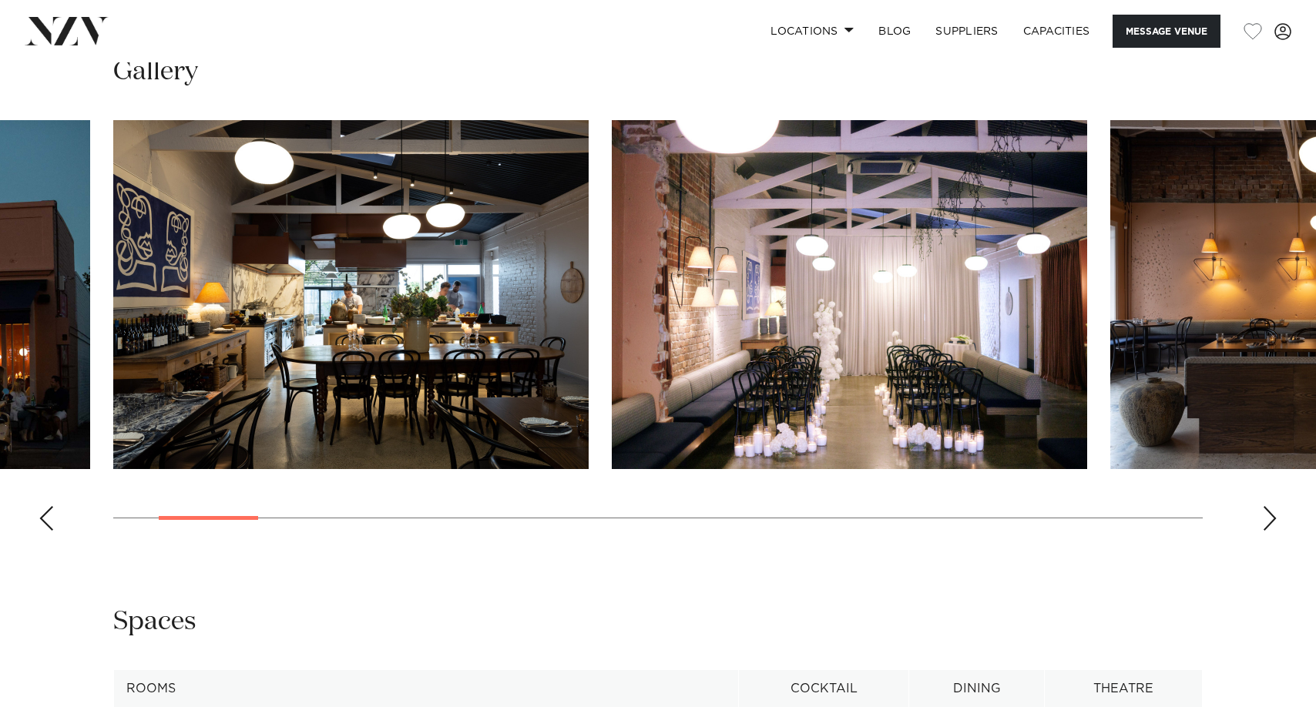
click at [1261, 543] on swiper-container at bounding box center [658, 331] width 1316 height 423
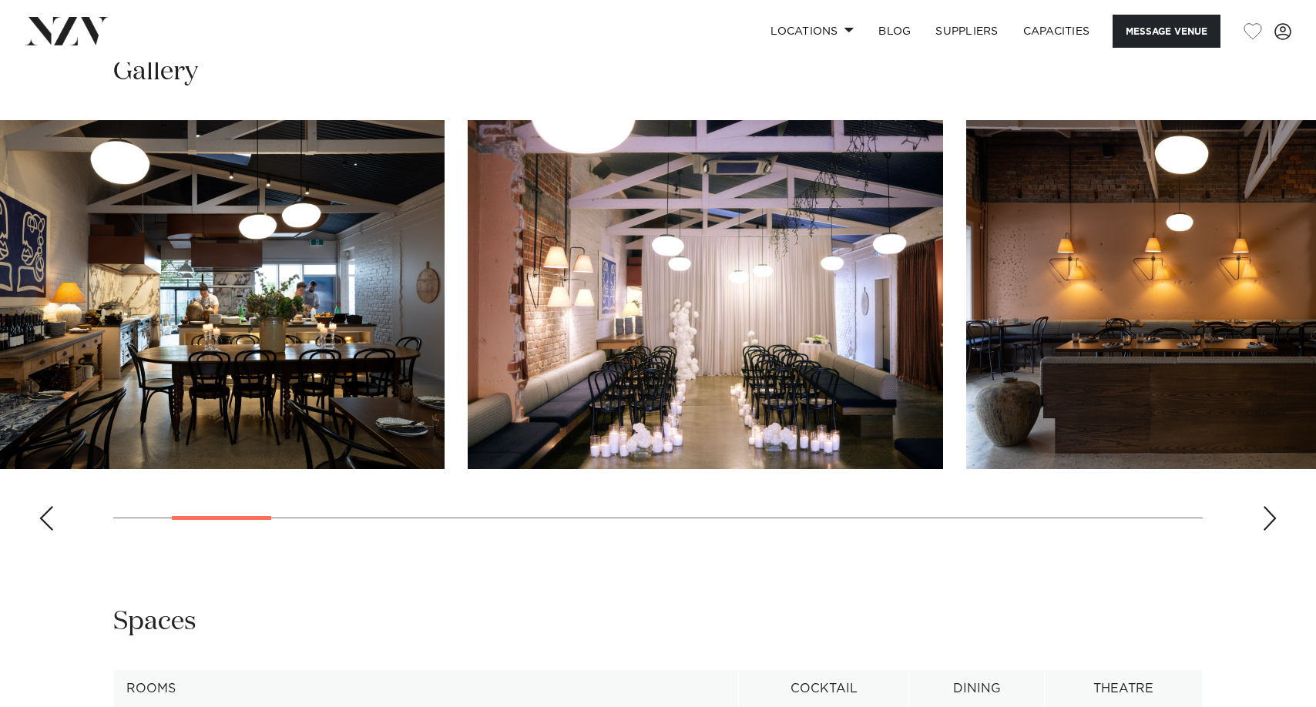
click at [471, 399] on div at bounding box center [15, 294] width 1089 height 349
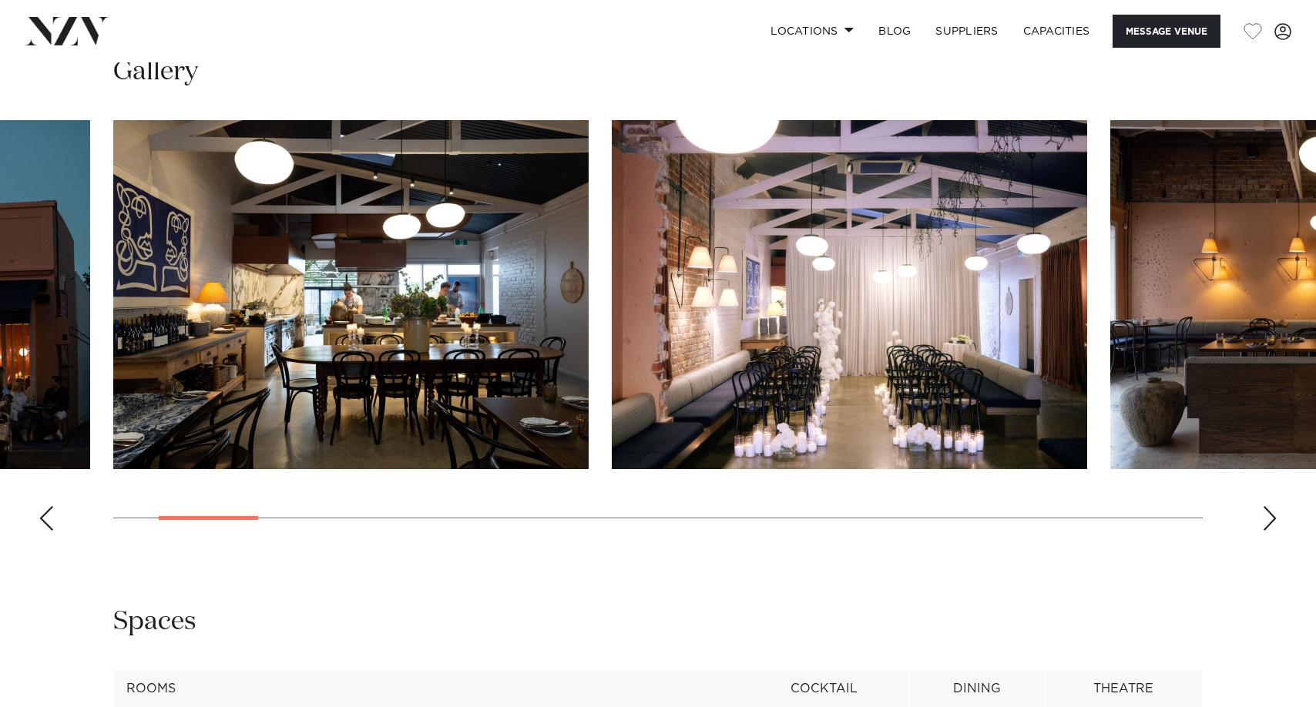
click at [1273, 531] on div "Next slide" at bounding box center [1269, 518] width 15 height 25
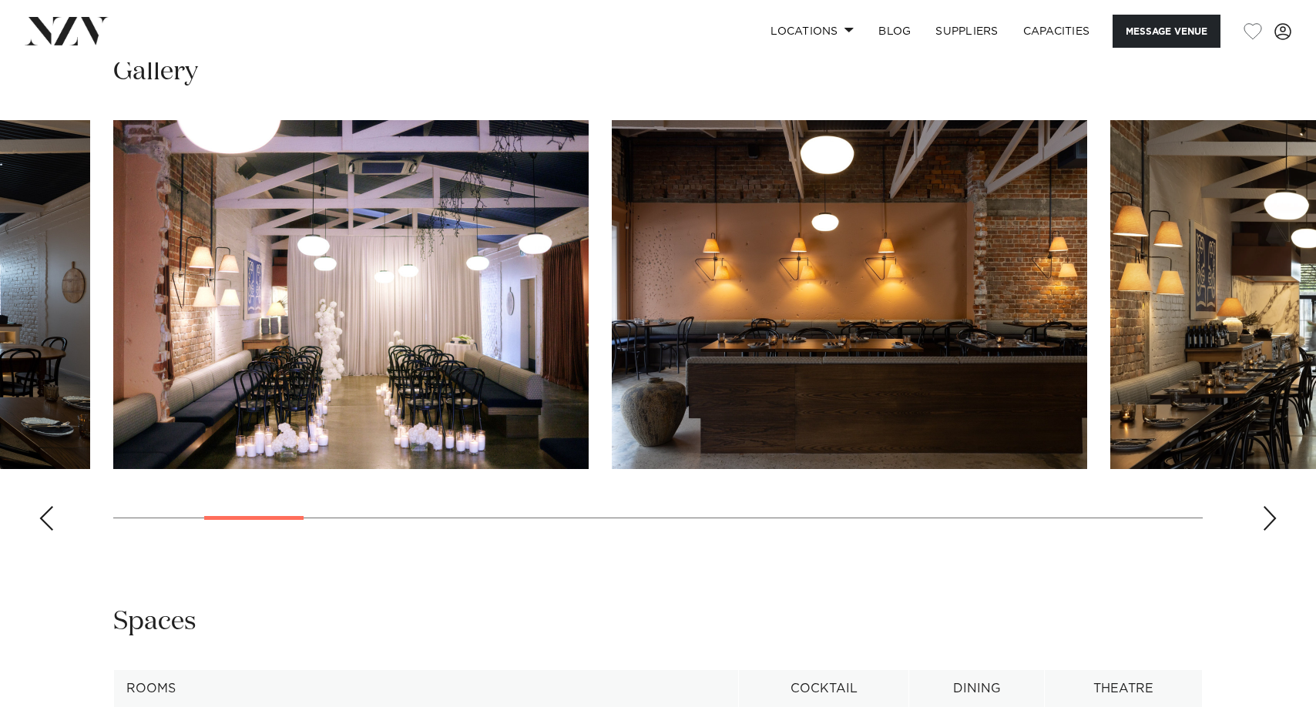
click at [1273, 531] on div "Next slide" at bounding box center [1269, 518] width 15 height 25
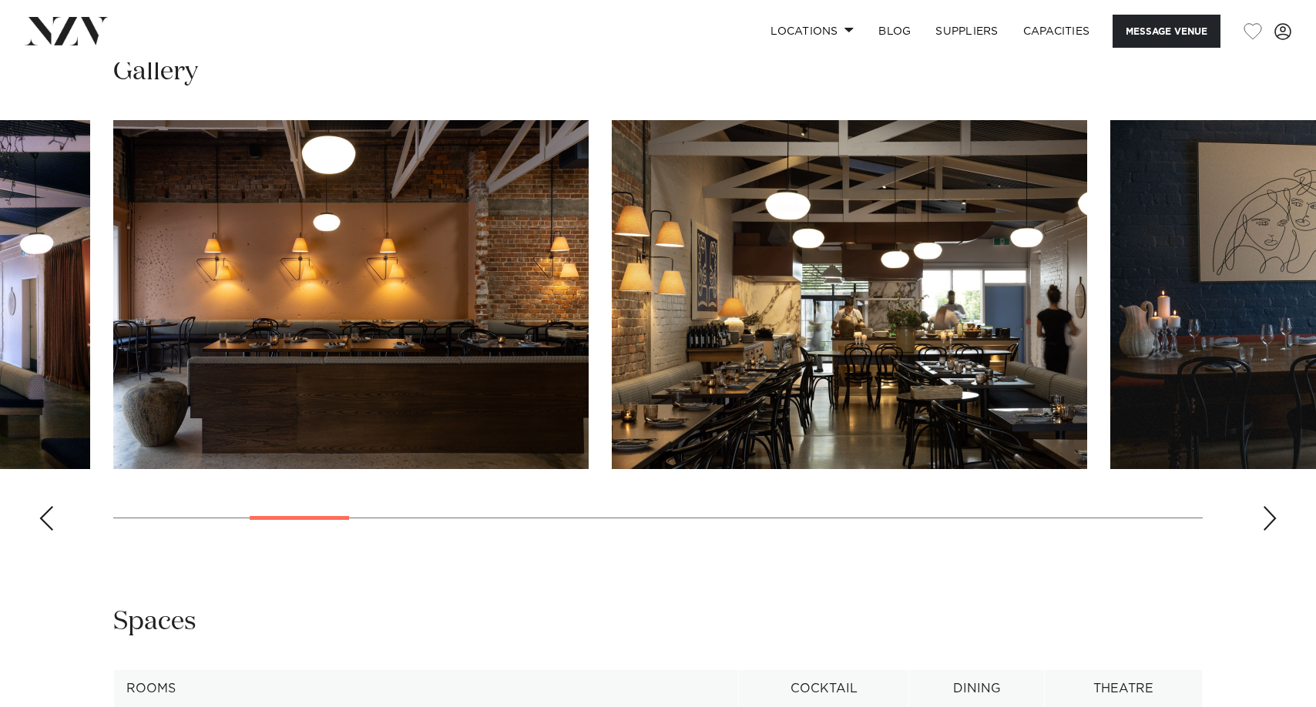
click at [1273, 531] on div "Next slide" at bounding box center [1269, 518] width 15 height 25
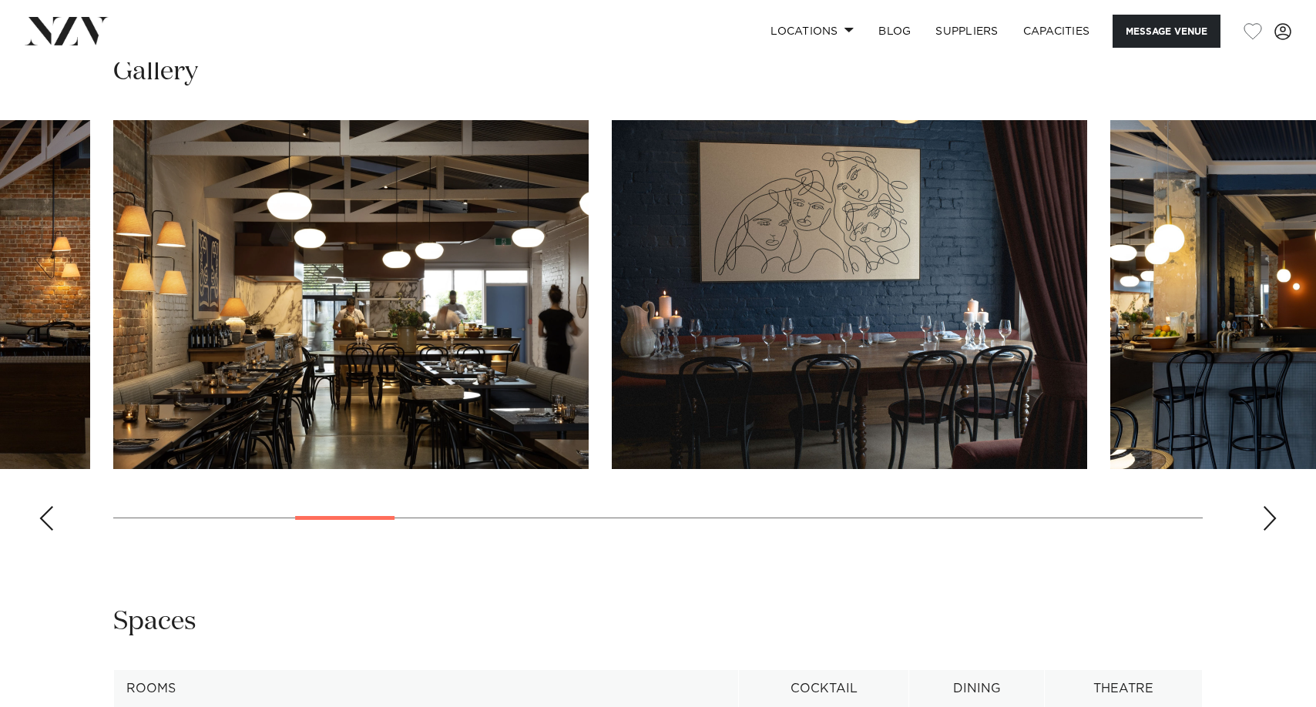
click at [1284, 543] on swiper-container at bounding box center [658, 331] width 1316 height 423
click at [1271, 531] on div "Next slide" at bounding box center [1269, 518] width 15 height 25
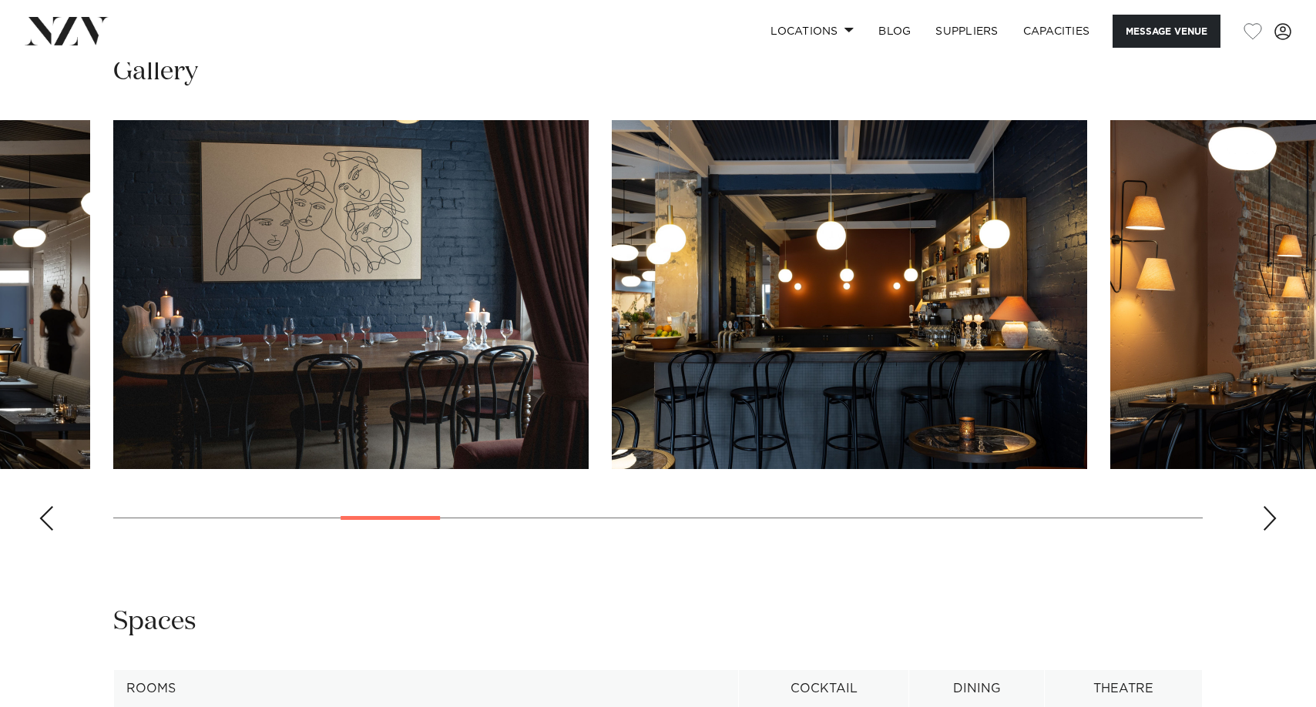
click at [1271, 531] on div "Next slide" at bounding box center [1269, 518] width 15 height 25
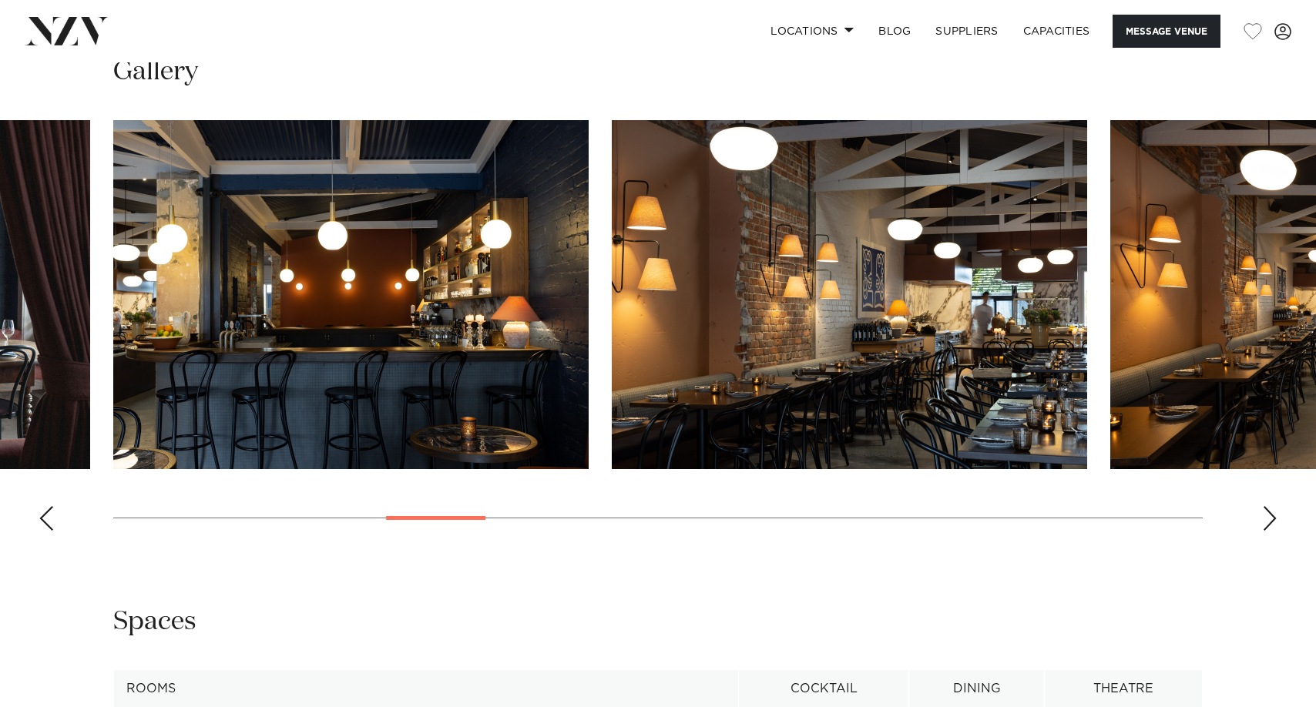
click at [1271, 531] on div "Next slide" at bounding box center [1269, 518] width 15 height 25
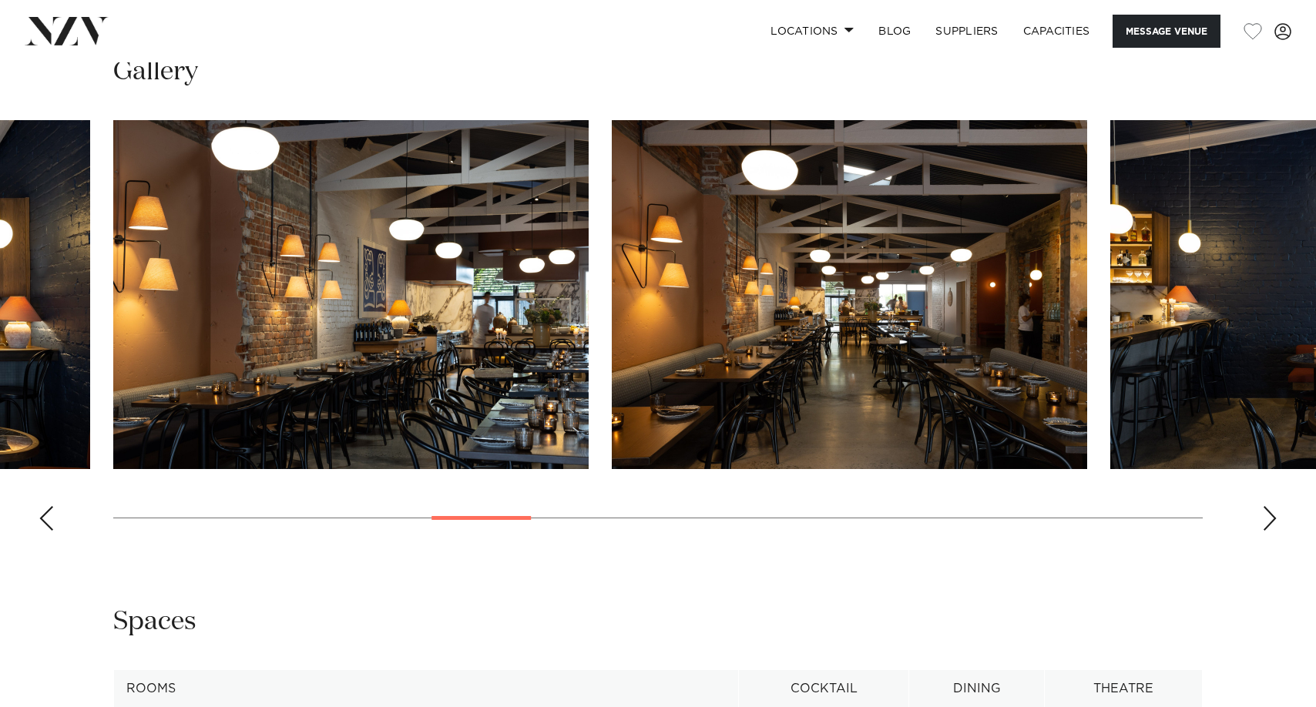
click at [1271, 531] on div "Next slide" at bounding box center [1269, 518] width 15 height 25
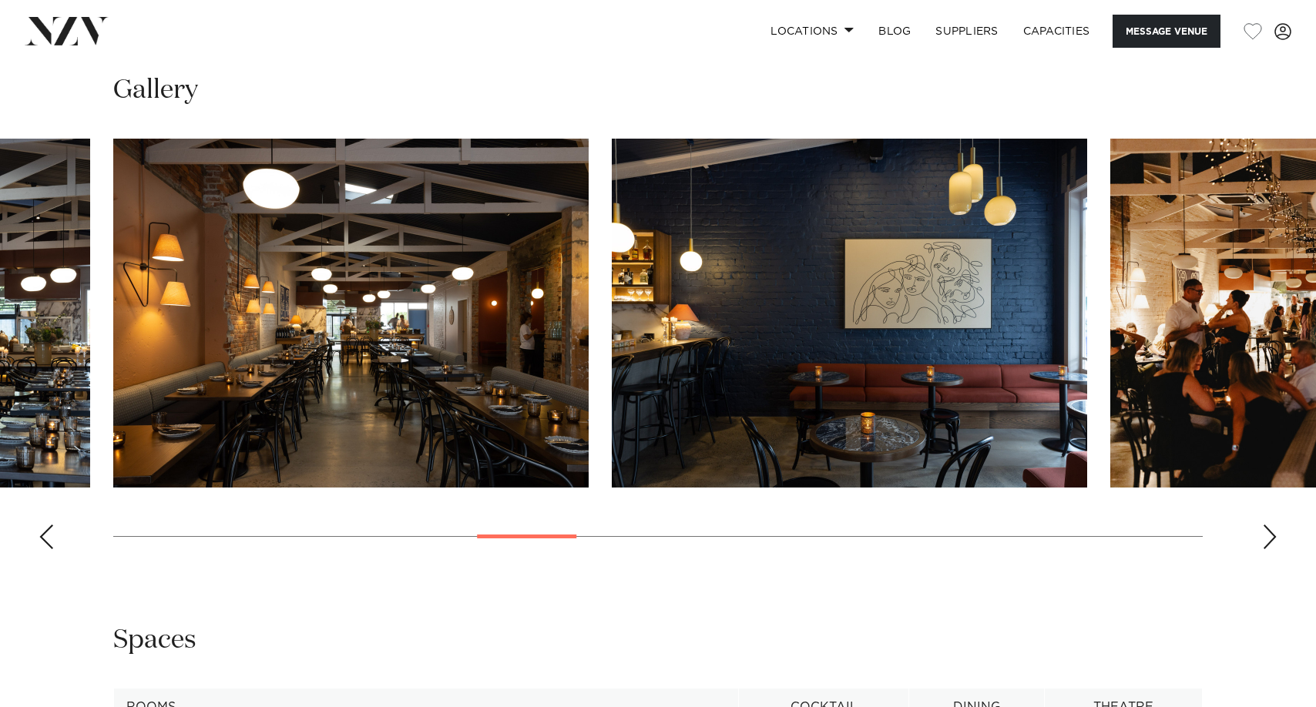
scroll to position [1524, 0]
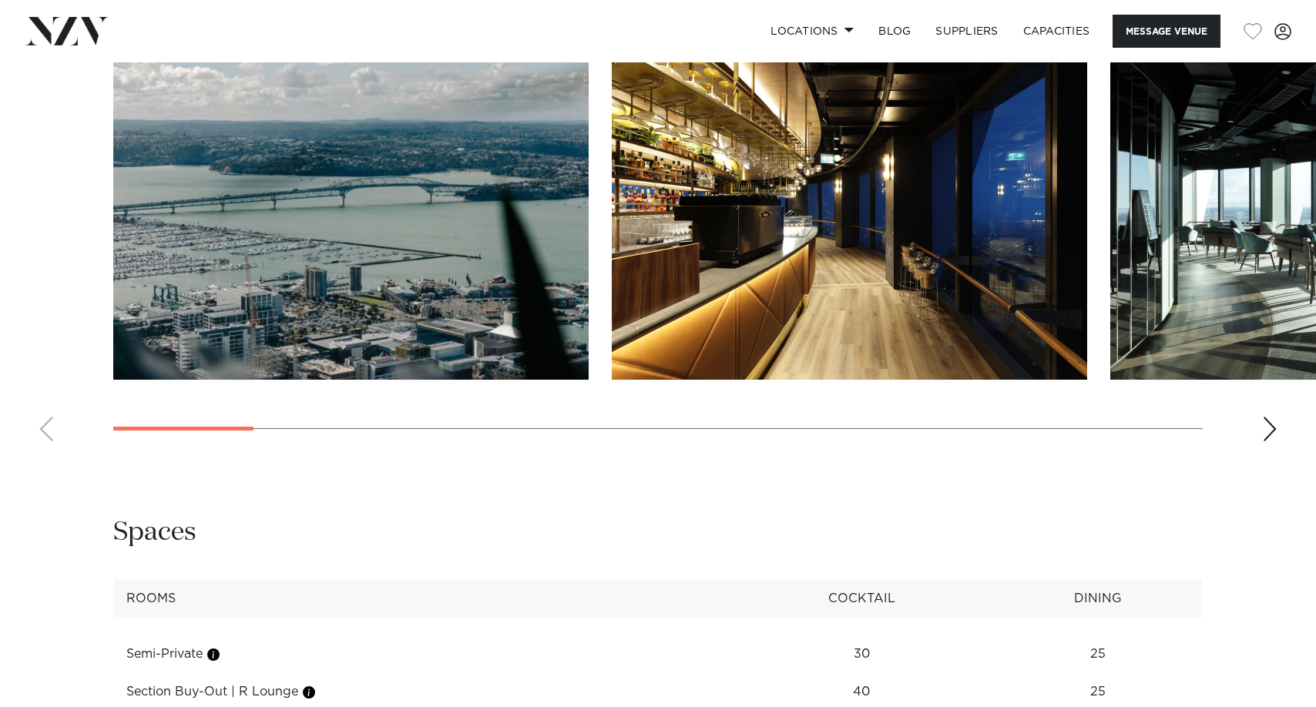
scroll to position [1541, 0]
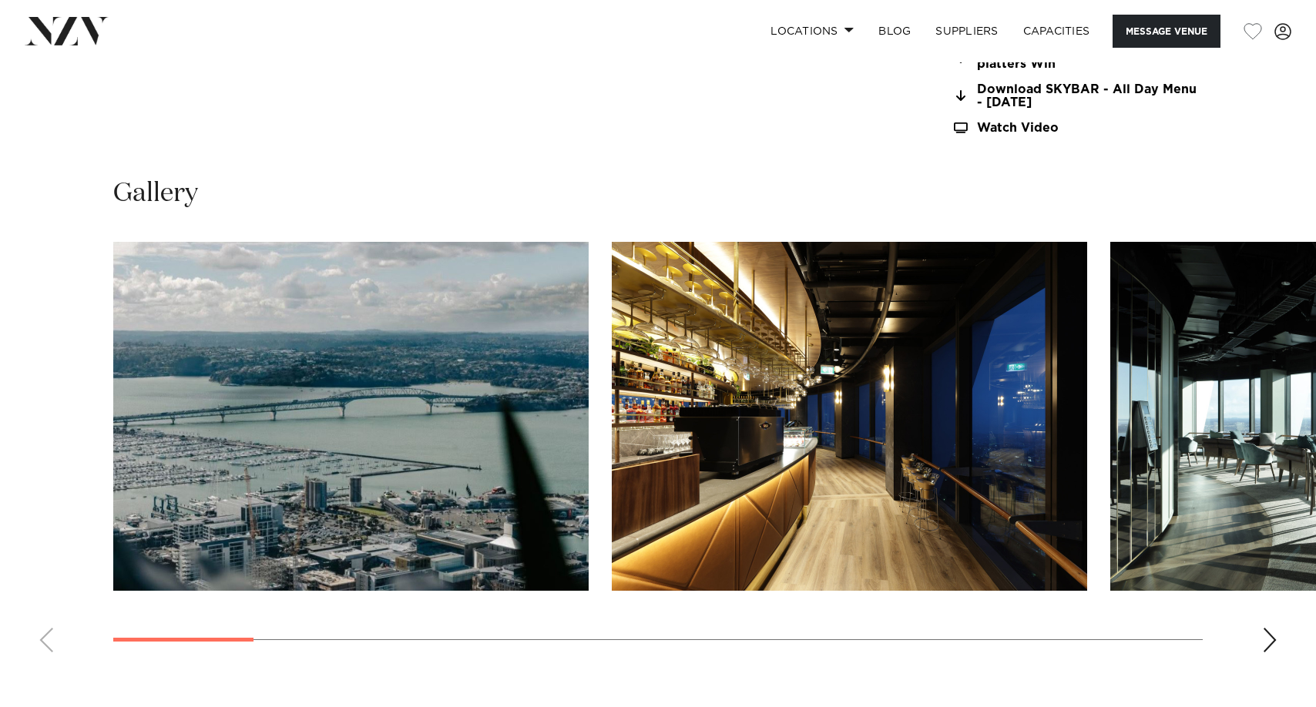
click at [1274, 628] on div "Next slide" at bounding box center [1269, 640] width 15 height 25
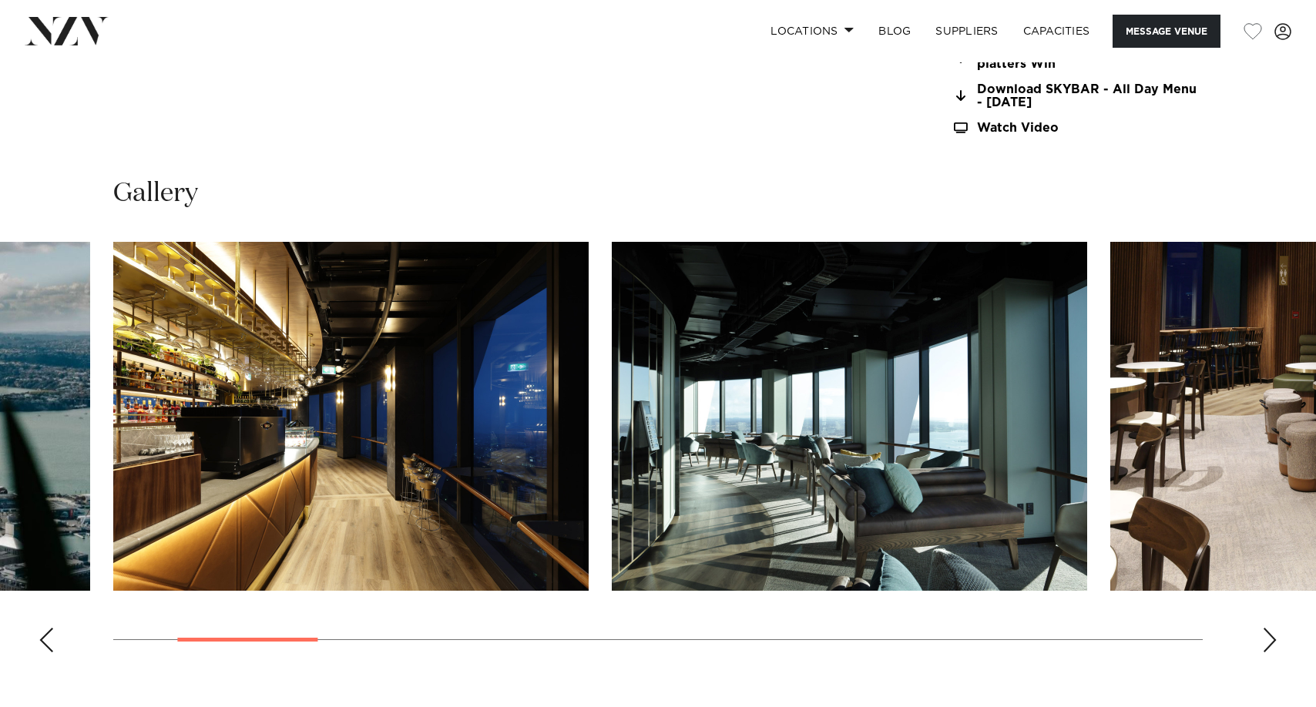
click at [1275, 628] on div "Next slide" at bounding box center [1269, 640] width 15 height 25
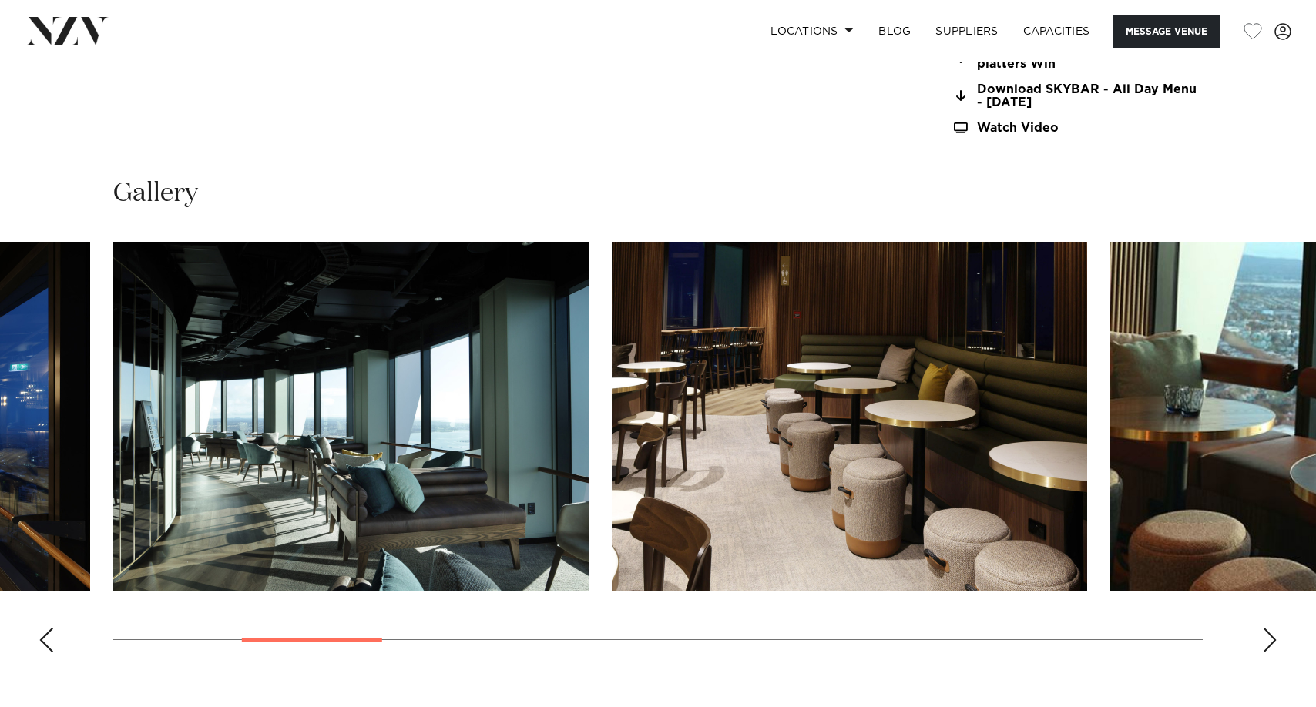
click at [1275, 628] on div "Next slide" at bounding box center [1269, 640] width 15 height 25
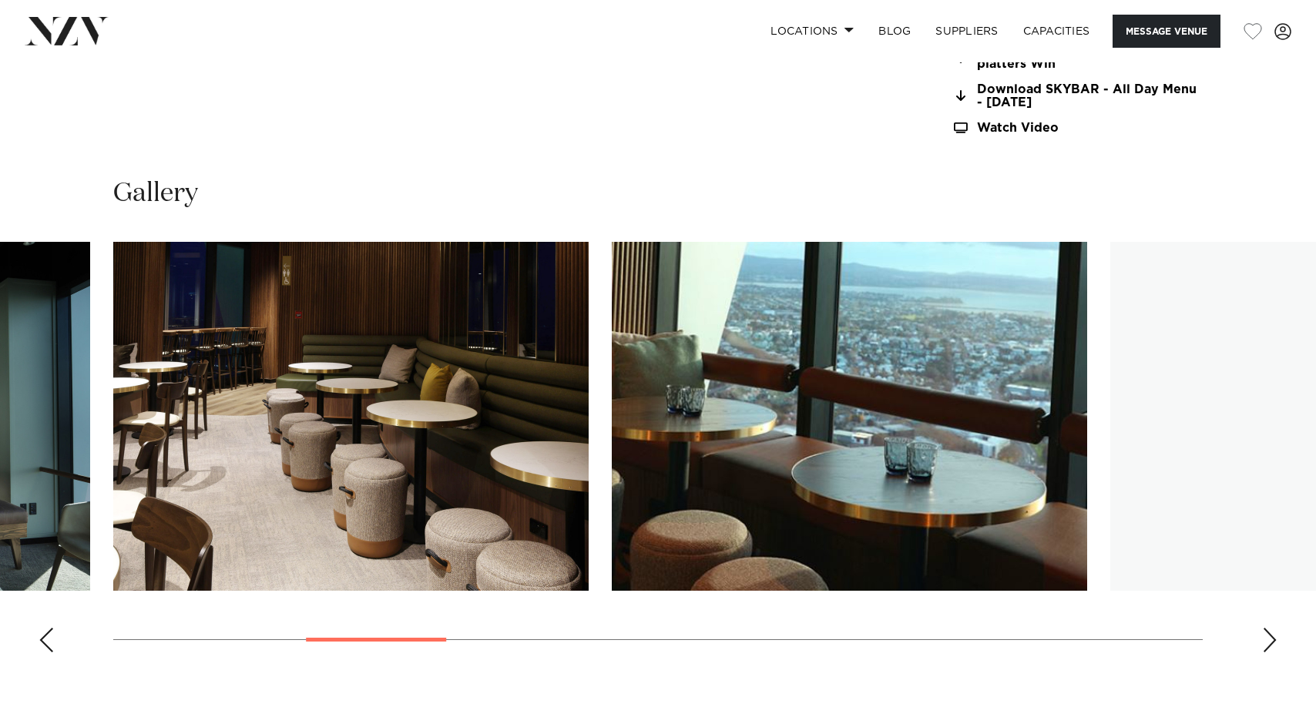
click at [1275, 628] on div "Next slide" at bounding box center [1269, 640] width 15 height 25
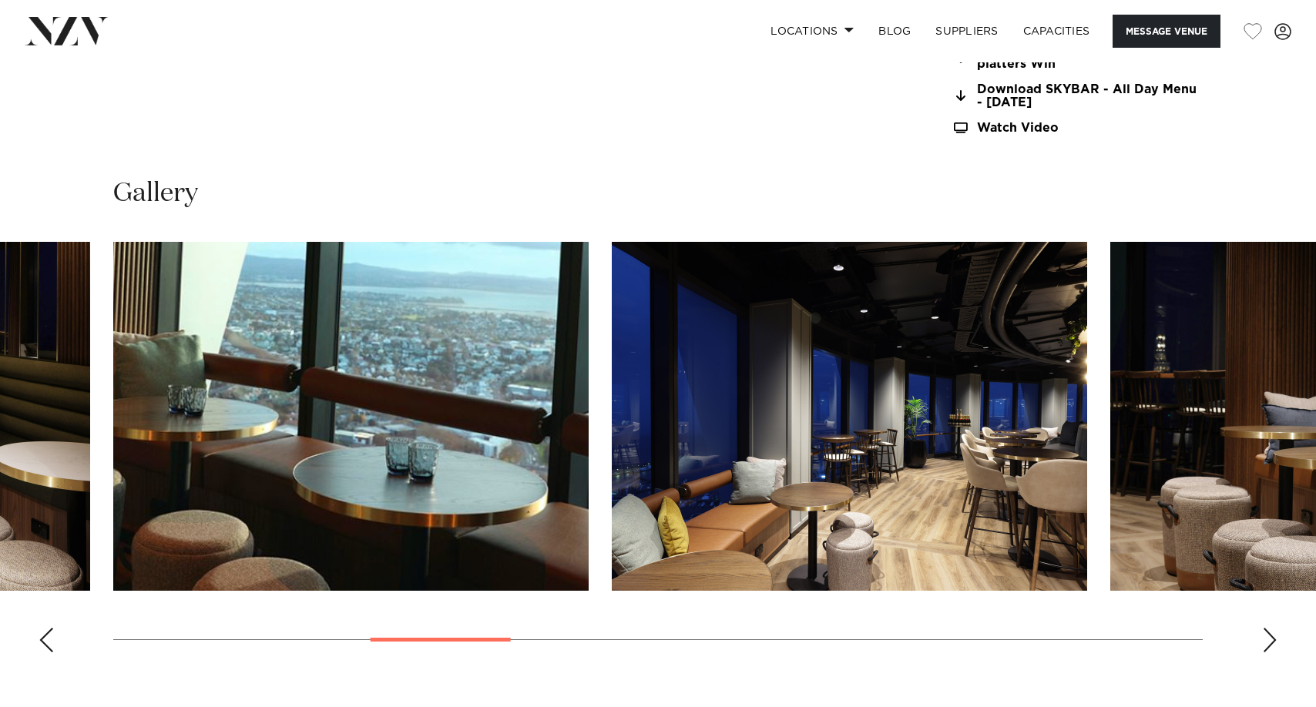
click at [1275, 628] on div "Next slide" at bounding box center [1269, 640] width 15 height 25
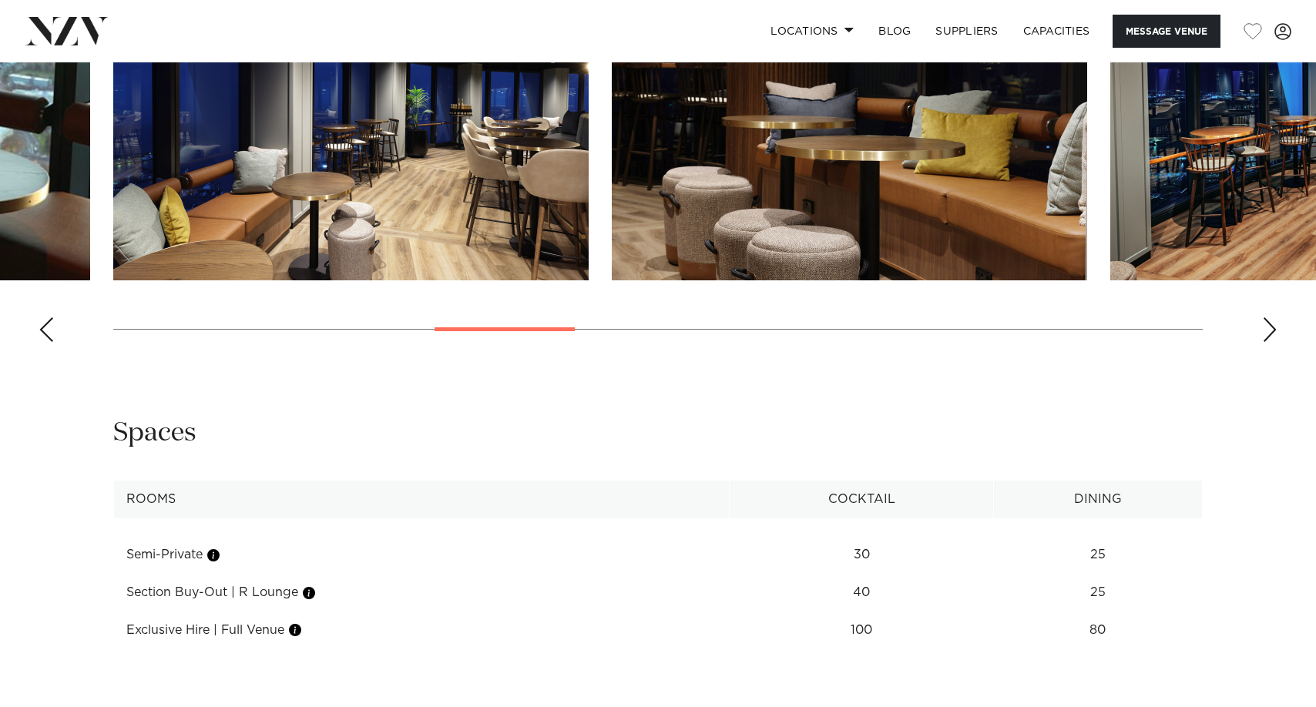
scroll to position [2157, 0]
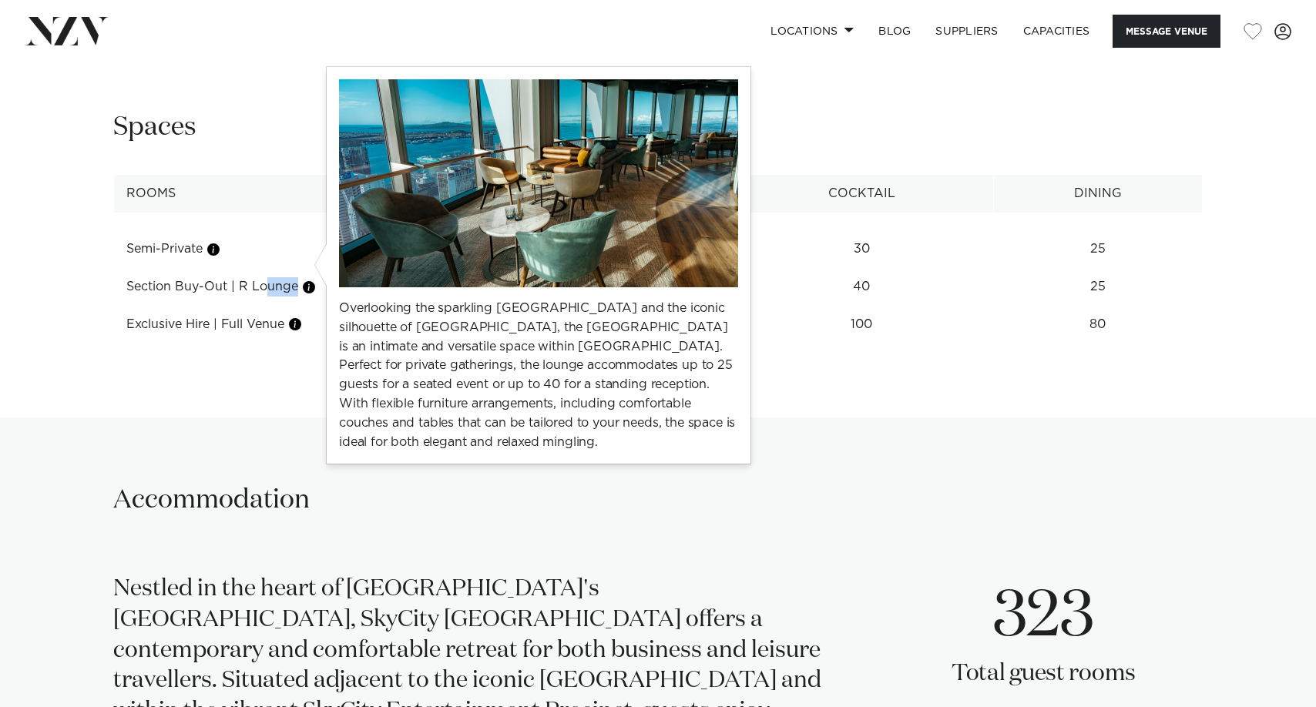
drag, startPoint x: 209, startPoint y: 266, endPoint x: 307, endPoint y: 264, distance: 98.6
click at [307, 268] on td "Section Buy-Out | R Lounge" at bounding box center [422, 287] width 616 height 38
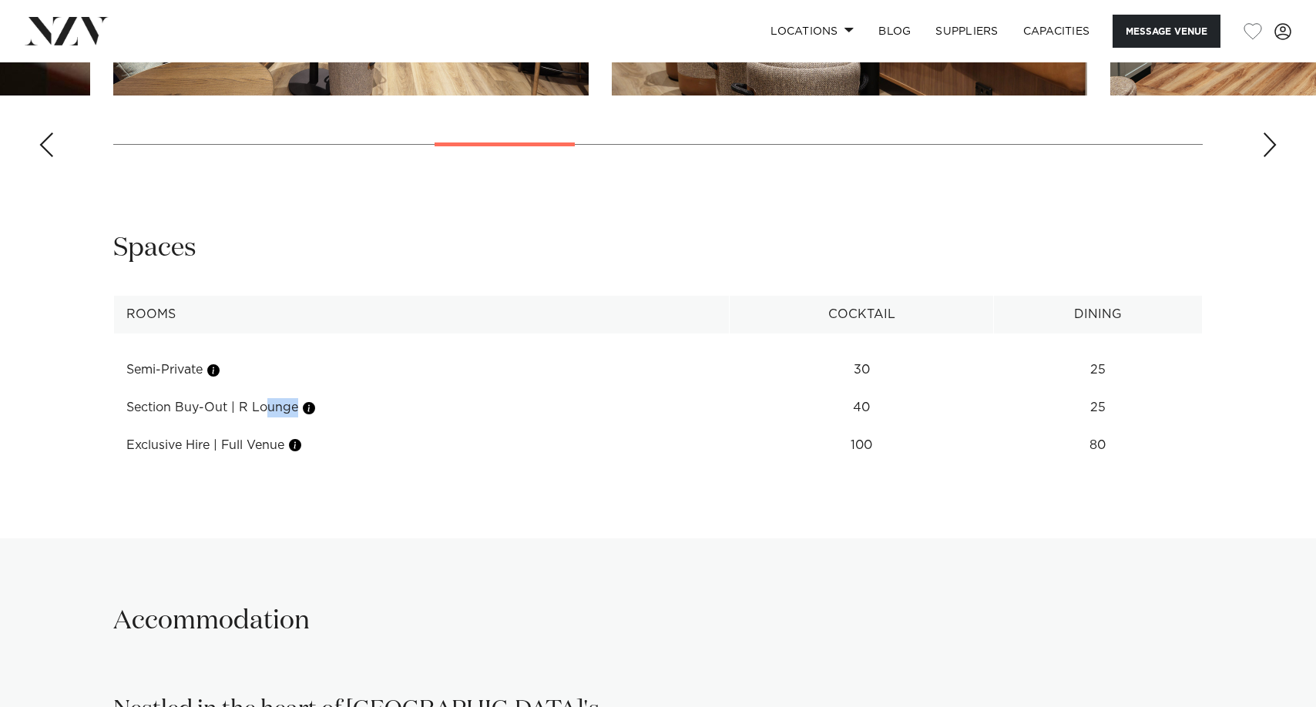
scroll to position [1849, 0]
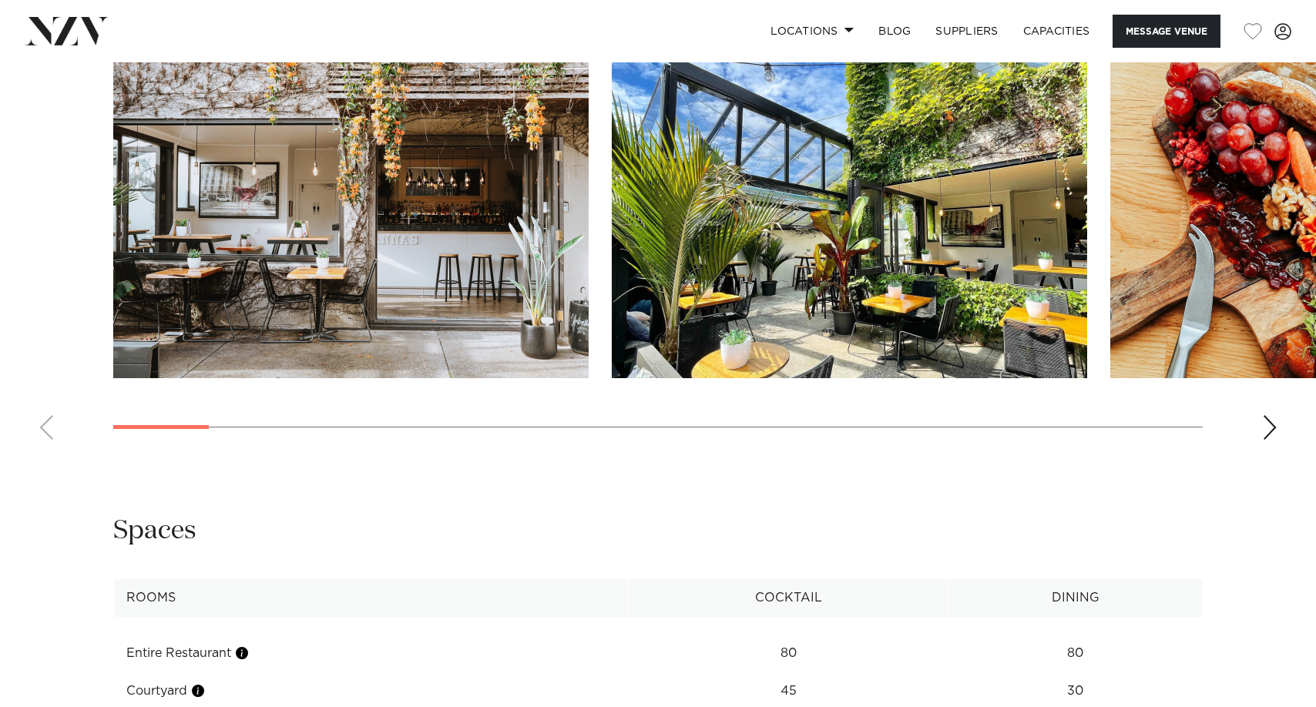
scroll to position [1618, 0]
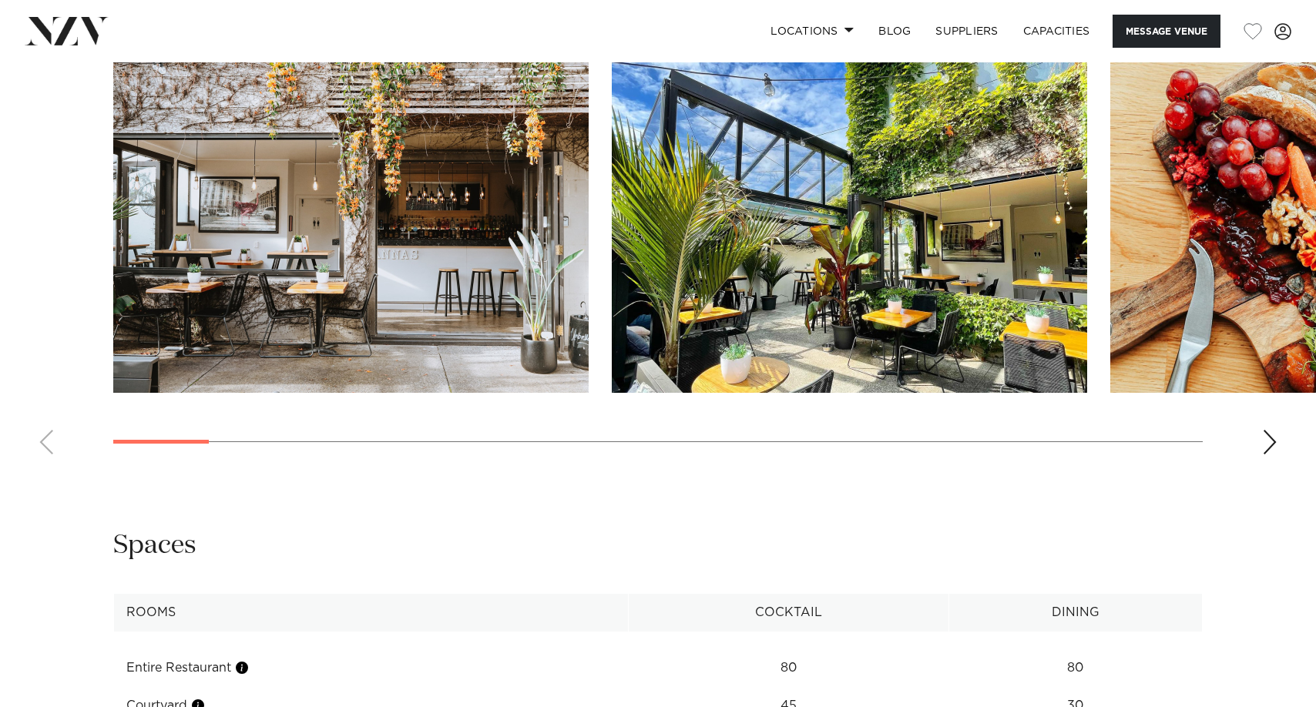
click at [1267, 455] on div "Next slide" at bounding box center [1269, 442] width 15 height 25
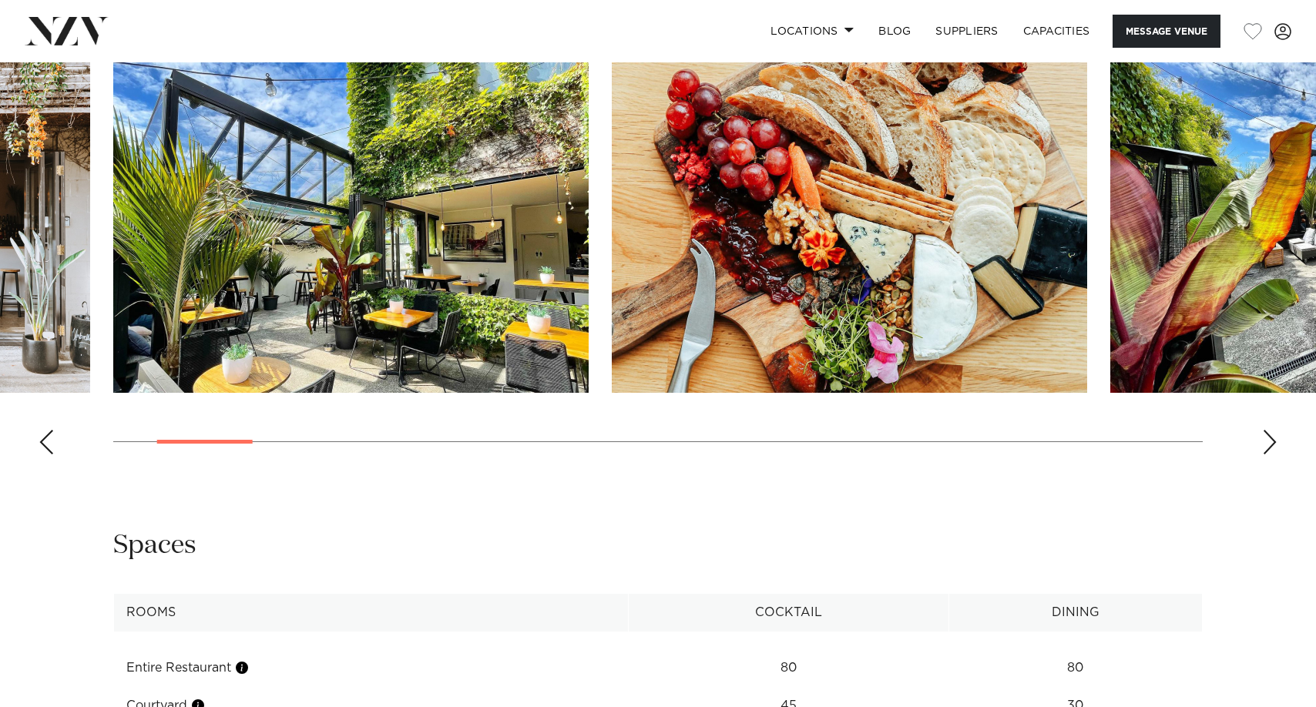
click at [1267, 455] on div "Next slide" at bounding box center [1269, 442] width 15 height 25
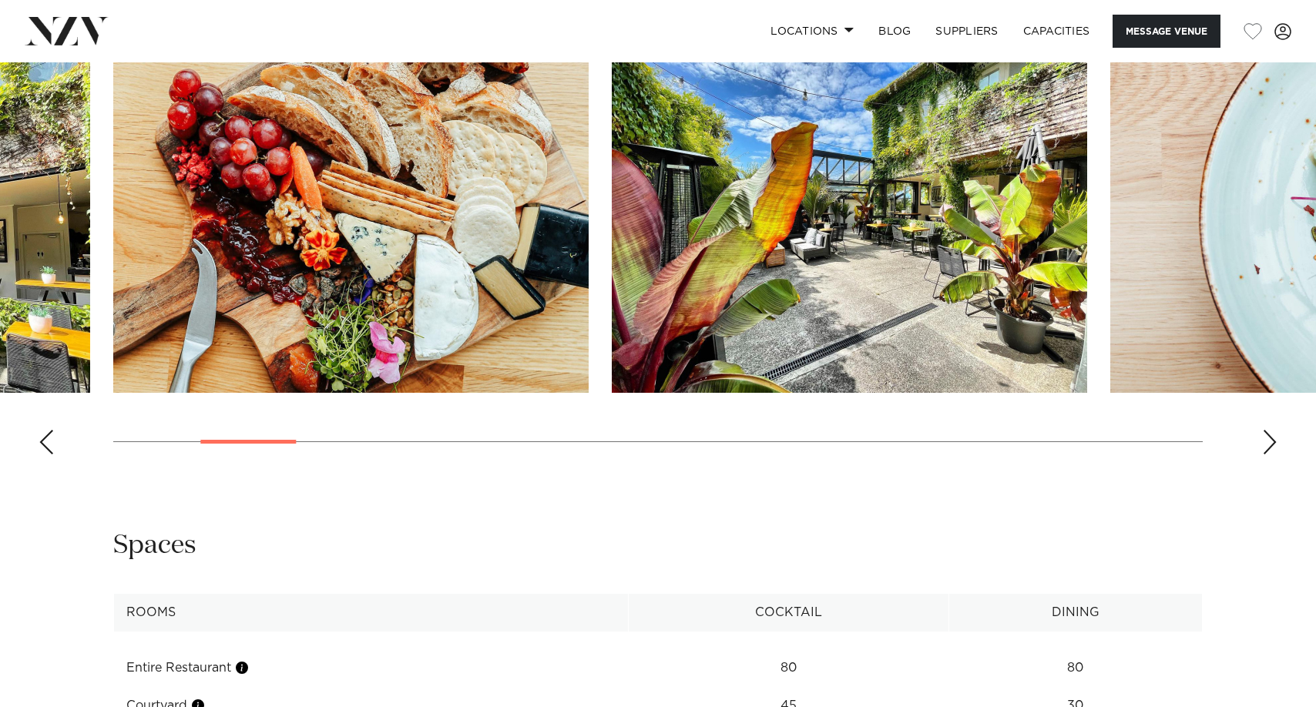
click at [1267, 455] on div "Next slide" at bounding box center [1269, 442] width 15 height 25
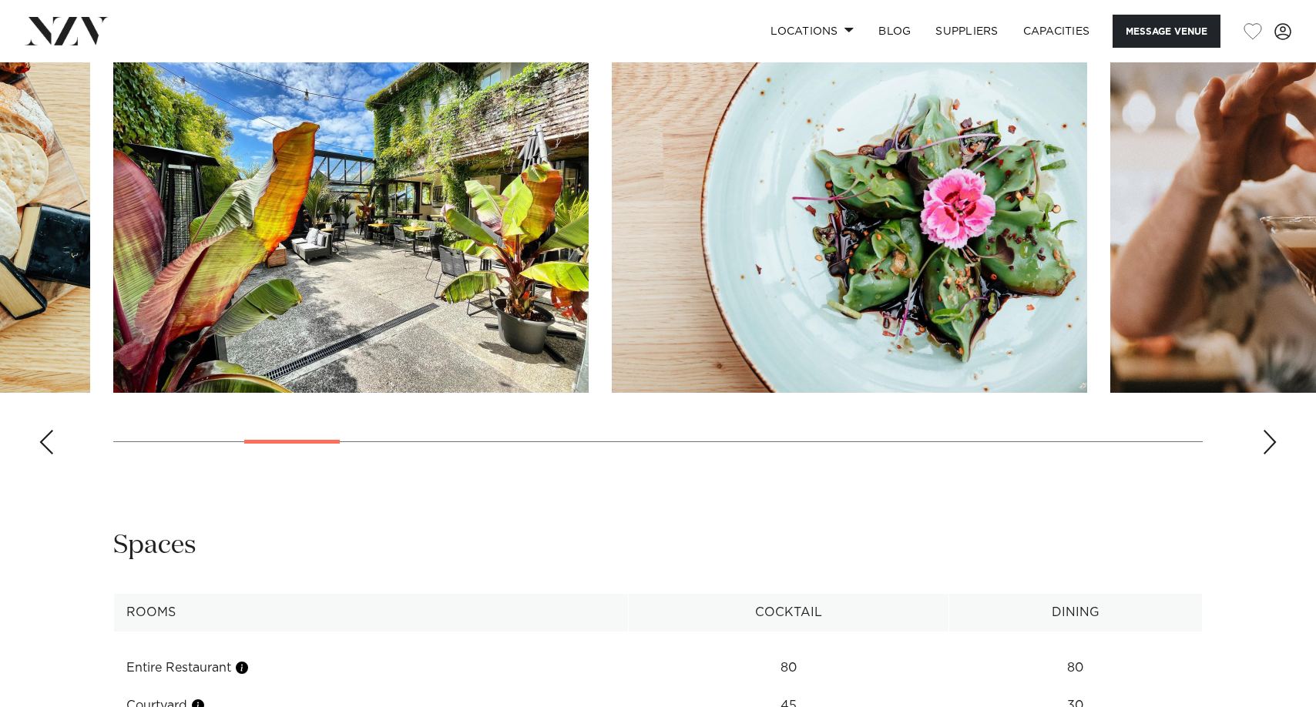
click at [1267, 455] on div "Next slide" at bounding box center [1269, 442] width 15 height 25
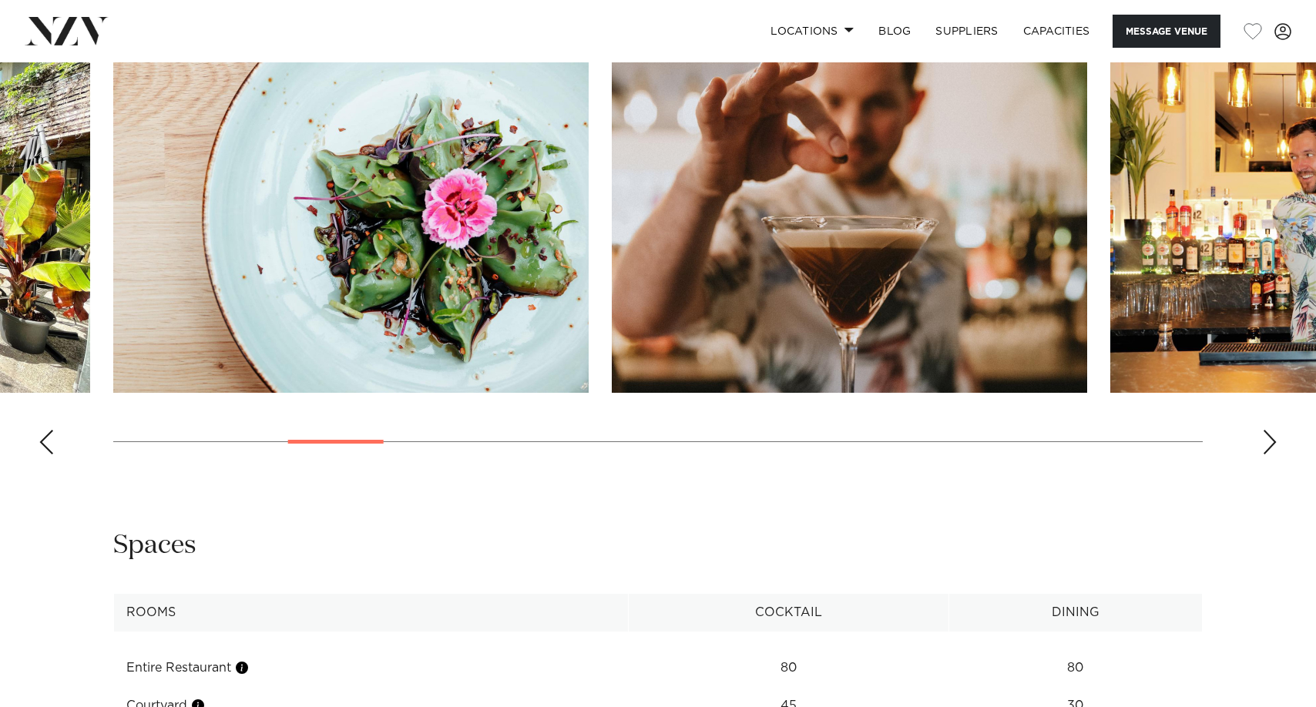
click at [1267, 455] on div "Next slide" at bounding box center [1269, 442] width 15 height 25
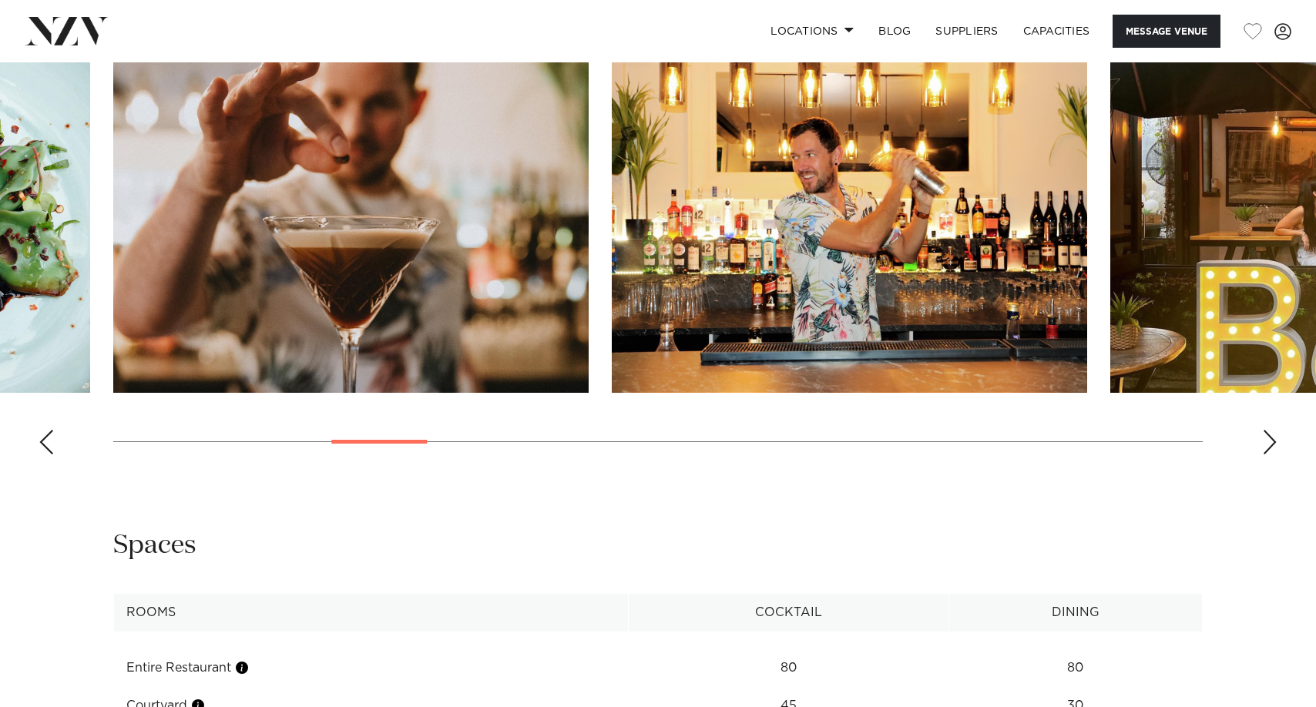
click at [1267, 455] on div "Next slide" at bounding box center [1269, 442] width 15 height 25
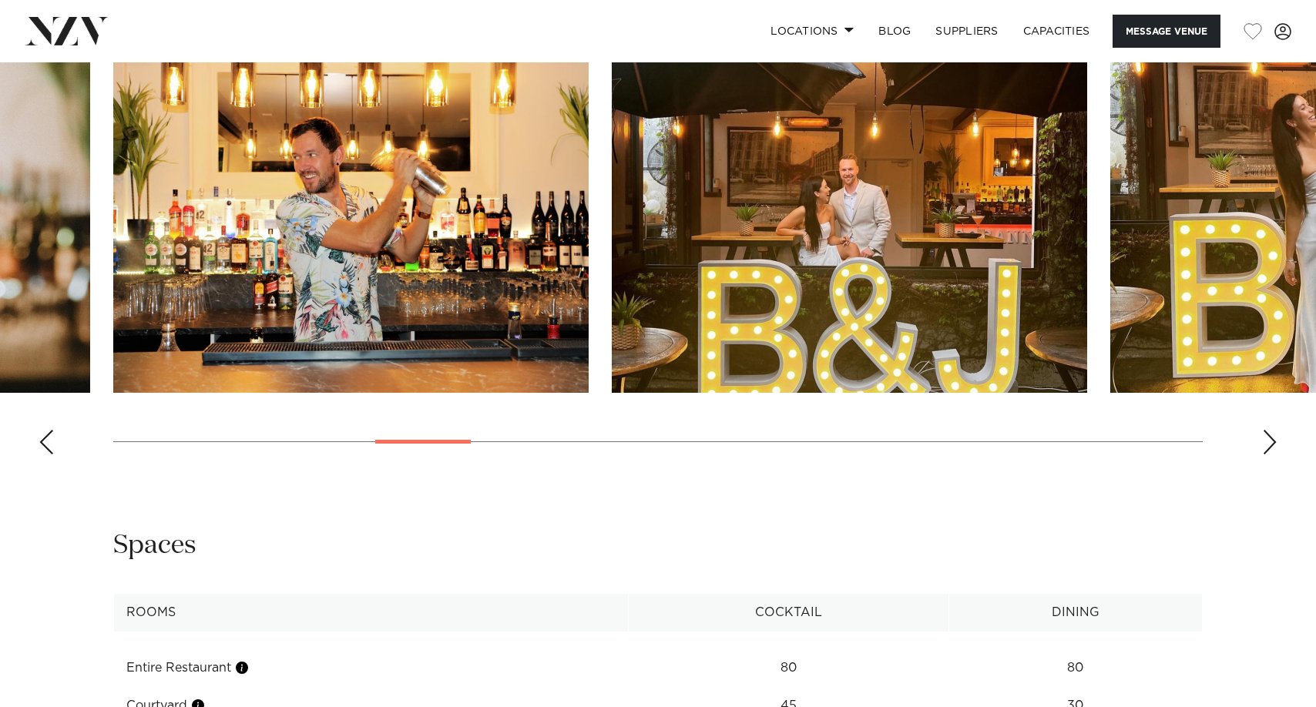
click at [1267, 455] on div "Next slide" at bounding box center [1269, 442] width 15 height 25
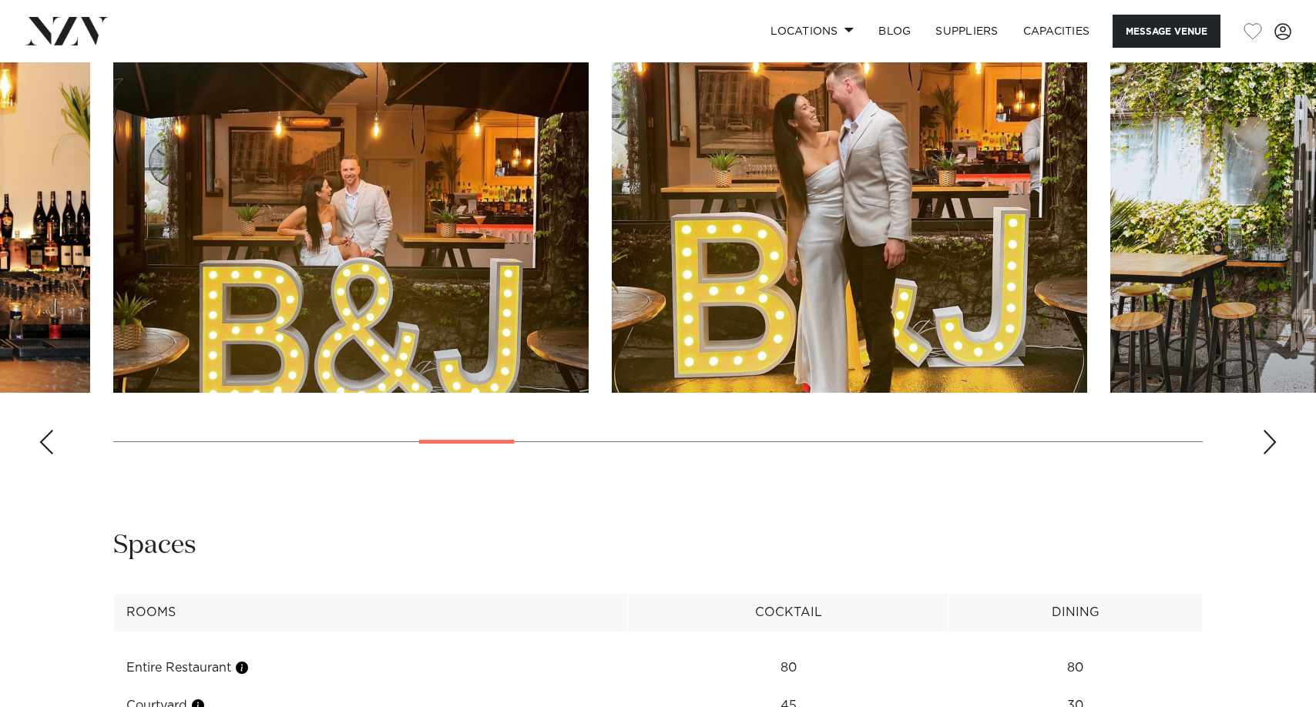
click at [1267, 455] on div "Next slide" at bounding box center [1269, 442] width 15 height 25
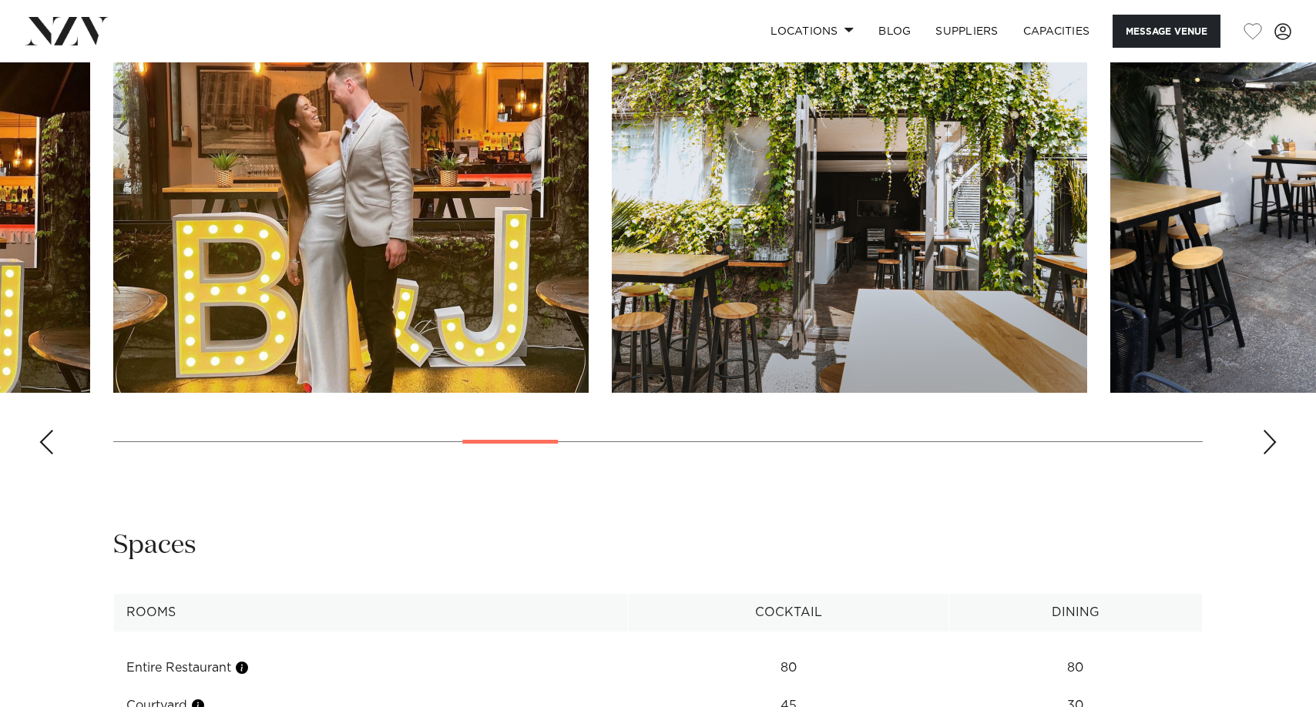
click at [1267, 455] on div "Next slide" at bounding box center [1269, 442] width 15 height 25
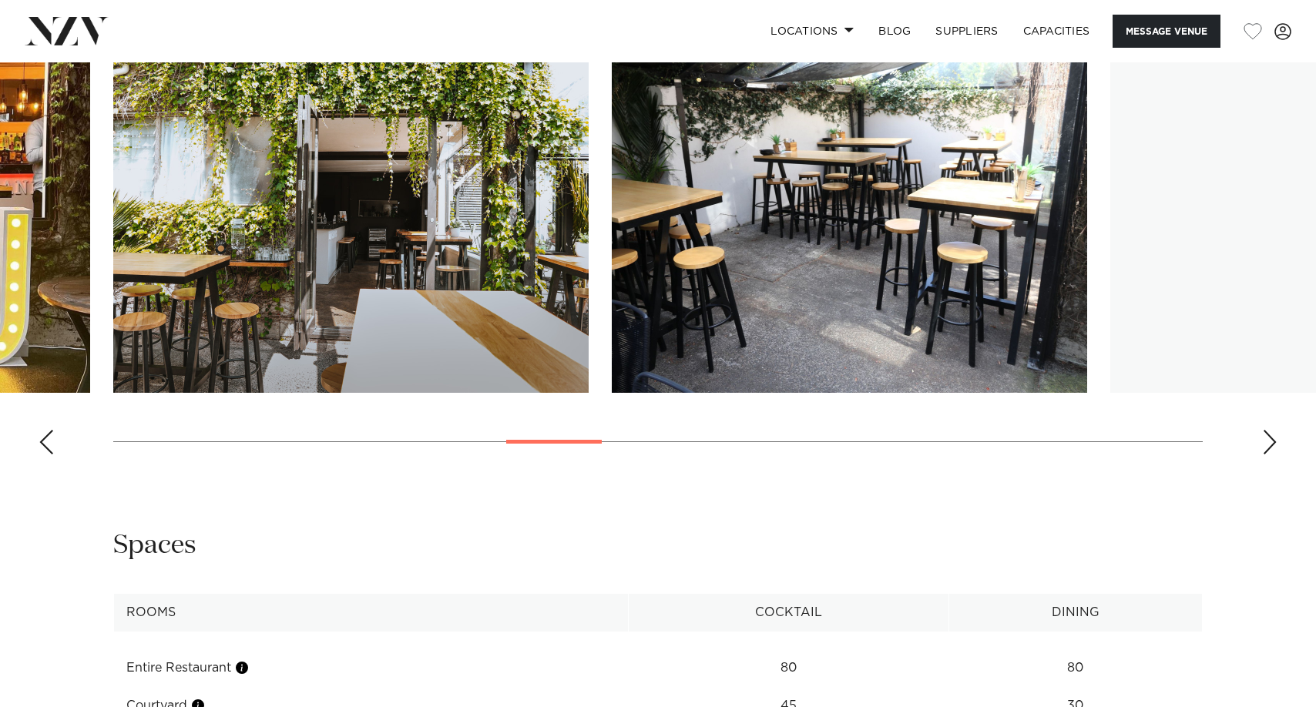
click at [1267, 455] on div "Next slide" at bounding box center [1269, 442] width 15 height 25
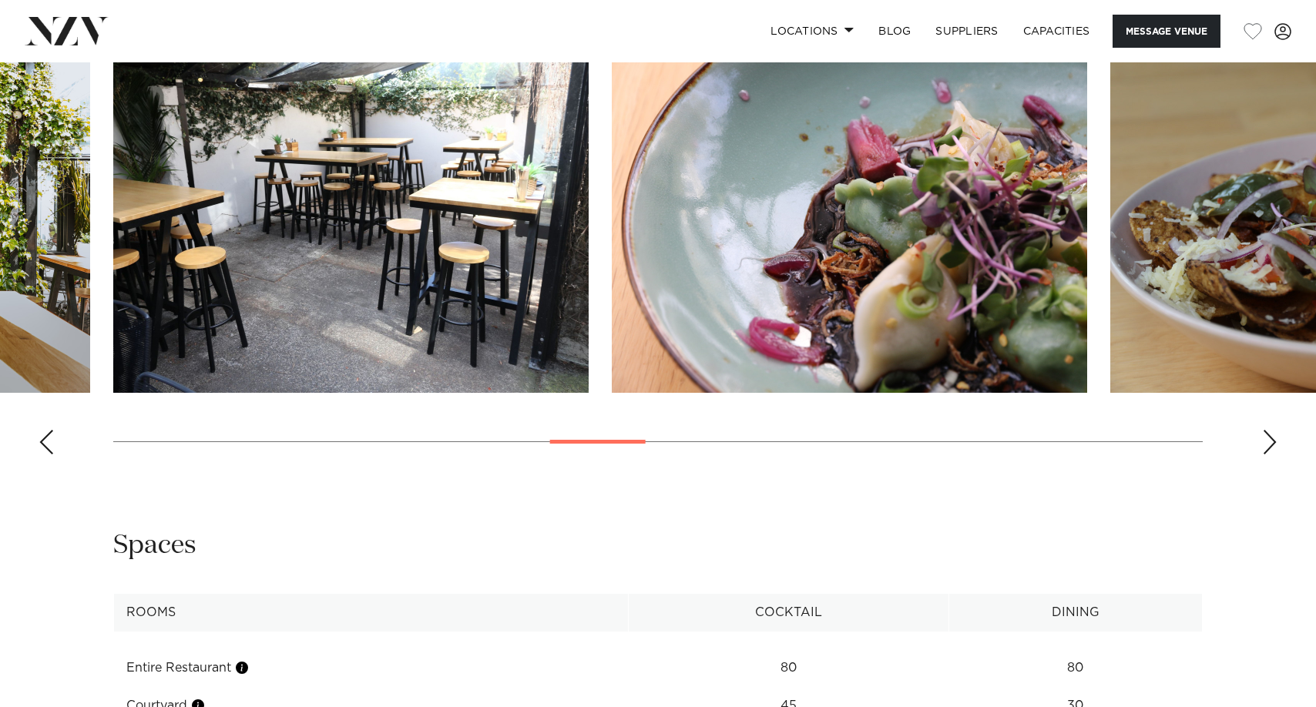
click at [1267, 455] on div "Next slide" at bounding box center [1269, 442] width 15 height 25
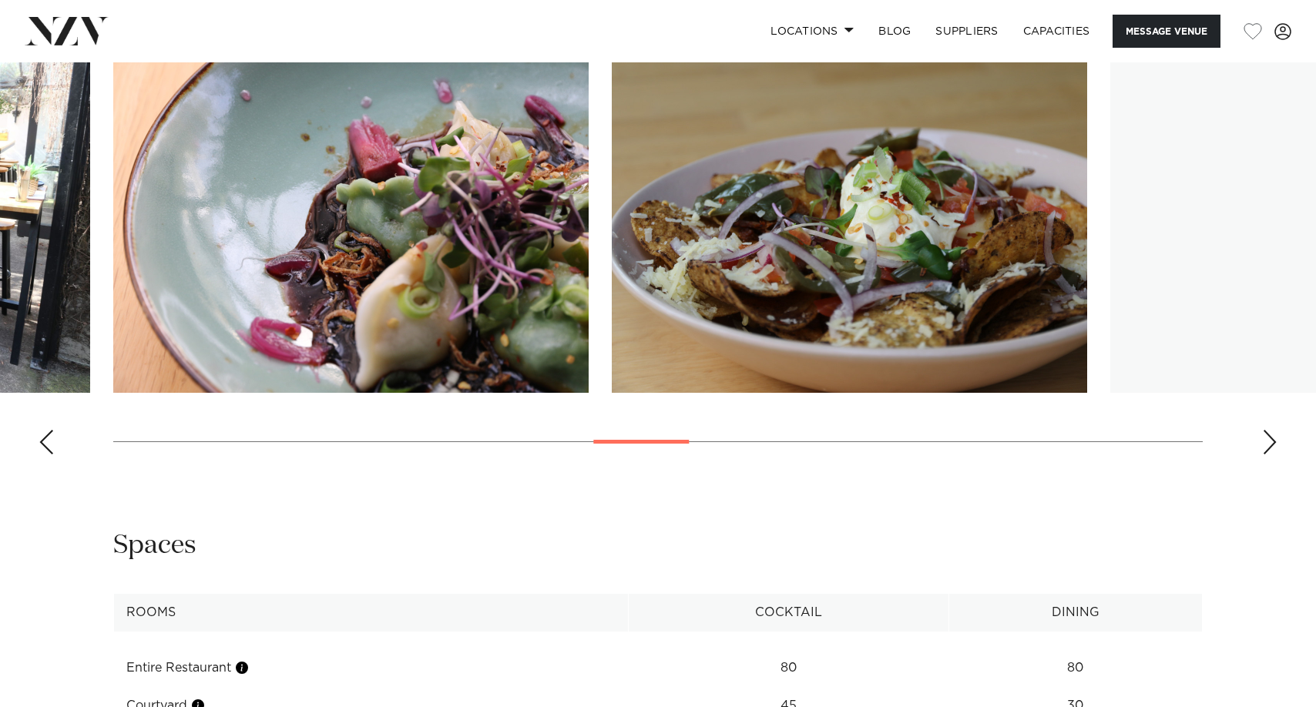
click at [1267, 455] on div "Next slide" at bounding box center [1269, 442] width 15 height 25
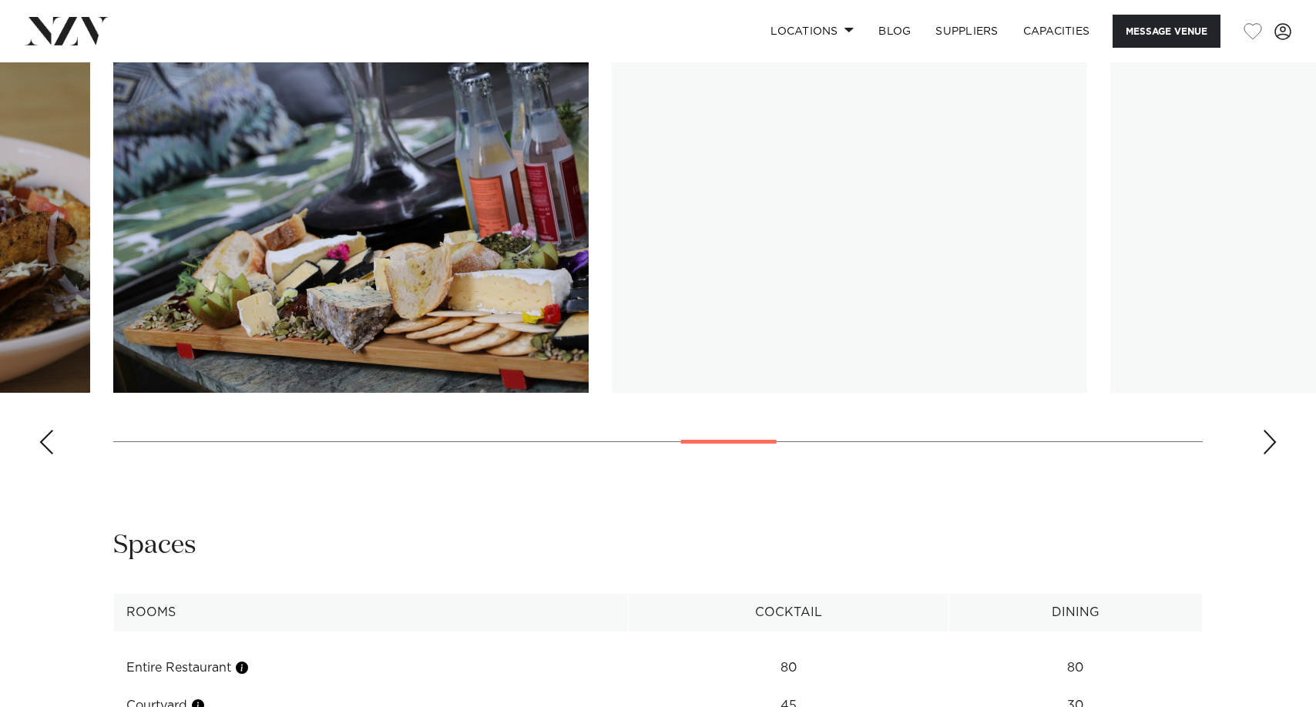
click at [1267, 455] on div "Next slide" at bounding box center [1269, 442] width 15 height 25
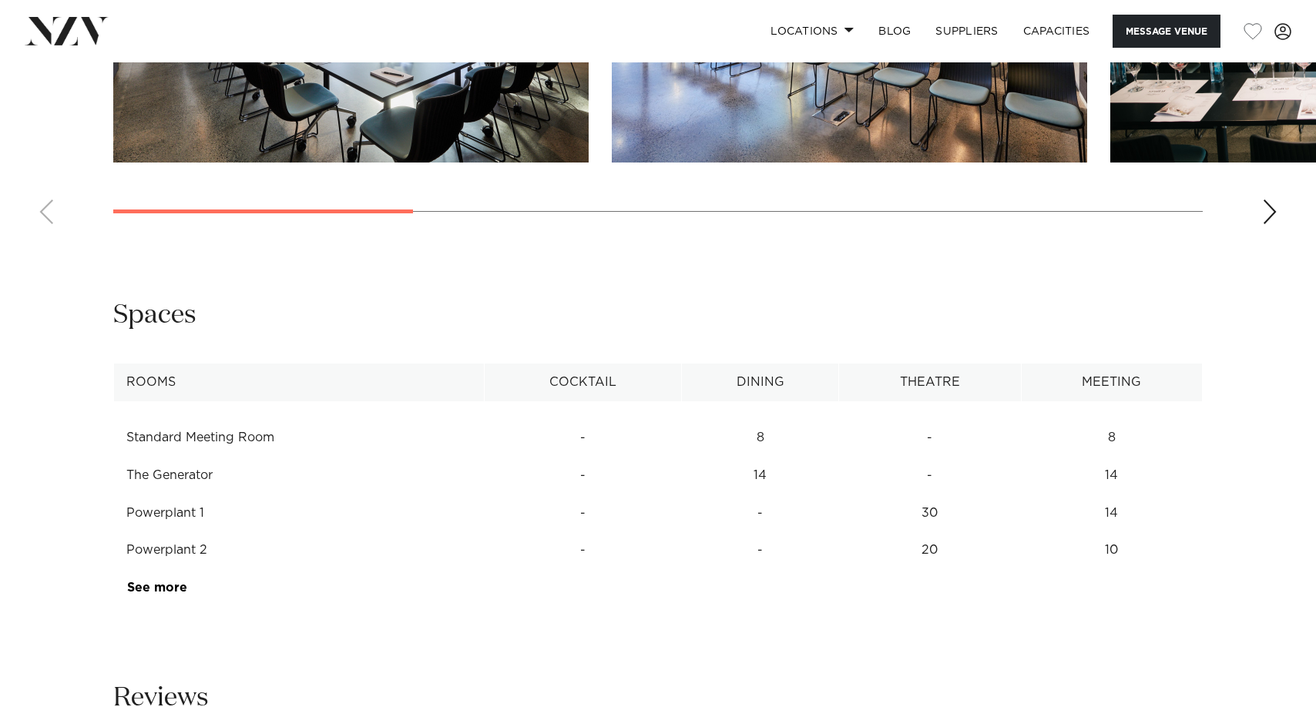
scroll to position [1849, 0]
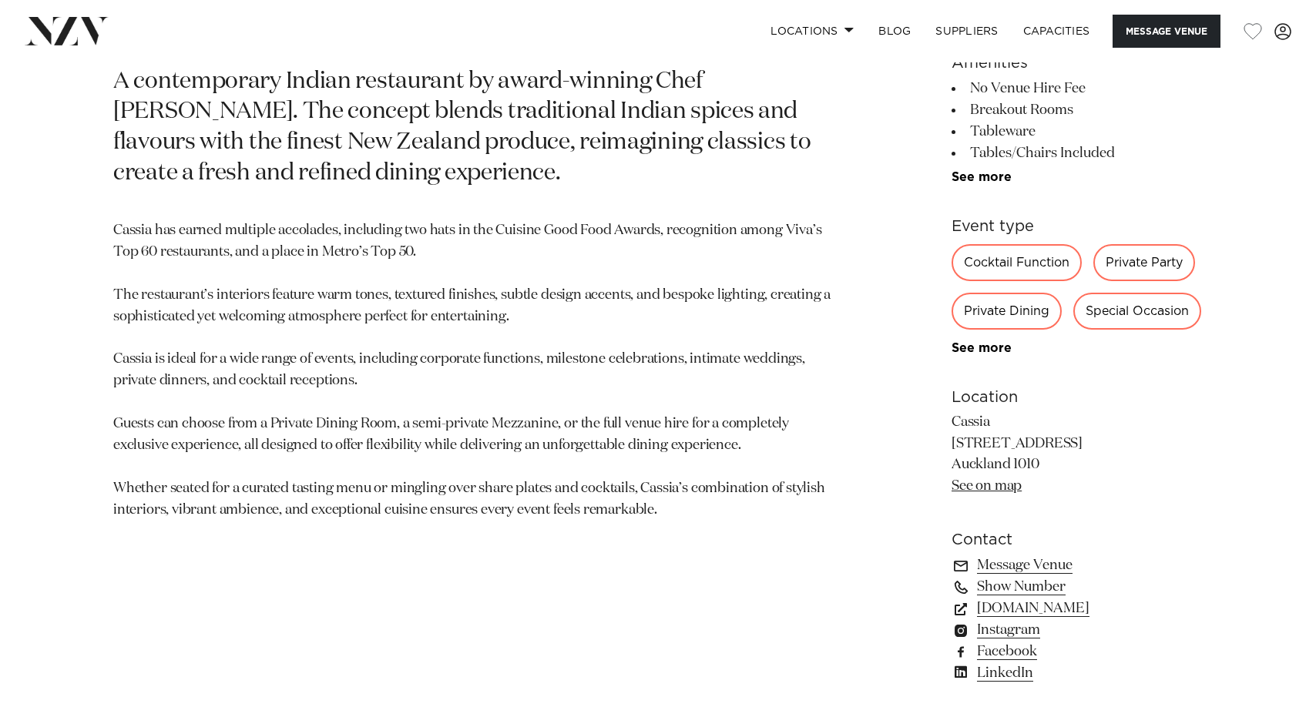
scroll to position [770, 0]
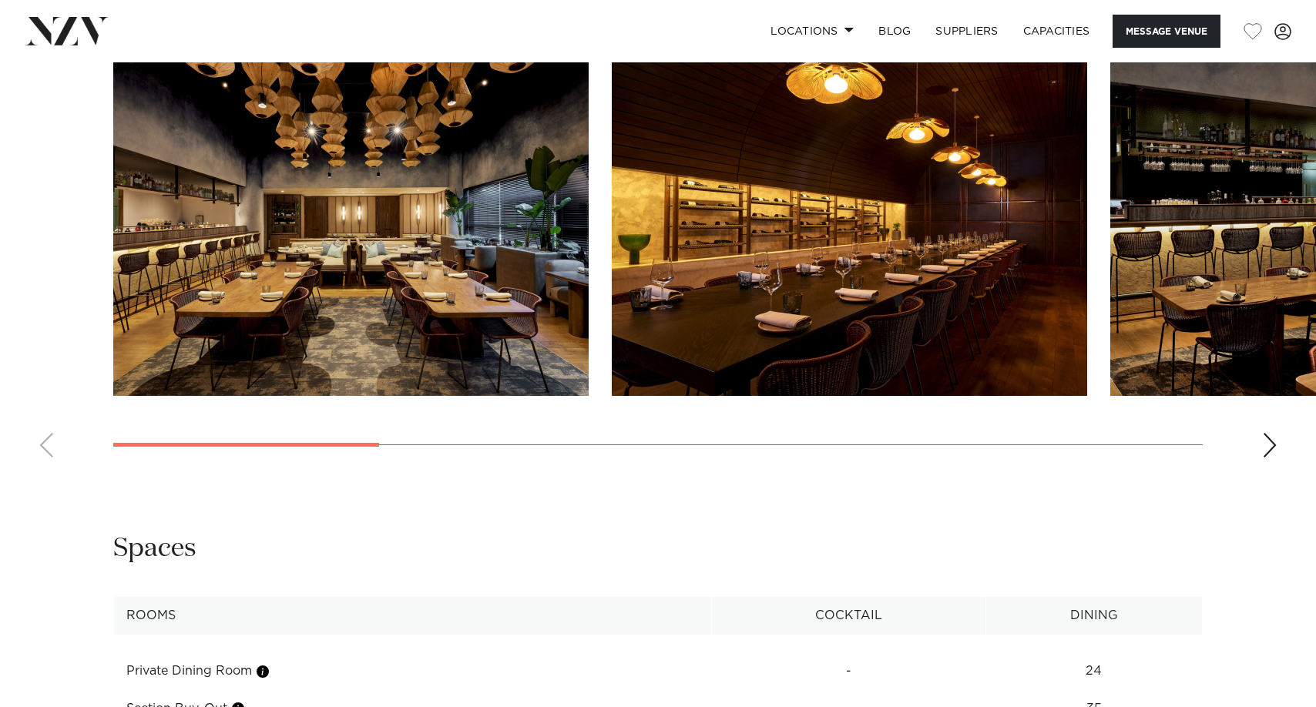
scroll to position [1695, 0]
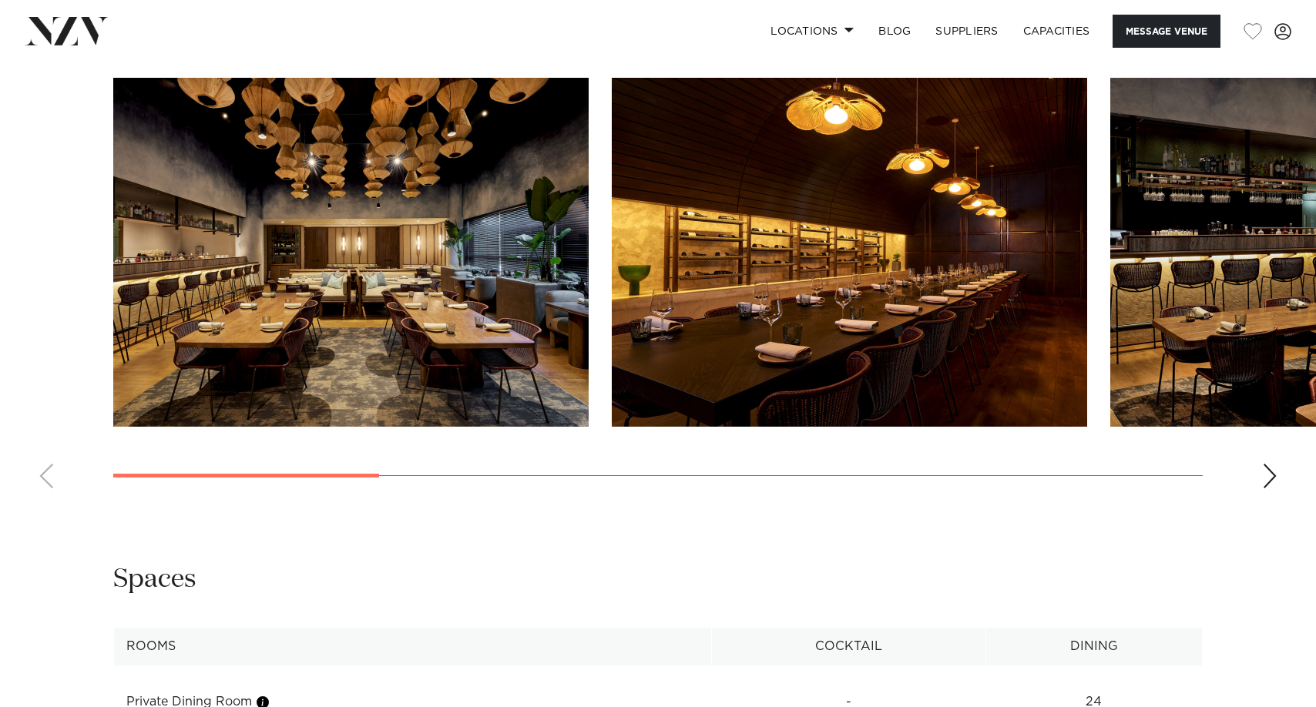
click at [1282, 478] on swiper-container at bounding box center [658, 289] width 1316 height 423
click at [1272, 472] on div "Next slide" at bounding box center [1269, 476] width 15 height 25
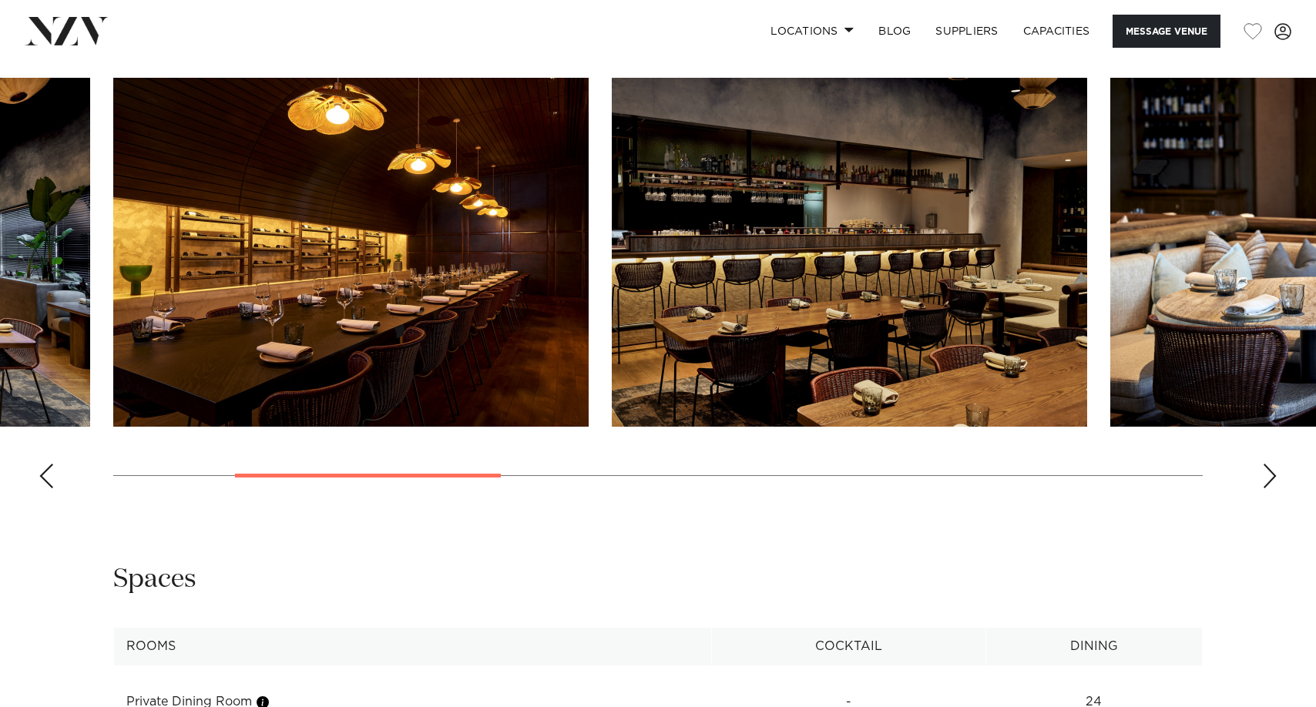
click at [1272, 472] on div "Next slide" at bounding box center [1269, 476] width 15 height 25
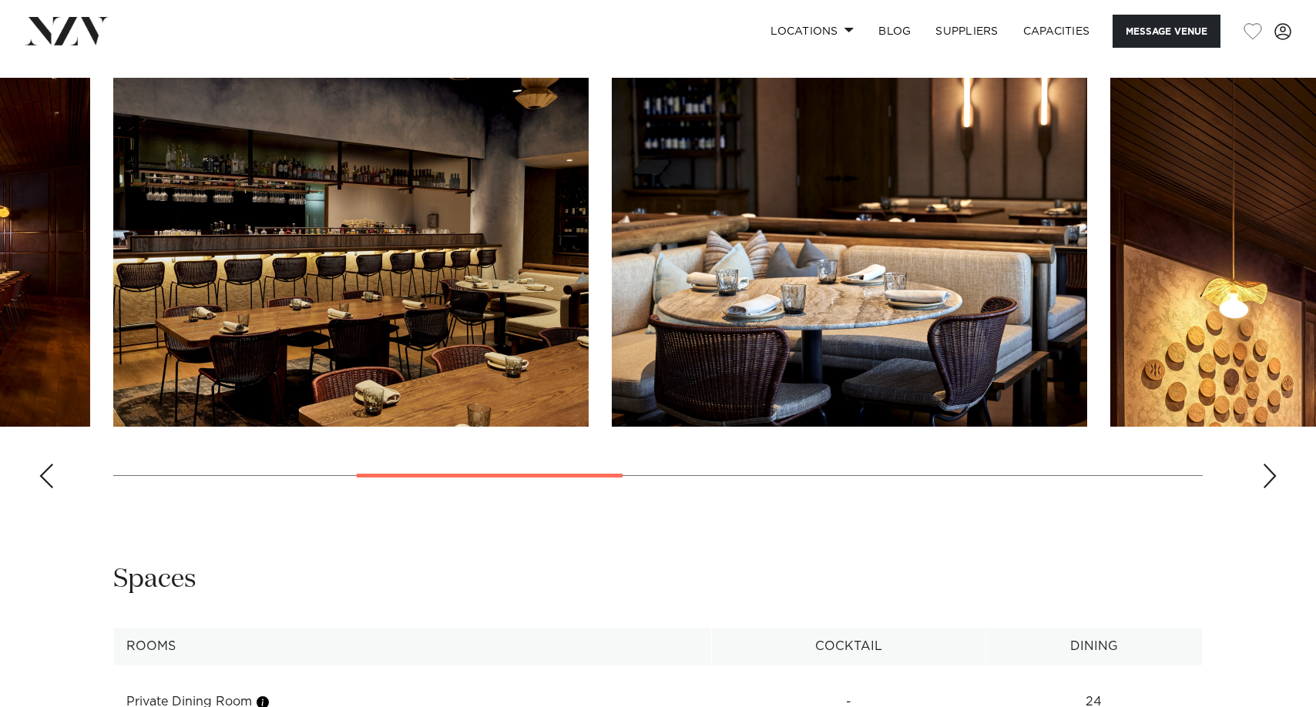
click at [1272, 472] on div "Next slide" at bounding box center [1269, 476] width 15 height 25
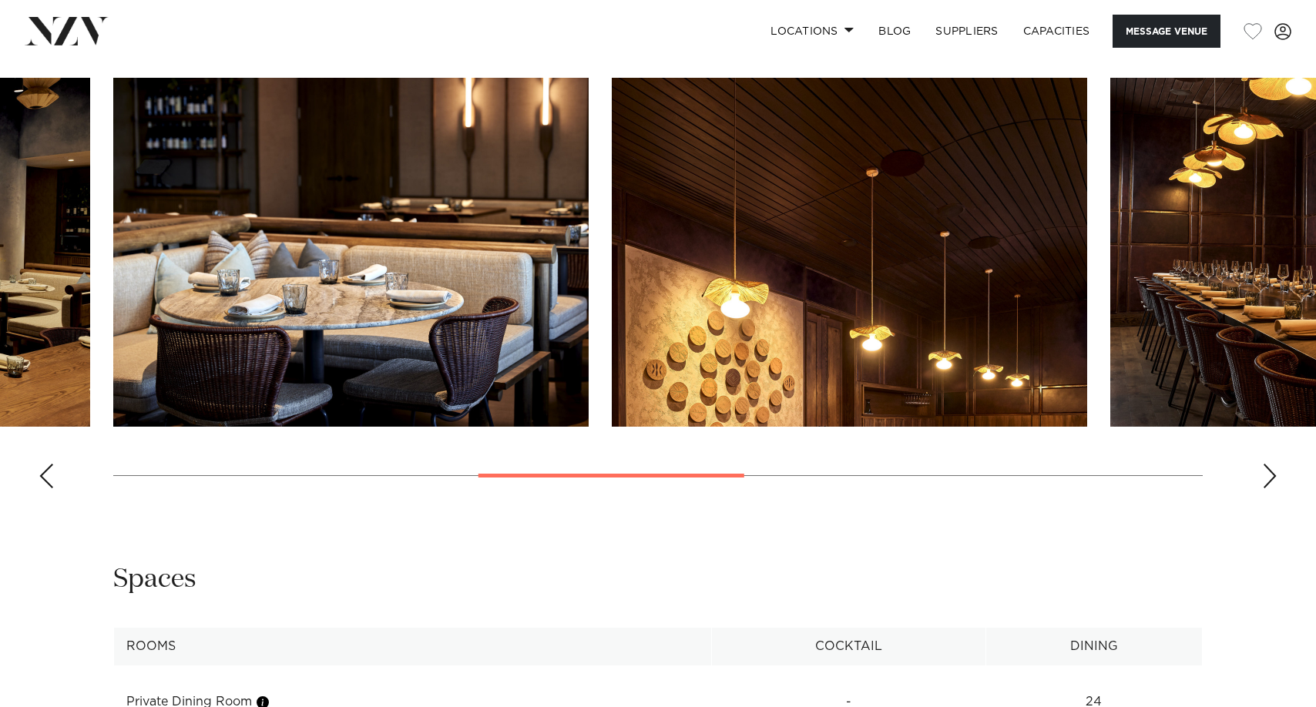
click at [1272, 472] on div "Next slide" at bounding box center [1269, 476] width 15 height 25
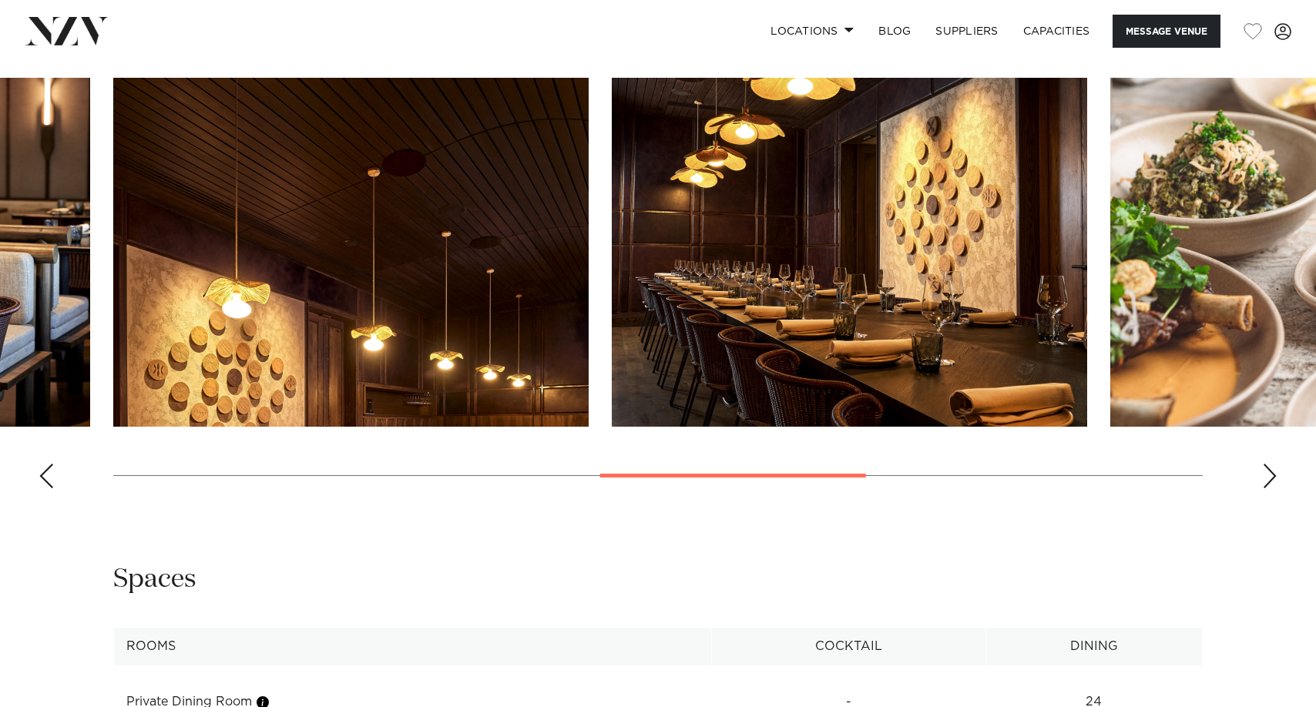
click at [1272, 472] on div "Next slide" at bounding box center [1269, 476] width 15 height 25
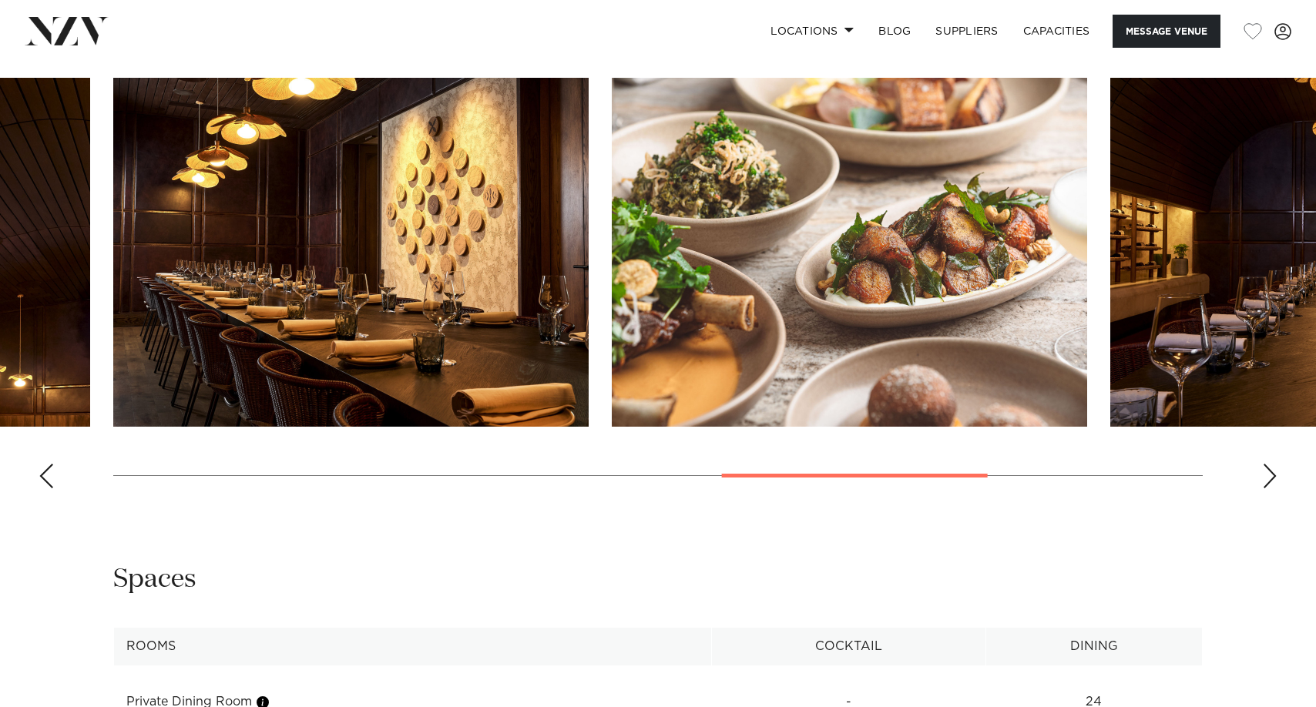
click at [1272, 472] on div "Next slide" at bounding box center [1269, 476] width 15 height 25
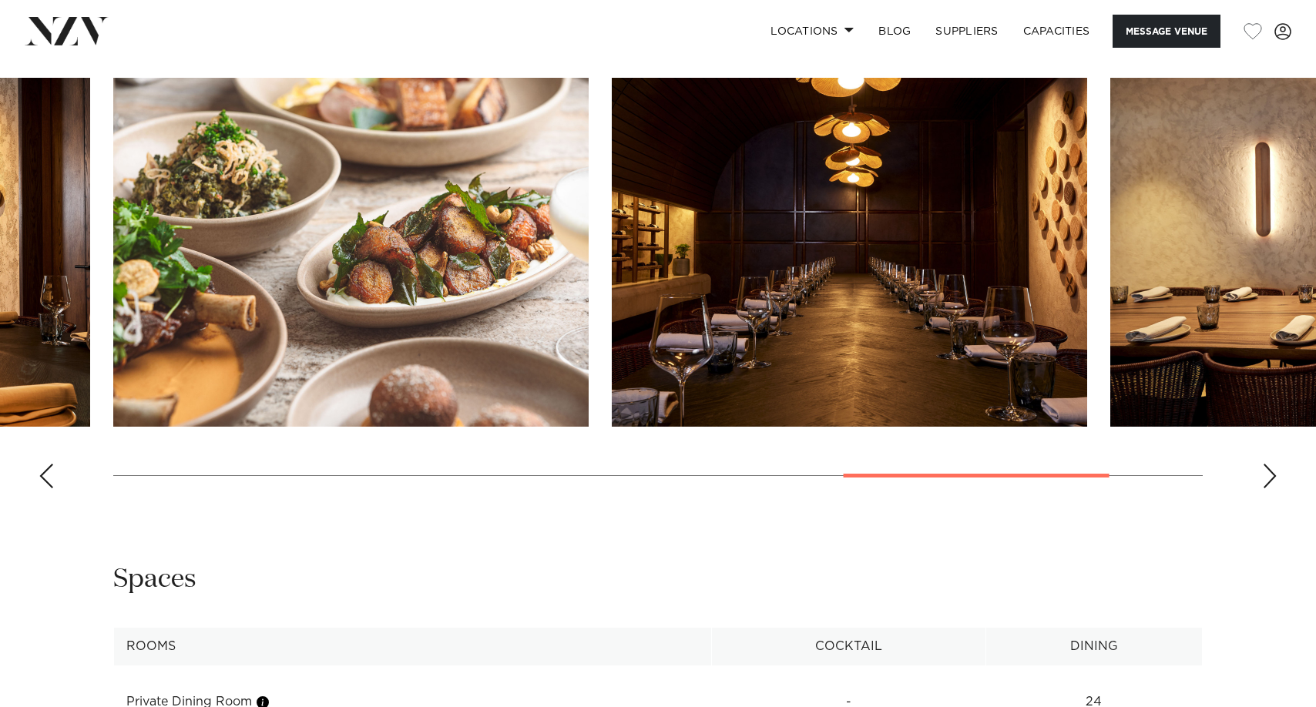
click at [1272, 472] on div "Next slide" at bounding box center [1269, 476] width 15 height 25
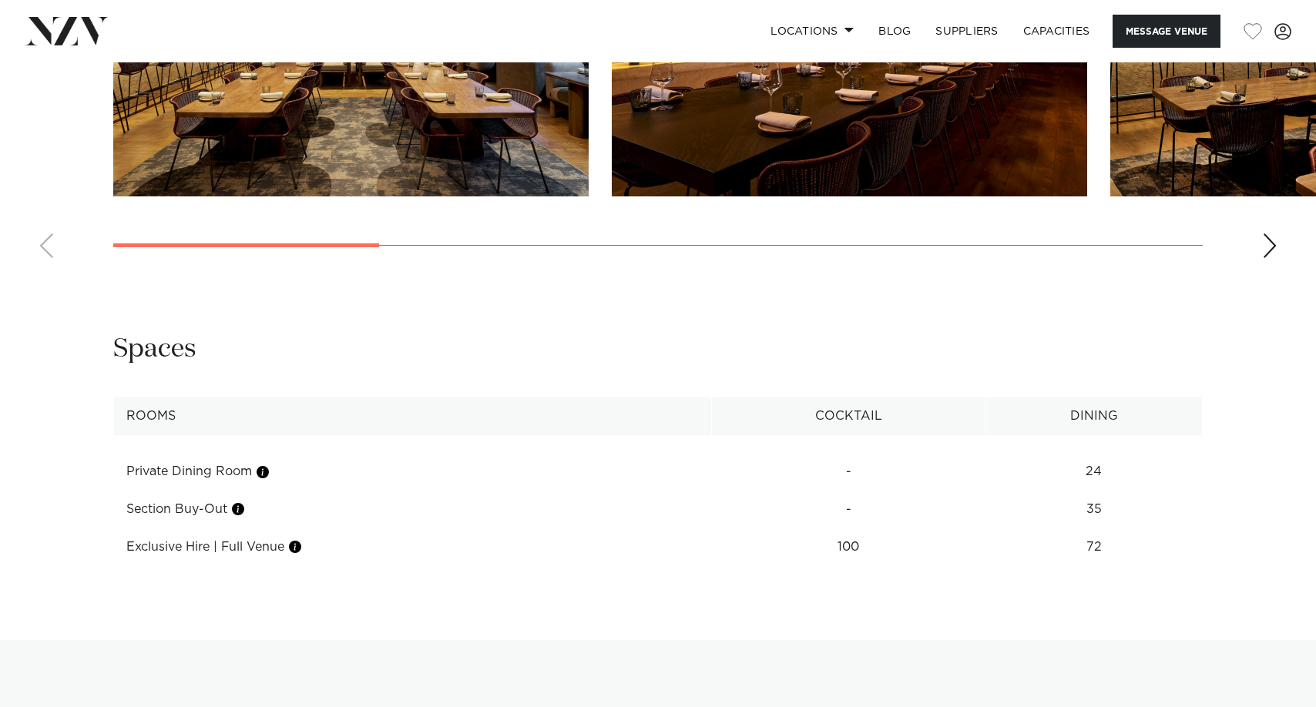
scroll to position [1926, 0]
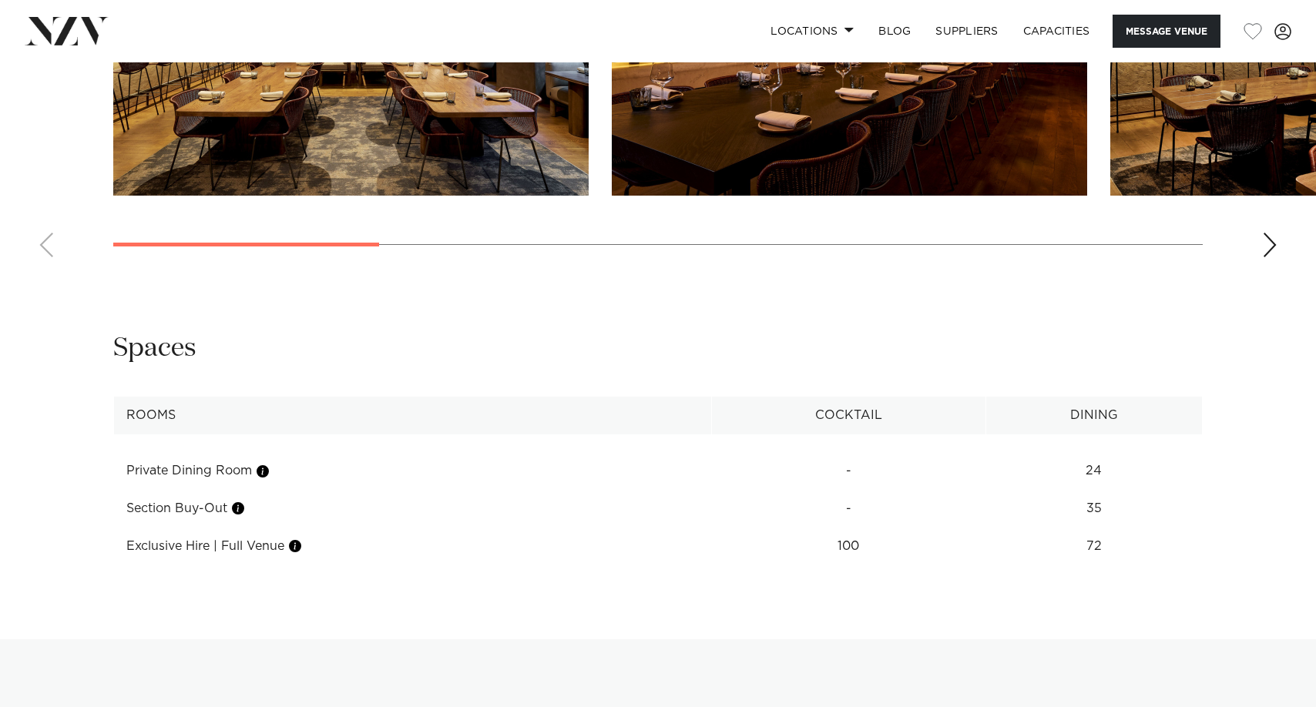
click at [1274, 250] on div "Next slide" at bounding box center [1269, 245] width 15 height 25
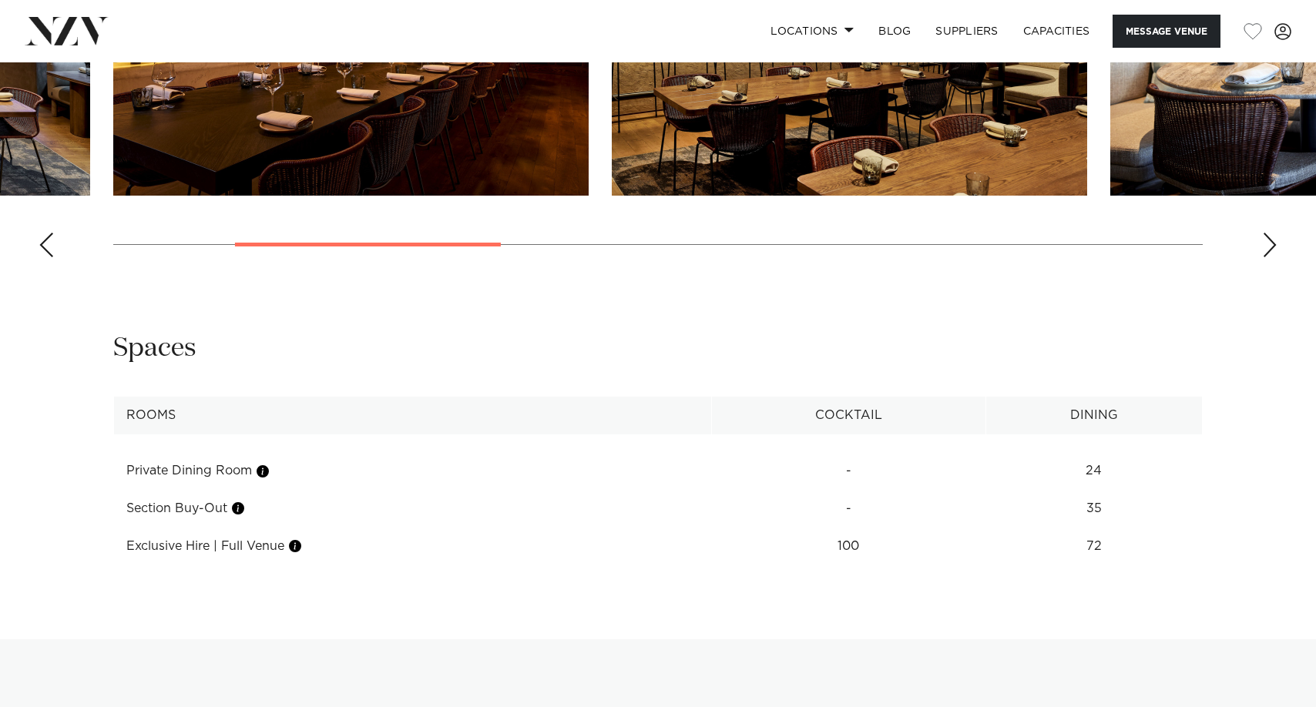
click at [1274, 250] on div "Next slide" at bounding box center [1269, 245] width 15 height 25
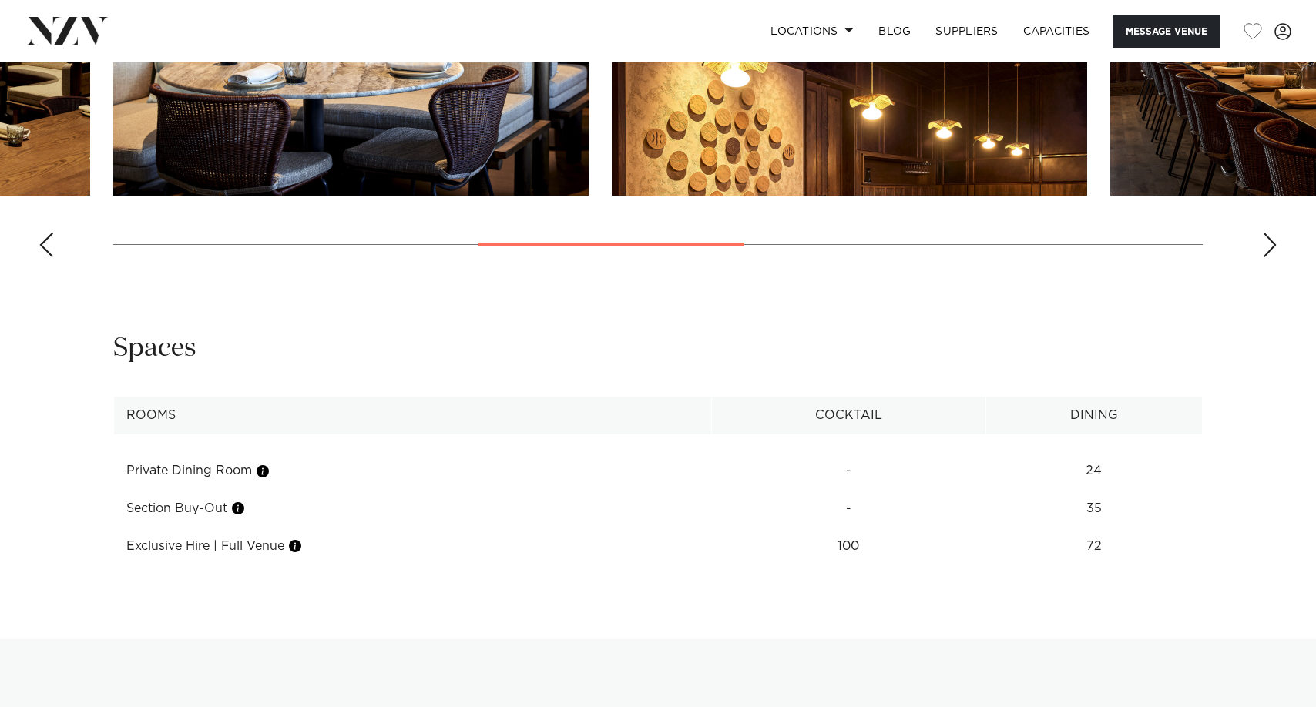
click at [1274, 250] on div "Next slide" at bounding box center [1269, 245] width 15 height 25
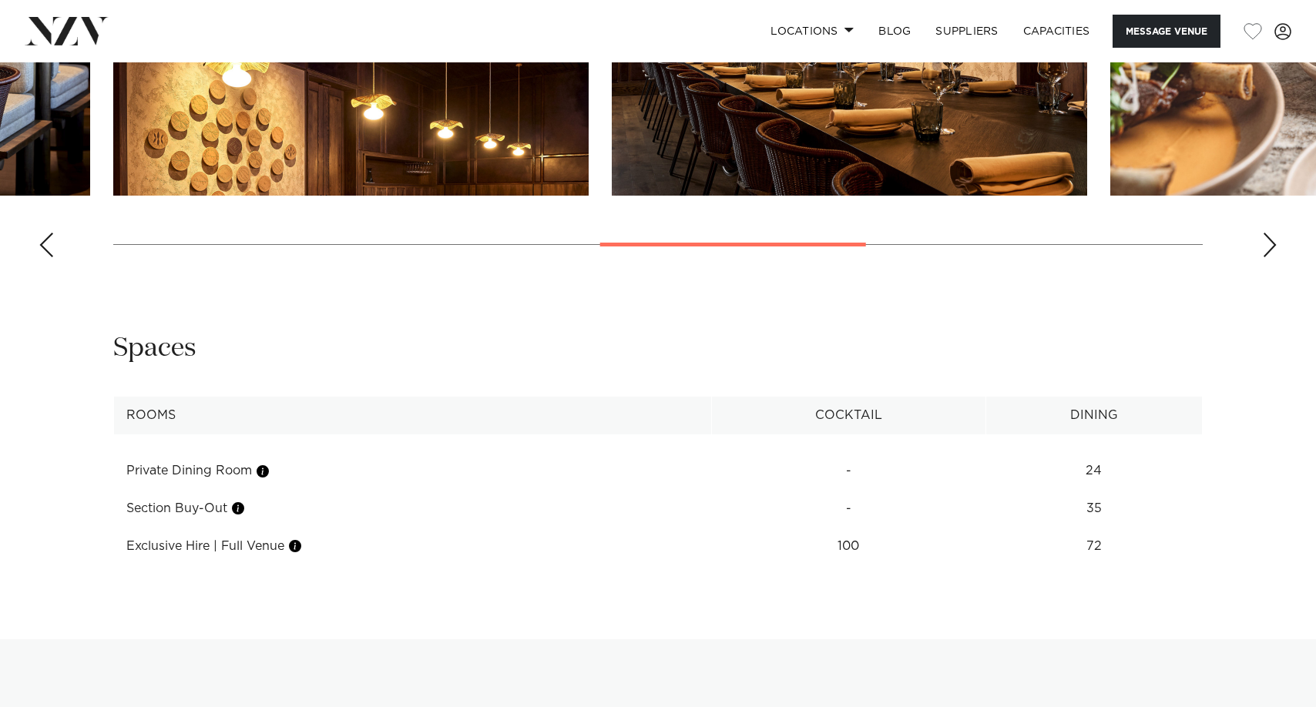
scroll to position [1695, 0]
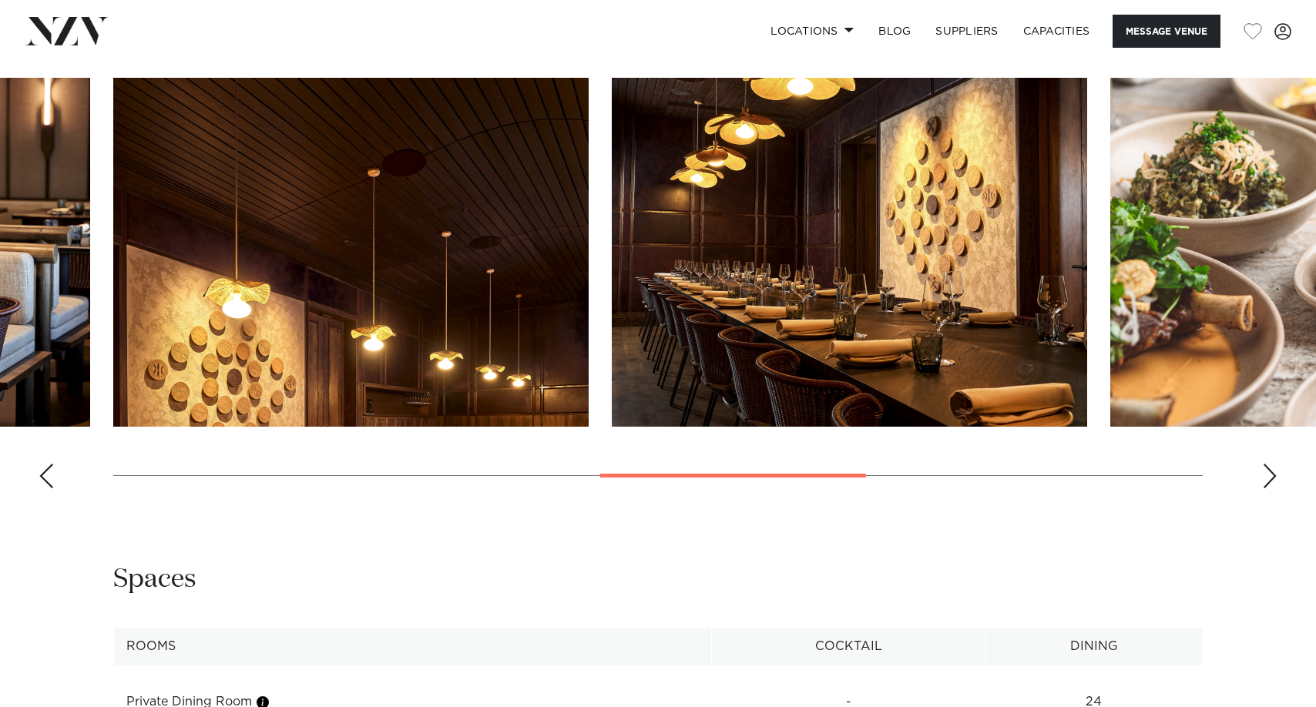
click at [1265, 466] on div "Next slide" at bounding box center [1269, 476] width 15 height 25
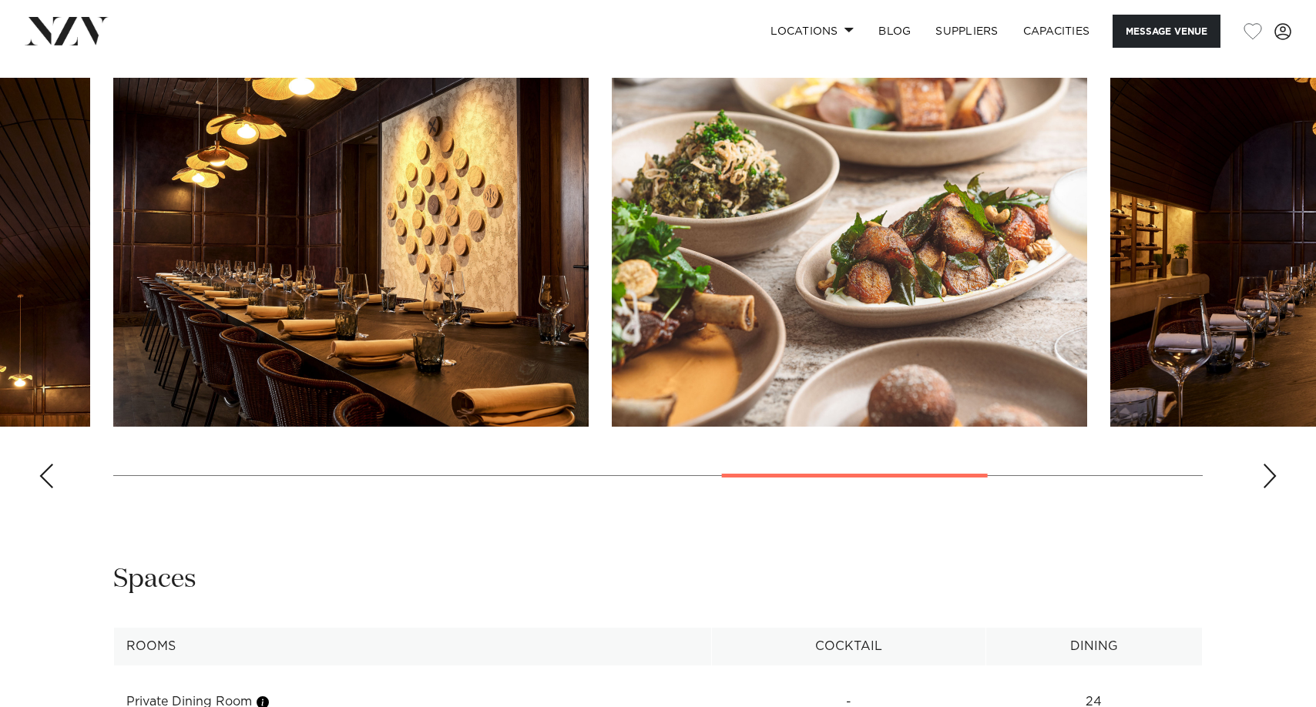
click at [1265, 466] on div "Next slide" at bounding box center [1269, 476] width 15 height 25
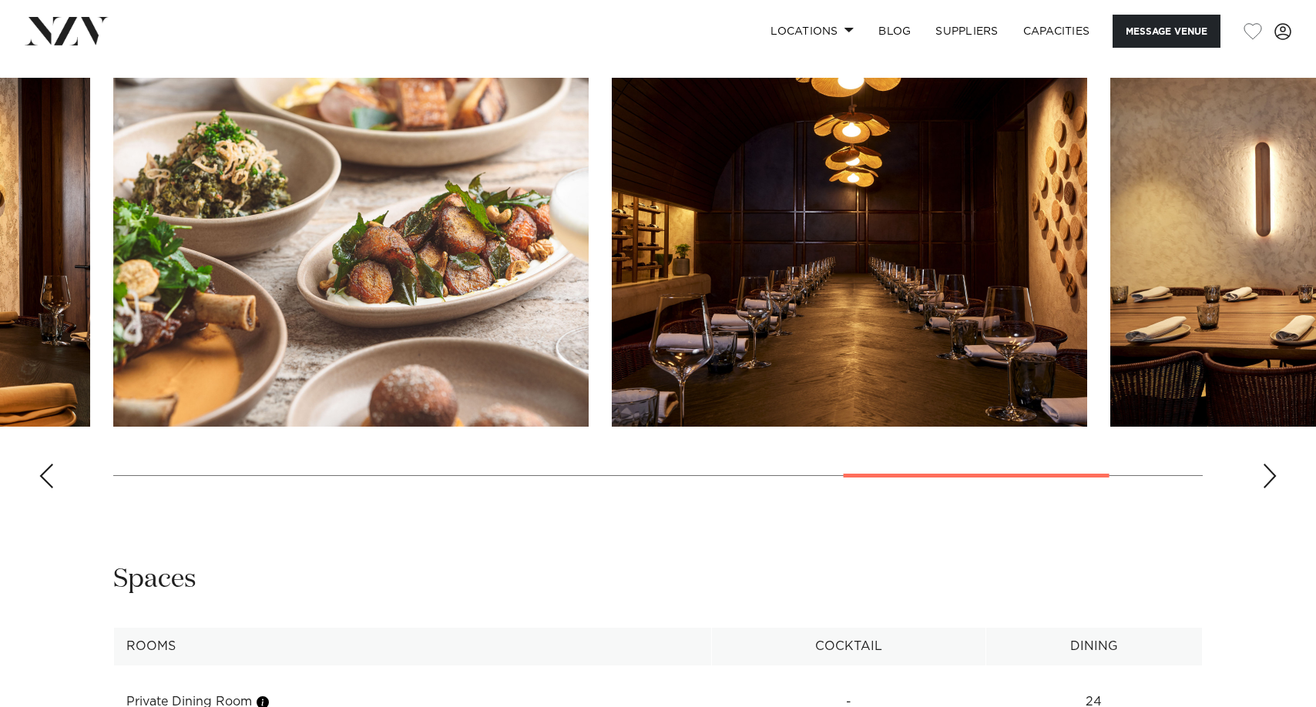
click at [1265, 466] on div "Next slide" at bounding box center [1269, 476] width 15 height 25
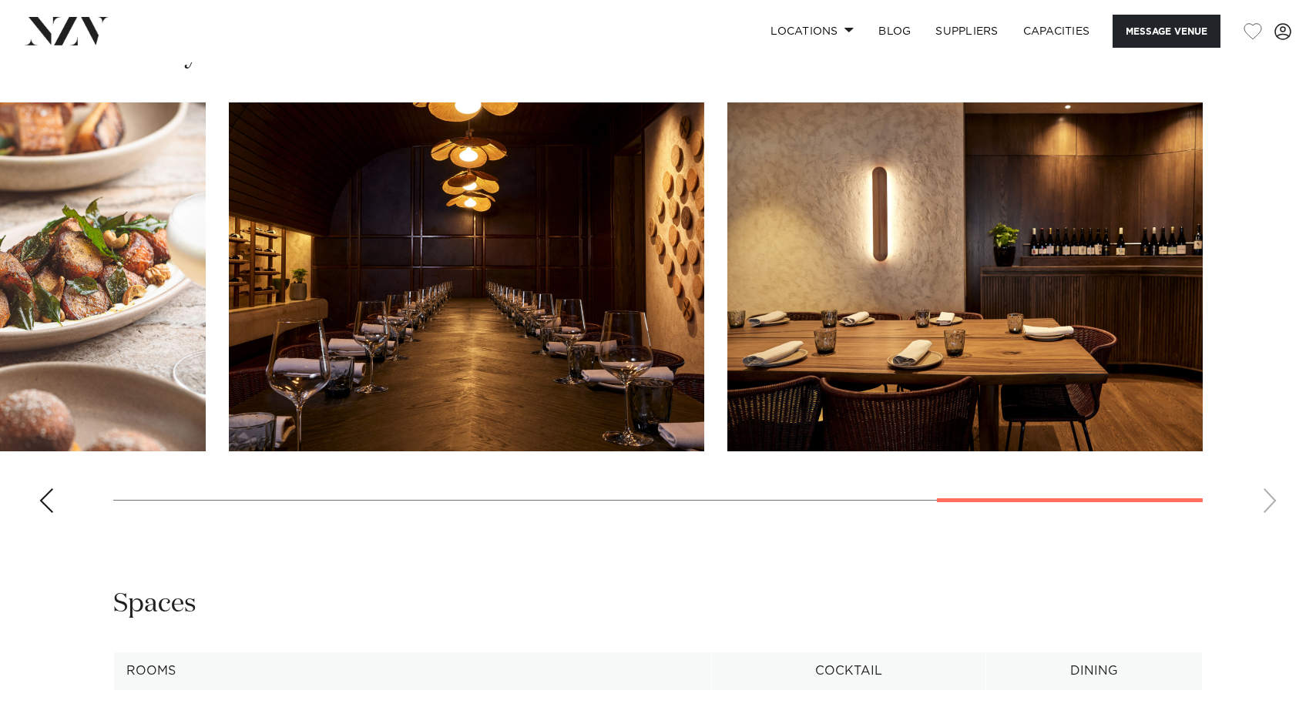
scroll to position [1926, 0]
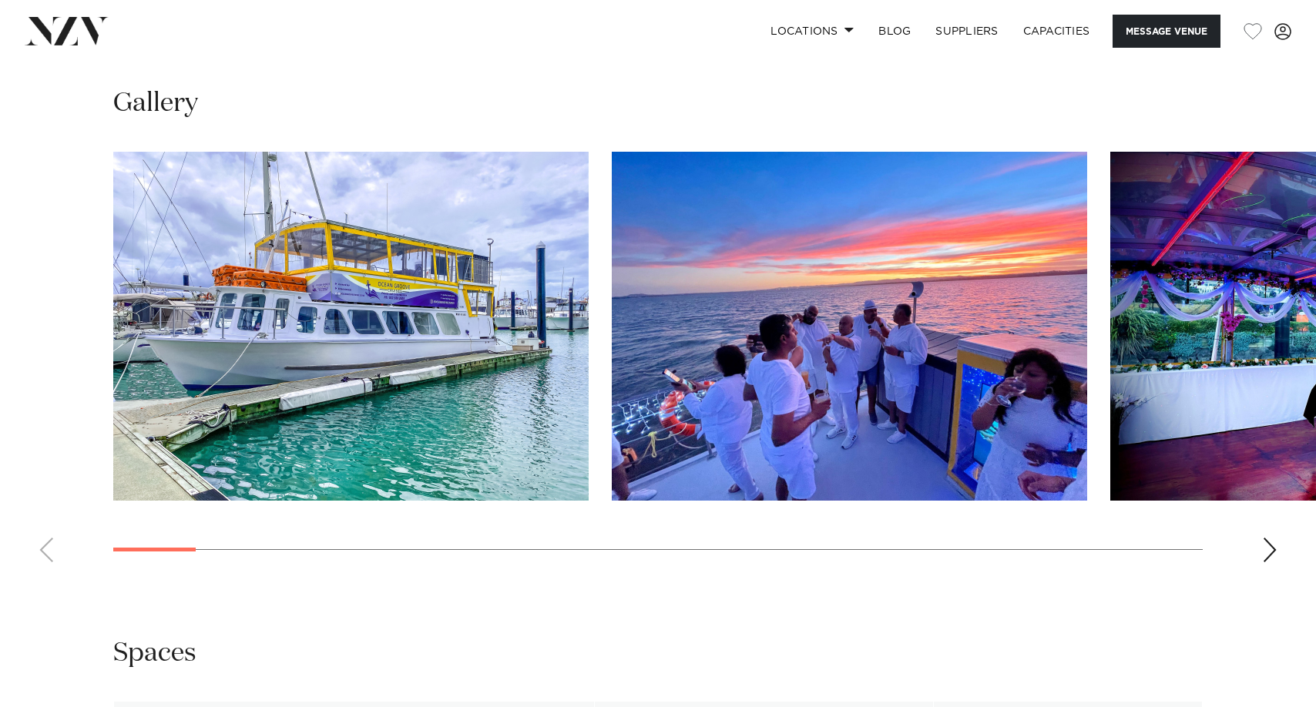
scroll to position [1464, 0]
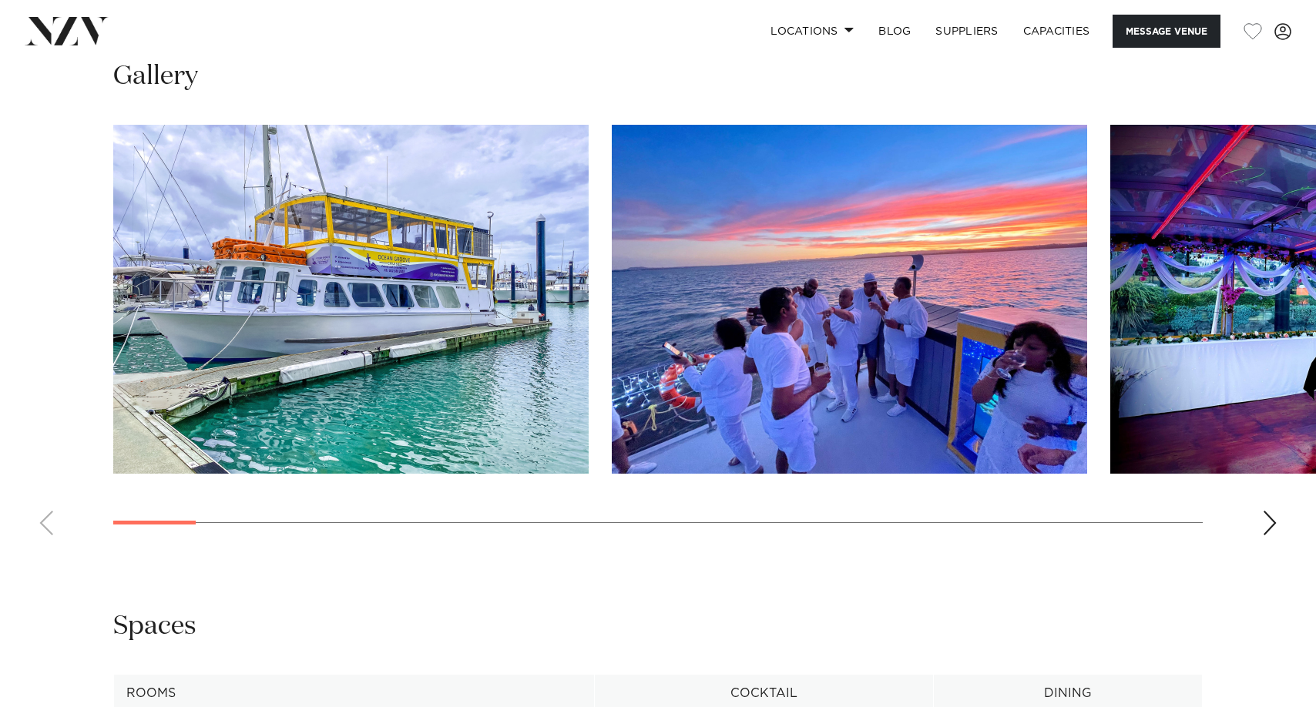
click at [1272, 535] on div "Next slide" at bounding box center [1269, 523] width 15 height 25
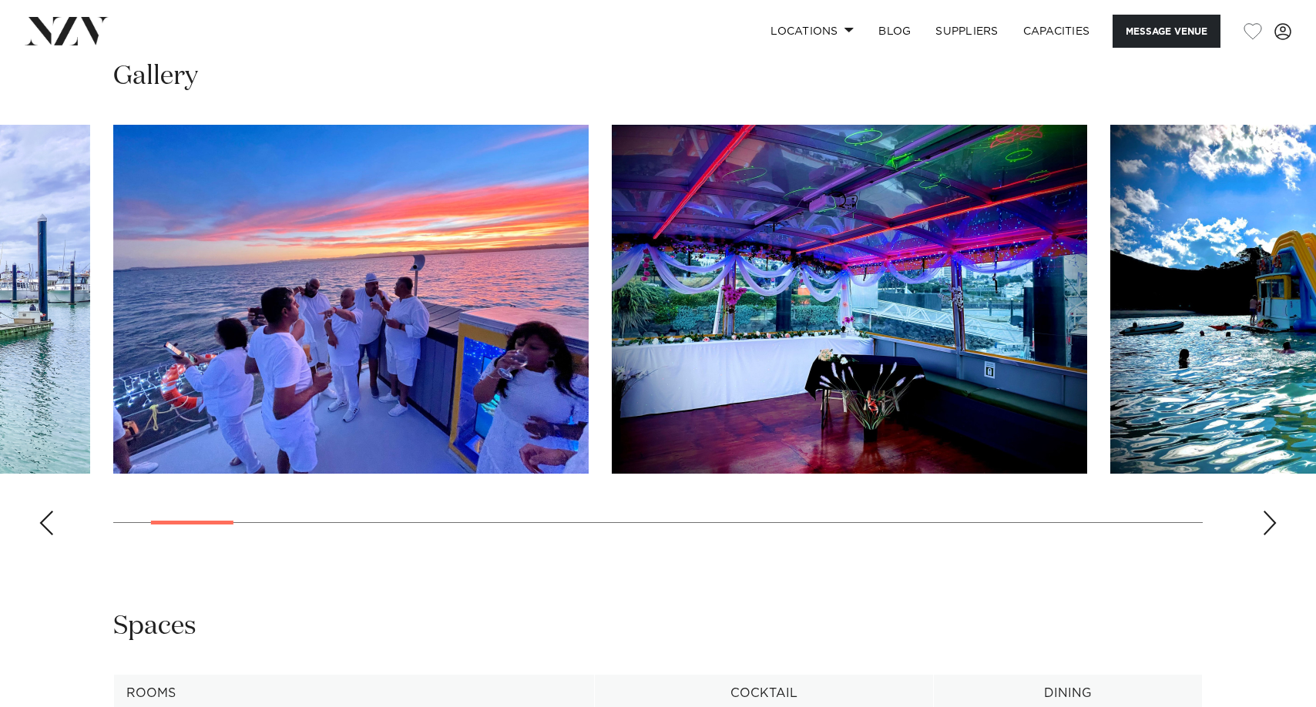
click at [1268, 535] on div "Next slide" at bounding box center [1269, 523] width 15 height 25
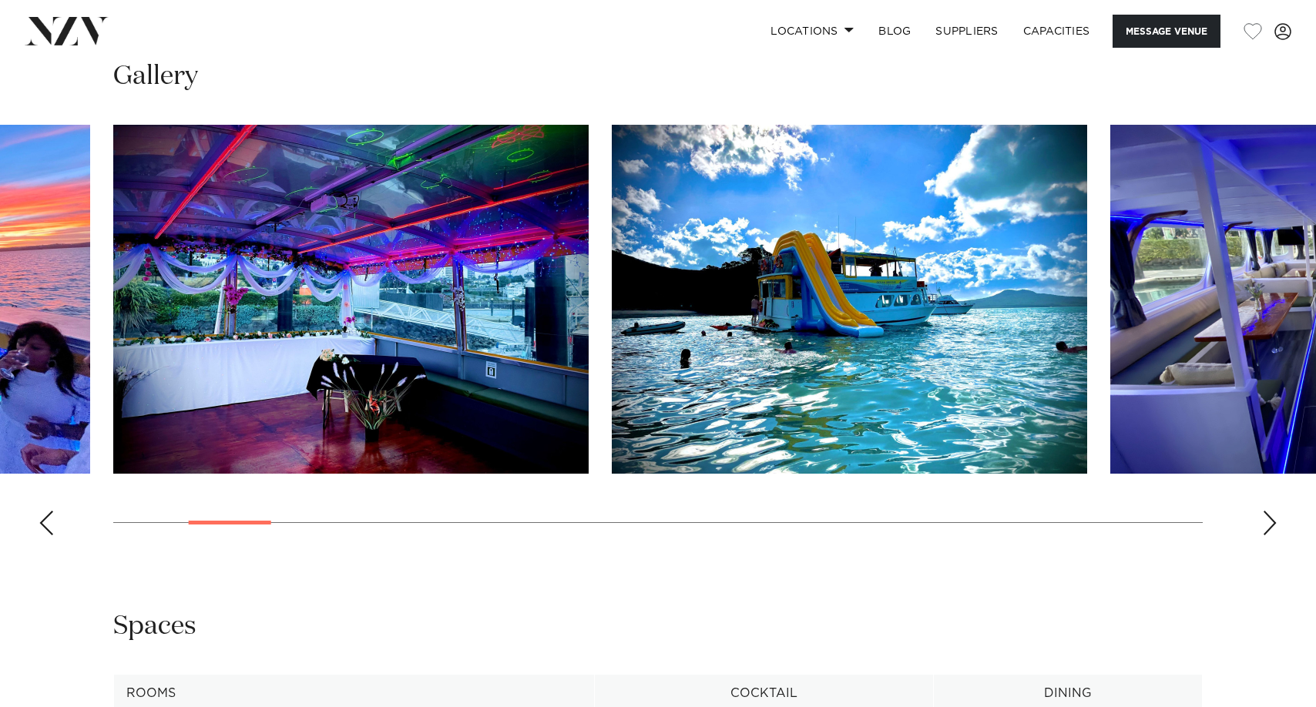
click at [1257, 548] on swiper-container at bounding box center [658, 336] width 1316 height 423
click at [1259, 548] on swiper-container at bounding box center [658, 336] width 1316 height 423
click at [1269, 535] on div "Next slide" at bounding box center [1269, 523] width 15 height 25
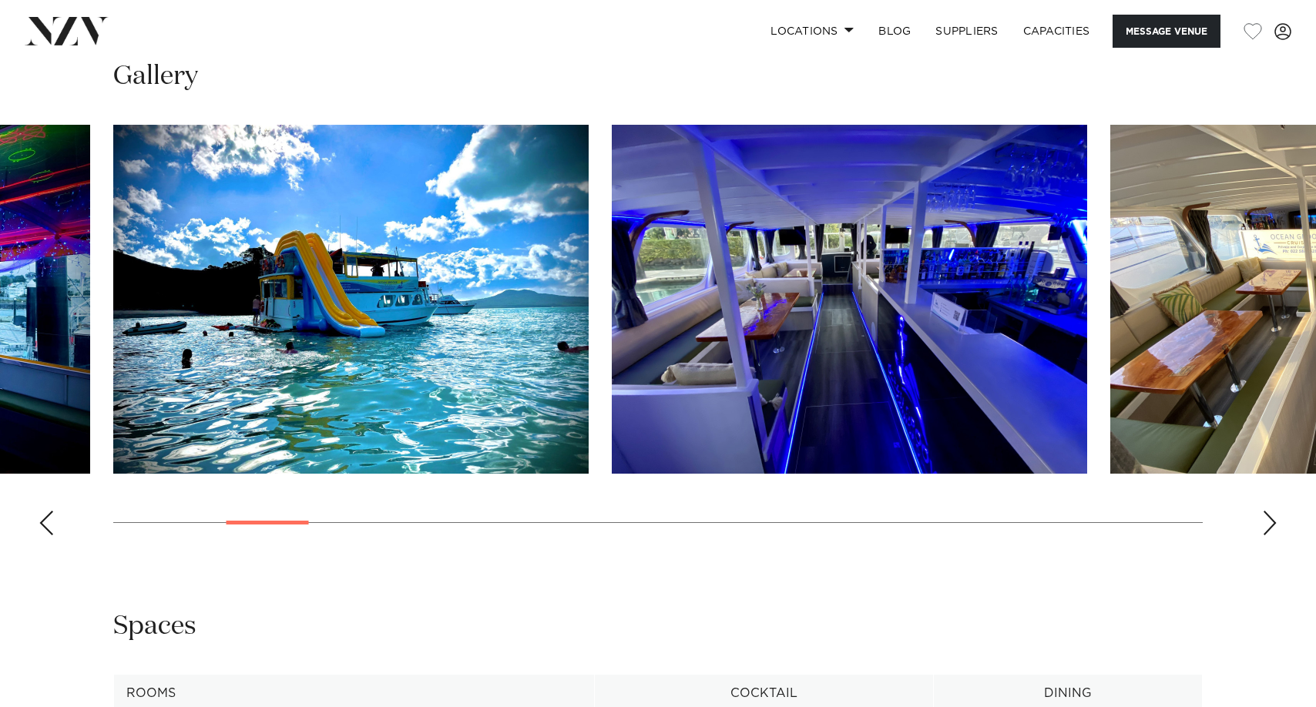
click at [1270, 535] on div "Next slide" at bounding box center [1269, 523] width 15 height 25
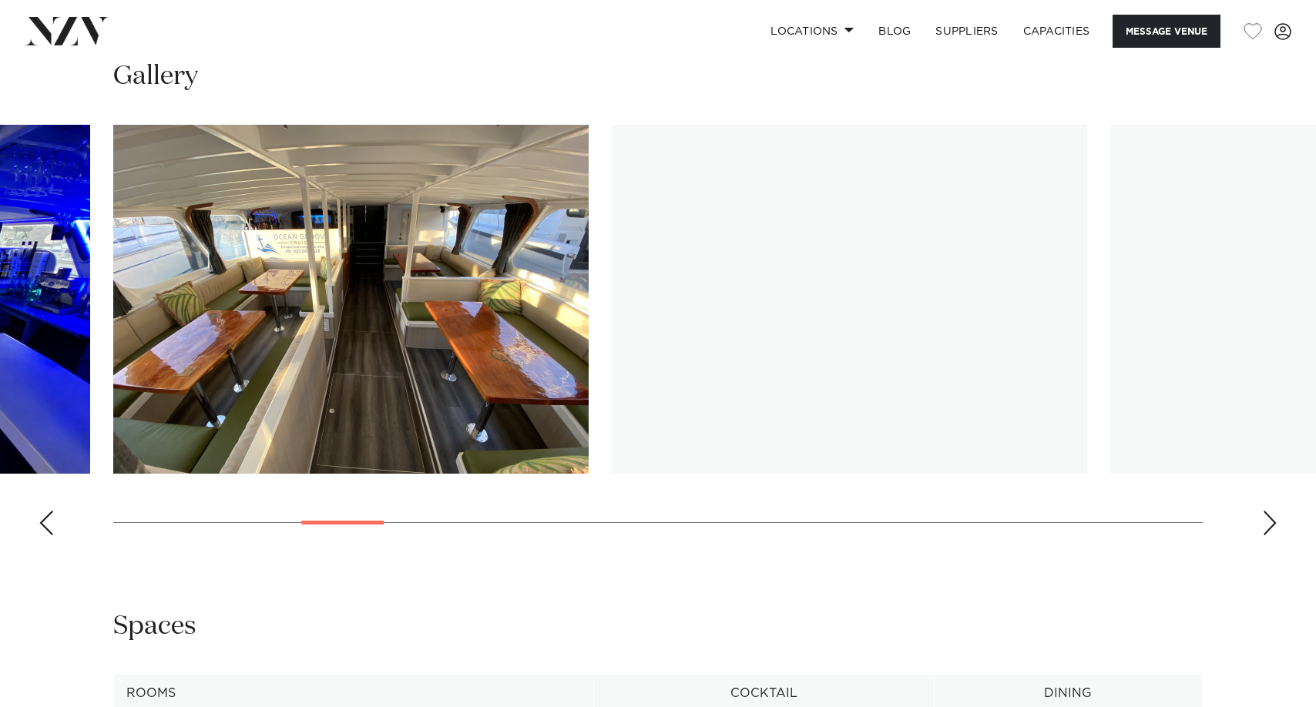
click at [1270, 535] on div "Next slide" at bounding box center [1269, 523] width 15 height 25
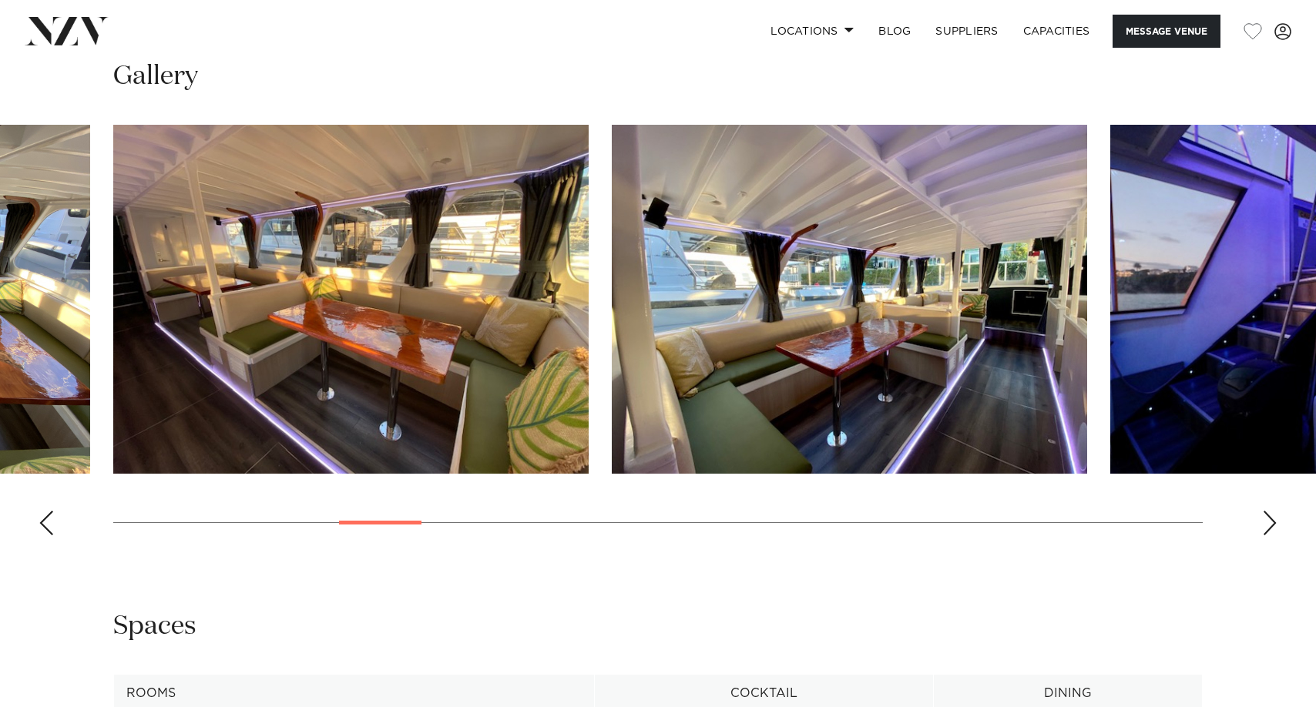
click at [1270, 535] on div "Next slide" at bounding box center [1269, 523] width 15 height 25
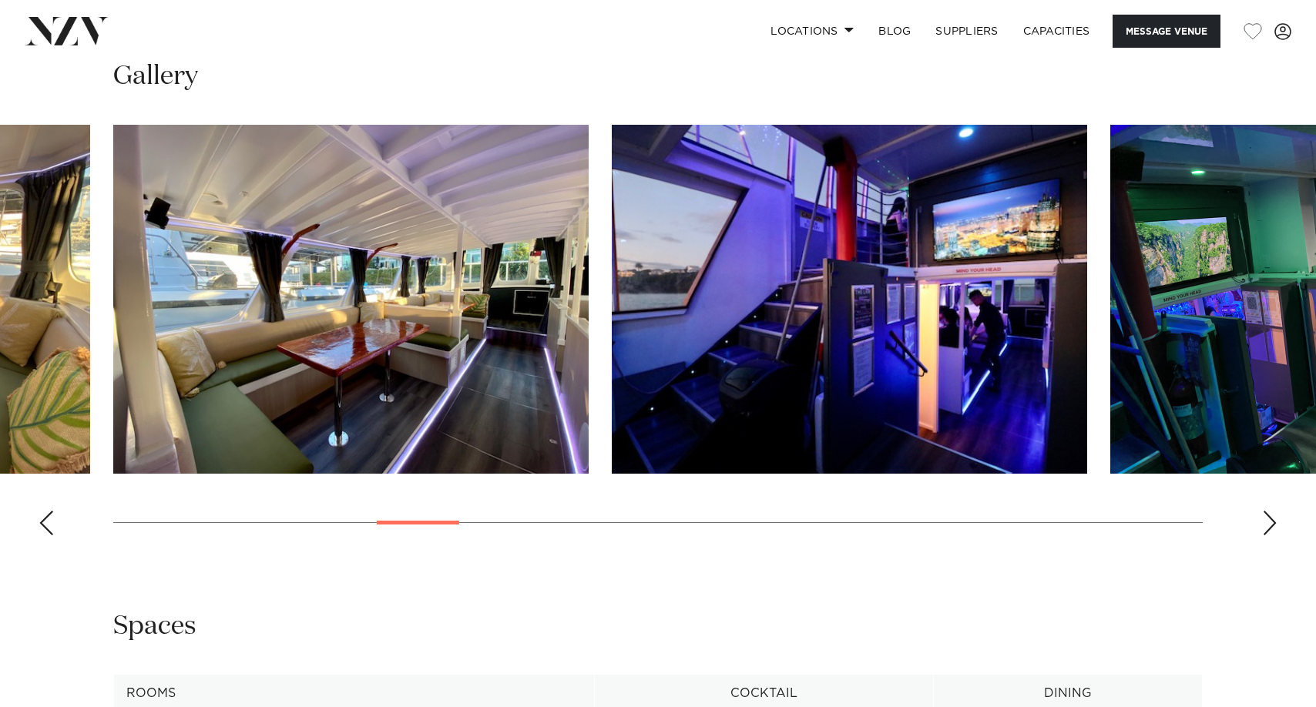
click at [1270, 535] on div "Next slide" at bounding box center [1269, 523] width 15 height 25
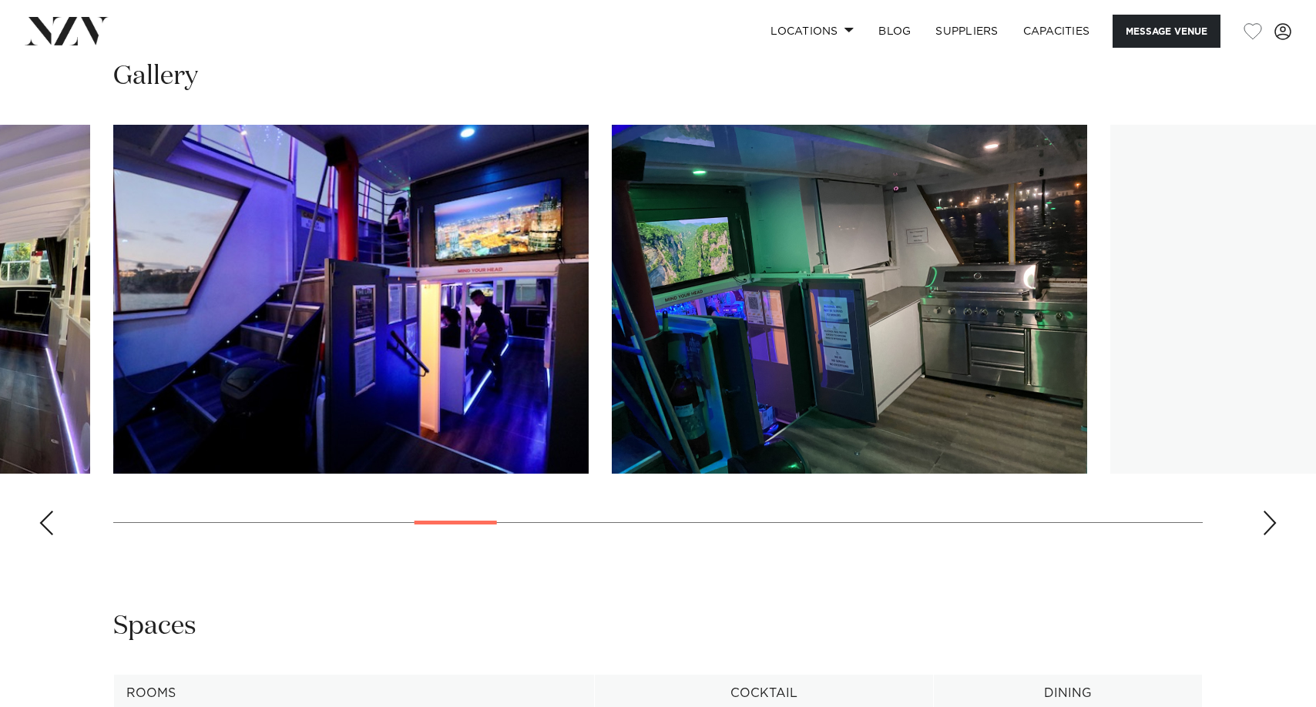
click at [1270, 535] on div "Next slide" at bounding box center [1269, 523] width 15 height 25
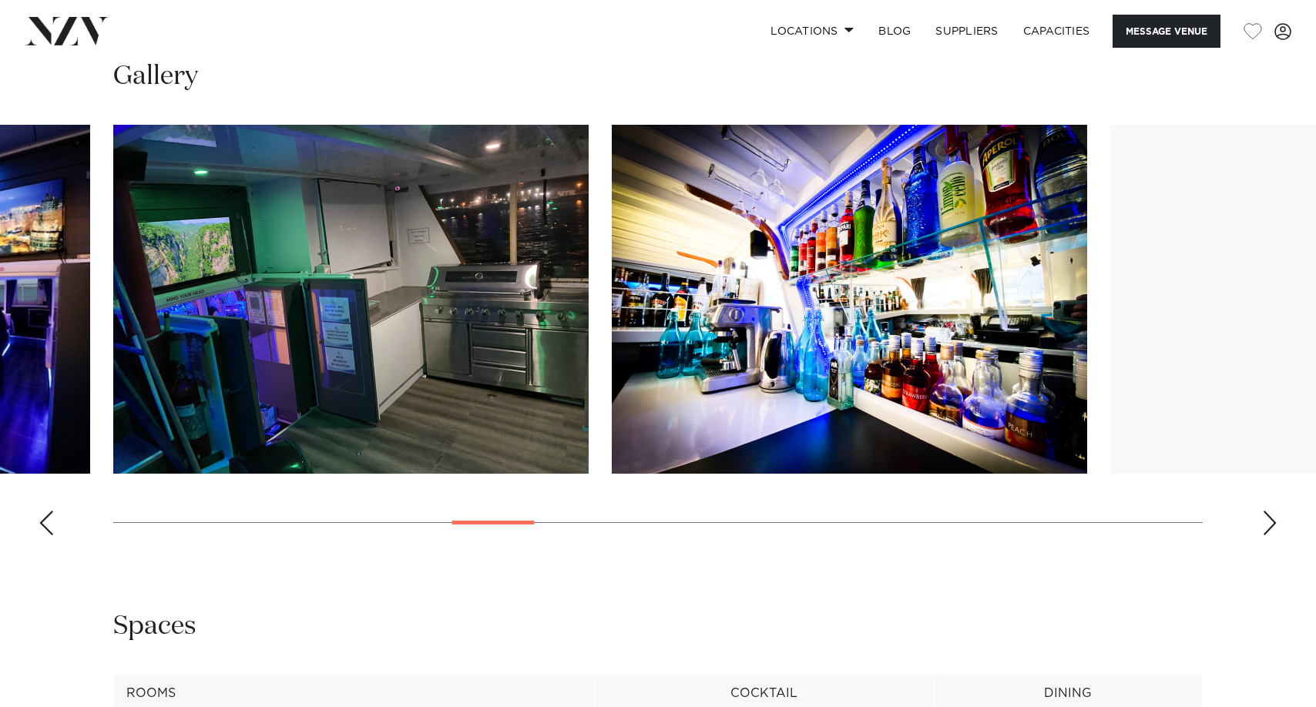
click at [1270, 535] on div "Next slide" at bounding box center [1269, 523] width 15 height 25
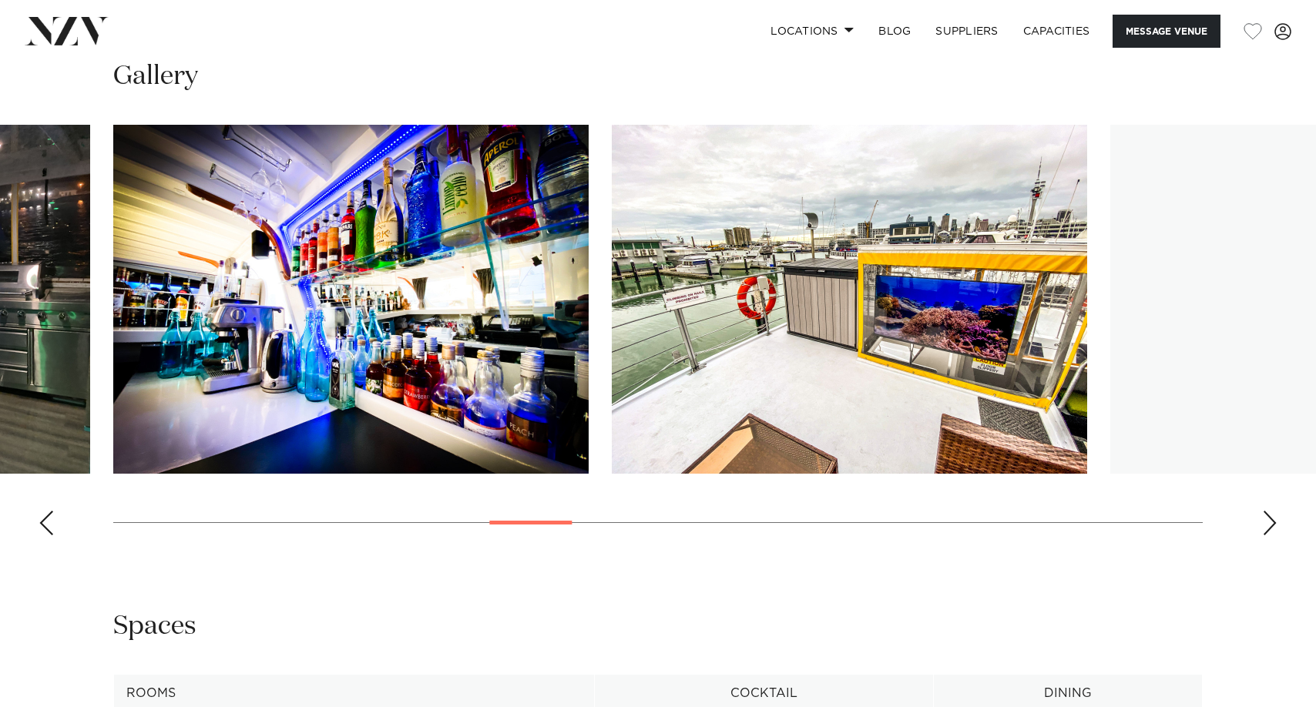
click at [1270, 535] on div "Next slide" at bounding box center [1269, 523] width 15 height 25
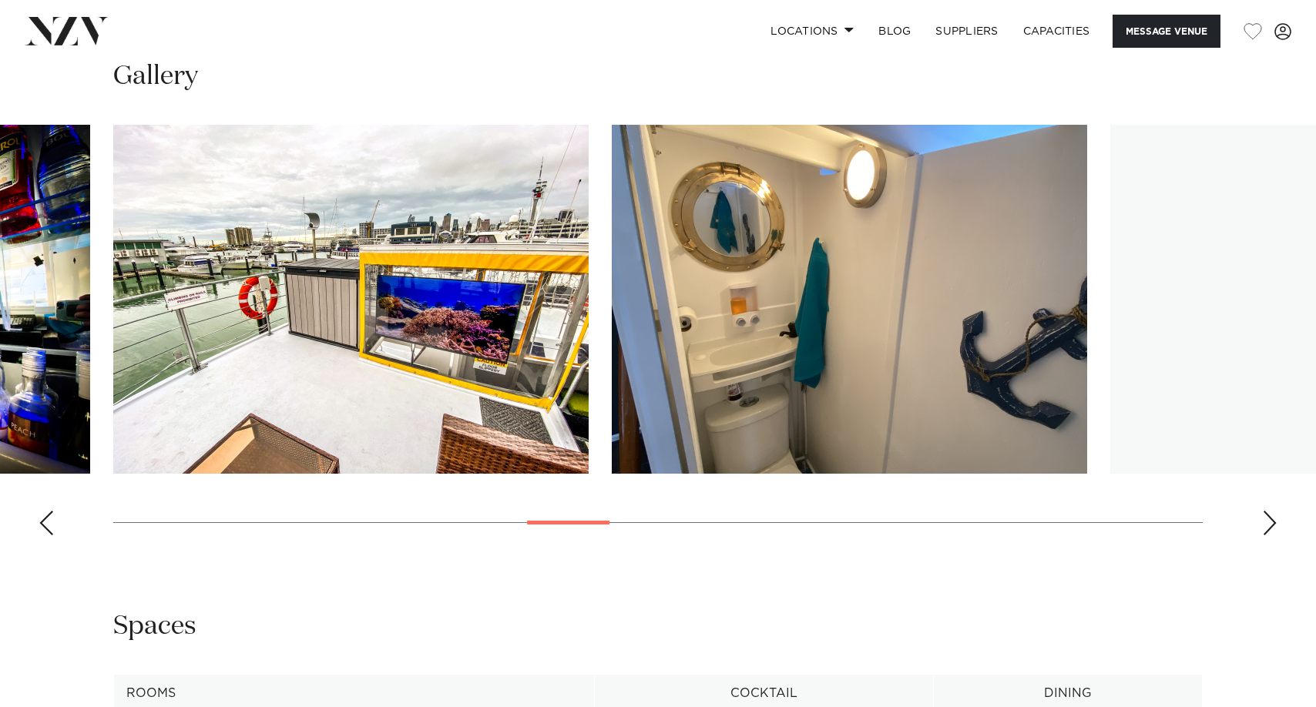
click at [1270, 535] on div "Next slide" at bounding box center [1269, 523] width 15 height 25
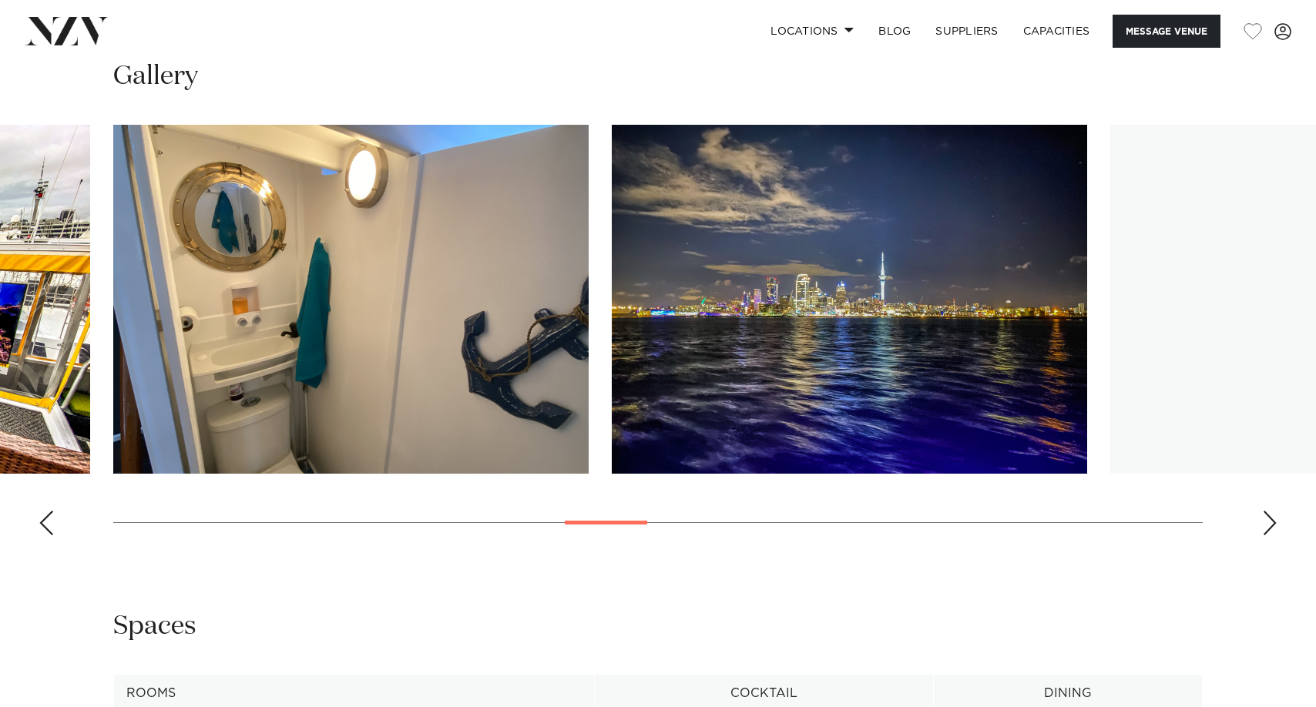
click at [1270, 535] on div "Next slide" at bounding box center [1269, 523] width 15 height 25
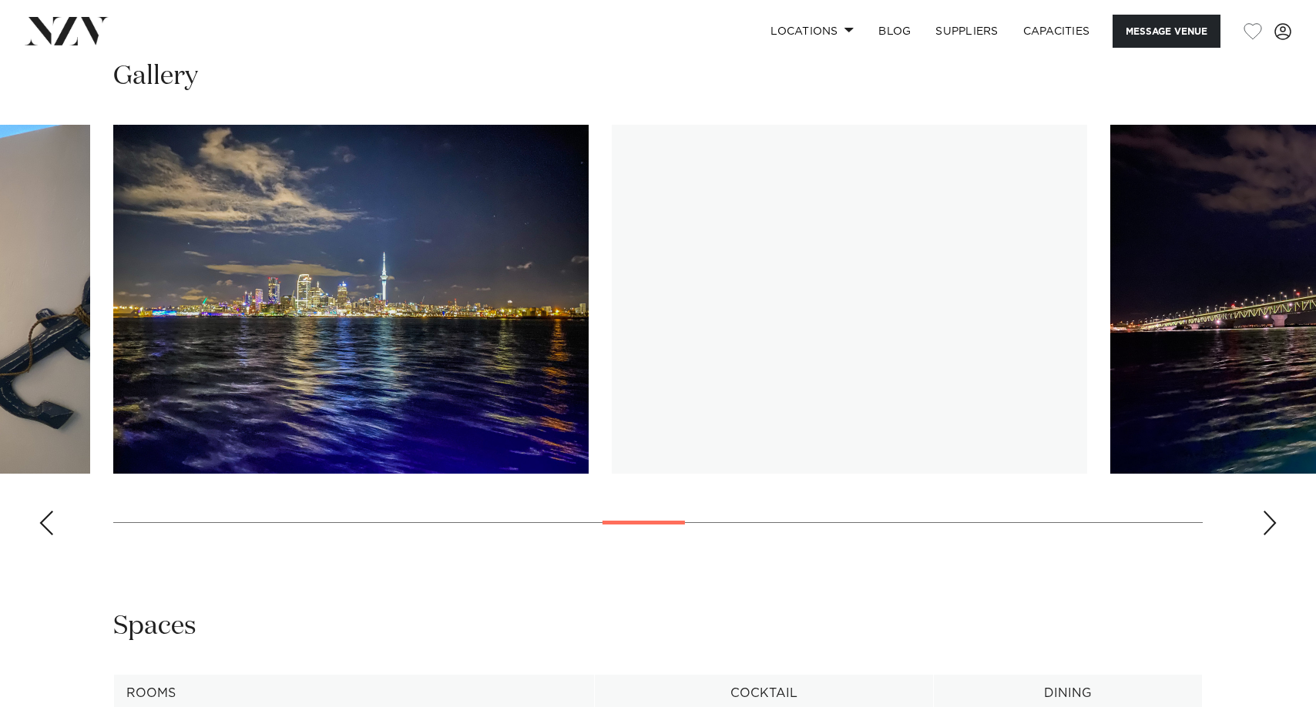
click at [1270, 535] on div "Next slide" at bounding box center [1269, 523] width 15 height 25
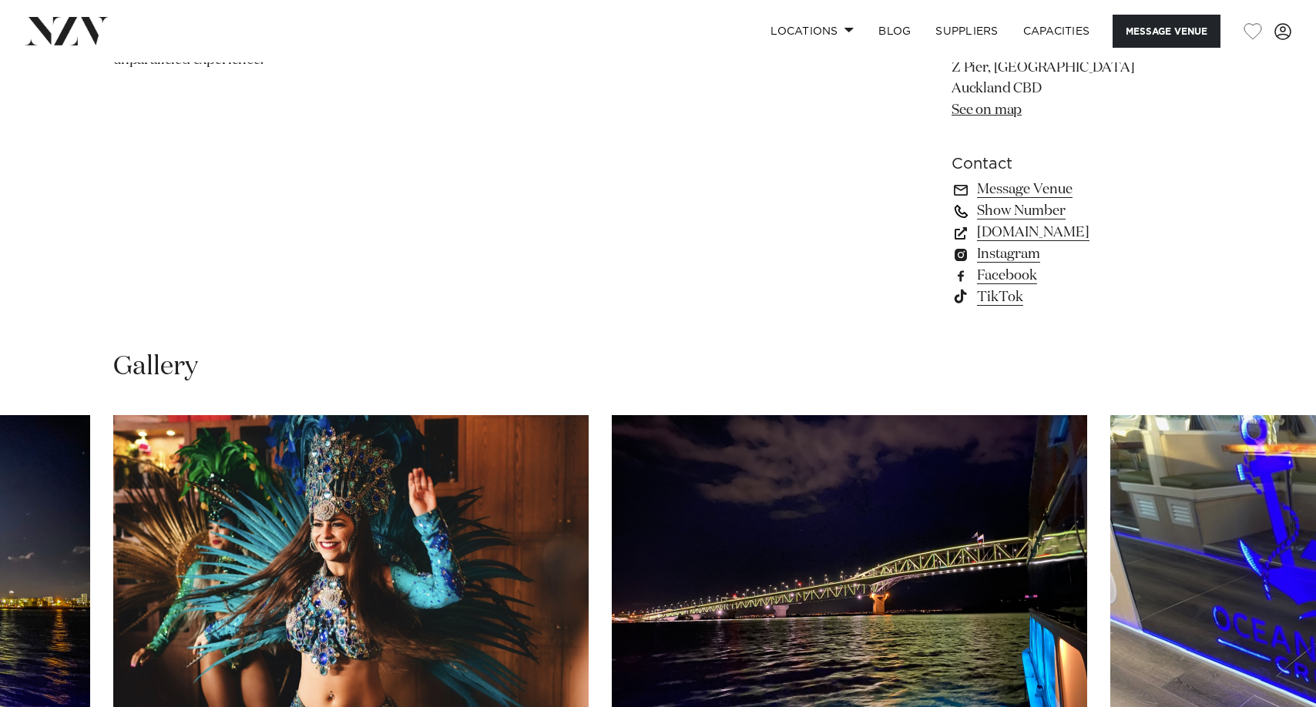
scroll to position [1079, 0]
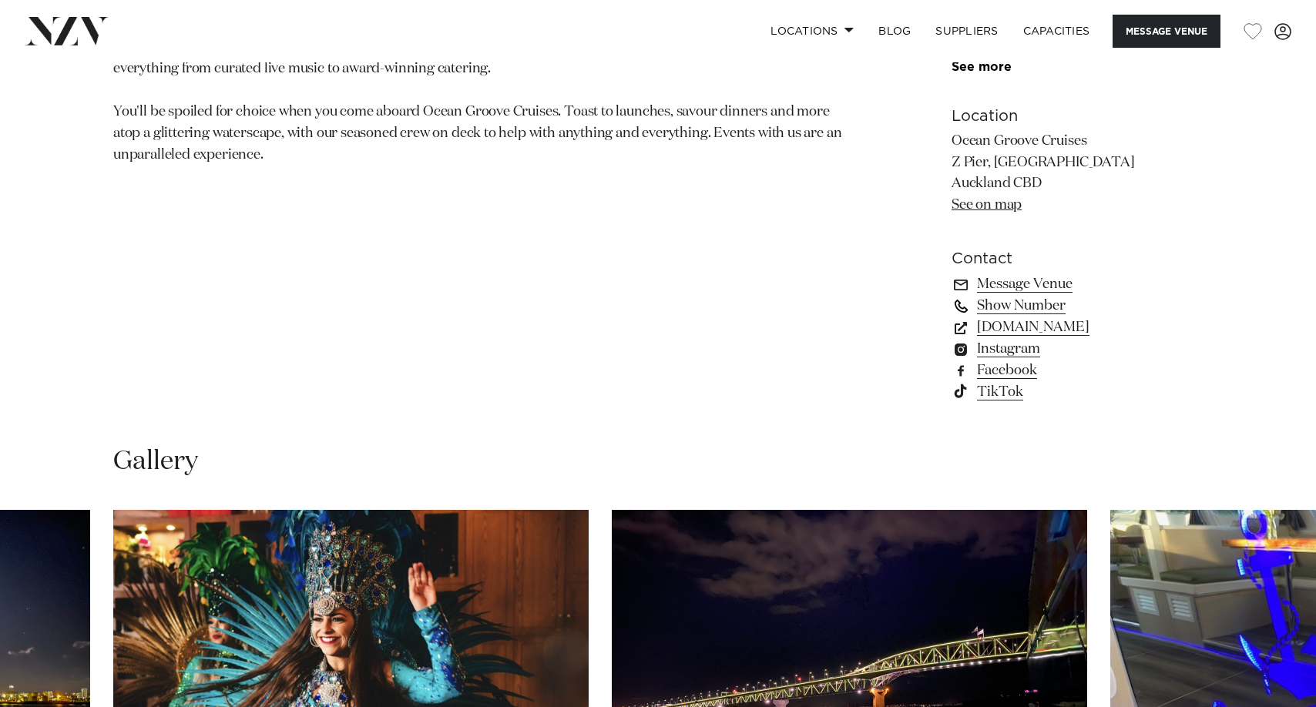
click at [1029, 317] on link "Show Number" at bounding box center [1077, 306] width 251 height 22
click at [550, 389] on section "Auckland Ocean Groove Cruises Based in the iconic and stunning Westhaven Marina…" at bounding box center [477, 43] width 729 height 760
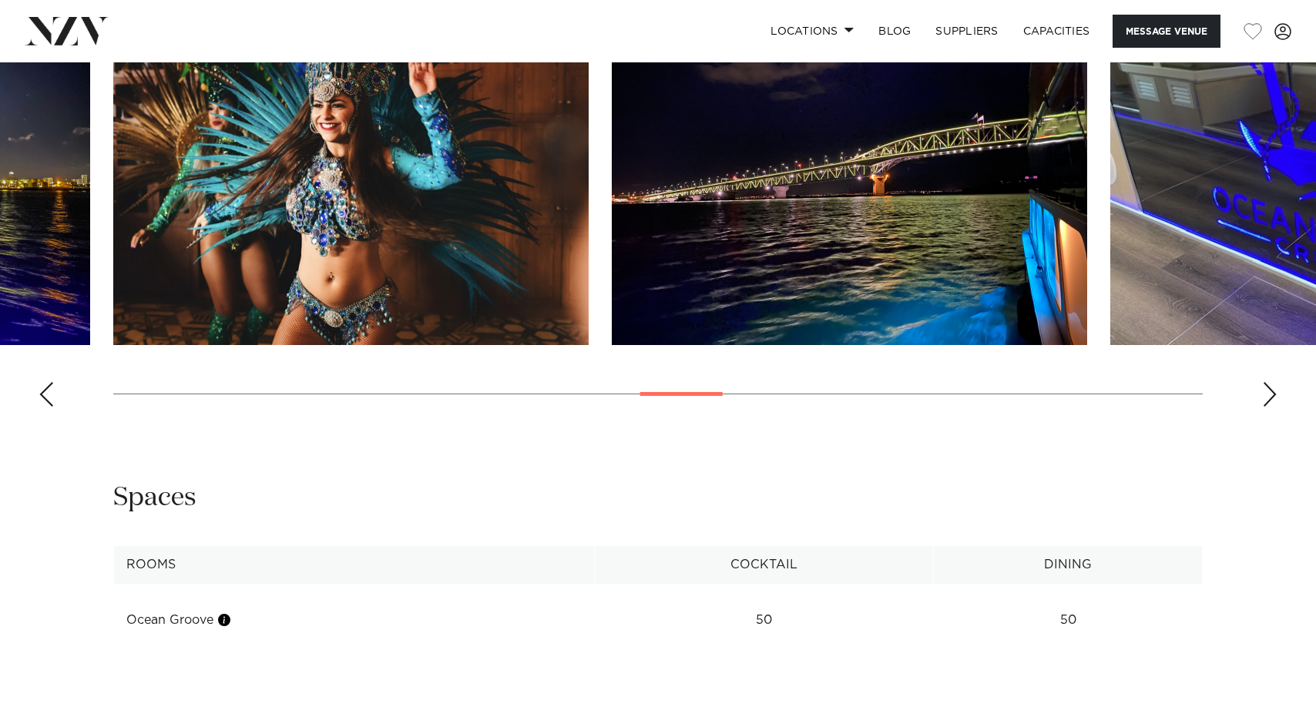
scroll to position [1464, 0]
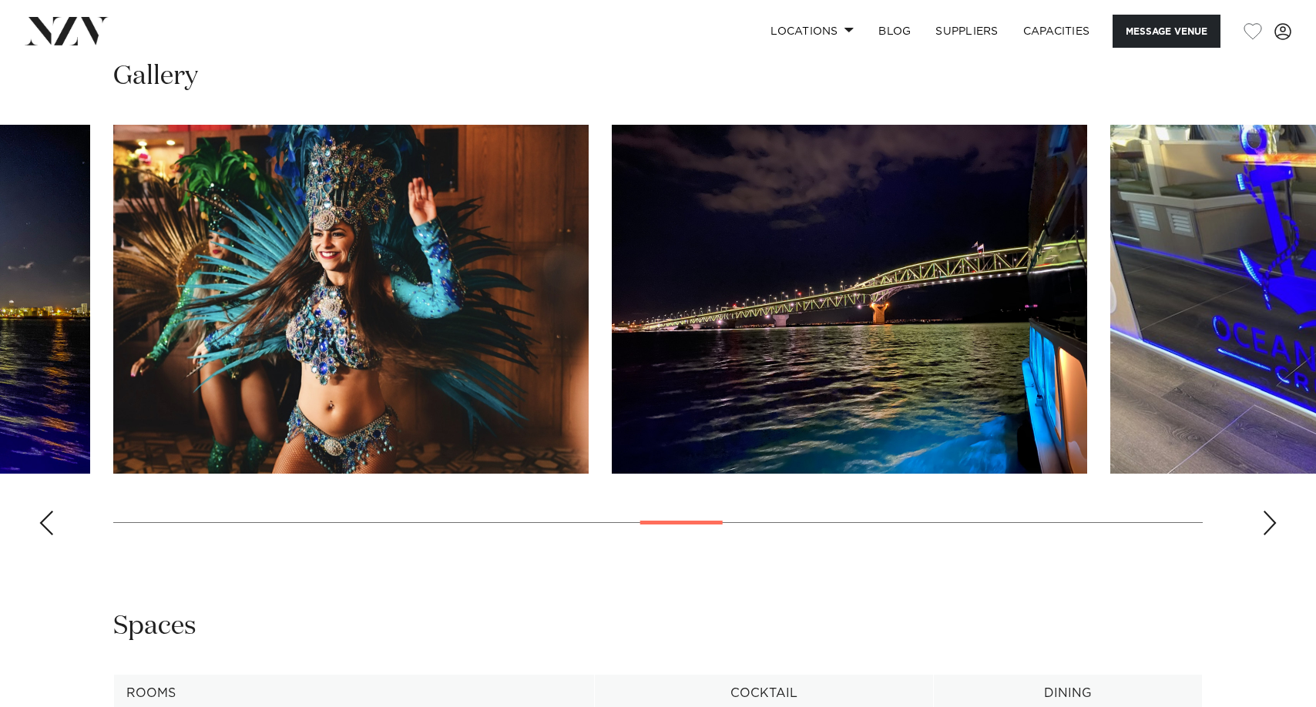
click at [1261, 548] on swiper-container at bounding box center [658, 336] width 1316 height 423
click at [1271, 535] on div "Next slide" at bounding box center [1269, 523] width 15 height 25
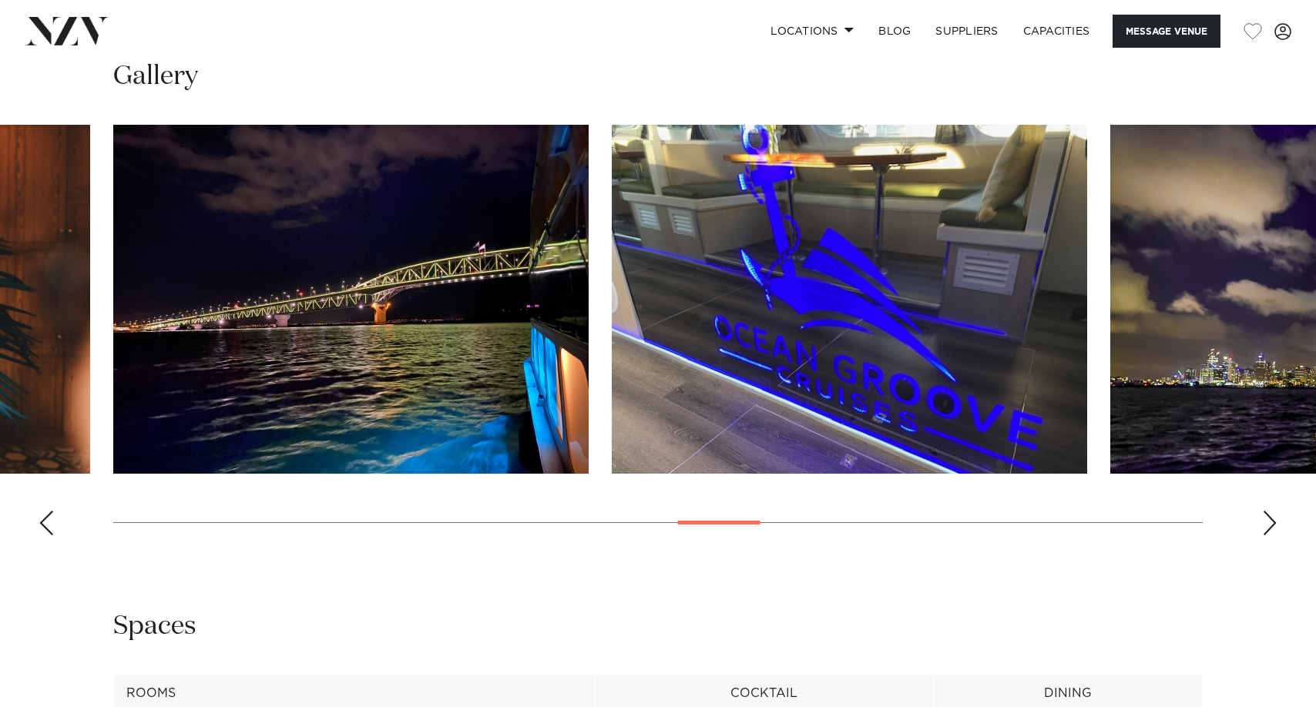
click at [1271, 535] on div "Next slide" at bounding box center [1269, 523] width 15 height 25
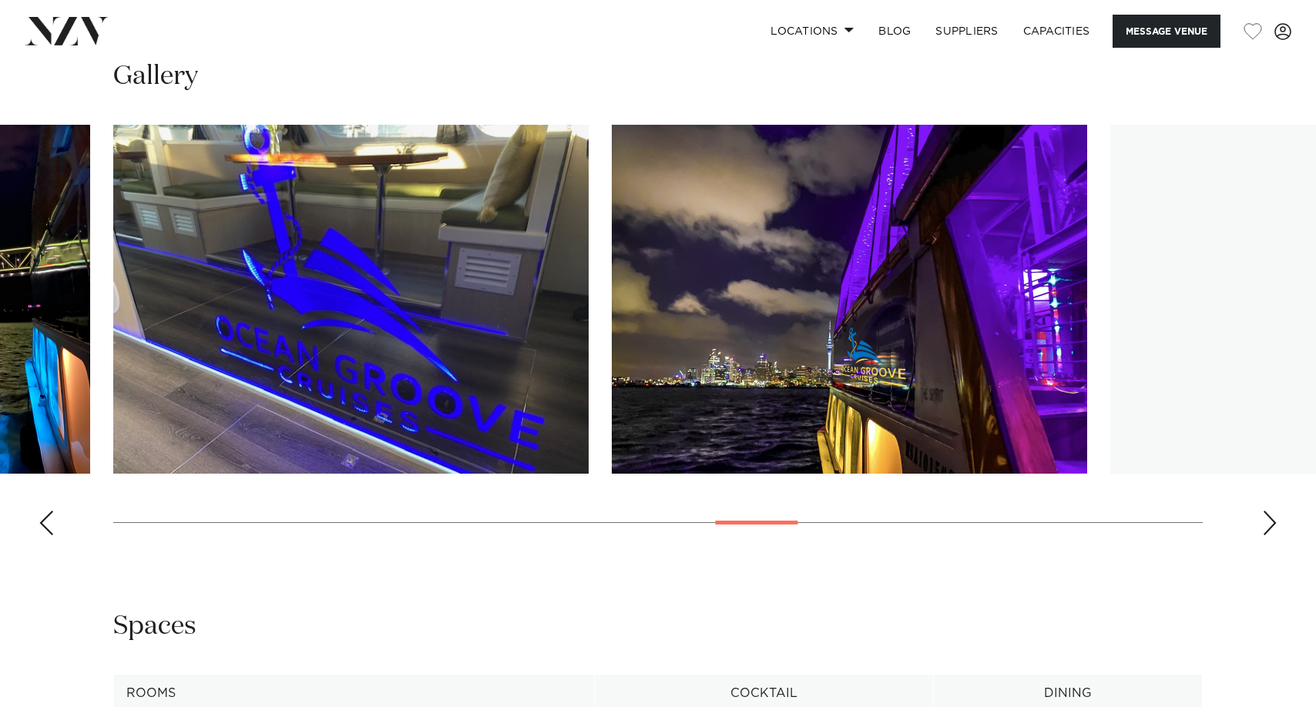
click at [1271, 535] on div "Next slide" at bounding box center [1269, 523] width 15 height 25
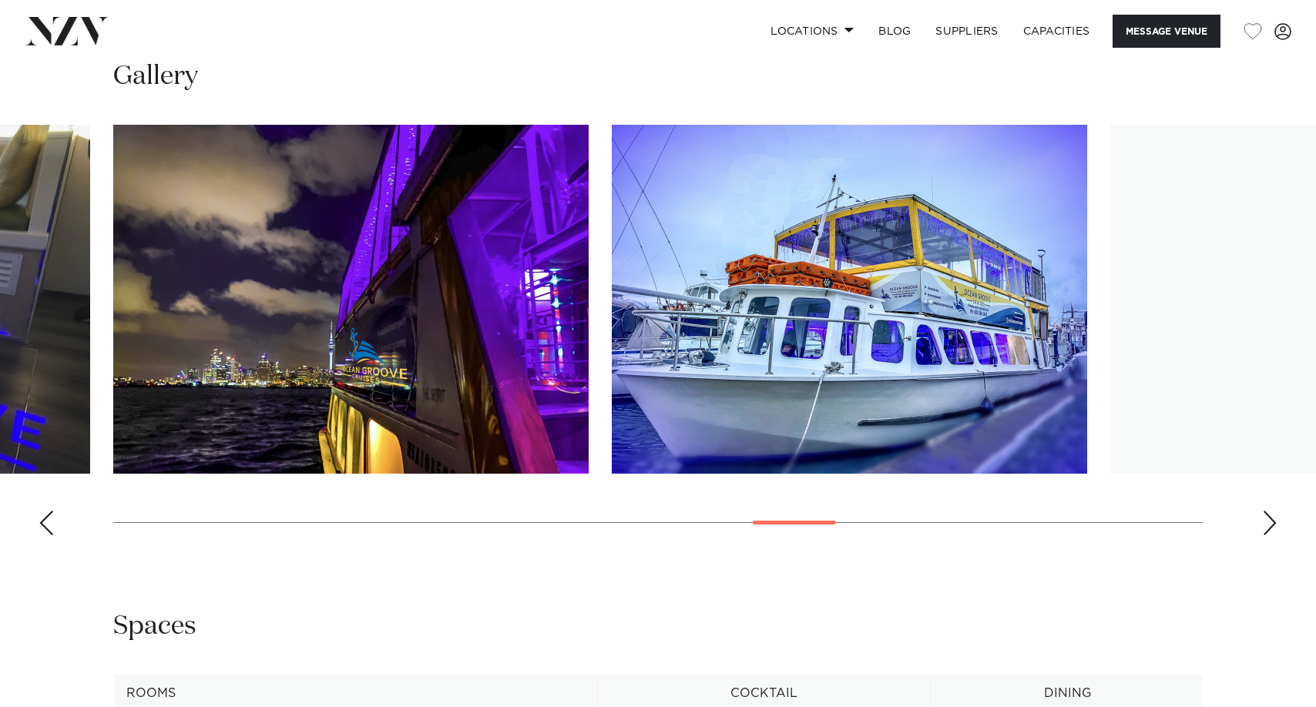
click at [1271, 535] on div "Next slide" at bounding box center [1269, 523] width 15 height 25
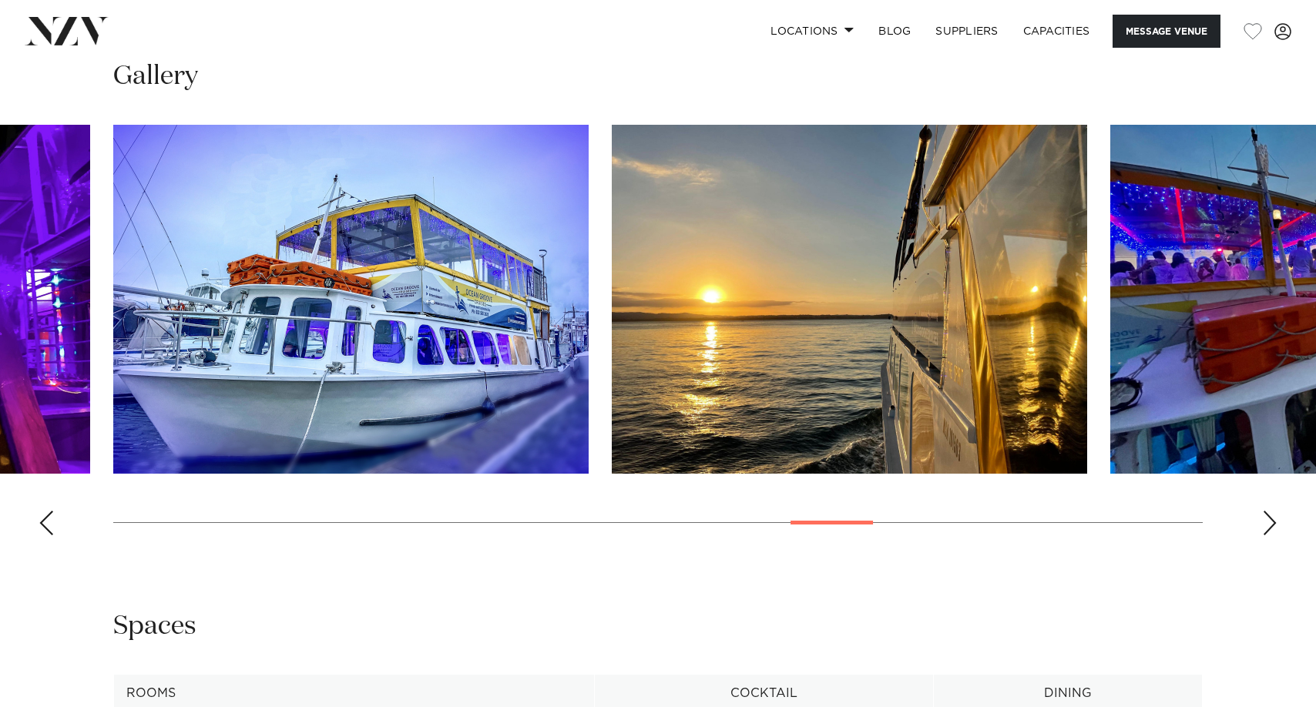
click at [1271, 535] on div "Next slide" at bounding box center [1269, 523] width 15 height 25
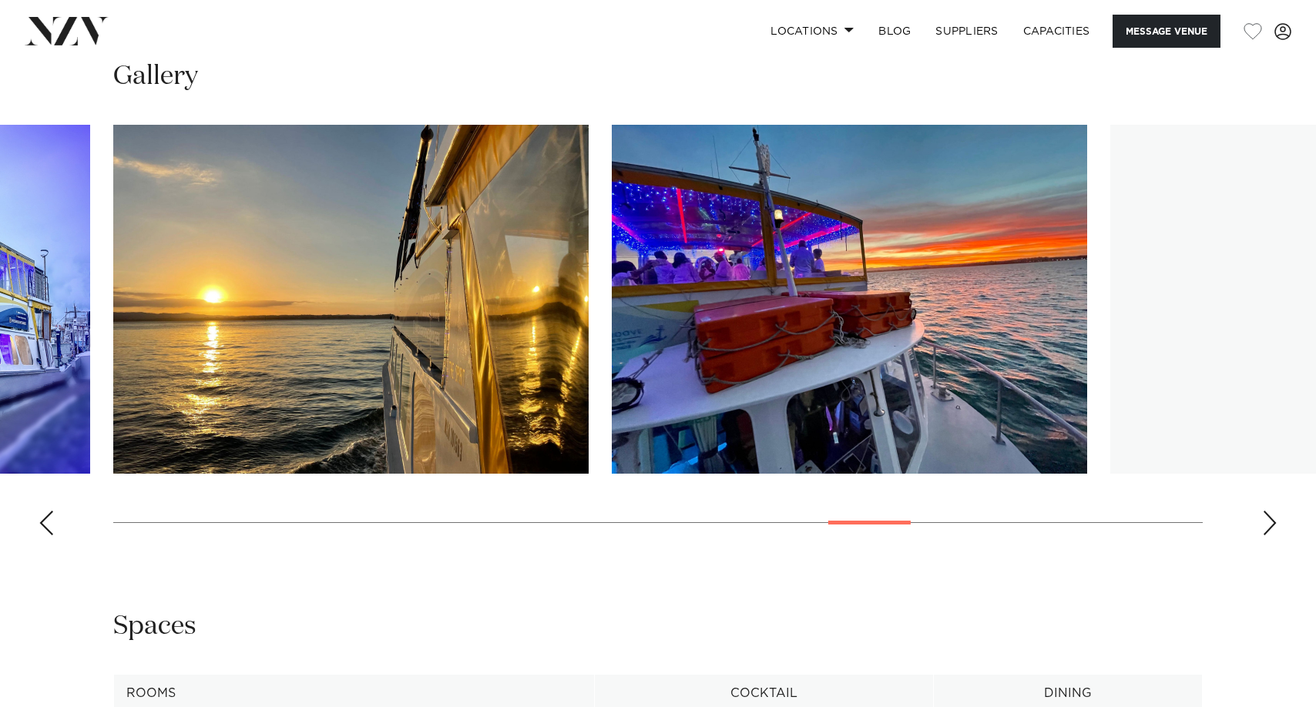
click at [1271, 535] on div "Next slide" at bounding box center [1269, 523] width 15 height 25
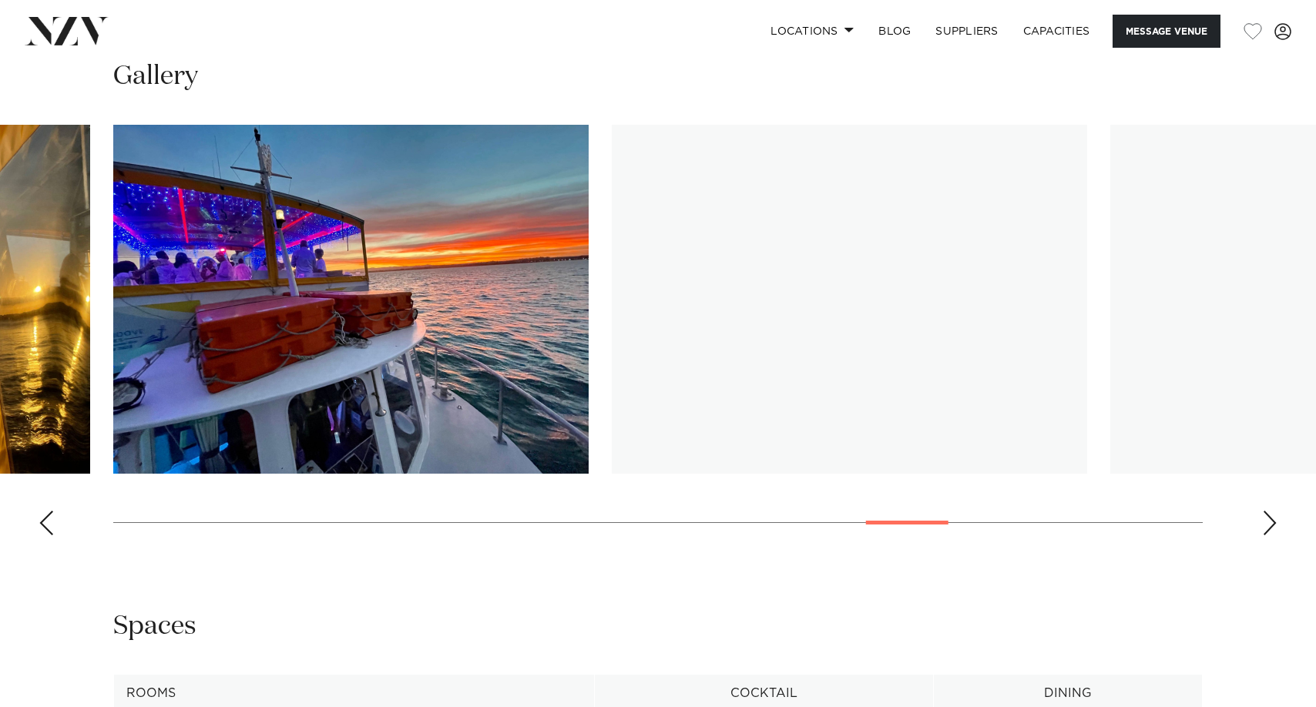
click at [1271, 535] on div "Next slide" at bounding box center [1269, 523] width 15 height 25
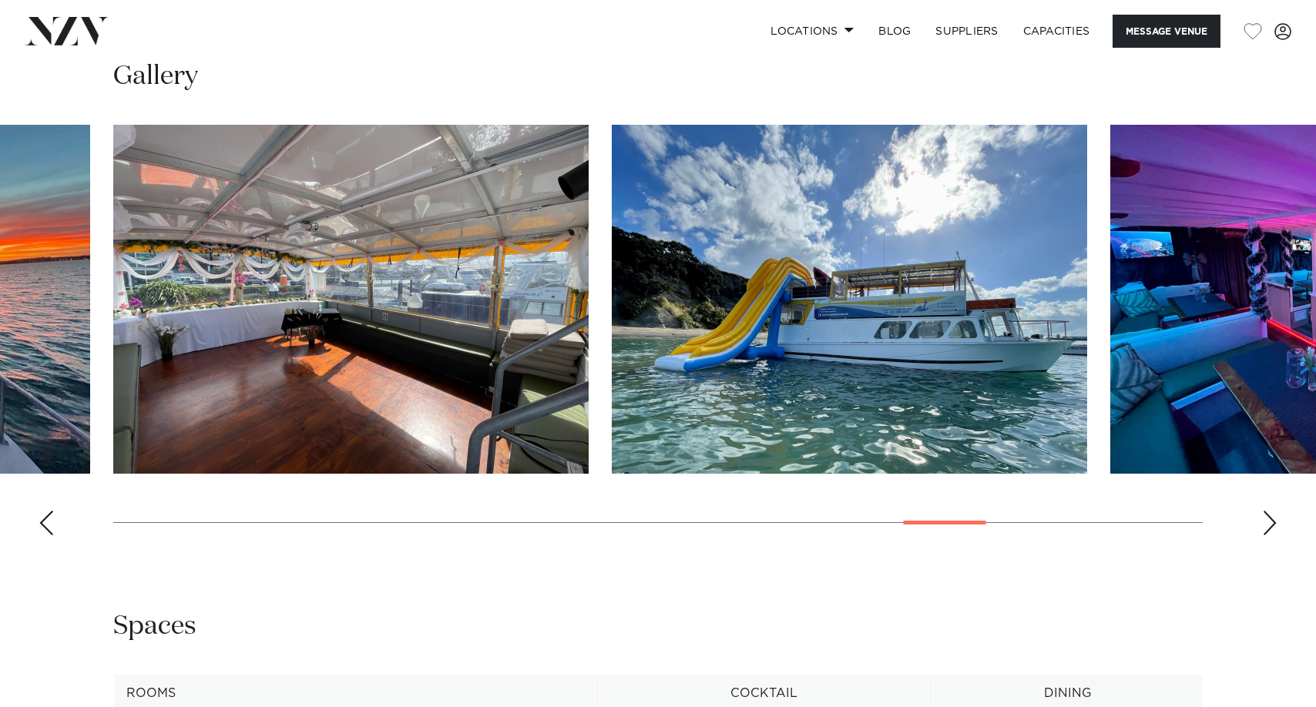
click at [1271, 535] on div "Next slide" at bounding box center [1269, 523] width 15 height 25
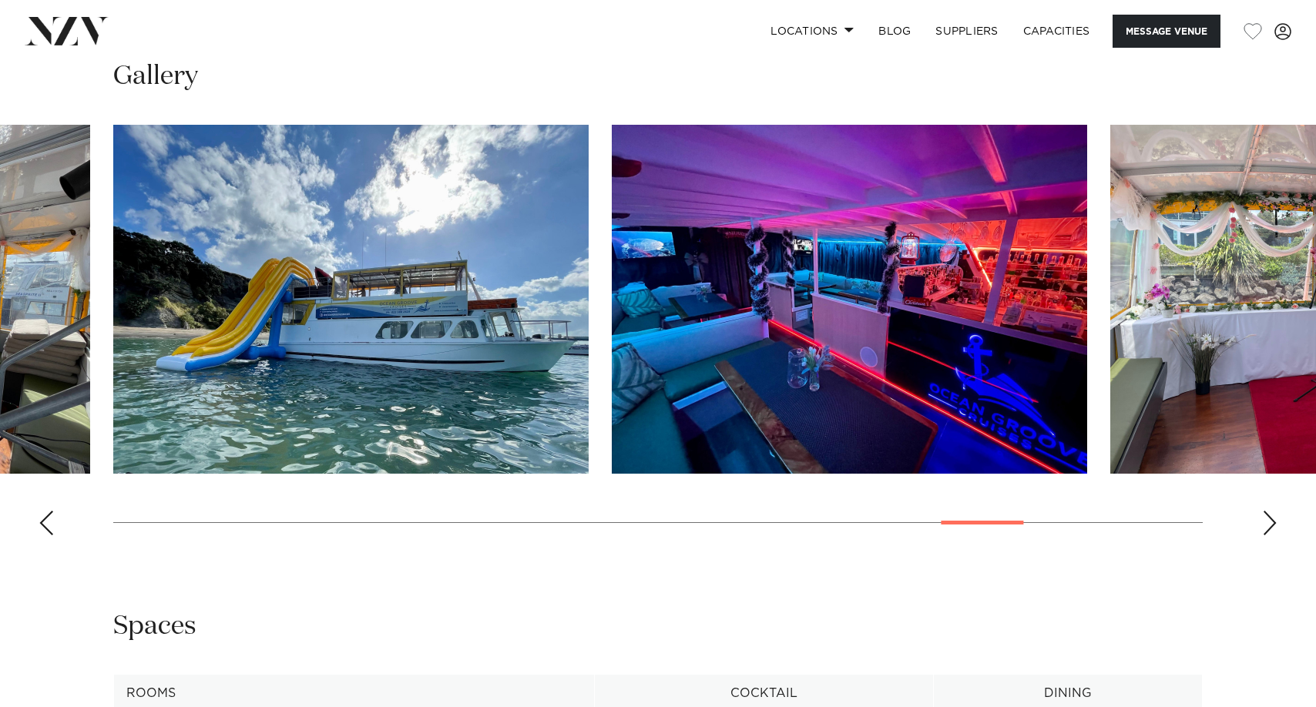
click at [1271, 535] on div "Next slide" at bounding box center [1269, 523] width 15 height 25
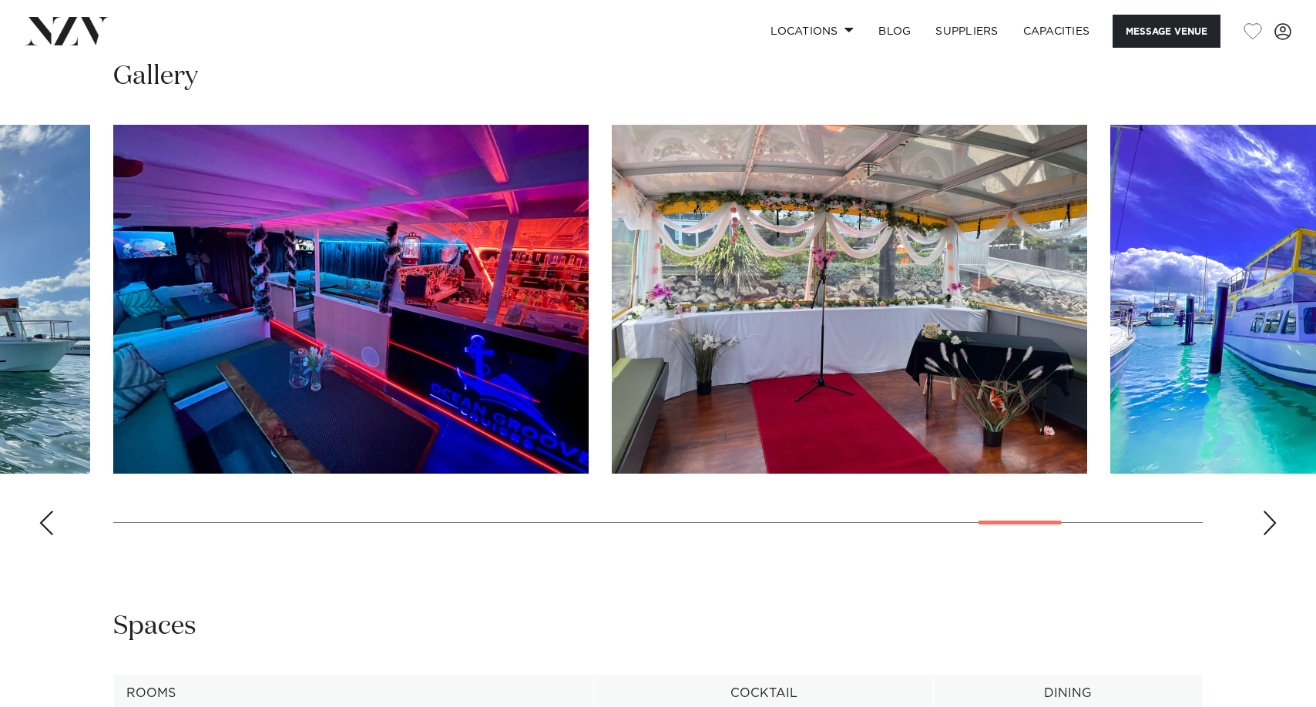
click at [1271, 535] on div "Next slide" at bounding box center [1269, 523] width 15 height 25
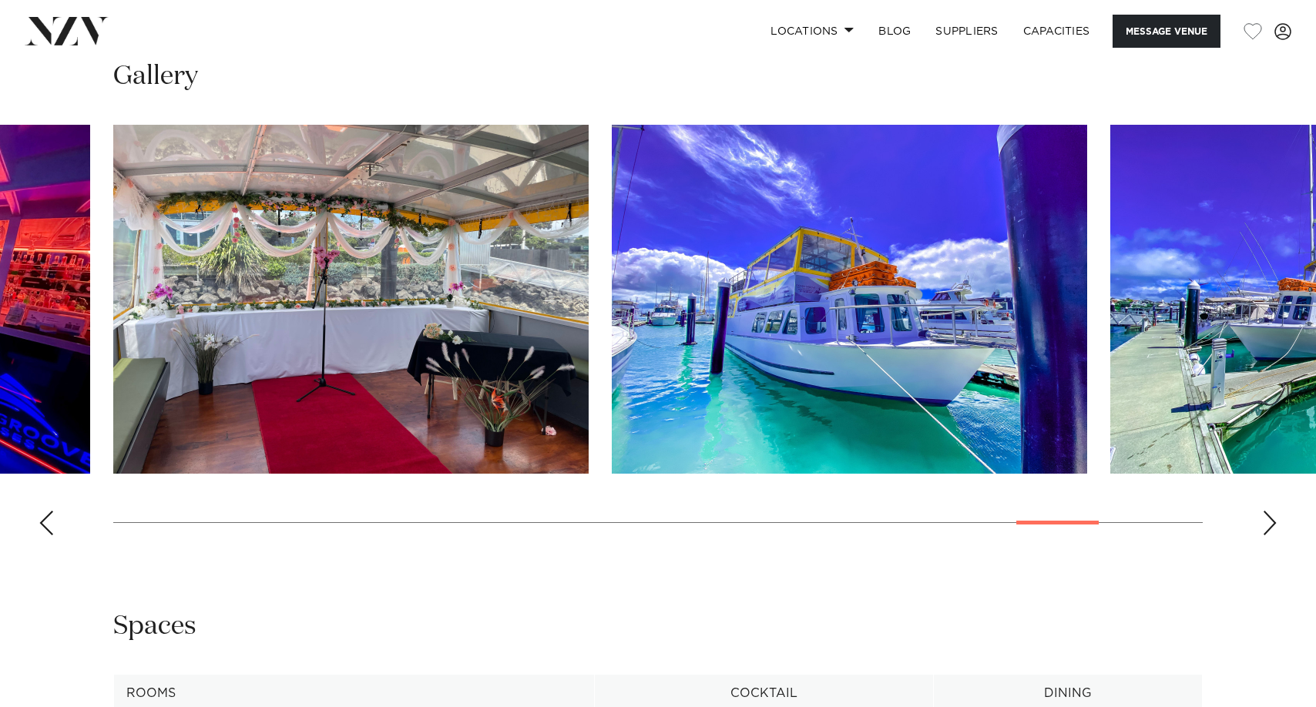
click at [1271, 535] on div "Next slide" at bounding box center [1269, 523] width 15 height 25
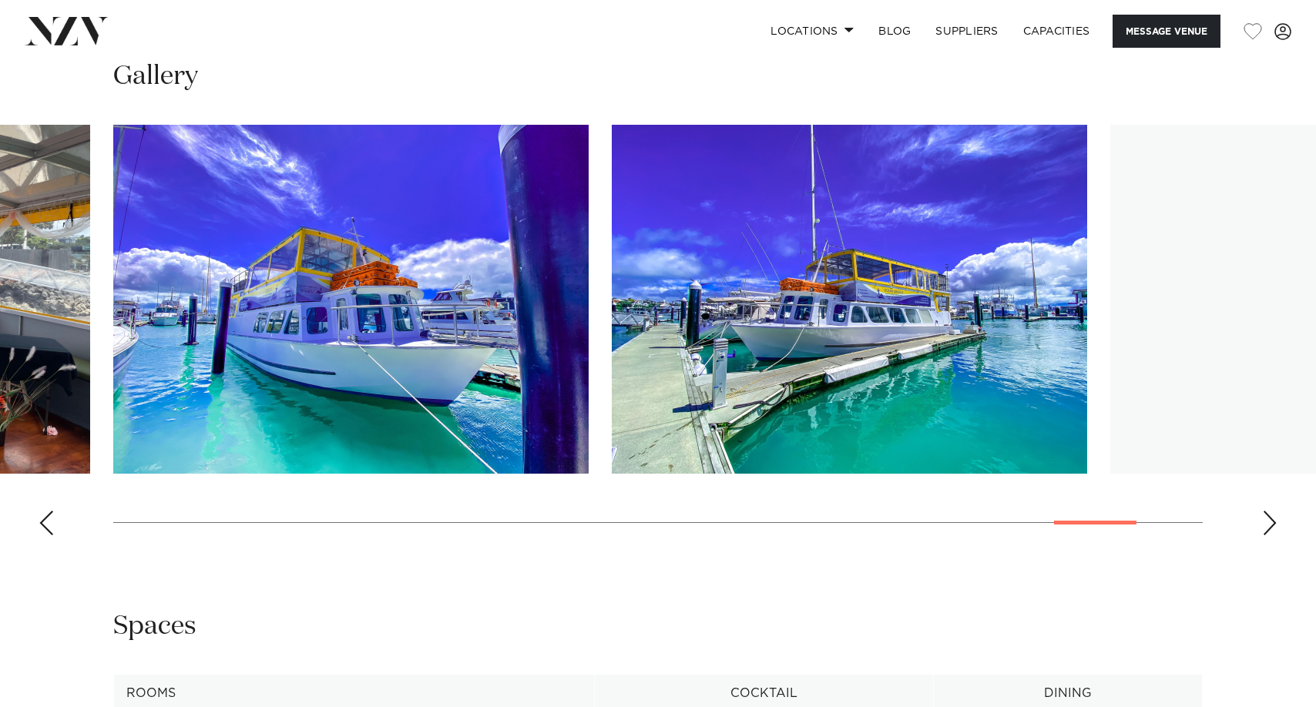
click at [1271, 535] on div "Next slide" at bounding box center [1269, 523] width 15 height 25
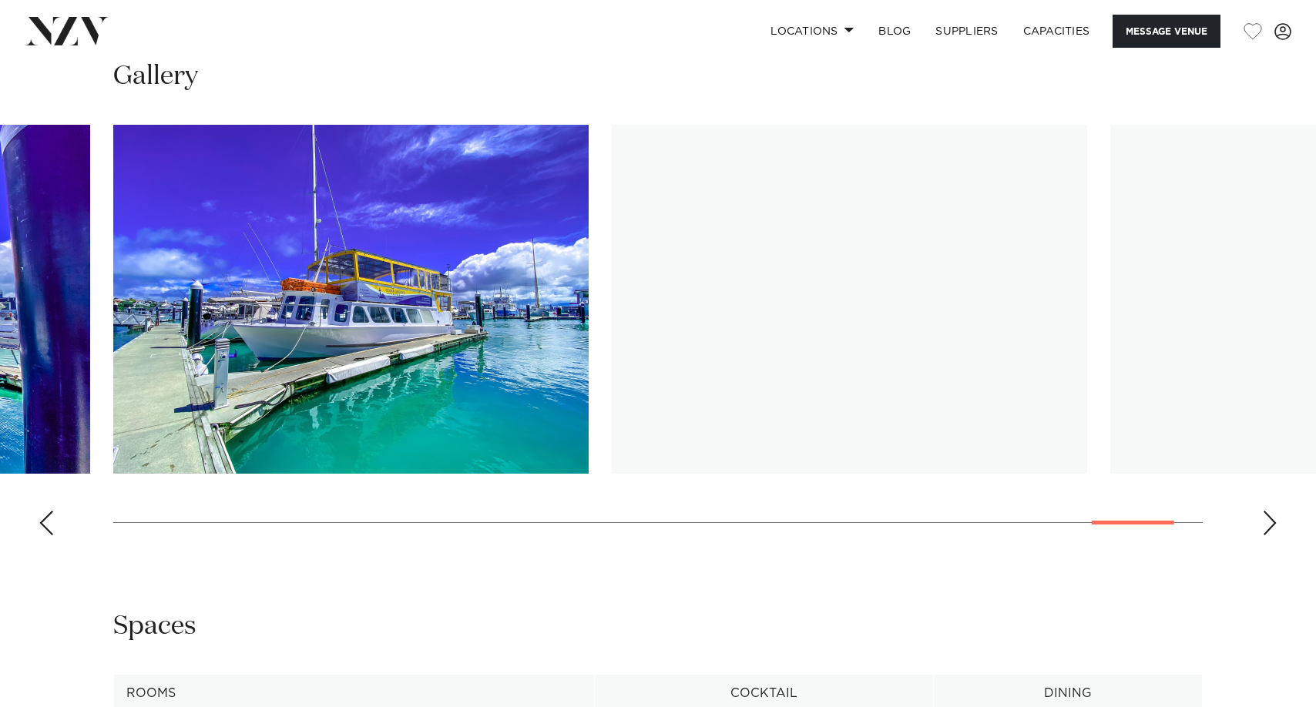
click at [1271, 535] on div "Next slide" at bounding box center [1269, 523] width 15 height 25
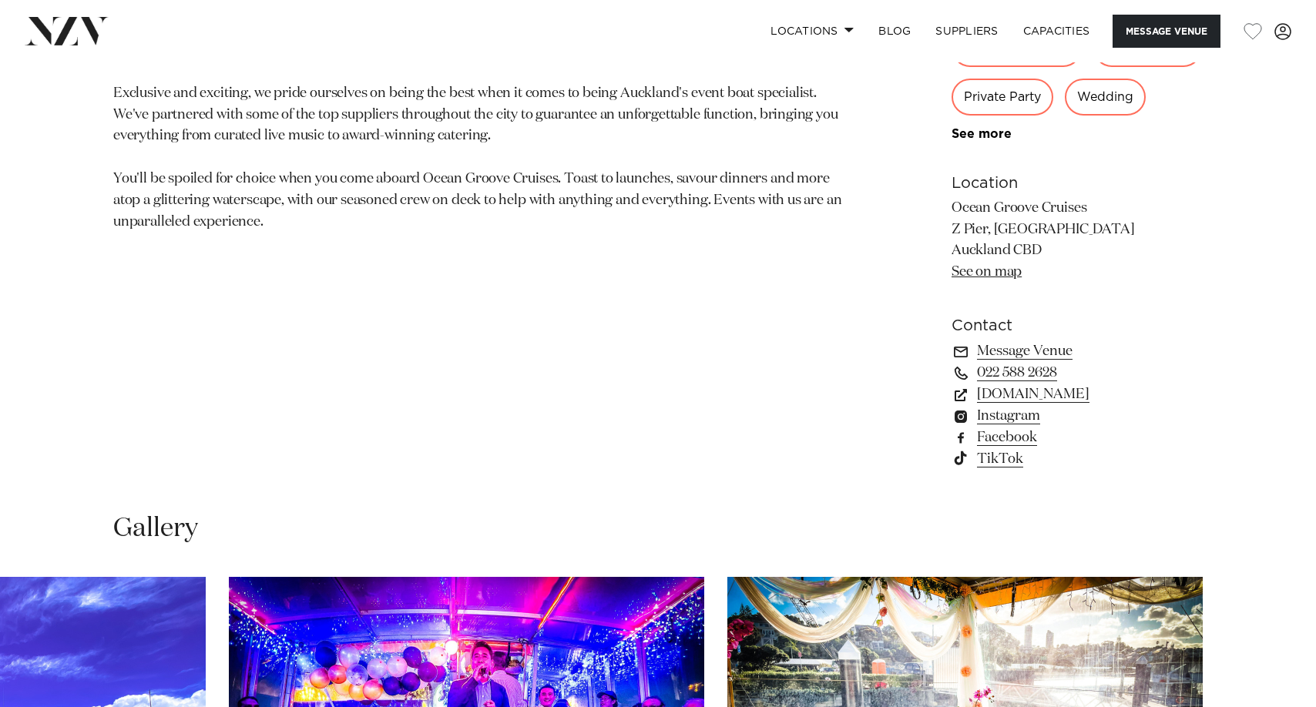
scroll to position [848, 0]
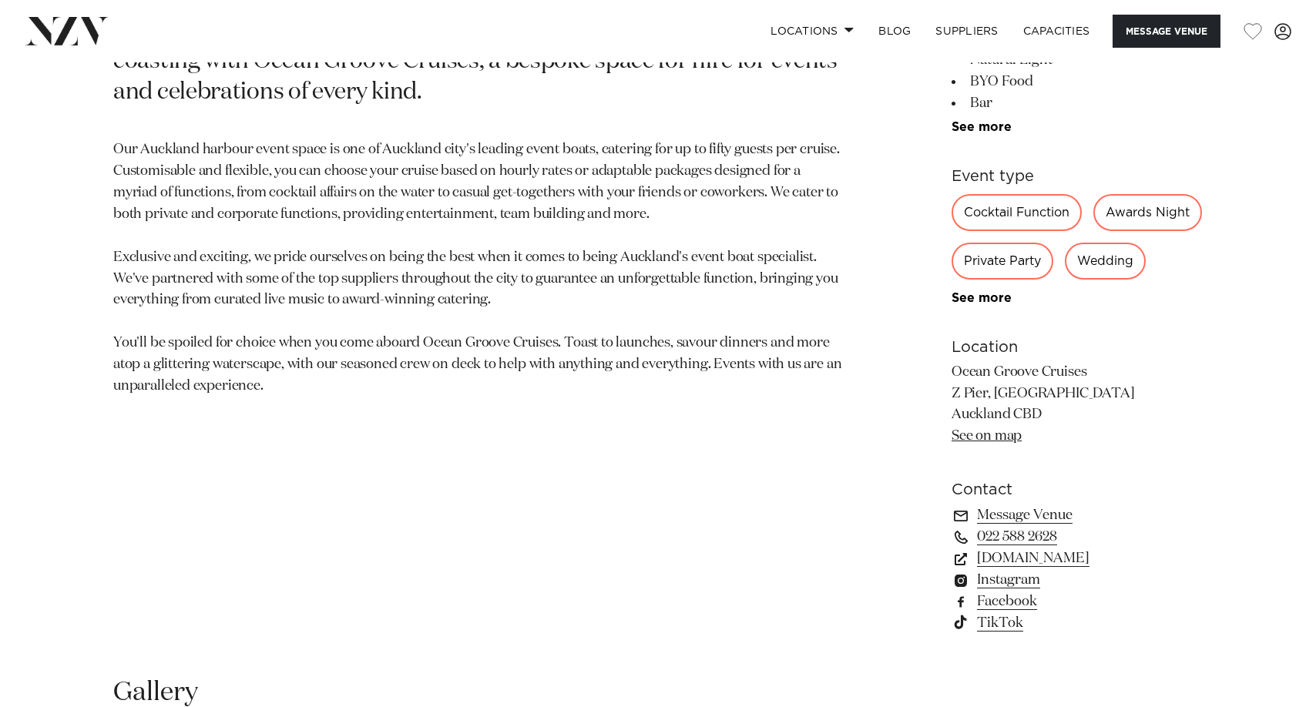
click at [506, 257] on p "Our Auckland harbour event space is one of Auckland city's leading event boats,…" at bounding box center [477, 268] width 729 height 258
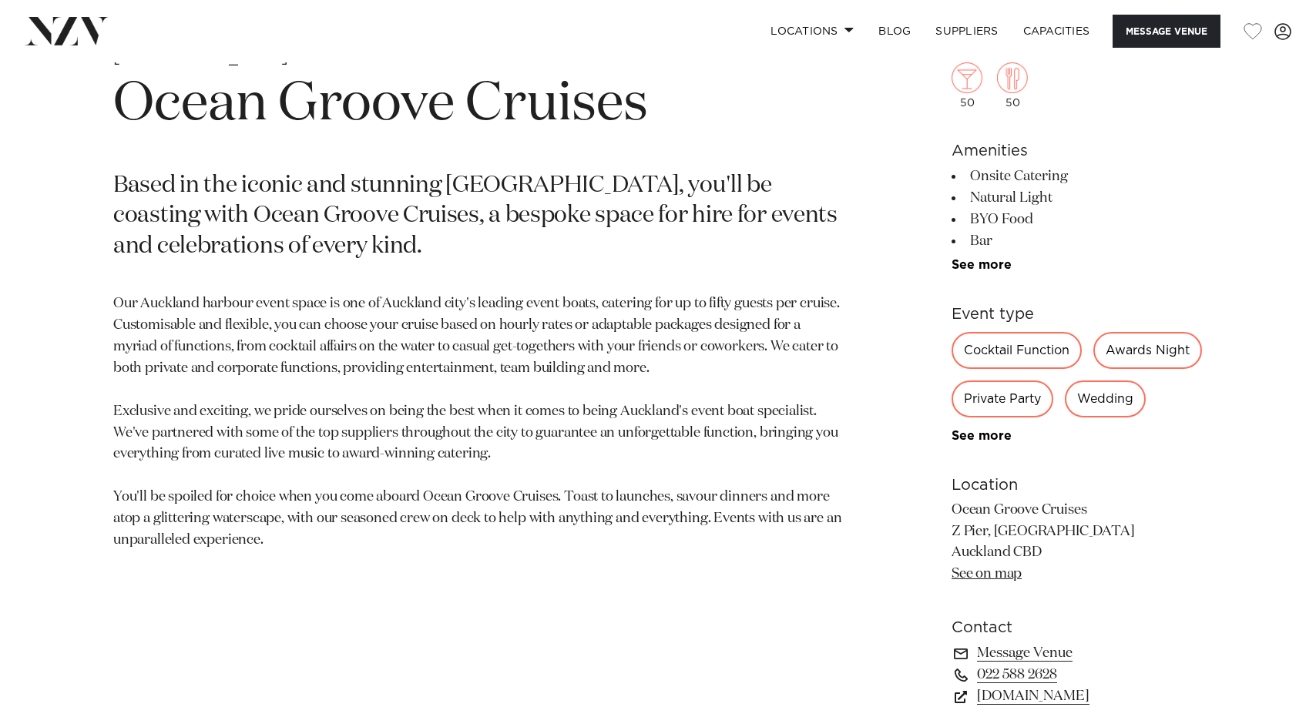
scroll to position [616, 0]
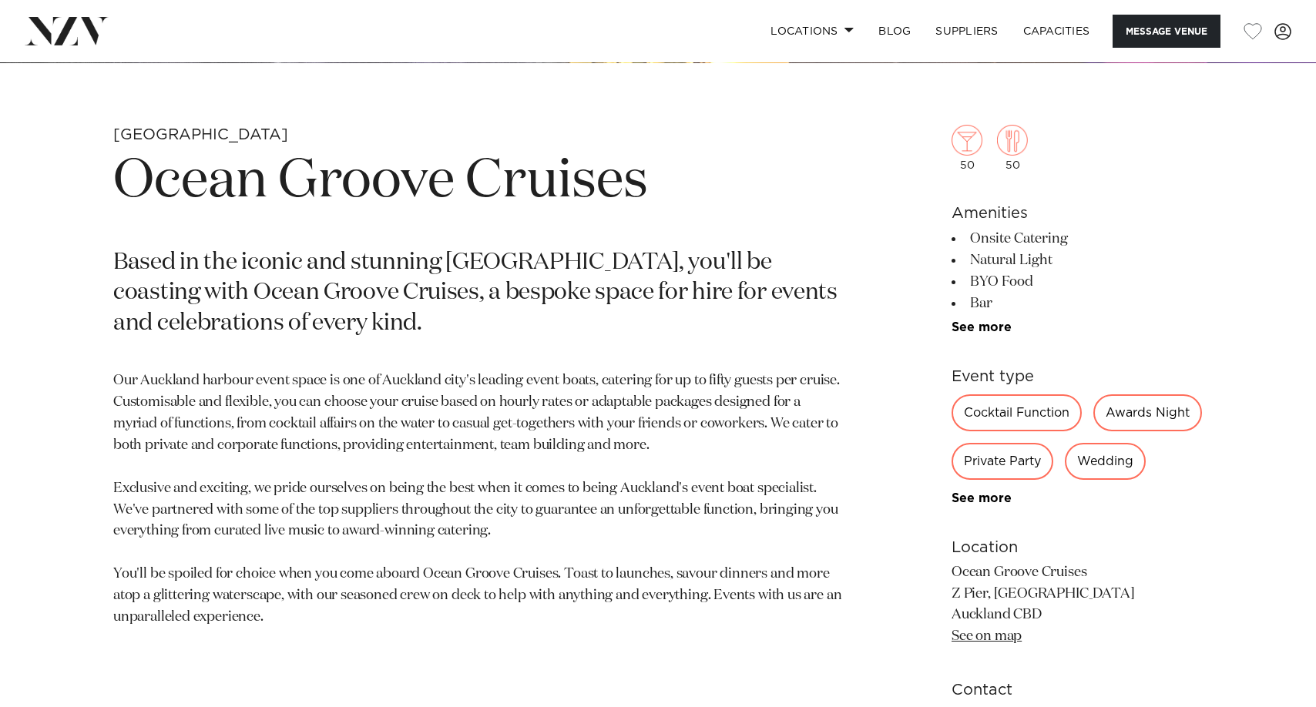
click at [613, 406] on p "Our Auckland harbour event space is one of Auckland city's leading event boats,…" at bounding box center [477, 500] width 729 height 258
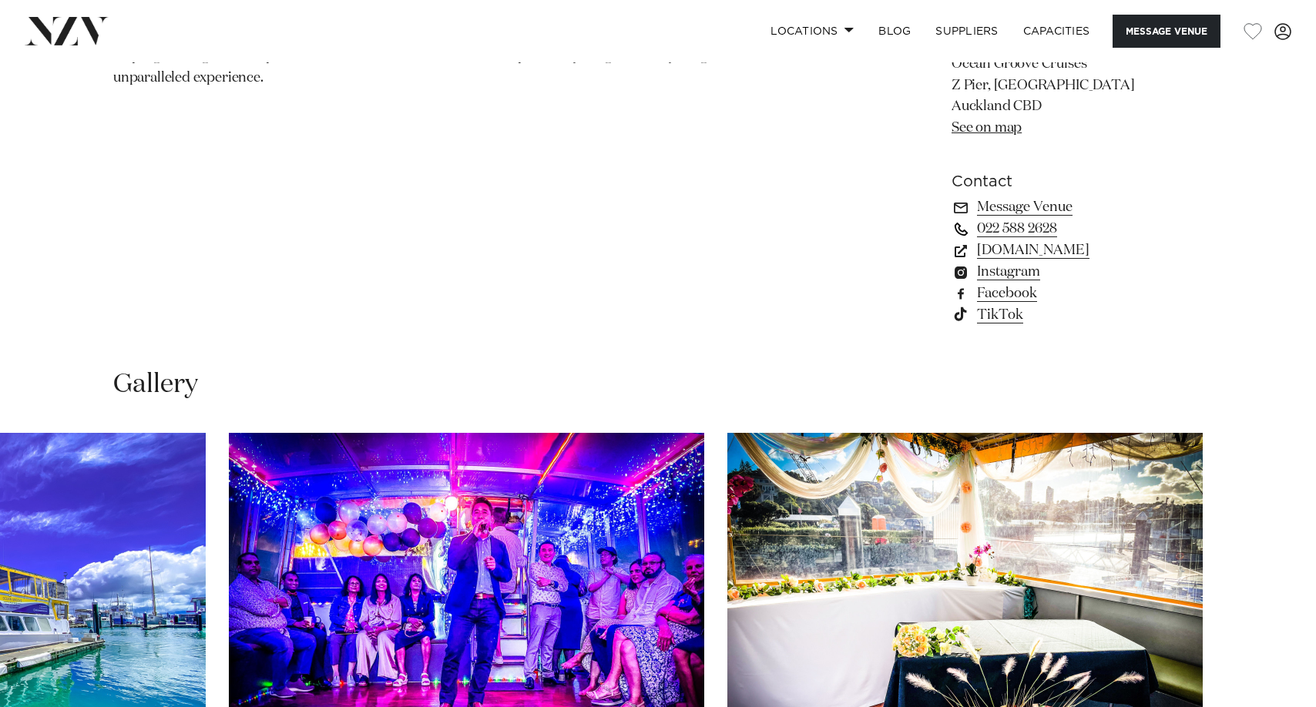
scroll to position [1079, 0]
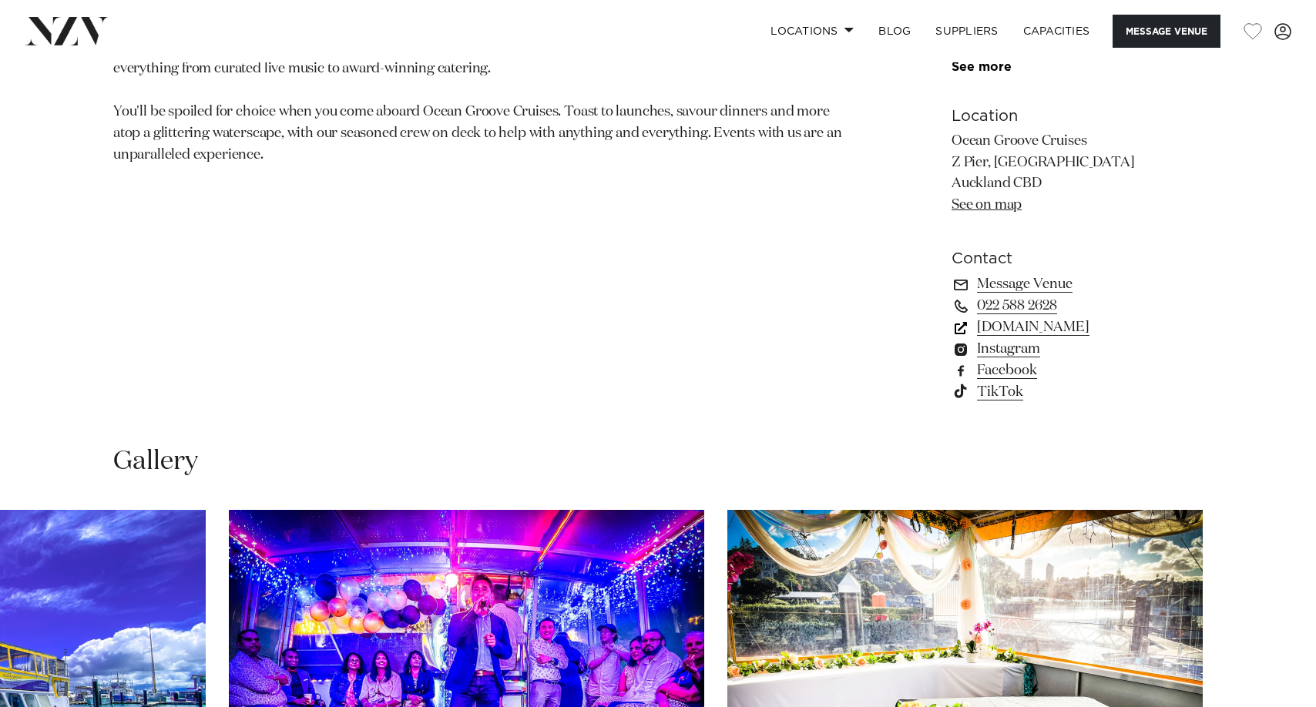
click at [1100, 338] on link "www.oceangroovecruises.co.nz" at bounding box center [1077, 328] width 251 height 22
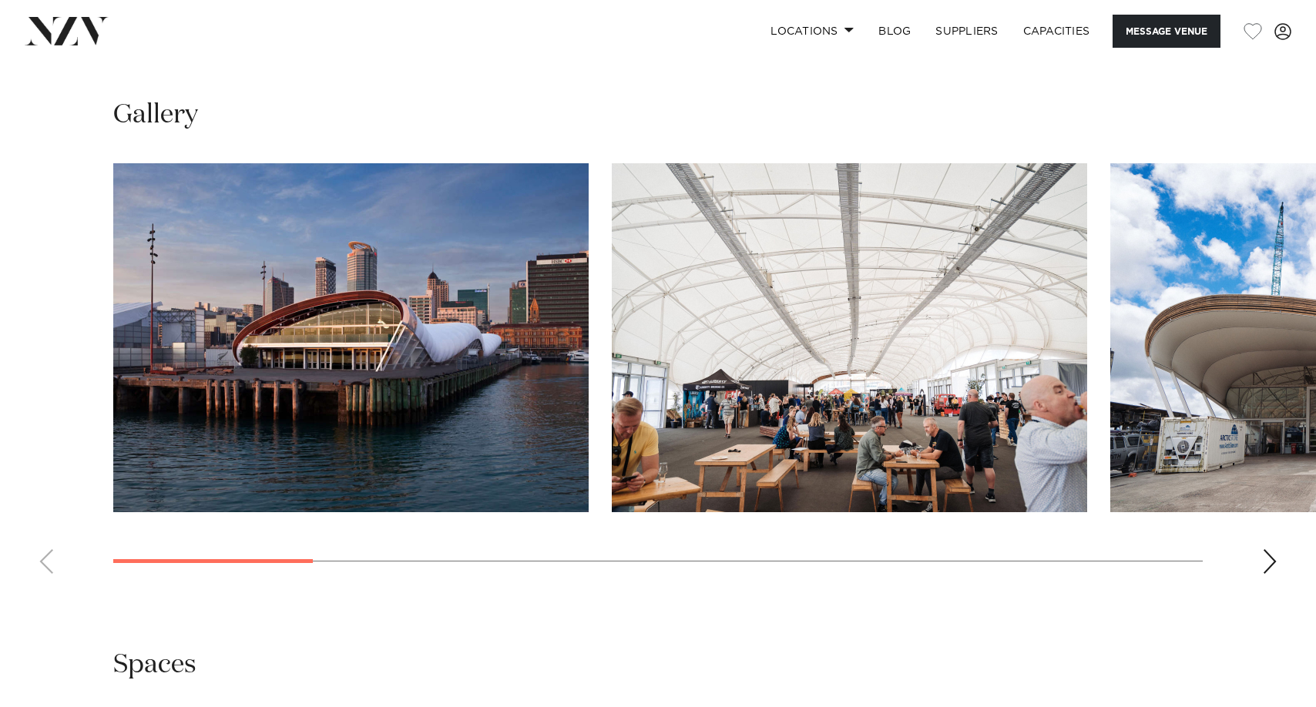
scroll to position [1772, 0]
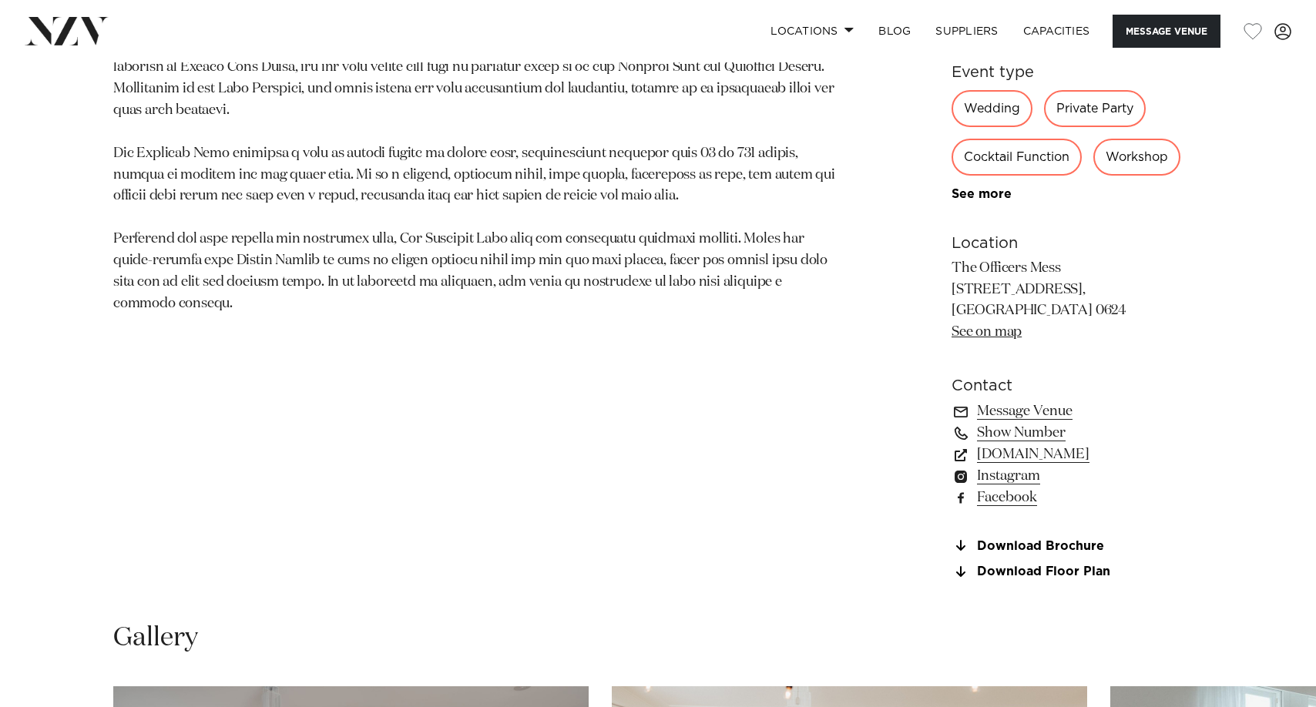
scroll to position [925, 0]
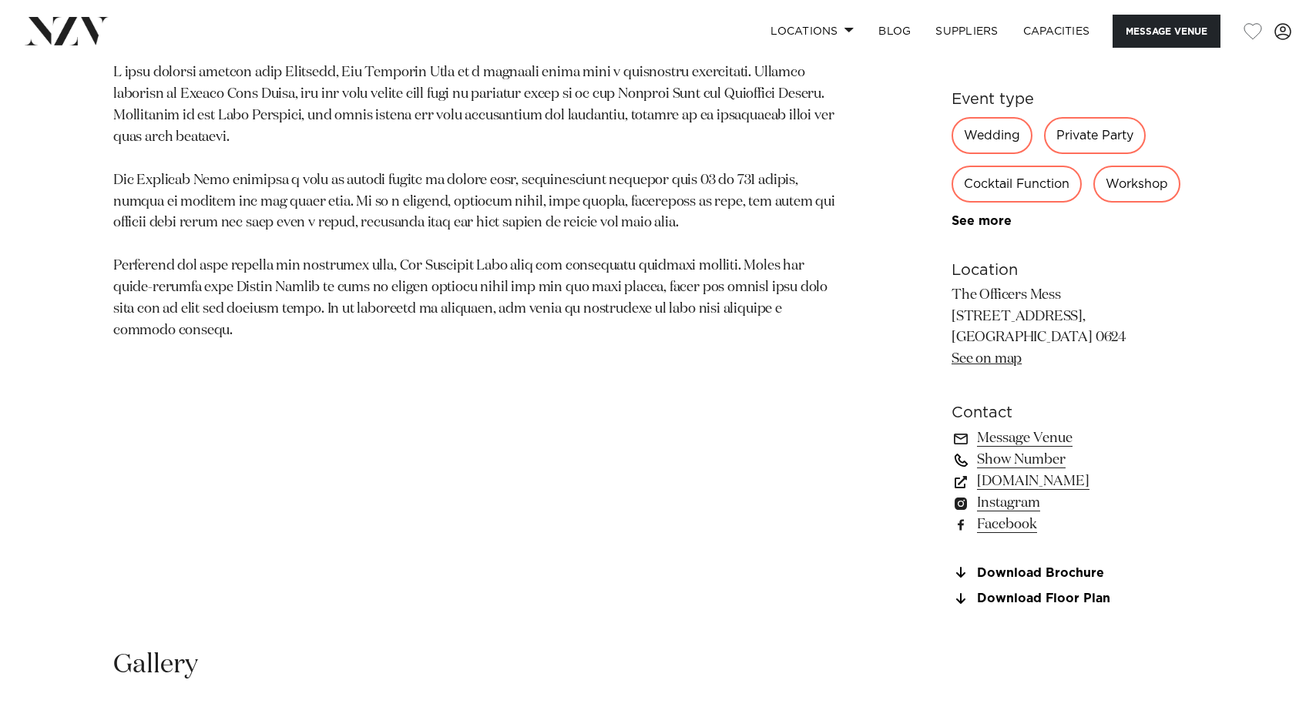
click at [1039, 465] on link "Show Number" at bounding box center [1077, 460] width 251 height 22
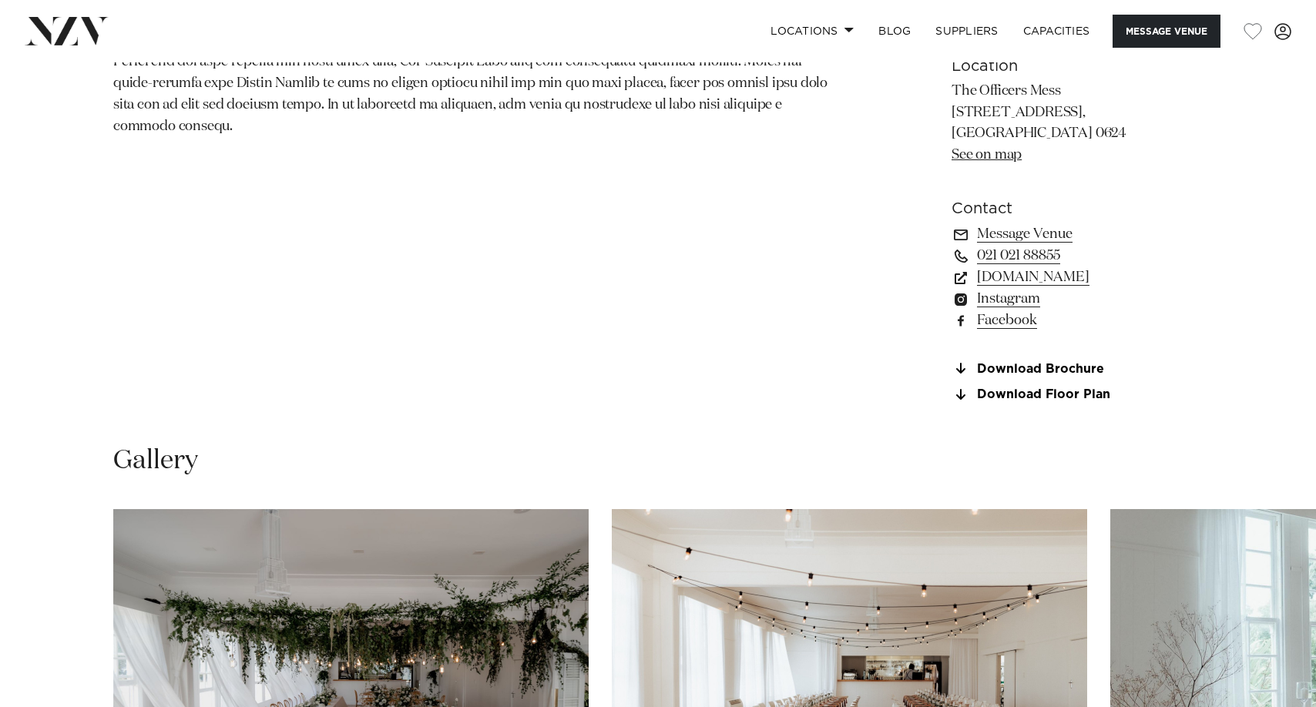
scroll to position [1156, 0]
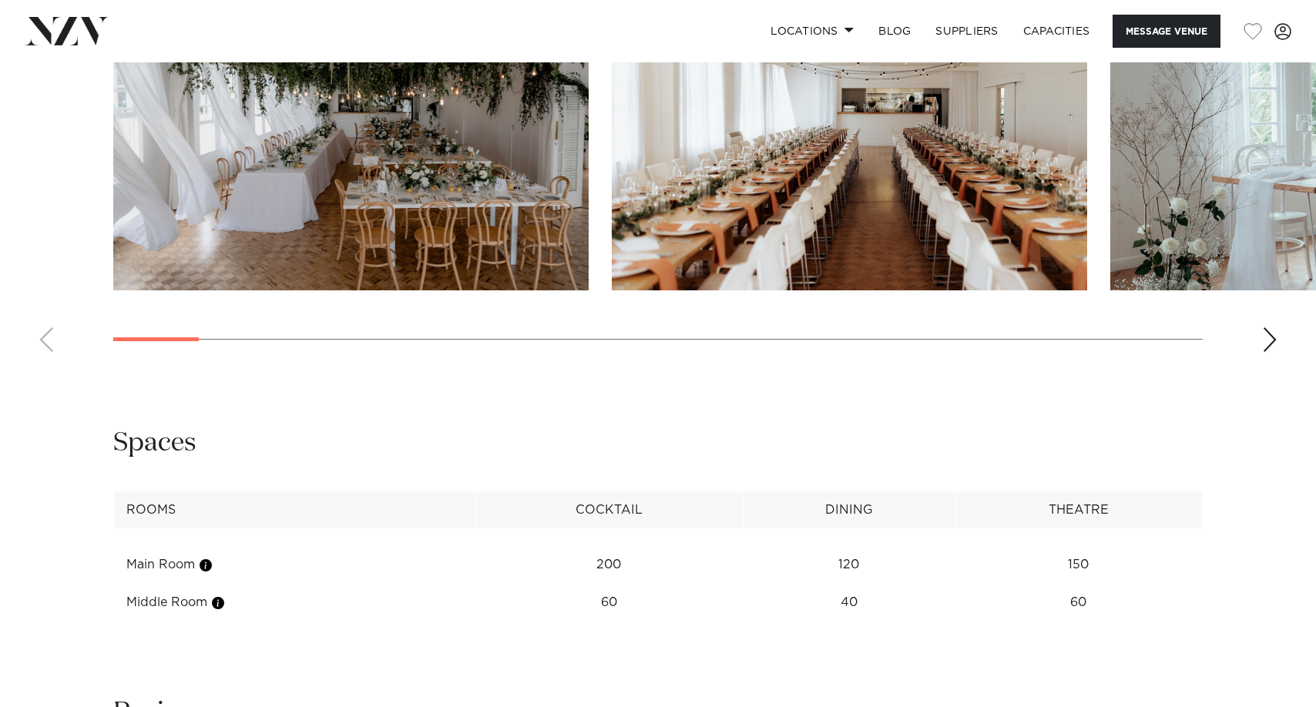
scroll to position [1772, 0]
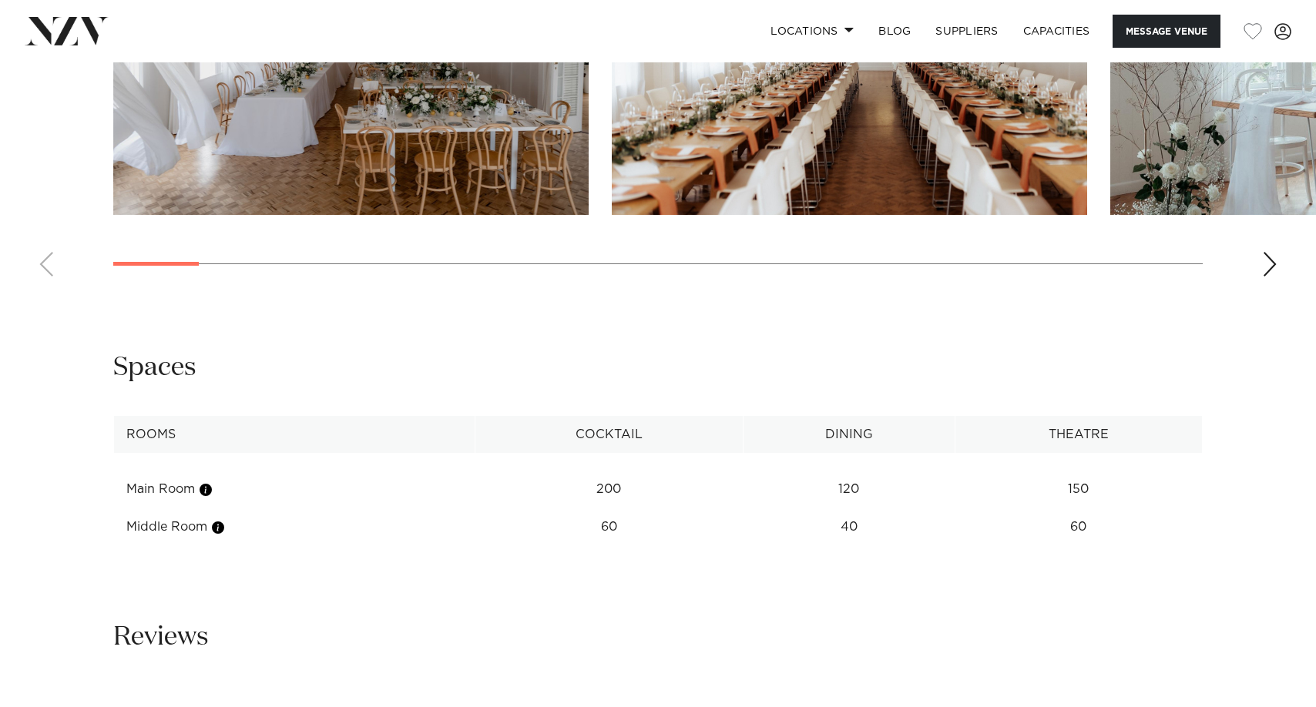
click at [485, 269] on swiper-container at bounding box center [658, 77] width 1316 height 423
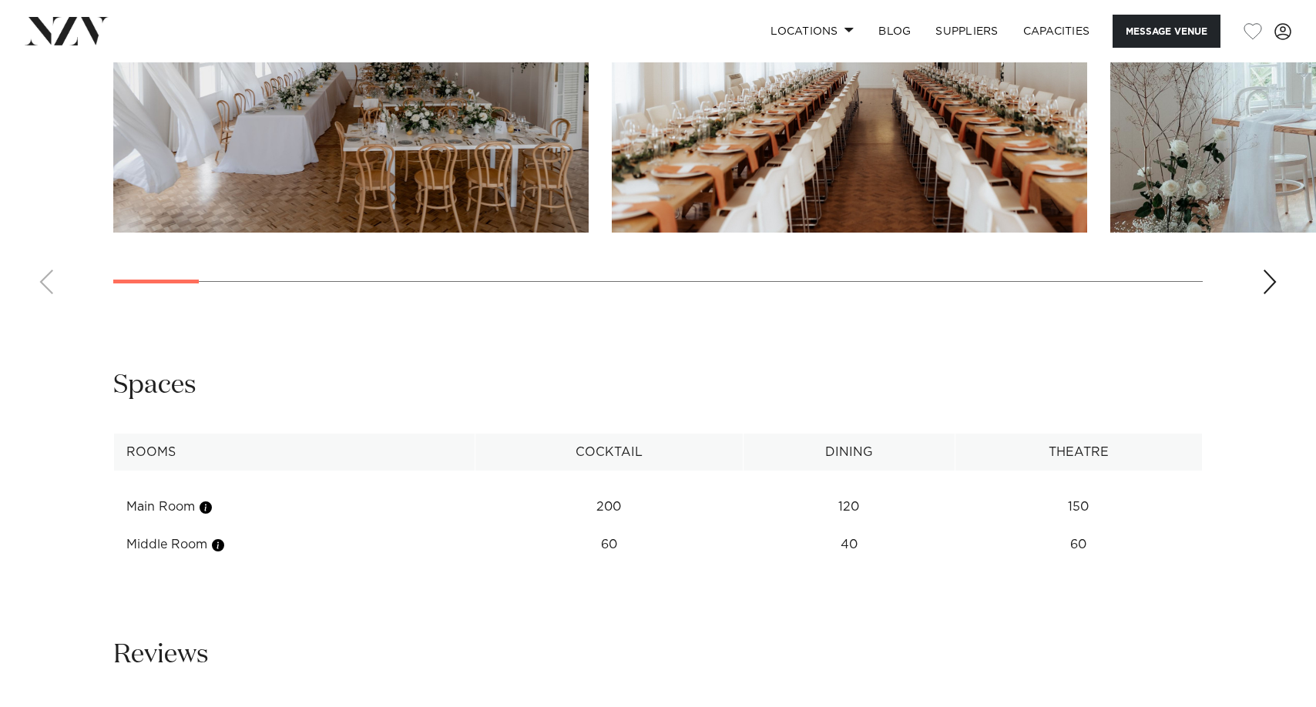
scroll to position [1695, 0]
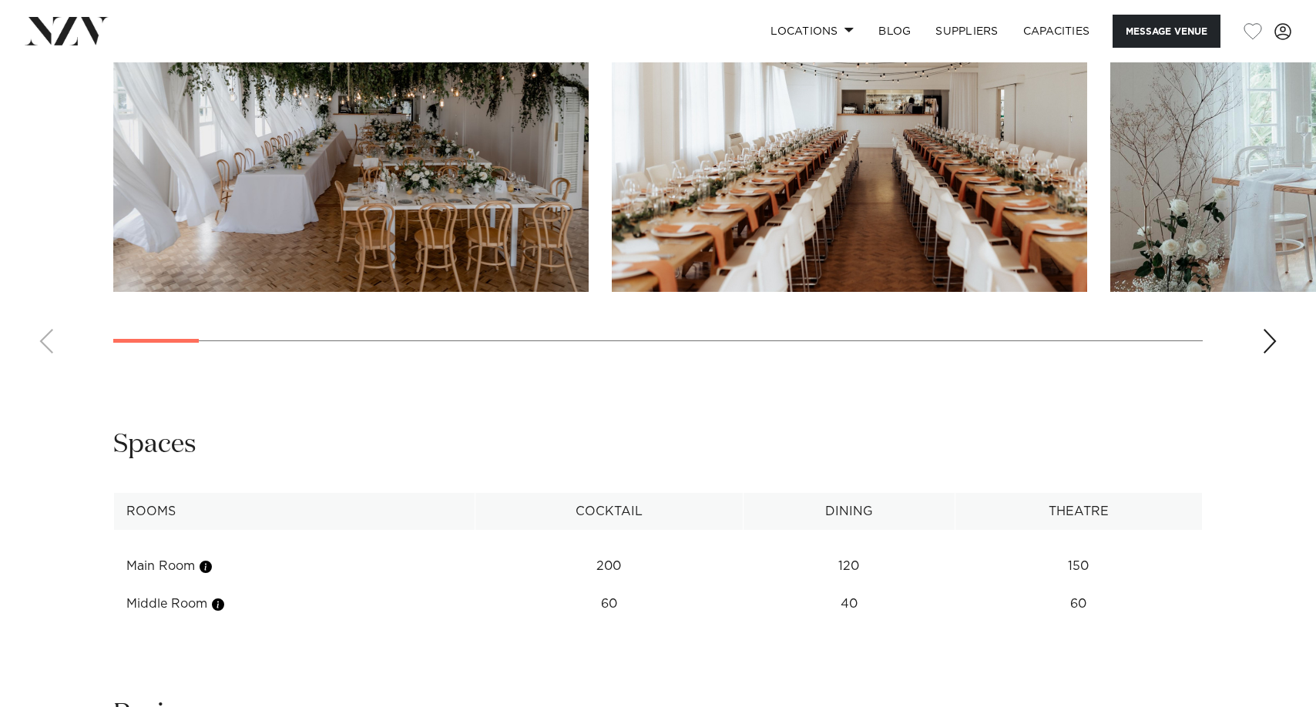
click at [1269, 342] on div "Next slide" at bounding box center [1269, 341] width 15 height 25
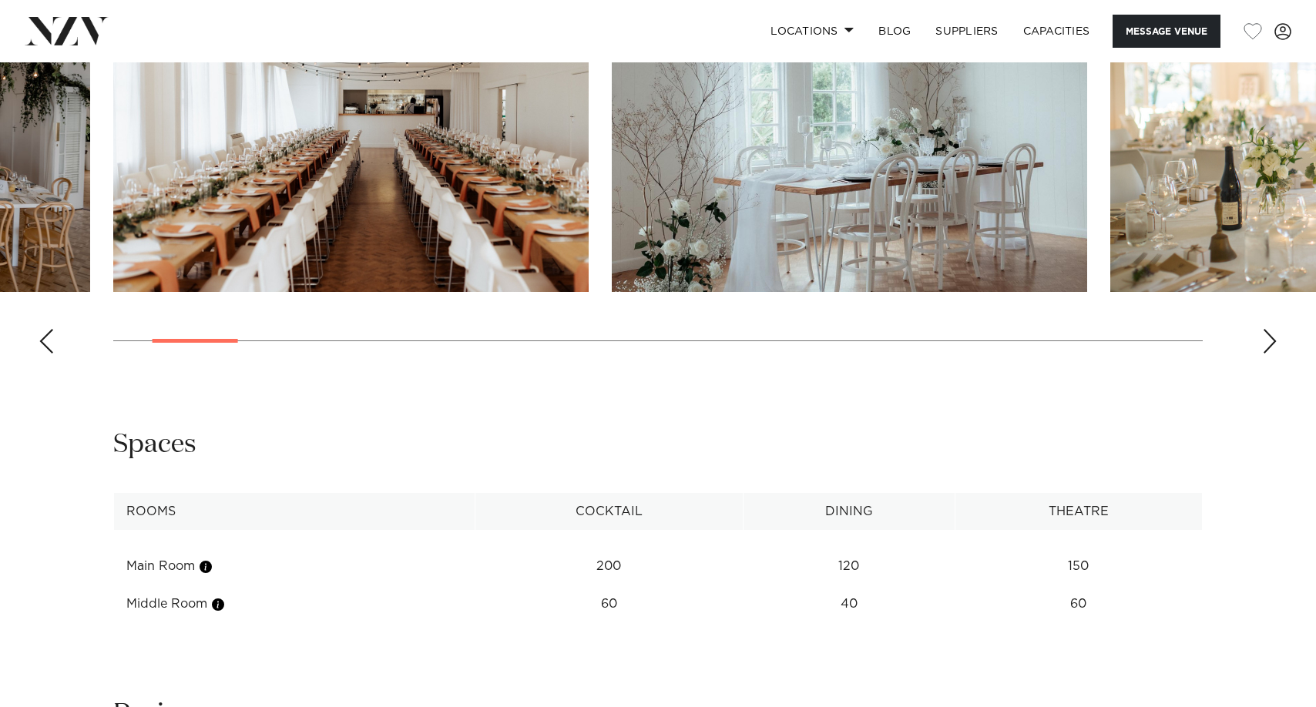
click at [1269, 342] on div "Next slide" at bounding box center [1269, 341] width 15 height 25
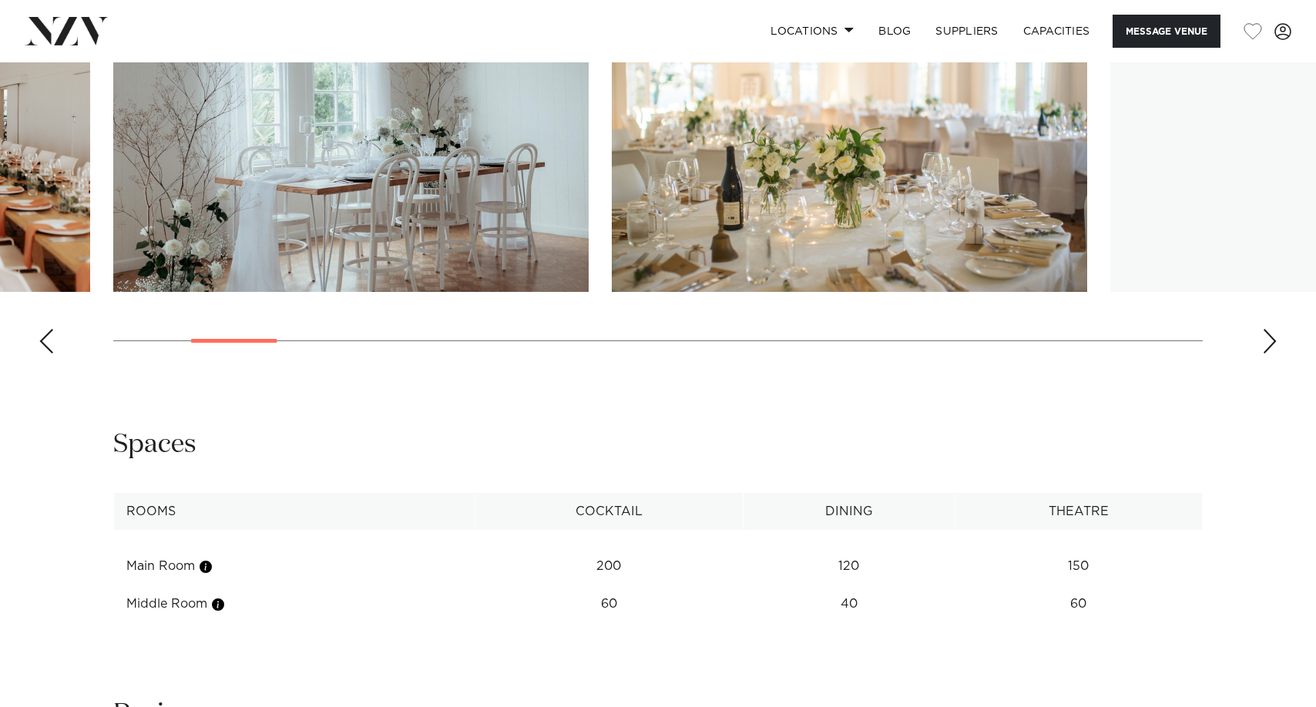
click at [1269, 342] on div "Next slide" at bounding box center [1269, 341] width 15 height 25
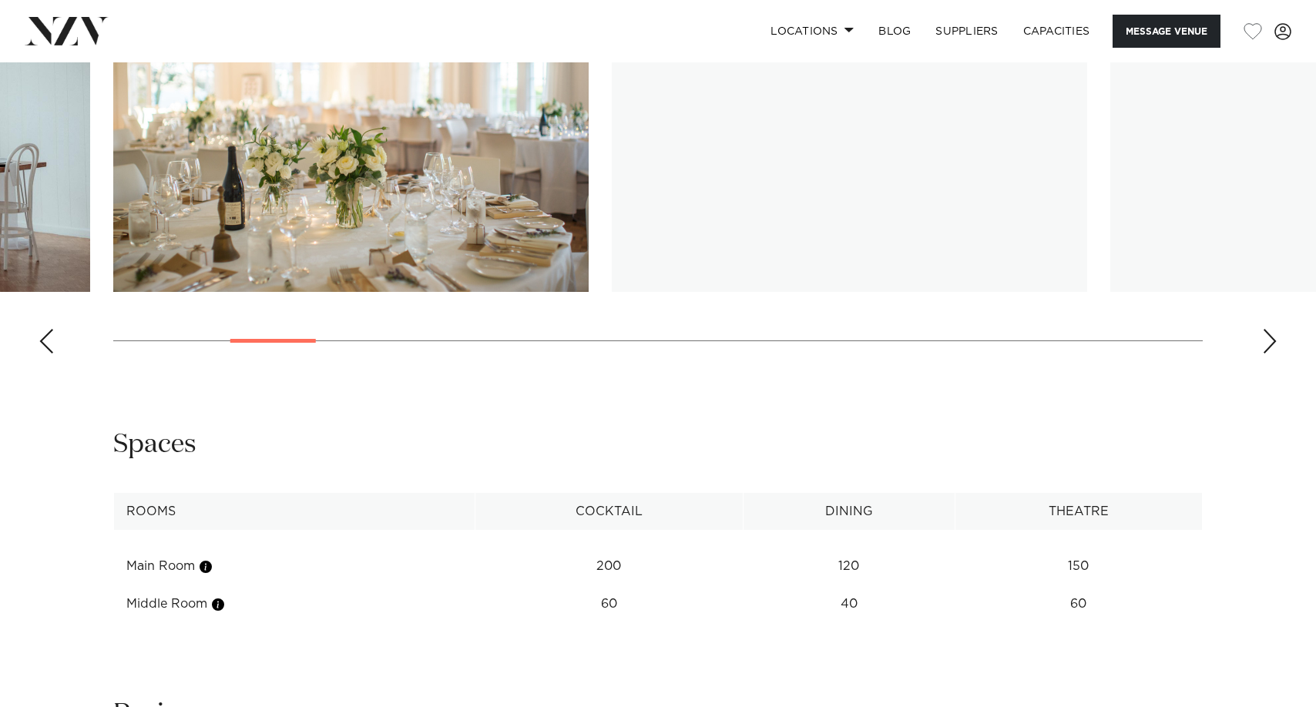
click at [1269, 342] on div "Next slide" at bounding box center [1269, 341] width 15 height 25
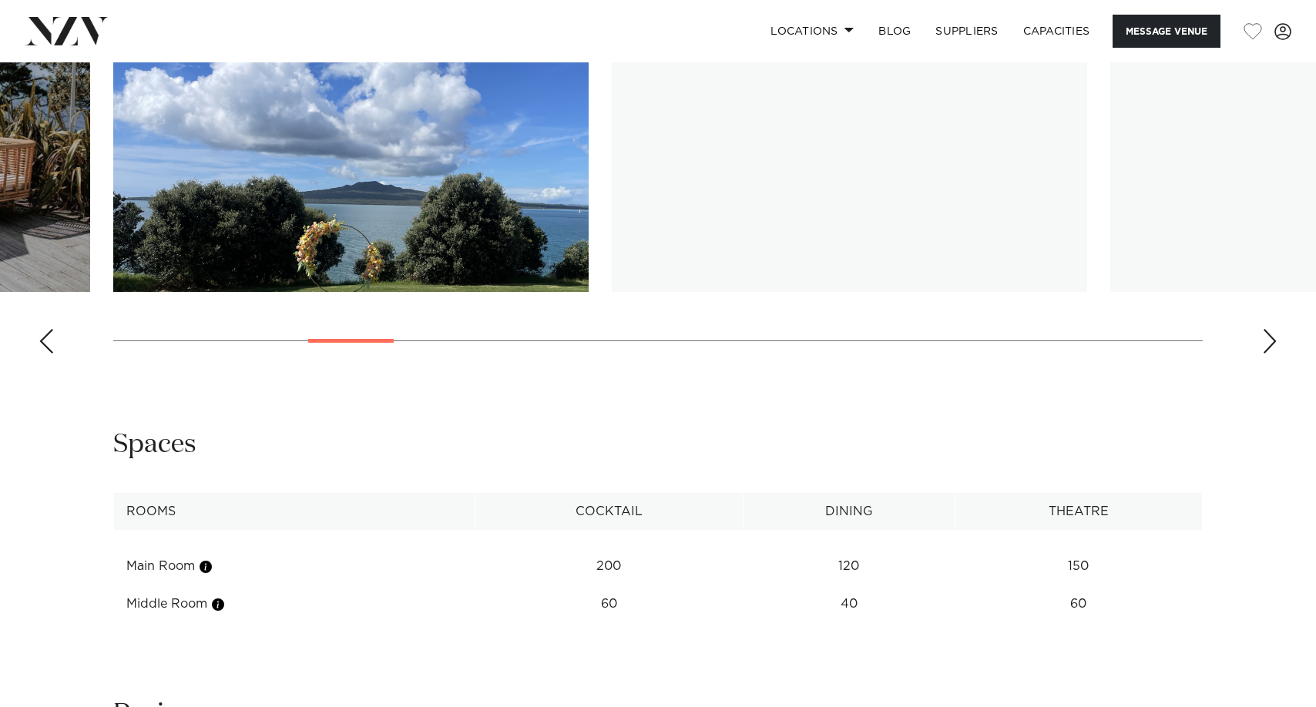
click at [1269, 342] on div "Next slide" at bounding box center [1269, 341] width 15 height 25
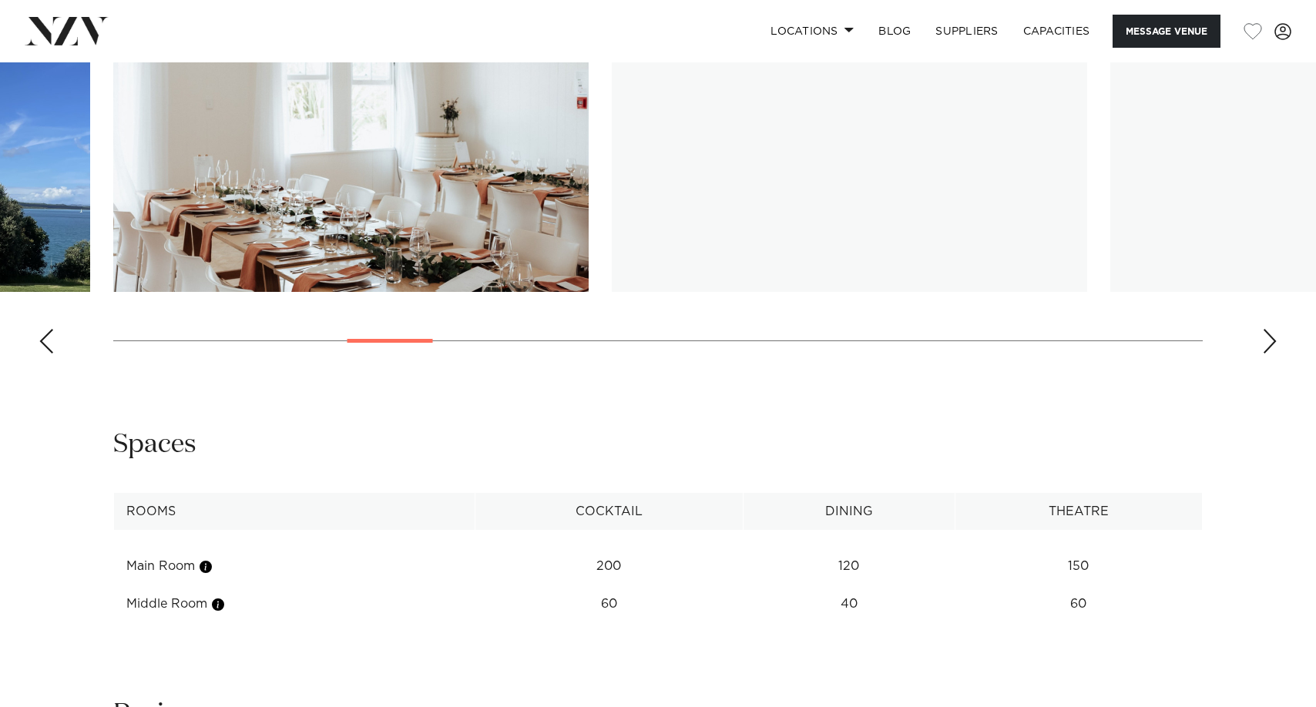
click at [1269, 342] on div "Next slide" at bounding box center [1269, 341] width 15 height 25
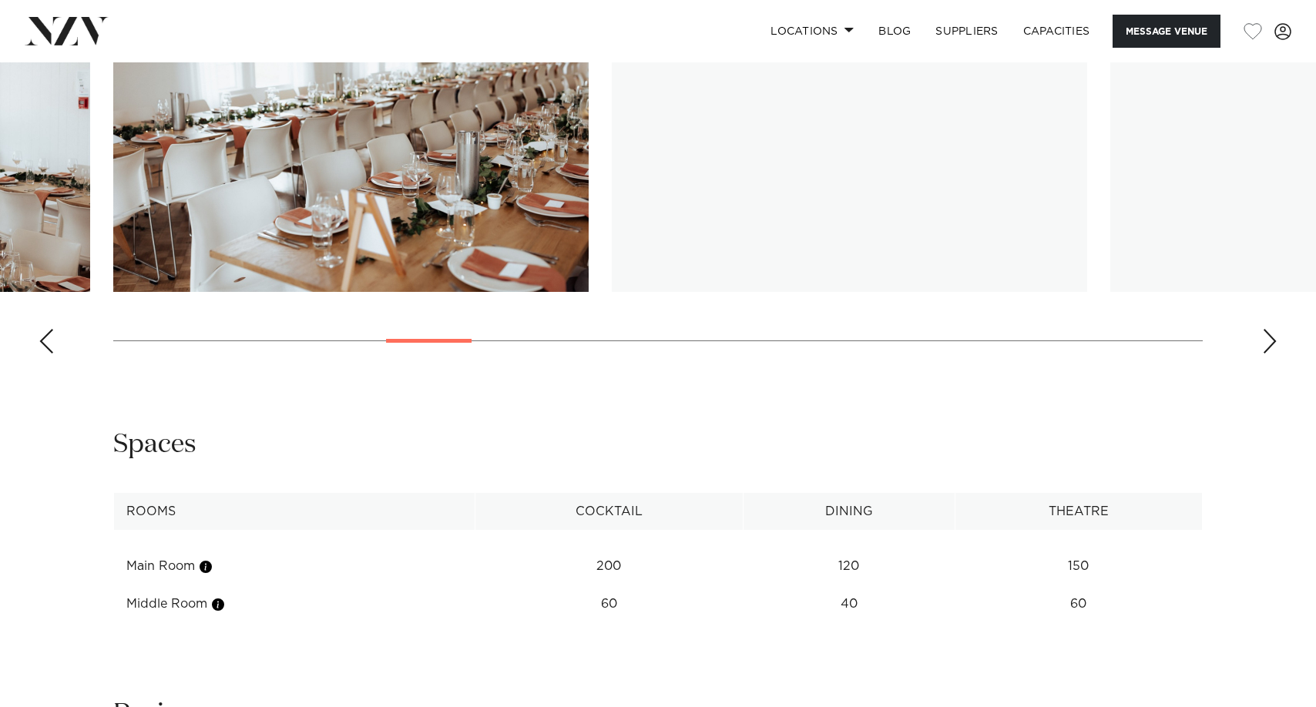
click at [1269, 342] on div "Next slide" at bounding box center [1269, 341] width 15 height 25
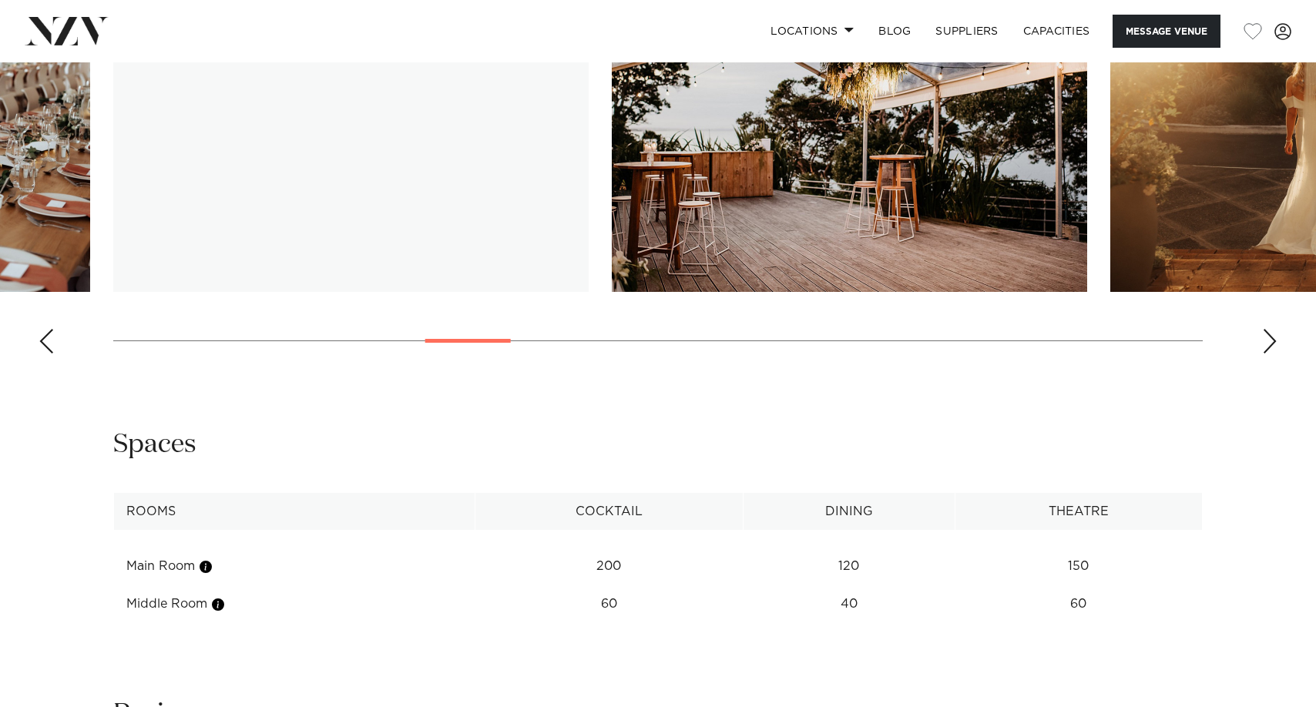
click at [1269, 342] on div "Next slide" at bounding box center [1269, 341] width 15 height 25
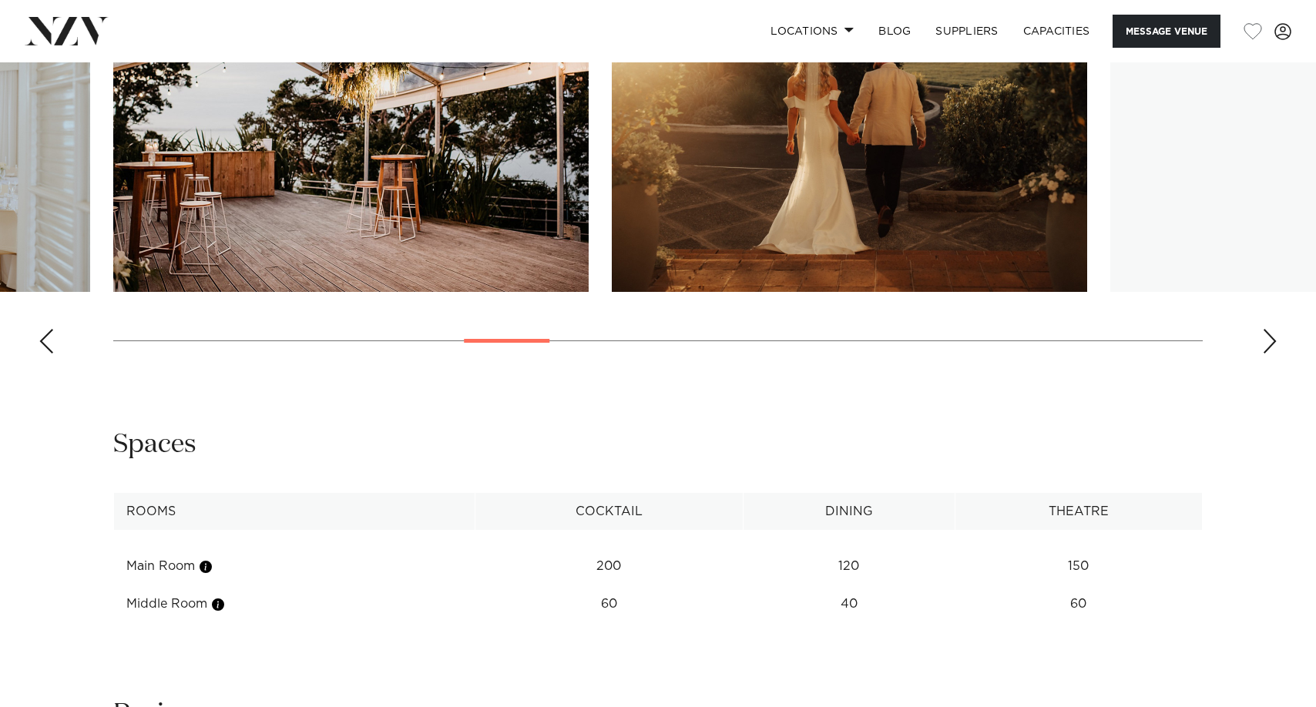
click at [1269, 342] on div "Next slide" at bounding box center [1269, 341] width 15 height 25
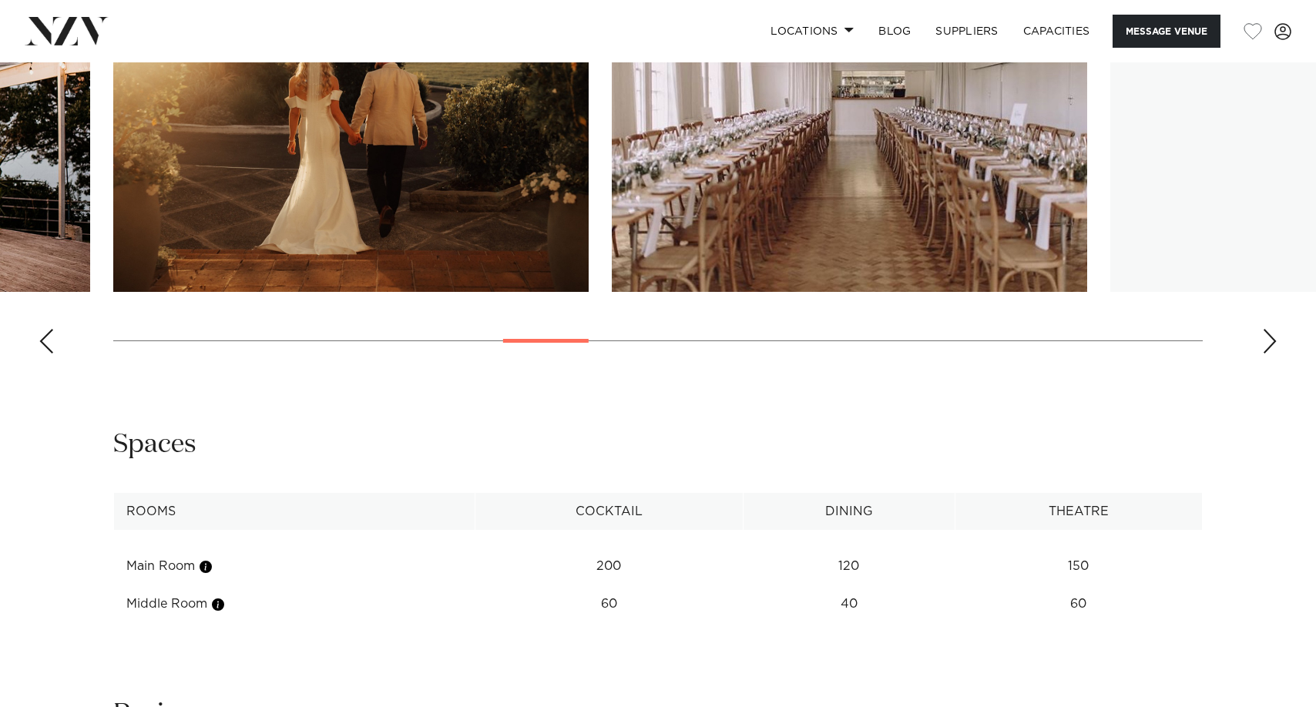
click at [1269, 342] on div "Next slide" at bounding box center [1269, 341] width 15 height 25
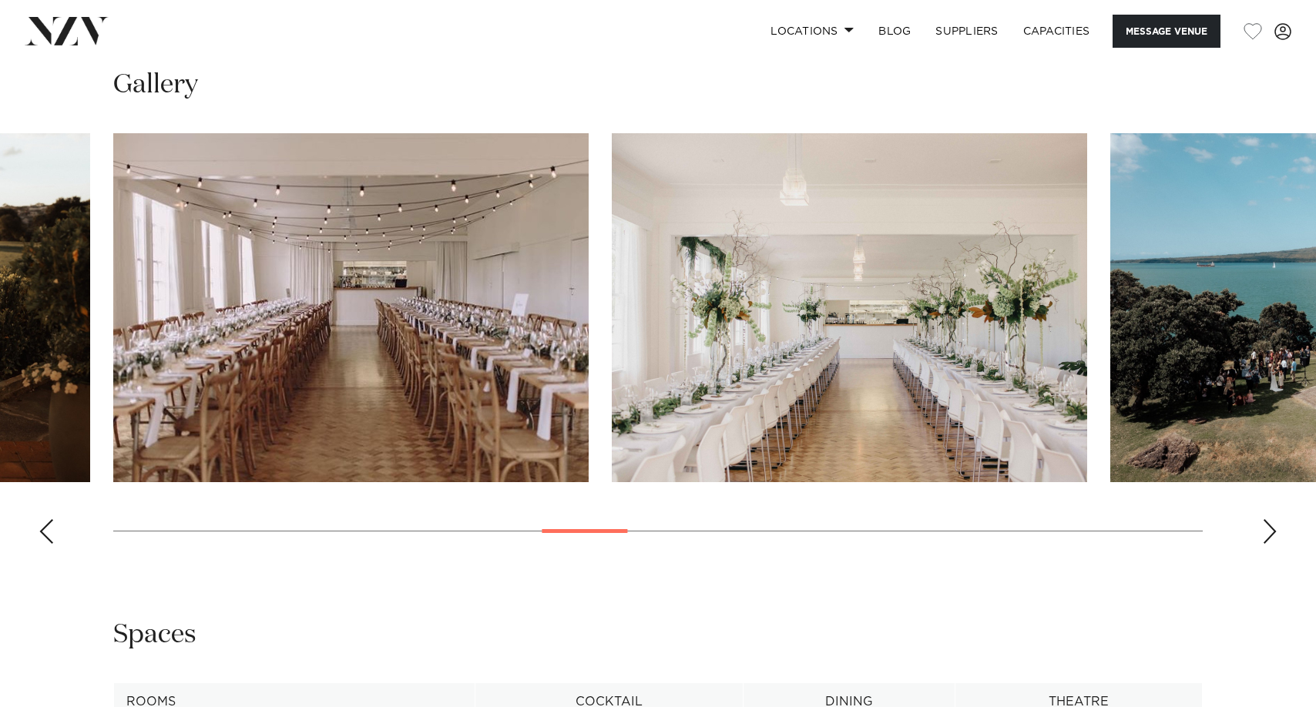
scroll to position [1464, 0]
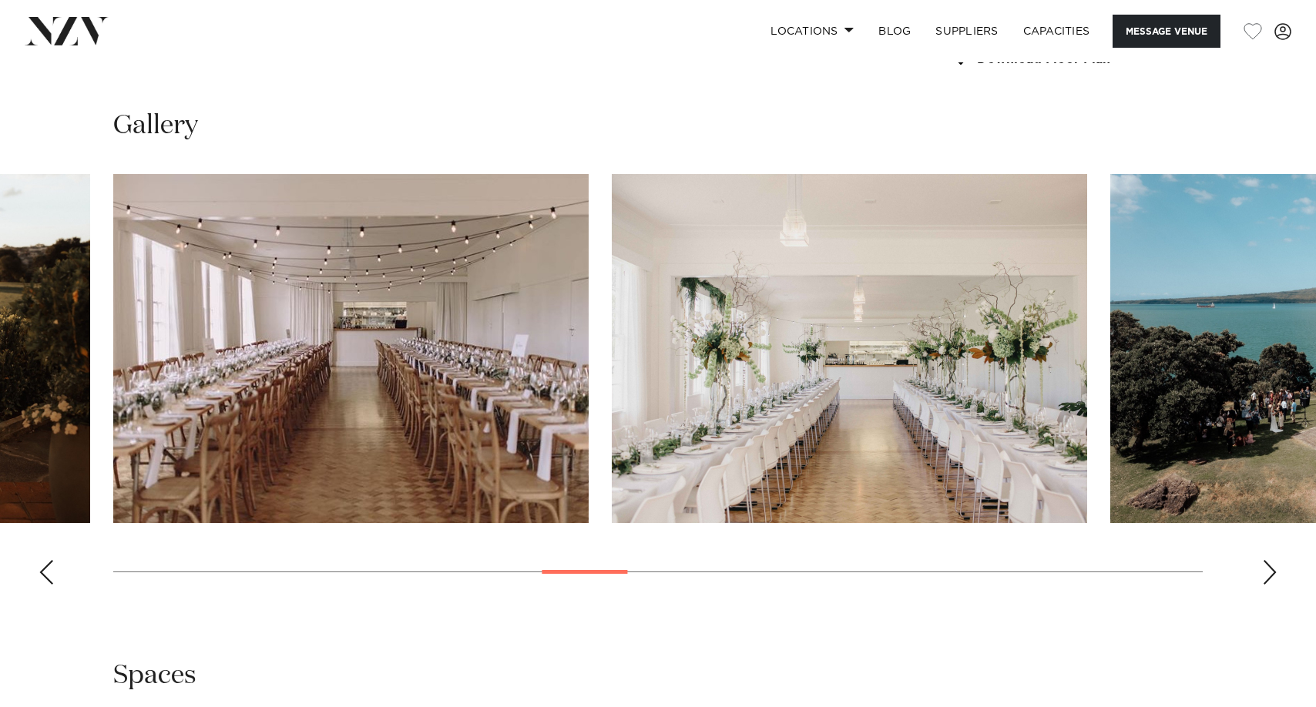
click at [1264, 573] on swiper-container at bounding box center [658, 385] width 1316 height 423
click at [1264, 574] on div "Next slide" at bounding box center [1269, 572] width 15 height 25
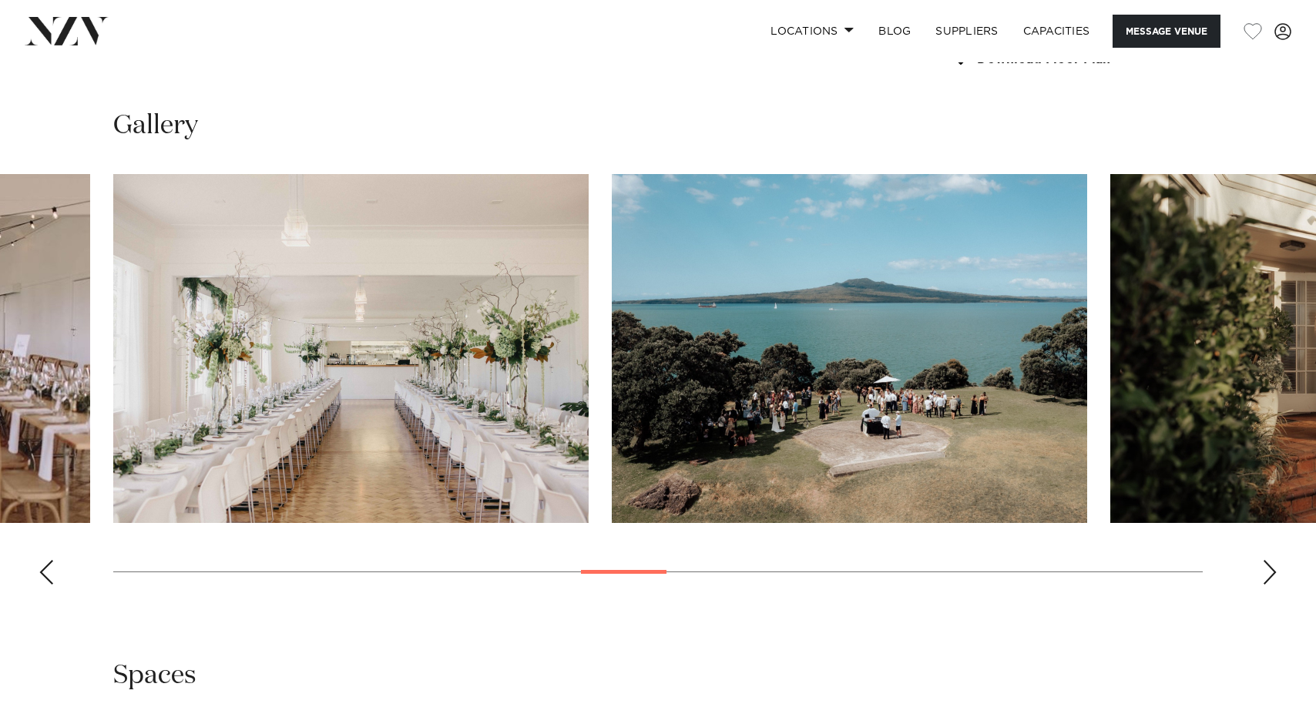
click at [1264, 574] on div "Next slide" at bounding box center [1269, 572] width 15 height 25
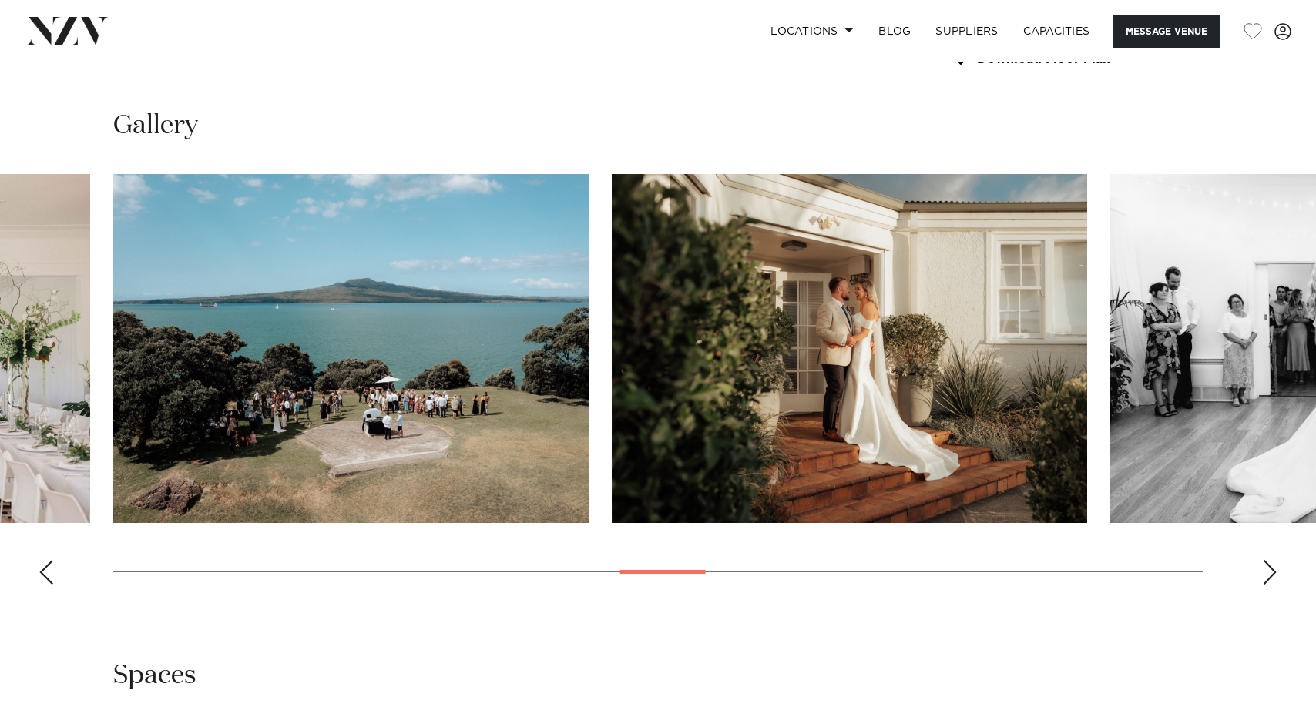
click at [1263, 574] on div "Next slide" at bounding box center [1269, 572] width 15 height 25
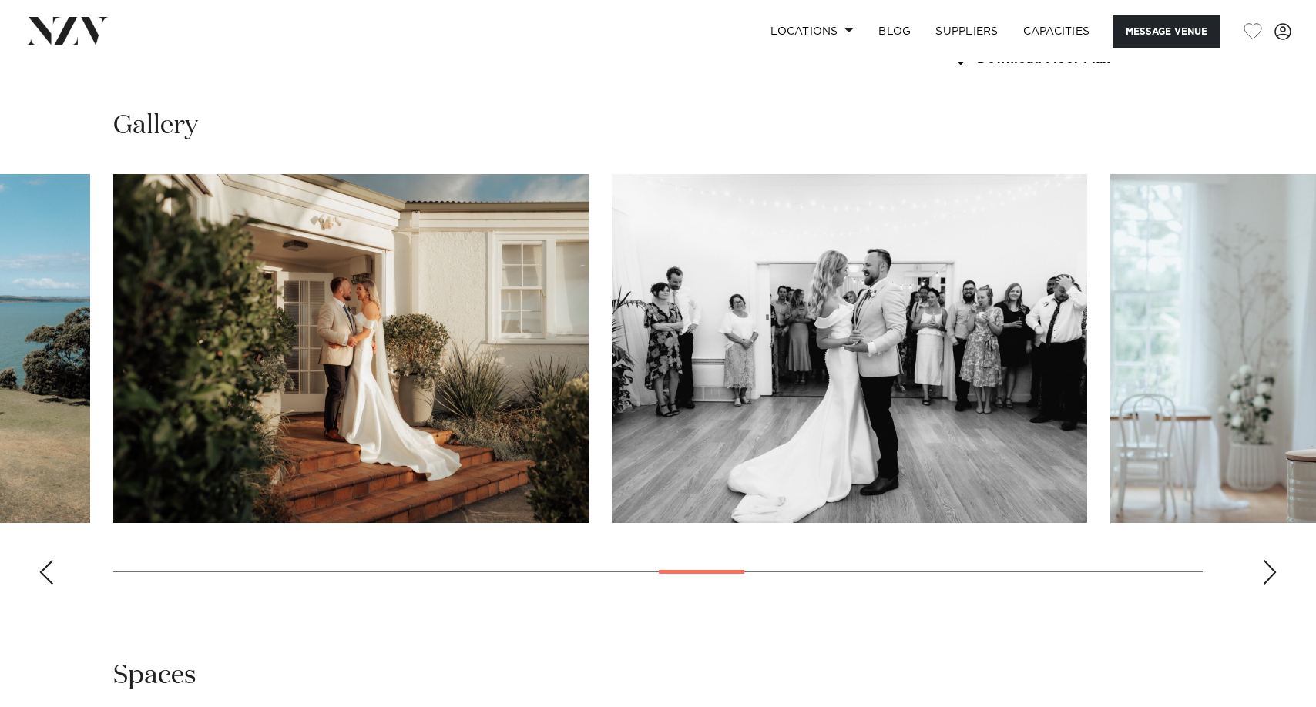
click at [1263, 574] on div "Next slide" at bounding box center [1269, 572] width 15 height 25
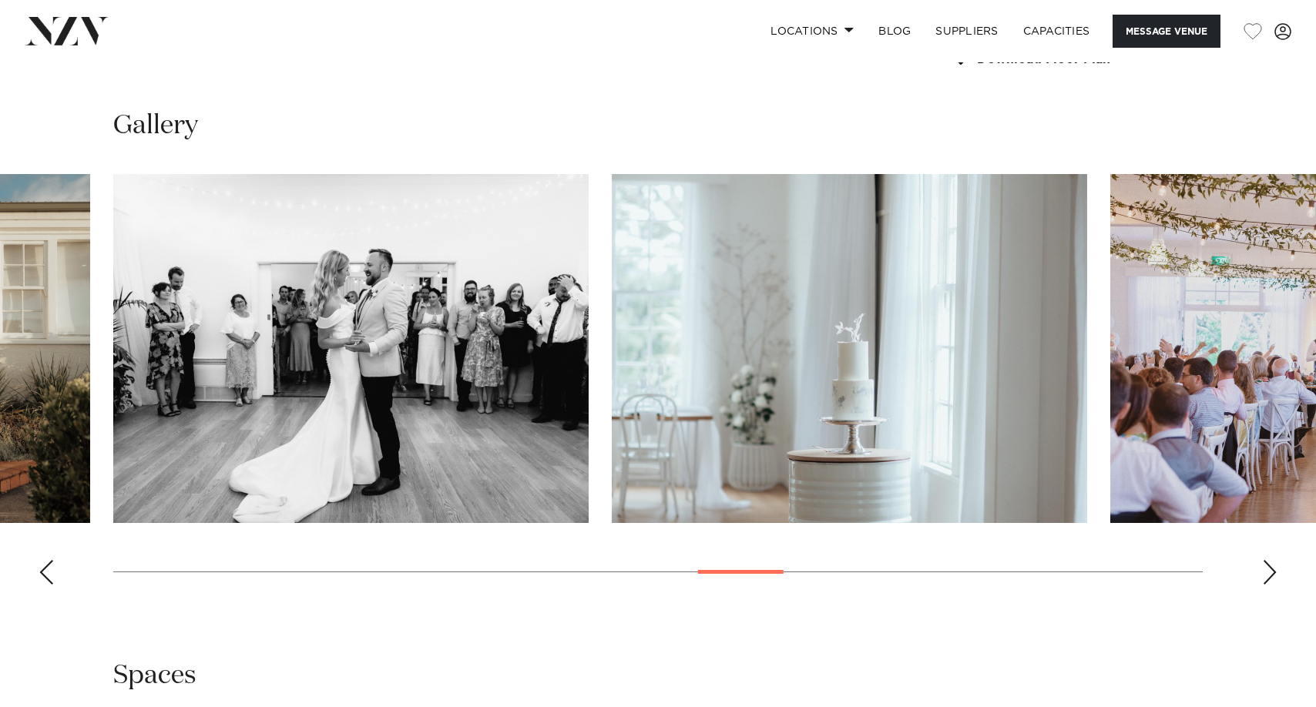
click at [1262, 574] on div "Next slide" at bounding box center [1269, 572] width 15 height 25
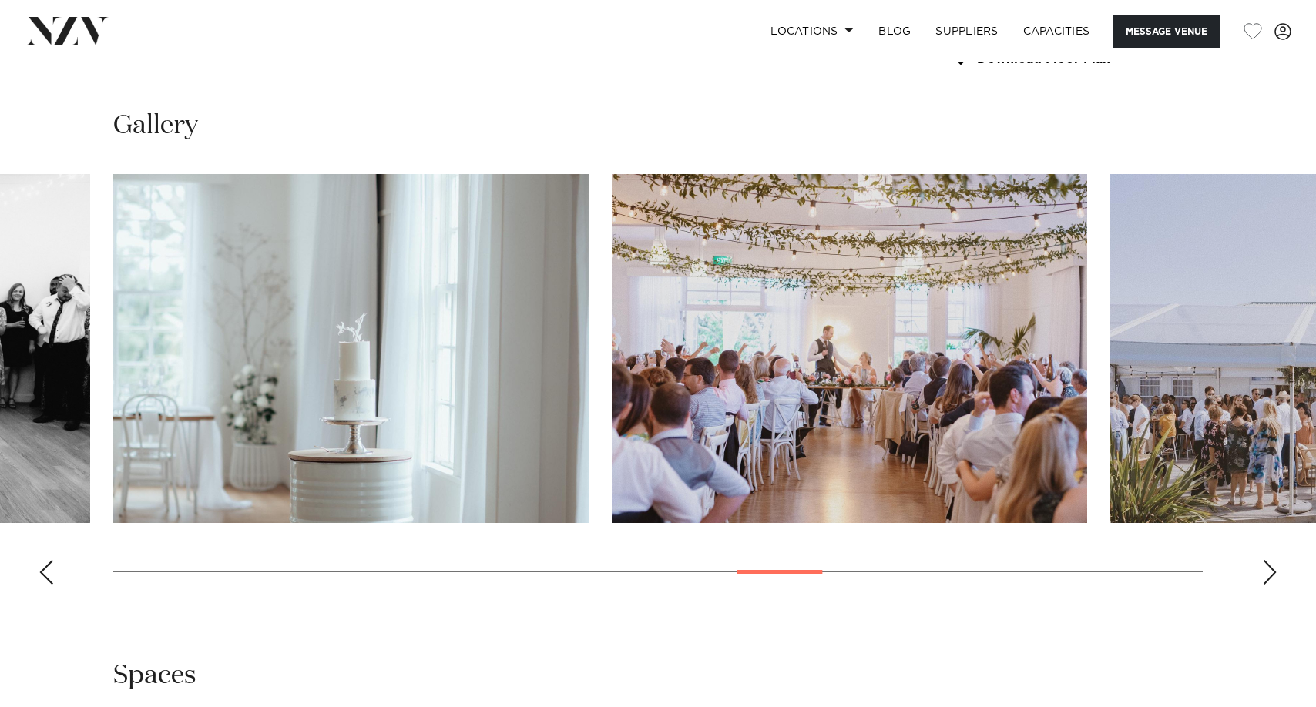
click at [1261, 574] on swiper-container at bounding box center [658, 385] width 1316 height 423
click at [1260, 574] on swiper-container at bounding box center [658, 385] width 1316 height 423
click at [1274, 571] on div "Next slide" at bounding box center [1269, 572] width 15 height 25
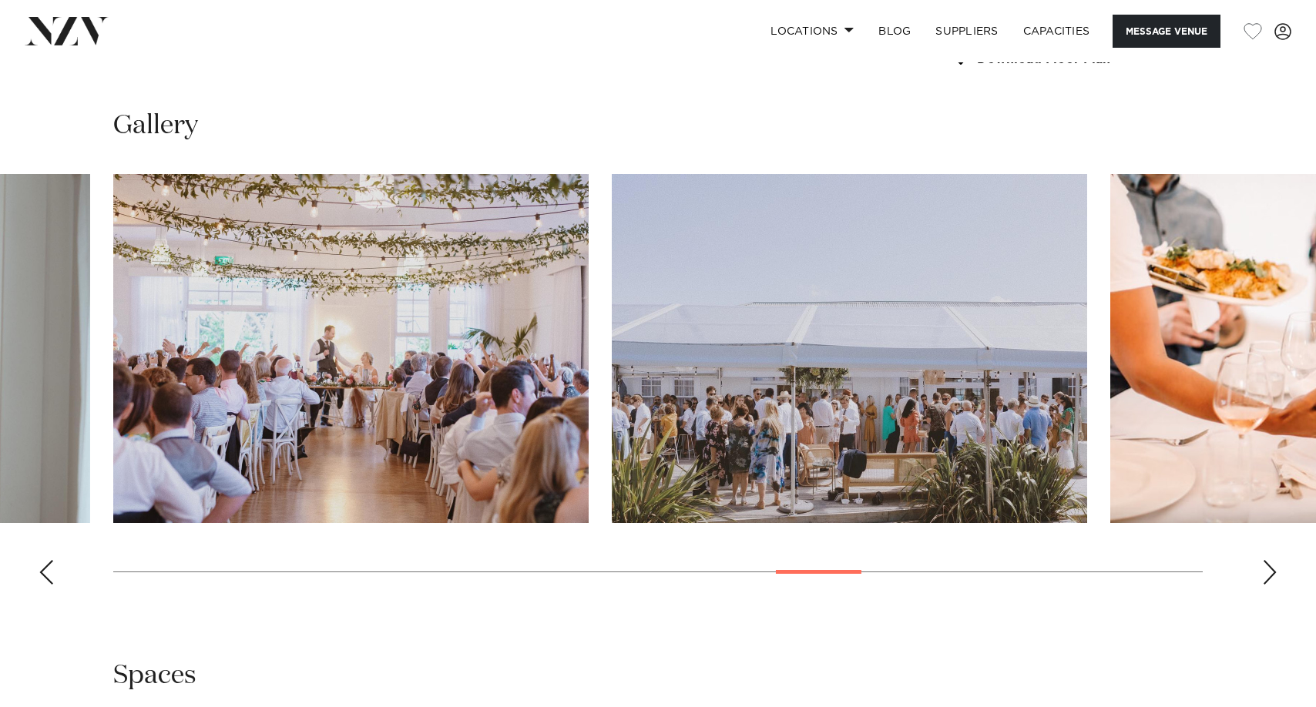
click at [1274, 571] on div "Next slide" at bounding box center [1269, 572] width 15 height 25
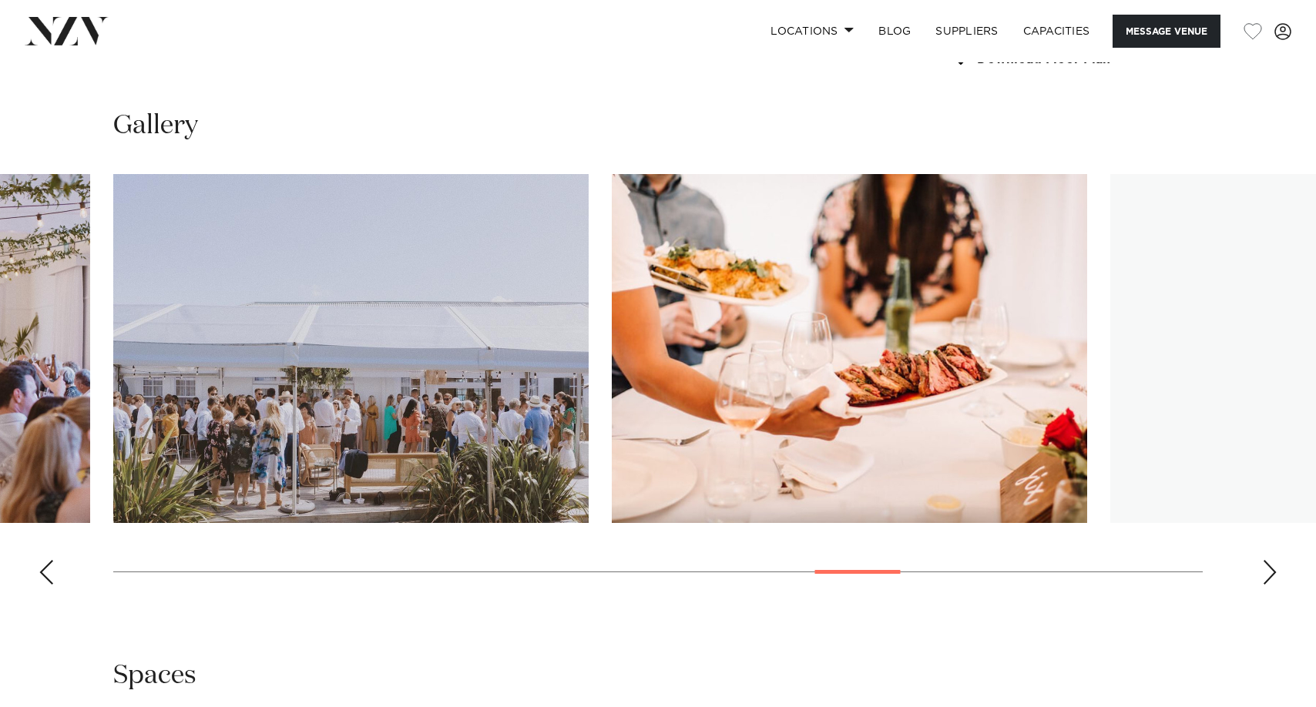
click at [1274, 571] on div "Next slide" at bounding box center [1269, 572] width 15 height 25
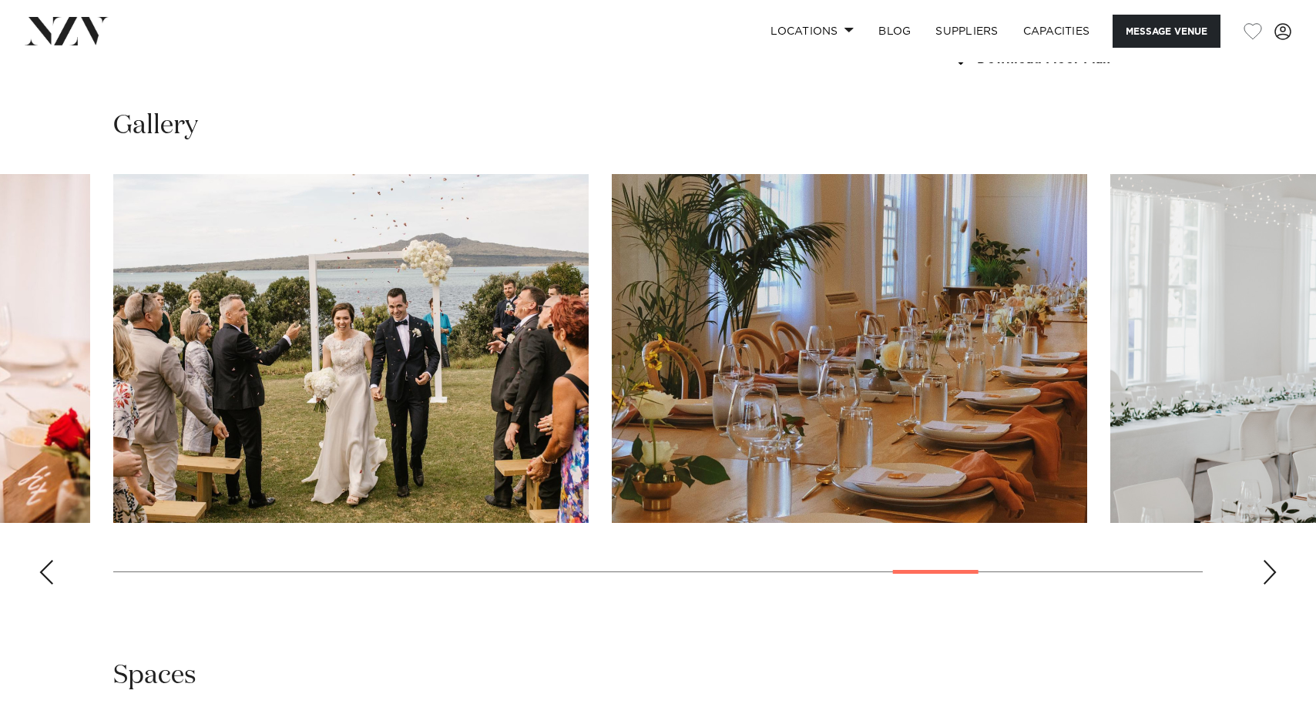
click at [1274, 571] on div "Next slide" at bounding box center [1269, 572] width 15 height 25
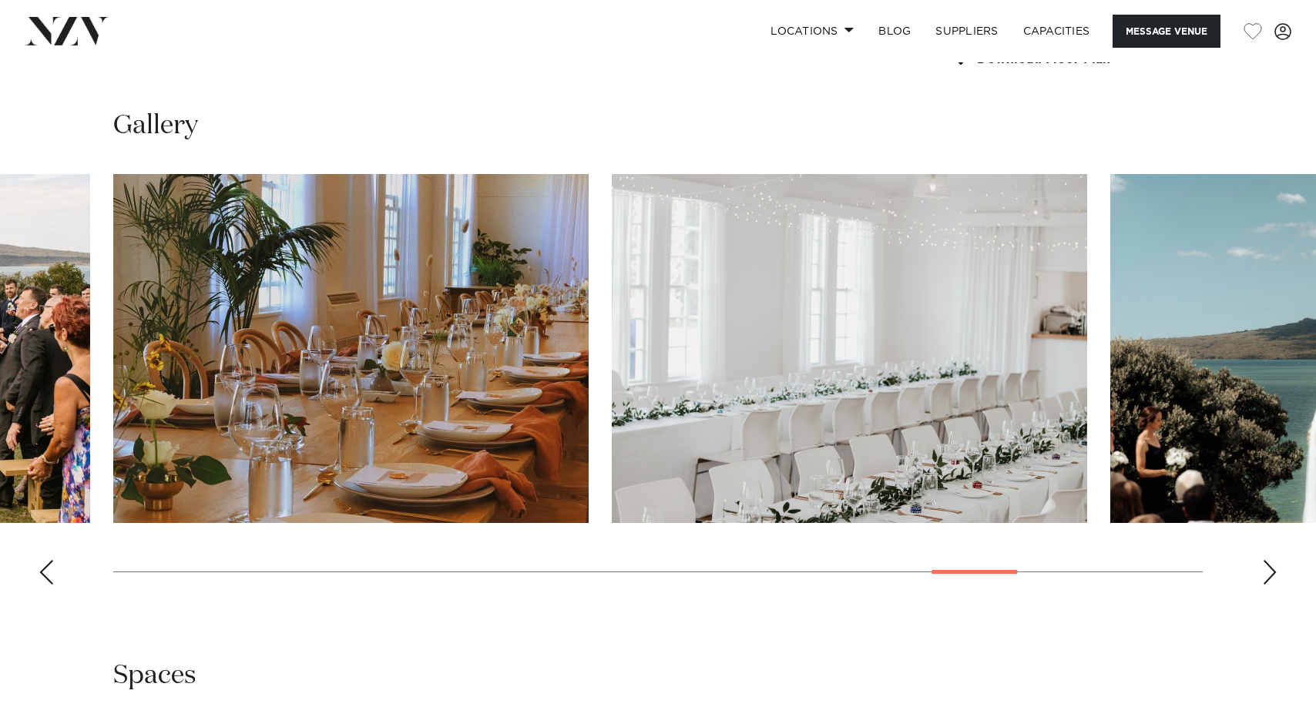
click at [1274, 571] on div "Next slide" at bounding box center [1269, 572] width 15 height 25
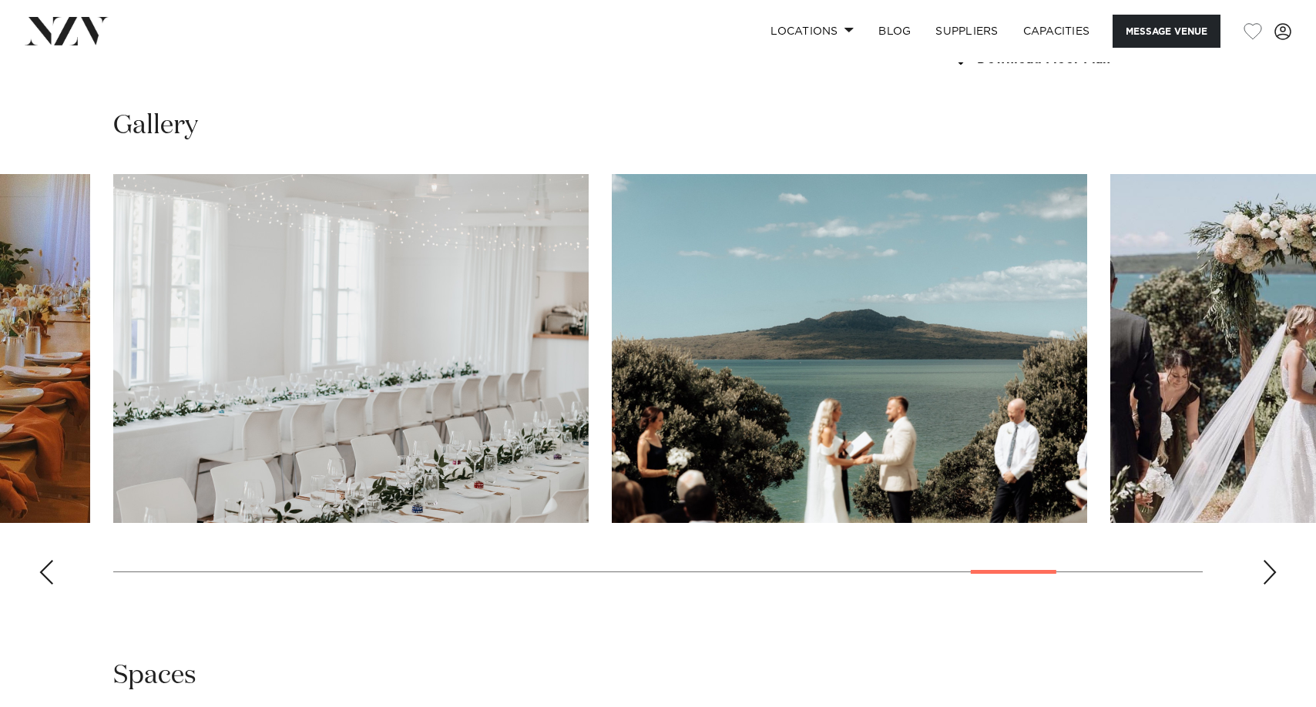
click at [1274, 571] on div "Next slide" at bounding box center [1269, 572] width 15 height 25
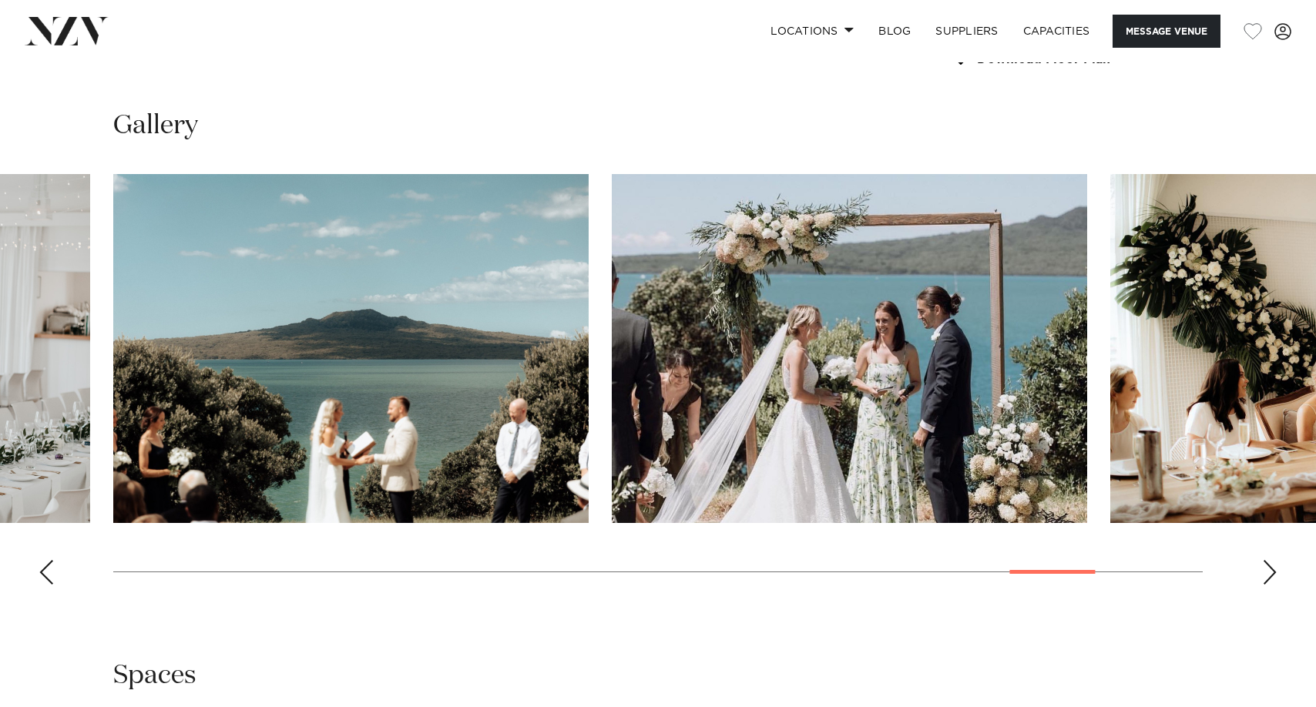
click at [1274, 571] on div "Next slide" at bounding box center [1269, 572] width 15 height 25
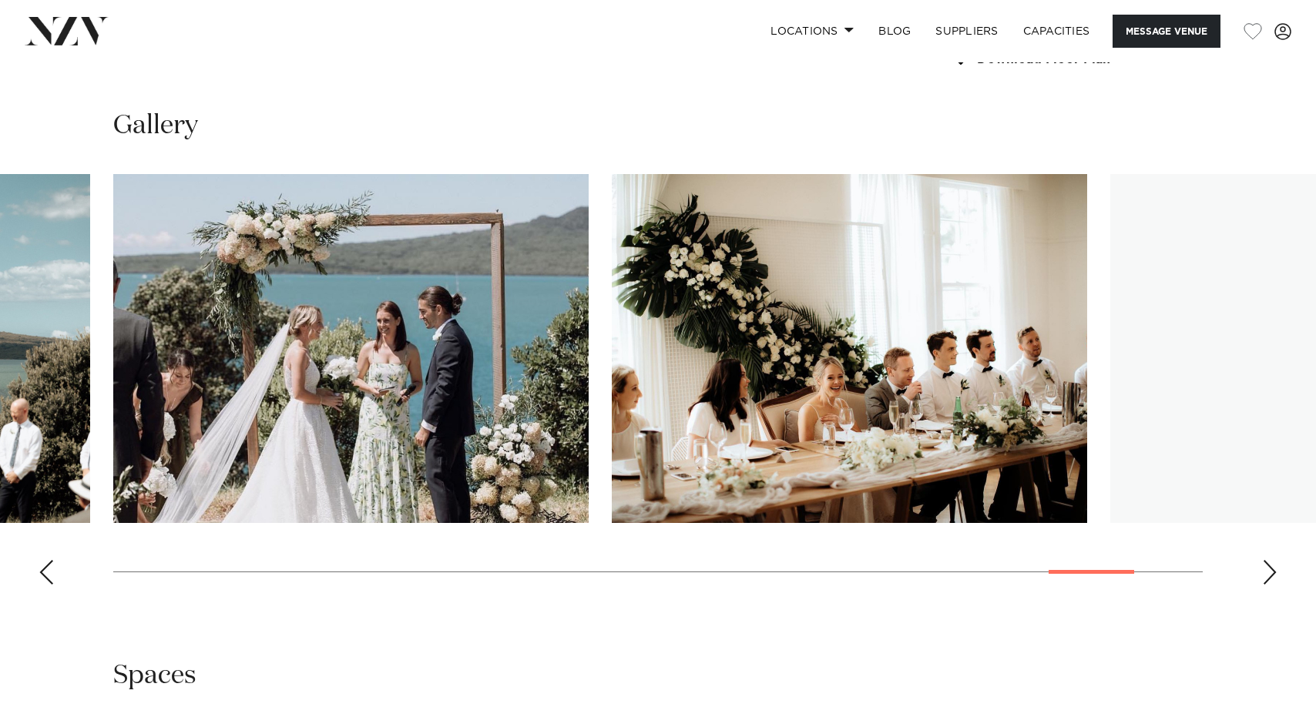
click at [1274, 571] on div "Next slide" at bounding box center [1269, 572] width 15 height 25
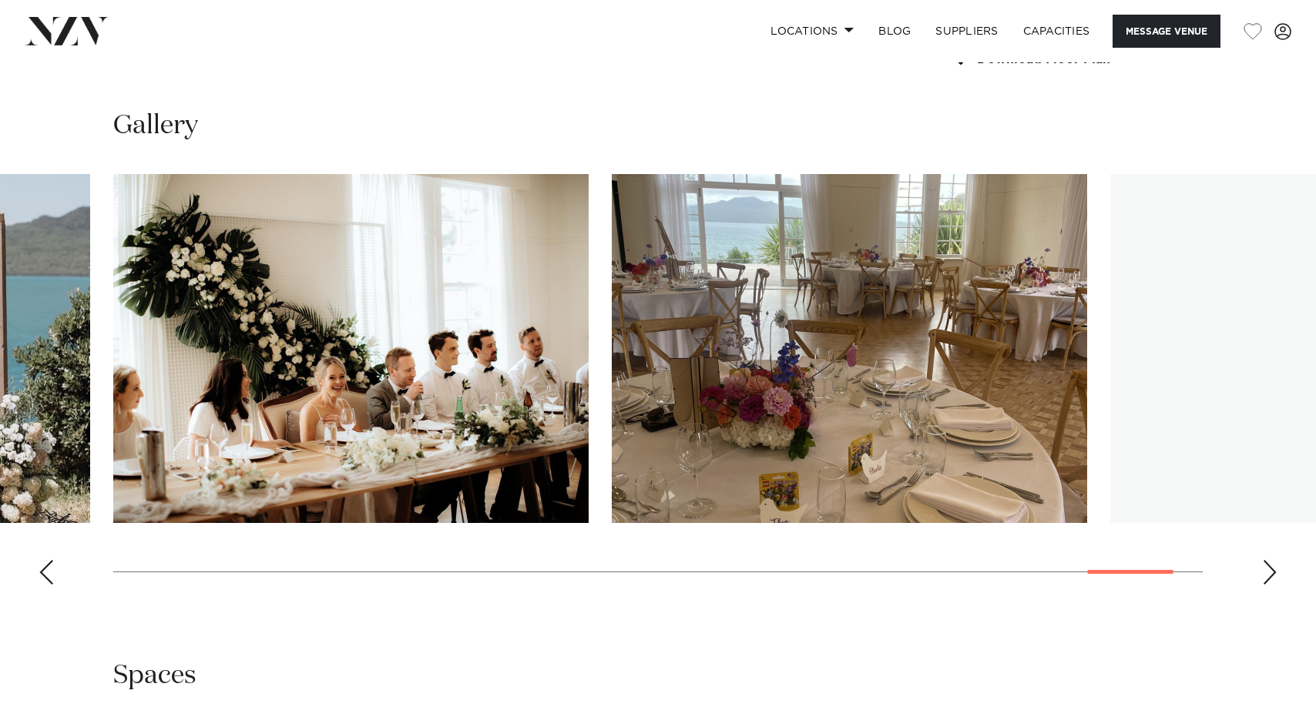
click at [1274, 571] on div "Next slide" at bounding box center [1269, 572] width 15 height 25
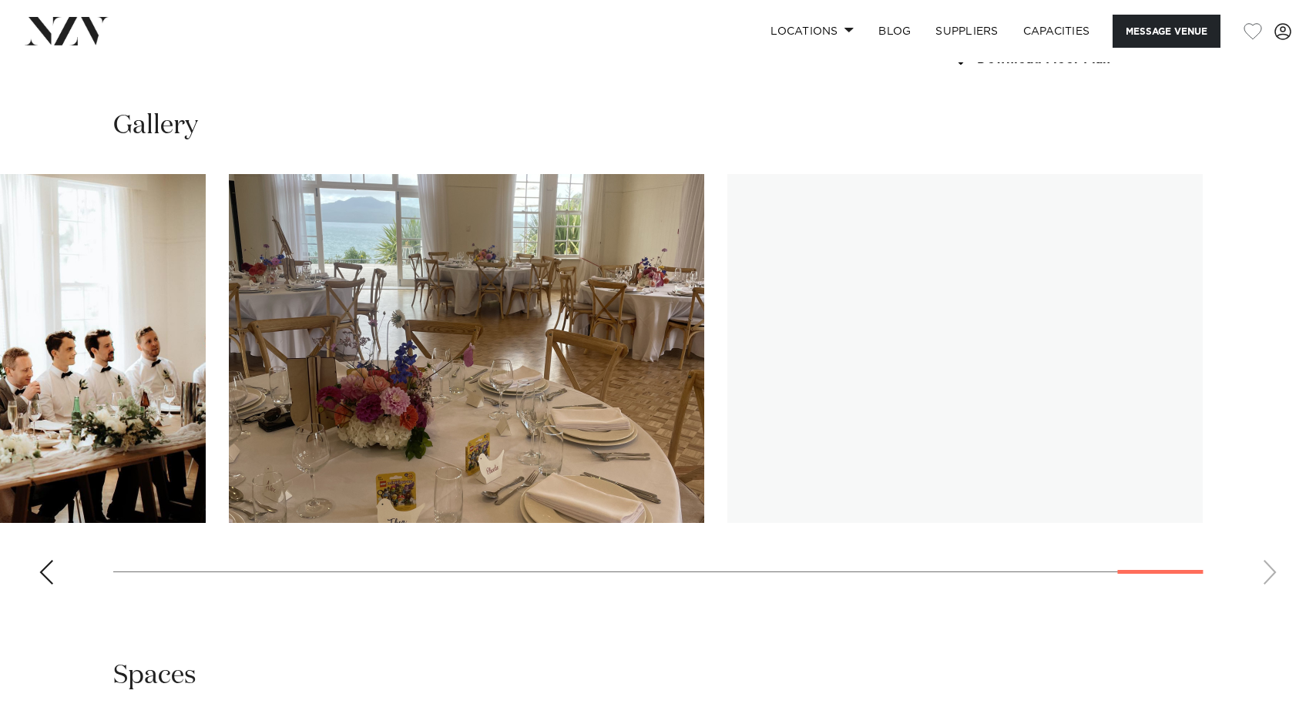
click at [1274, 571] on swiper-container at bounding box center [658, 385] width 1316 height 423
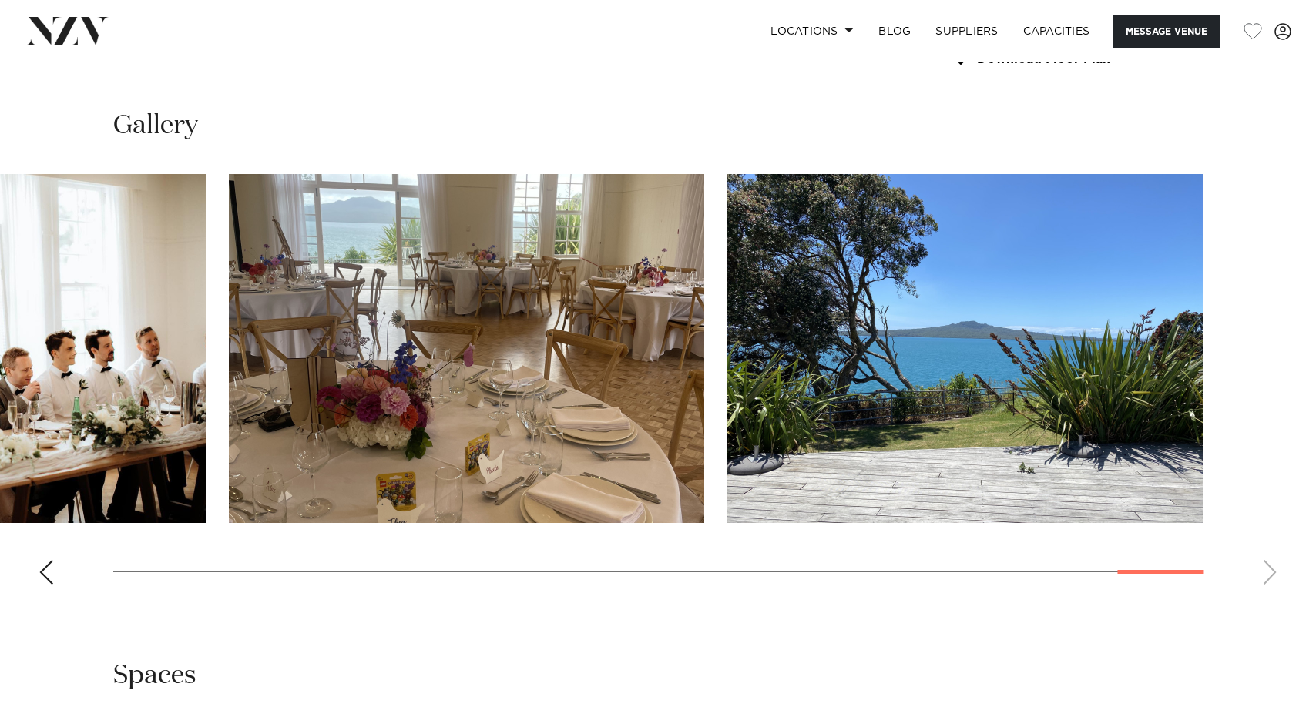
click at [1274, 571] on swiper-container at bounding box center [658, 385] width 1316 height 423
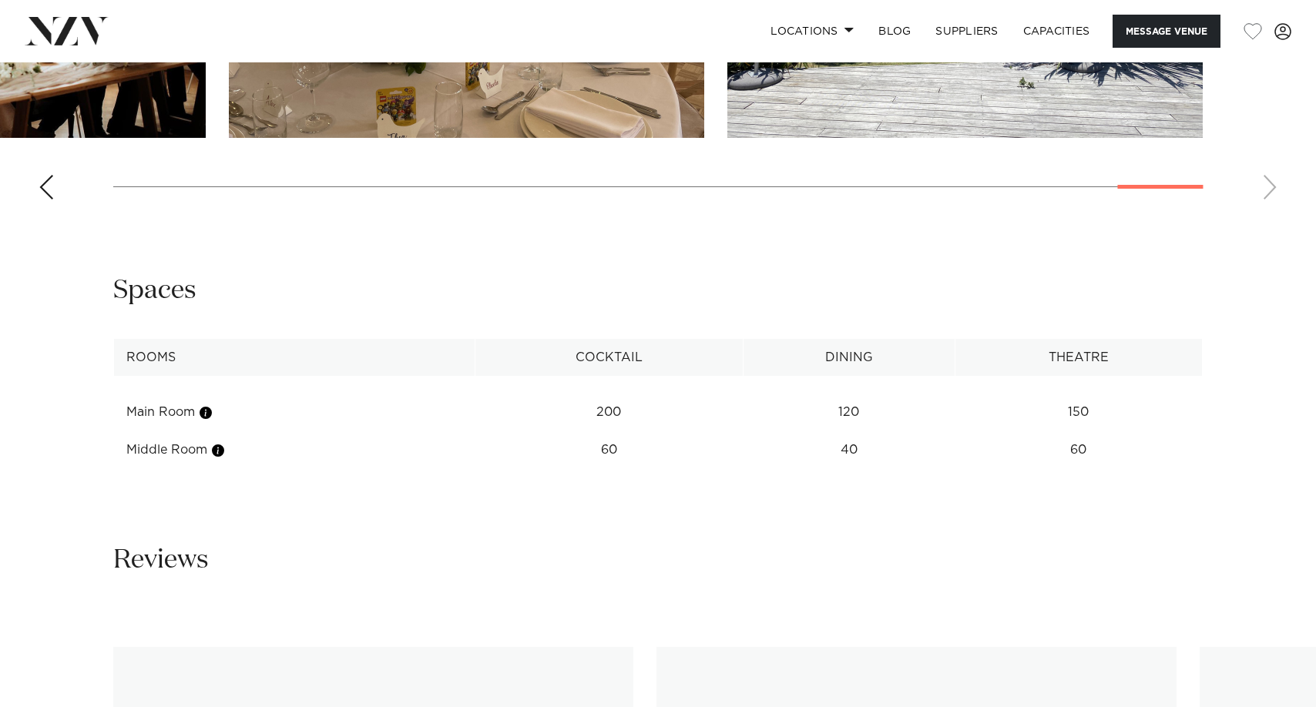
scroll to position [1618, 0]
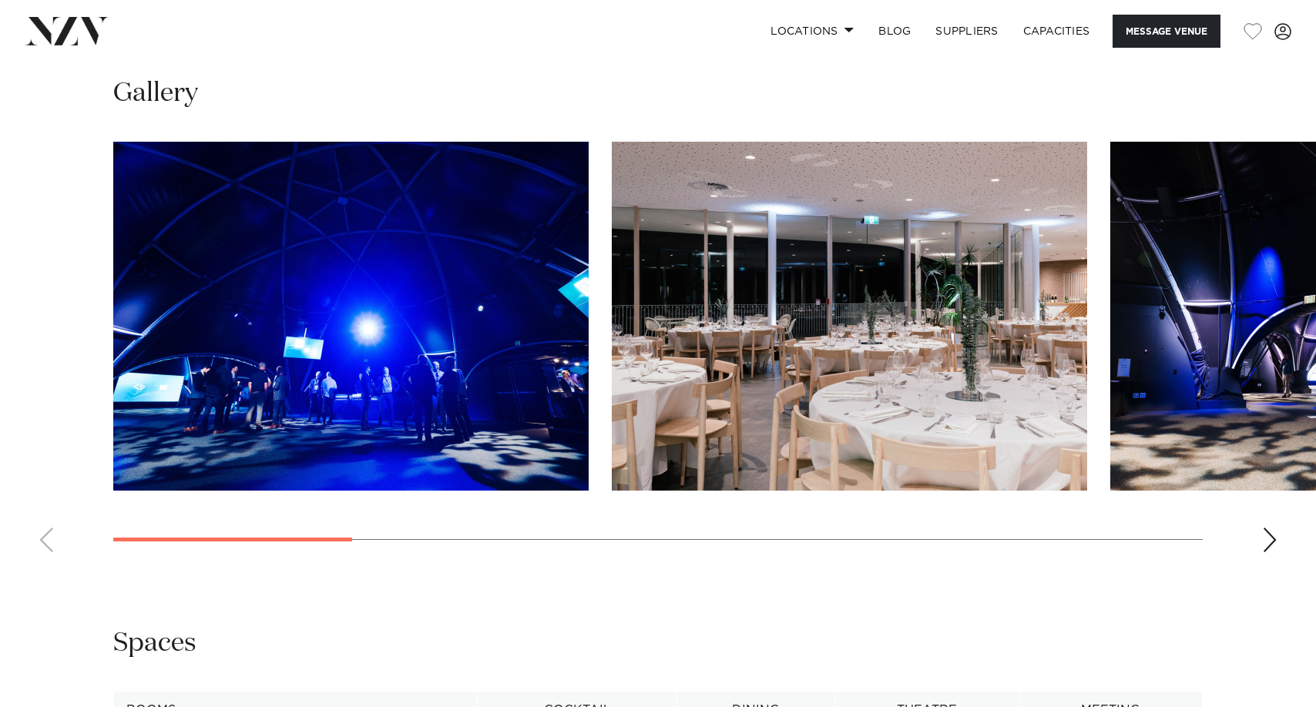
scroll to position [1772, 0]
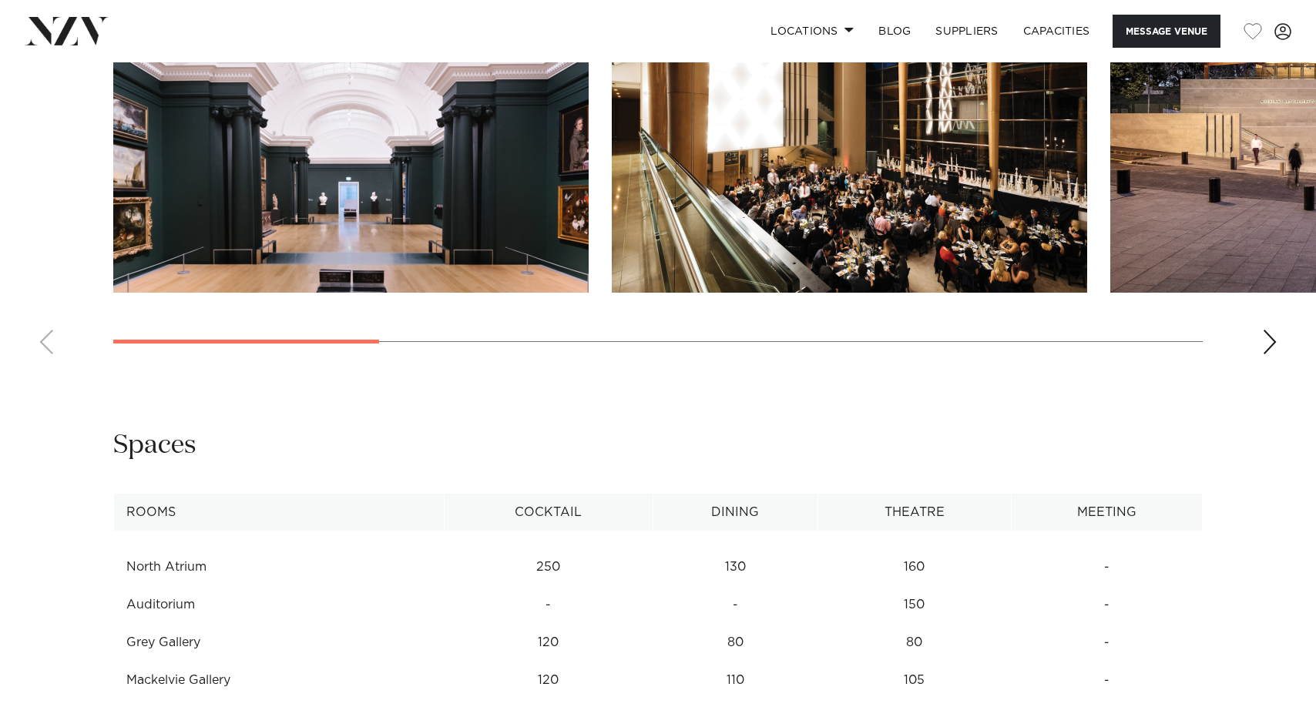
scroll to position [1849, 0]
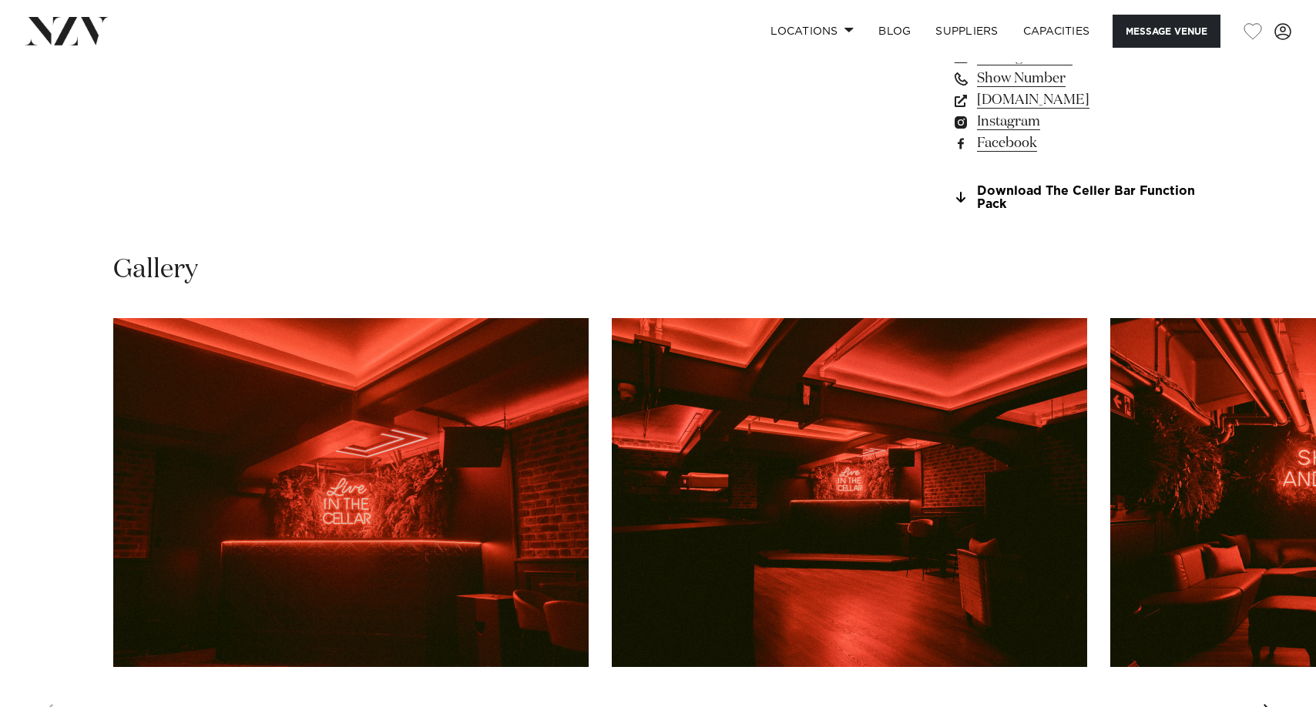
scroll to position [1541, 0]
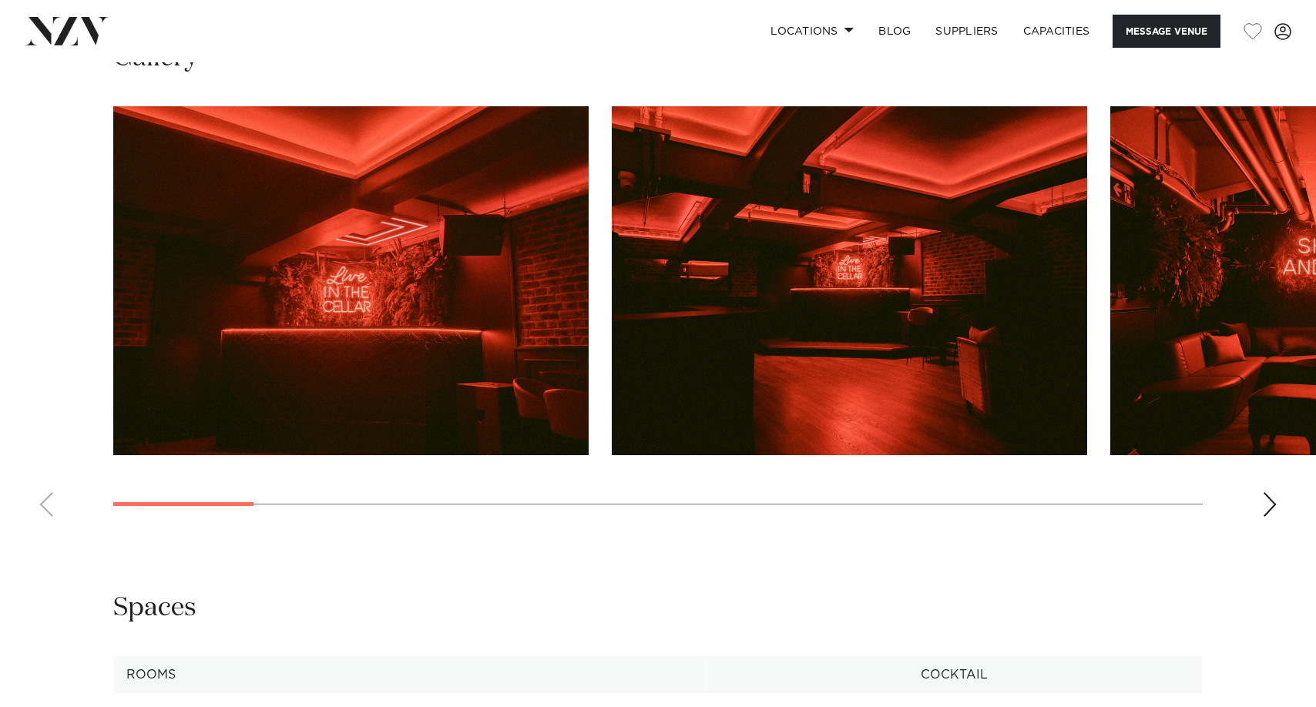
click at [1275, 507] on div "Next slide" at bounding box center [1269, 504] width 15 height 25
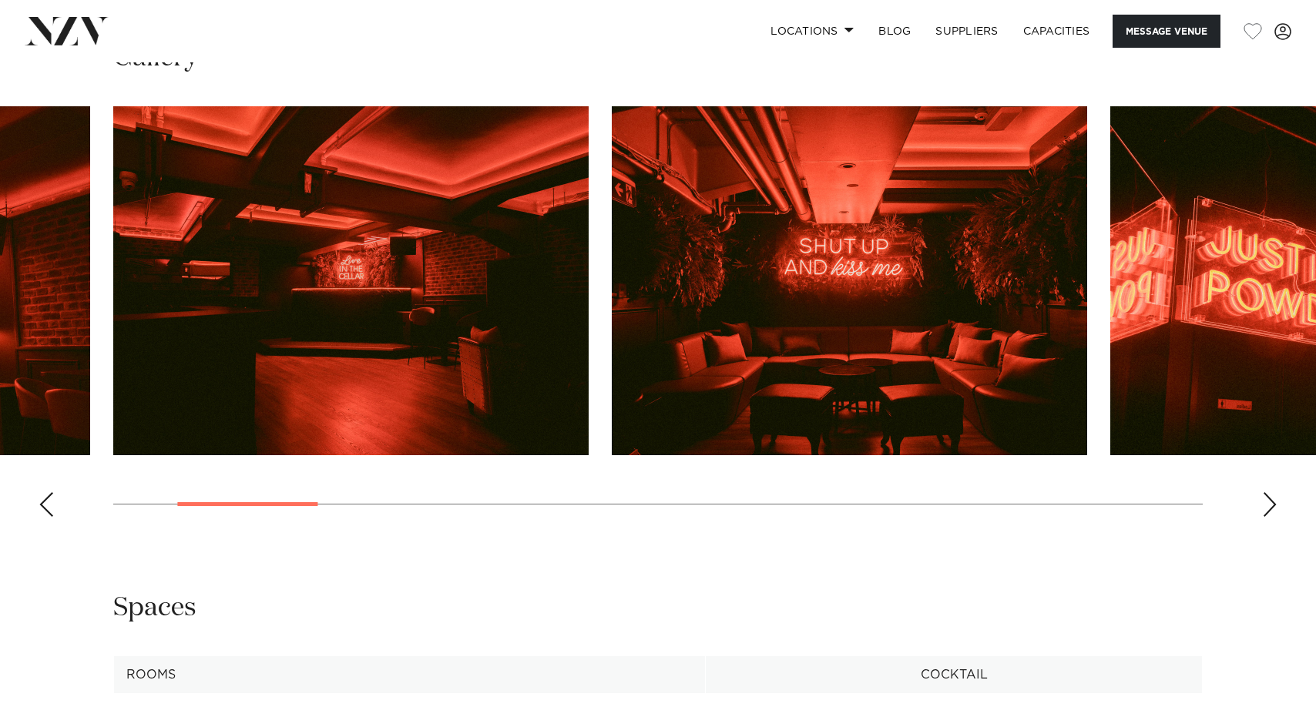
click at [1273, 507] on div "Next slide" at bounding box center [1269, 504] width 15 height 25
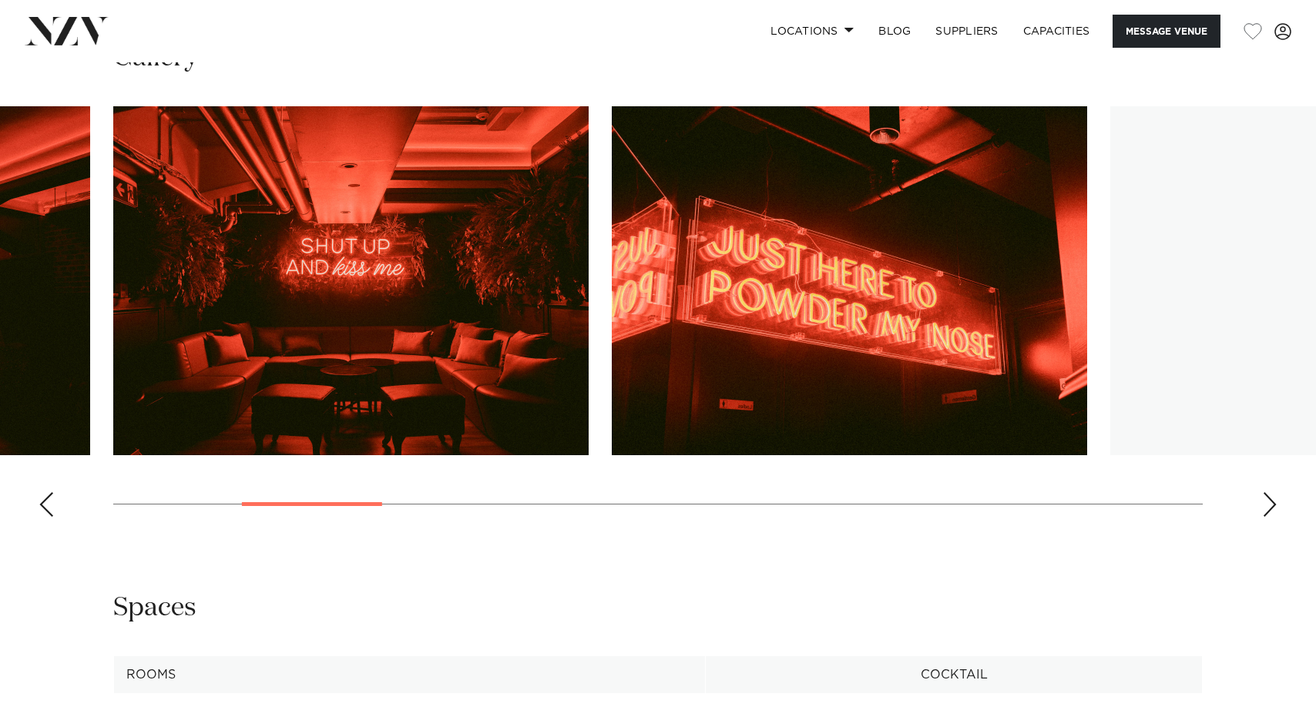
click at [1273, 507] on div "Next slide" at bounding box center [1269, 504] width 15 height 25
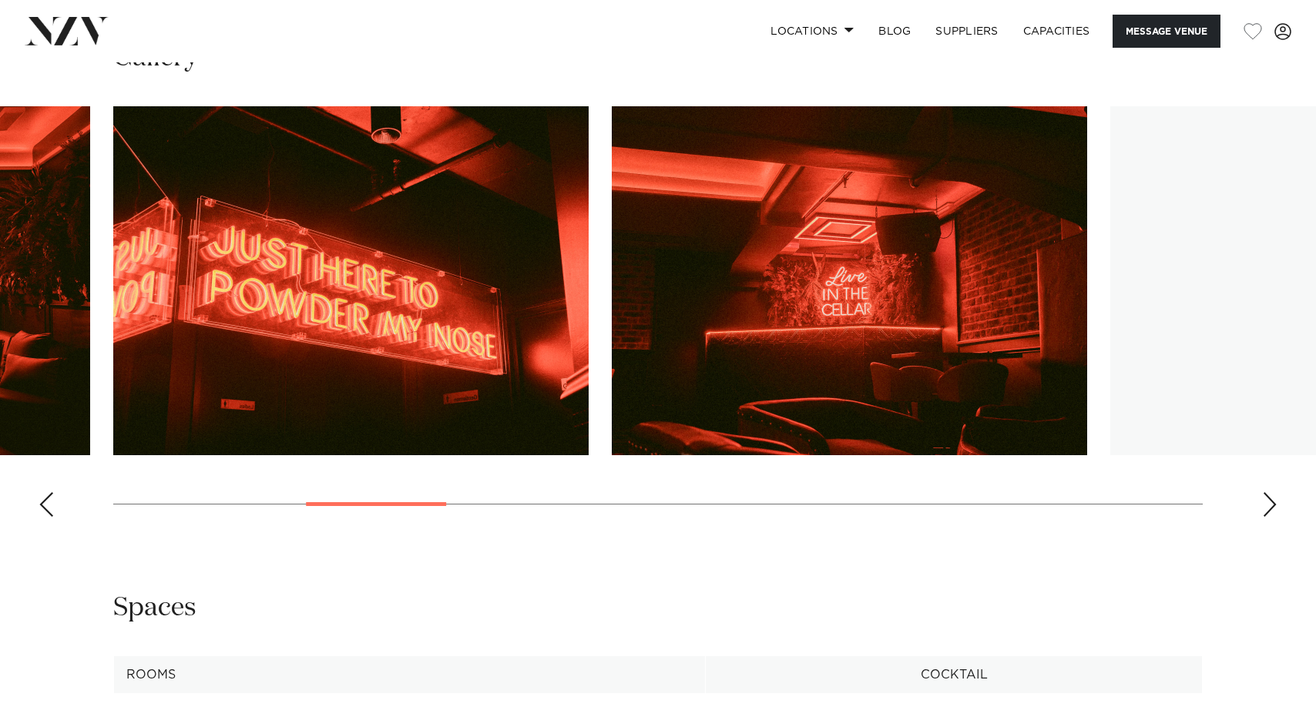
click at [1273, 507] on div "Next slide" at bounding box center [1269, 504] width 15 height 25
click at [1272, 507] on div "Next slide" at bounding box center [1269, 504] width 15 height 25
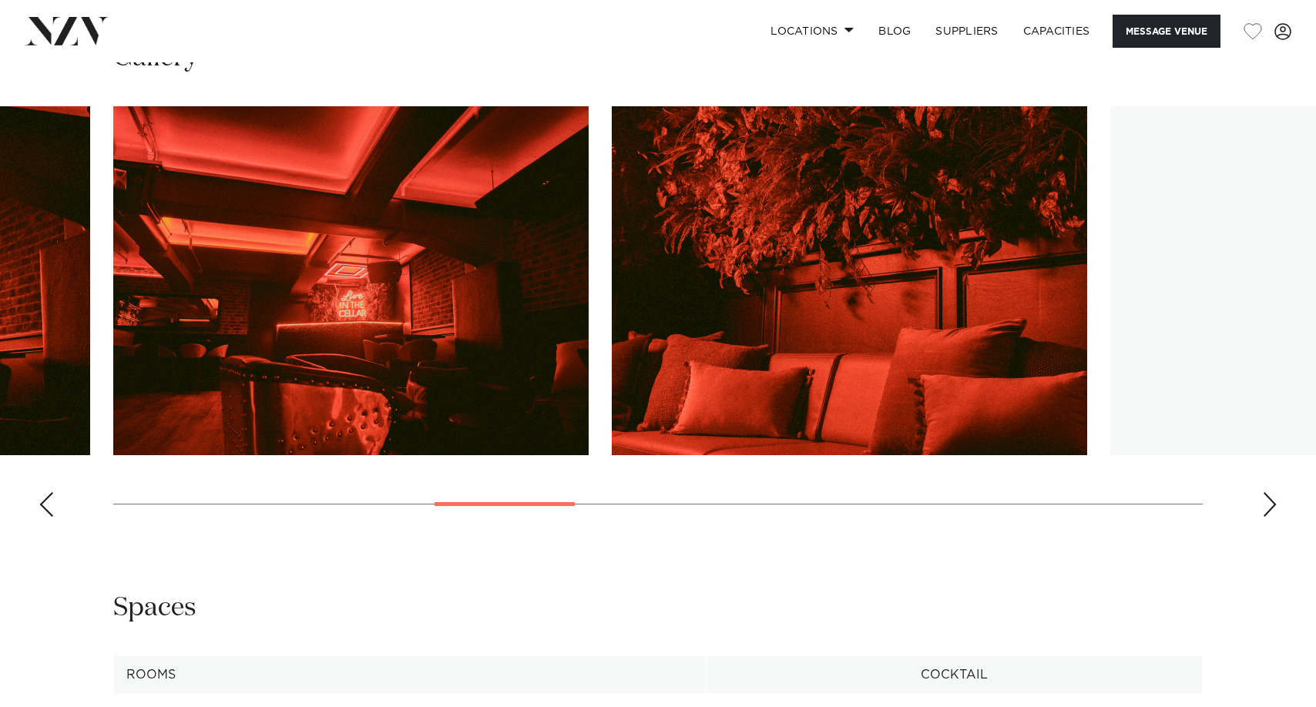
click at [1271, 507] on div "Next slide" at bounding box center [1269, 504] width 15 height 25
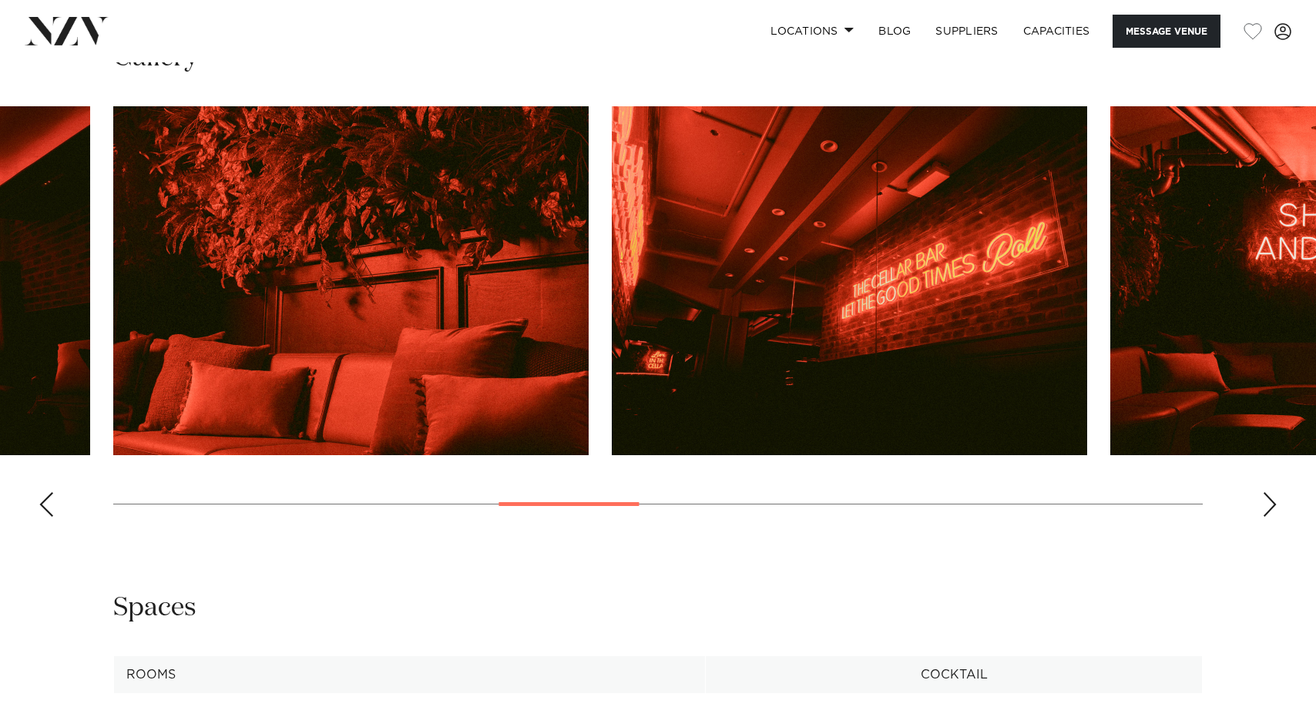
click at [1271, 507] on div "Next slide" at bounding box center [1269, 504] width 15 height 25
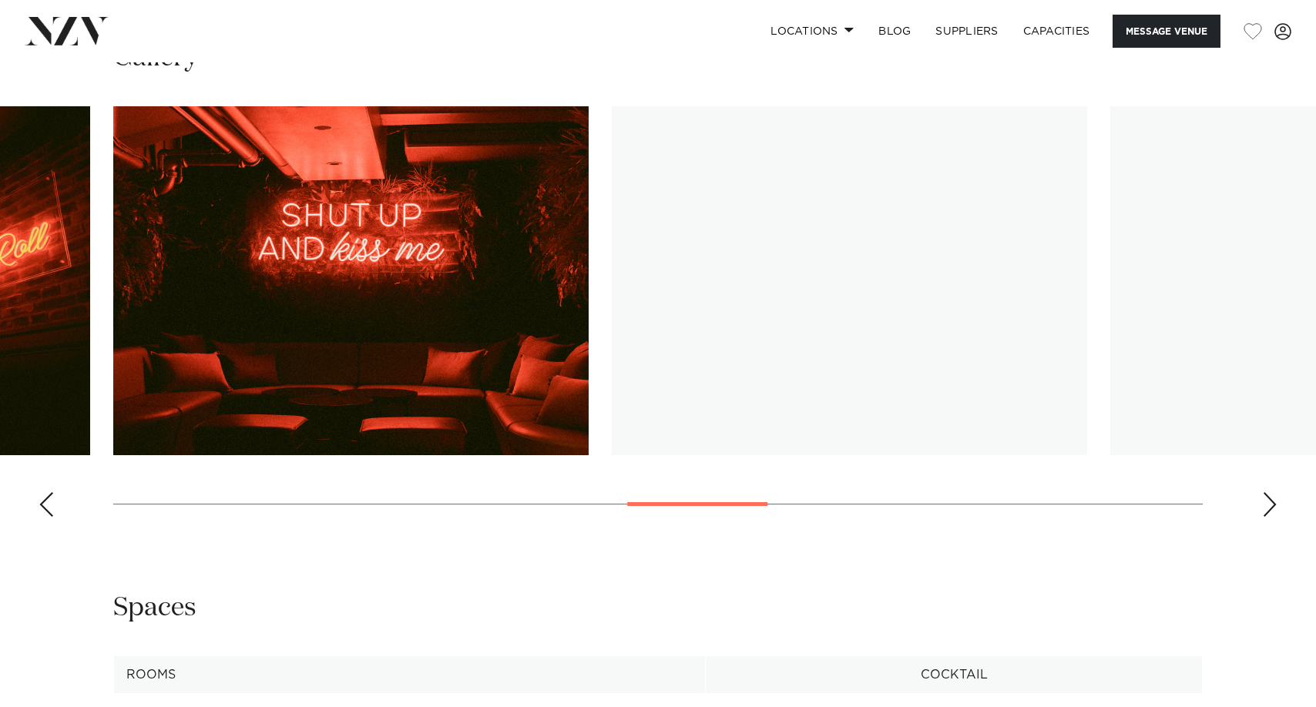
click at [1271, 507] on div "Next slide" at bounding box center [1269, 504] width 15 height 25
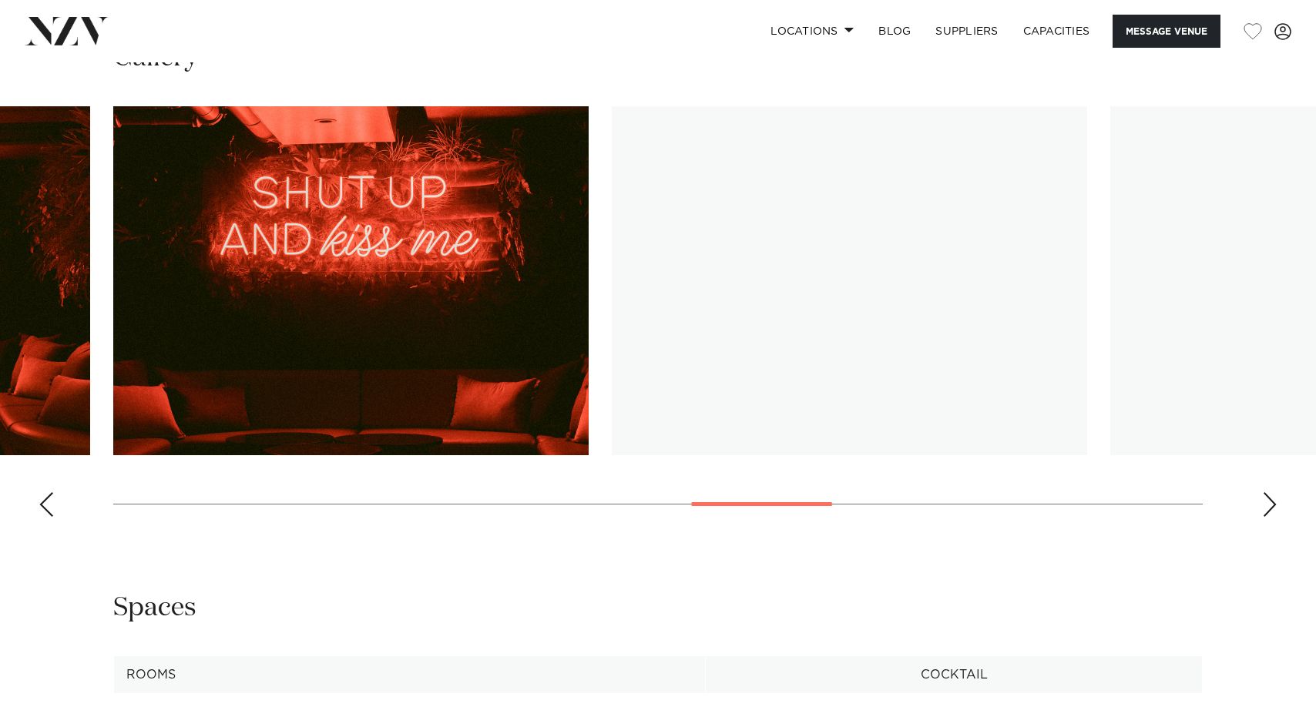
click at [1271, 507] on div "Next slide" at bounding box center [1269, 504] width 15 height 25
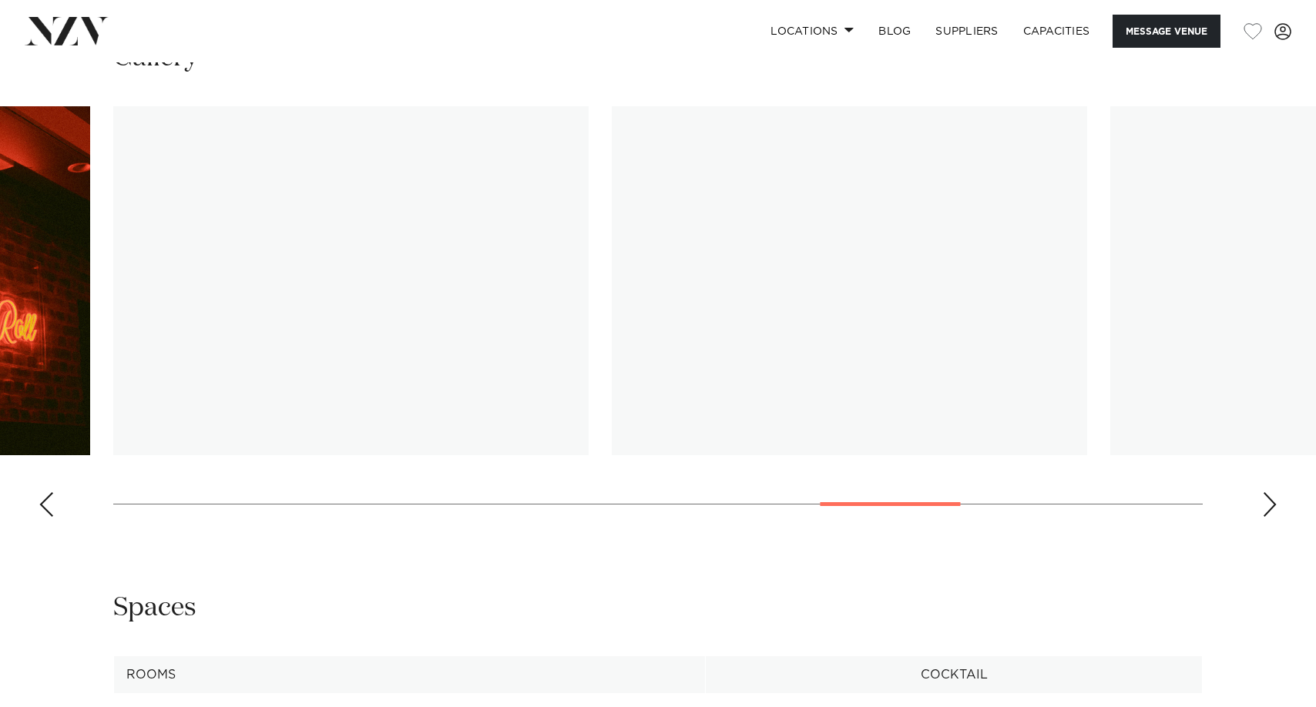
click at [1271, 507] on div "Next slide" at bounding box center [1269, 504] width 15 height 25
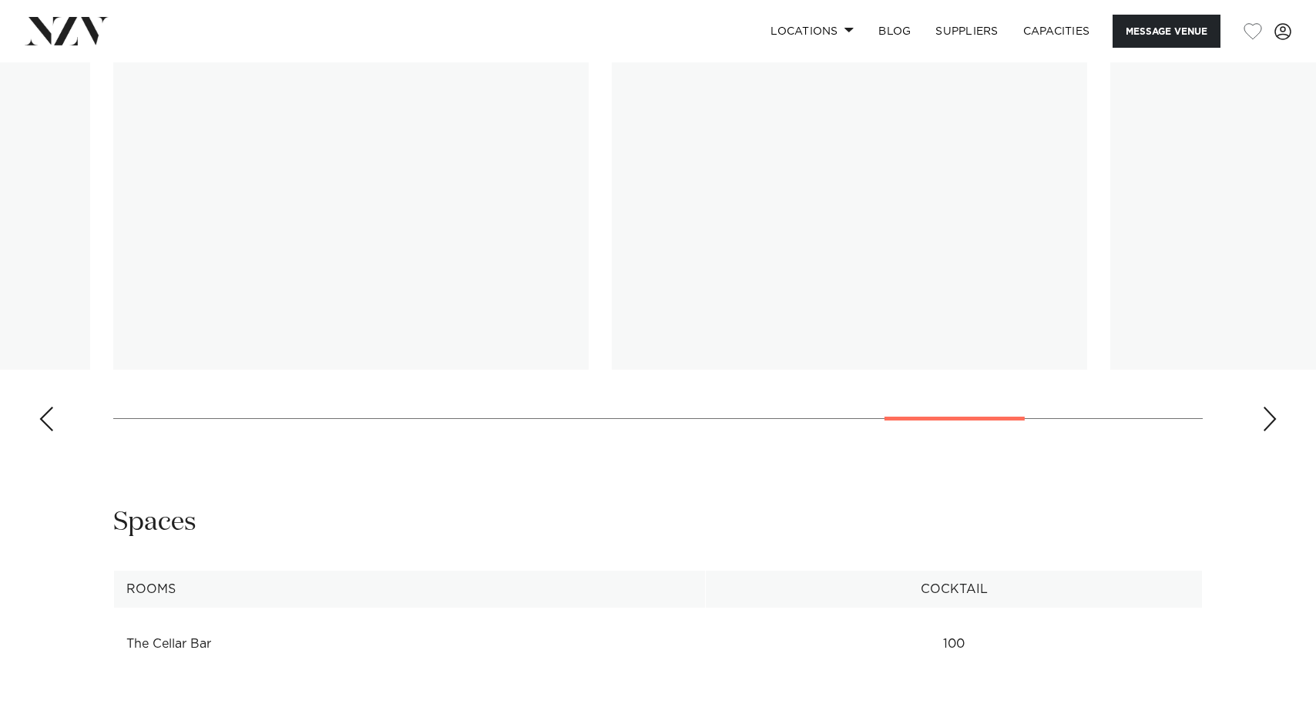
scroll to position [1849, 0]
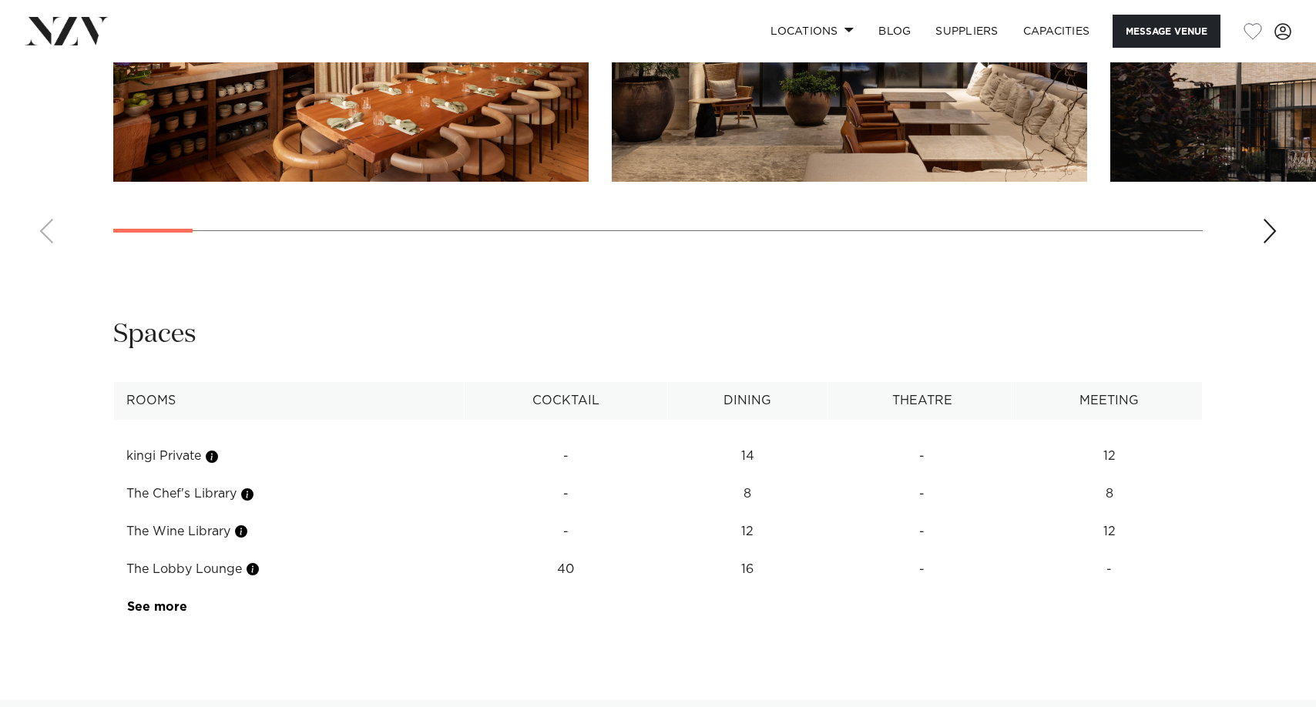
scroll to position [2389, 0]
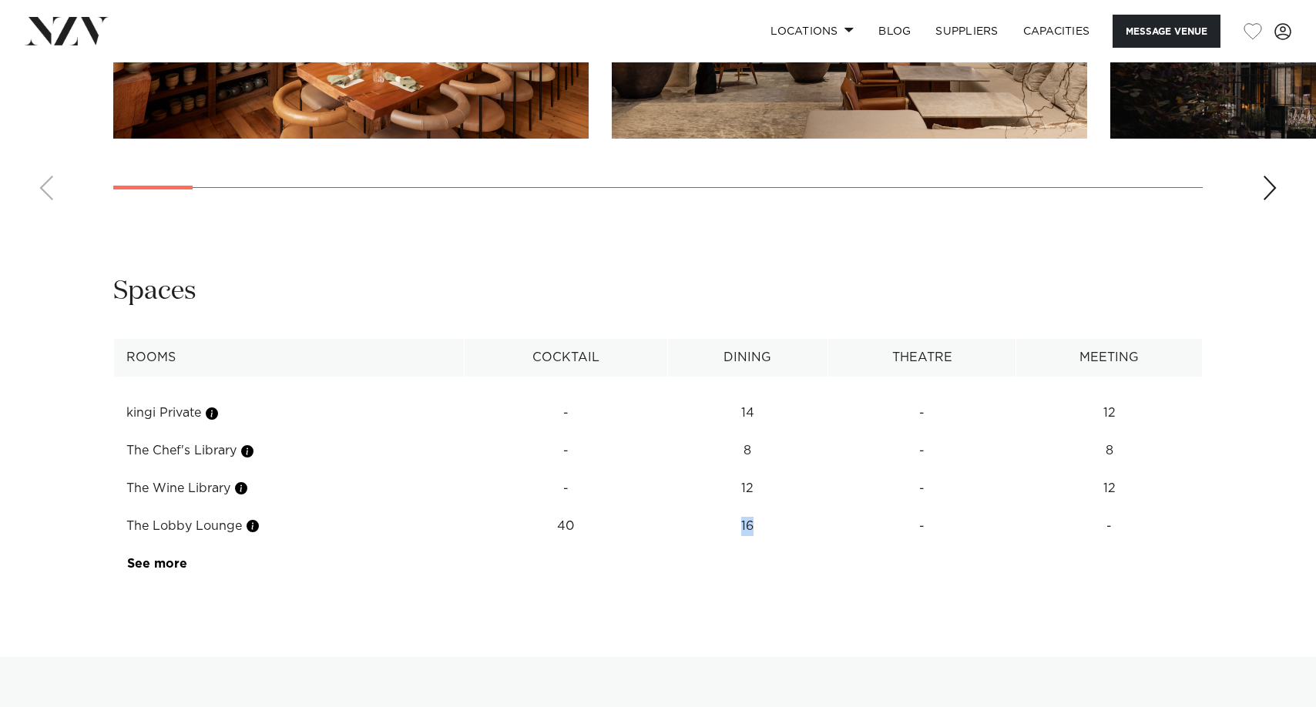
drag, startPoint x: 730, startPoint y: 524, endPoint x: 828, endPoint y: 524, distance: 97.1
click at [828, 524] on td "16" at bounding box center [747, 527] width 161 height 38
click at [826, 524] on td "16" at bounding box center [747, 527] width 161 height 38
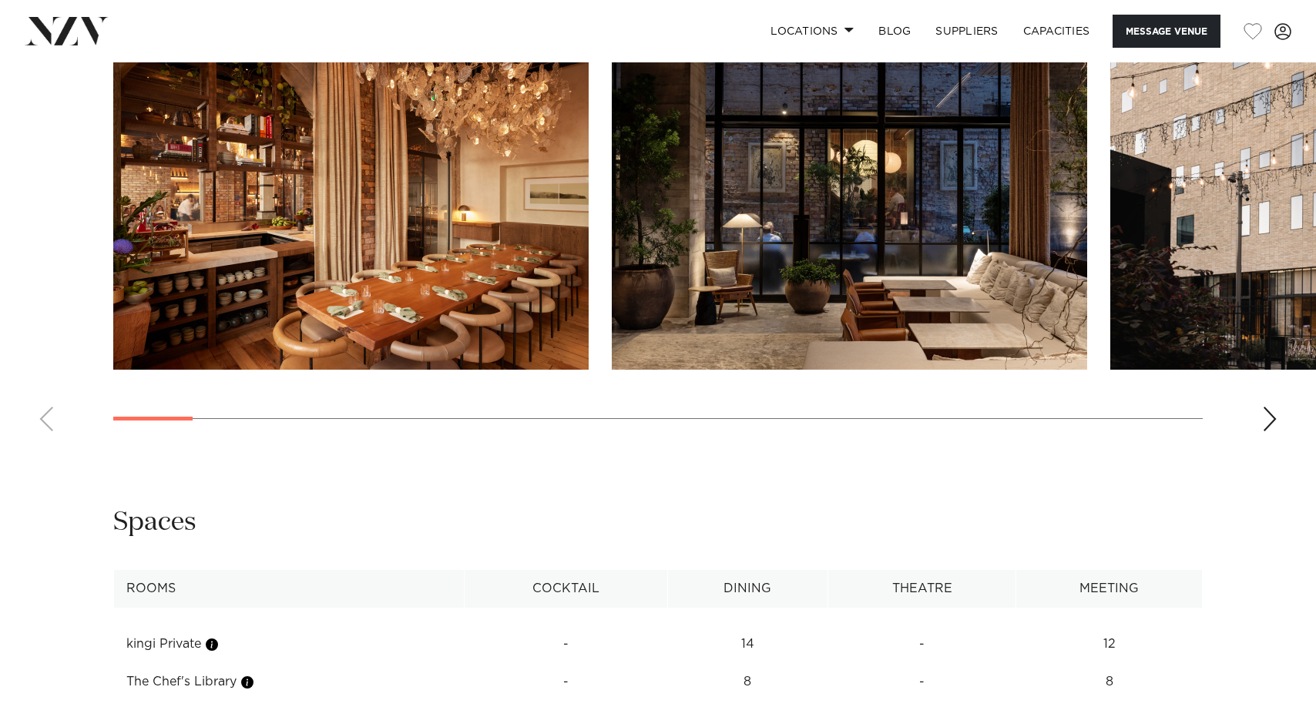
click at [1269, 405] on swiper-container at bounding box center [658, 232] width 1316 height 423
click at [1263, 421] on div "Next slide" at bounding box center [1269, 419] width 15 height 25
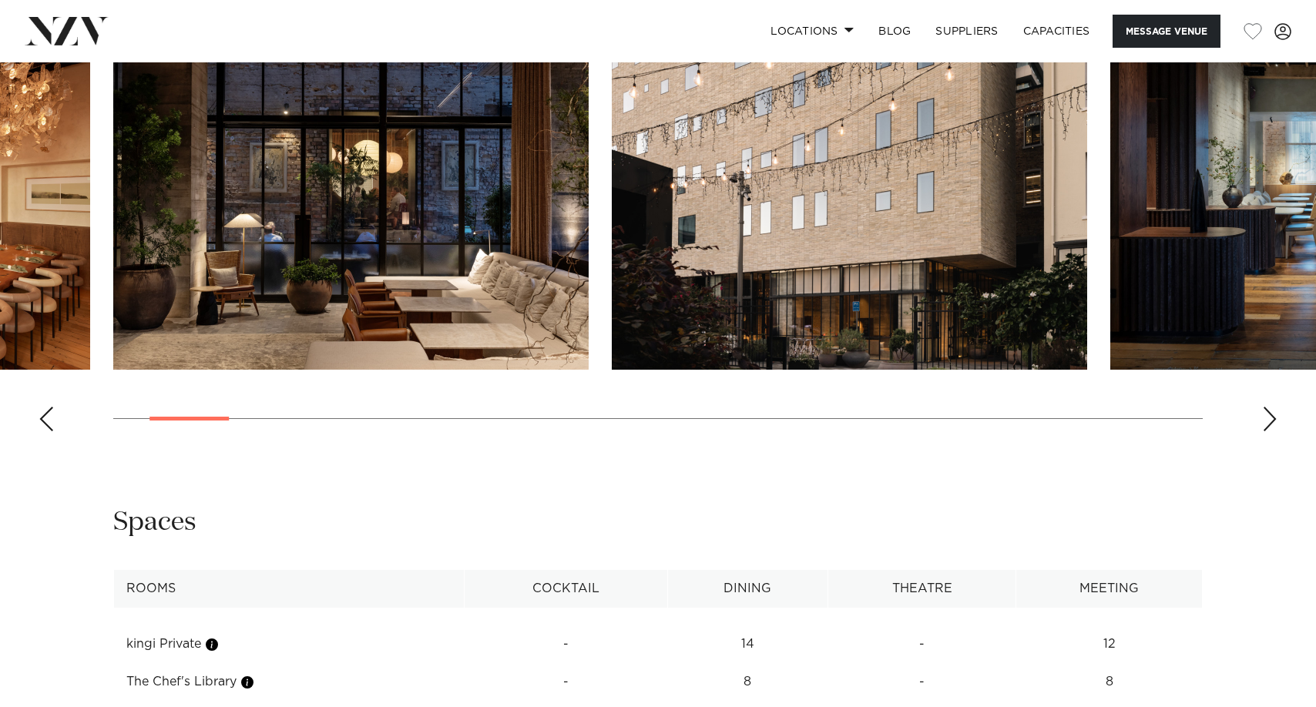
click at [1266, 422] on div "Next slide" at bounding box center [1269, 419] width 15 height 25
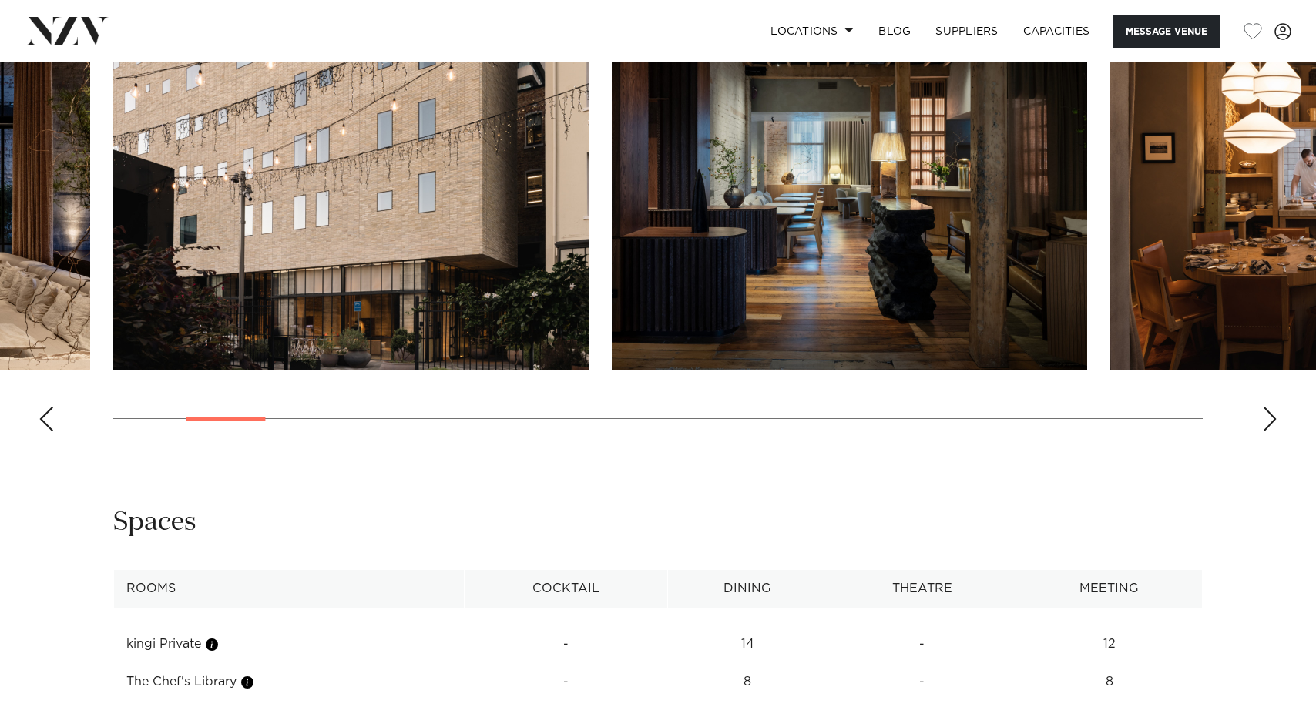
click at [1266, 422] on div "Next slide" at bounding box center [1269, 419] width 15 height 25
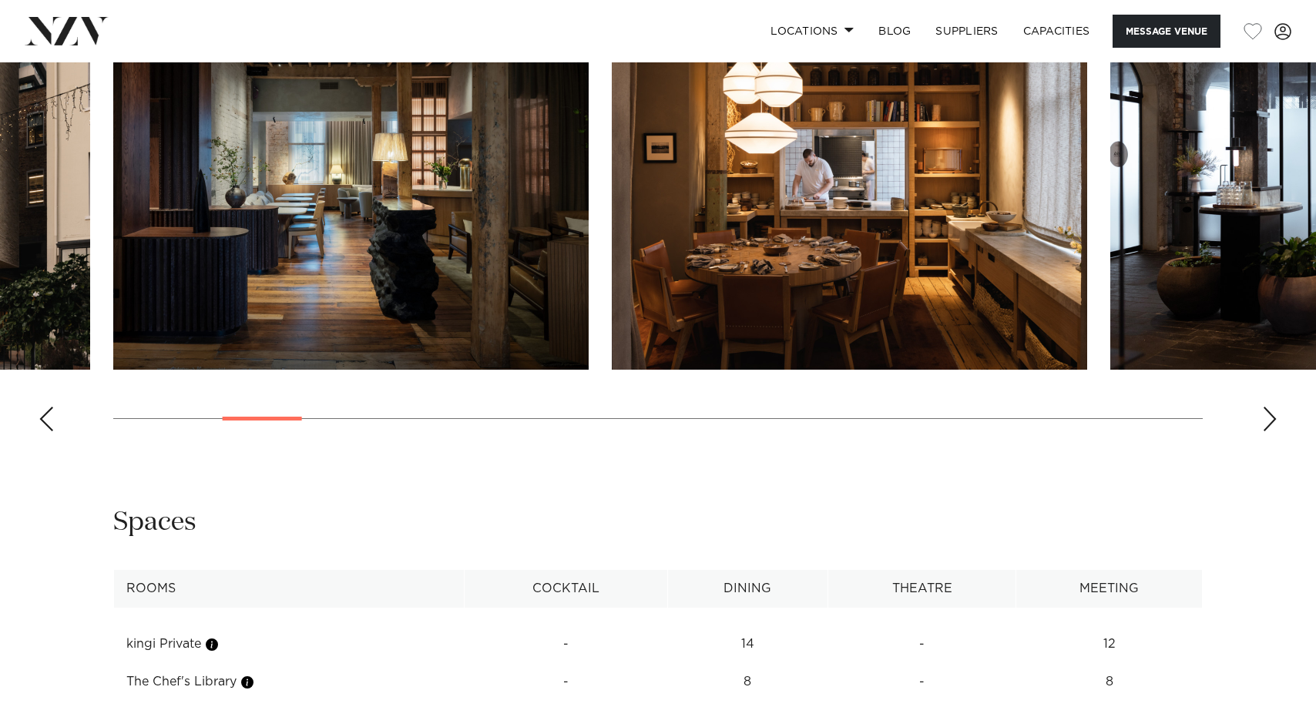
click at [1266, 425] on div "Next slide" at bounding box center [1269, 419] width 15 height 25
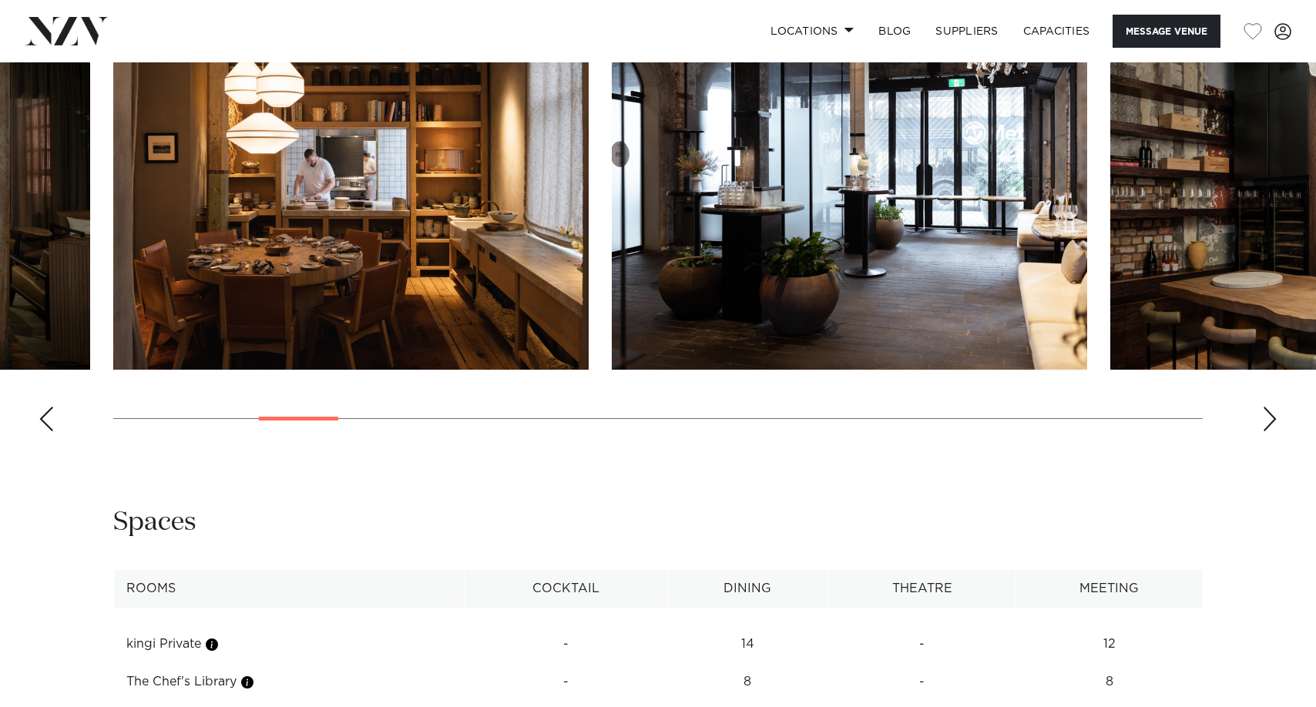
click at [1267, 428] on div "Next slide" at bounding box center [1269, 419] width 15 height 25
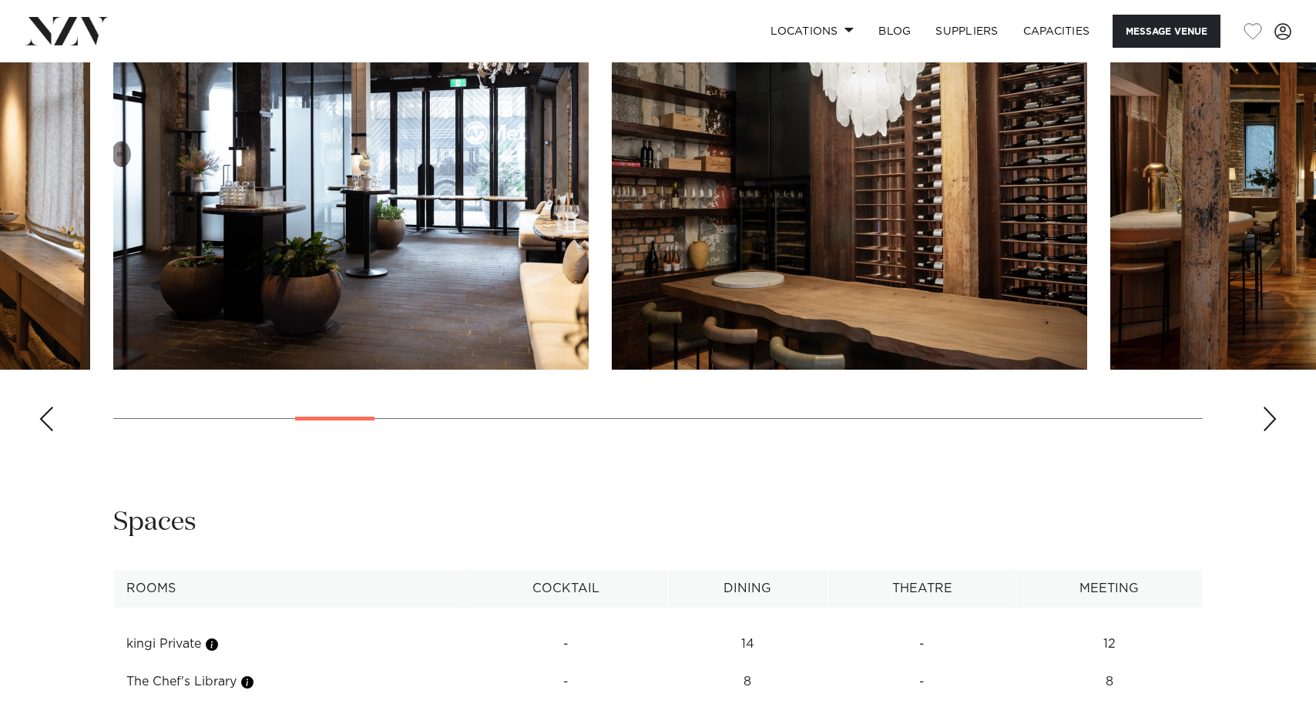
click at [1270, 426] on div "Next slide" at bounding box center [1269, 419] width 15 height 25
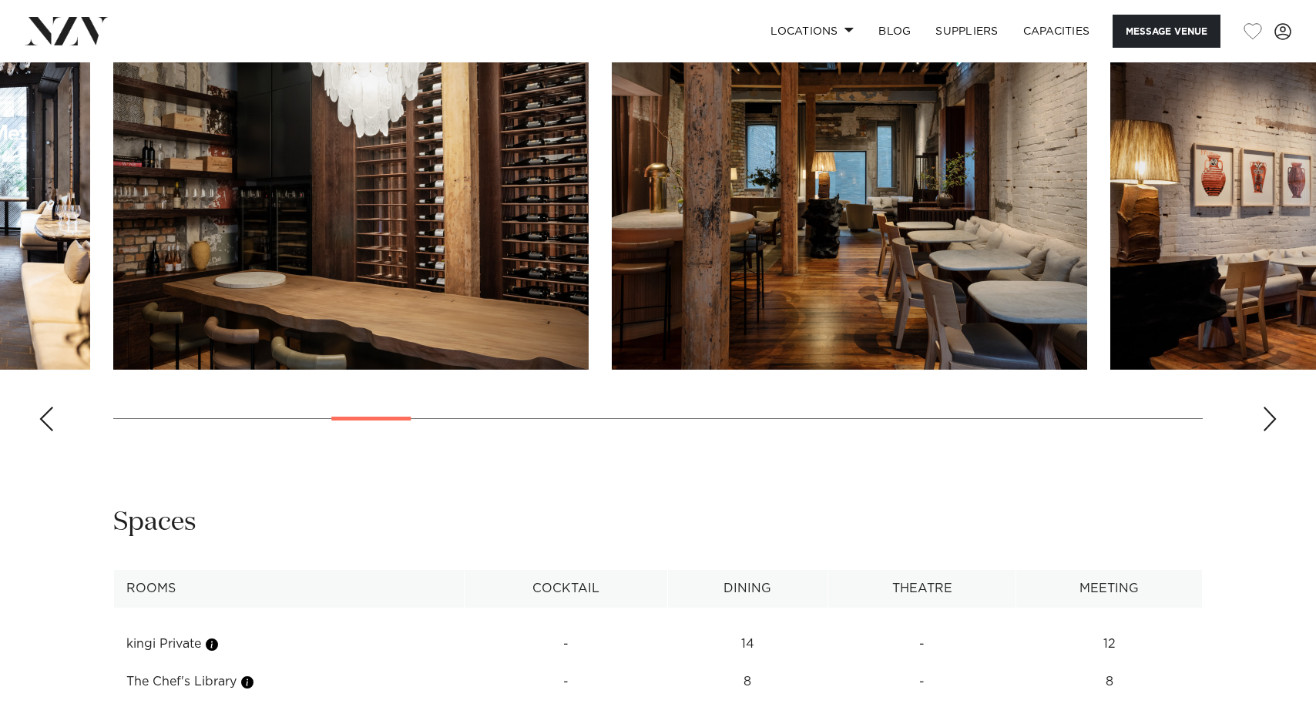
click at [1270, 426] on div "Next slide" at bounding box center [1269, 419] width 15 height 25
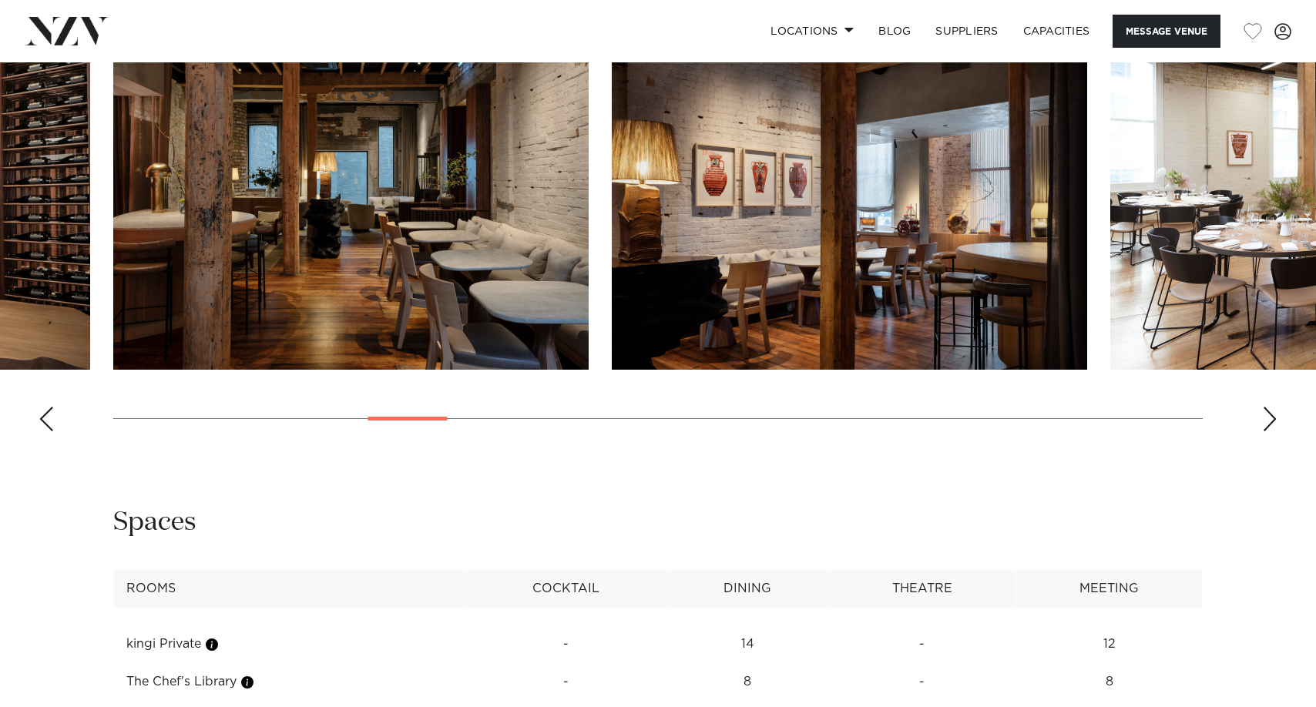
click at [1270, 426] on div "Next slide" at bounding box center [1269, 419] width 15 height 25
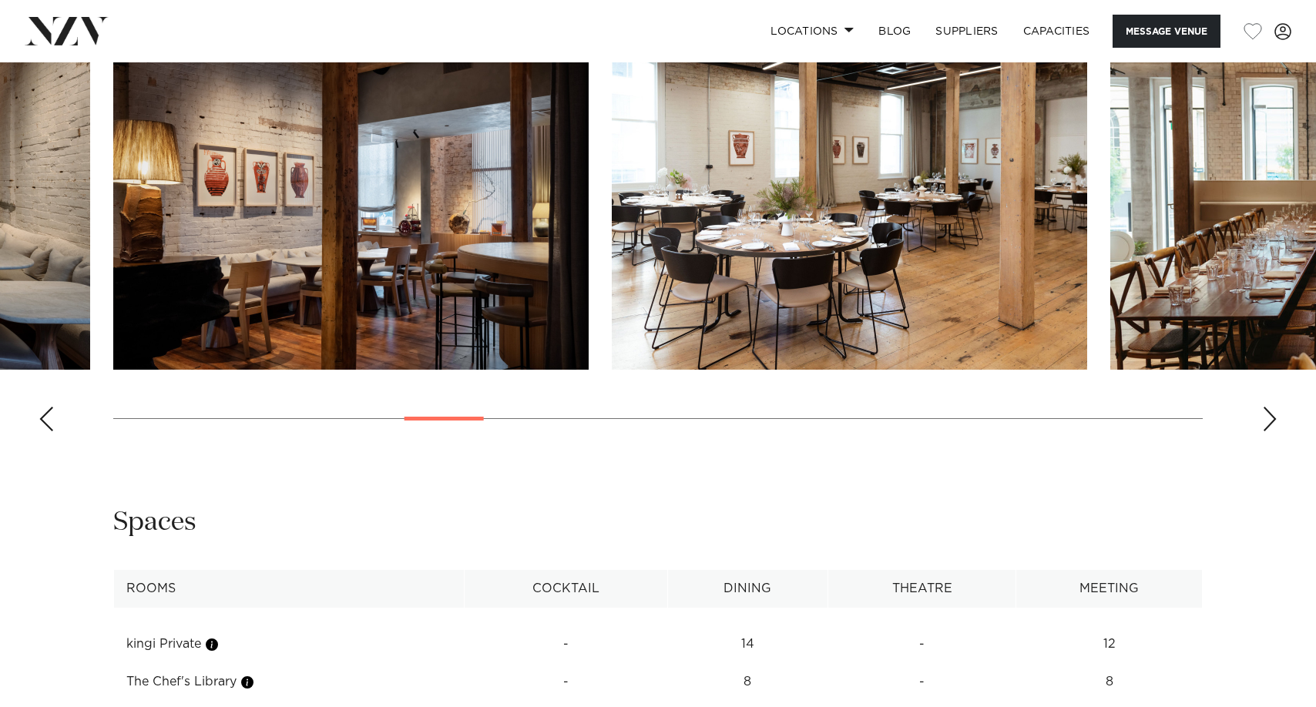
click at [1270, 426] on div "Next slide" at bounding box center [1269, 419] width 15 height 25
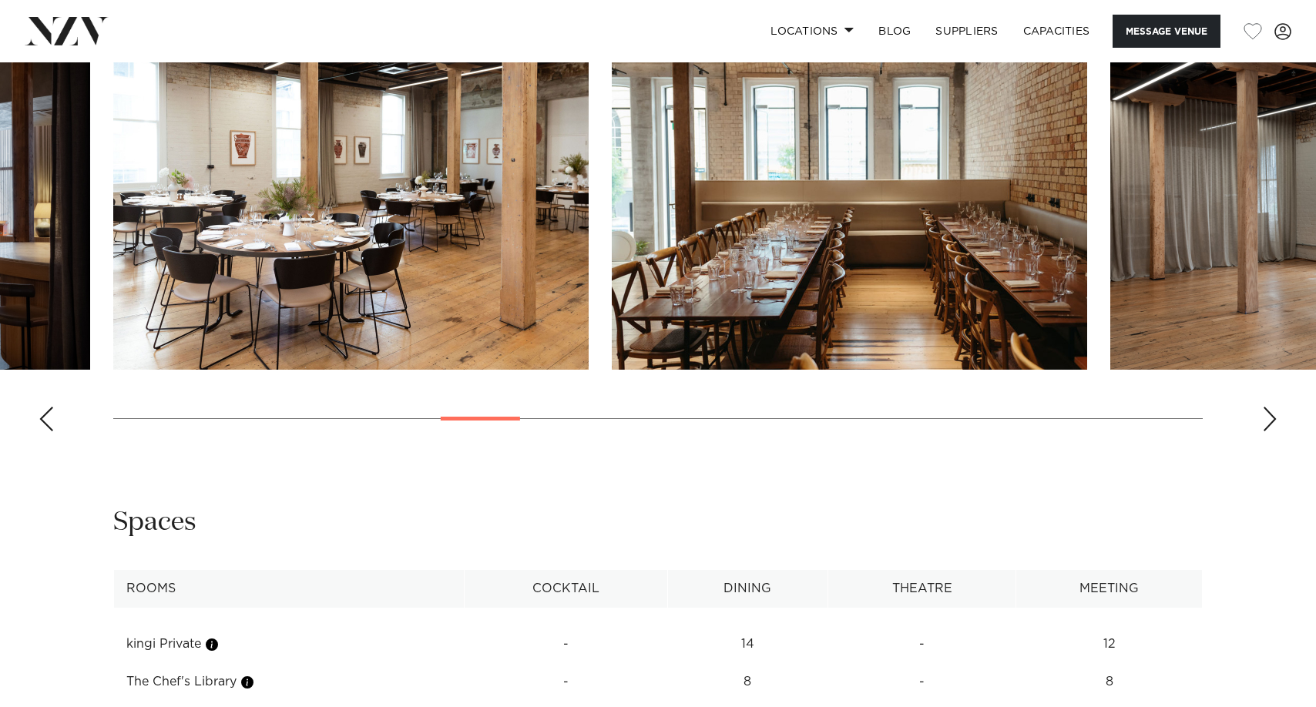
click at [1270, 426] on div "Next slide" at bounding box center [1269, 419] width 15 height 25
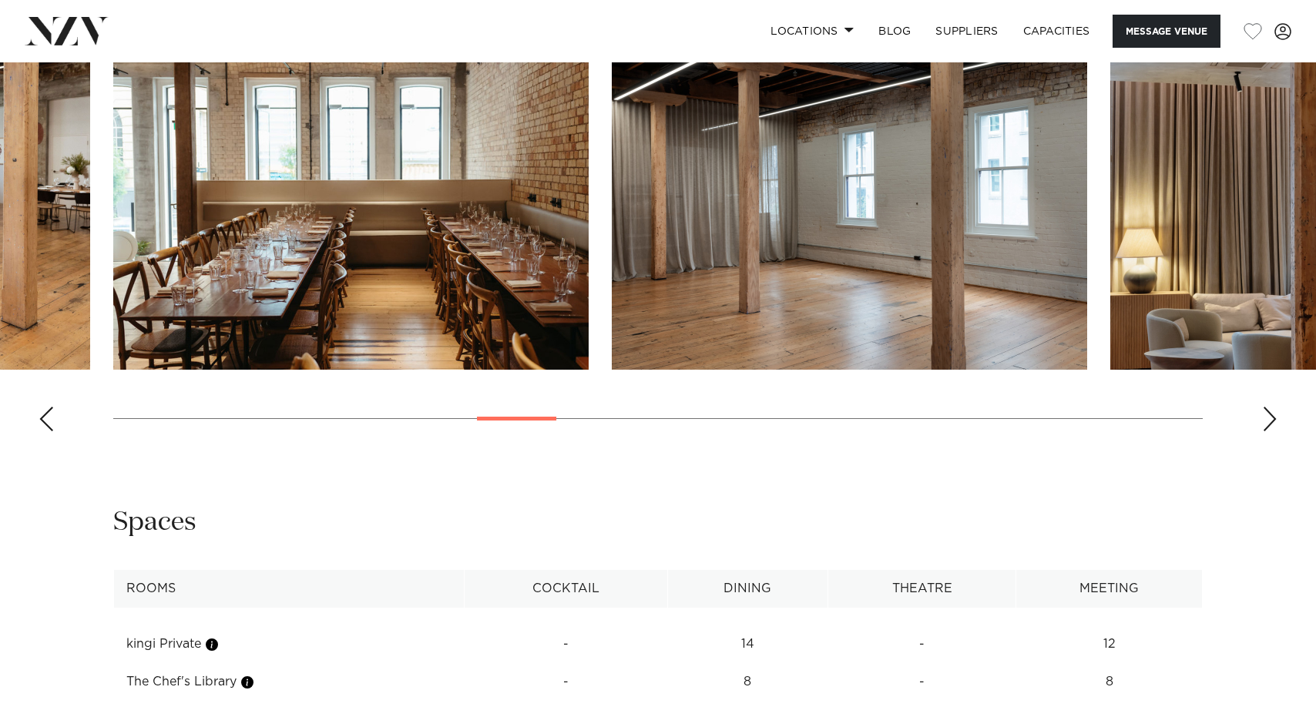
click at [1273, 425] on div "Next slide" at bounding box center [1269, 419] width 15 height 25
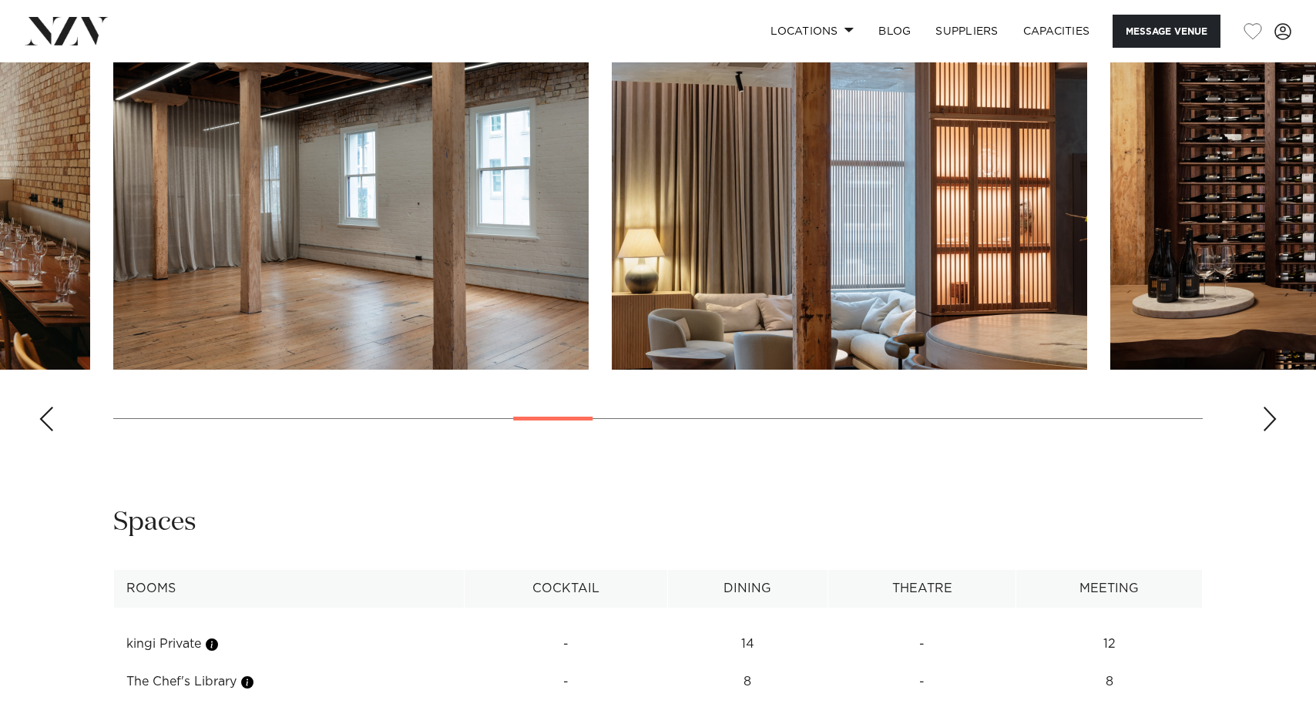
click at [1273, 425] on div "Next slide" at bounding box center [1269, 419] width 15 height 25
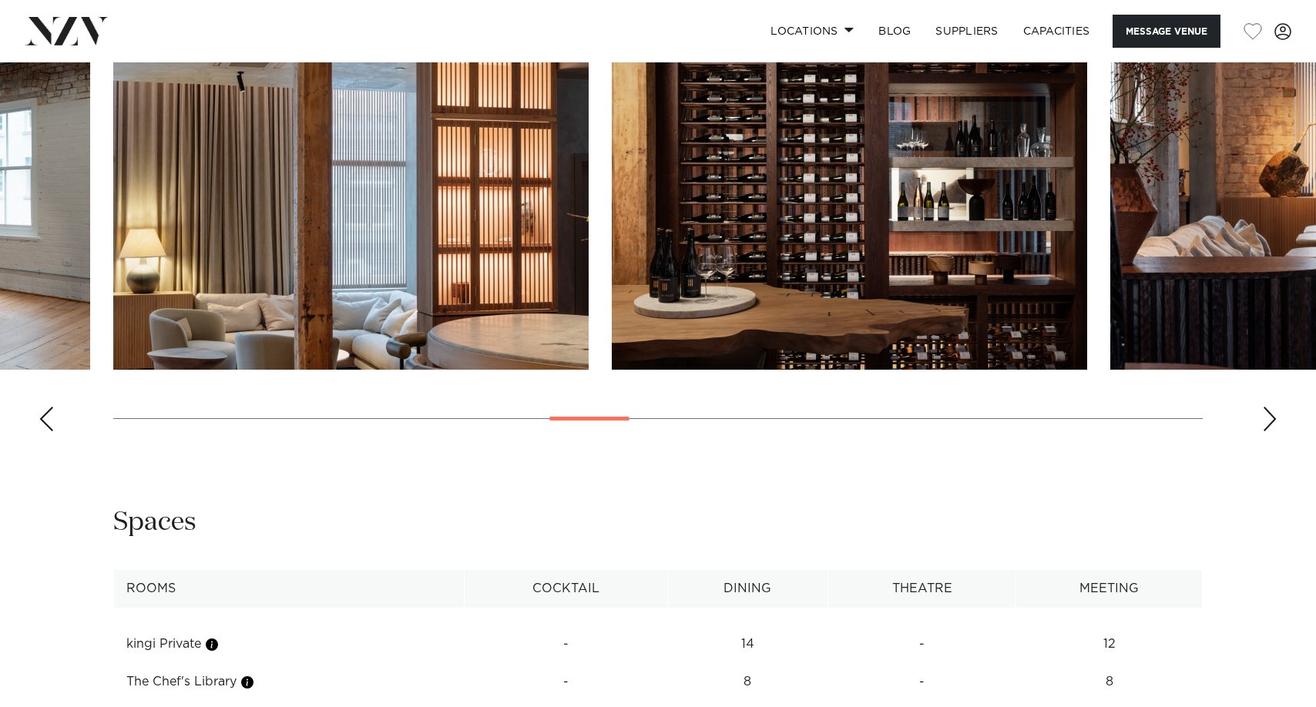
click at [1273, 425] on div "Next slide" at bounding box center [1269, 419] width 15 height 25
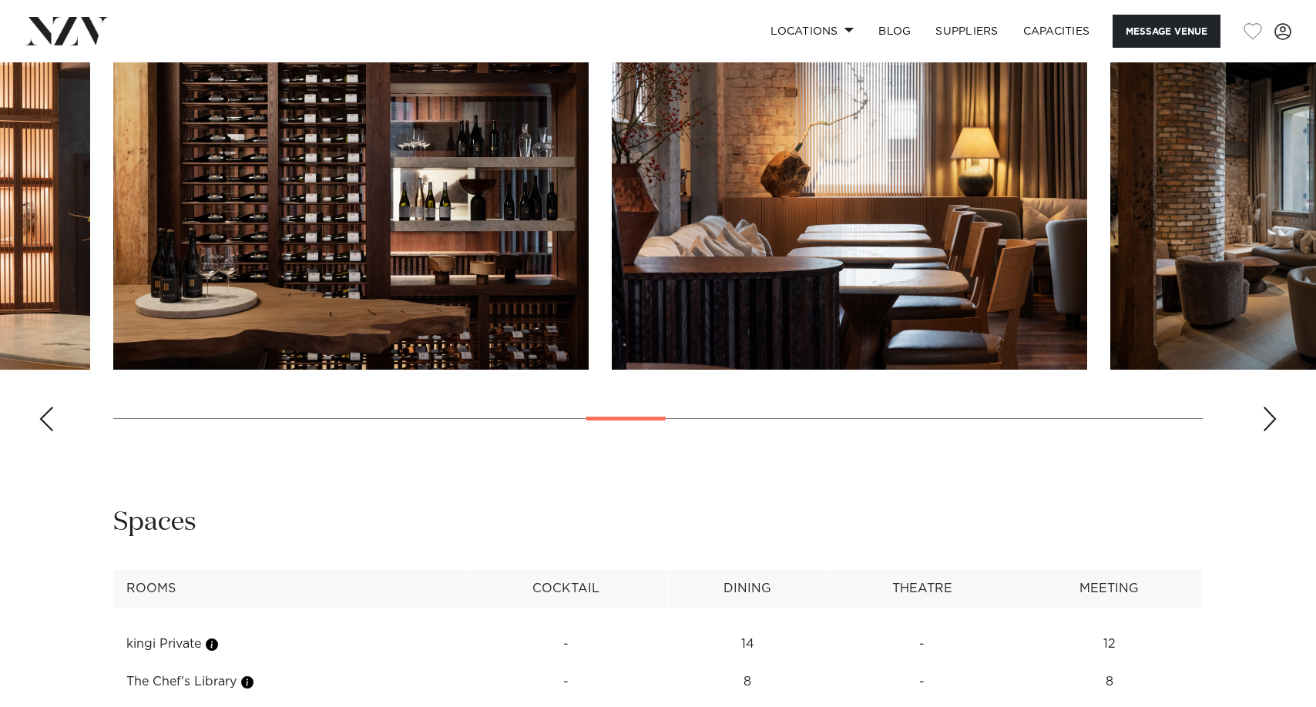
click at [1273, 425] on div "Next slide" at bounding box center [1269, 419] width 15 height 25
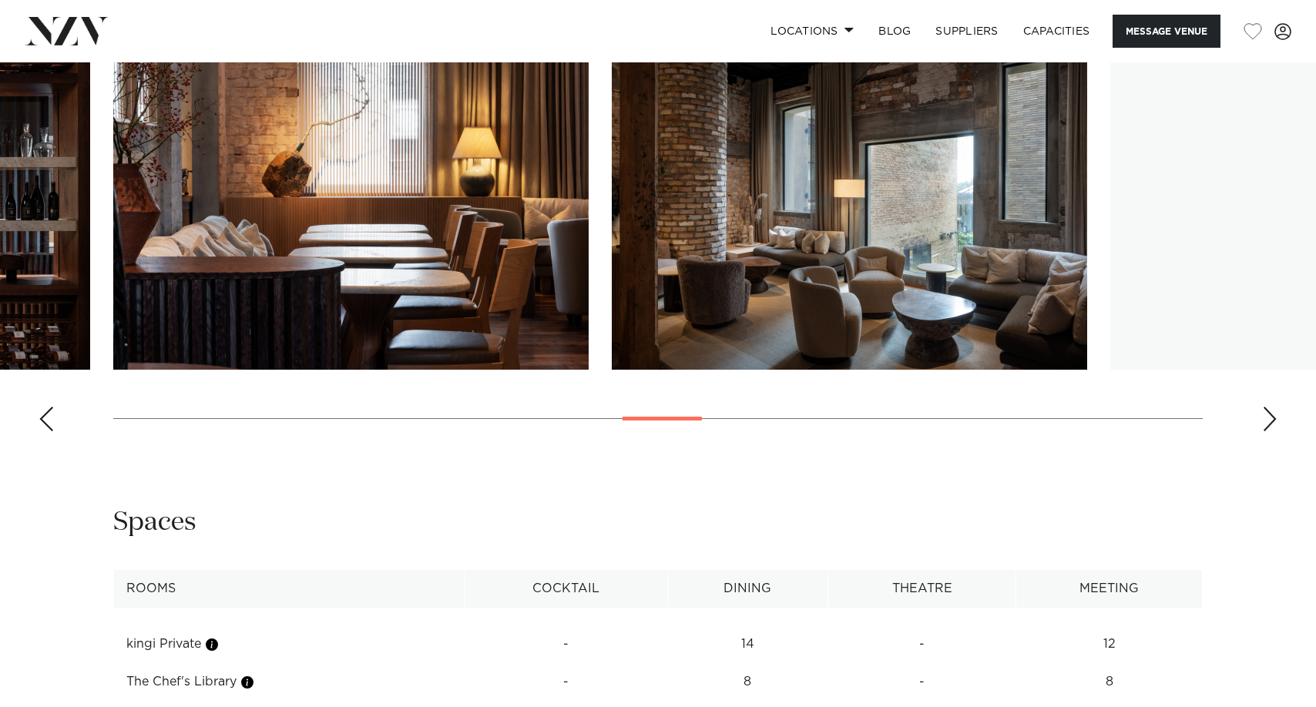
click at [1273, 425] on div "Next slide" at bounding box center [1269, 419] width 15 height 25
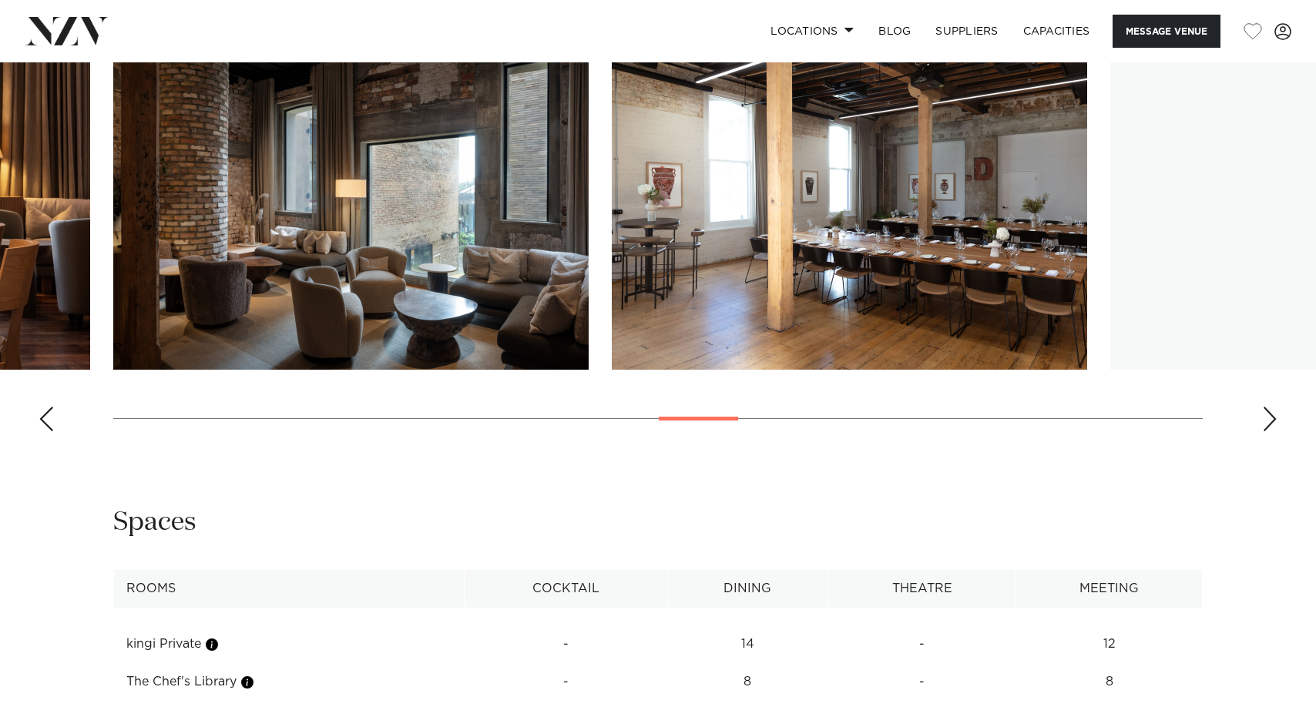
click at [1273, 425] on div "Next slide" at bounding box center [1269, 419] width 15 height 25
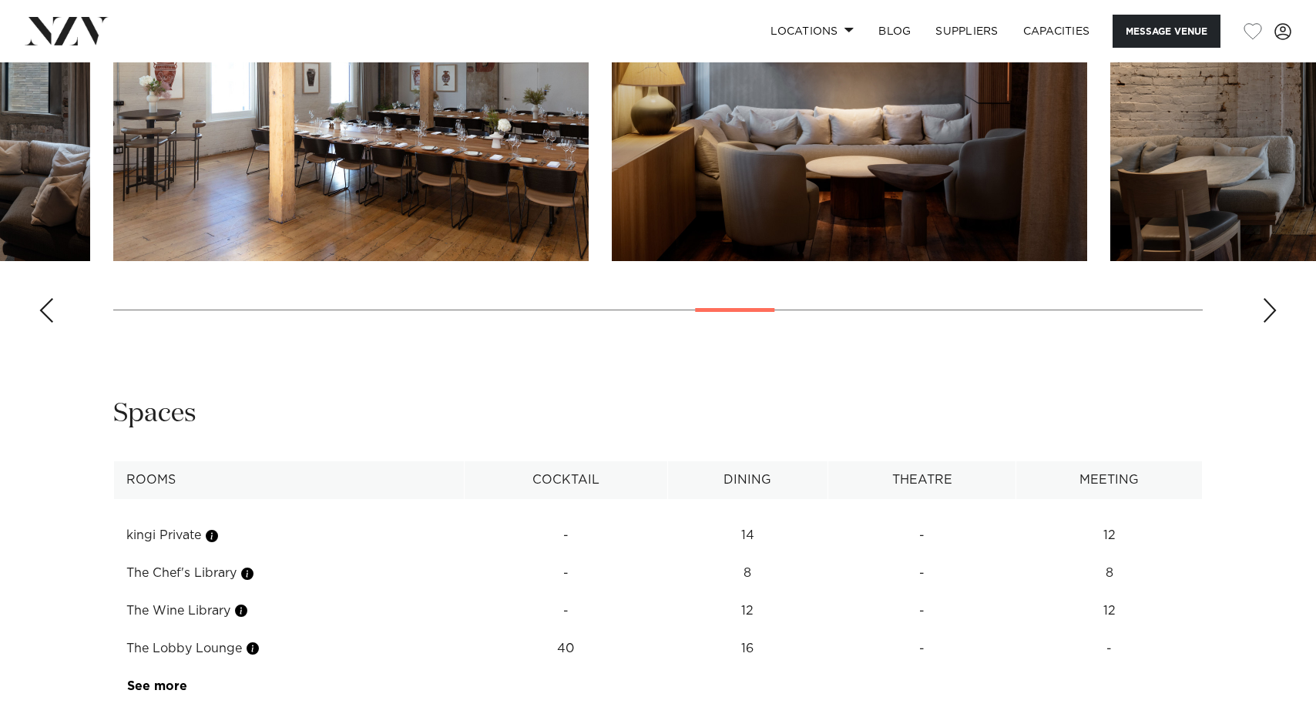
scroll to position [2620, 0]
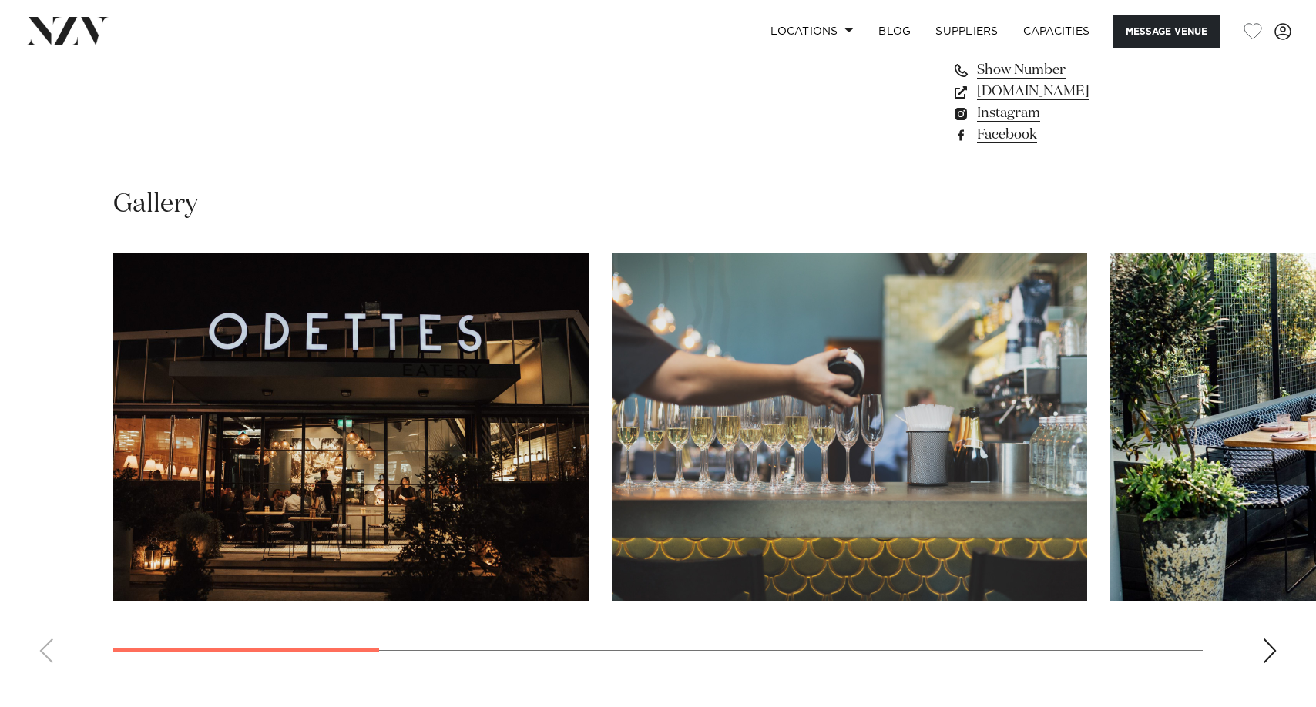
scroll to position [1310, 0]
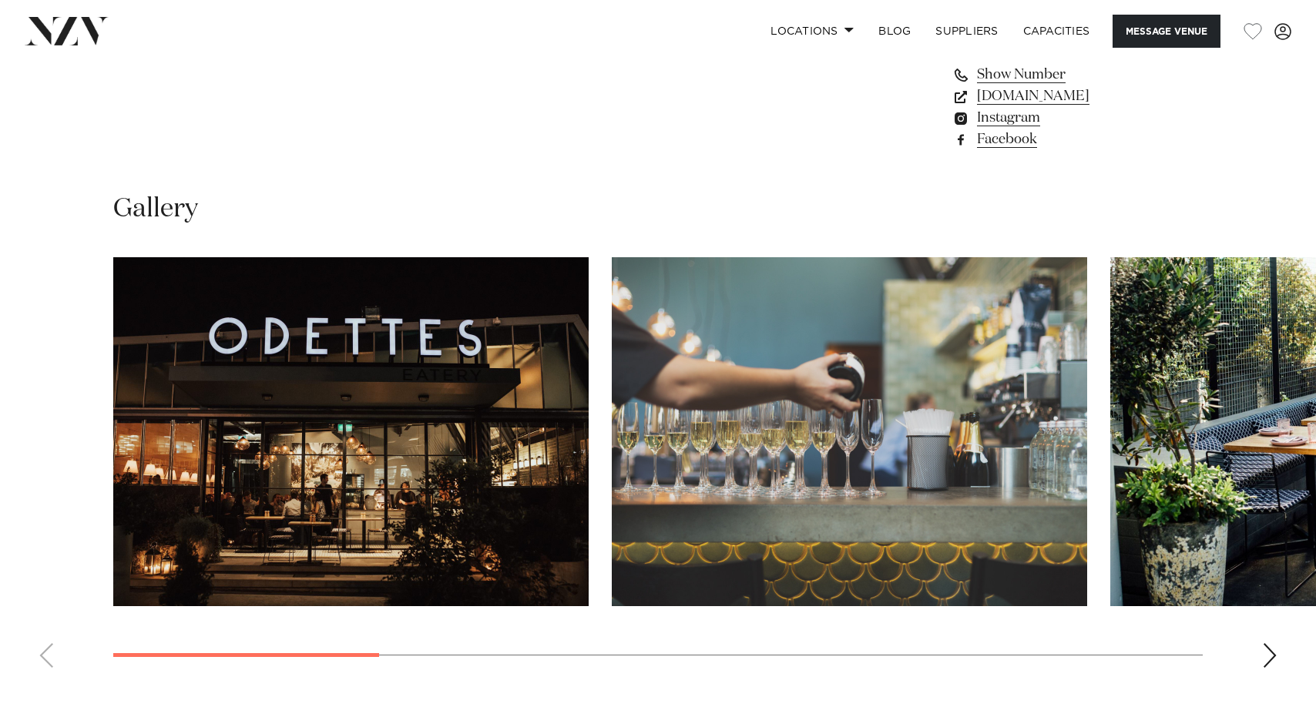
click at [1272, 649] on div "Next slide" at bounding box center [1269, 655] width 15 height 25
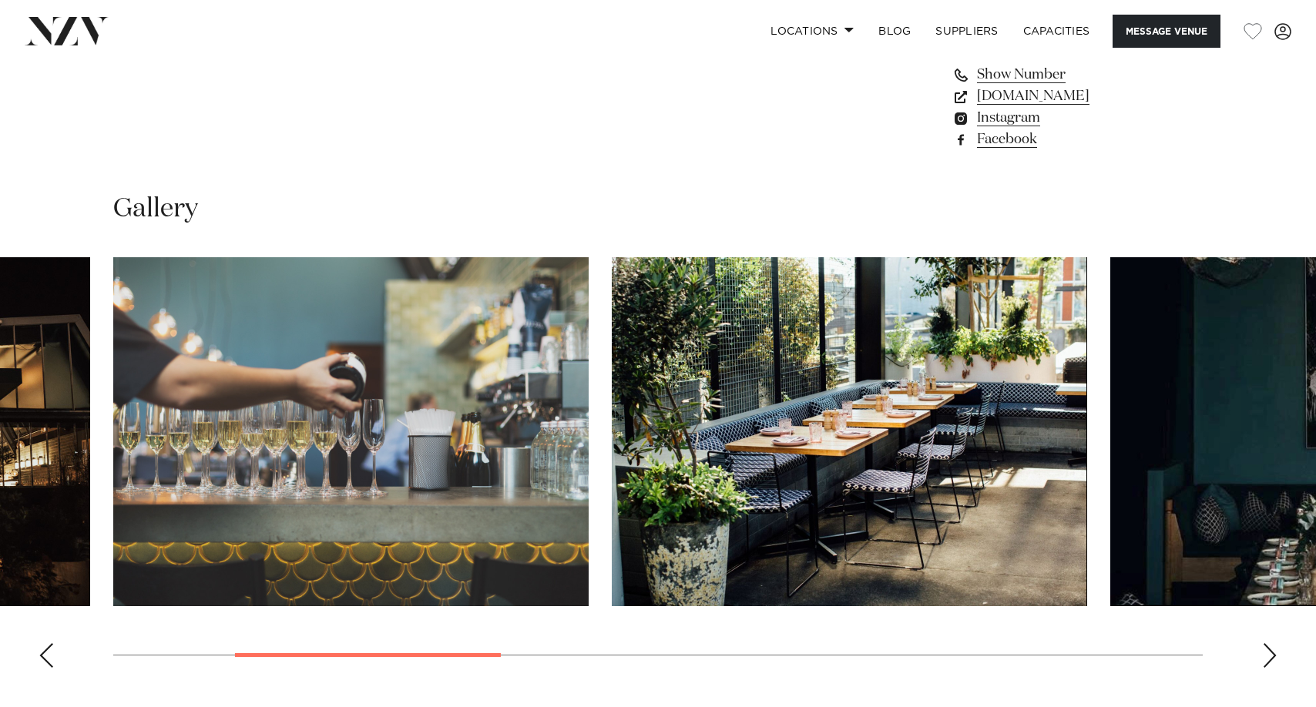
click at [1272, 649] on div "Next slide" at bounding box center [1269, 655] width 15 height 25
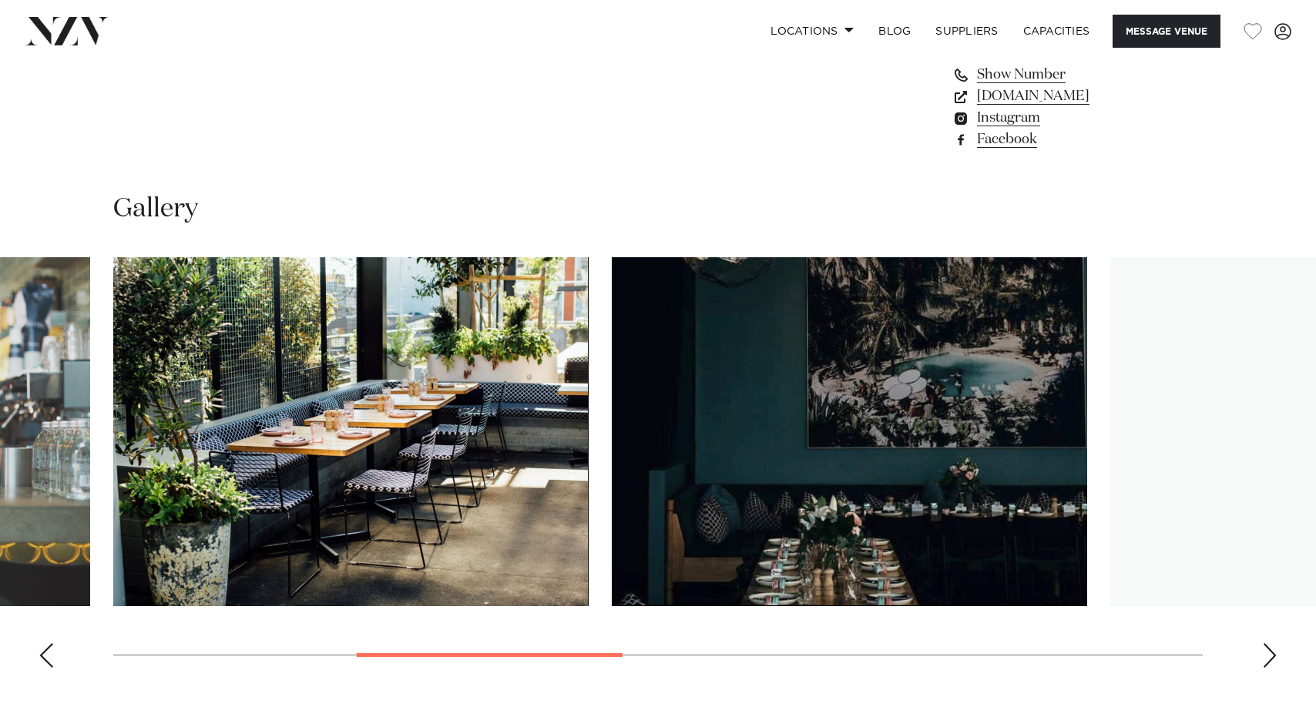
click at [1272, 649] on div "Next slide" at bounding box center [1269, 655] width 15 height 25
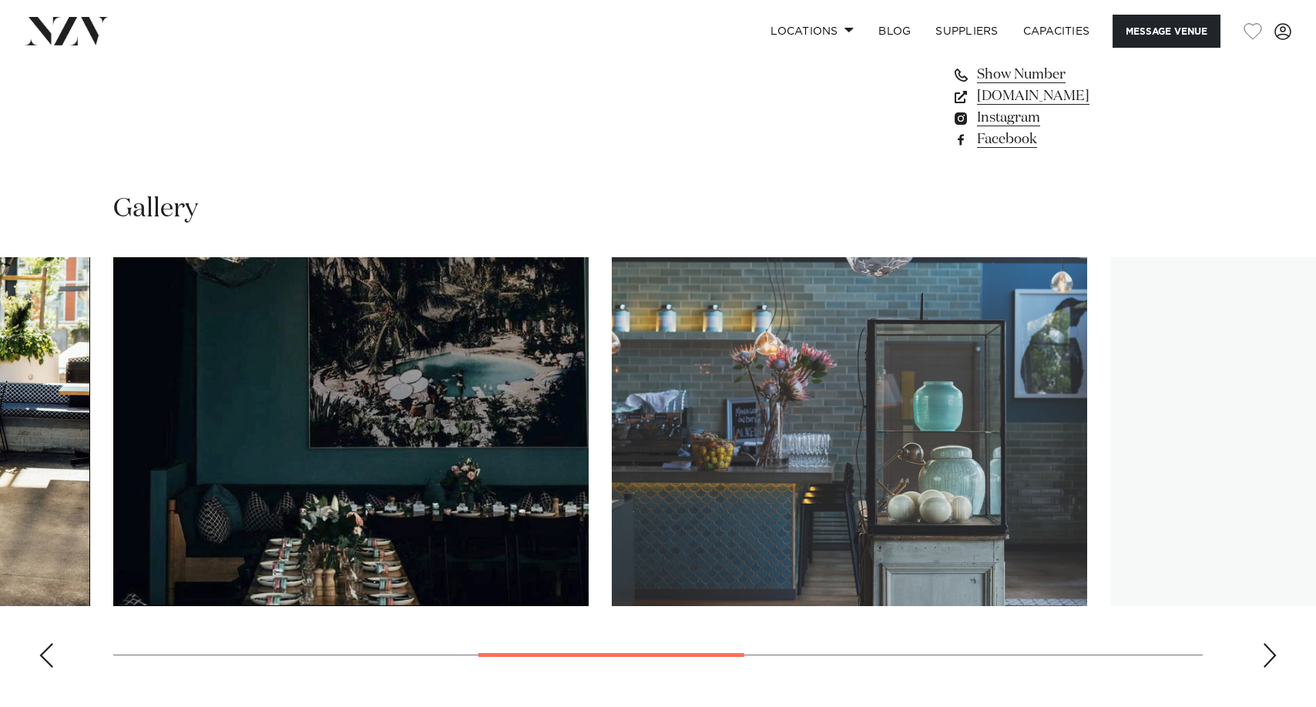
click at [1272, 649] on div "Next slide" at bounding box center [1269, 655] width 15 height 25
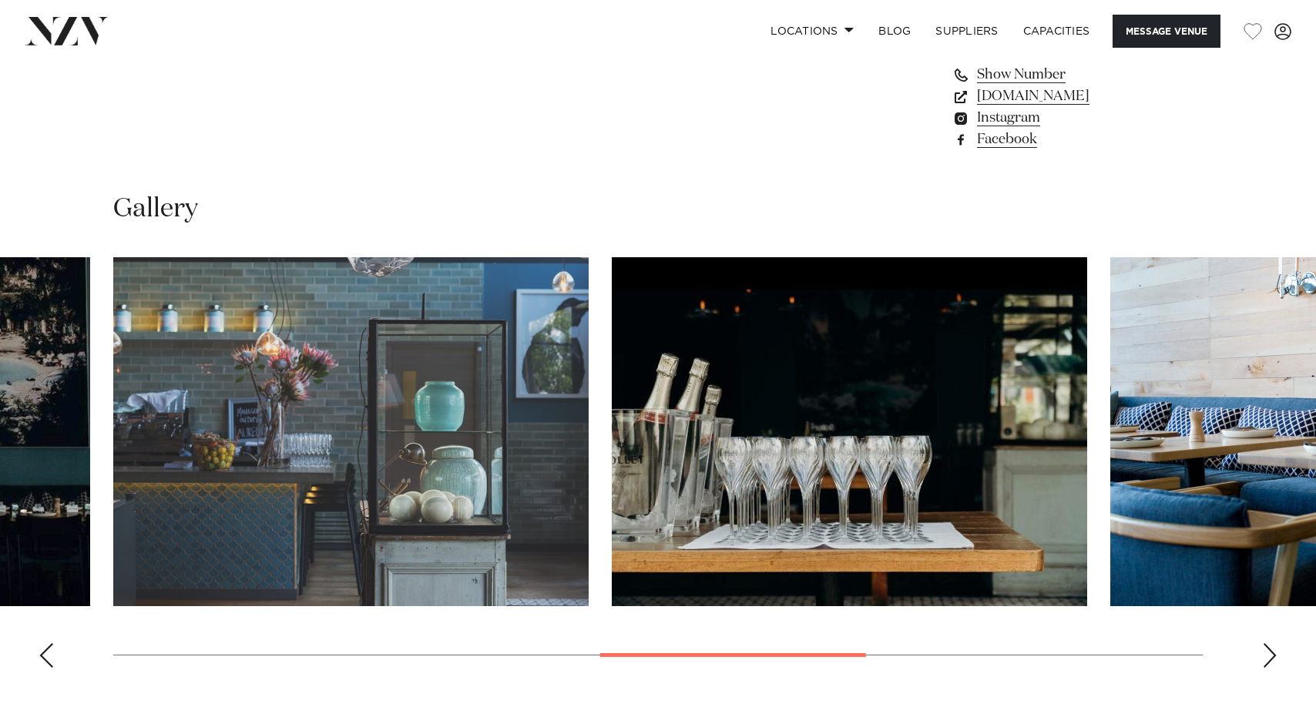
click at [1272, 649] on div "Next slide" at bounding box center [1269, 655] width 15 height 25
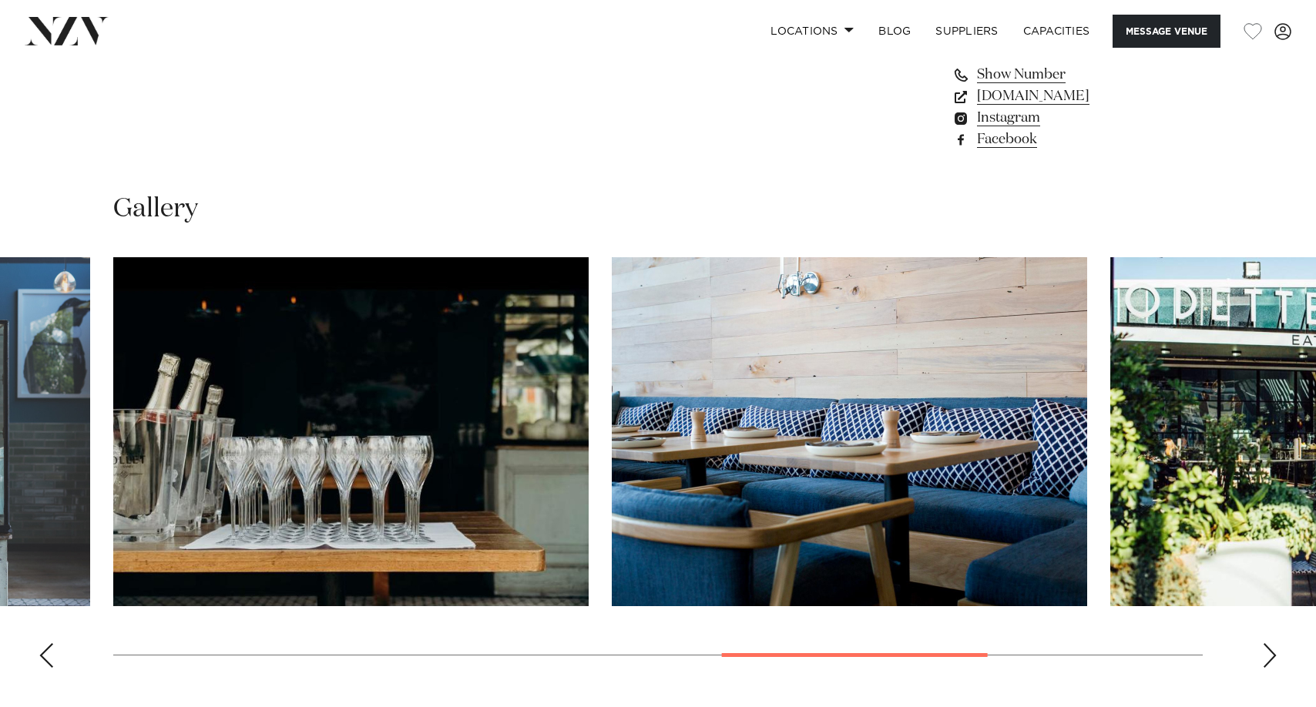
click at [1272, 649] on div "Next slide" at bounding box center [1269, 655] width 15 height 25
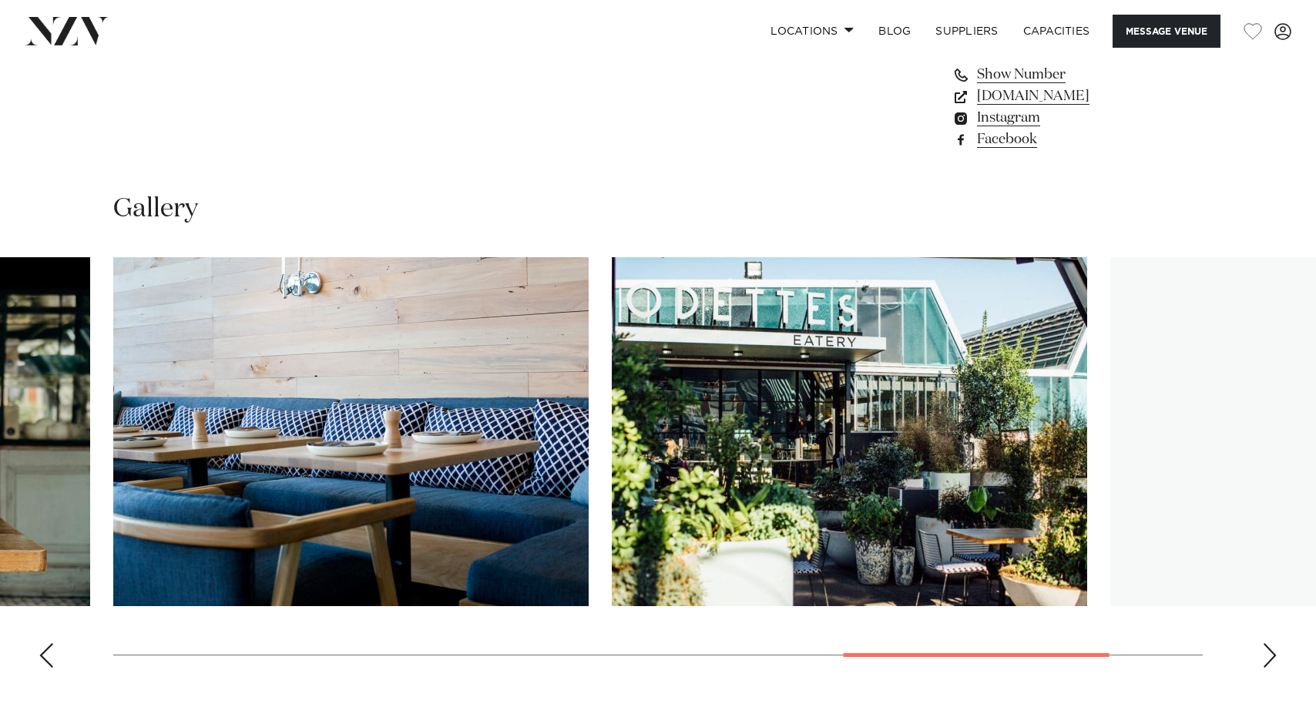
click at [1272, 649] on div "Next slide" at bounding box center [1269, 655] width 15 height 25
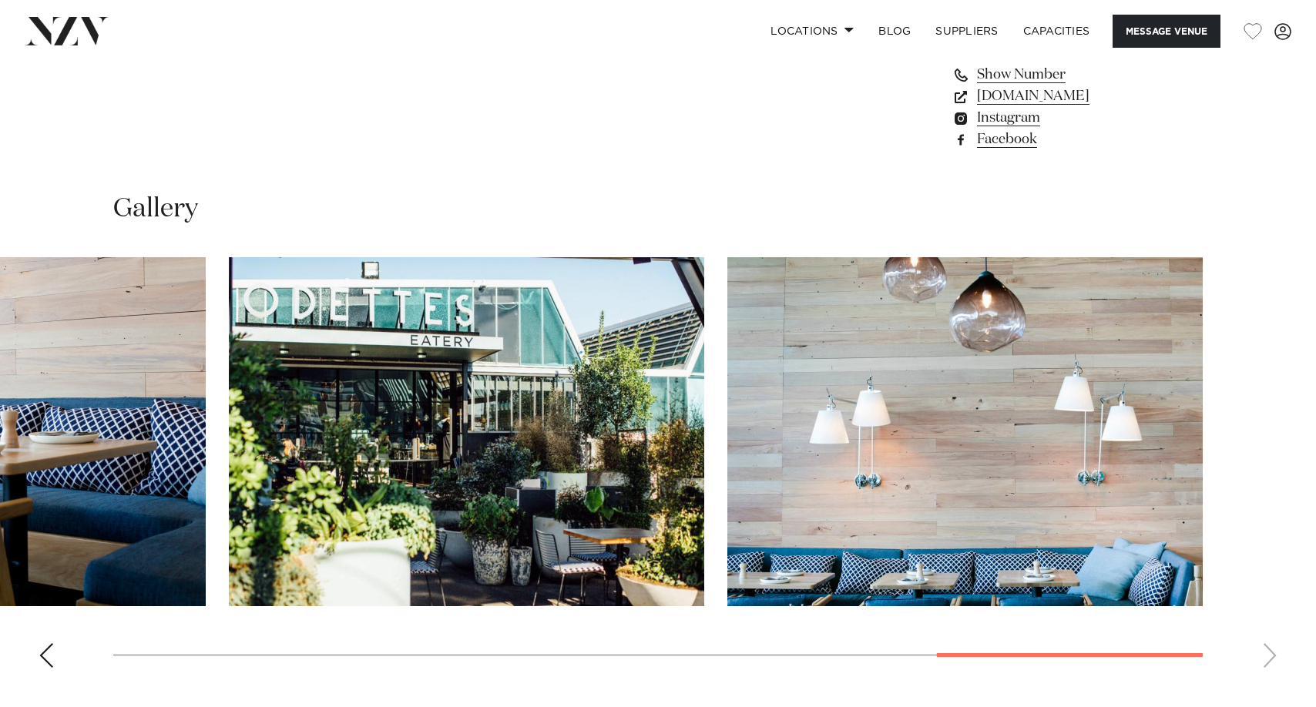
click at [1272, 649] on swiper-container at bounding box center [658, 468] width 1316 height 423
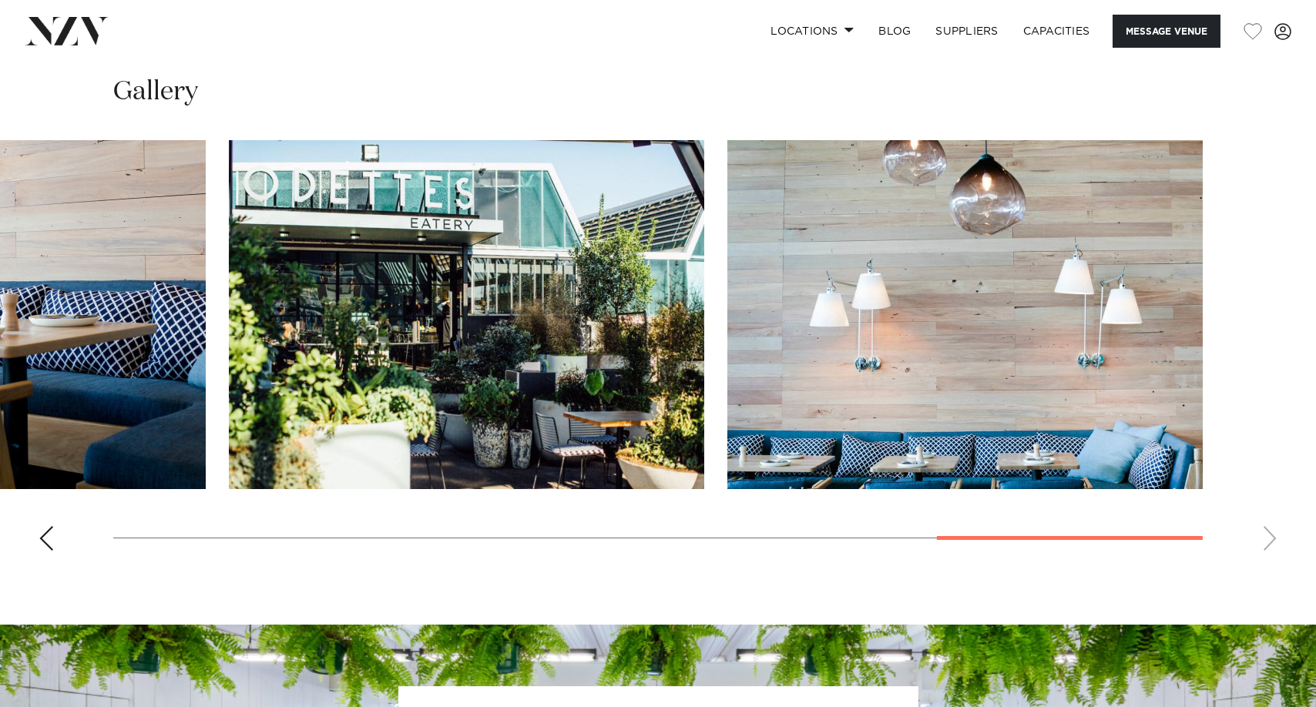
scroll to position [1156, 0]
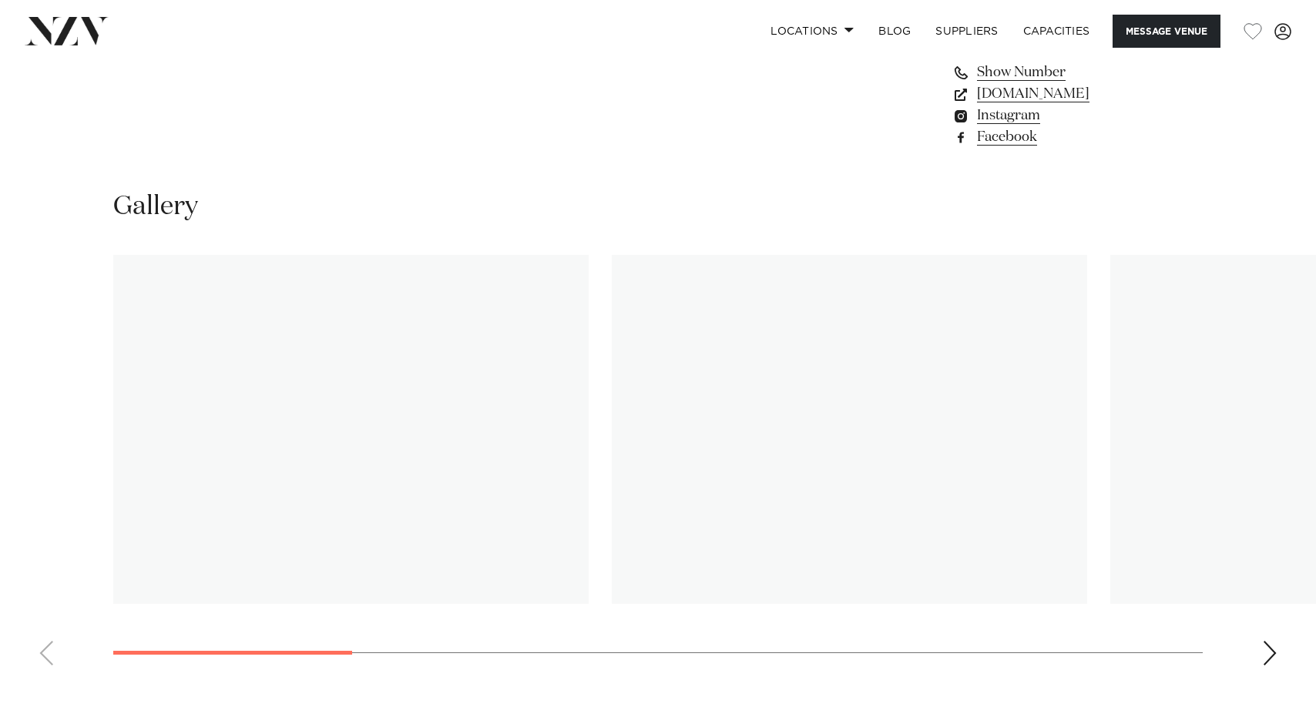
scroll to position [1464, 0]
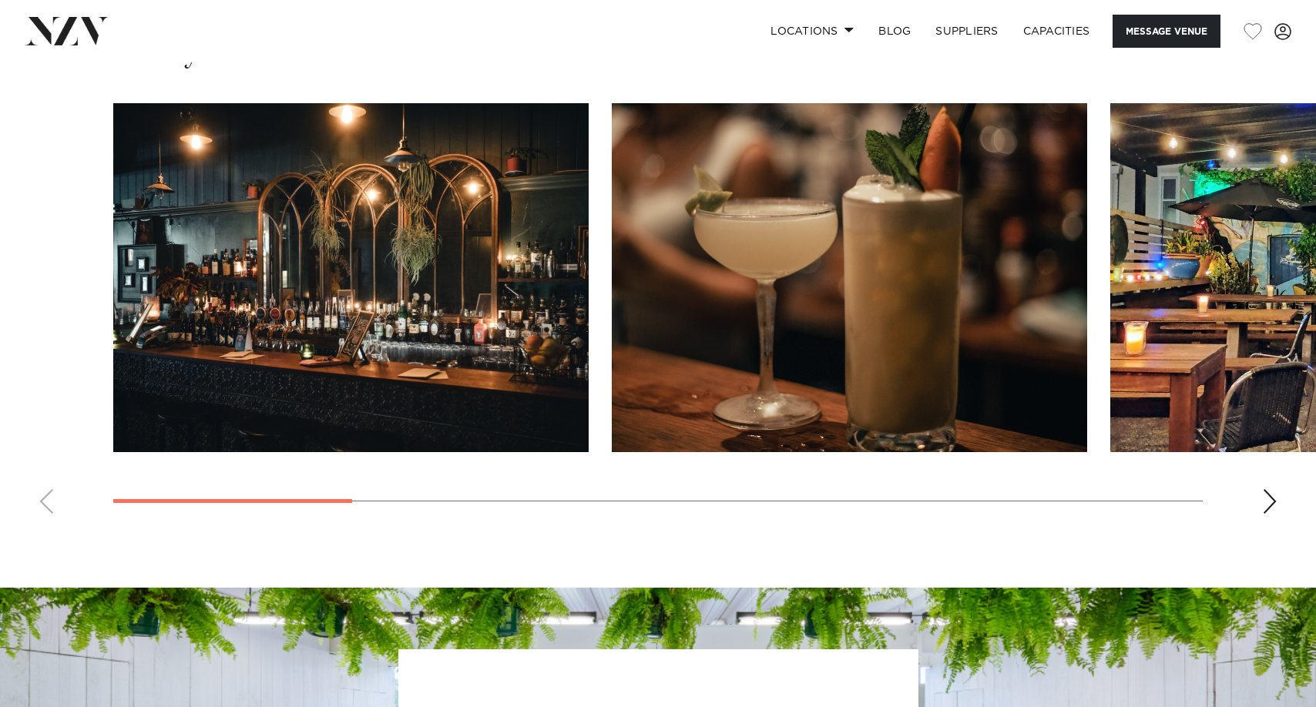
click at [1271, 495] on div "Next slide" at bounding box center [1269, 501] width 15 height 25
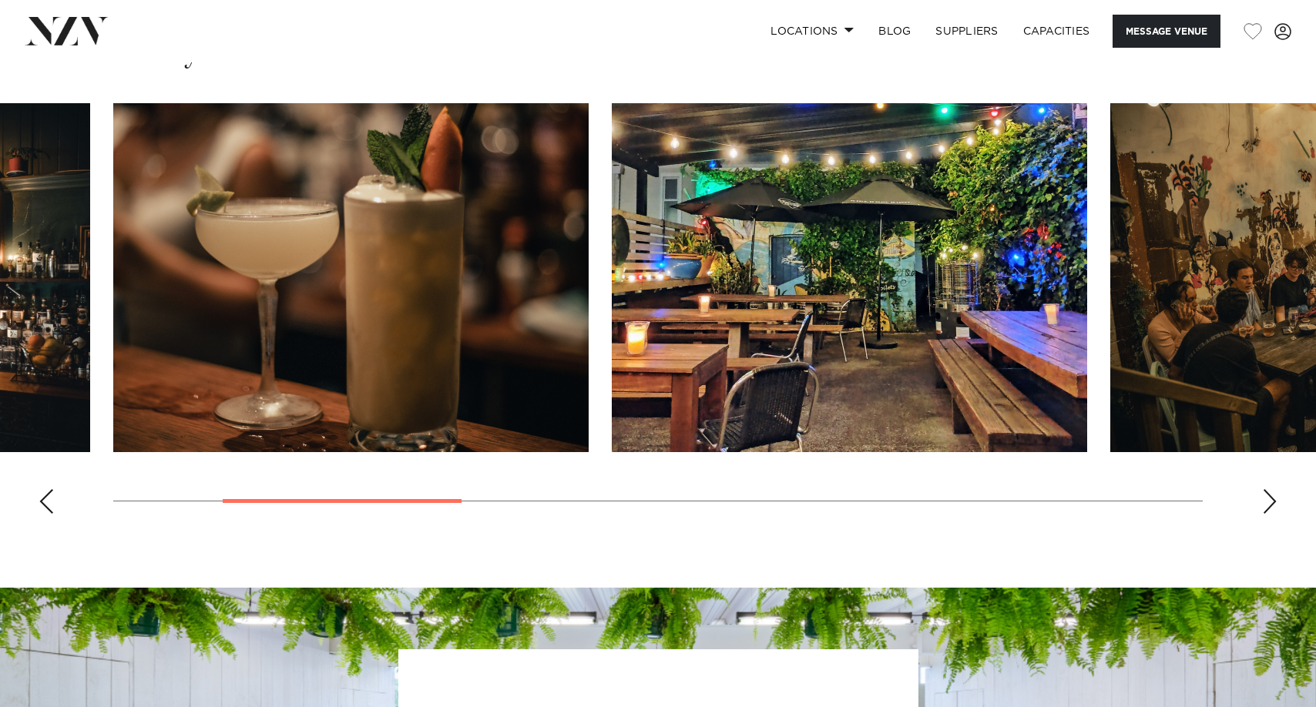
click at [1275, 495] on div "Next slide" at bounding box center [1269, 501] width 15 height 25
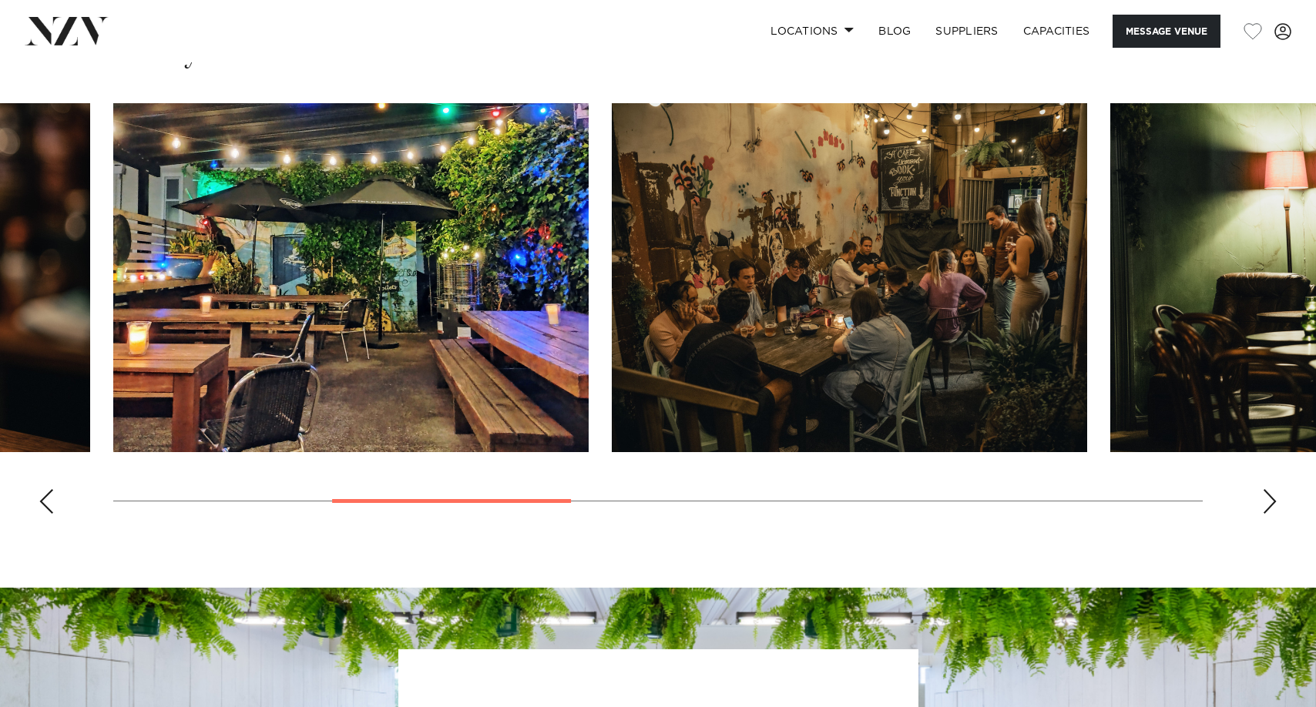
click at [1275, 495] on div "Next slide" at bounding box center [1269, 501] width 15 height 25
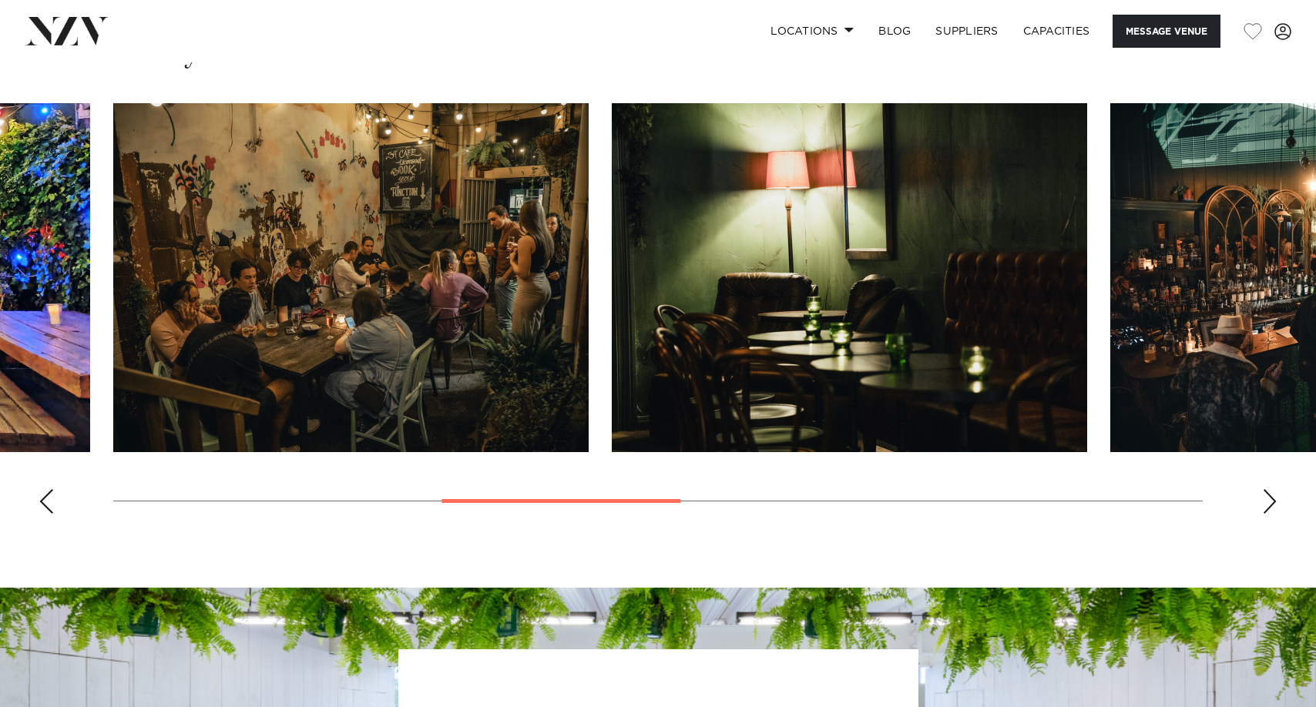
click at [1275, 495] on div "Next slide" at bounding box center [1269, 501] width 15 height 25
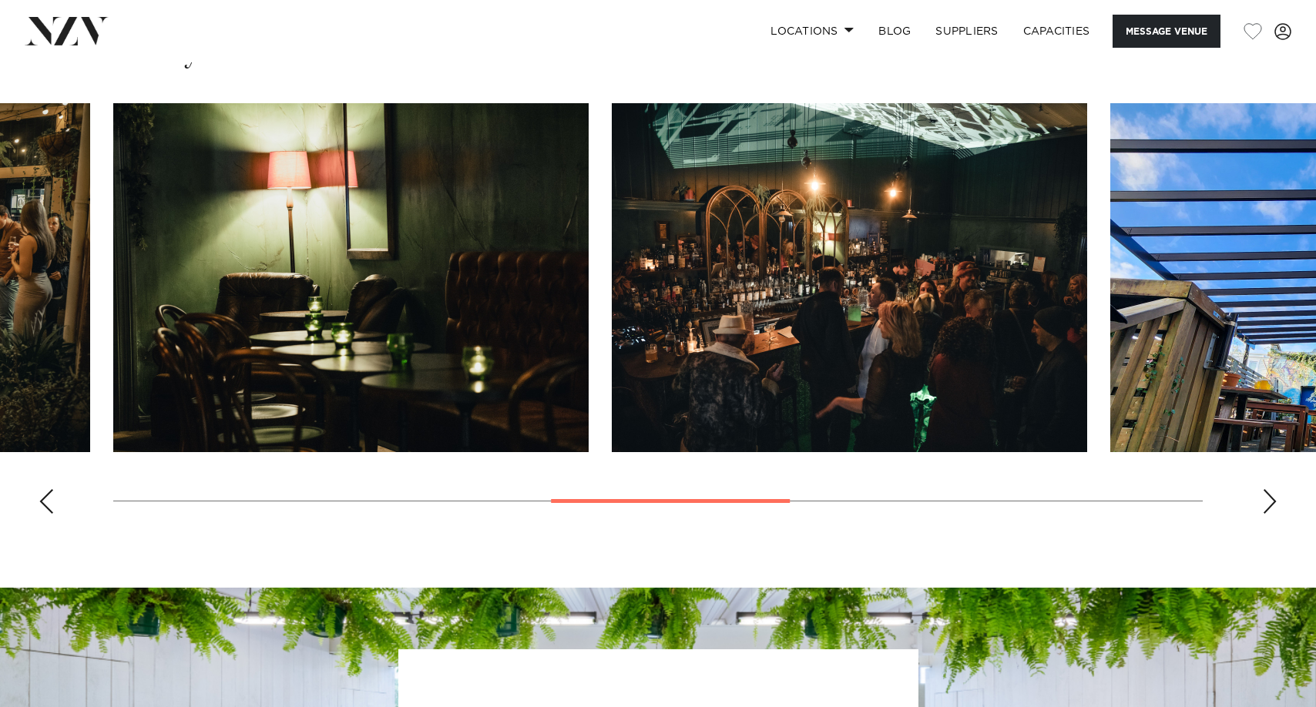
click at [1275, 495] on div "Next slide" at bounding box center [1269, 501] width 15 height 25
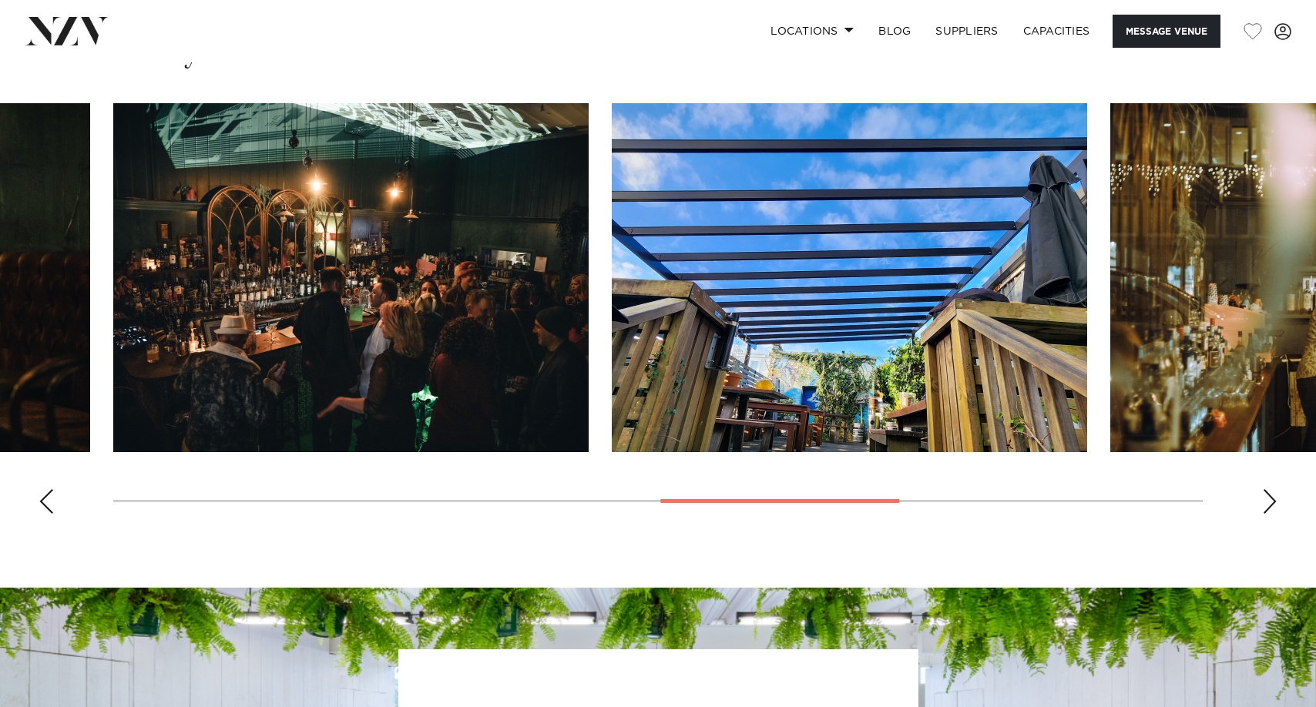
click at [1275, 495] on div "Next slide" at bounding box center [1269, 501] width 15 height 25
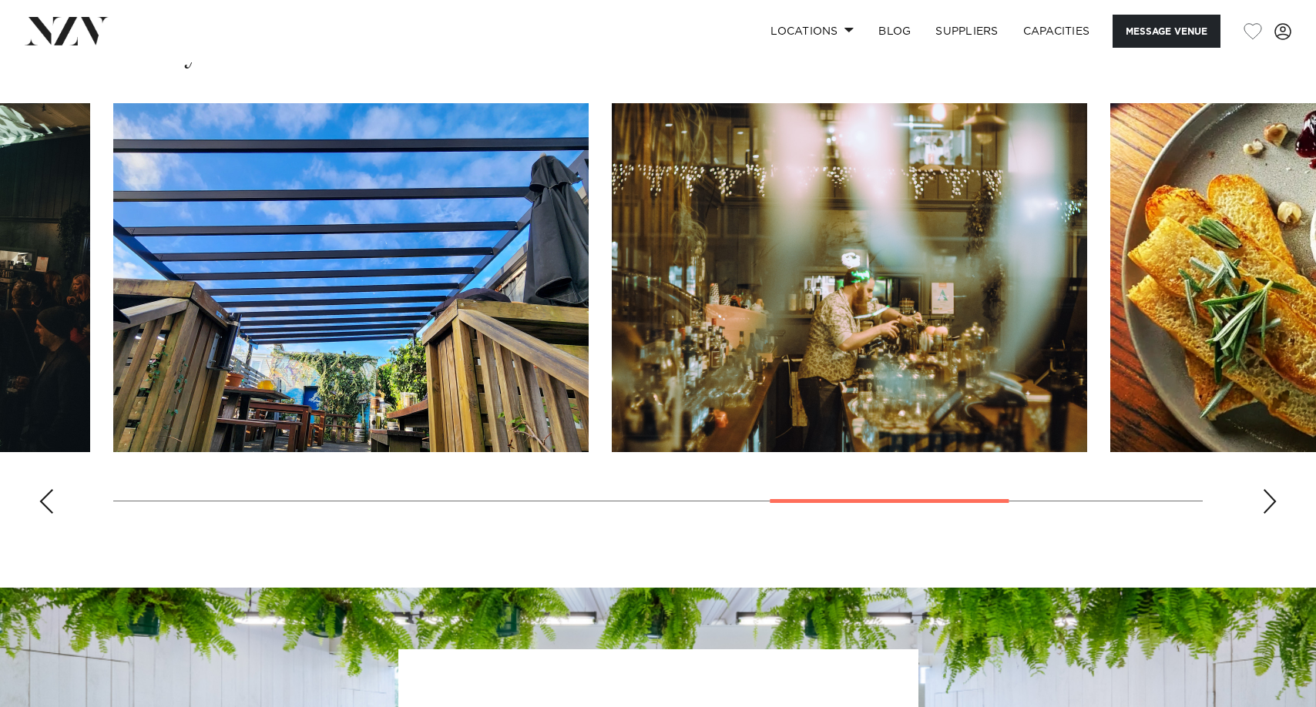
click at [1275, 495] on div "Next slide" at bounding box center [1269, 501] width 15 height 25
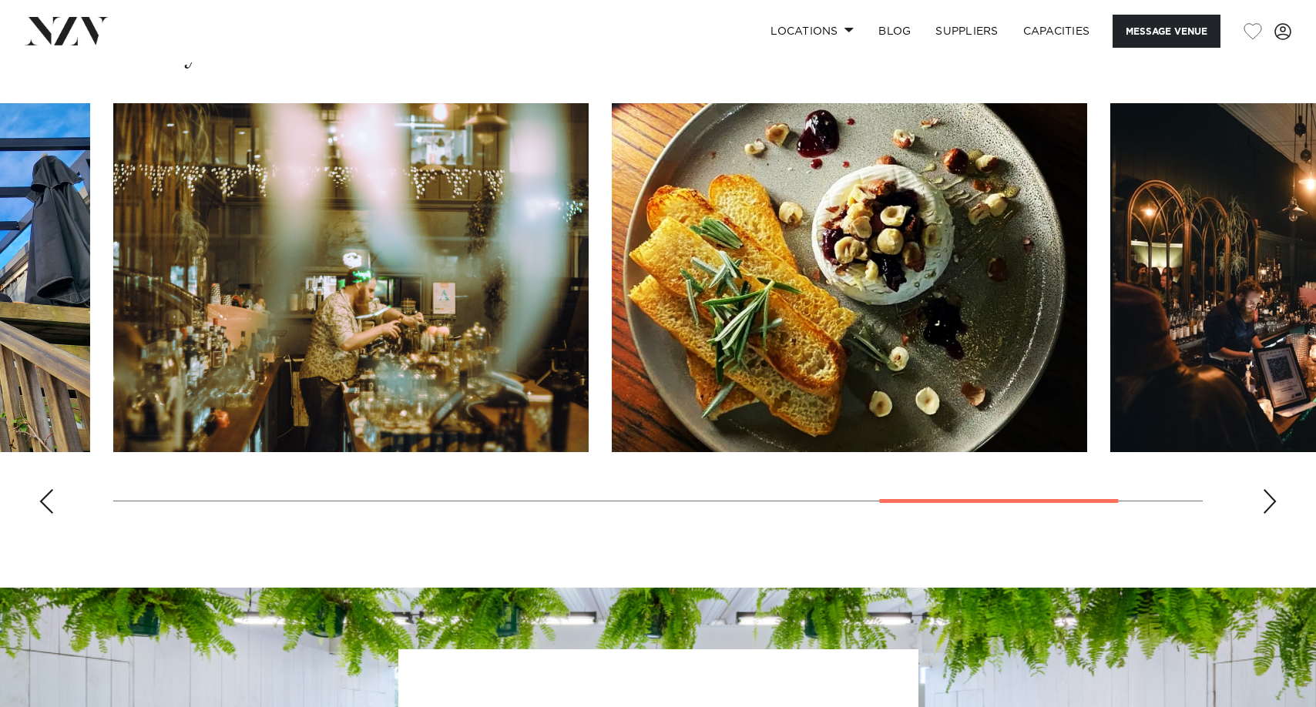
click at [1275, 495] on div "Next slide" at bounding box center [1269, 501] width 15 height 25
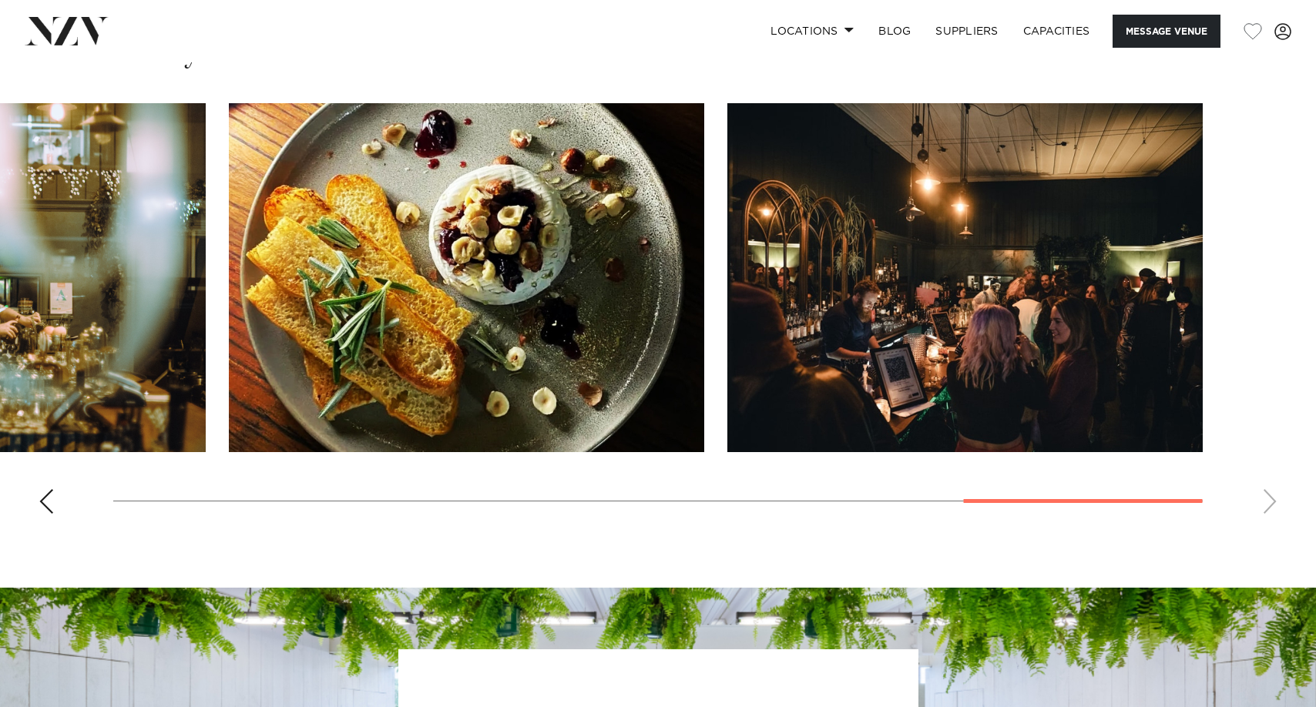
click at [1275, 495] on swiper-container at bounding box center [658, 314] width 1316 height 423
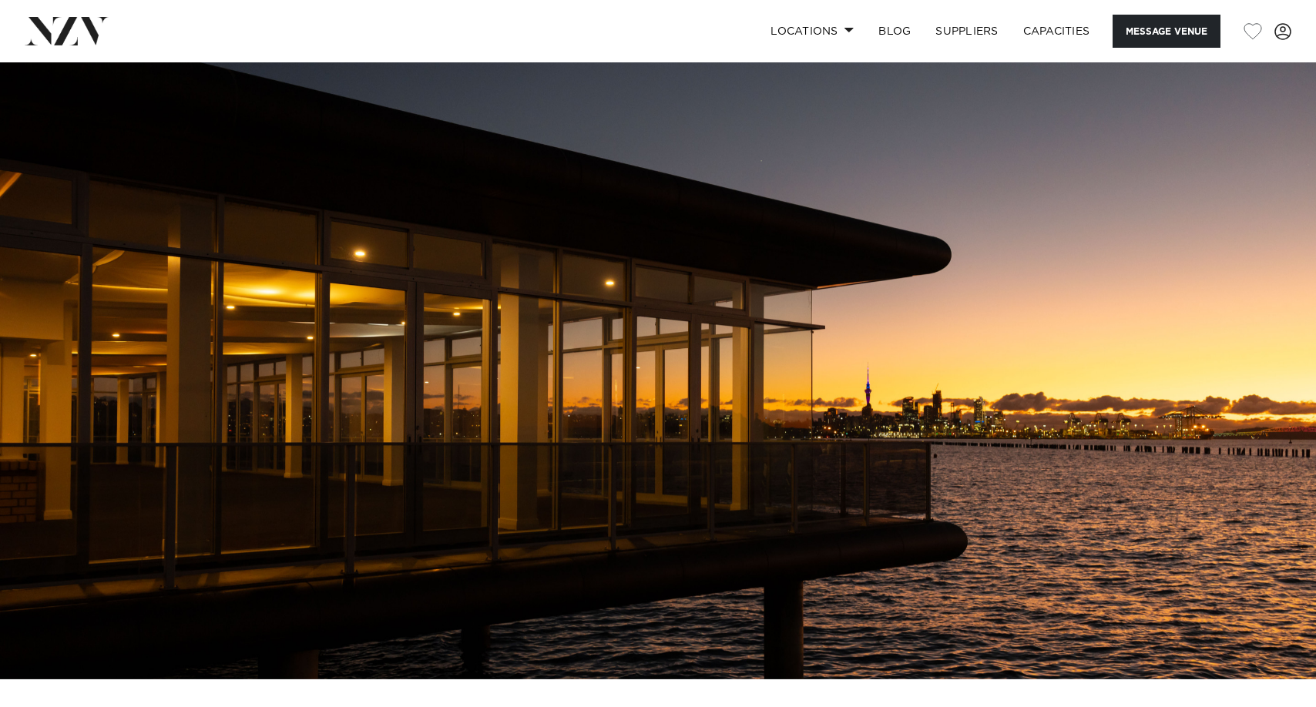
drag, startPoint x: 0, startPoint y: 0, endPoint x: 322, endPoint y: 47, distance: 325.5
click at [319, 35] on link at bounding box center [209, 31] width 368 height 28
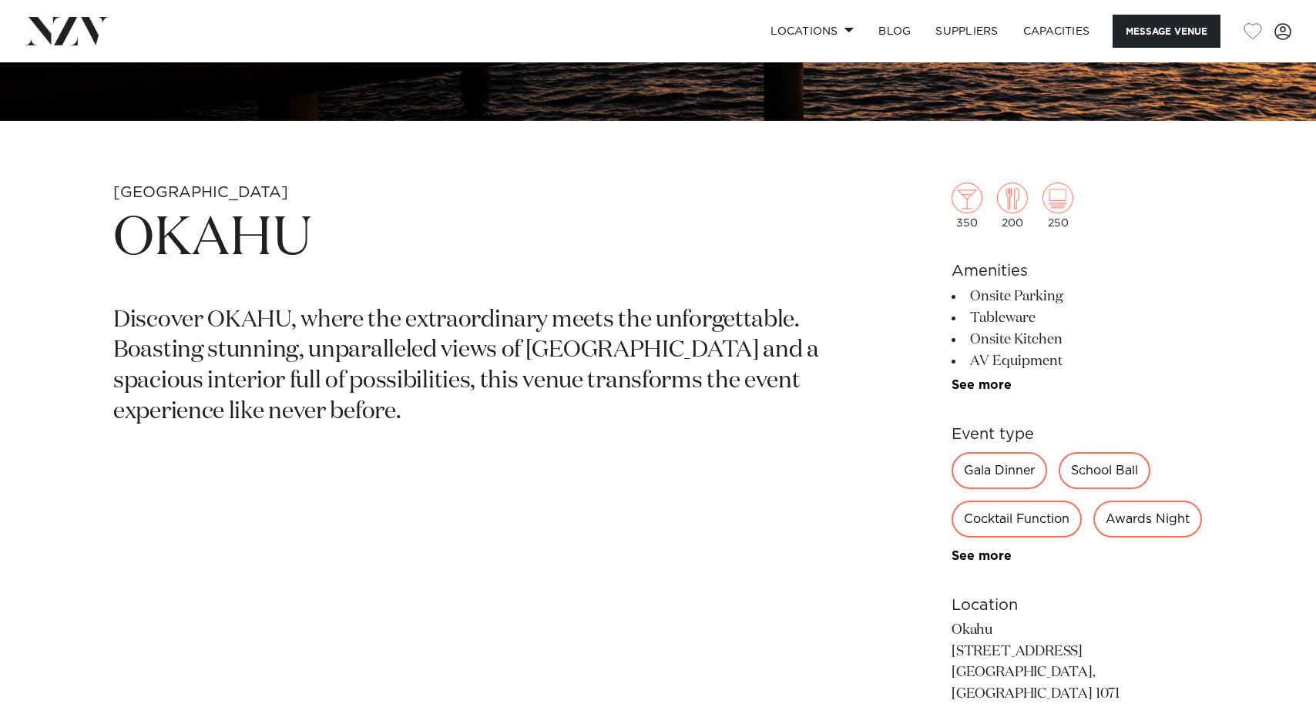
scroll to position [303, 0]
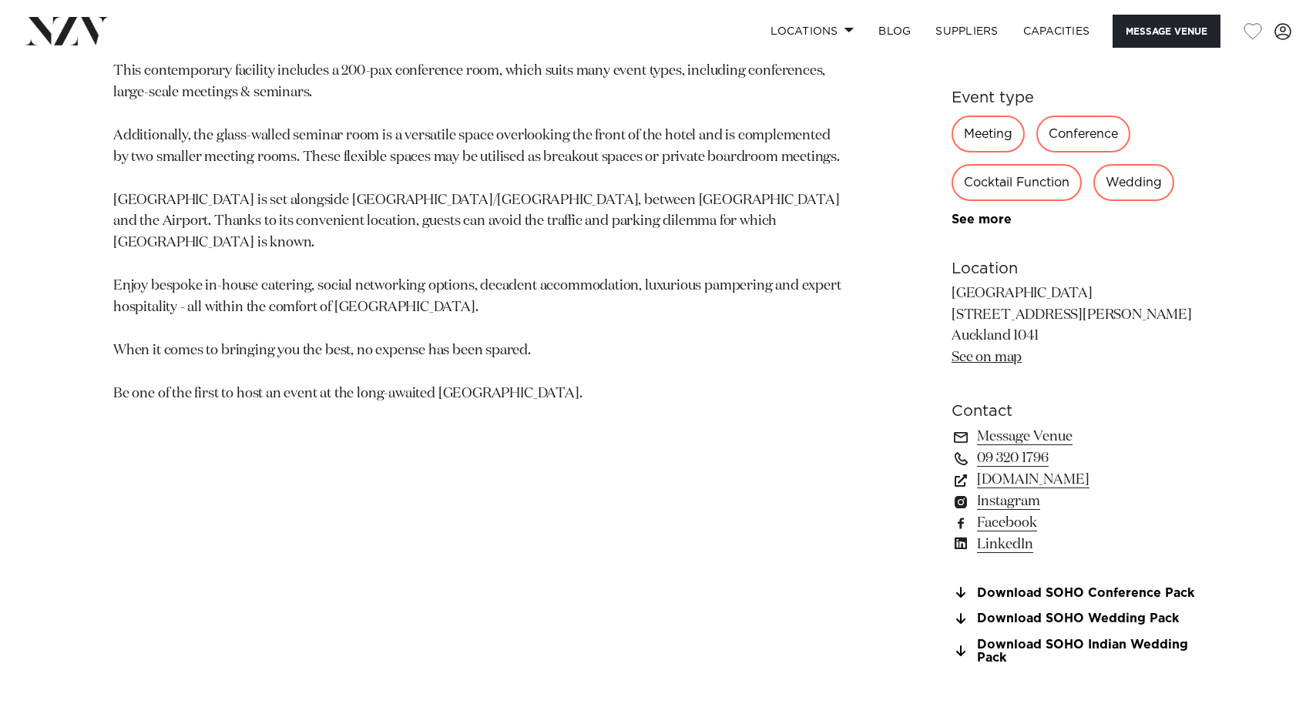
scroll to position [925, 0]
click at [638, 315] on p "This contemporary facility includes a 200-pax conference room, which suits many…" at bounding box center [477, 234] width 729 height 344
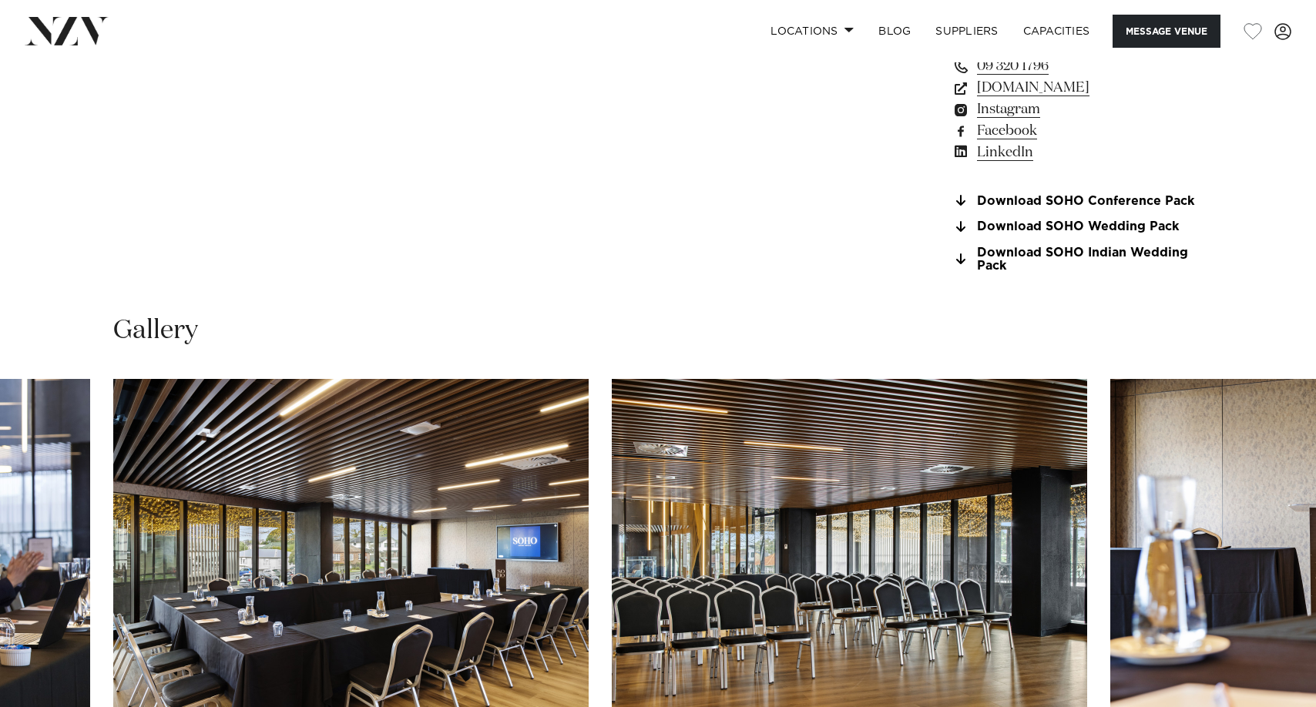
scroll to position [1079, 0]
